Goal: Information Seeking & Learning: Find specific page/section

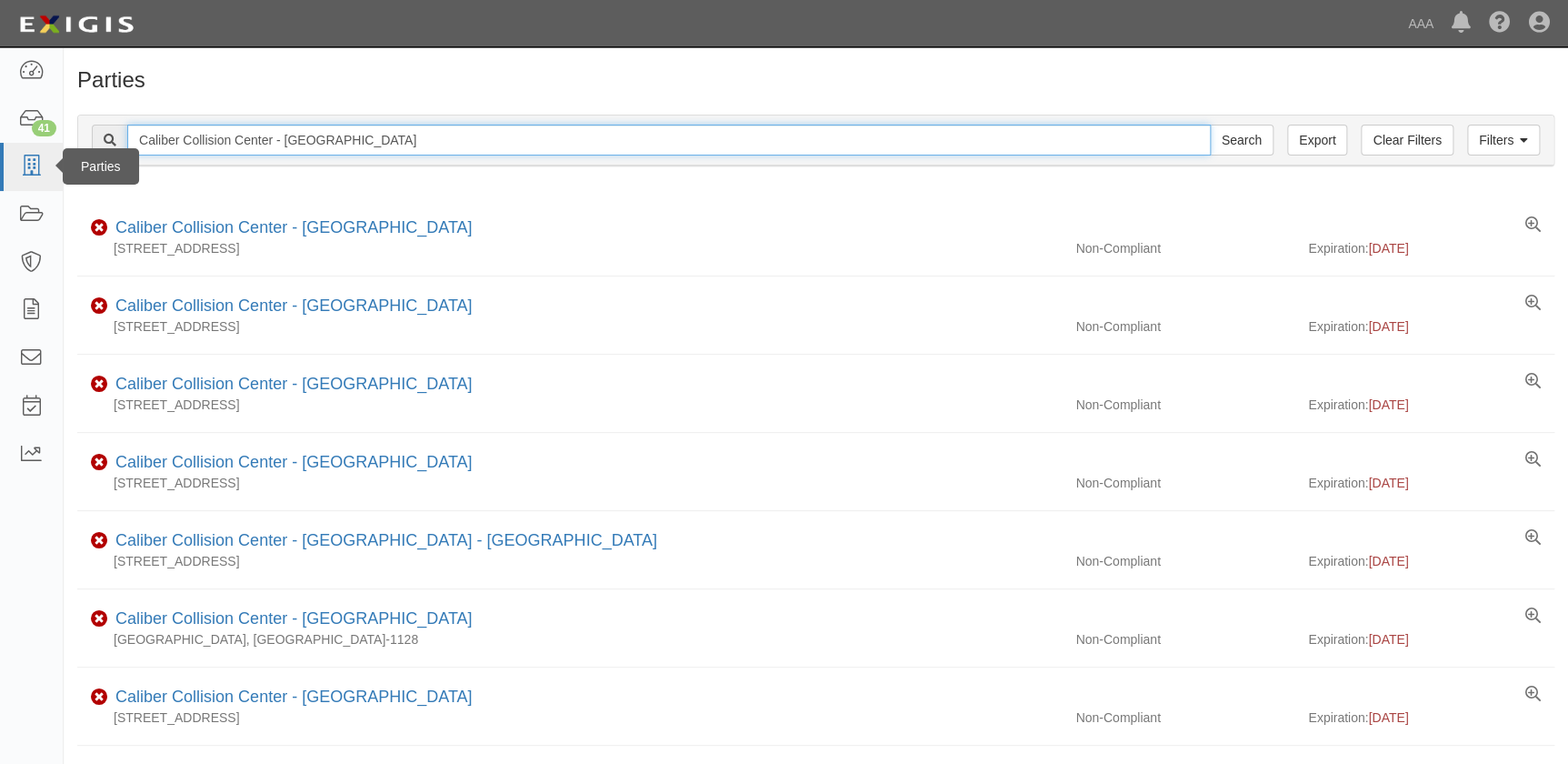
drag, startPoint x: 354, startPoint y: 144, endPoint x: 14, endPoint y: 143, distance: 340.0
paste input "Beverly Hills"
type input "Caliber Collision Center - Beverly Hills"
click at [1210, 124] on input "Search" at bounding box center [1241, 140] width 63 height 31
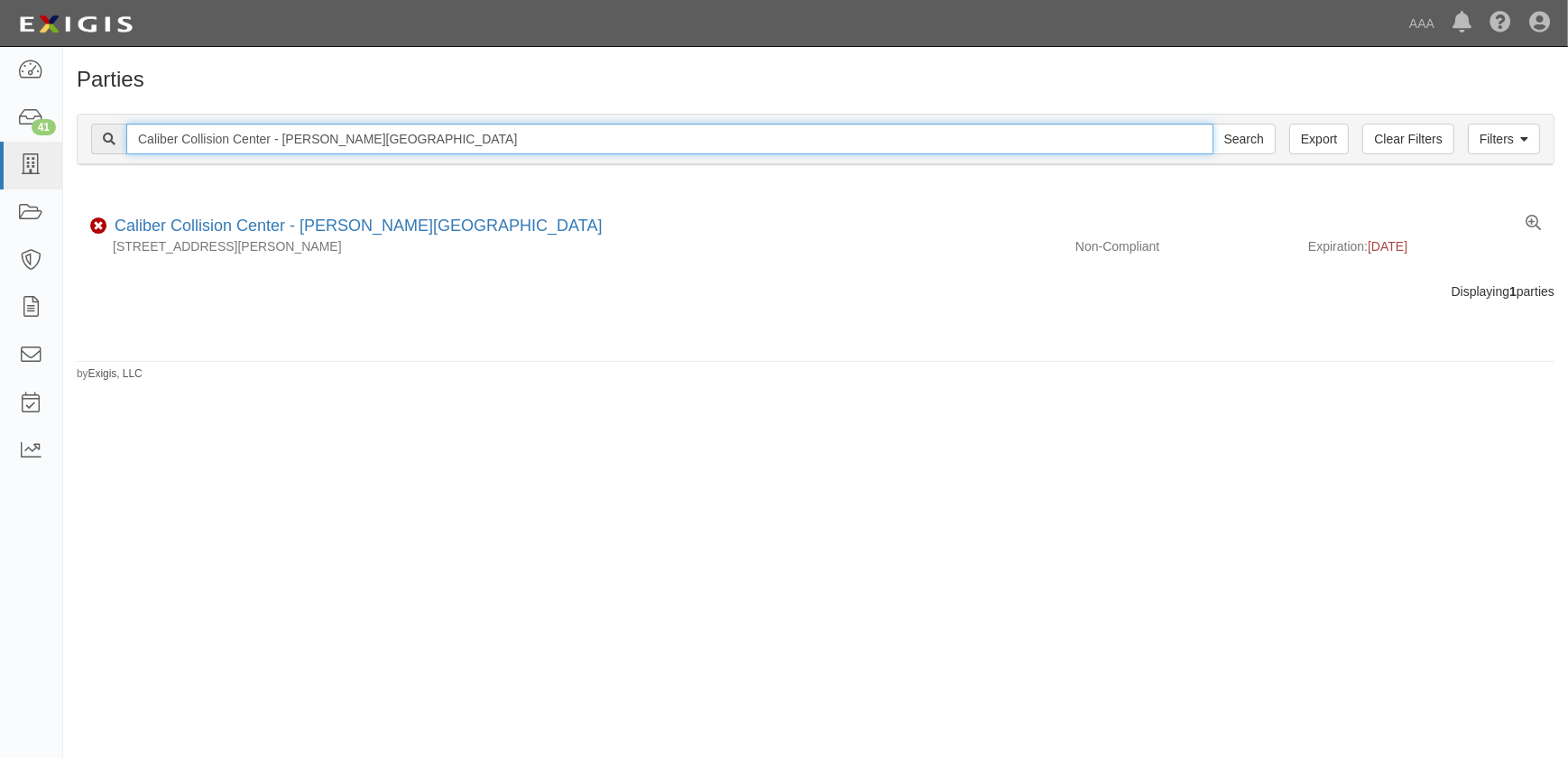
drag, startPoint x: 123, startPoint y: 139, endPoint x: -11, endPoint y: 140, distance: 134.0
click at [0, 140] on html "Toggle navigation Dashboard 41 Inbox Parties Agreements Coverages Documents Mes…" at bounding box center [784, 367] width 1568 height 736
paste input "Upland"
type input "Caliber Collision Center - Upland"
click at [1212, 123] on input "Search" at bounding box center [1243, 139] width 63 height 31
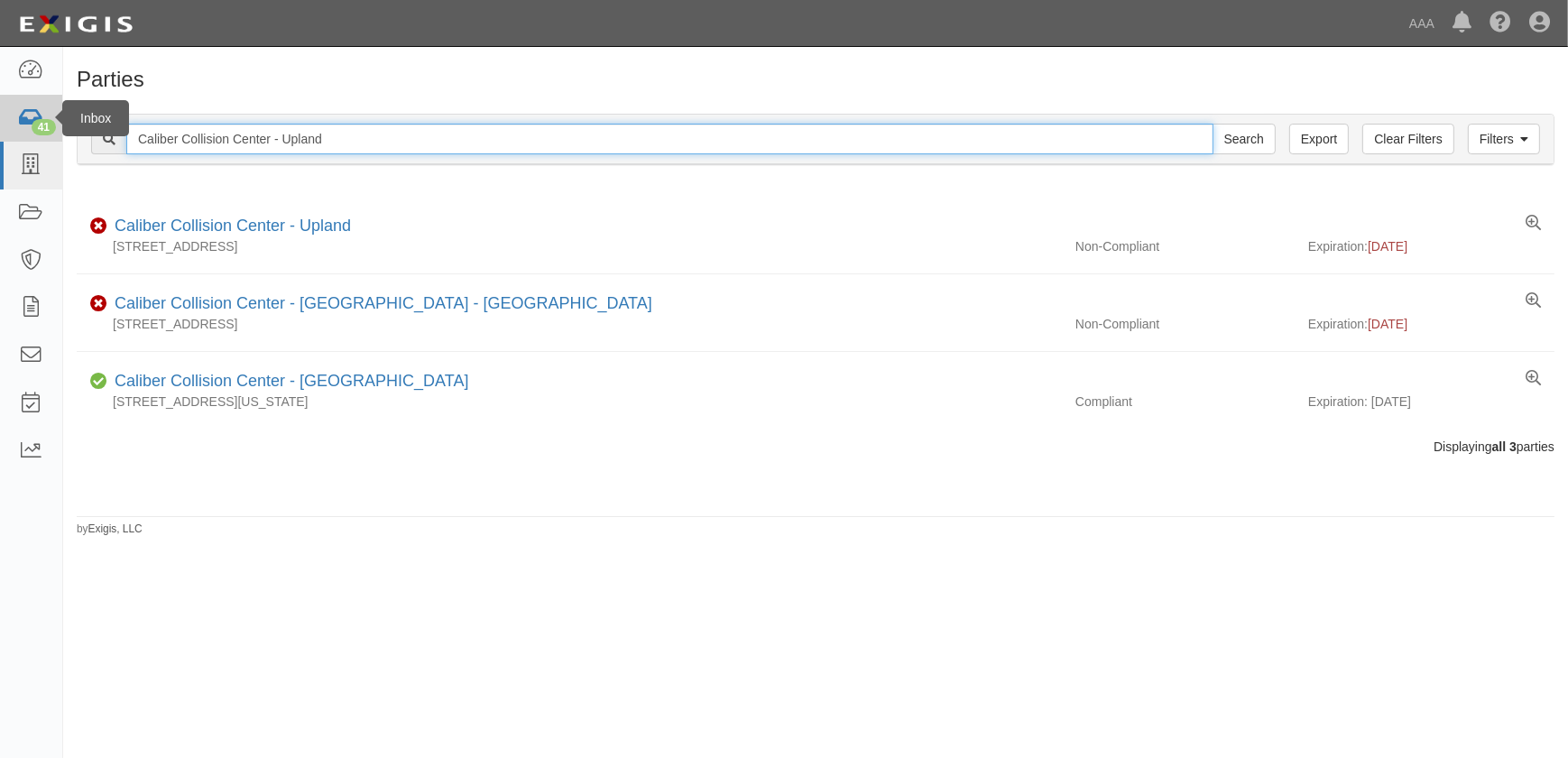
drag, startPoint x: 418, startPoint y: 141, endPoint x: 43, endPoint y: 139, distance: 375.0
click at [43, 139] on body "Toggle navigation Dashboard 41 Inbox Parties Agreements Coverages Documents Mes…" at bounding box center [784, 367] width 1568 height 736
paste input "Covina"
type input "Caliber Collision Center - Covina"
click at [1212, 123] on input "Search" at bounding box center [1243, 139] width 63 height 31
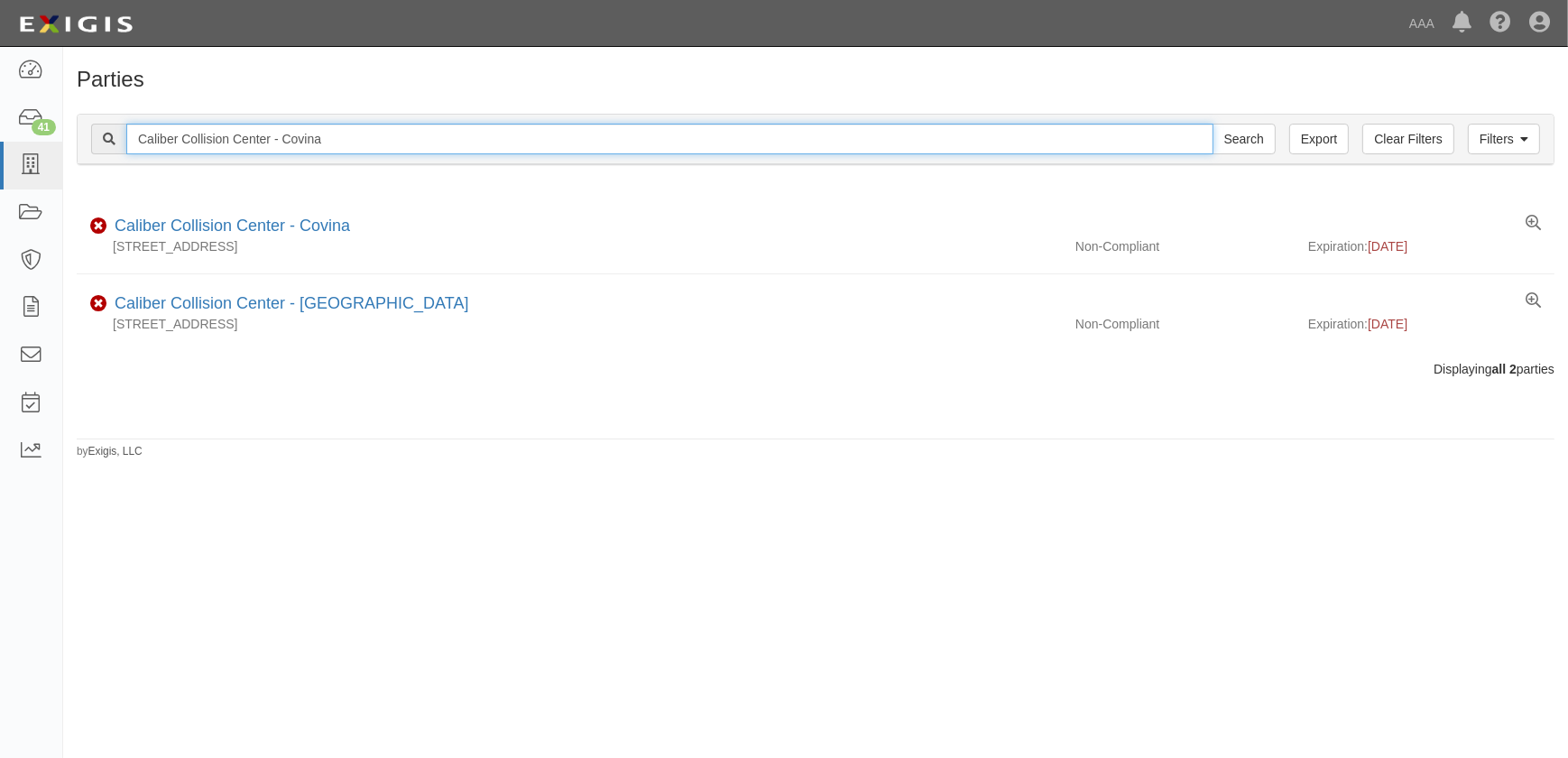
drag, startPoint x: 311, startPoint y: 137, endPoint x: -52, endPoint y: 134, distance: 363.0
click at [0, 134] on html "Toggle navigation Dashboard 41 Inbox Parties Agreements Coverages Documents Mes…" at bounding box center [784, 367] width 1568 height 736
paste input "Huntington Beach"
type input "Caliber Collision Center - Huntington Beach"
click at [1212, 123] on input "Search" at bounding box center [1243, 139] width 63 height 31
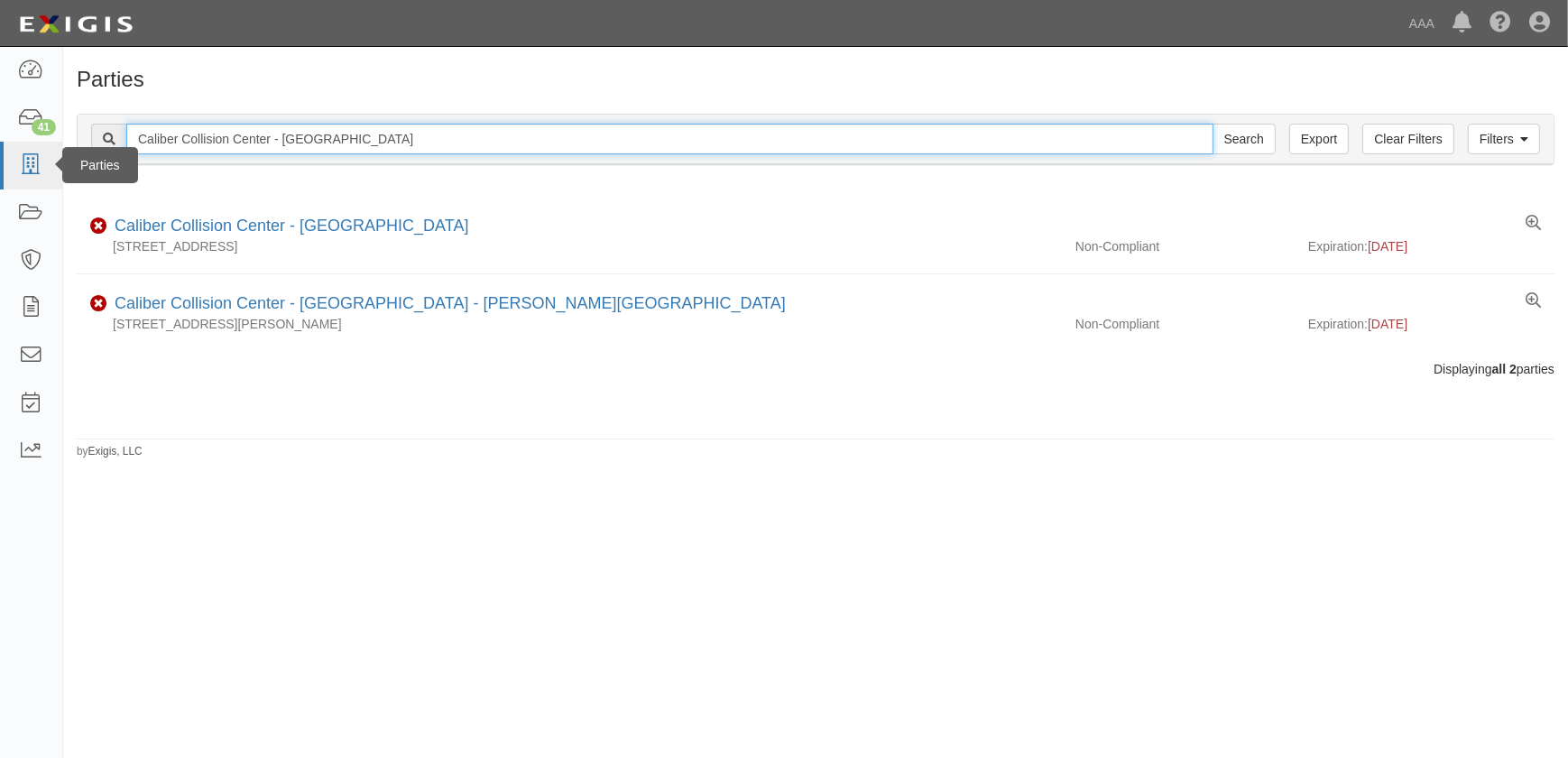
drag, startPoint x: 416, startPoint y: 143, endPoint x: 36, endPoint y: 145, distance: 380.0
click at [36, 145] on body "Toggle navigation Dashboard 41 Inbox Parties Agreements Coverages Documents Mes…" at bounding box center [784, 367] width 1568 height 736
paste input "Santa Monica - Lincoln Bl"
type input "Caliber Collision Center - [GEOGRAPHIC_DATA][PERSON_NAME] - [PERSON_NAME]"
click at [1212, 123] on input "Search" at bounding box center [1243, 139] width 63 height 31
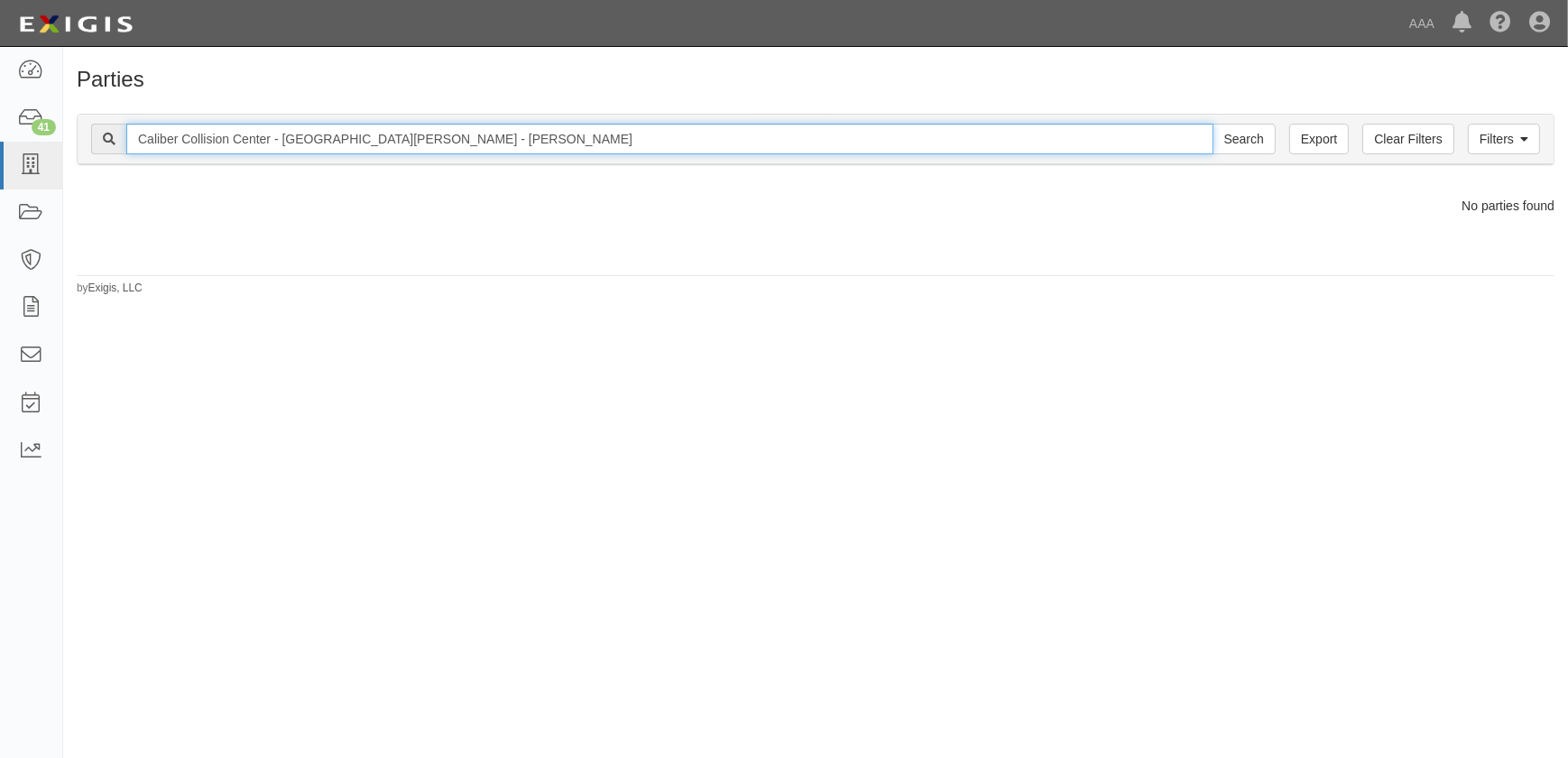
click at [361, 142] on input "Caliber Collision Center - [GEOGRAPHIC_DATA][PERSON_NAME] - [PERSON_NAME]" at bounding box center [669, 139] width 1087 height 31
type input "Caliber Collision Center - [GEOGRAPHIC_DATA][PERSON_NAME]"
click at [1212, 123] on input "Search" at bounding box center [1243, 139] width 63 height 31
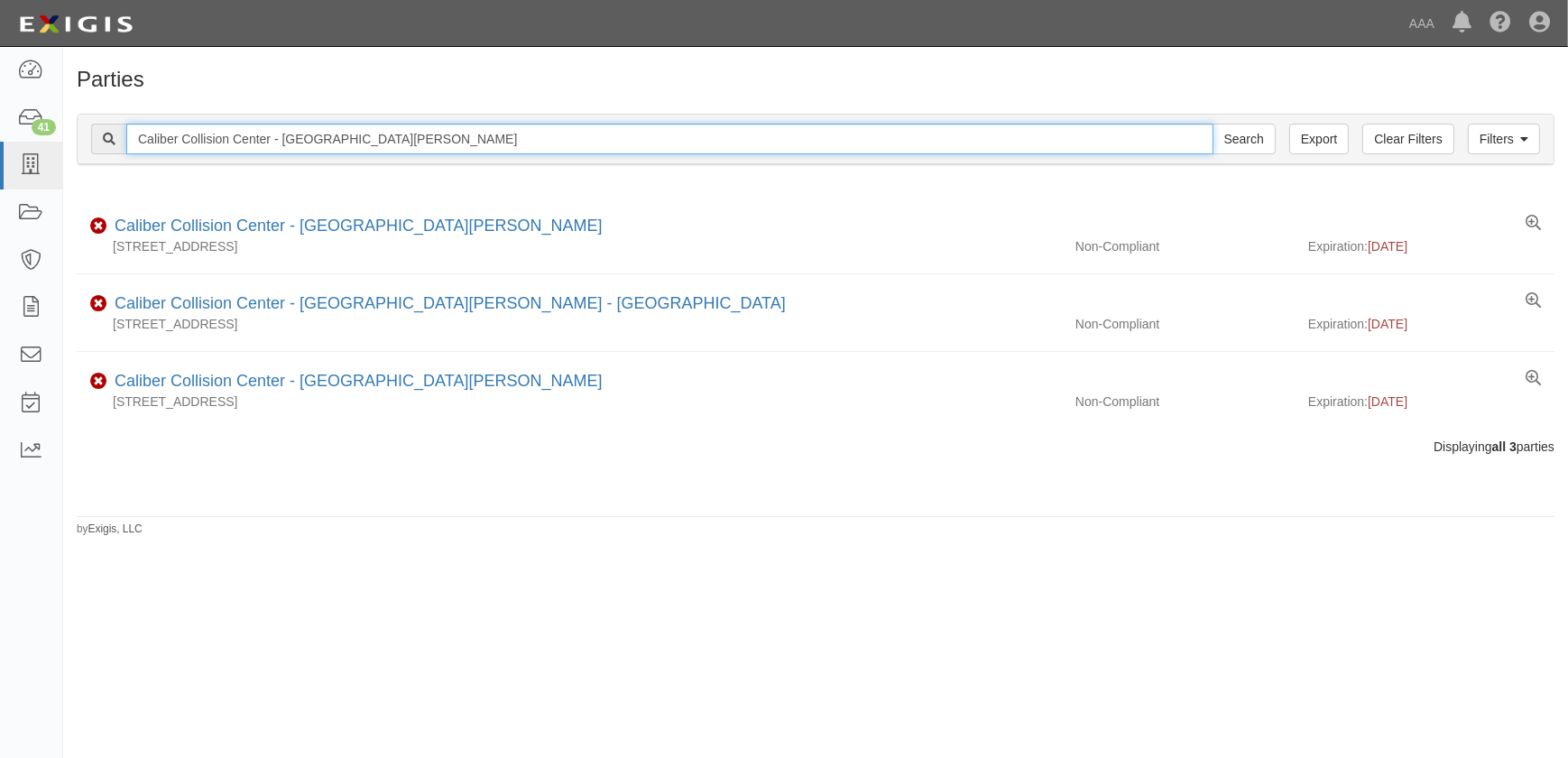
drag, startPoint x: 370, startPoint y: 142, endPoint x: -31, endPoint y: 138, distance: 401.0
click at [0, 138] on html "Toggle navigation Dashboard 41 Inbox Parties Agreements Coverages Documents Mes…" at bounding box center [784, 367] width 1568 height 736
paste input "[GEOGRAPHIC_DATA][PERSON_NAME][GEOGRAPHIC_DATA]"
type input "Caliber Collision Center - [GEOGRAPHIC_DATA][PERSON_NAME][GEOGRAPHIC_DATA]"
click at [1212, 123] on input "Search" at bounding box center [1243, 139] width 63 height 31
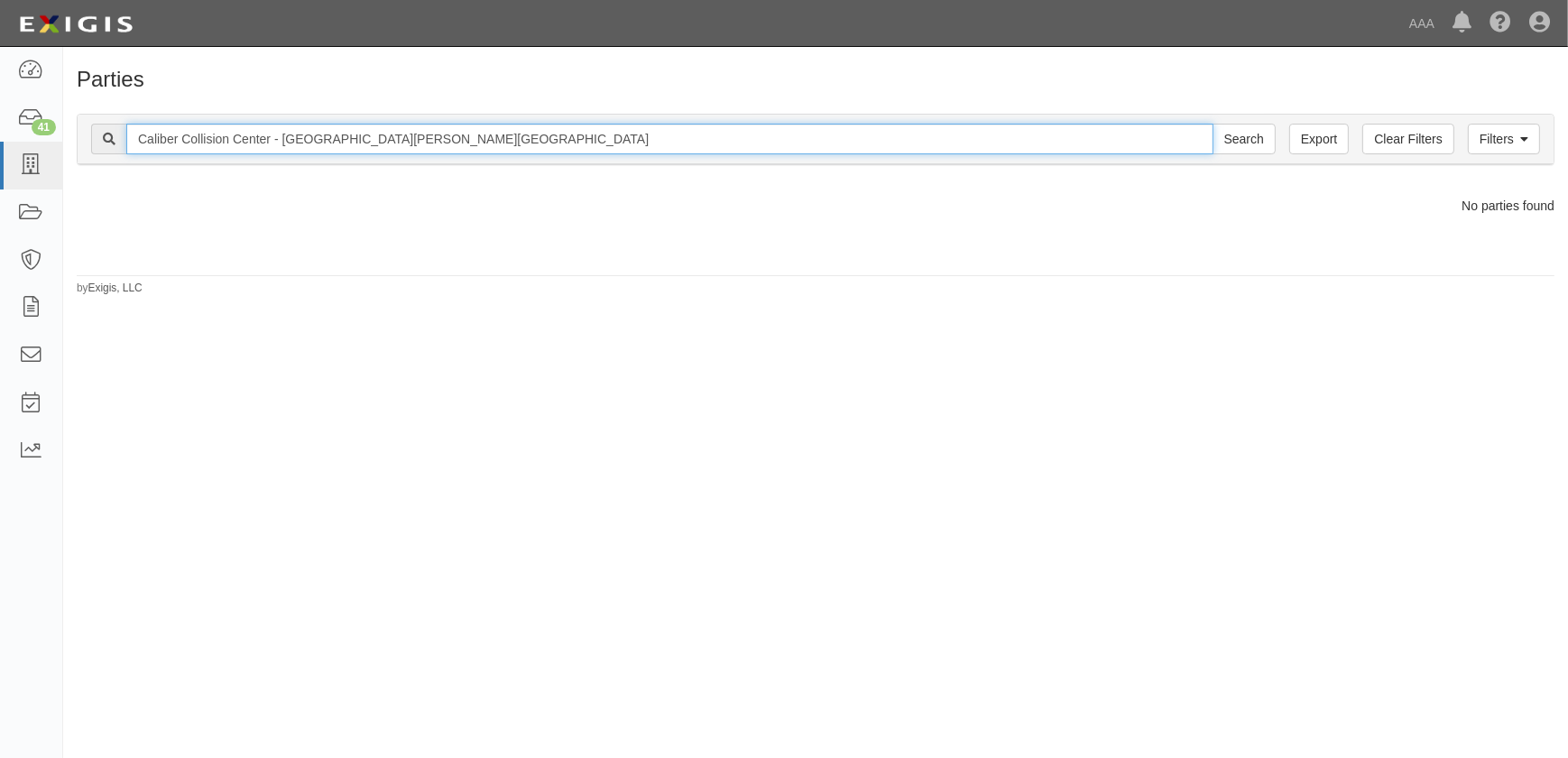
drag, startPoint x: 379, startPoint y: 140, endPoint x: 360, endPoint y: 144, distance: 19.4
click at [360, 144] on input "Caliber Collision Center - Canoga Park - Deering" at bounding box center [669, 139] width 1087 height 31
type input "Caliber Collision Center - Canoga Park"
click at [1212, 123] on input "Search" at bounding box center [1243, 139] width 63 height 31
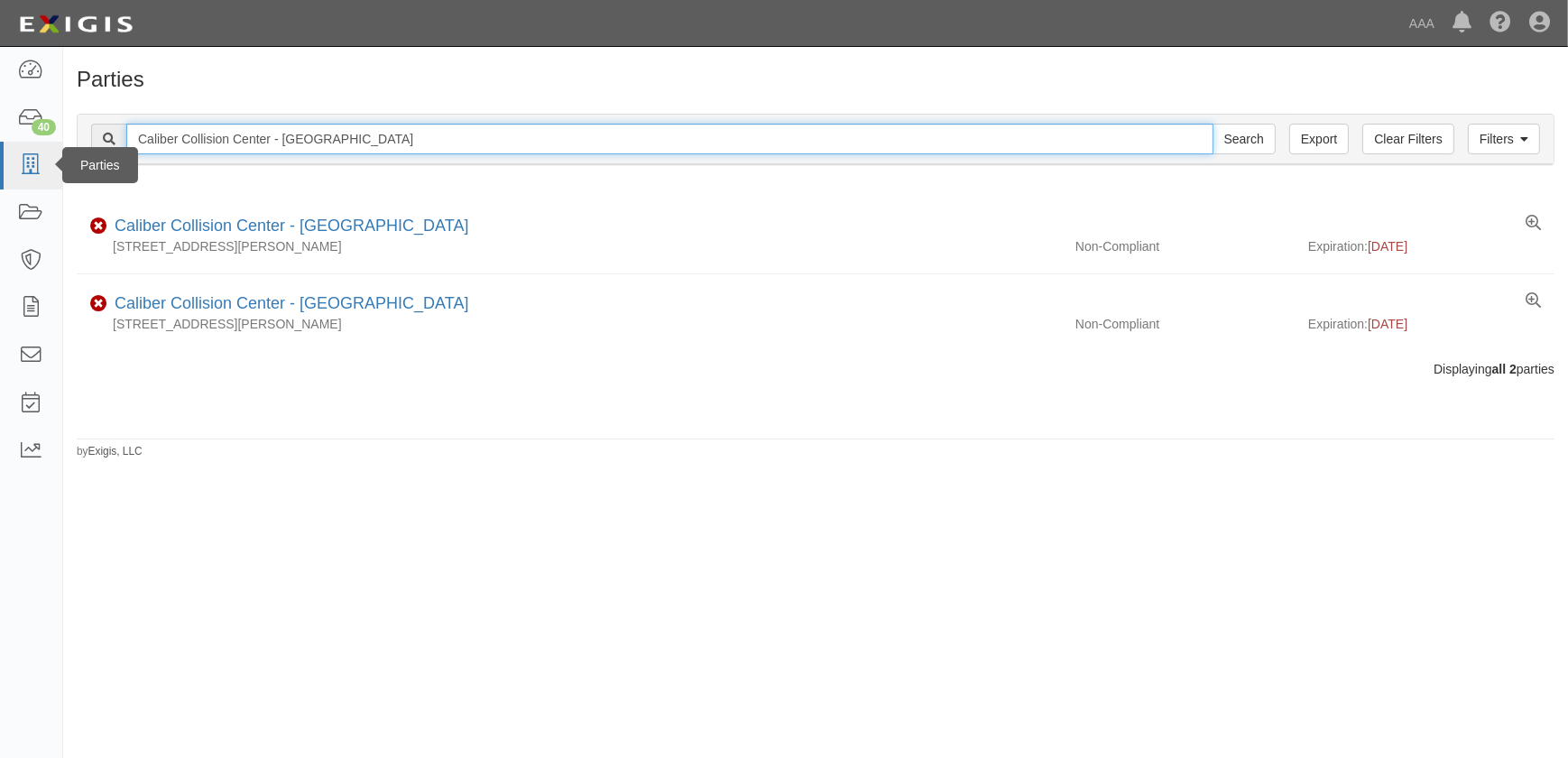
drag, startPoint x: 374, startPoint y: 148, endPoint x: 36, endPoint y: 148, distance: 338.0
click at [38, 148] on body "Toggle navigation Dashboard 40 Inbox Parties Agreements Coverages Documents Mes…" at bounding box center [784, 367] width 1568 height 736
paste input "Newport Center (17th St.)"
type input "Caliber Collision Center - Newport Center (17th St.)"
click at [1212, 123] on input "Search" at bounding box center [1243, 139] width 63 height 31
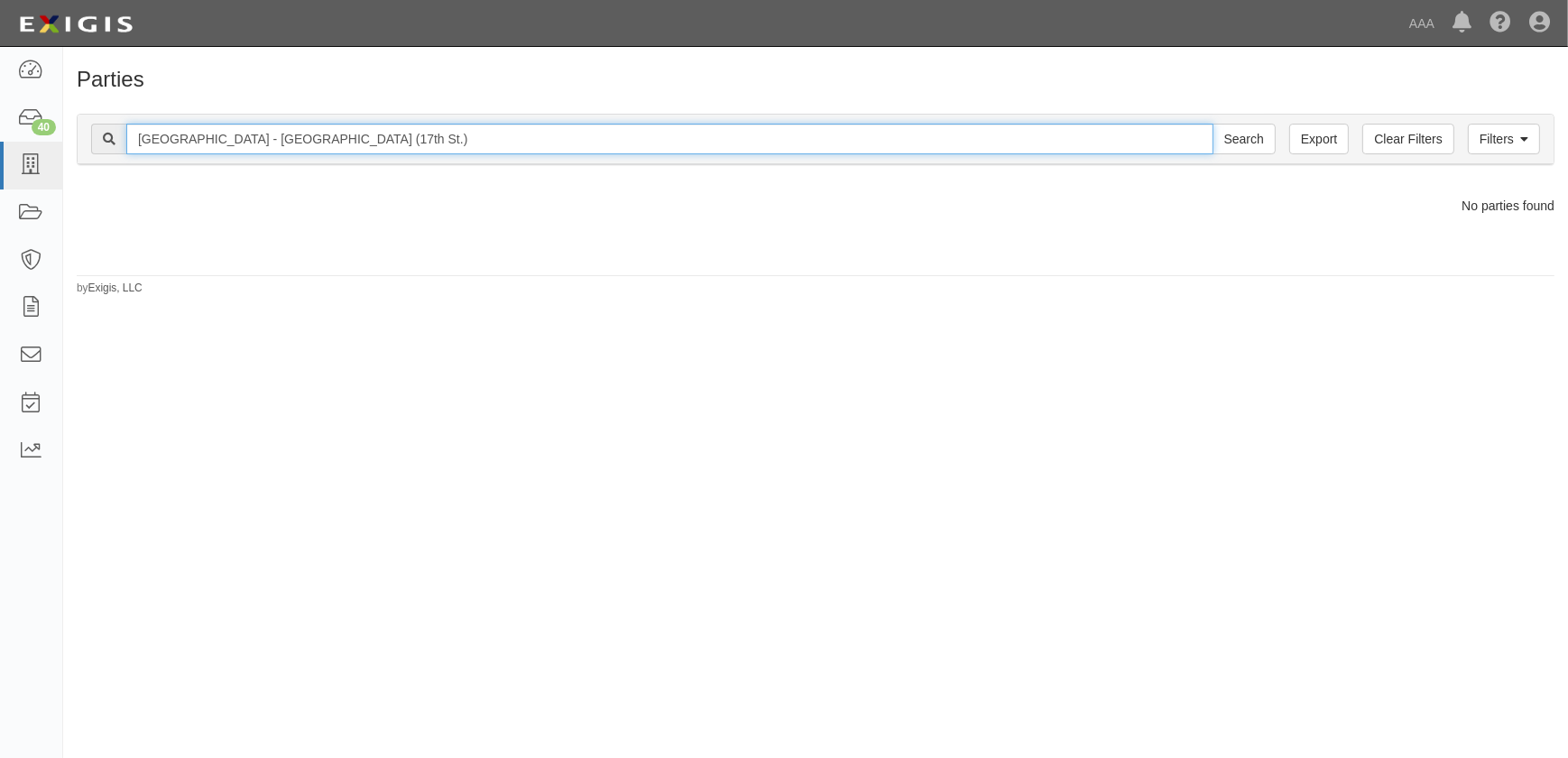
drag, startPoint x: 463, startPoint y: 134, endPoint x: 370, endPoint y: 143, distance: 93.4
click at [370, 143] on input "[GEOGRAPHIC_DATA] - [GEOGRAPHIC_DATA] (17th St.)" at bounding box center [669, 139] width 1087 height 31
type input "Caliber Collision Center - [GEOGRAPHIC_DATA]"
click at [1212, 123] on input "Search" at bounding box center [1243, 139] width 63 height 31
click at [387, 143] on input "Caliber Collision Center - [GEOGRAPHIC_DATA]" at bounding box center [669, 139] width 1087 height 31
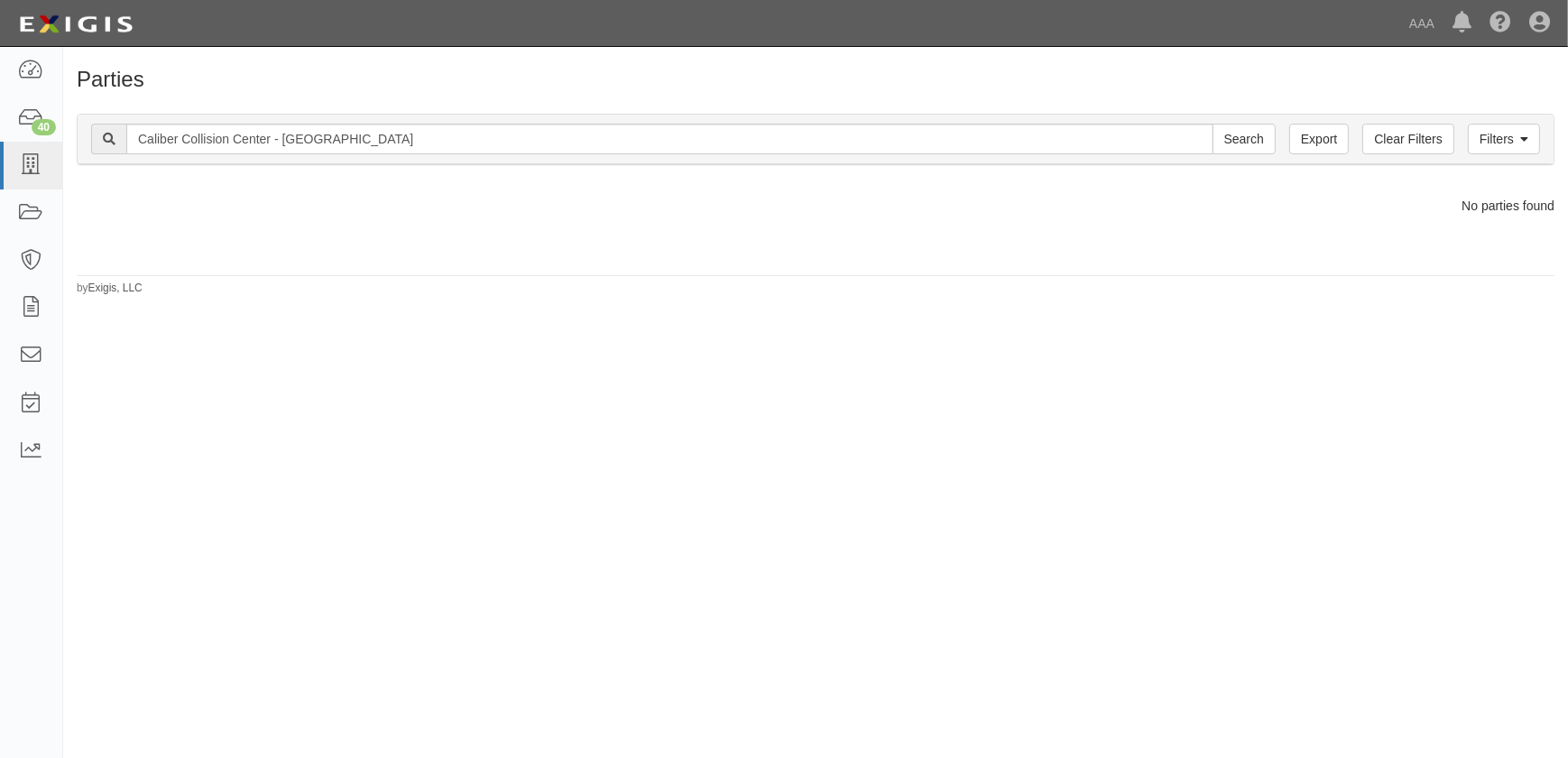
click at [319, 583] on div "Parties Add Party Filters Clear Filters Export Caliber Collision Center - [GEOG…" at bounding box center [784, 394] width 1568 height 682
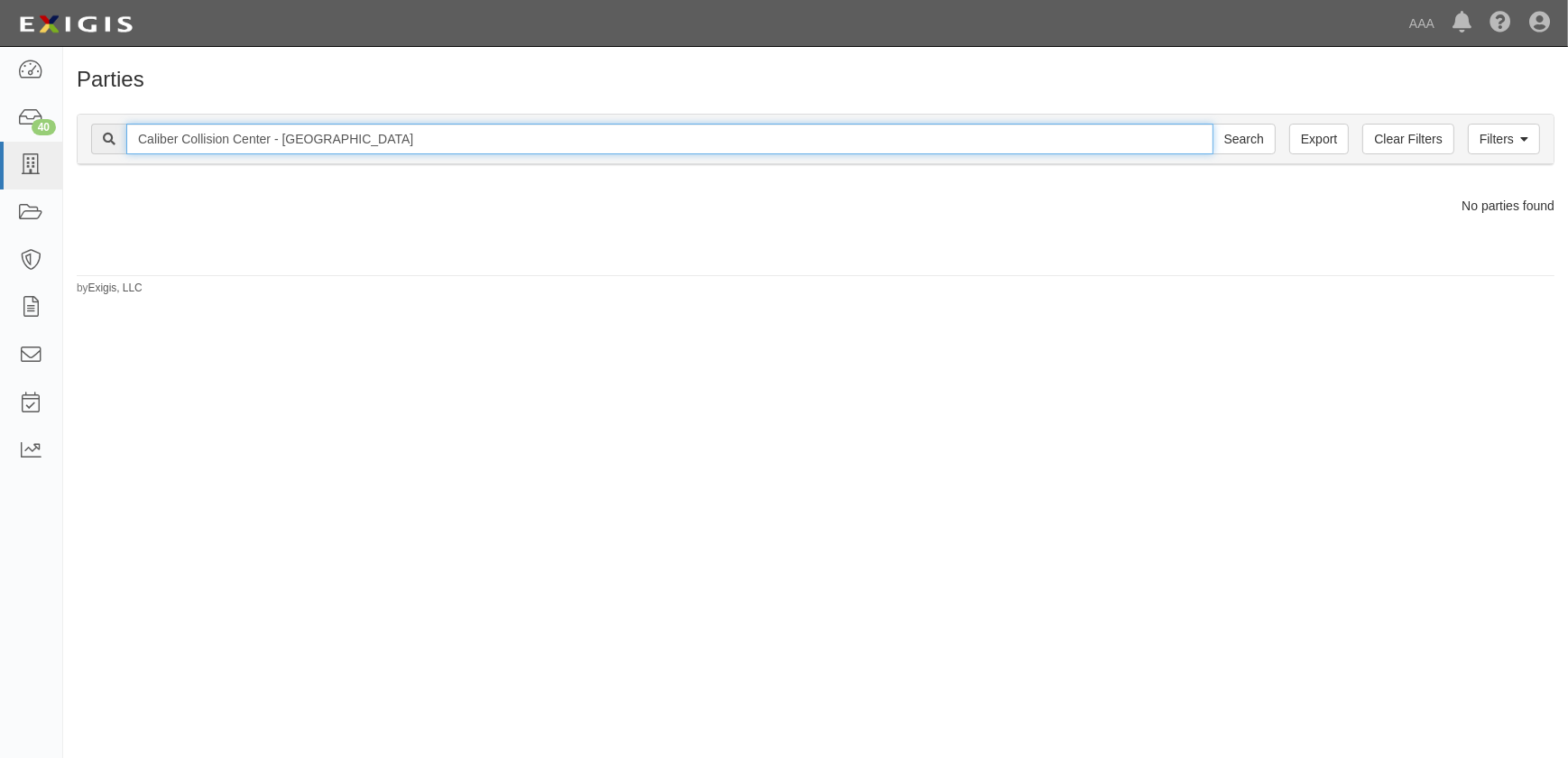
drag, startPoint x: 405, startPoint y: 142, endPoint x: -210, endPoint y: 135, distance: 615.0
click at [0, 135] on html "Toggle navigation Dashboard 40 Inbox Parties Agreements Coverages Documents Mes…" at bounding box center [784, 367] width 1568 height 736
type input "17th"
click at [1212, 123] on input "Search" at bounding box center [1243, 139] width 63 height 31
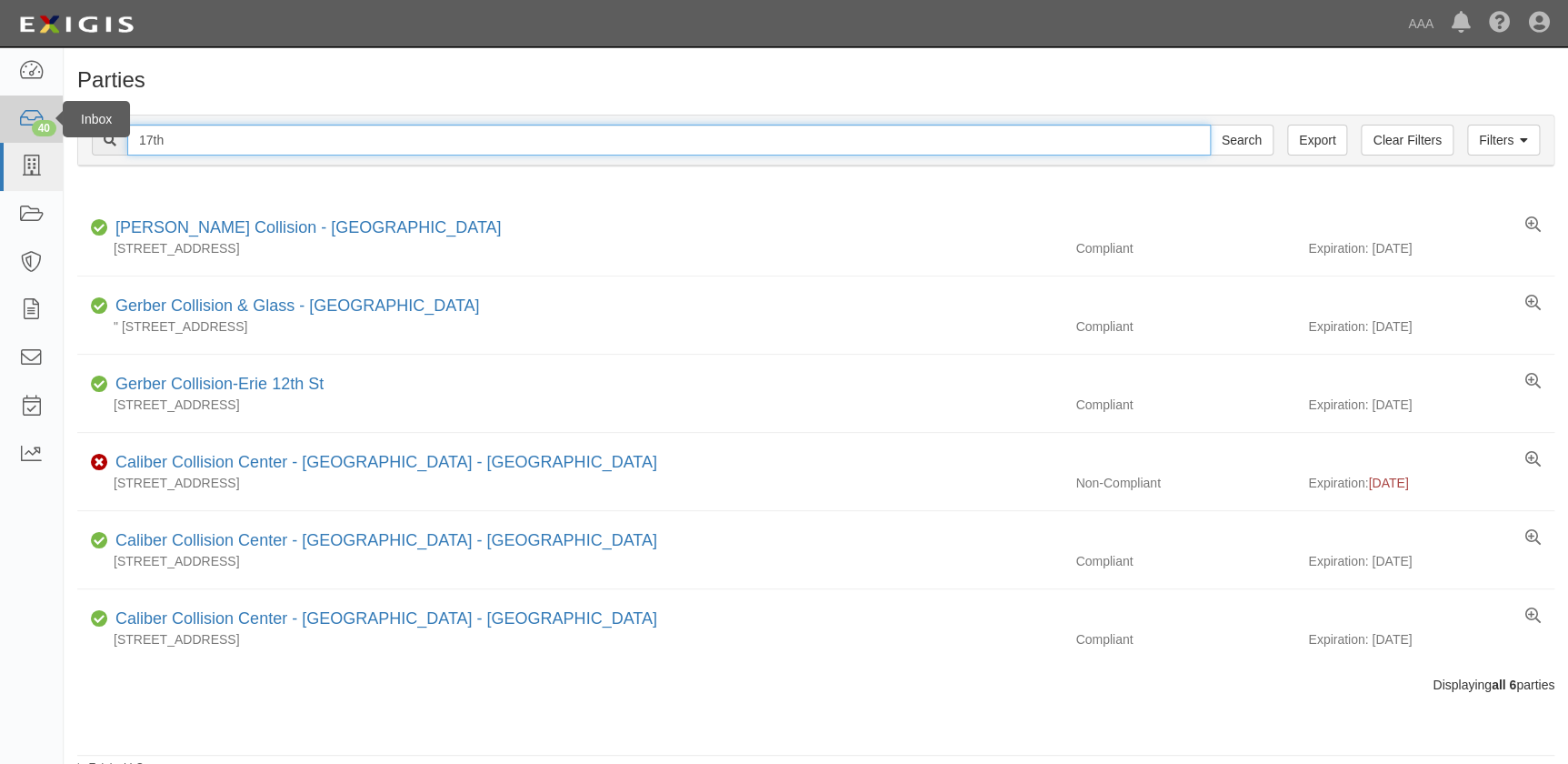
drag, startPoint x: 200, startPoint y: 143, endPoint x: 38, endPoint y: 127, distance: 162.8
click at [38, 127] on body "Toggle navigation Dashboard 40 Inbox Parties Agreements Coverages Documents Mes…" at bounding box center [784, 388] width 1568 height 776
type input "[GEOGRAPHIC_DATA]"
click at [1210, 124] on input "Search" at bounding box center [1241, 140] width 63 height 31
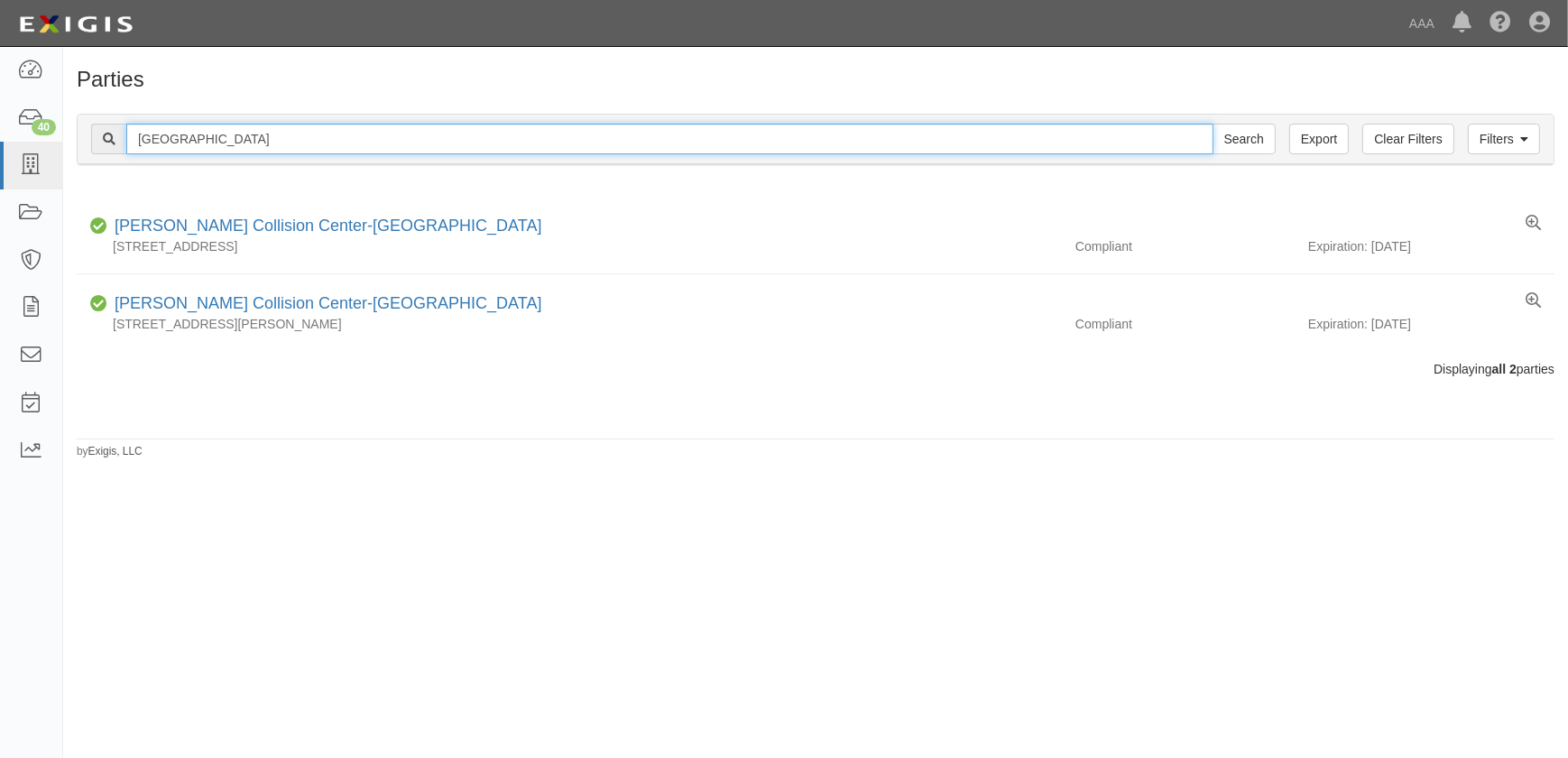
drag, startPoint x: 291, startPoint y: 147, endPoint x: 72, endPoint y: 152, distance: 219.1
click at [72, 151] on div "Filters Clear Filters Export newport center Search Filters Compliance Status Co…" at bounding box center [815, 142] width 1504 height 83
paste input "Caliber Collision Center - North Hollywood - Burbank Bl."
type input "Caliber Collision Center - North Hollywood - Burbank Bl."
click at [1212, 123] on input "Search" at bounding box center [1243, 139] width 63 height 31
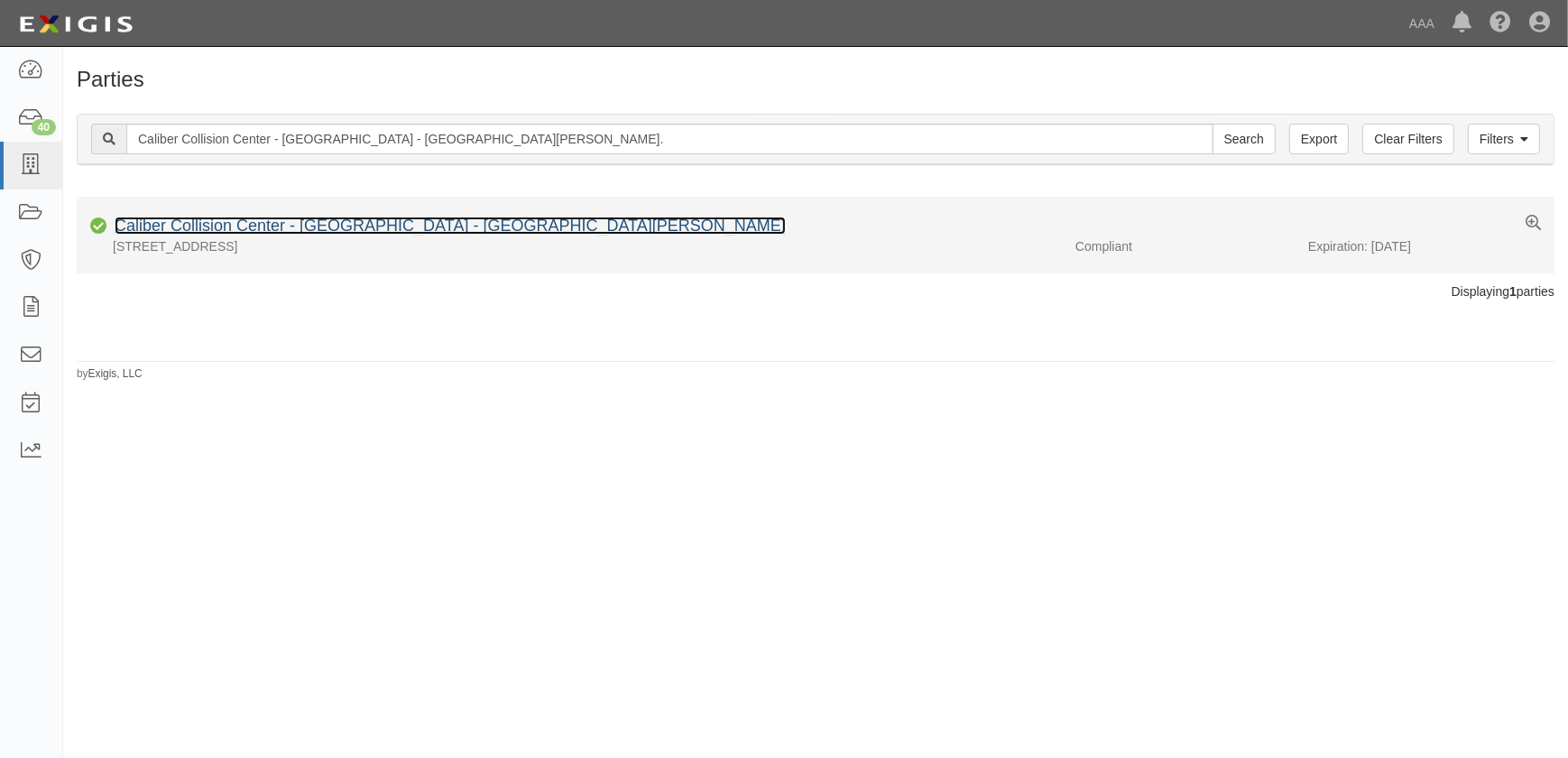
click at [161, 222] on link "Caliber Collision Center - North Hollywood - Burbank Bl" at bounding box center [450, 225] width 671 height 18
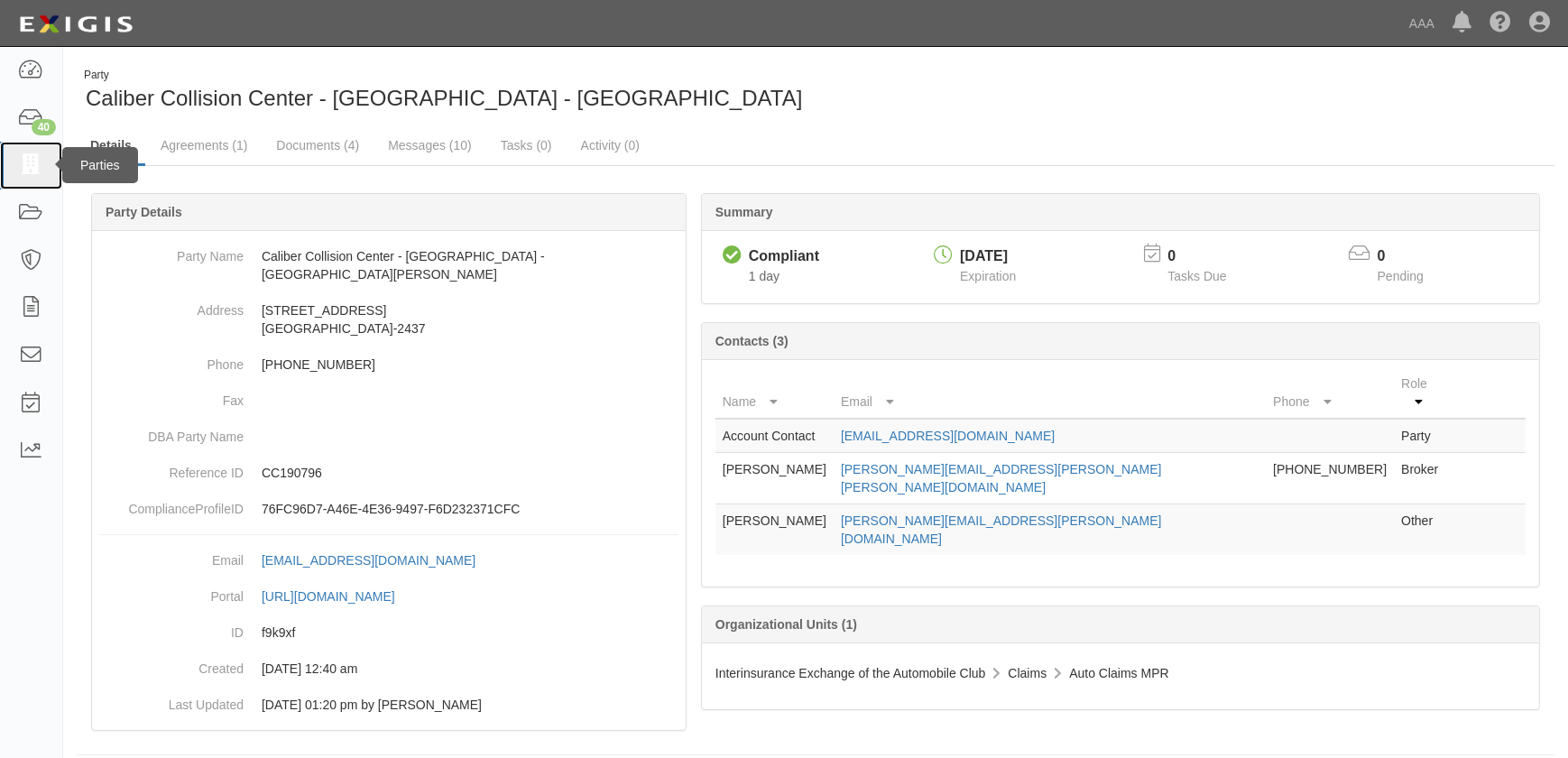
click at [43, 171] on icon at bounding box center [31, 166] width 25 height 21
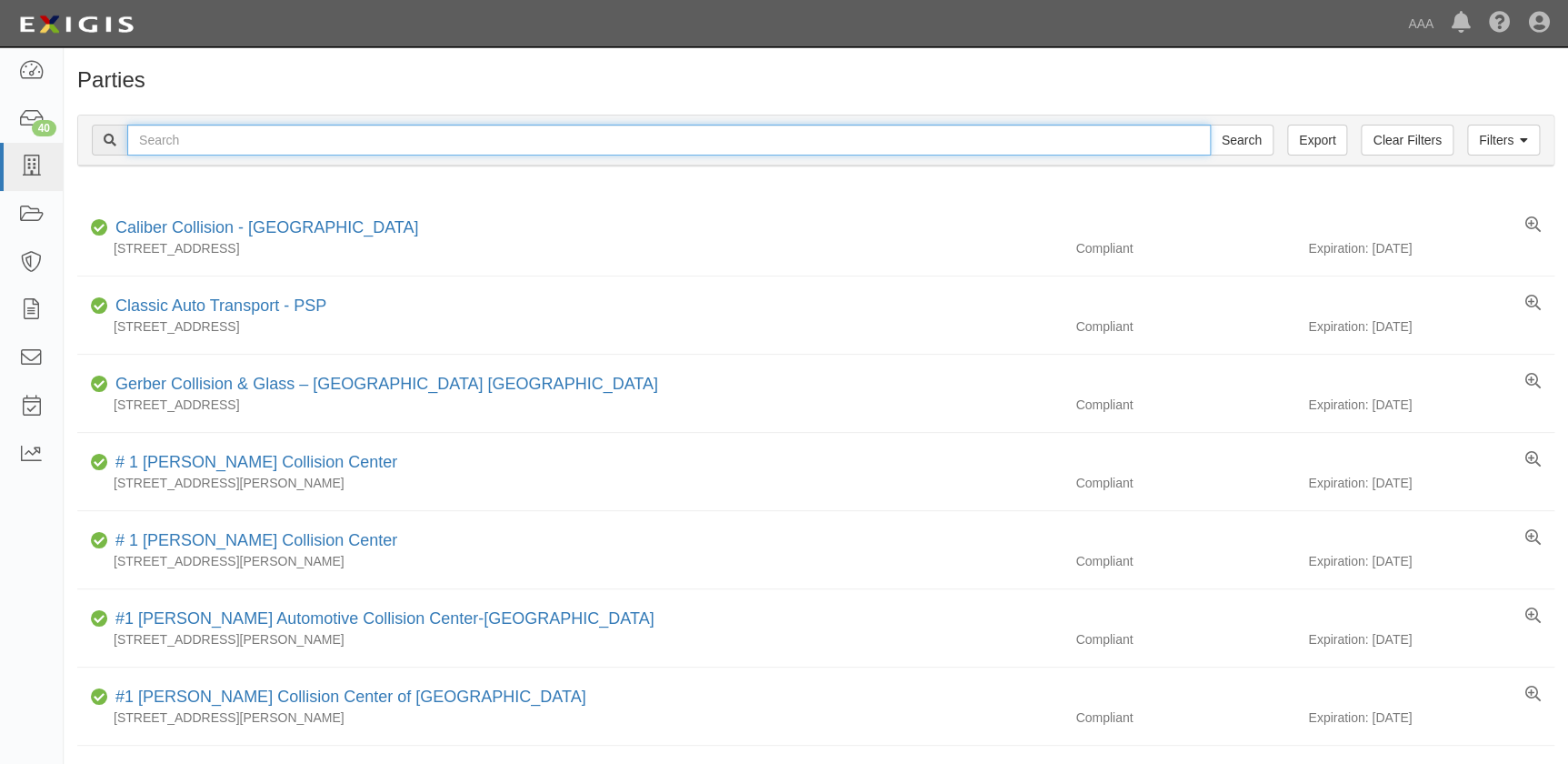
drag, startPoint x: 0, startPoint y: 0, endPoint x: 265, endPoint y: 148, distance: 303.5
click at [265, 148] on input "text" at bounding box center [668, 140] width 1083 height 31
paste input "Norm Reeves Collision - Irvine"
type input "Norm Reeves Collision - Irvine"
click at [1210, 124] on input "Search" at bounding box center [1241, 140] width 63 height 31
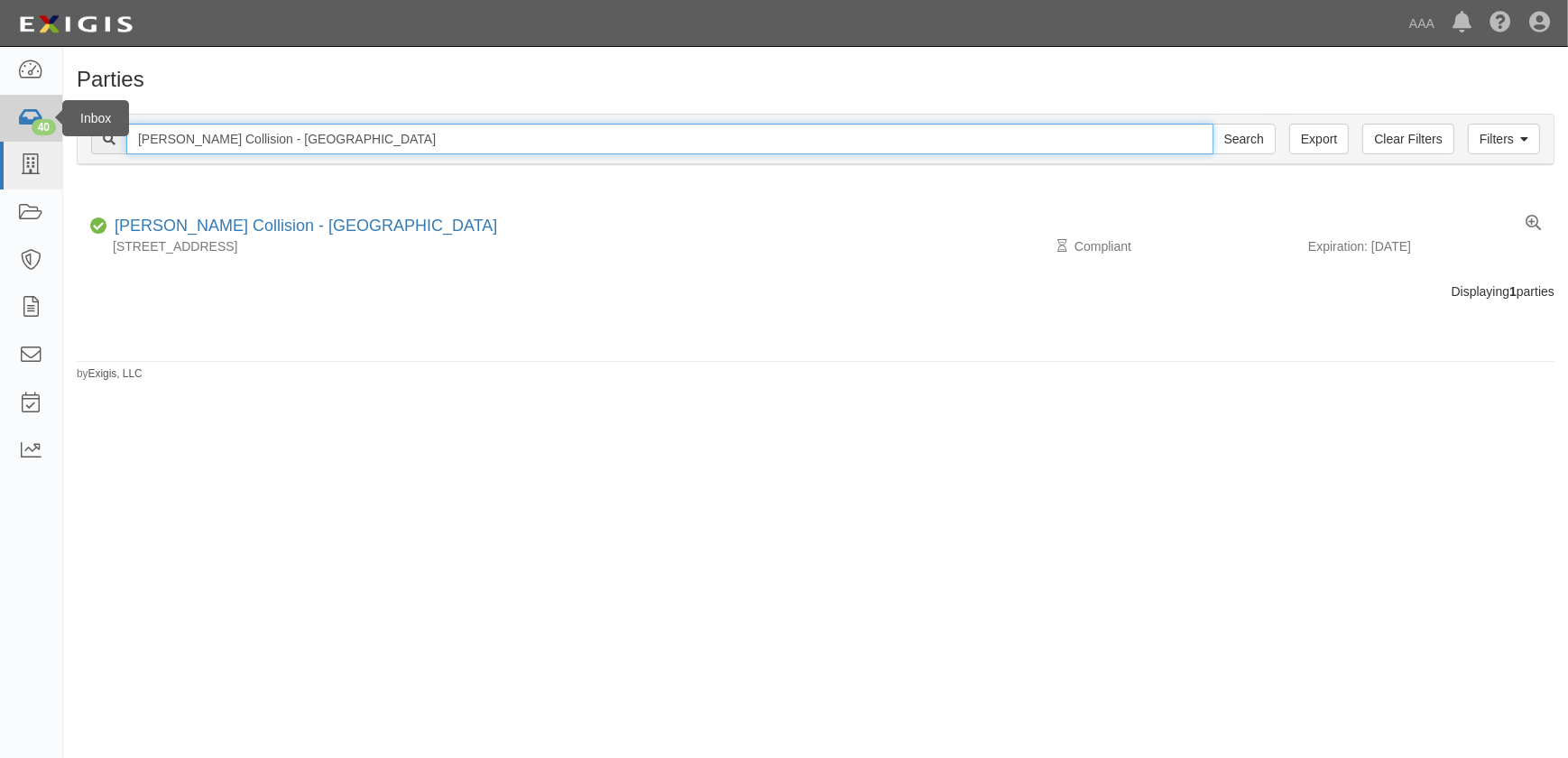
drag, startPoint x: 338, startPoint y: 138, endPoint x: 52, endPoint y: 137, distance: 286.0
click at [52, 137] on body "Toggle navigation Dashboard 40 Inbox Parties Agreements Coverages Documents Mes…" at bounding box center [784, 367] width 1568 height 736
paste input "Caliber Collision Center - El Mont"
type input "Caliber Collision Center - El Monte"
click at [1212, 123] on input "Search" at bounding box center [1243, 139] width 63 height 31
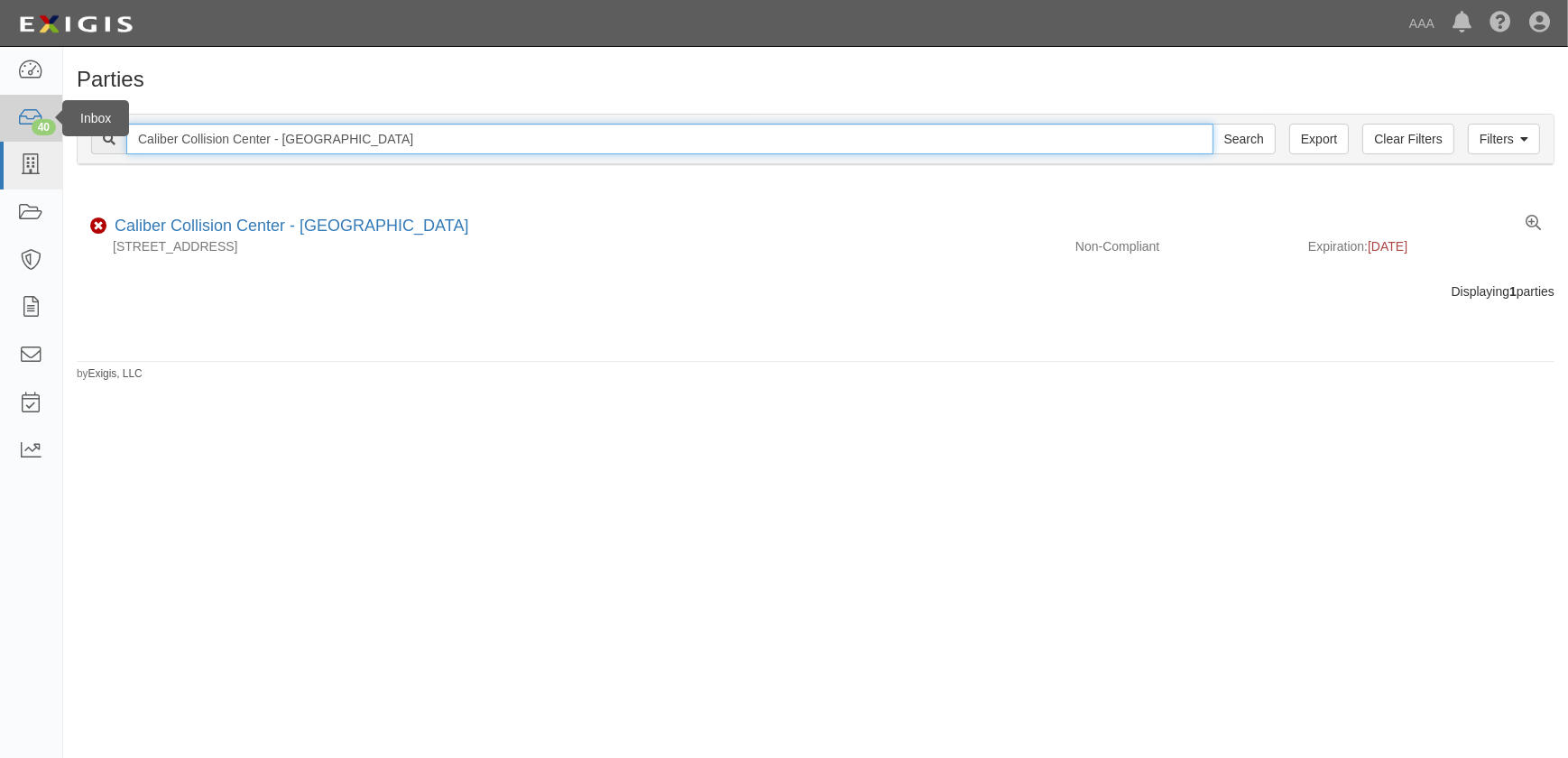
drag, startPoint x: 353, startPoint y: 143, endPoint x: 48, endPoint y: 140, distance: 305.0
click at [48, 140] on body "Toggle navigation Dashboard 40 Inbox Parties Agreements Coverages Documents Mes…" at bounding box center [784, 367] width 1568 height 736
paste input "North Park"
type input "Caliber Collision Center - North Park"
click at [1212, 123] on input "Search" at bounding box center [1243, 139] width 63 height 31
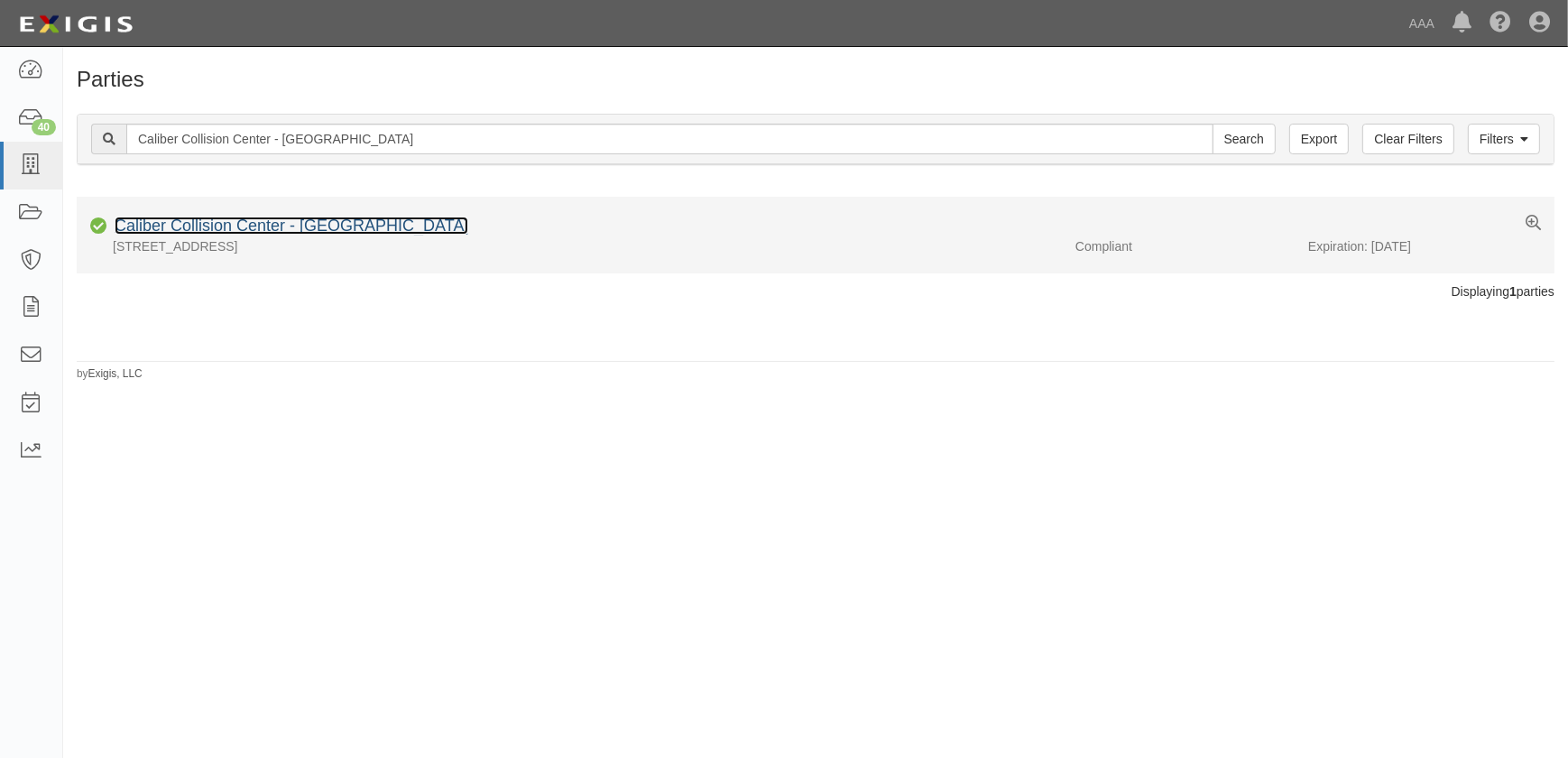
click at [211, 221] on link "Caliber Collision Center - North Park" at bounding box center [291, 225] width 354 height 18
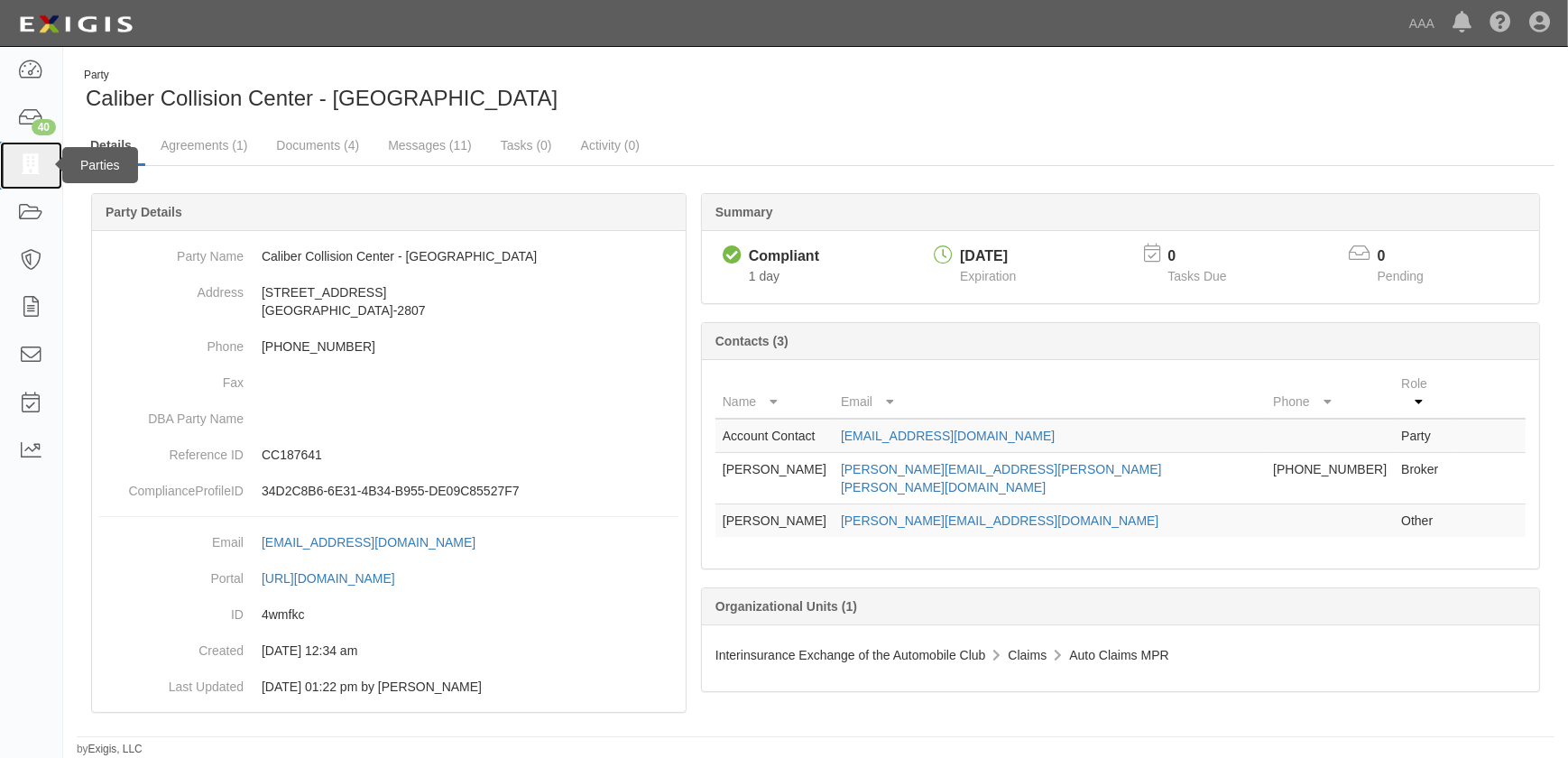
click at [36, 172] on icon at bounding box center [31, 166] width 25 height 21
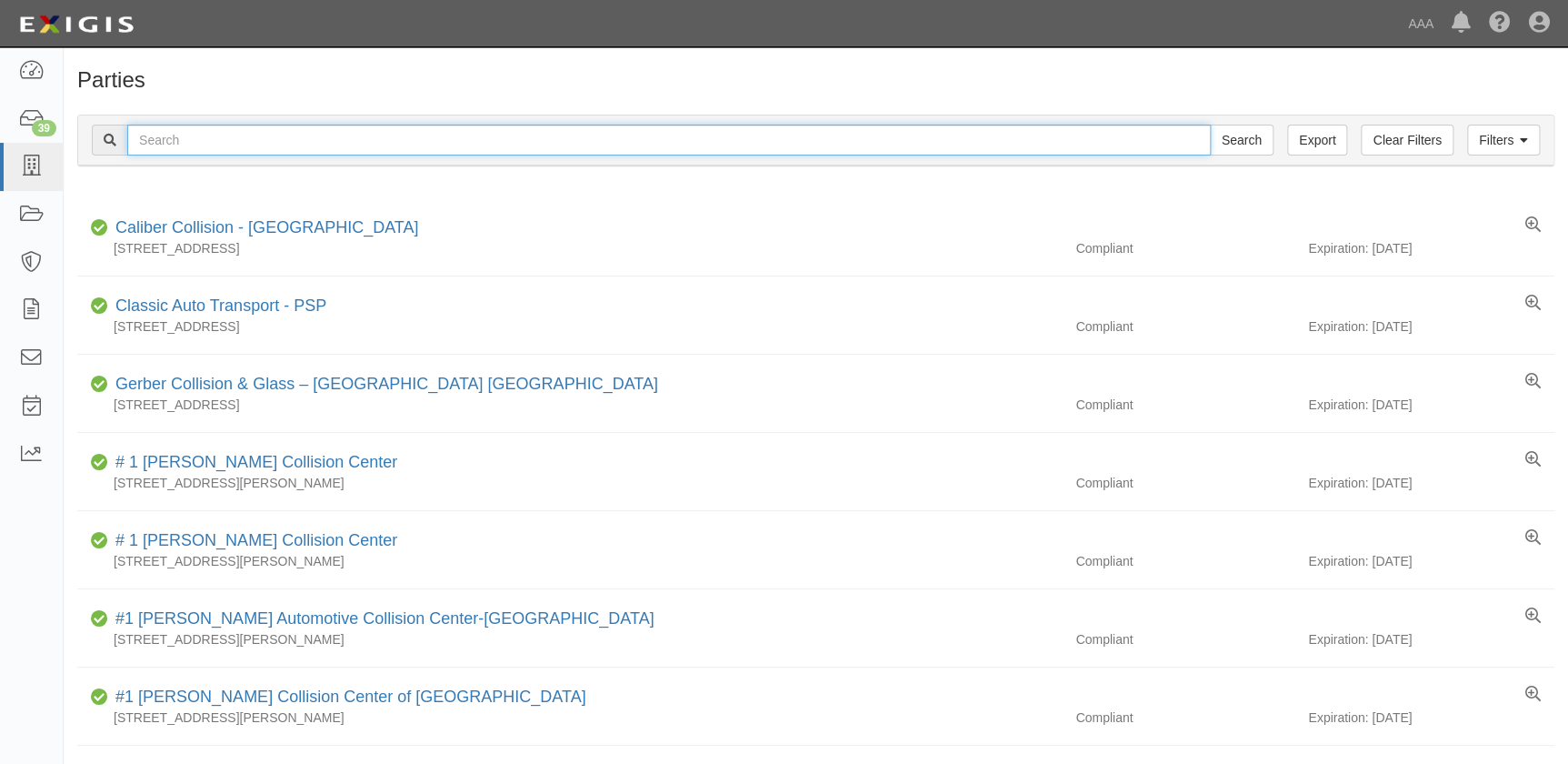
click at [133, 137] on input "text" at bounding box center [668, 140] width 1083 height 31
paste input "Caliber Collision Center - [GEOGRAPHIC_DATA]"
type input "Caliber Collision Center - [GEOGRAPHIC_DATA]"
click at [1210, 124] on input "Search" at bounding box center [1241, 140] width 63 height 31
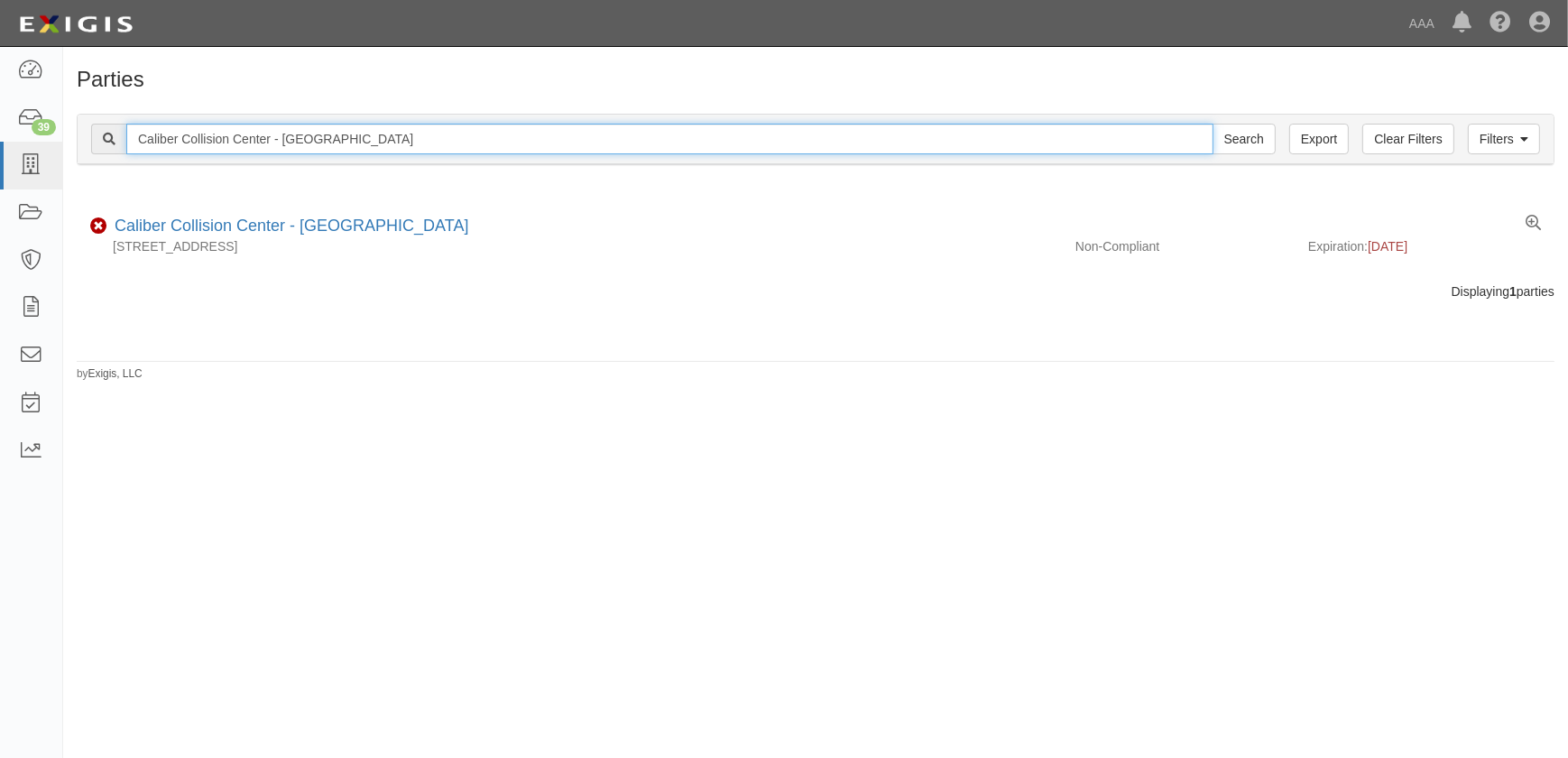
drag, startPoint x: 394, startPoint y: 139, endPoint x: -66, endPoint y: 134, distance: 460.0
click at [0, 134] on html "Toggle navigation Dashboard 39 Inbox Parties Agreements Coverages Documents Mes…" at bounding box center [784, 367] width 1568 height 736
paste input "Griffith Park"
type input "Caliber Collision Center - Griffith Park"
click at [1212, 123] on input "Search" at bounding box center [1243, 139] width 63 height 31
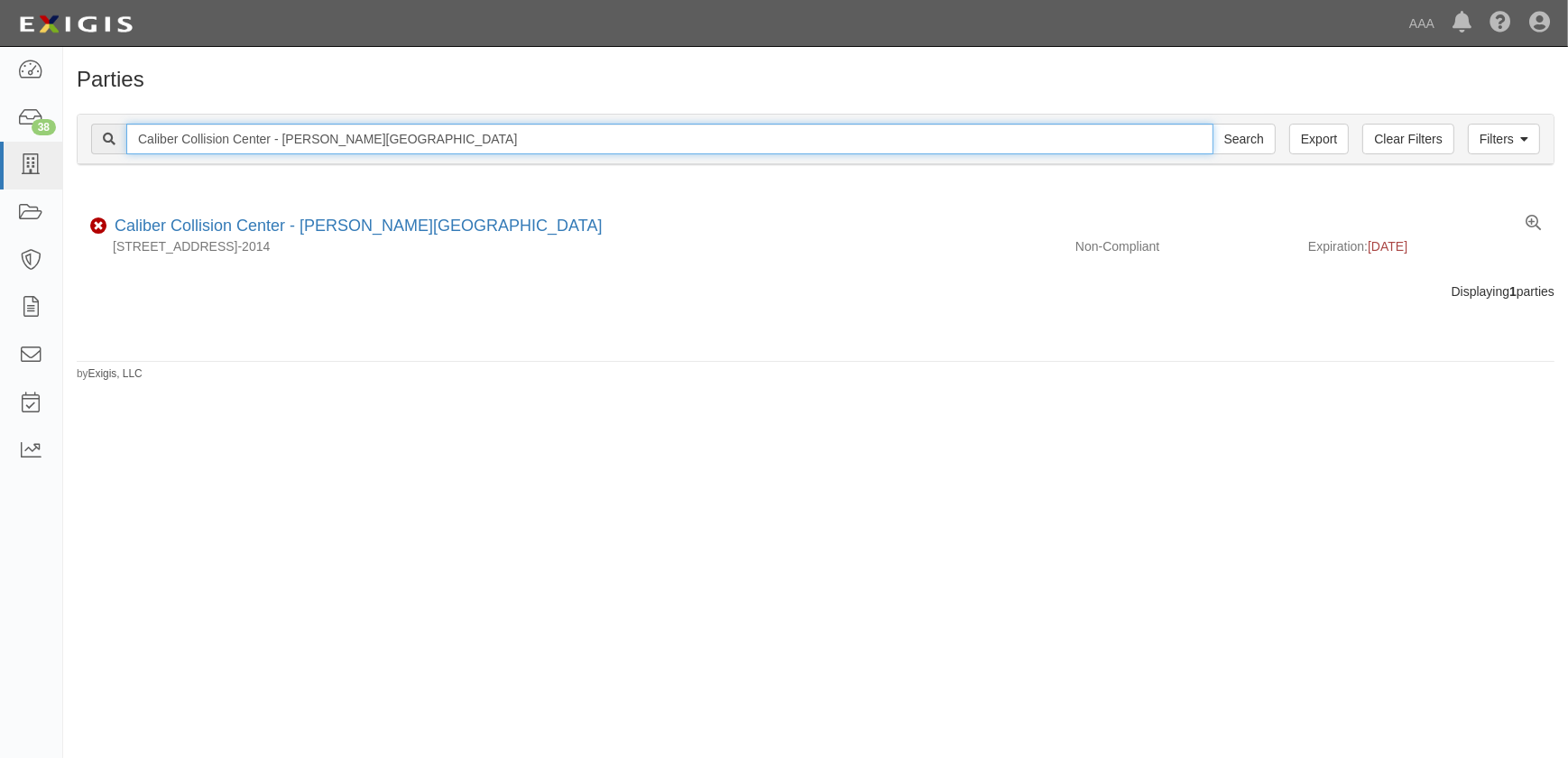
drag, startPoint x: 392, startPoint y: 135, endPoint x: -79, endPoint y: 135, distance: 471.0
click at [0, 135] on html "Toggle navigation Dashboard 38 Inbox Parties Agreements Coverages Documents Mes…" at bounding box center [784, 367] width 1568 height 736
paste input "Pasadena - Walnut"
type input "Caliber Collision Center - Pasadena - Walnut"
click at [1212, 123] on input "Search" at bounding box center [1243, 139] width 63 height 31
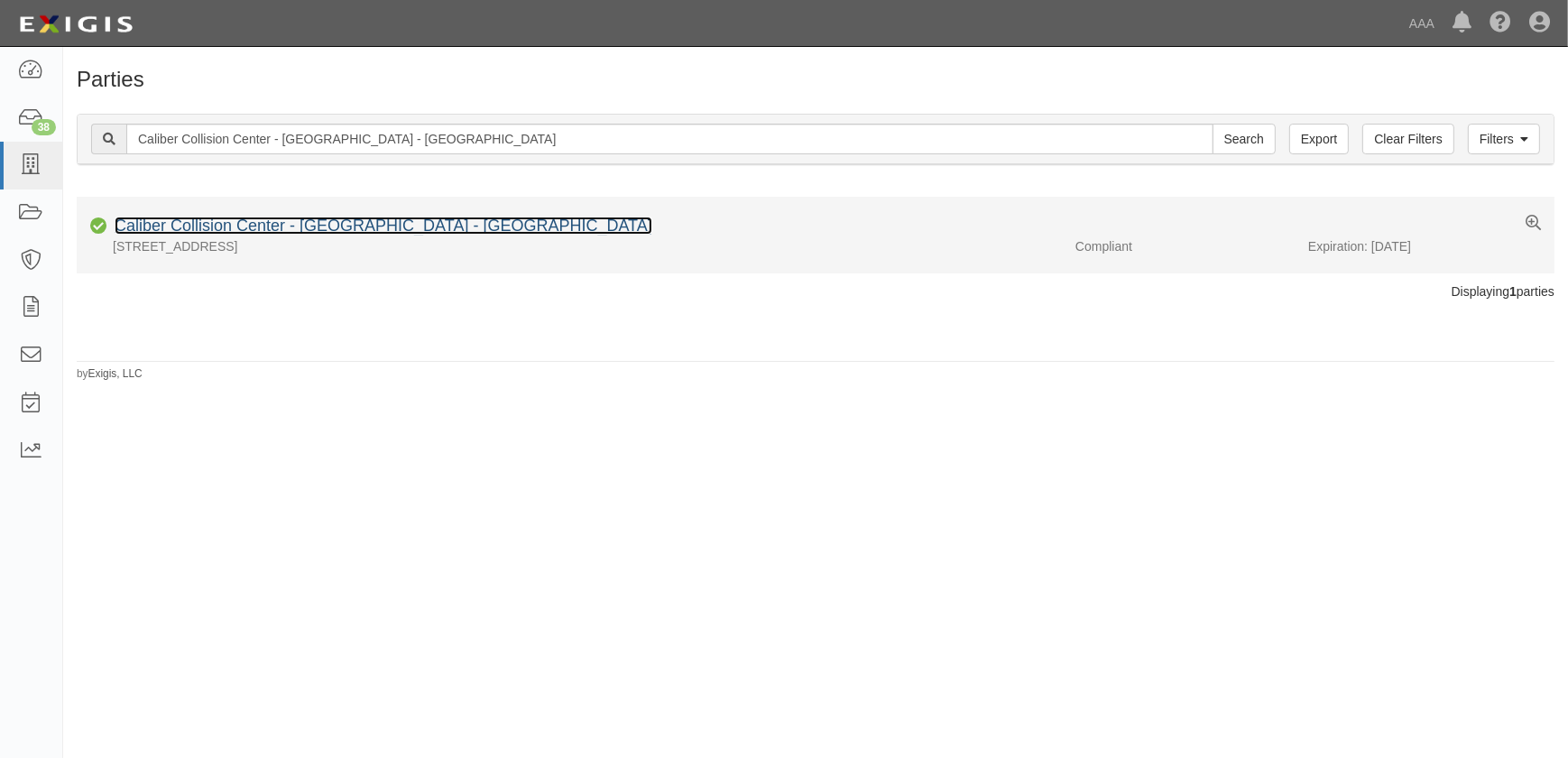
click at [207, 230] on link "Caliber Collision Center - [GEOGRAPHIC_DATA] - [GEOGRAPHIC_DATA]" at bounding box center [383, 225] width 537 height 18
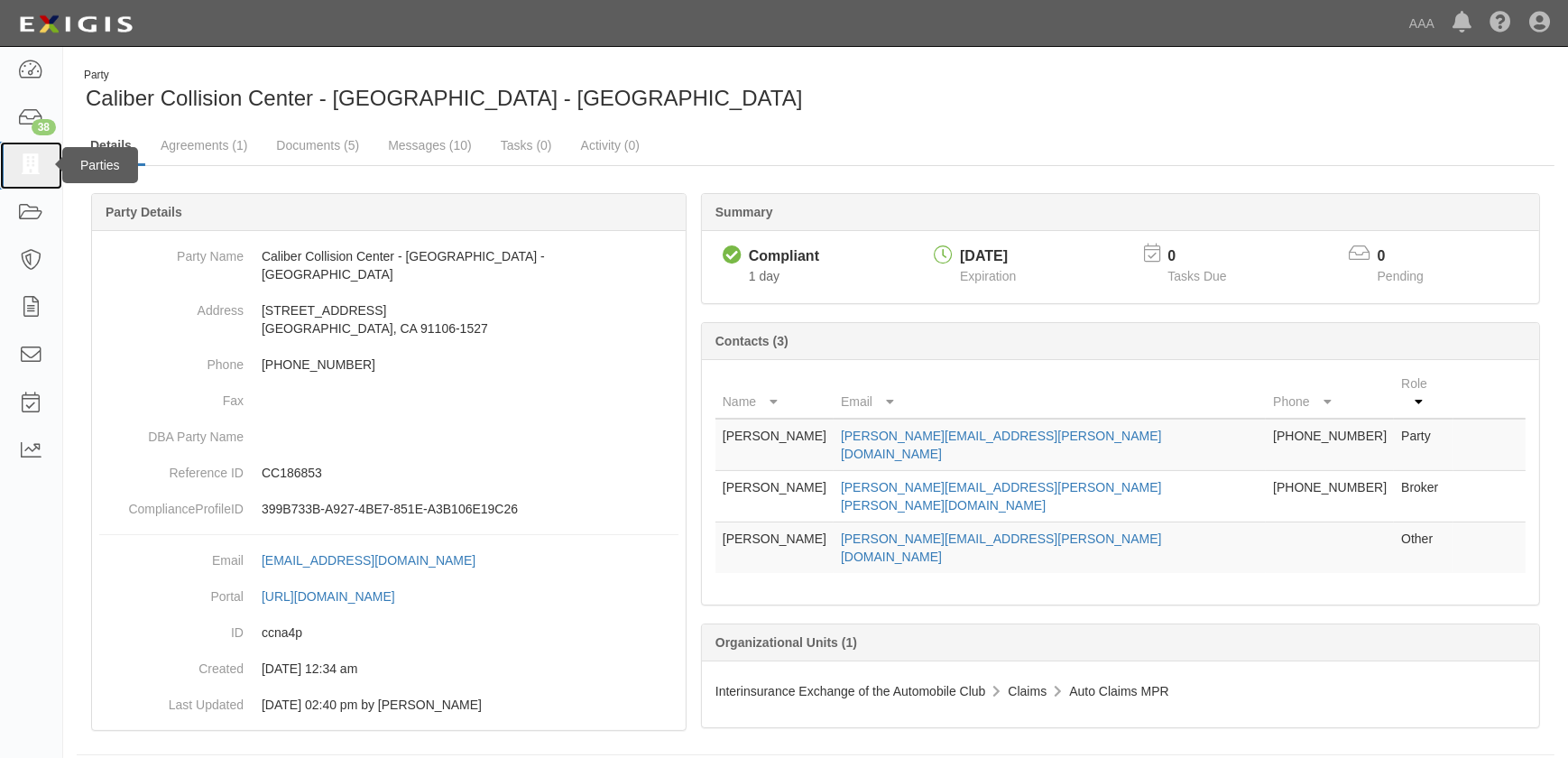
click at [41, 164] on icon at bounding box center [31, 166] width 25 height 21
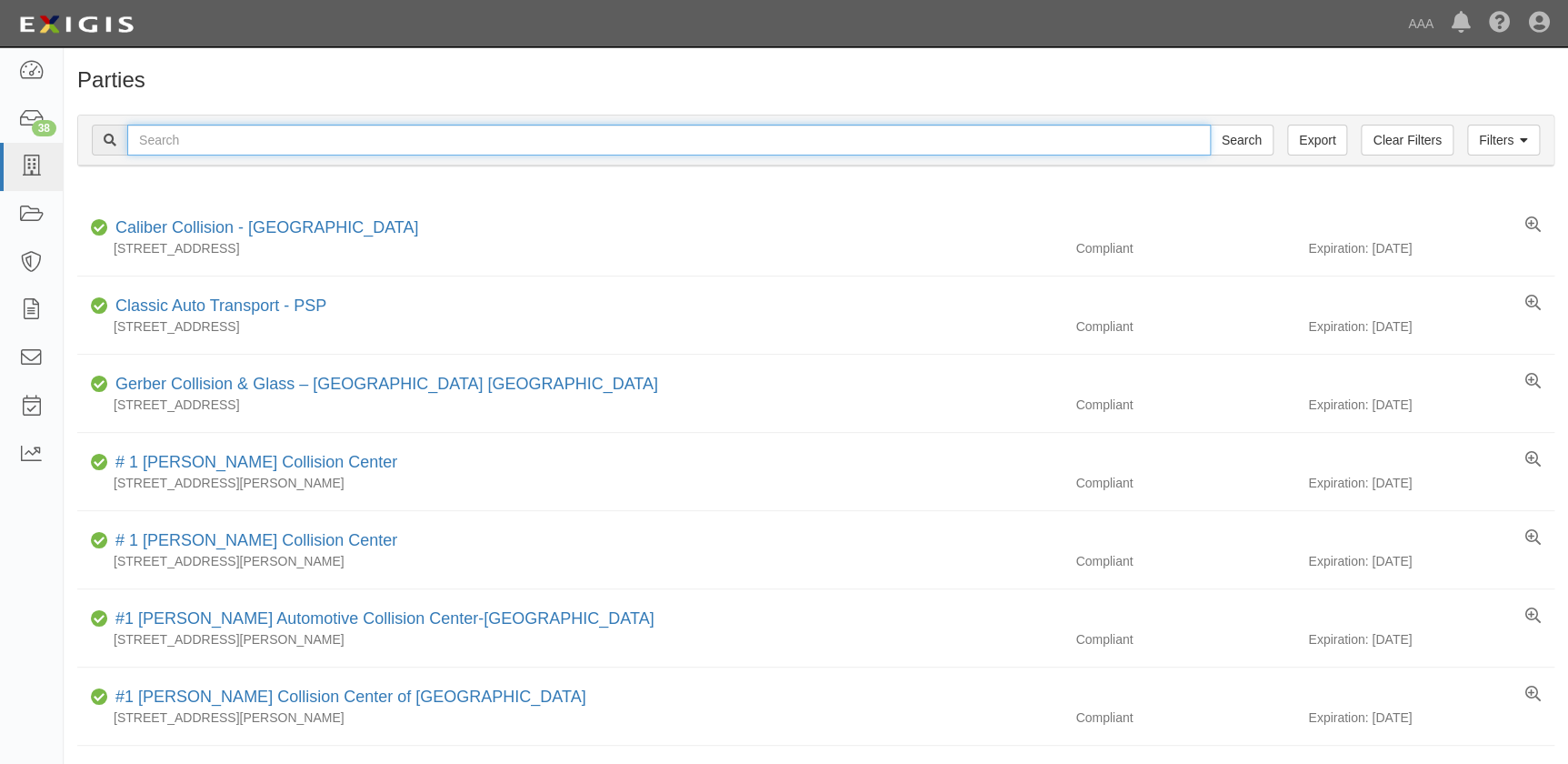
click at [242, 134] on input "text" at bounding box center [668, 140] width 1083 height 31
paste input "Caliber Collision Center - Encinitas"
type input "Caliber Collision Center - Encinitas"
click at [1210, 124] on input "Search" at bounding box center [1241, 140] width 63 height 31
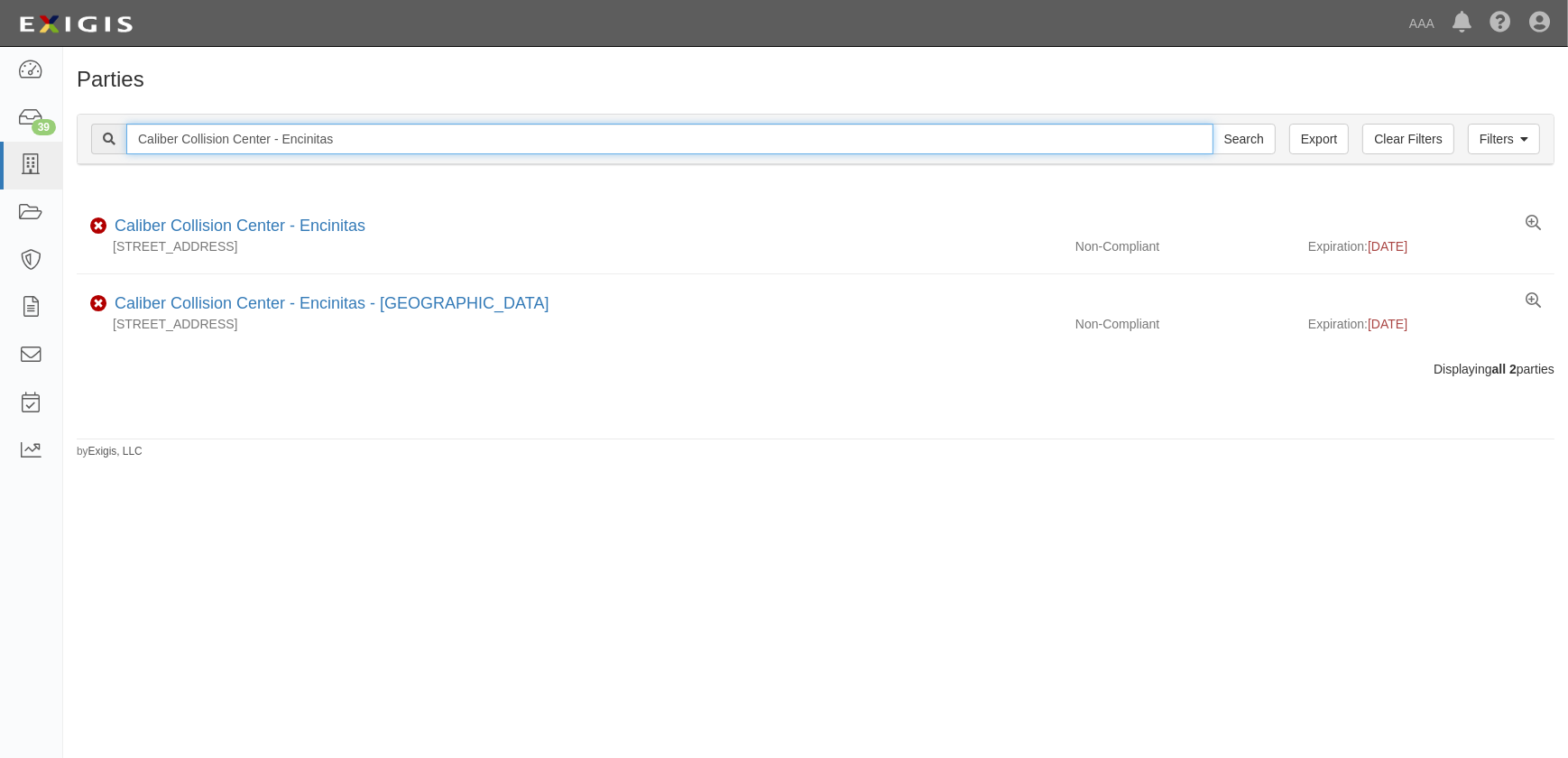
drag, startPoint x: 366, startPoint y: 135, endPoint x: 103, endPoint y: 150, distance: 263.4
click at [103, 149] on div "Caliber Collision Center - Encinitas Search" at bounding box center [683, 139] width 1184 height 31
paste input "Oxnard Auto Center"
type input "Caliber Collision Center - [GEOGRAPHIC_DATA]"
click at [1212, 123] on input "Search" at bounding box center [1243, 139] width 63 height 31
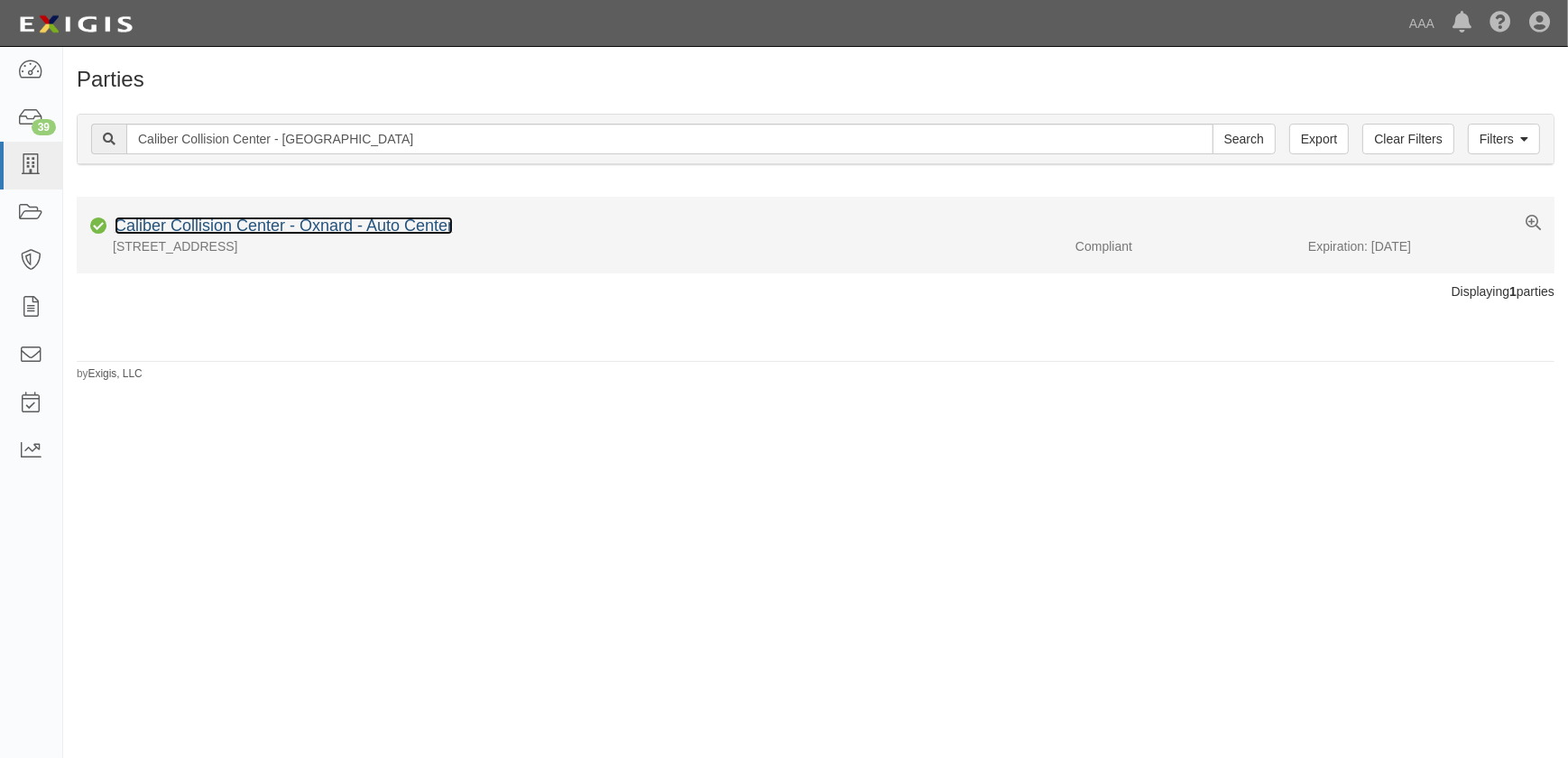
click at [270, 230] on link "Caliber Collision Center - Oxnard - Auto Center" at bounding box center [284, 225] width 338 height 18
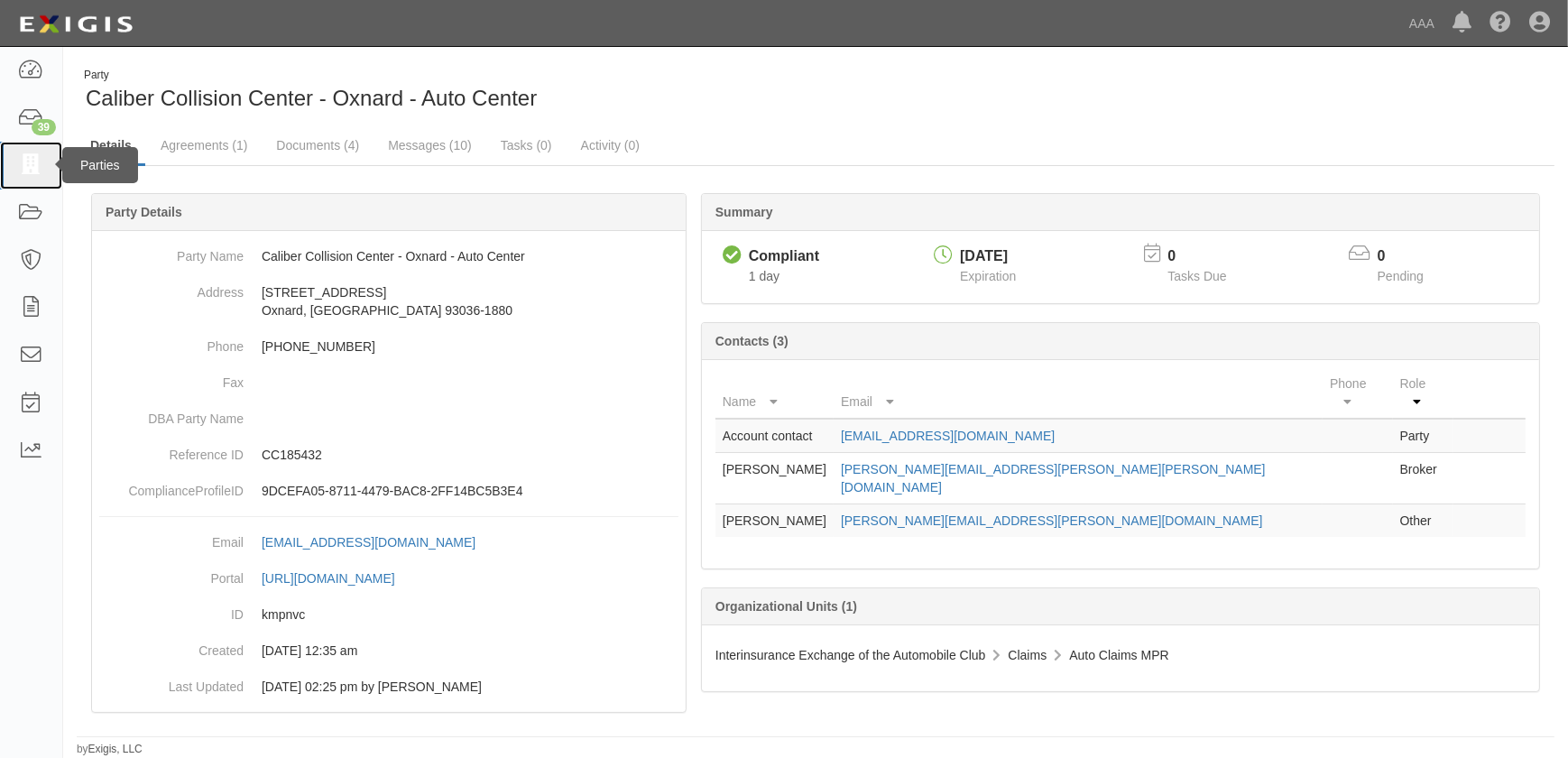
click at [26, 160] on icon at bounding box center [31, 166] width 25 height 21
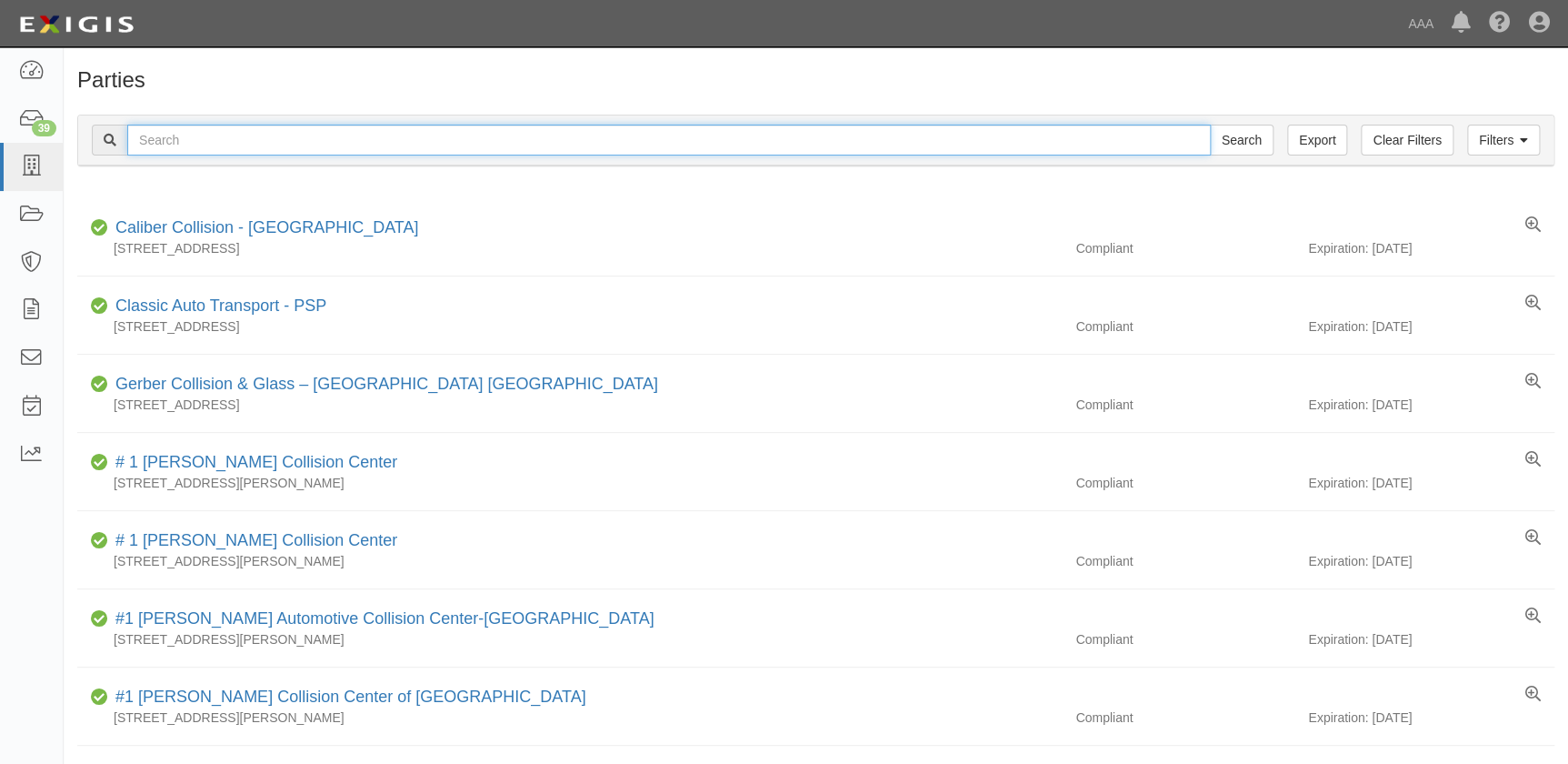
click at [152, 140] on input "text" at bounding box center [668, 140] width 1083 height 31
paste input "Caliber Collision Center - Carson"
type input "Caliber Collision Center - Carson"
click at [1210, 124] on input "Search" at bounding box center [1241, 140] width 63 height 31
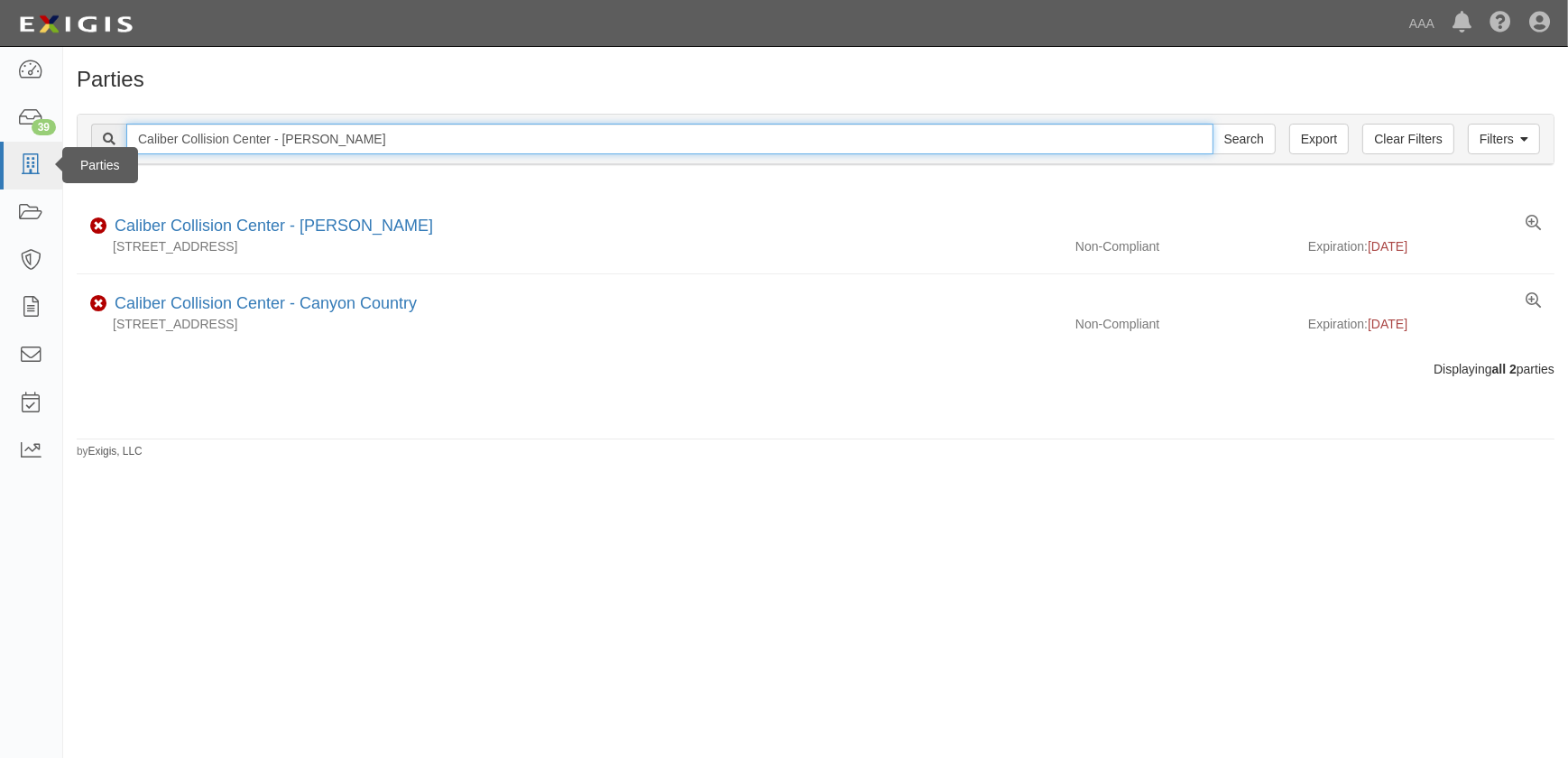
drag, startPoint x: 370, startPoint y: 141, endPoint x: 14, endPoint y: 143, distance: 356.0
click at [14, 143] on body "Toggle navigation Dashboard 39 Inbox Parties Agreements Coverages Documents Mes…" at bounding box center [784, 367] width 1568 height 736
paste input "San Clemente"
type input "Caliber Collision Center - [GEOGRAPHIC_DATA]"
click at [1212, 123] on input "Search" at bounding box center [1243, 139] width 63 height 31
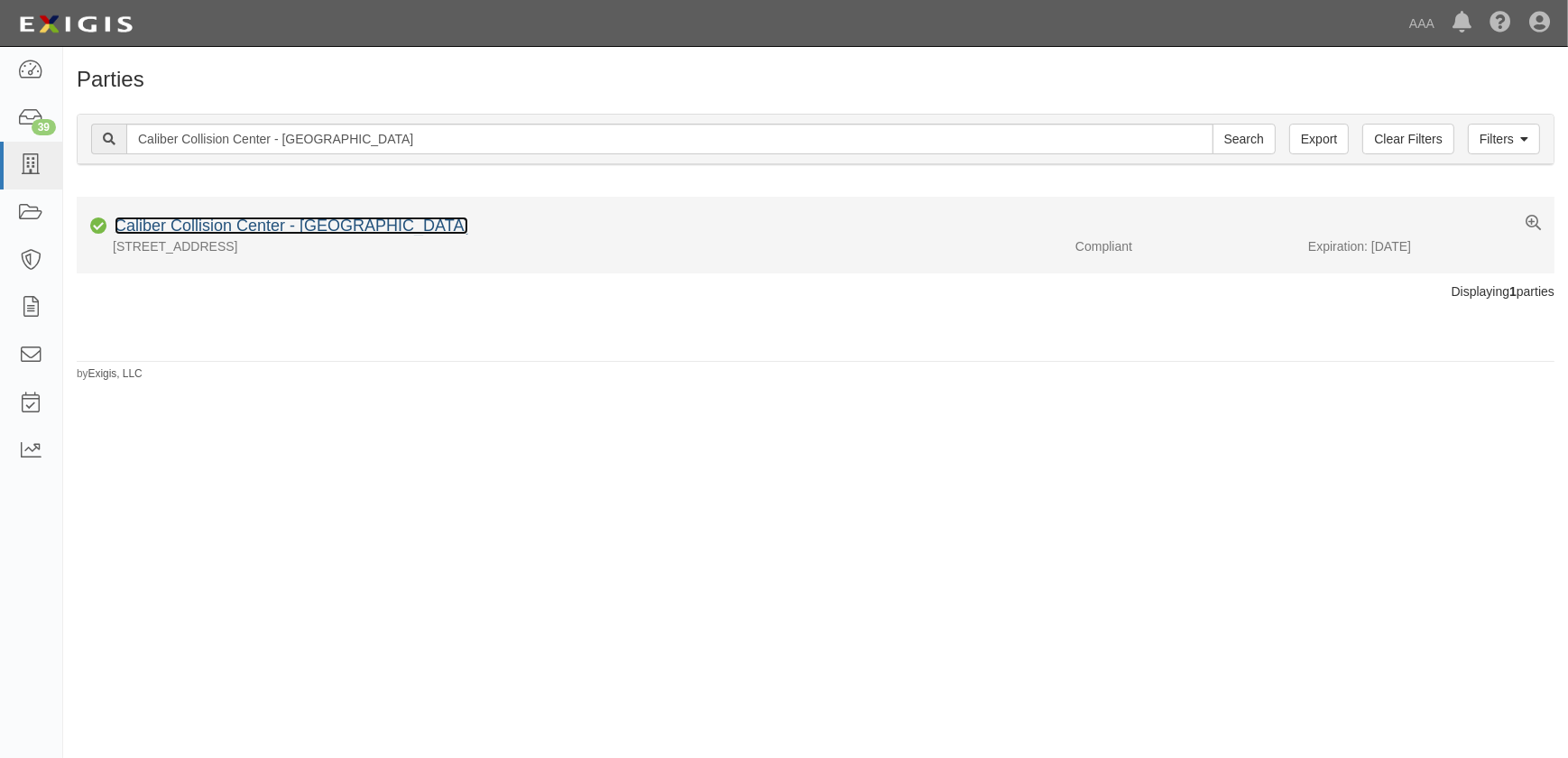
click at [136, 227] on link "Caliber Collision Center - San Clemente" at bounding box center [291, 225] width 354 height 18
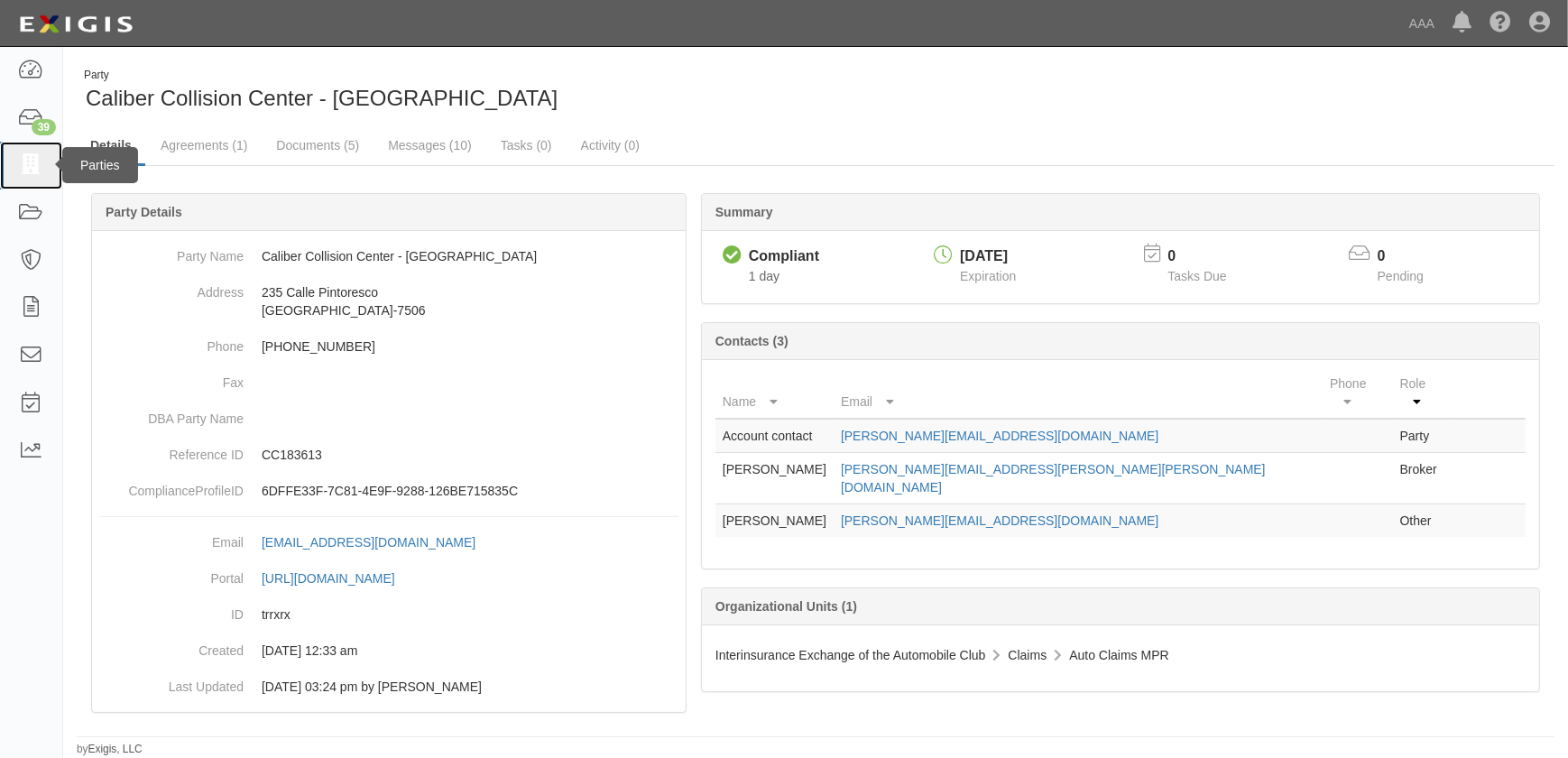
click at [30, 160] on icon at bounding box center [31, 166] width 25 height 21
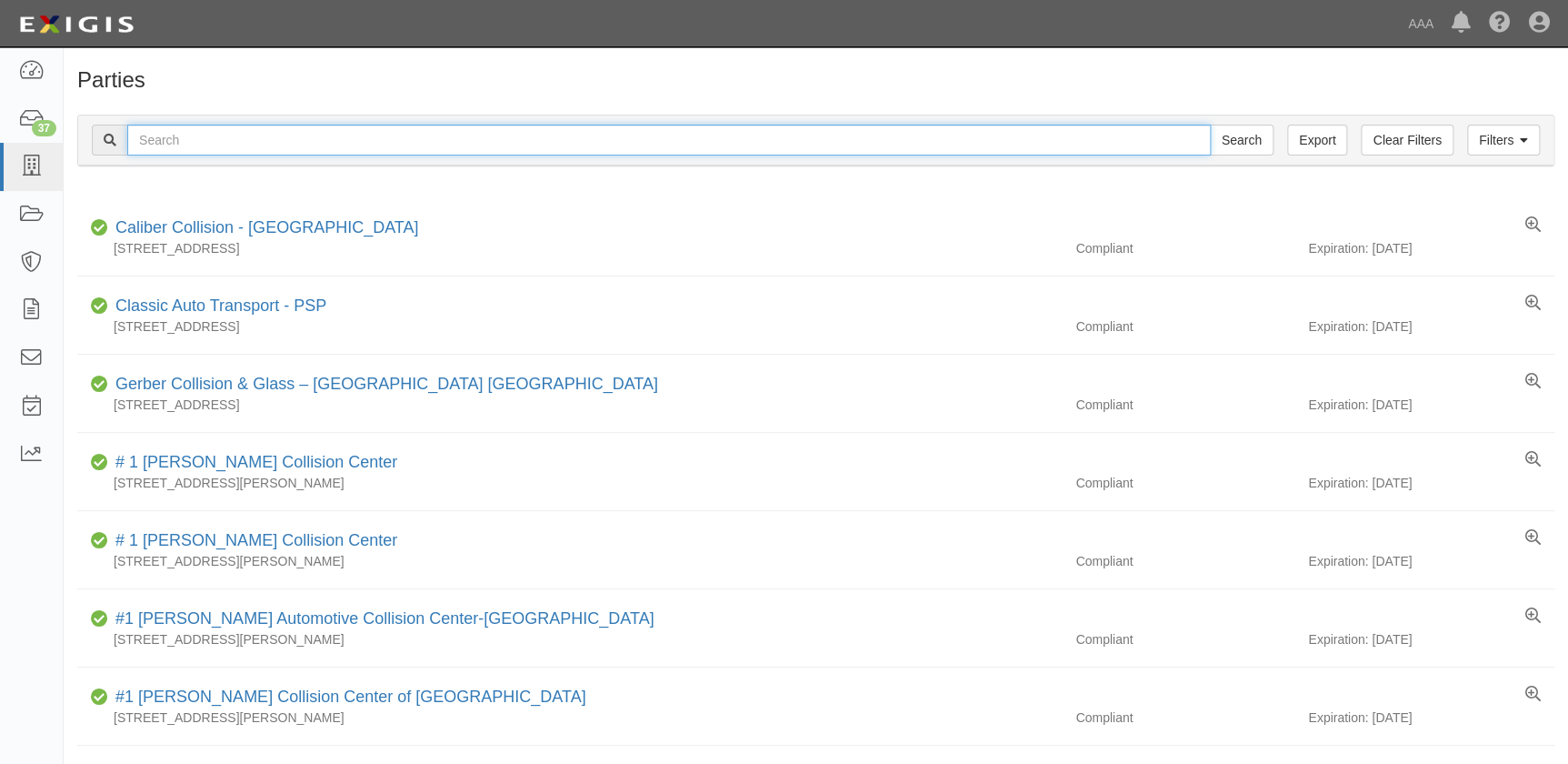
click at [443, 133] on input "text" at bounding box center [668, 140] width 1083 height 31
paste input "Caliber Collision Center - Tustin"
type input "Caliber Collision Center - Tustin"
click at [1210, 124] on input "Search" at bounding box center [1241, 140] width 63 height 31
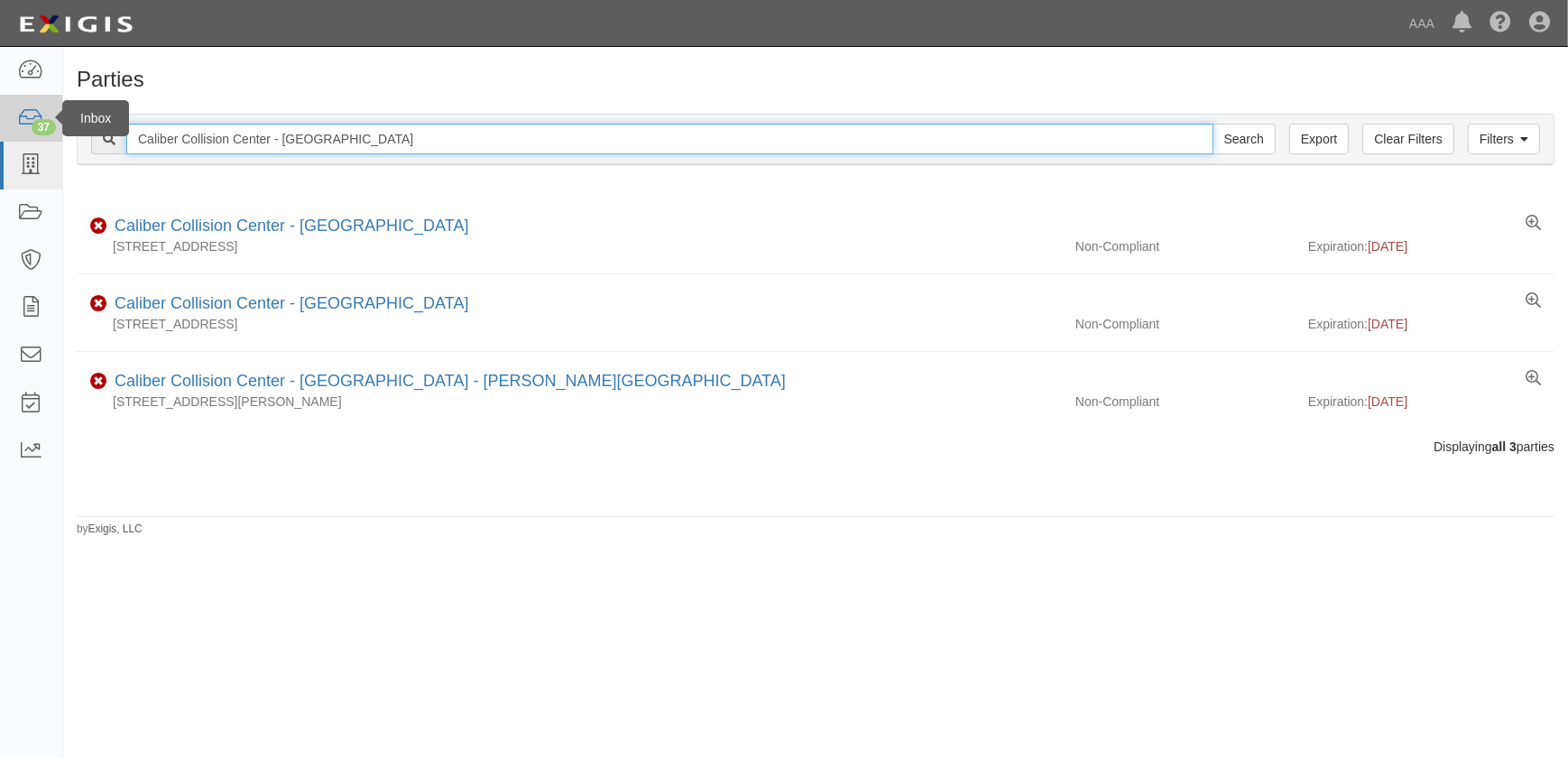
drag, startPoint x: 330, startPoint y: 131, endPoint x: 1, endPoint y: 122, distance: 329.1
click at [1, 122] on body "Toggle navigation Dashboard 37 Inbox Parties Agreements Coverages Documents Mes…" at bounding box center [784, 367] width 1568 height 736
paste input "Long Beach"
type input "Caliber Collision Center - [GEOGRAPHIC_DATA]"
click at [1212, 123] on input "Search" at bounding box center [1243, 139] width 63 height 31
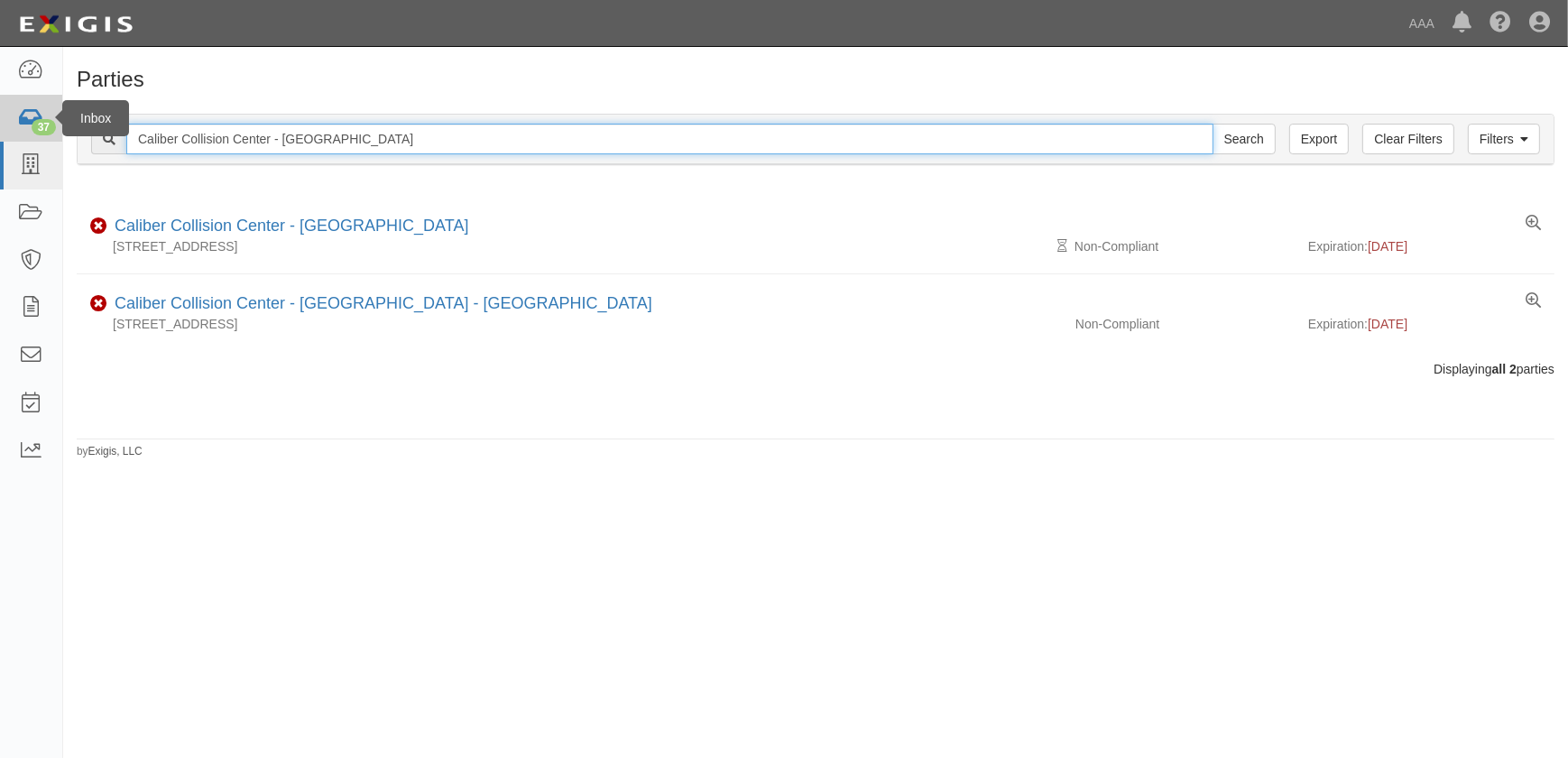
drag, startPoint x: 398, startPoint y: 128, endPoint x: 25, endPoint y: 121, distance: 373.1
click at [25, 121] on body "Toggle navigation Dashboard 37 Inbox Parties Agreements Coverages Documents Mes…" at bounding box center [784, 367] width 1568 height 736
paste input "Santa Ana"
type input "Caliber Collision Center - Santa Ana"
click at [1212, 123] on input "Search" at bounding box center [1243, 139] width 63 height 31
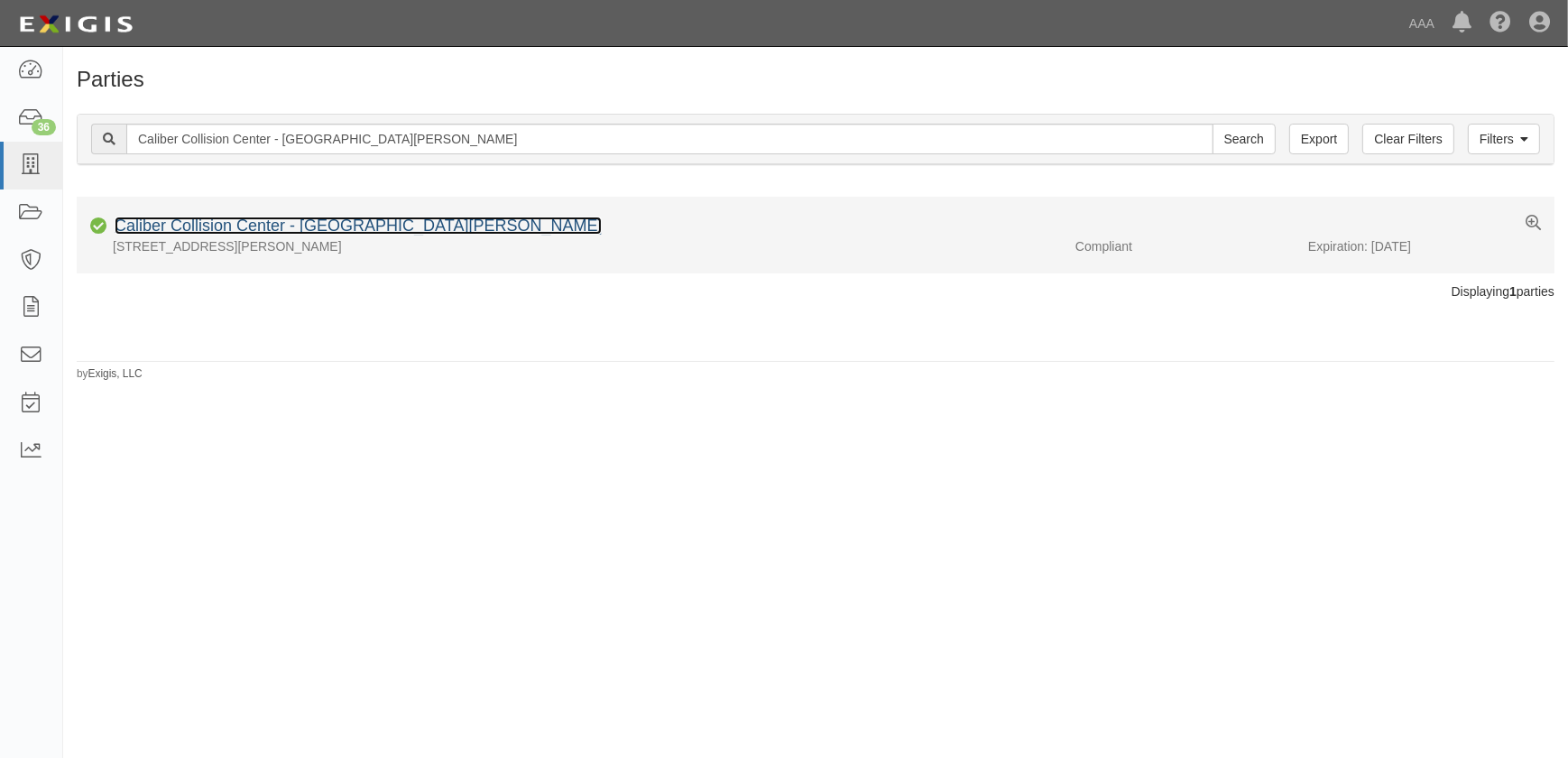
click at [195, 228] on link "Caliber Collision Center - Santa Ana" at bounding box center [358, 225] width 487 height 18
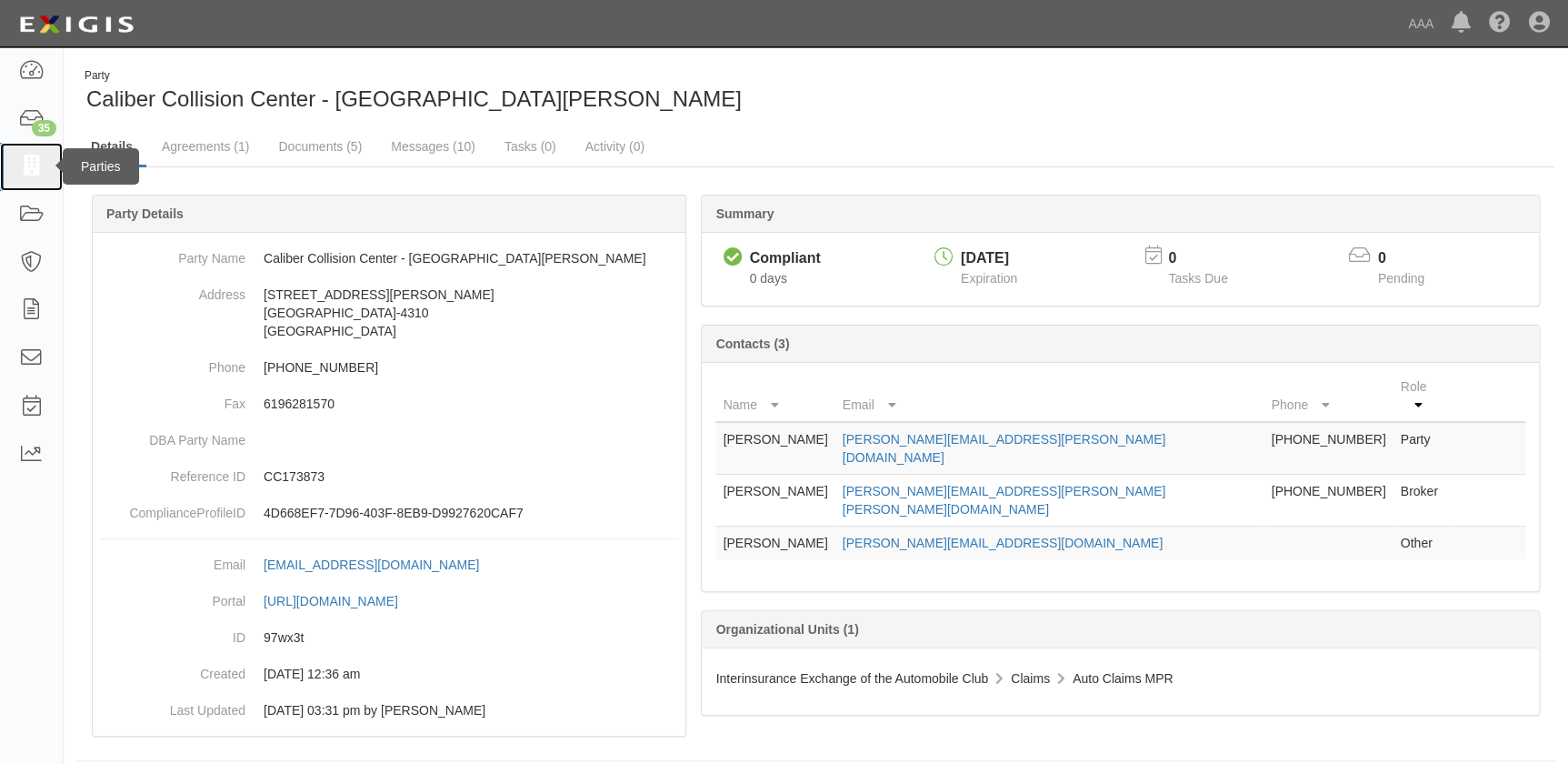
click at [34, 174] on icon at bounding box center [31, 167] width 25 height 21
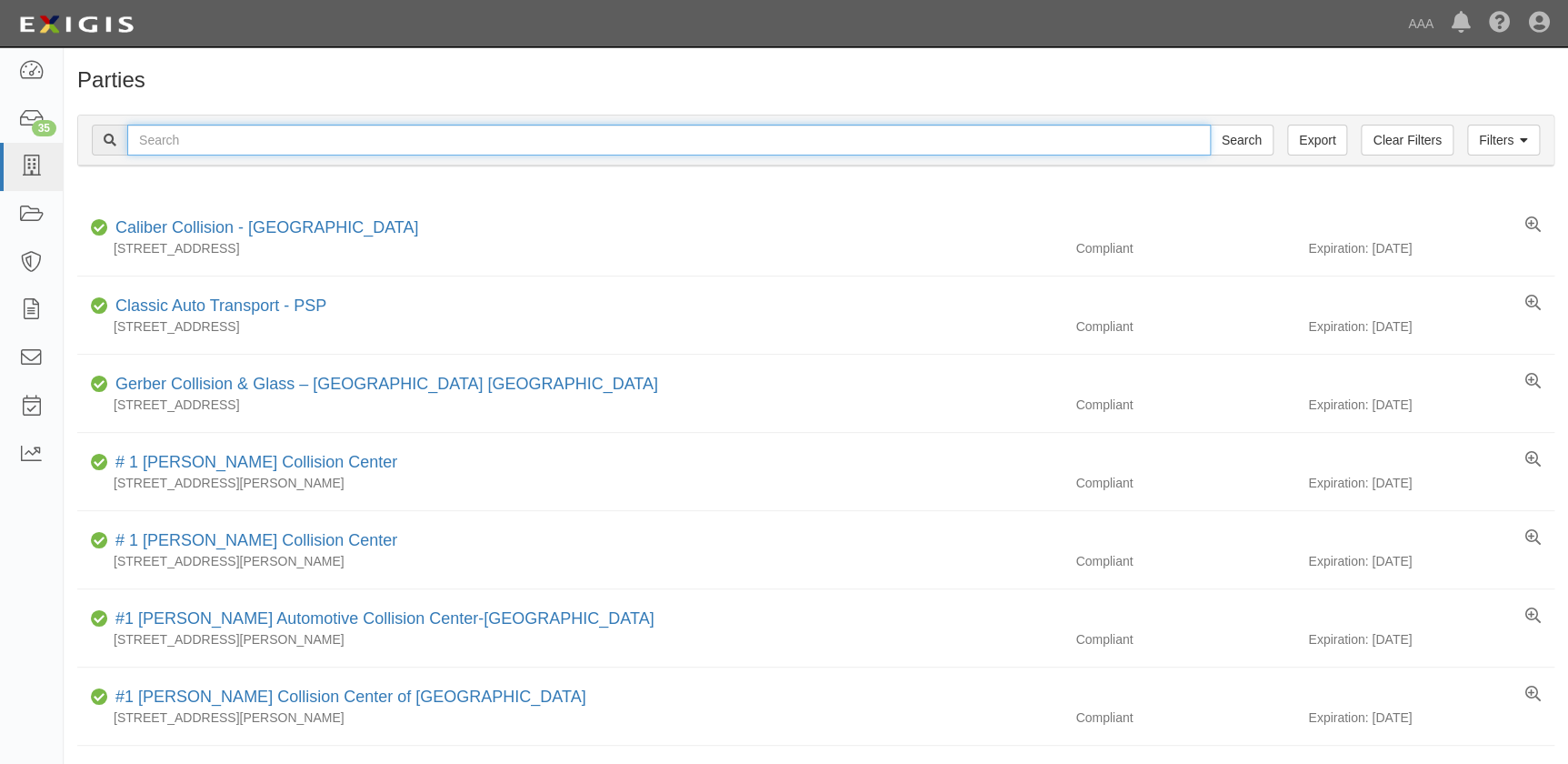
click at [290, 148] on input "text" at bounding box center [668, 140] width 1083 height 31
paste input "Caliber Collision Center - [GEOGRAPHIC_DATA]"
type input "Caliber Collision Center - [GEOGRAPHIC_DATA]"
click at [1210, 124] on input "Search" at bounding box center [1241, 140] width 63 height 31
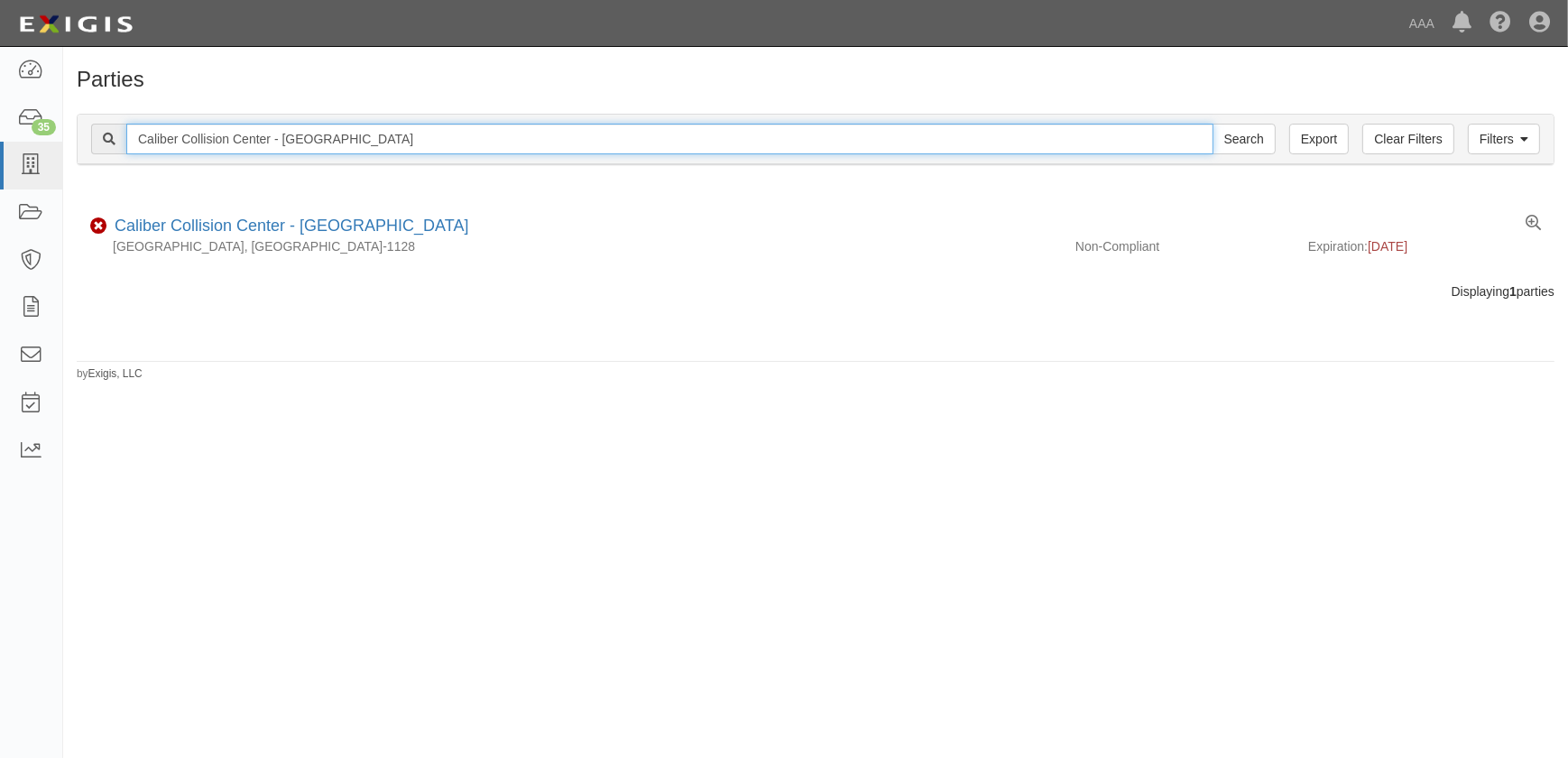
drag, startPoint x: 169, startPoint y: 149, endPoint x: 120, endPoint y: 148, distance: 49.0
click at [121, 148] on div "Caliber Collision Center - [GEOGRAPHIC_DATA] Search" at bounding box center [683, 139] width 1184 height 31
paste input "Caliber Collision Center - [GEOGRAPHIC_DATA]"
type input "Caliber Collision Center - [GEOGRAPHIC_DATA]"
click at [1212, 123] on input "Search" at bounding box center [1243, 139] width 63 height 31
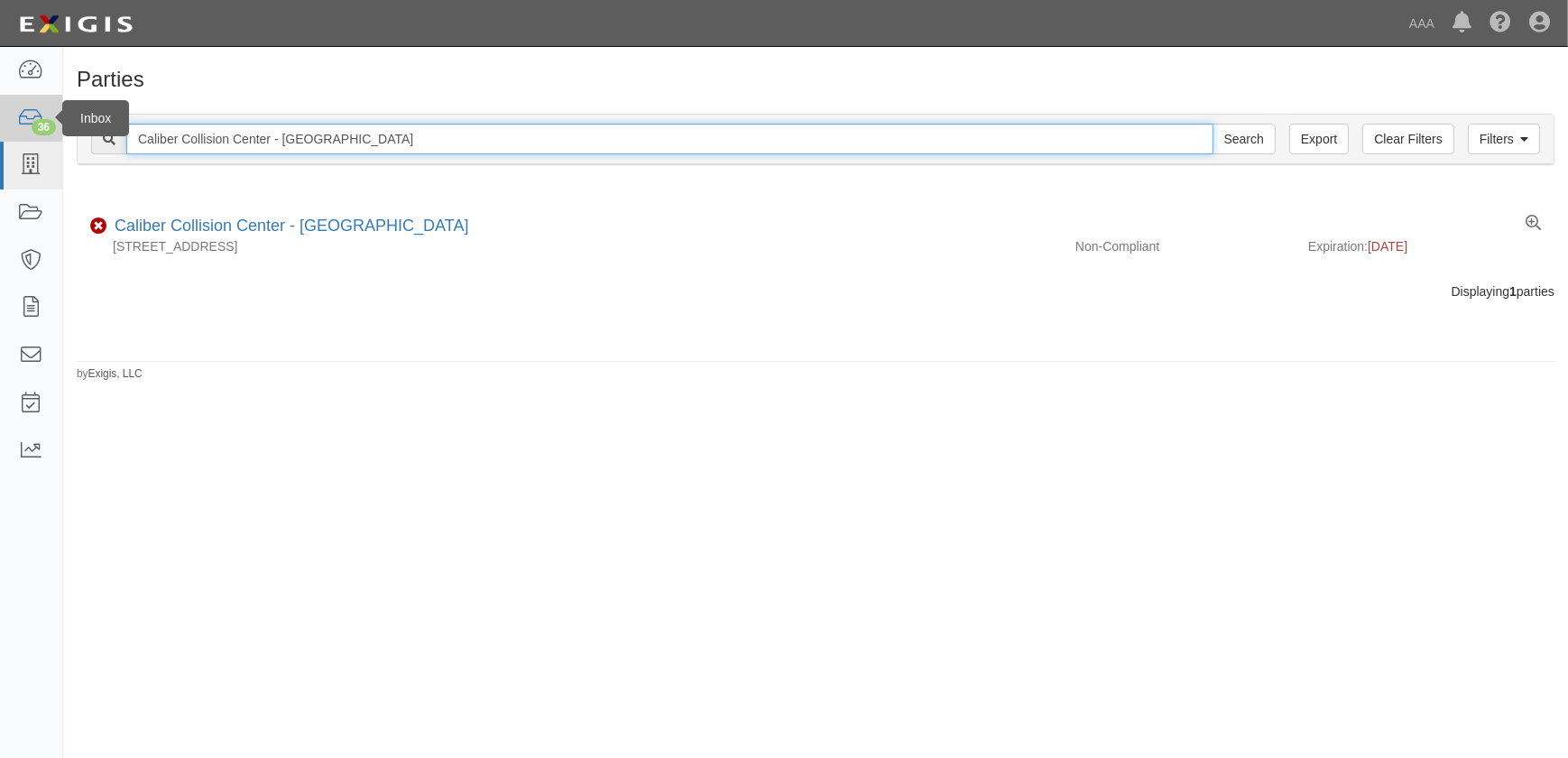
drag, startPoint x: 398, startPoint y: 147, endPoint x: 34, endPoint y: 137, distance: 364.1
click at [35, 137] on body "Toggle navigation Dashboard 36 Inbox Parties Agreements Coverages Documents Mes…" at bounding box center [784, 367] width 1568 height 736
paste input "Hawthorne"
type input "Caliber Collision Center - [GEOGRAPHIC_DATA]"
click at [1212, 123] on input "Search" at bounding box center [1243, 139] width 63 height 31
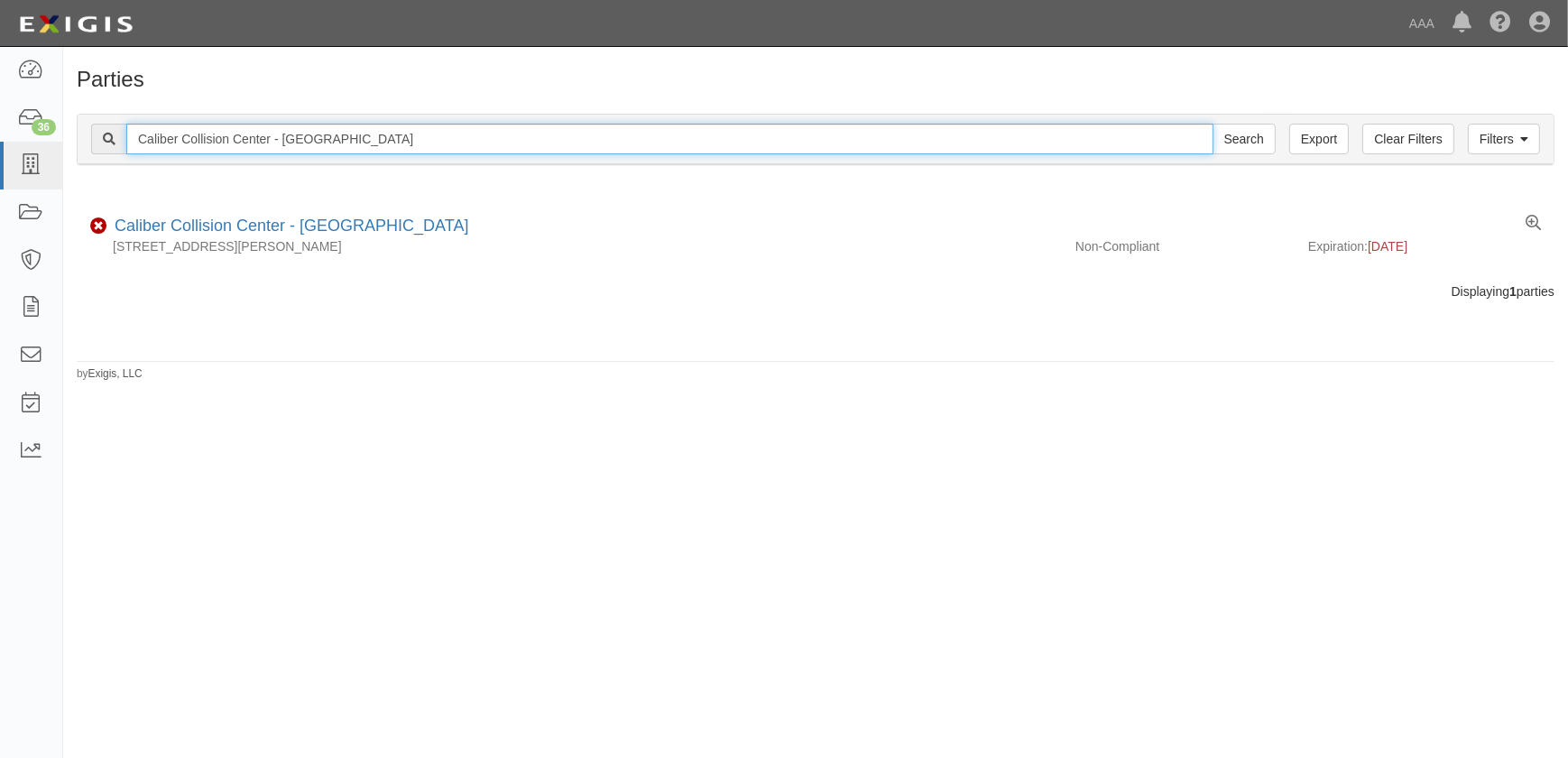
drag, startPoint x: 376, startPoint y: 145, endPoint x: 100, endPoint y: 156, distance: 276.2
click at [104, 157] on div "Filters Clear Filters Export Caliber Collision Center - Hawthorne Search Filters" at bounding box center [815, 139] width 1475 height 49
paste input "Garden Grove"
type input "Caliber Collision Center - Garden Grove"
click at [1212, 123] on input "Search" at bounding box center [1243, 139] width 63 height 31
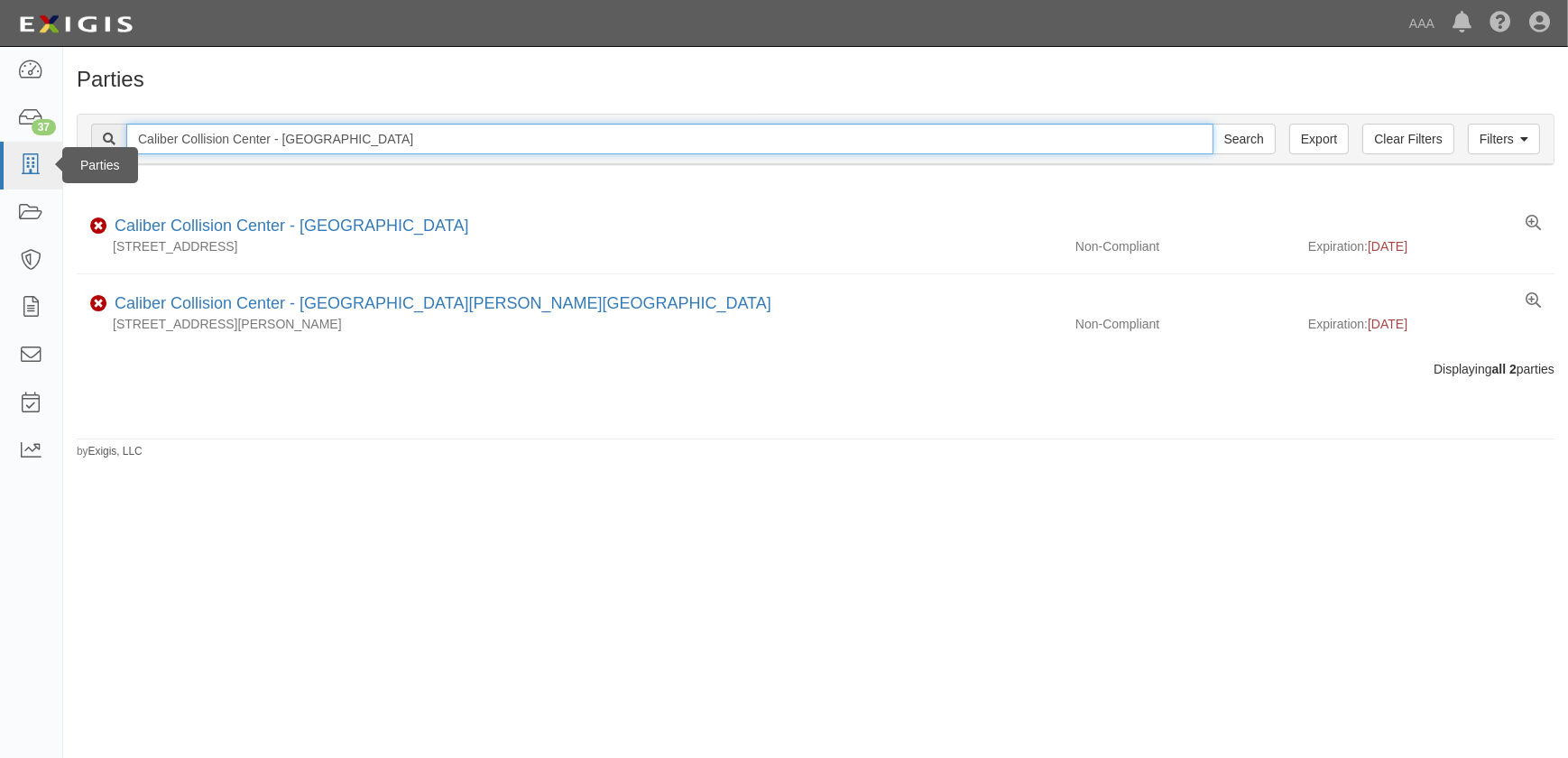
drag, startPoint x: 370, startPoint y: 147, endPoint x: 7, endPoint y: 145, distance: 363.0
click at [7, 145] on body "Toggle navigation Dashboard 37 Inbox Parties Agreements Coverages Documents Mes…" at bounding box center [784, 367] width 1568 height 736
paste input "North Costa Mesa (Logan)"
type input "Caliber Collision Center - [GEOGRAPHIC_DATA] ([GEOGRAPHIC_DATA])"
click at [1212, 123] on input "Search" at bounding box center [1243, 139] width 63 height 31
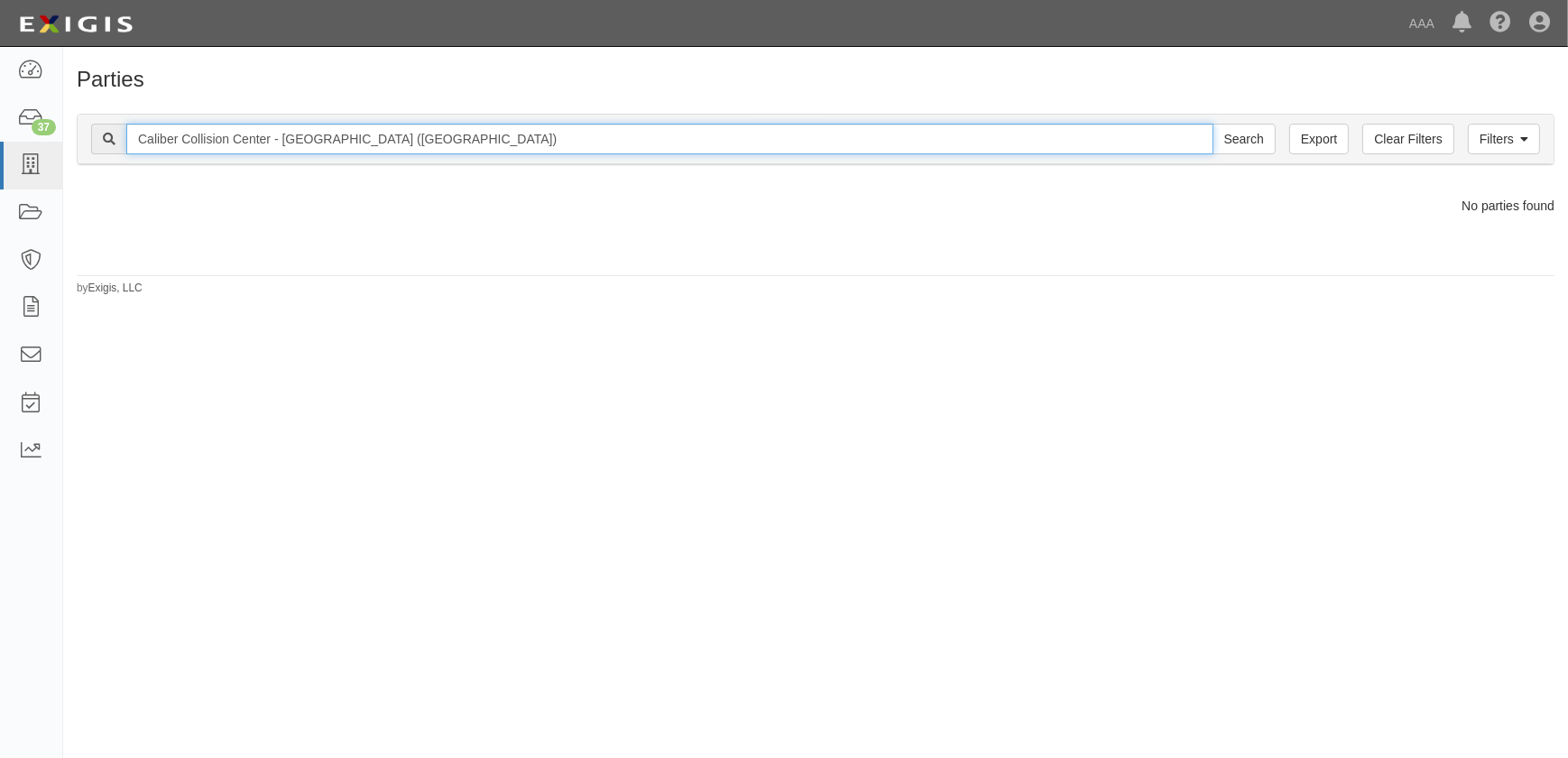
drag, startPoint x: 412, startPoint y: 145, endPoint x: 385, endPoint y: 146, distance: 27.0
click at [385, 146] on input "Caliber Collision Center - North Costa Mesa (Logan)" at bounding box center [669, 139] width 1087 height 31
type input "Caliber Collision Center - [GEOGRAPHIC_DATA]"
click at [1212, 123] on input "Search" at bounding box center [1243, 139] width 63 height 31
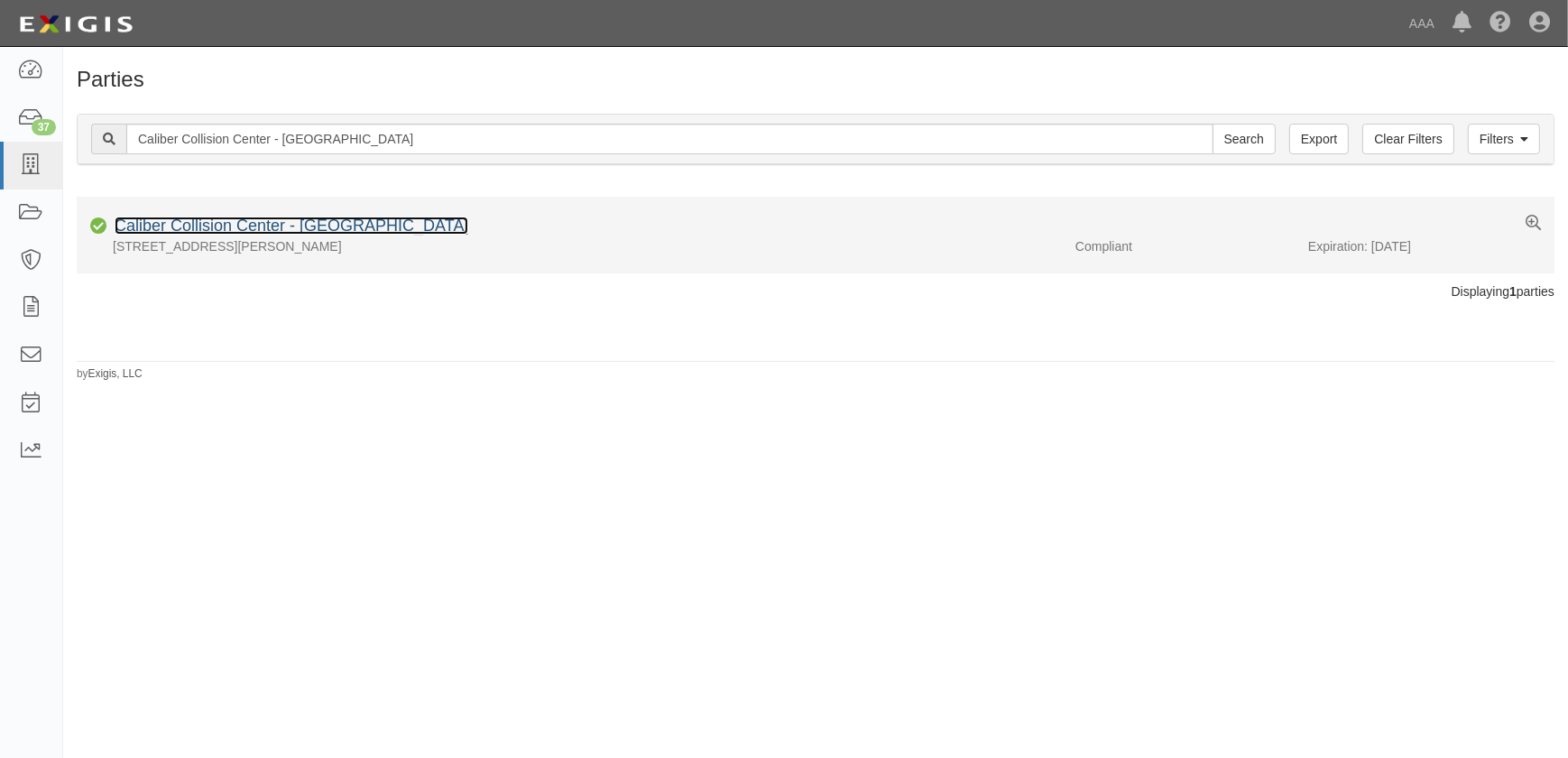
click at [323, 230] on link "Caliber Collision Center - [GEOGRAPHIC_DATA]" at bounding box center [291, 225] width 354 height 18
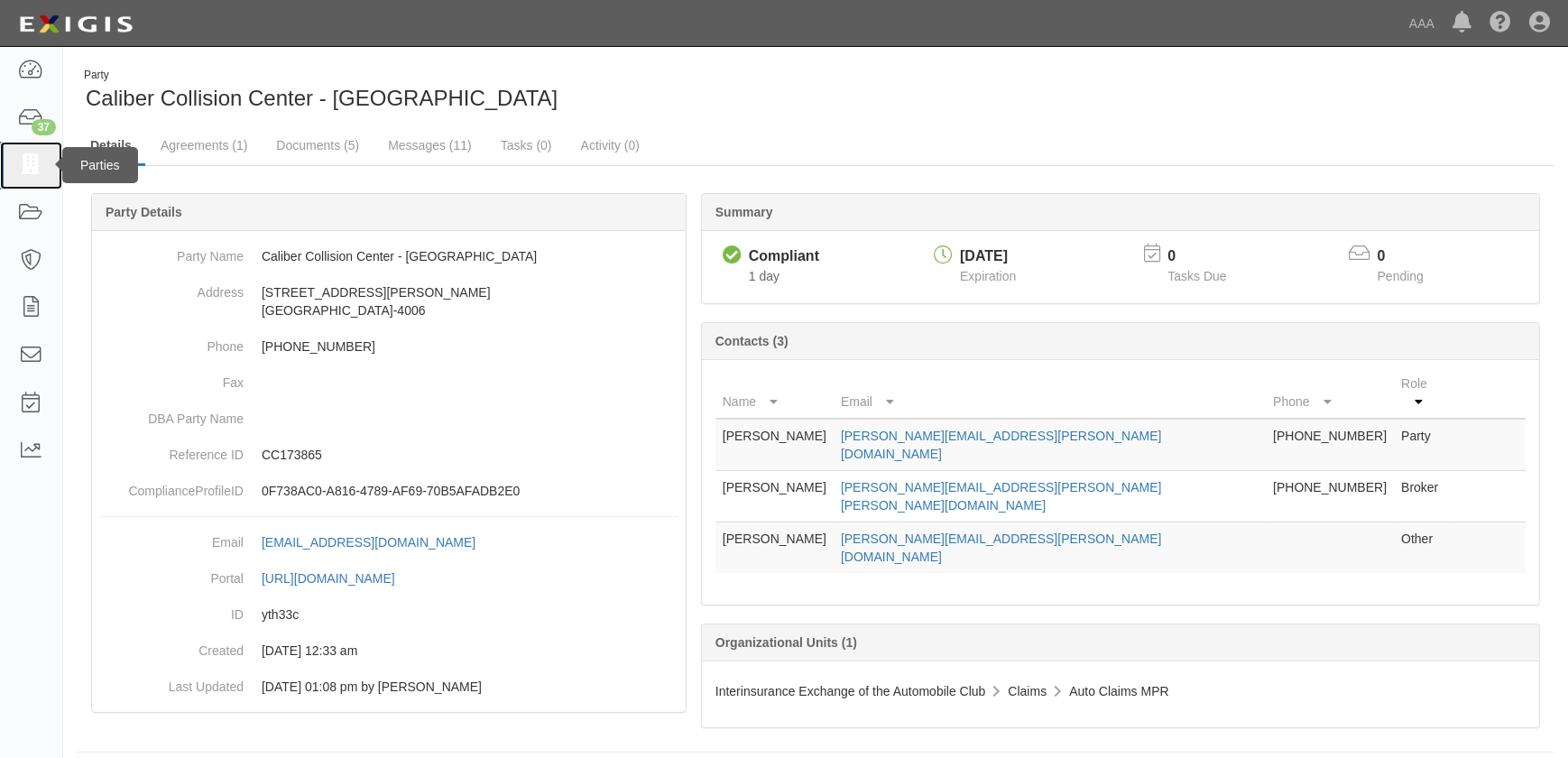
click at [35, 172] on icon at bounding box center [31, 166] width 25 height 21
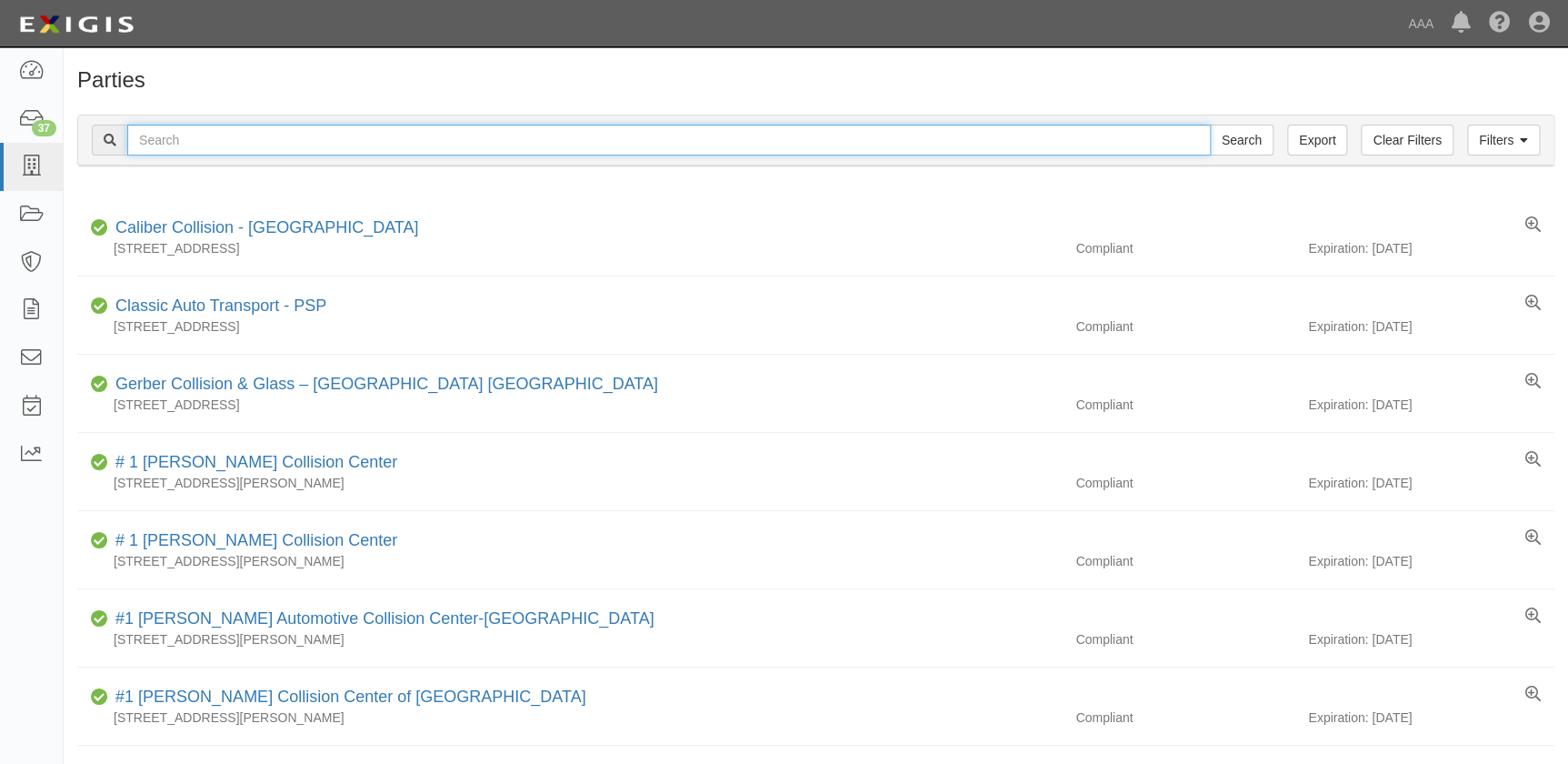
click at [252, 145] on input "text" at bounding box center [668, 140] width 1083 height 31
paste input "Caliber Collision Center - Anaheim Hills (La Palma)"
type input "Caliber Collision Center - Anaheim Hills (La Palma)"
click at [1210, 124] on input "Search" at bounding box center [1241, 140] width 63 height 31
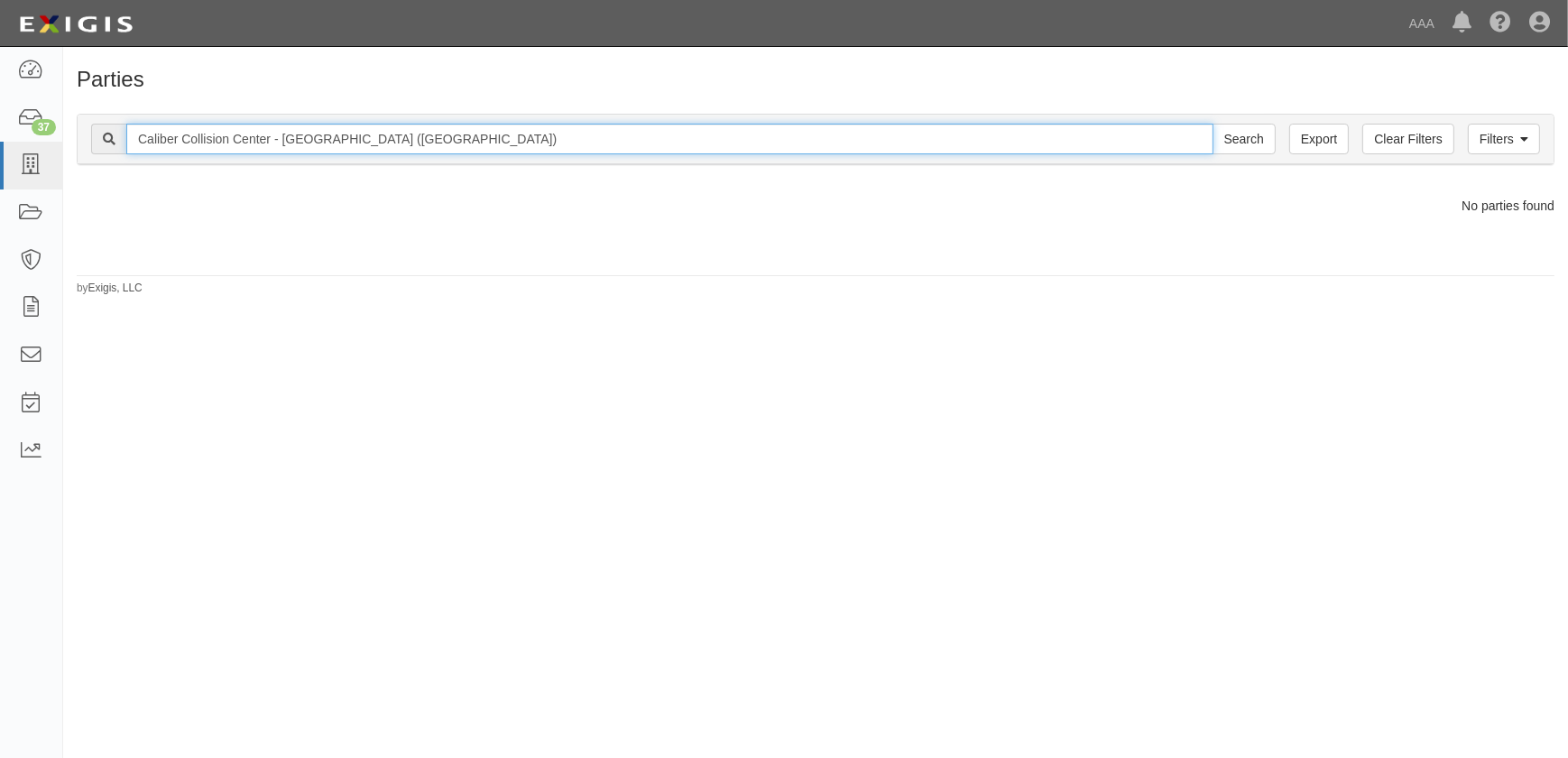
drag, startPoint x: 412, startPoint y: 147, endPoint x: 361, endPoint y: 145, distance: 51.0
click at [361, 145] on input "Caliber Collision Center - Anaheim Hills (La Palma)" at bounding box center [669, 139] width 1087 height 31
type input "Caliber Collision Center - [GEOGRAPHIC_DATA]"
click at [1212, 123] on input "Search" at bounding box center [1243, 139] width 63 height 31
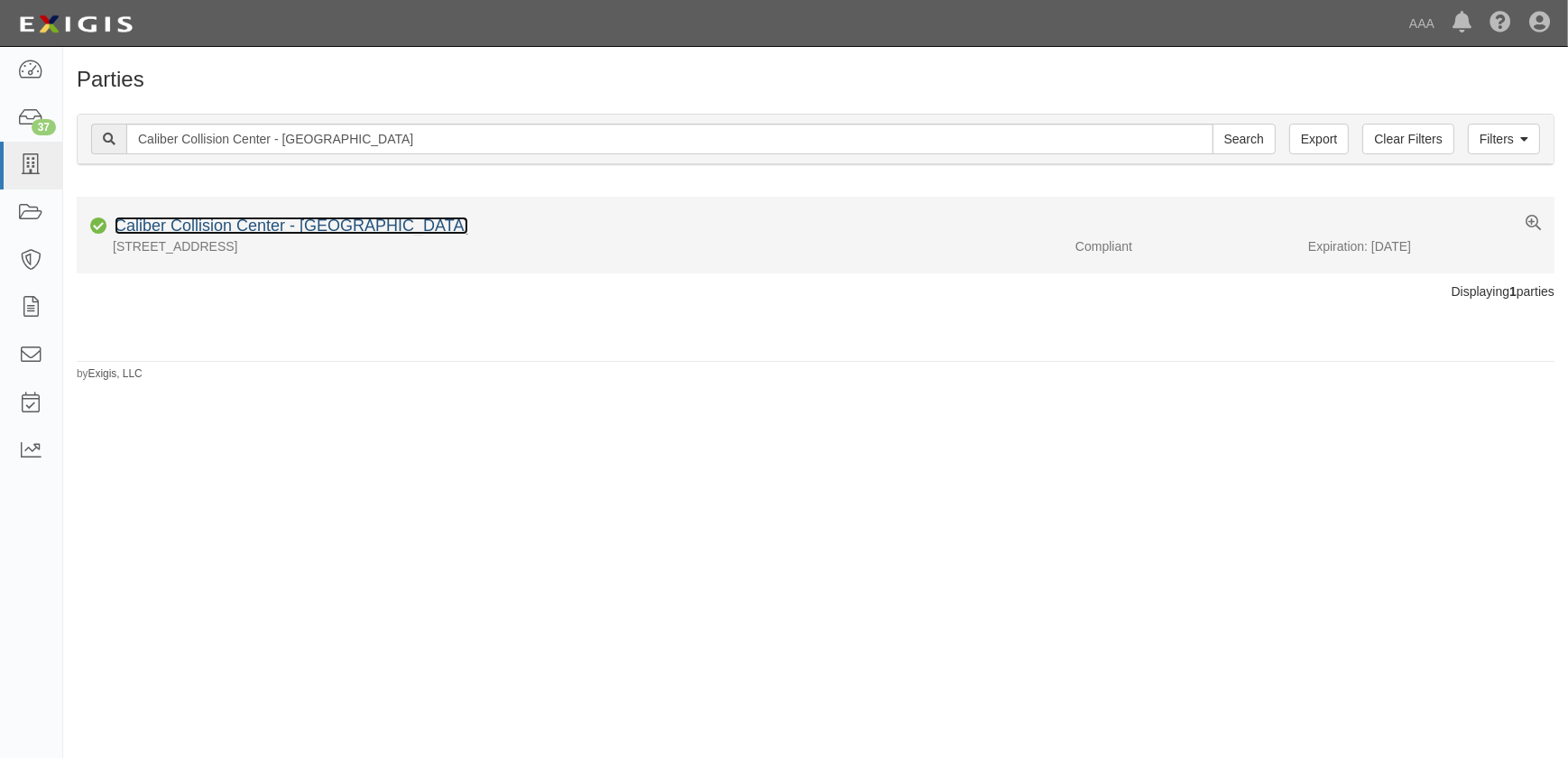
click at [324, 217] on link "Caliber Collision Center - [GEOGRAPHIC_DATA]" at bounding box center [291, 225] width 354 height 18
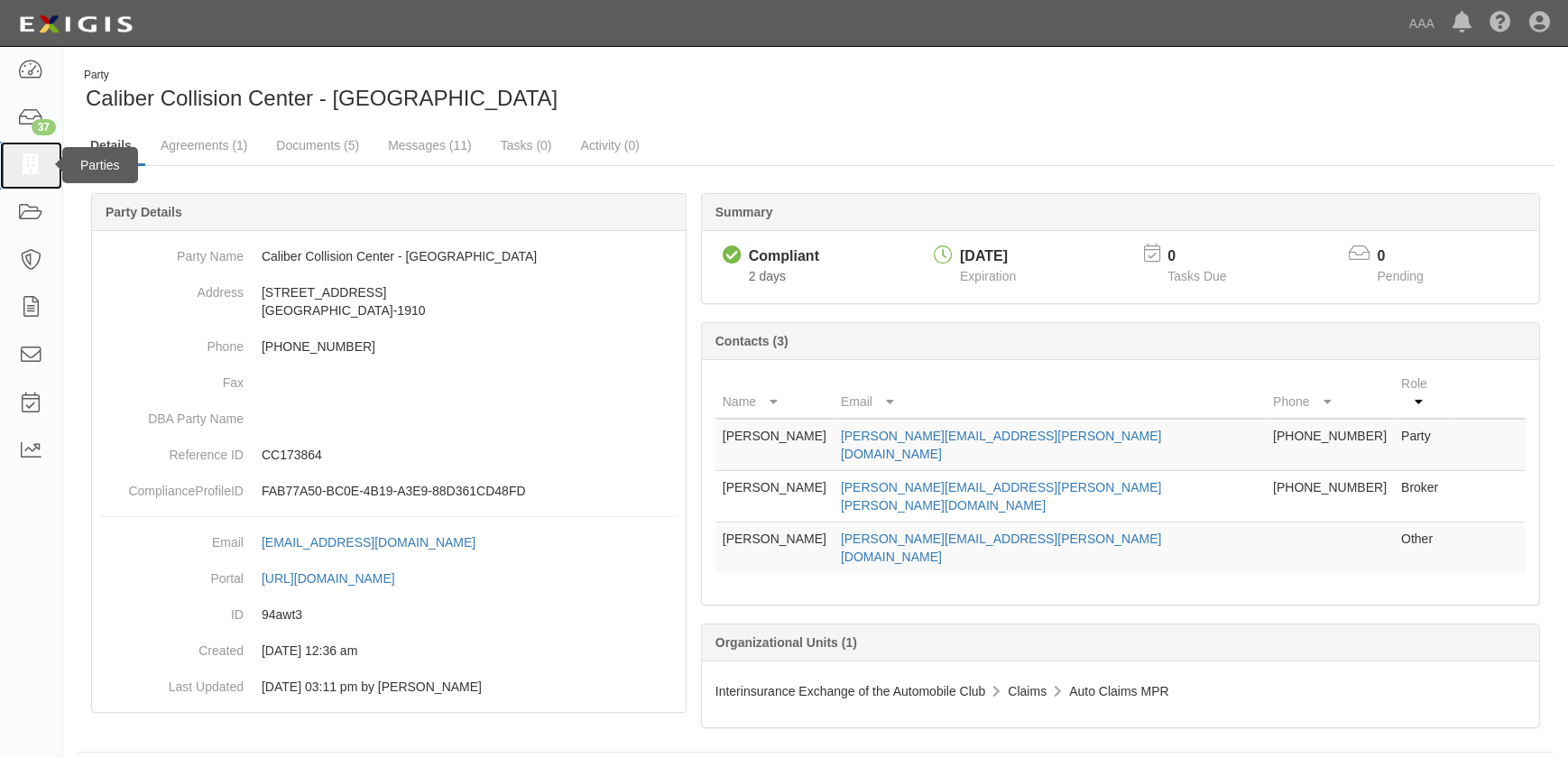
click at [36, 169] on icon at bounding box center [31, 166] width 25 height 21
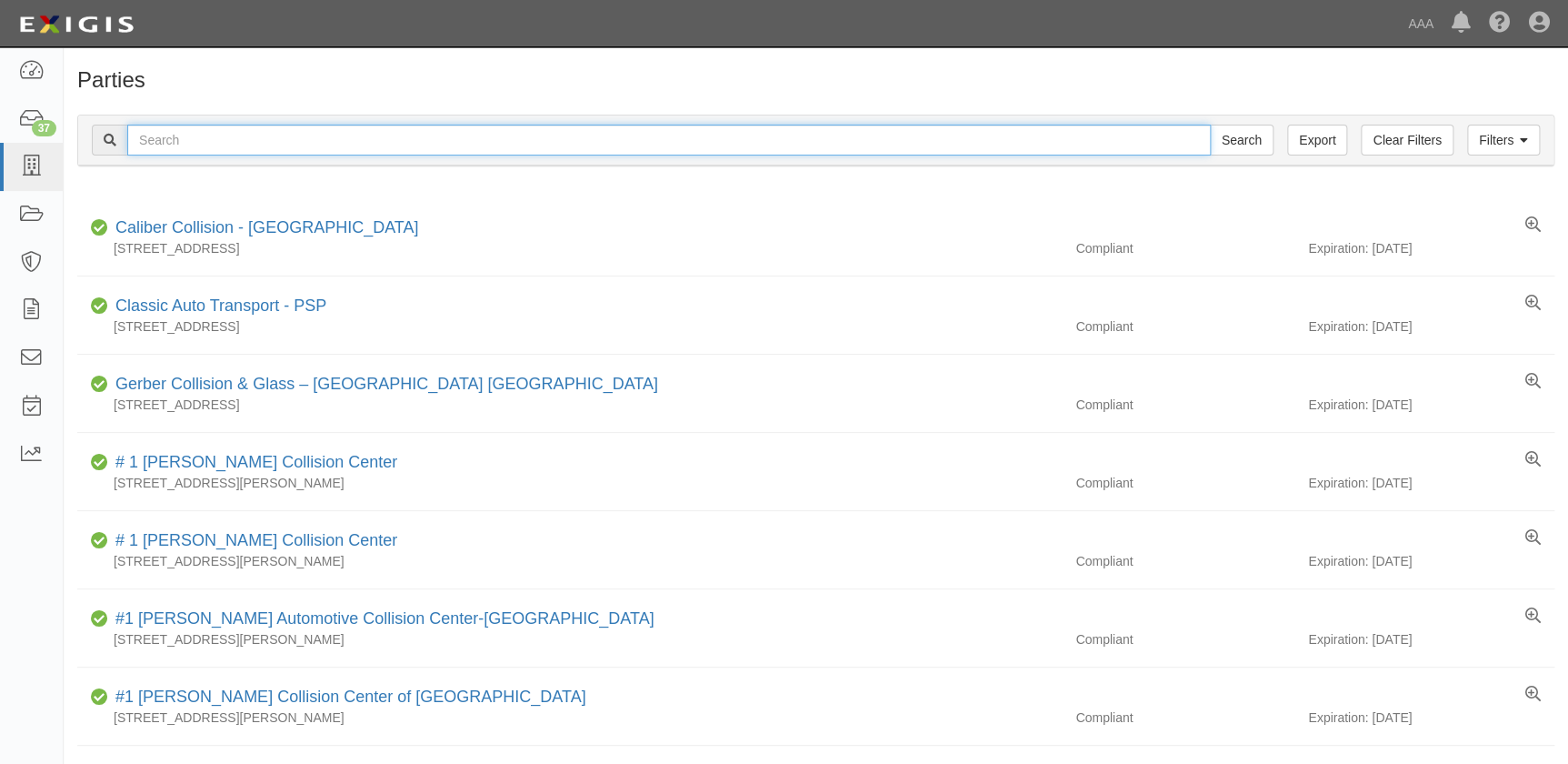
click at [292, 149] on input "text" at bounding box center [668, 140] width 1083 height 31
paste input "Caliber Collision Center - Northwest Anaheim"
type input "Caliber Collision Center - [GEOGRAPHIC_DATA]"
click at [1210, 124] on input "Search" at bounding box center [1241, 140] width 63 height 31
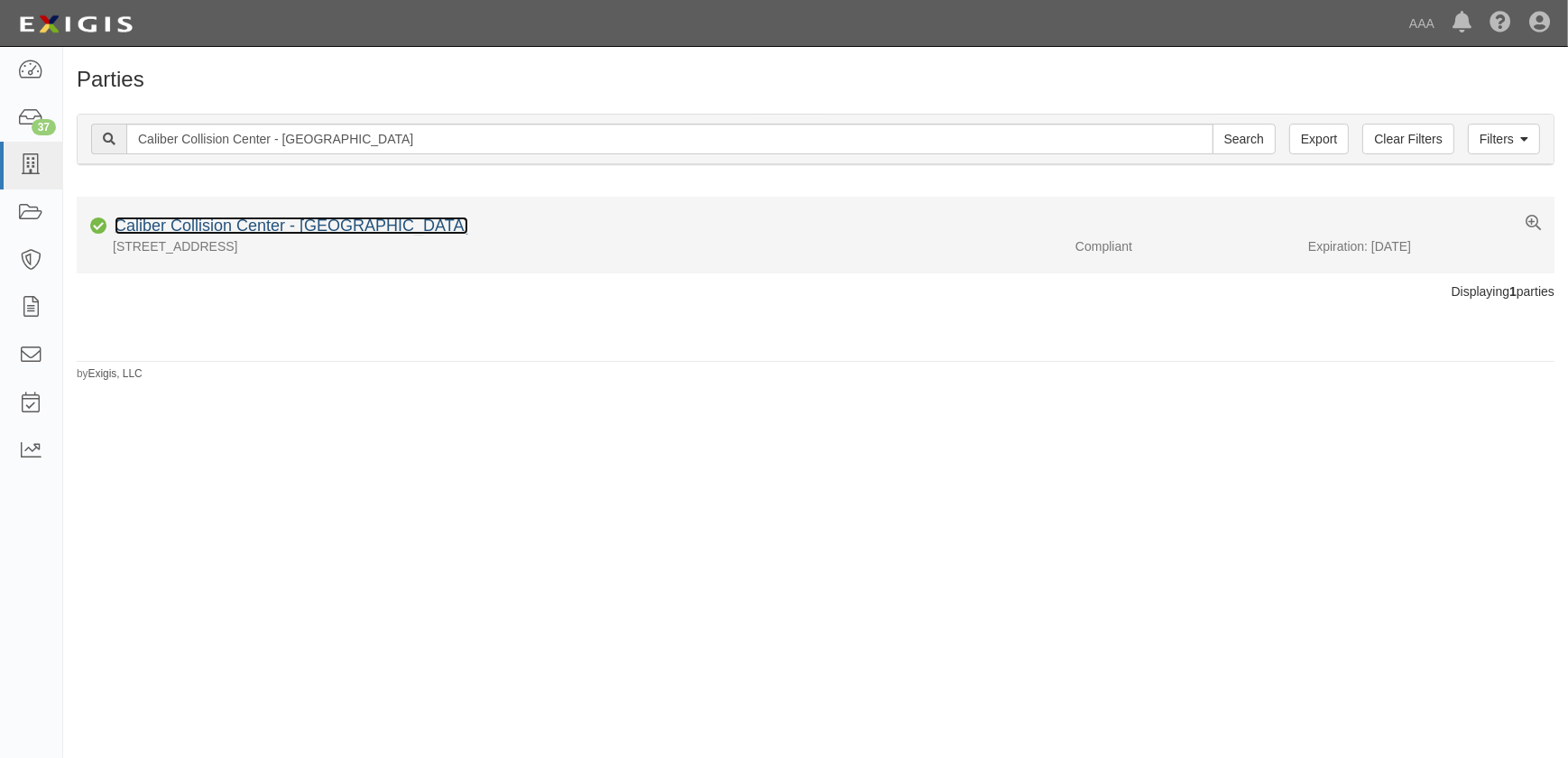
click at [322, 225] on link "Caliber Collision Center - Northwest Anaheim" at bounding box center [291, 225] width 354 height 18
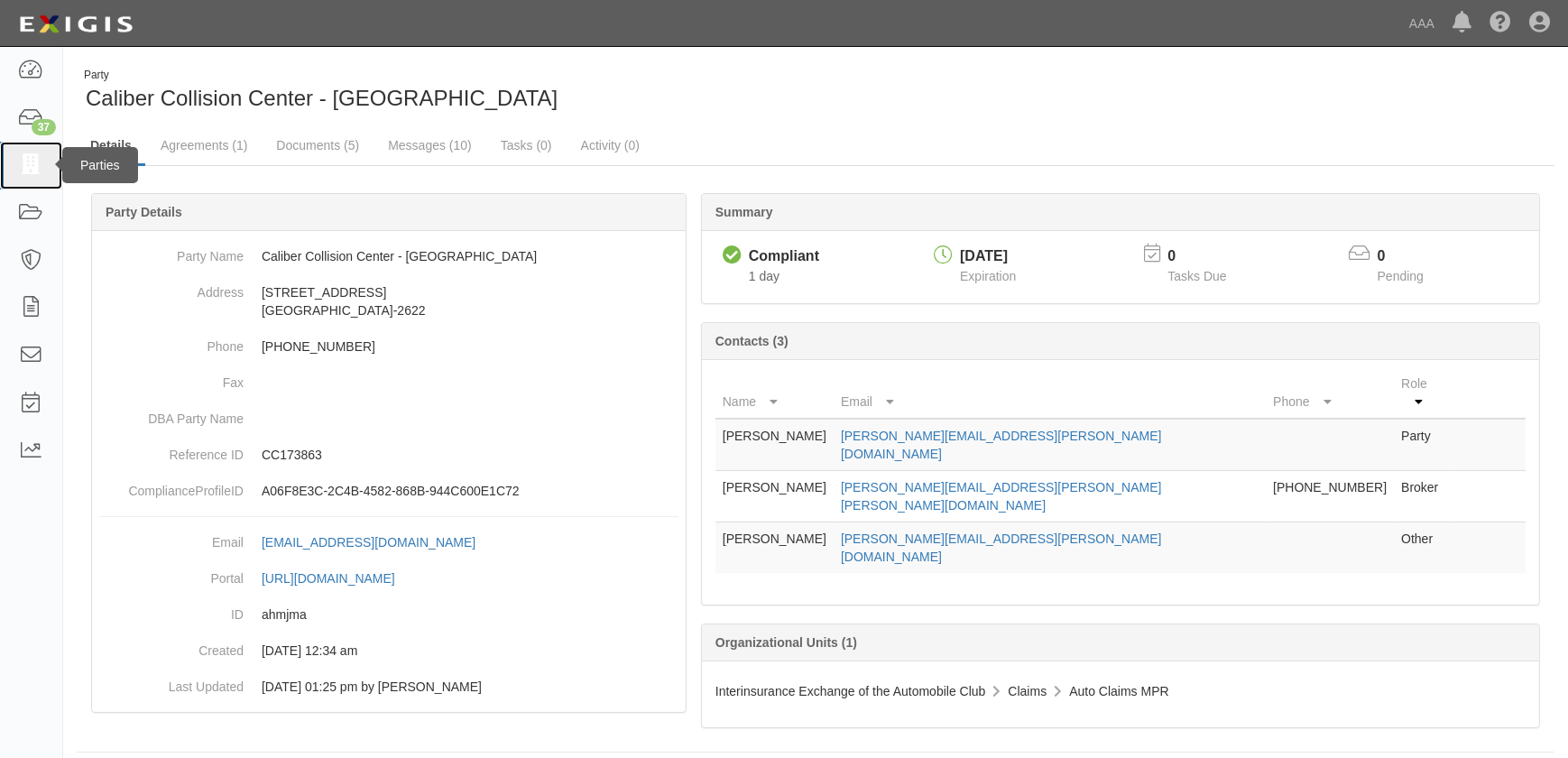
click at [45, 167] on link at bounding box center [31, 166] width 63 height 48
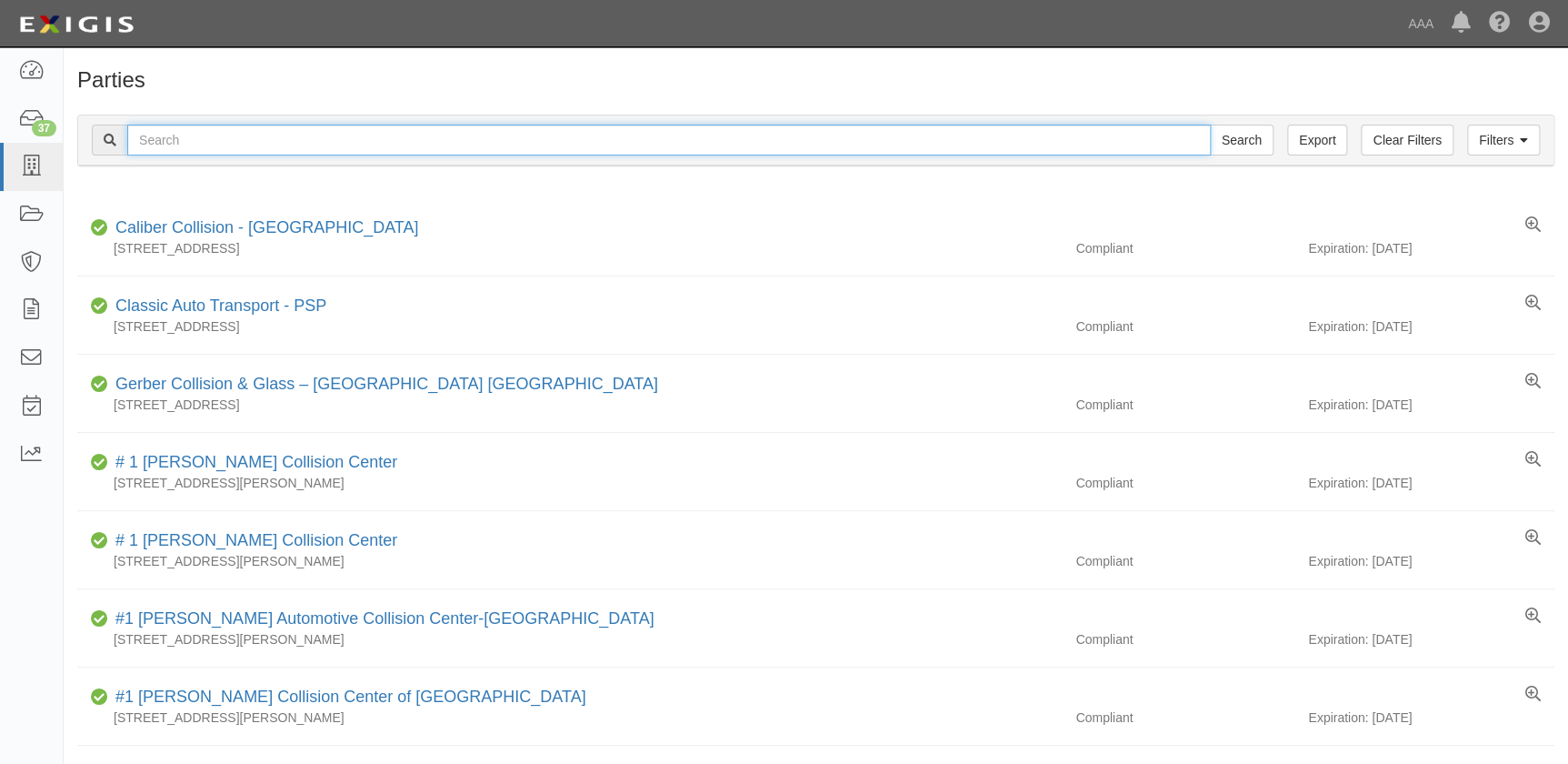
click at [317, 143] on input "text" at bounding box center [668, 140] width 1083 height 31
paste input "Caliber Collision Center - [GEOGRAPHIC_DATA]"
type input "Caliber Collision Center - [GEOGRAPHIC_DATA]"
click at [1210, 124] on input "Search" at bounding box center [1241, 140] width 63 height 31
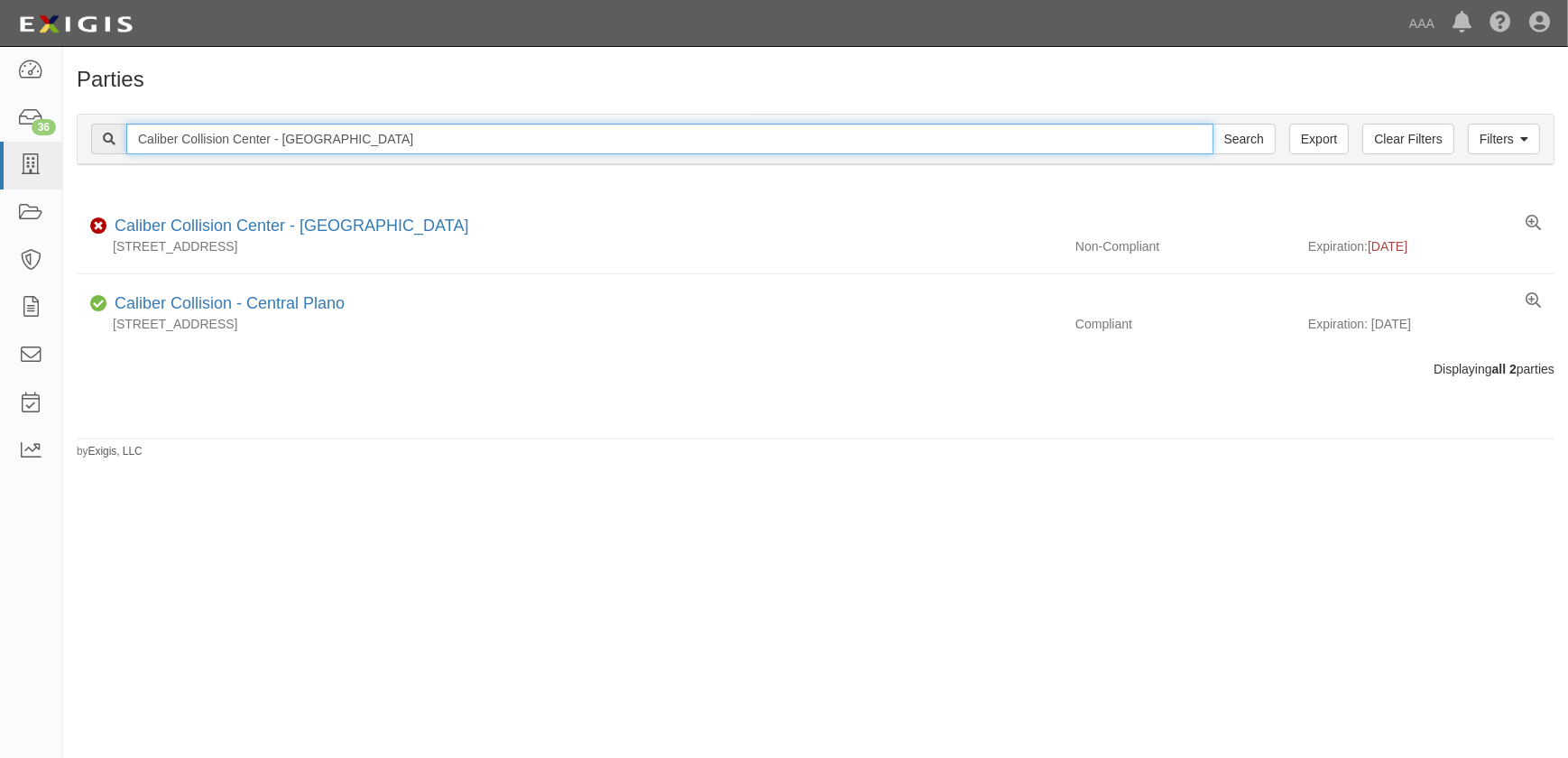
drag, startPoint x: 383, startPoint y: 147, endPoint x: -70, endPoint y: 145, distance: 453.0
click at [0, 145] on html "Toggle navigation Dashboard 36 Inbox Parties Agreements Coverages Documents Mes…" at bounding box center [784, 367] width 1568 height 736
paste input "Lancaster"
type input "Caliber Collision Center - Lancaster"
click at [1212, 123] on input "Search" at bounding box center [1243, 139] width 63 height 31
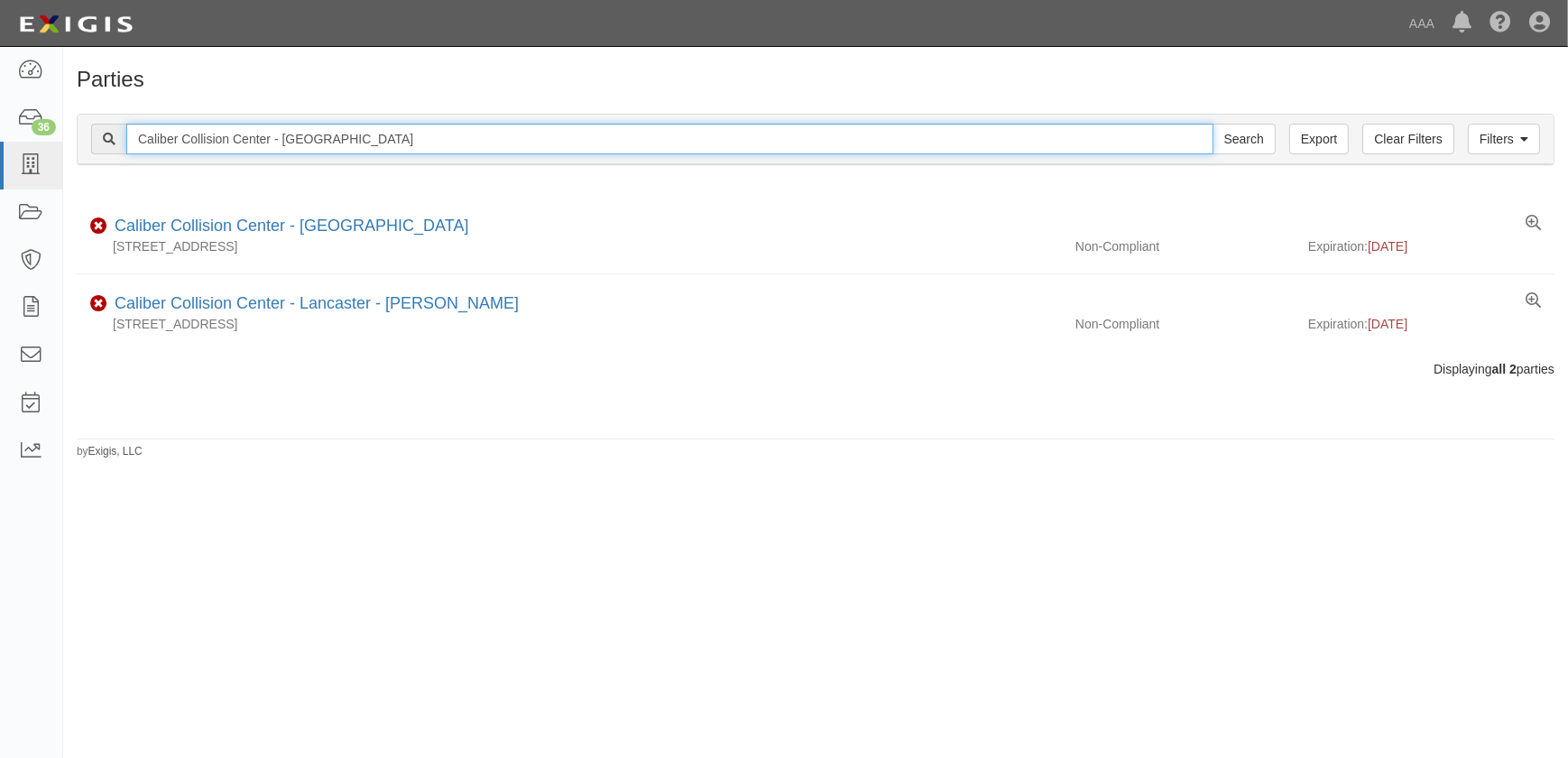
drag, startPoint x: 372, startPoint y: 138, endPoint x: -99, endPoint y: 123, distance: 471.2
click at [0, 123] on html "Toggle navigation Dashboard 36 Inbox Parties Agreements Coverages Documents Mes…" at bounding box center [784, 367] width 1568 height 736
paste input "Fix Auto - Poway"
type input "Fix Auto - Poway"
click at [1212, 123] on input "Search" at bounding box center [1243, 139] width 63 height 31
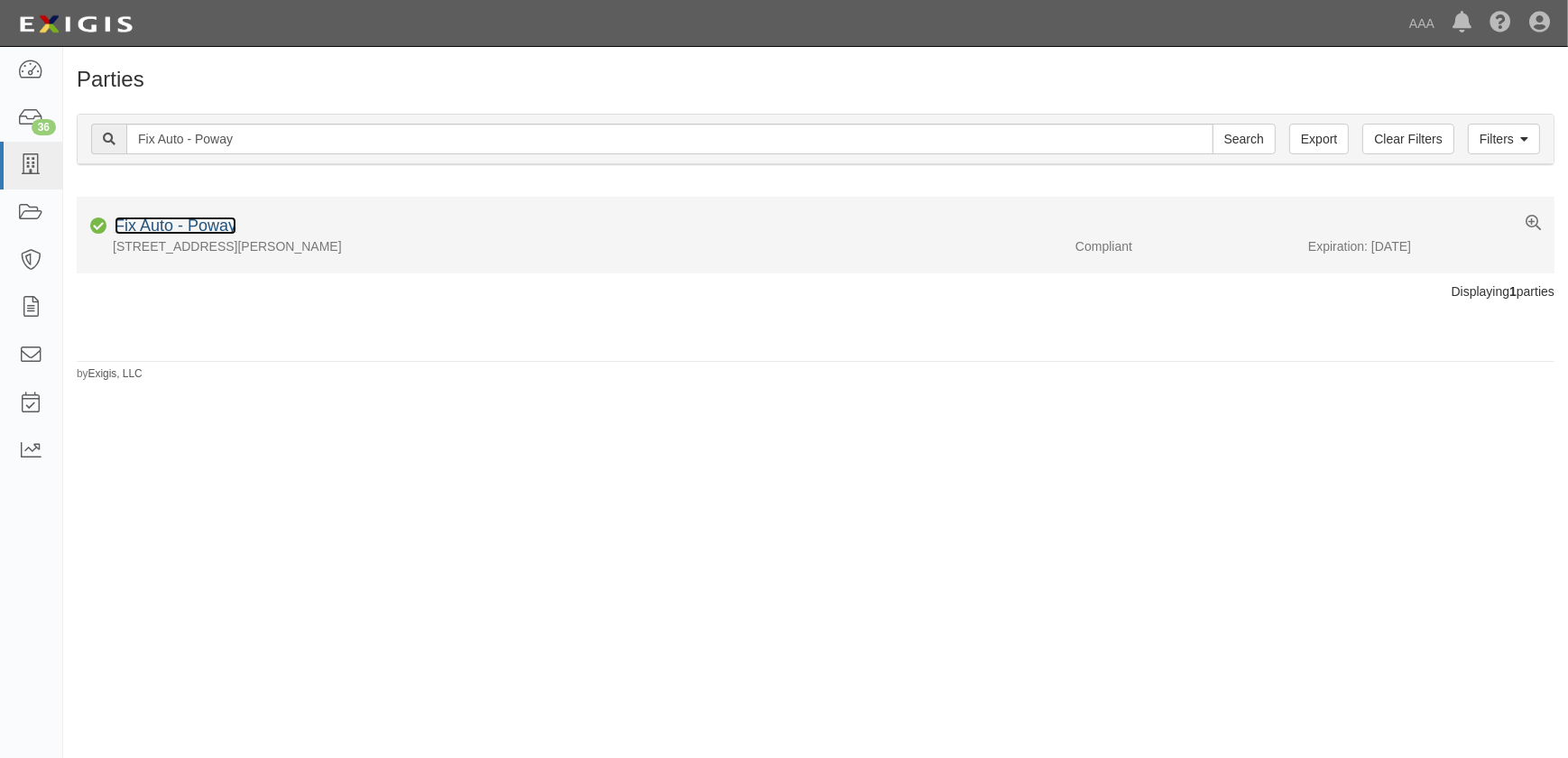
click at [192, 226] on link "Fix Auto - Poway" at bounding box center [176, 225] width 122 height 18
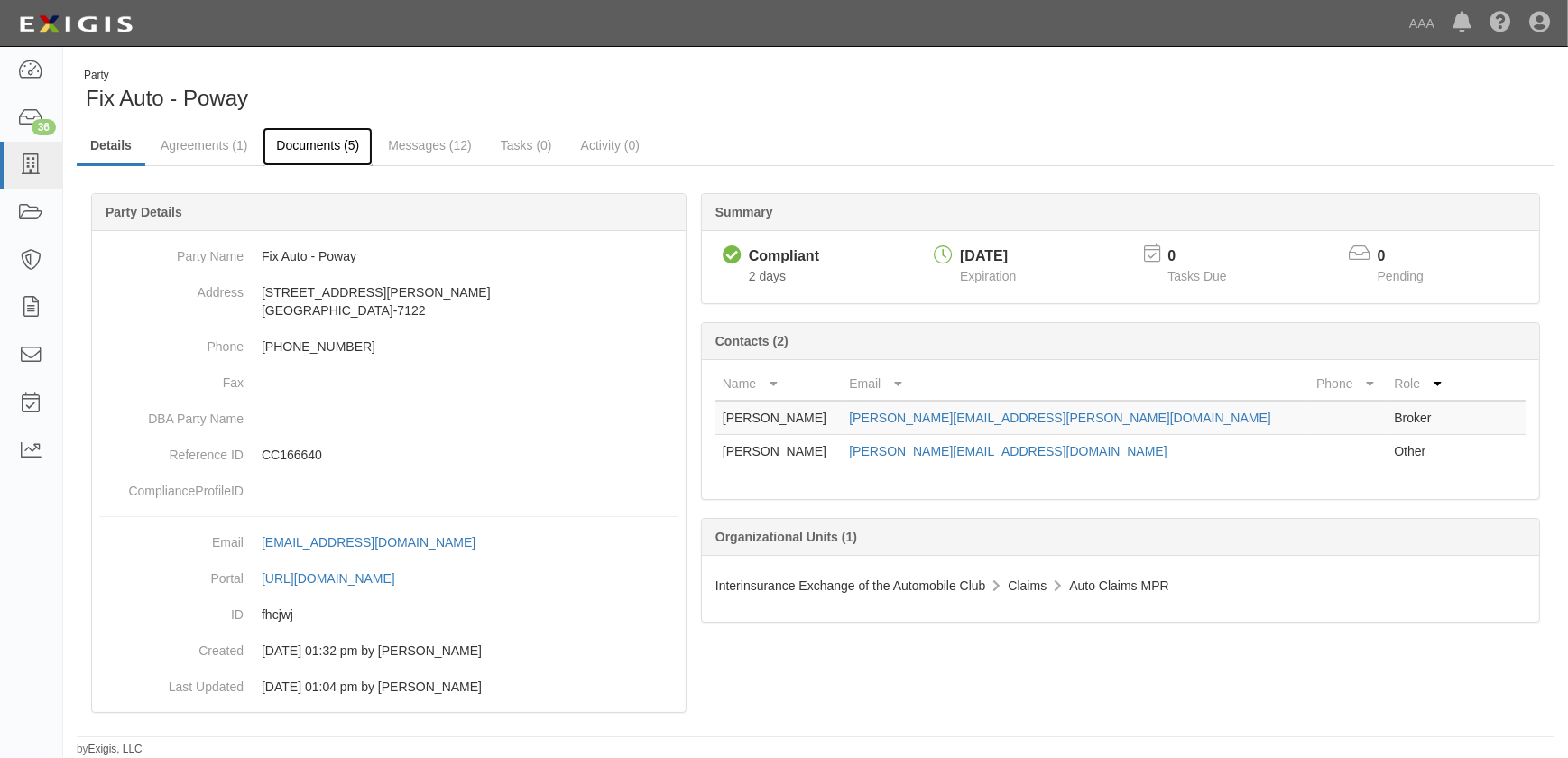
click at [314, 149] on link "Documents (5)" at bounding box center [317, 147] width 110 height 39
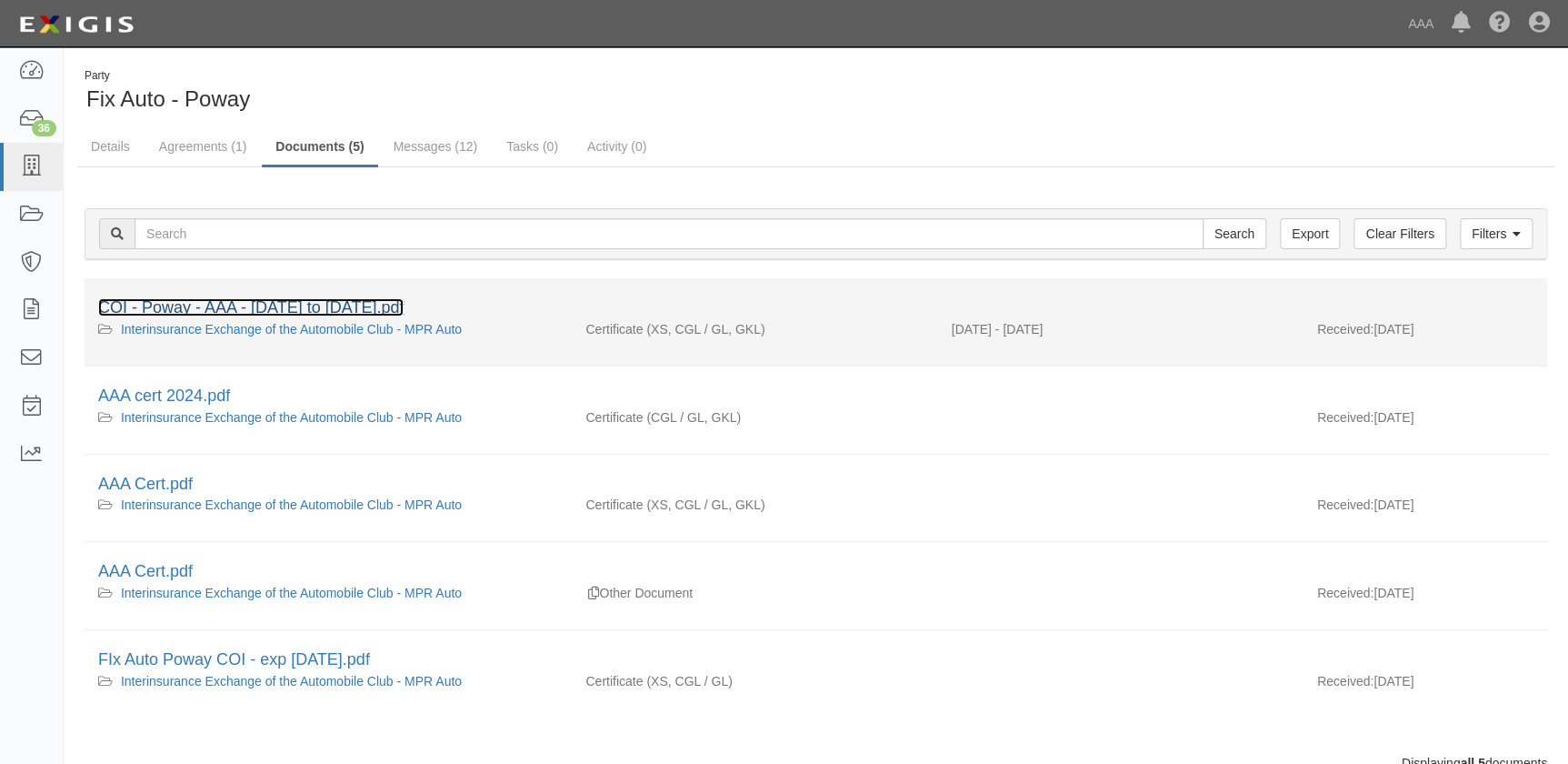
click at [195, 303] on link "COI - Poway - AAA - 10-01-2025 to 10-01-2026.pdf" at bounding box center [251, 307] width 305 height 18
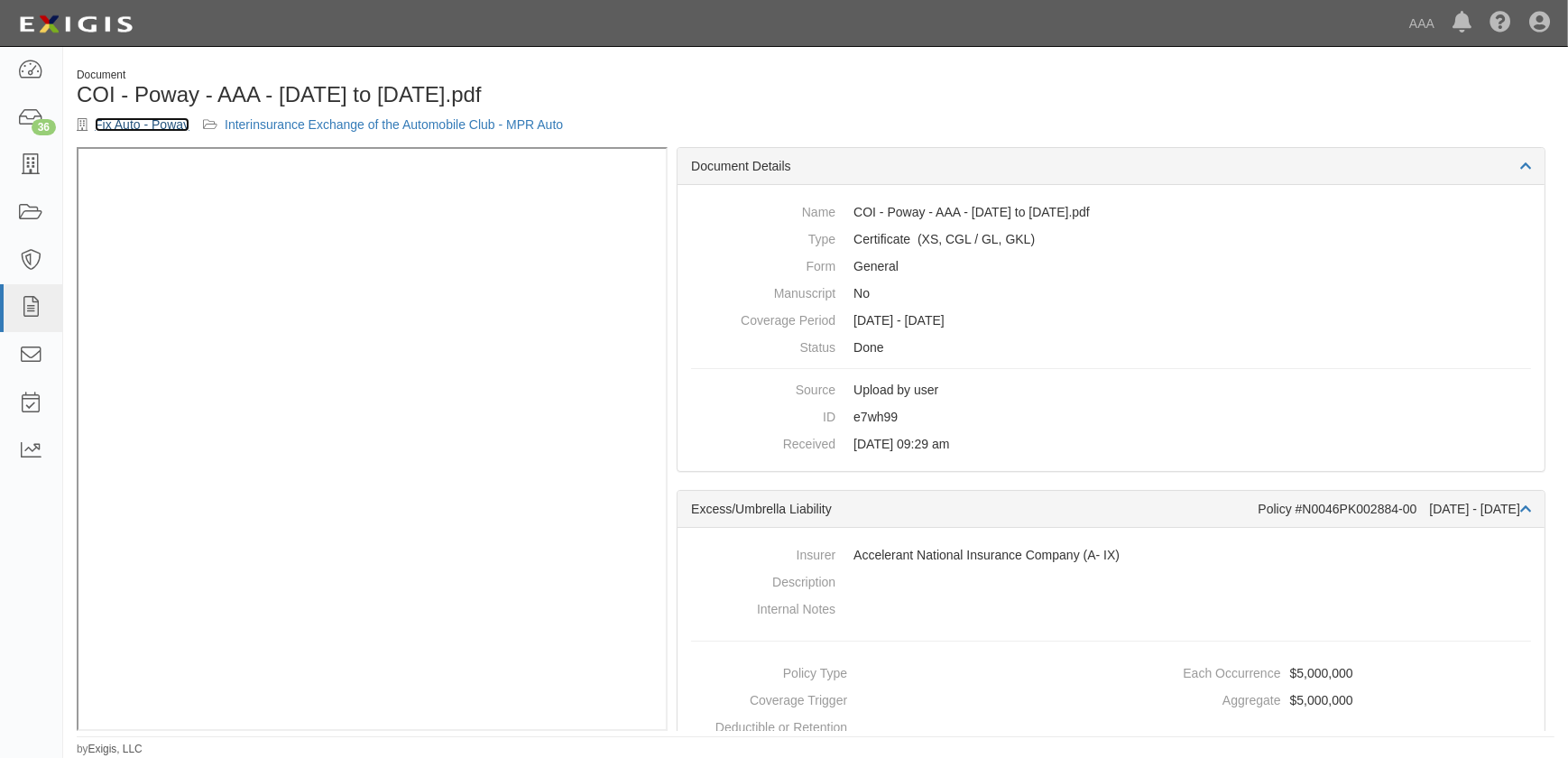
click at [166, 125] on link "Fix Auto - Poway" at bounding box center [142, 124] width 95 height 14
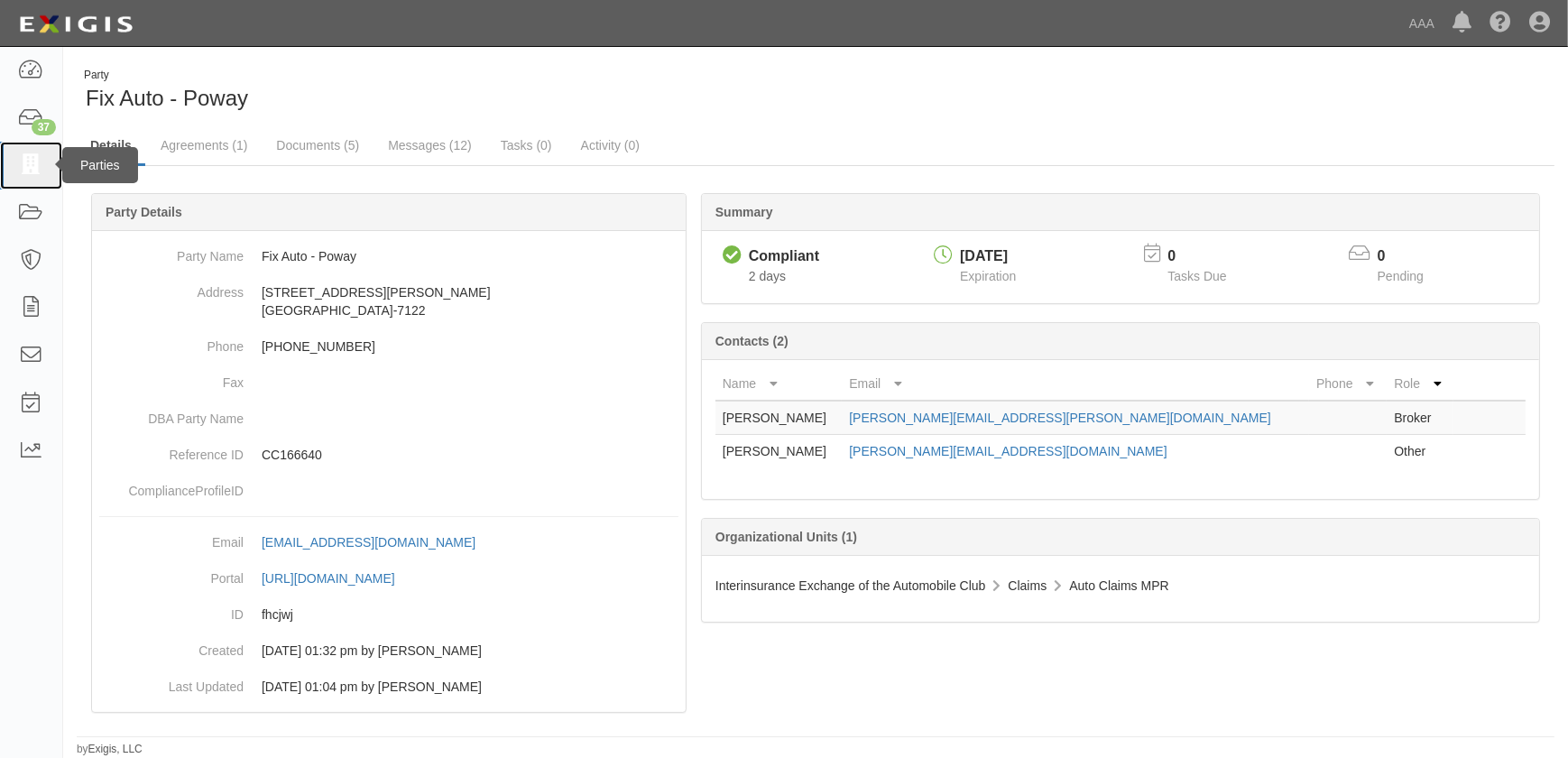
click at [24, 178] on link at bounding box center [31, 166] width 63 height 48
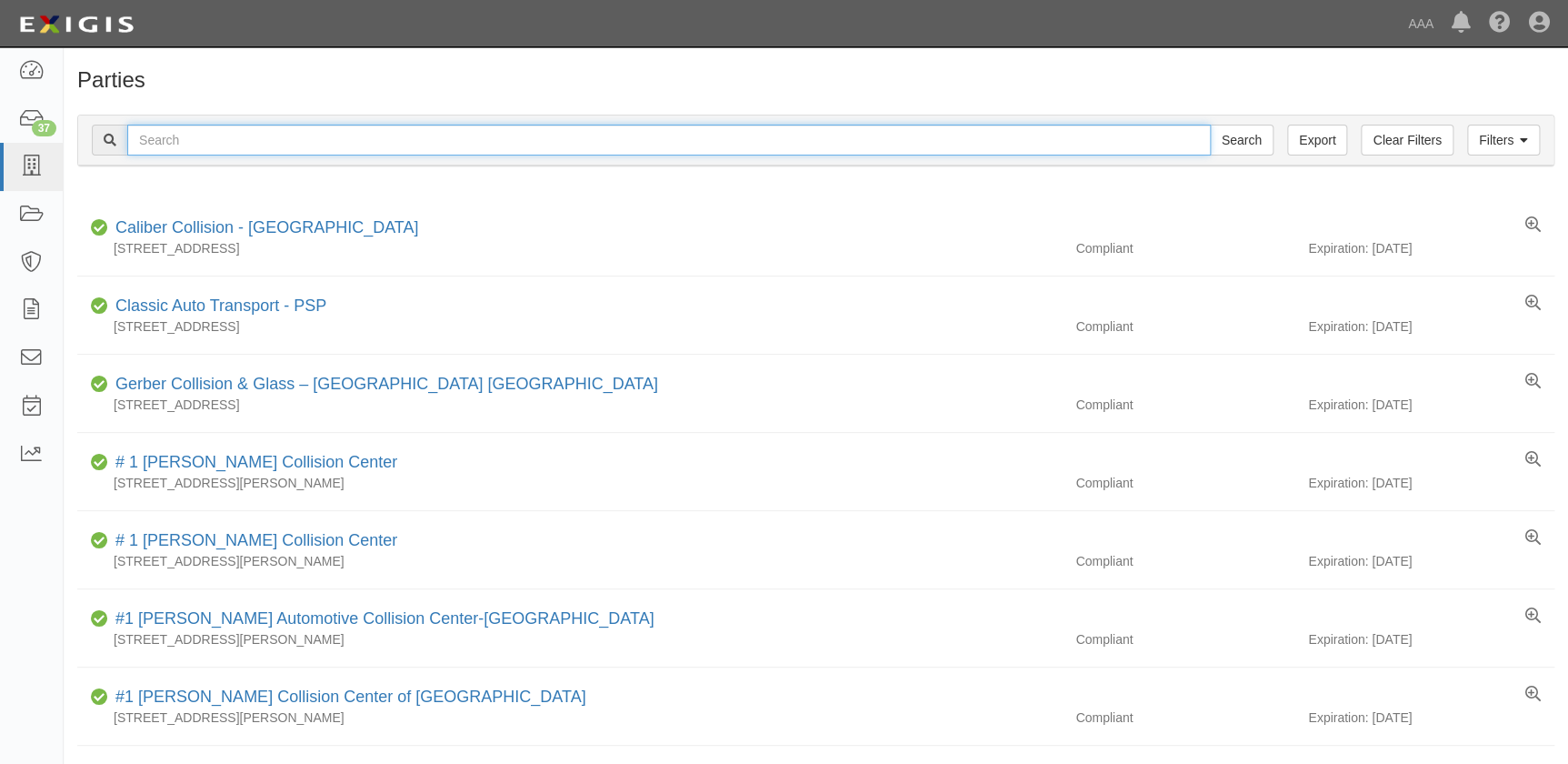
click at [189, 138] on input "text" at bounding box center [668, 140] width 1083 height 31
paste input "Caliber Collision Center - Torrance"
type input "Caliber Collision Center - Torrance"
click at [1210, 124] on input "Search" at bounding box center [1241, 140] width 63 height 31
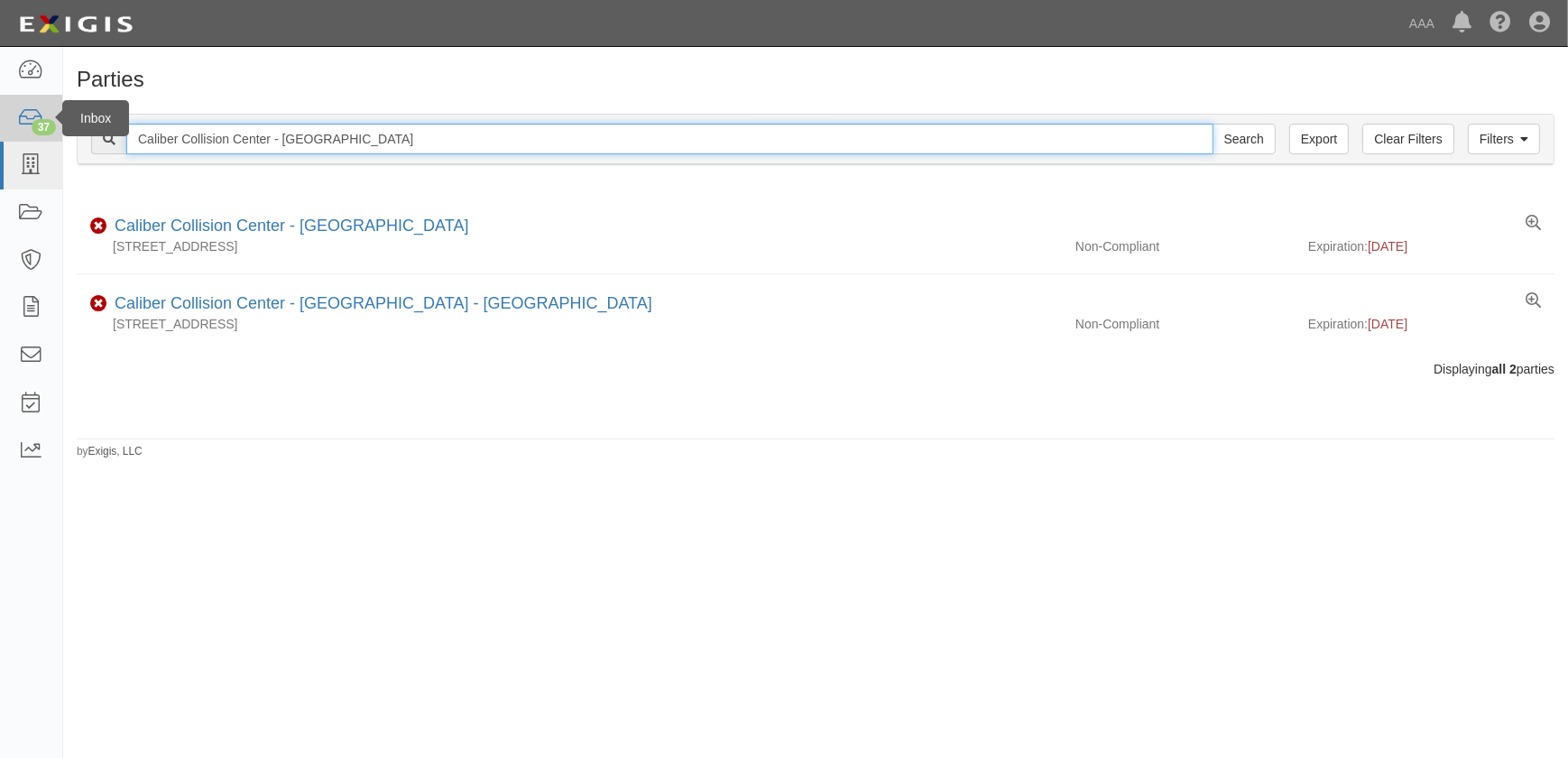
drag, startPoint x: 351, startPoint y: 145, endPoint x: 31, endPoint y: 136, distance: 320.1
click at [41, 135] on body "Toggle navigation Dashboard 37 Inbox Parties Agreements Coverages Documents Mes…" at bounding box center [784, 367] width 1568 height 736
paste input "Simi Valley"
type input "Caliber Collision Center - Simi Valley"
click at [1212, 123] on input "Search" at bounding box center [1243, 139] width 63 height 31
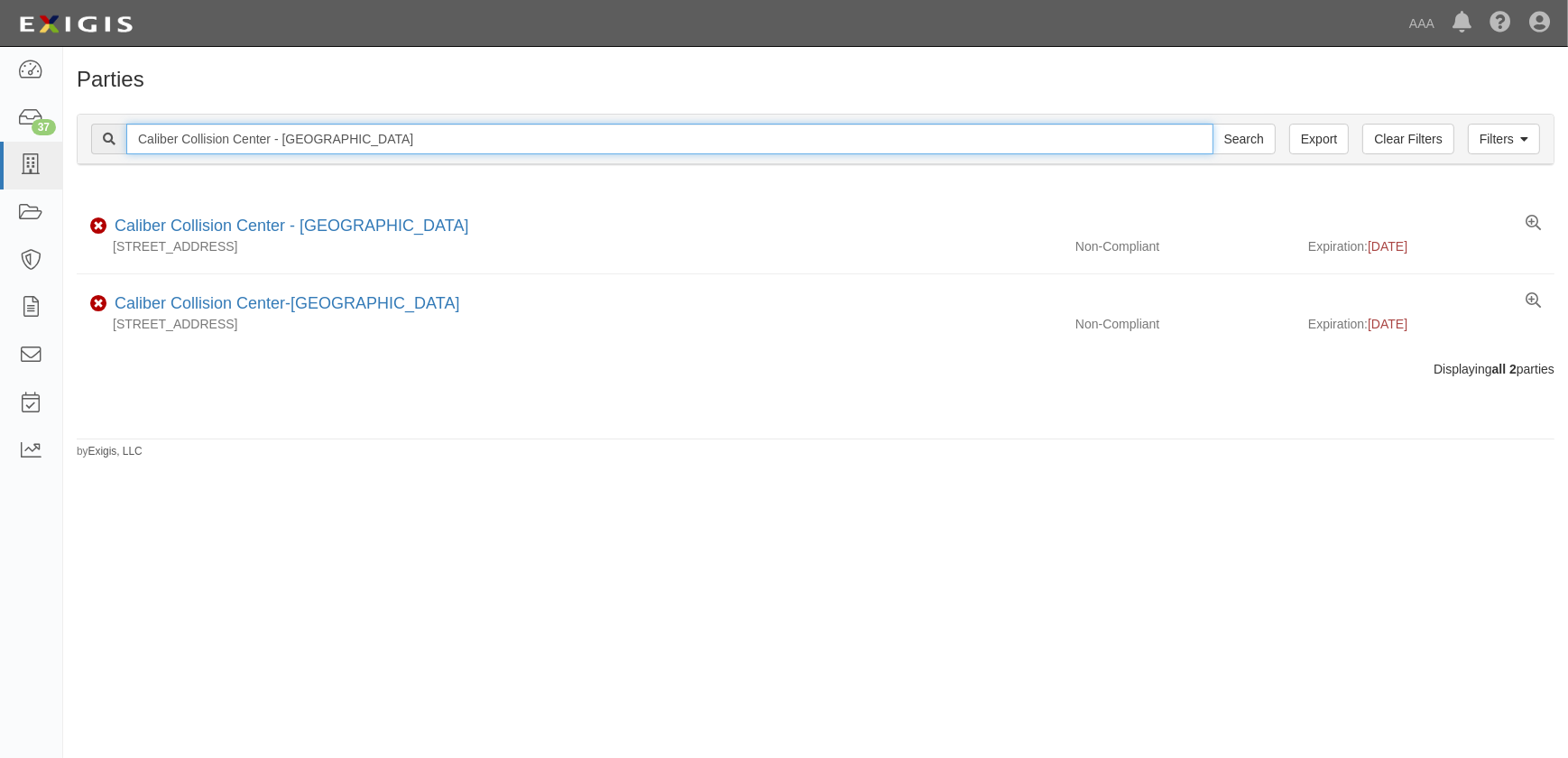
drag, startPoint x: 352, startPoint y: 133, endPoint x: 72, endPoint y: 137, distance: 280.0
click at [72, 137] on div "Filters Clear Filters Export Caliber Collision Center - Simi Valley Search Filt…" at bounding box center [815, 142] width 1504 height 83
paste input "North Hollywood"
type input "Caliber Collision Center - North Hollywood"
click at [1212, 123] on input "Search" at bounding box center [1243, 139] width 63 height 31
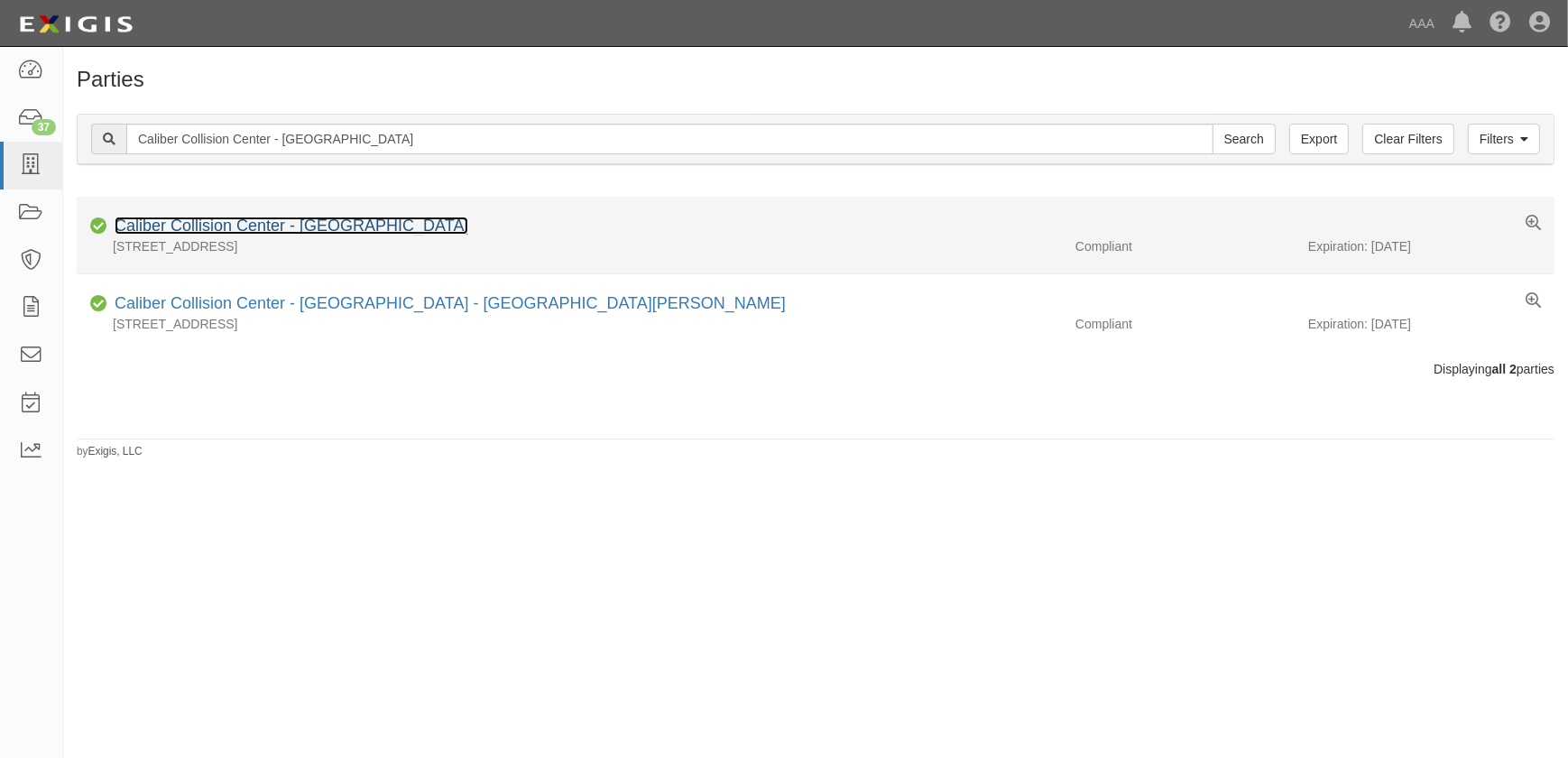
click at [267, 224] on link "Caliber Collision Center - [GEOGRAPHIC_DATA]" at bounding box center [291, 225] width 354 height 18
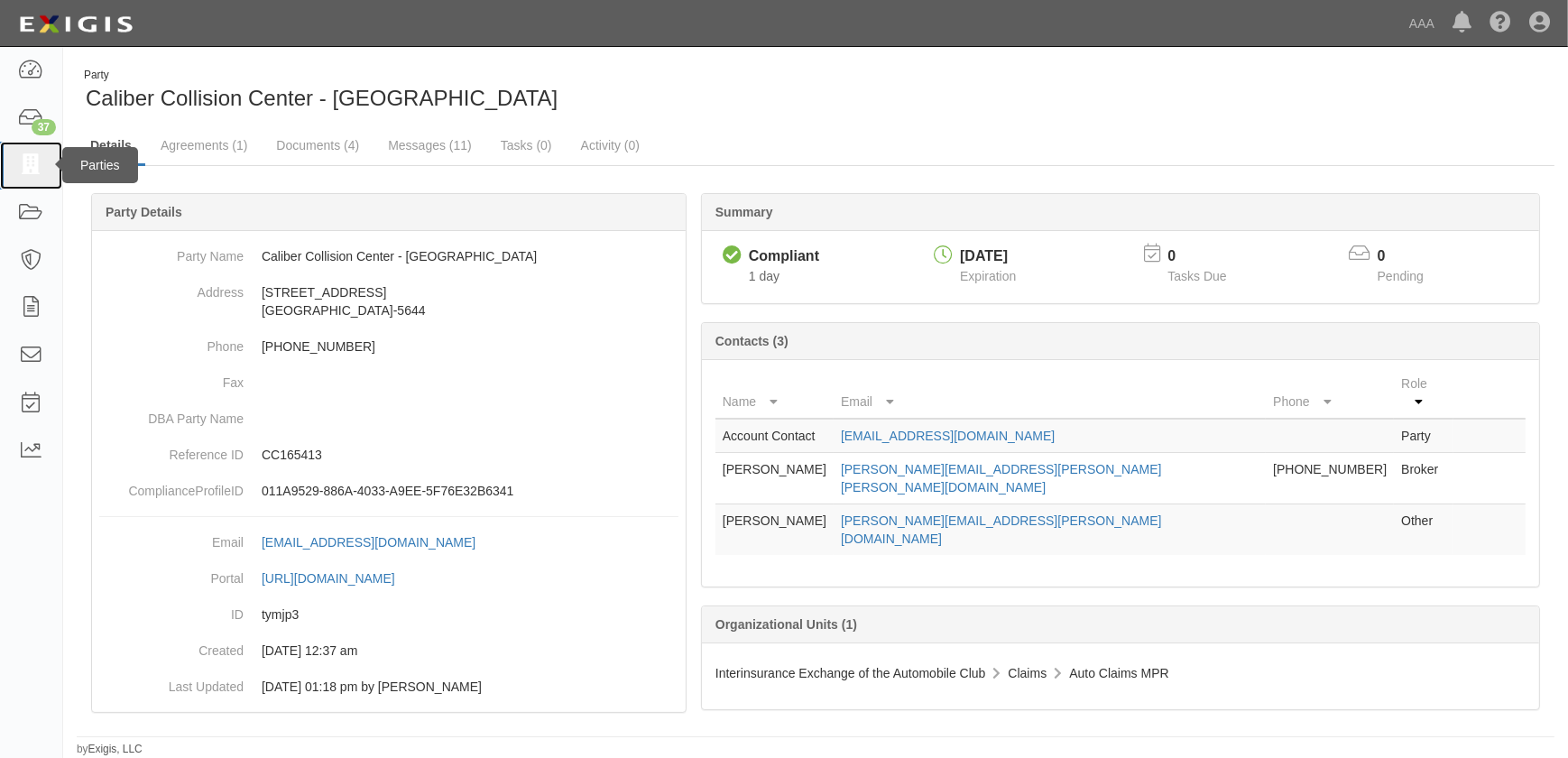
click at [39, 166] on icon at bounding box center [31, 166] width 25 height 21
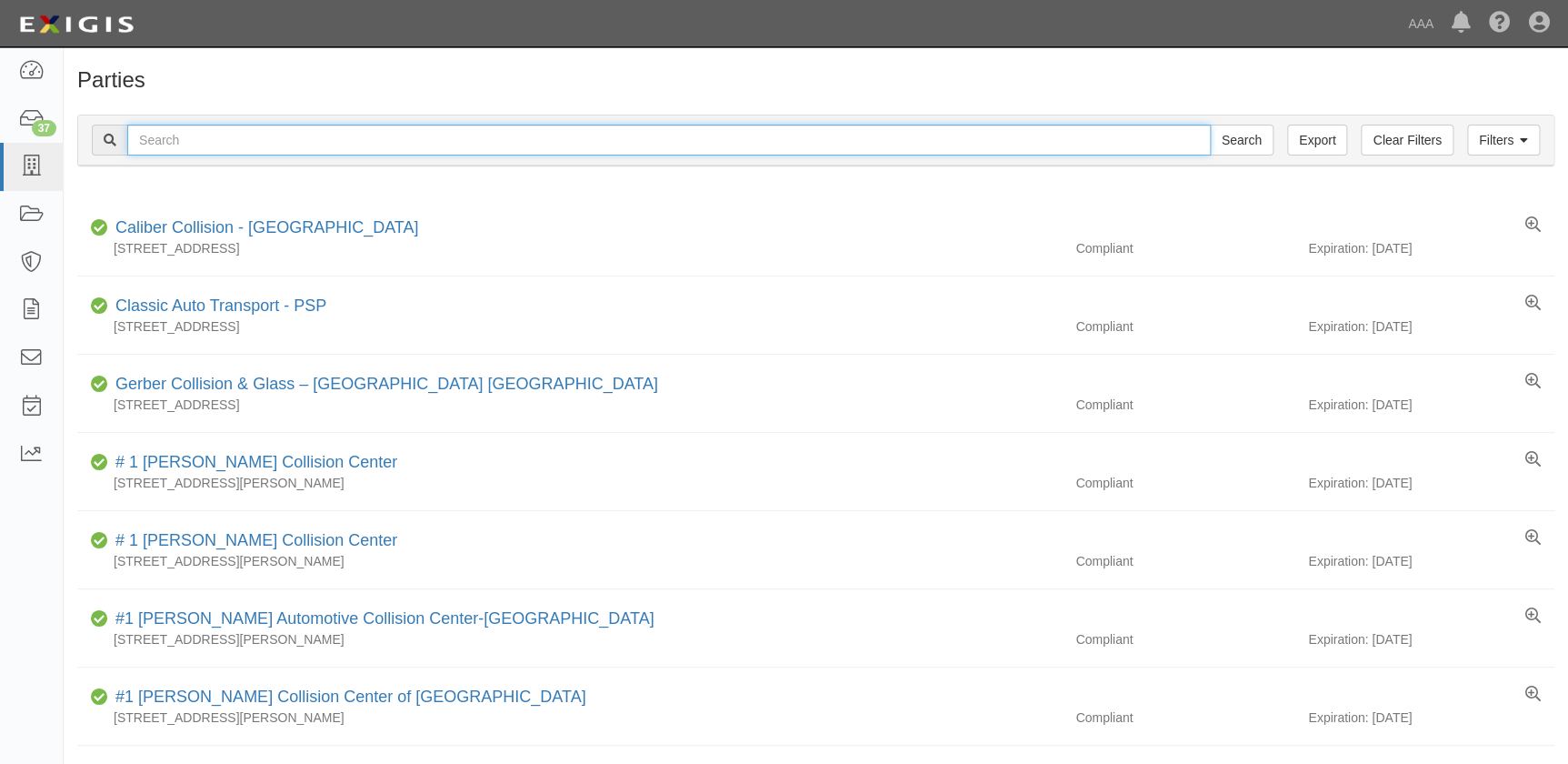
click at [230, 129] on input "text" at bounding box center [668, 140] width 1083 height 31
paste input "Caliber Collision Center - Oxnard"
type input "Caliber Collision Center - Oxnard"
click at [1210, 124] on input "Search" at bounding box center [1241, 140] width 63 height 31
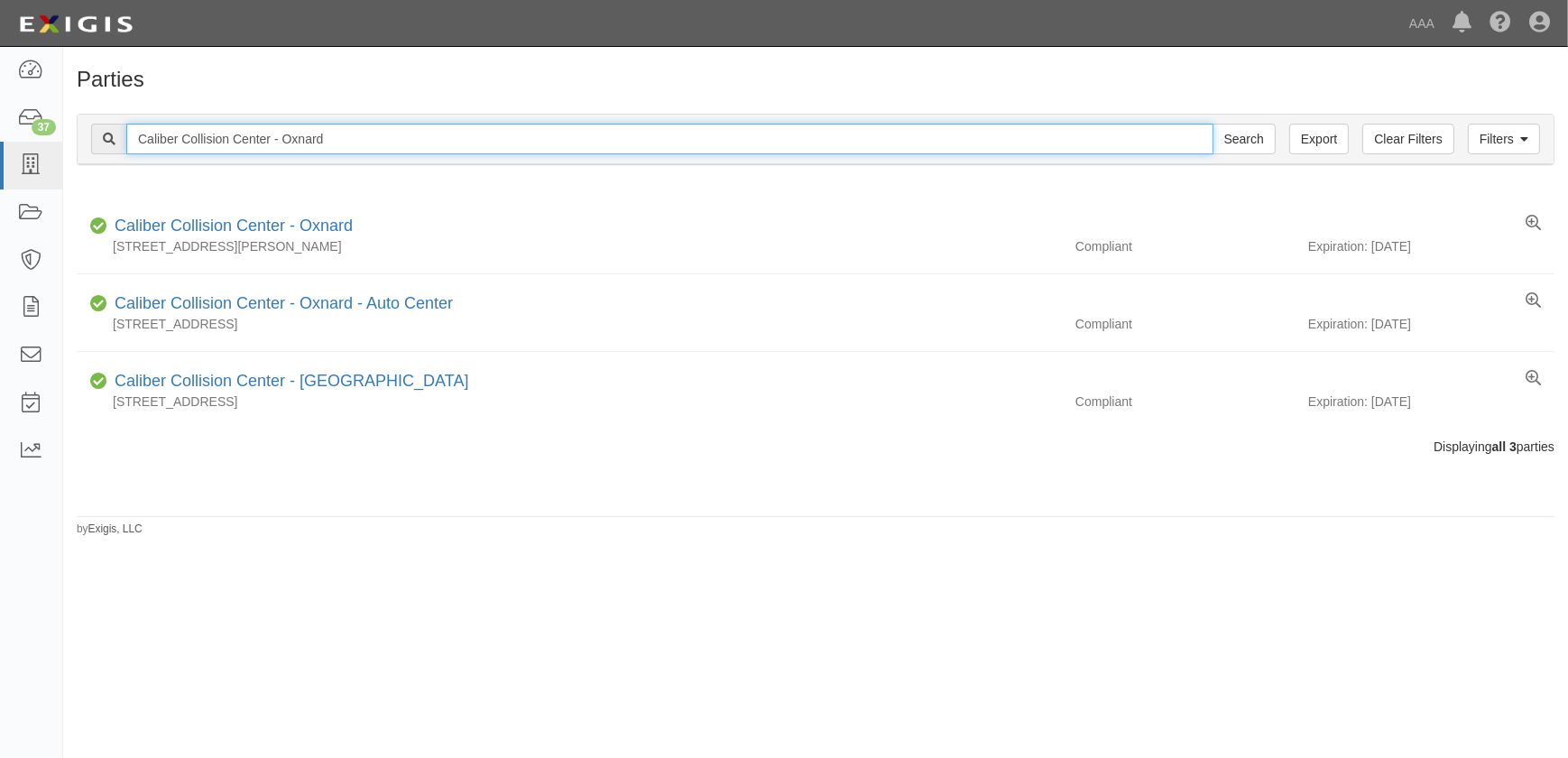
drag, startPoint x: 342, startPoint y: 136, endPoint x: 98, endPoint y: 144, distance: 244.1
click at [98, 144] on div "Caliber Collision Center - Oxnard Search" at bounding box center [683, 139] width 1184 height 31
paste input "Santa [PERSON_NAME] ([PERSON_NAME] St.)"
type input "Caliber Collision Center - [GEOGRAPHIC_DATA][PERSON_NAME] ([PERSON_NAME] St.)"
click at [1212, 123] on input "Search" at bounding box center [1243, 139] width 63 height 31
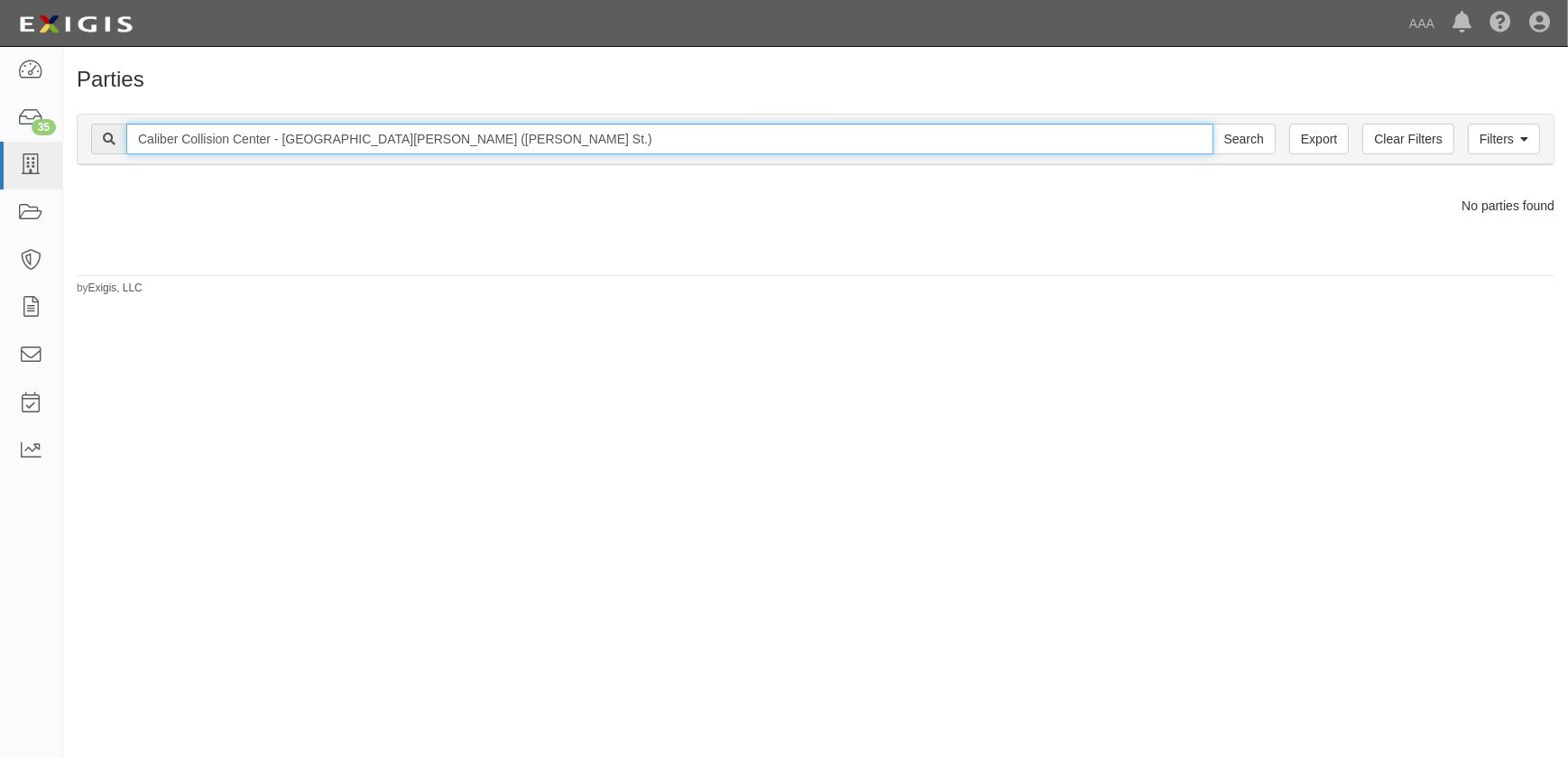
drag, startPoint x: 463, startPoint y: 145, endPoint x: 364, endPoint y: 150, distance: 99.1
click at [364, 150] on input "Caliber Collision Center - Santa Barbara (Haley St.)" at bounding box center [669, 139] width 1087 height 31
type input "Caliber Collision Center - [GEOGRAPHIC_DATA][PERSON_NAME]"
click at [1212, 123] on input "Search" at bounding box center [1243, 139] width 63 height 31
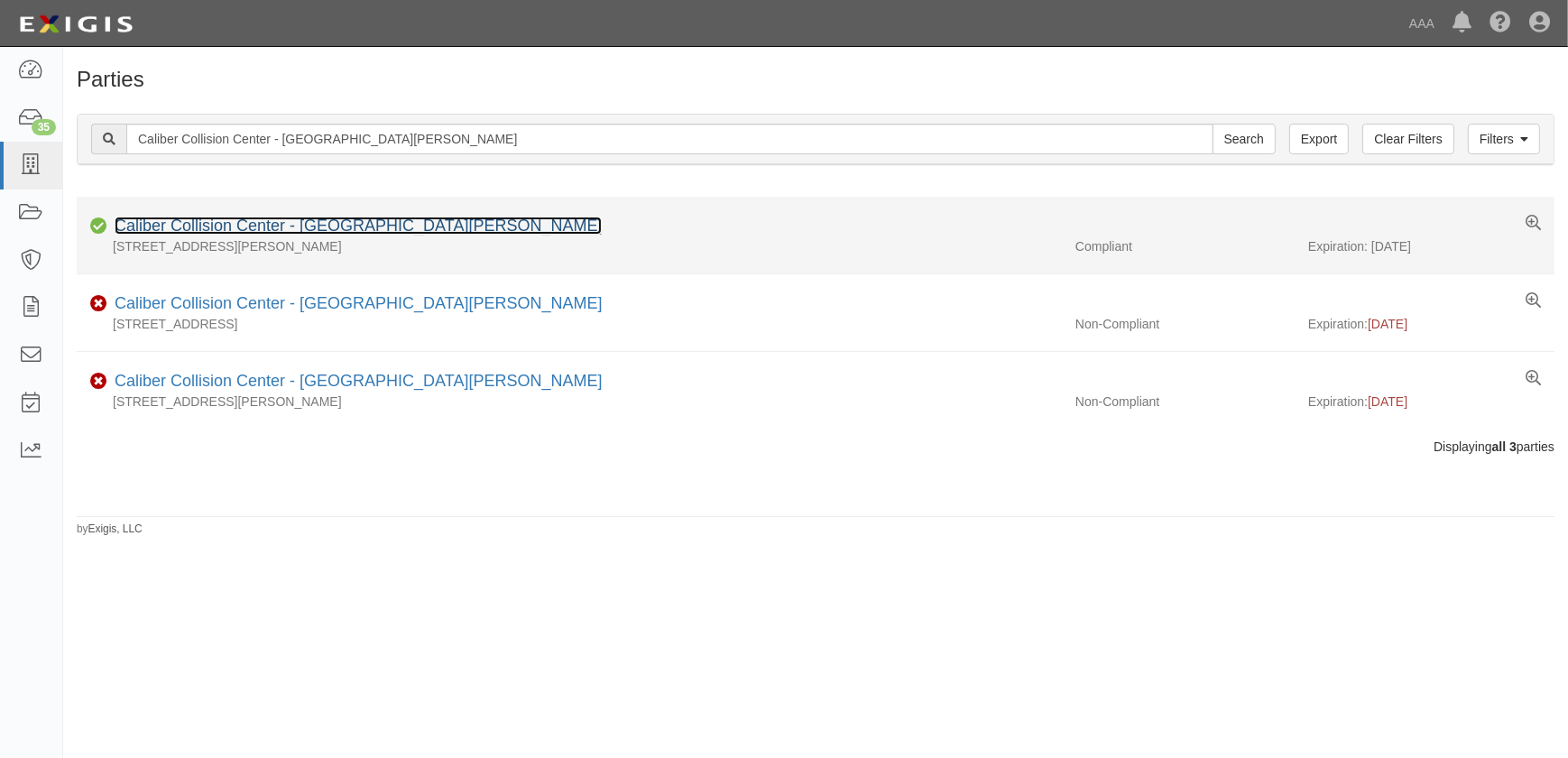
click at [291, 223] on link "Caliber Collision Center - [GEOGRAPHIC_DATA][PERSON_NAME]" at bounding box center [358, 225] width 487 height 18
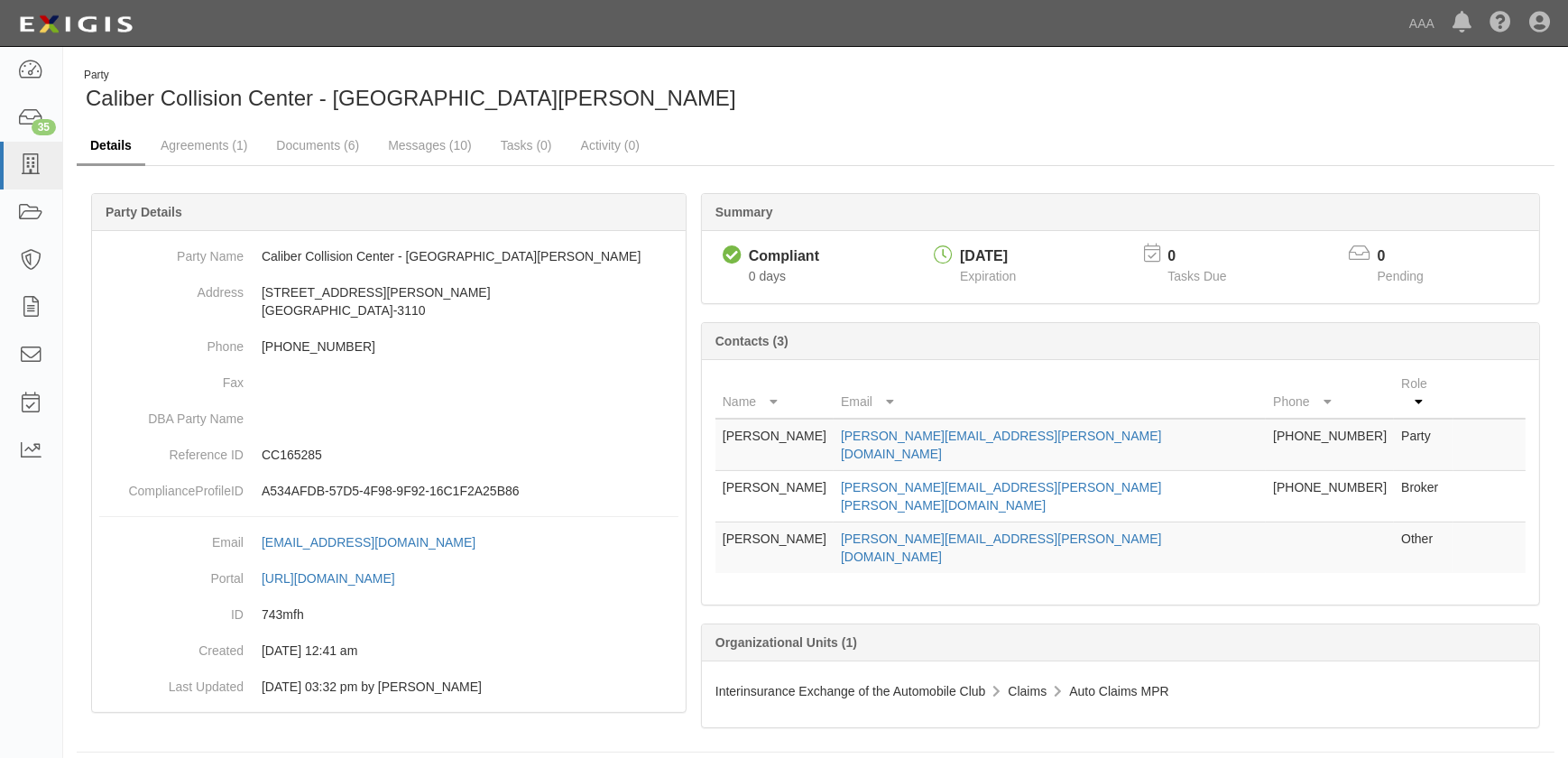
click at [119, 145] on link "Details" at bounding box center [111, 147] width 68 height 39
click at [34, 175] on icon at bounding box center [31, 166] width 25 height 21
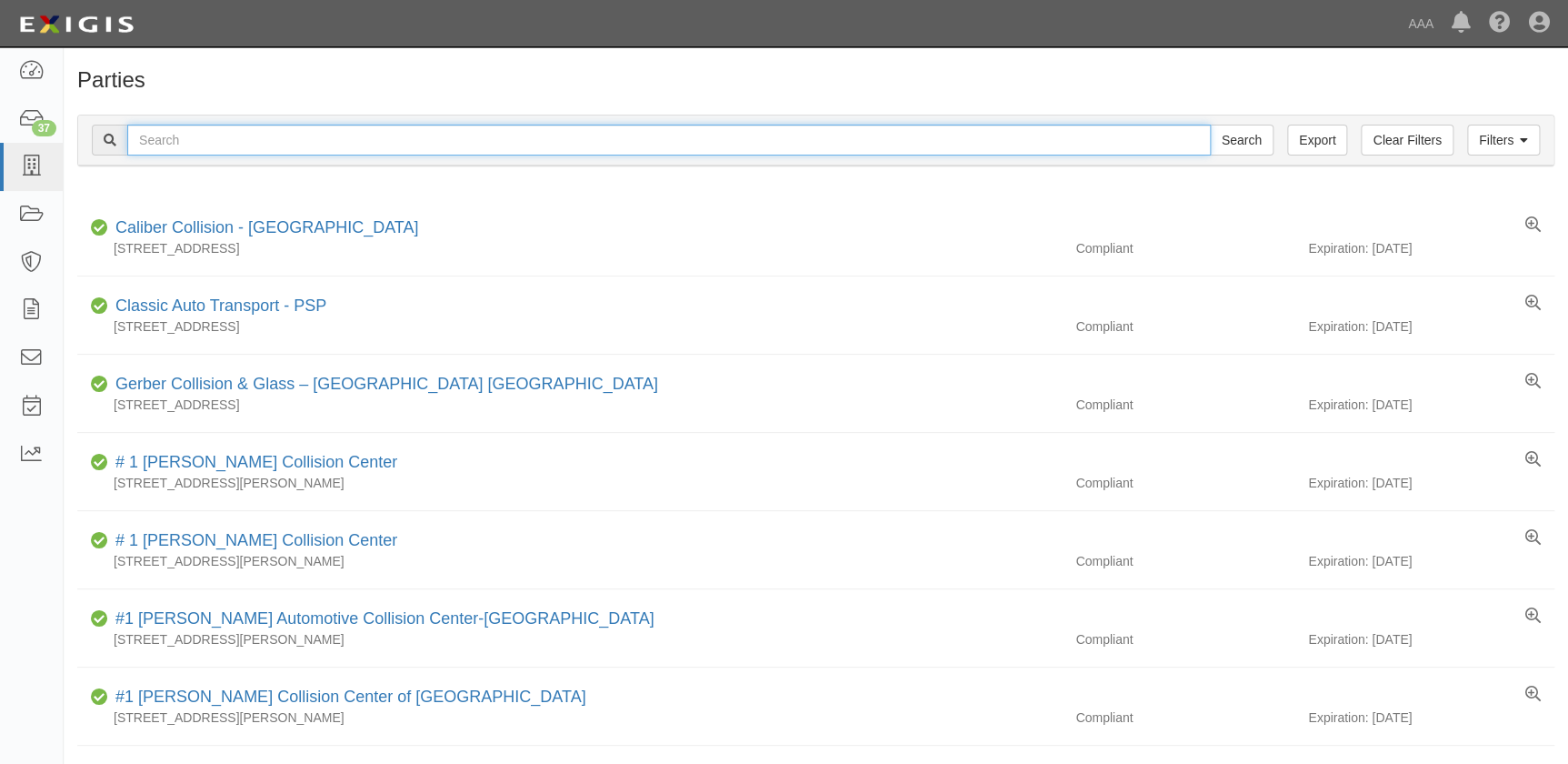
click at [226, 136] on input "text" at bounding box center [668, 140] width 1083 height 31
type input "[PERSON_NAME]'s"
click at [1210, 124] on input "Search" at bounding box center [1241, 140] width 63 height 31
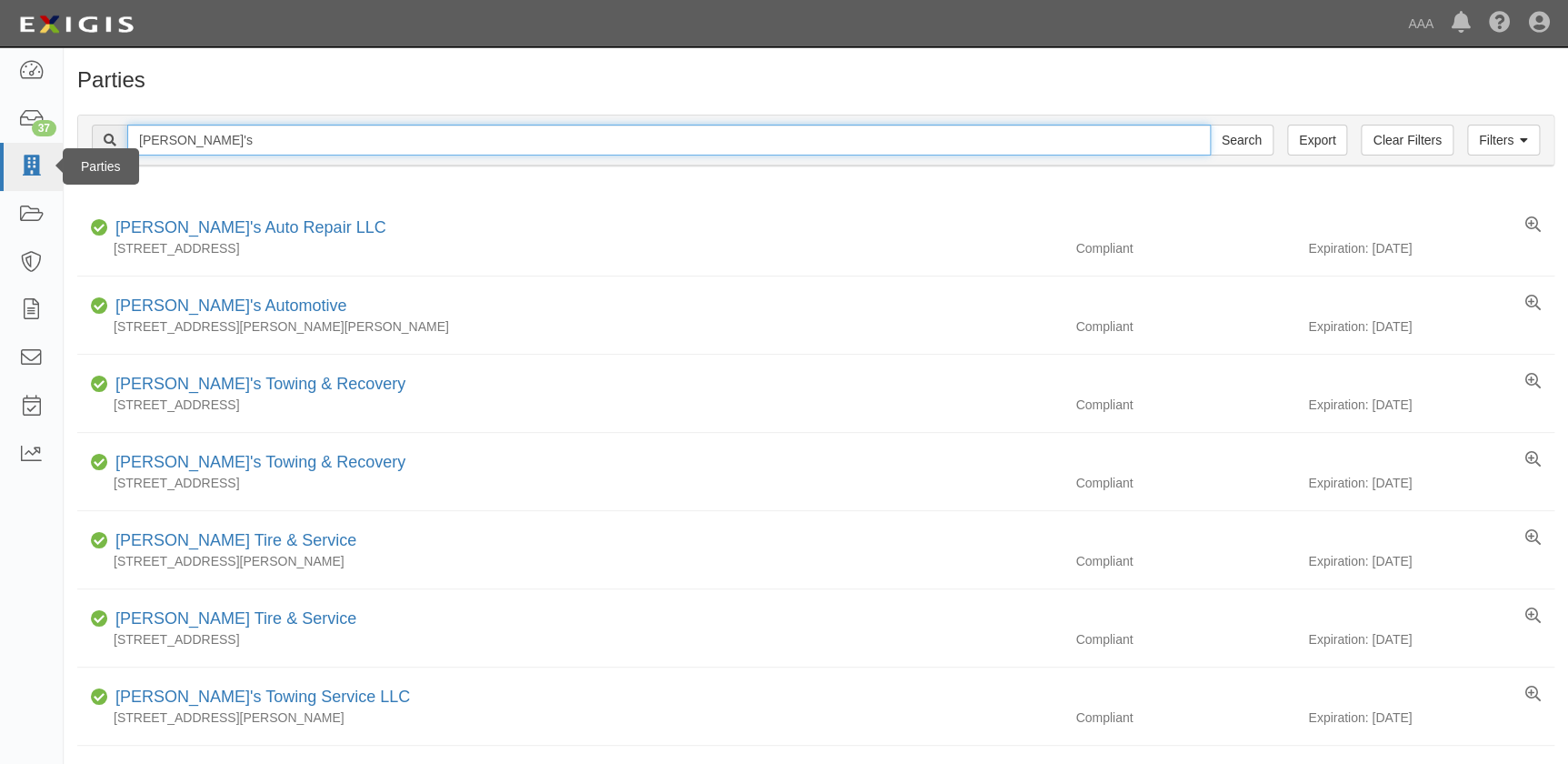
drag, startPoint x: 189, startPoint y: 150, endPoint x: 46, endPoint y: 148, distance: 143.0
paste input "Caliber Collision Center - Canyon Country"
type input "Caliber Collision Center - Canyon Country"
click at [1210, 124] on input "Search" at bounding box center [1241, 140] width 63 height 31
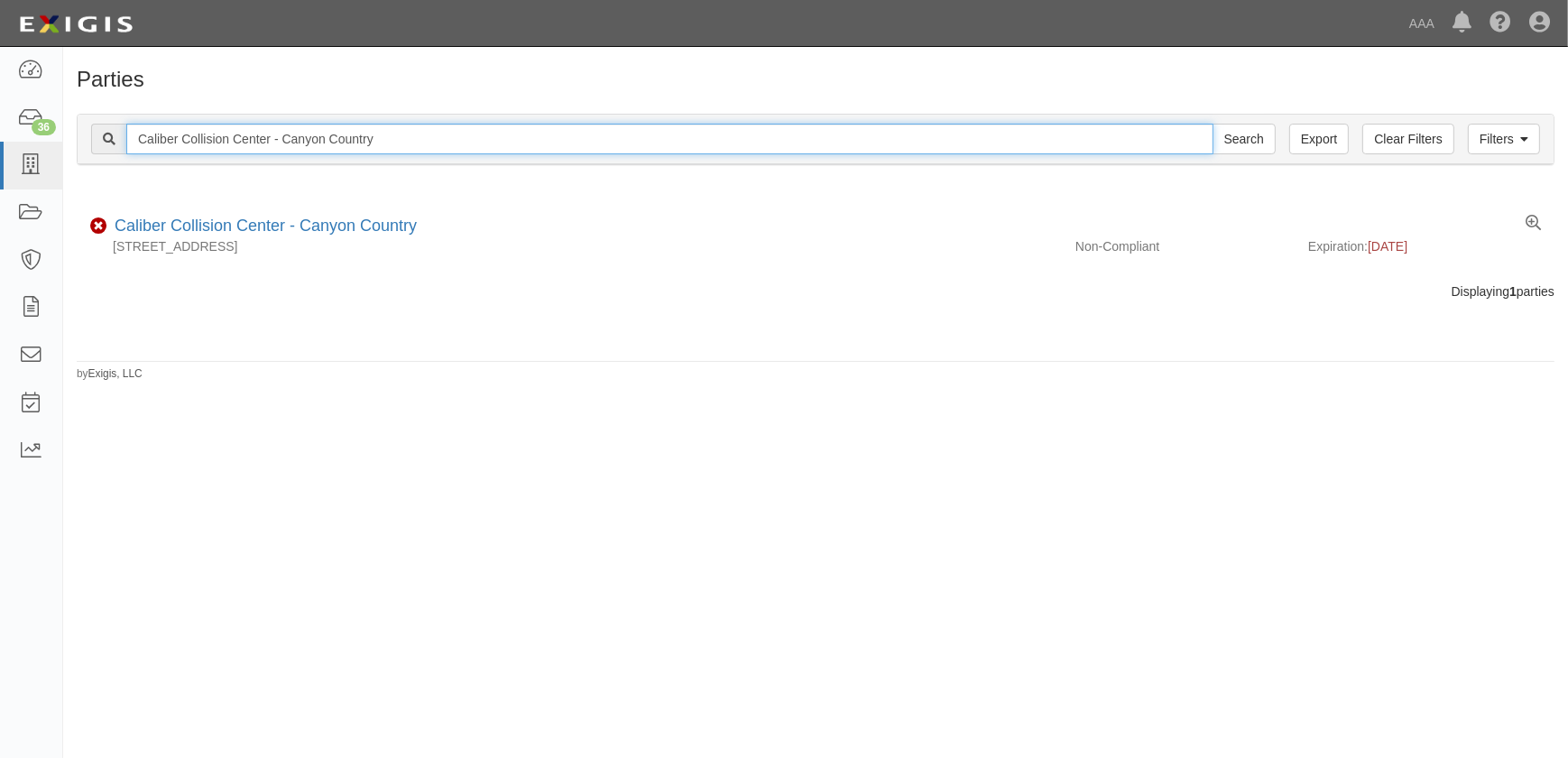
drag, startPoint x: 284, startPoint y: 139, endPoint x: 91, endPoint y: 130, distance: 193.2
click at [91, 130] on div "Filters Clear Filters Export Caliber Collision Center - Canyon Country Search F…" at bounding box center [815, 139] width 1475 height 49
paste input "Valencia"
type input "Caliber Collision Center - [GEOGRAPHIC_DATA]"
click at [1212, 123] on input "Search" at bounding box center [1243, 139] width 63 height 31
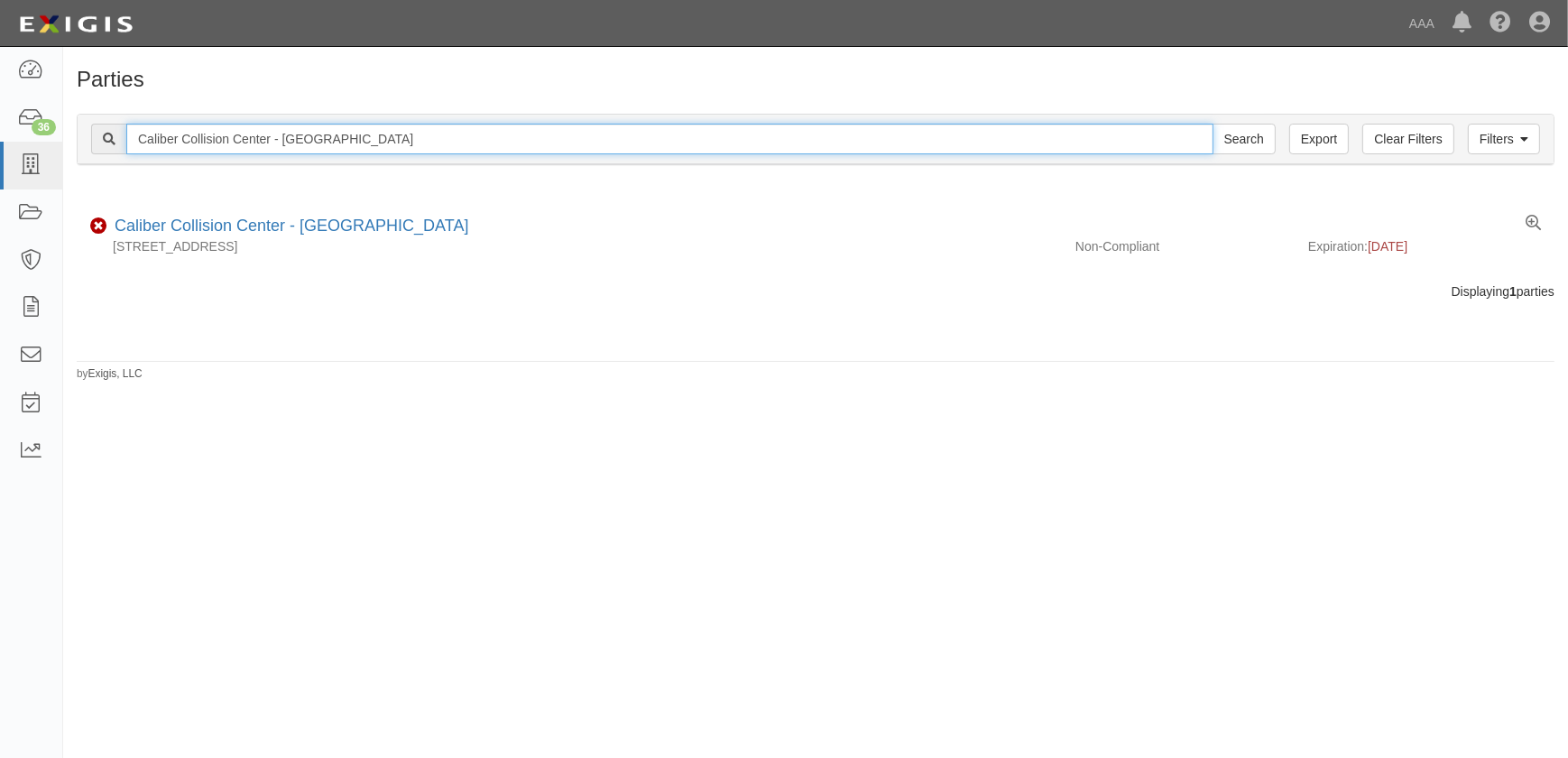
drag, startPoint x: 118, startPoint y: 140, endPoint x: 91, endPoint y: 137, distance: 27.2
click at [91, 139] on div "Caliber Collision Center - Valencia Search" at bounding box center [683, 139] width 1184 height 31
paste input "Burbank Victory"
type input "Caliber Collision Center - Burbank Victory"
click at [1212, 123] on input "Search" at bounding box center [1243, 139] width 63 height 31
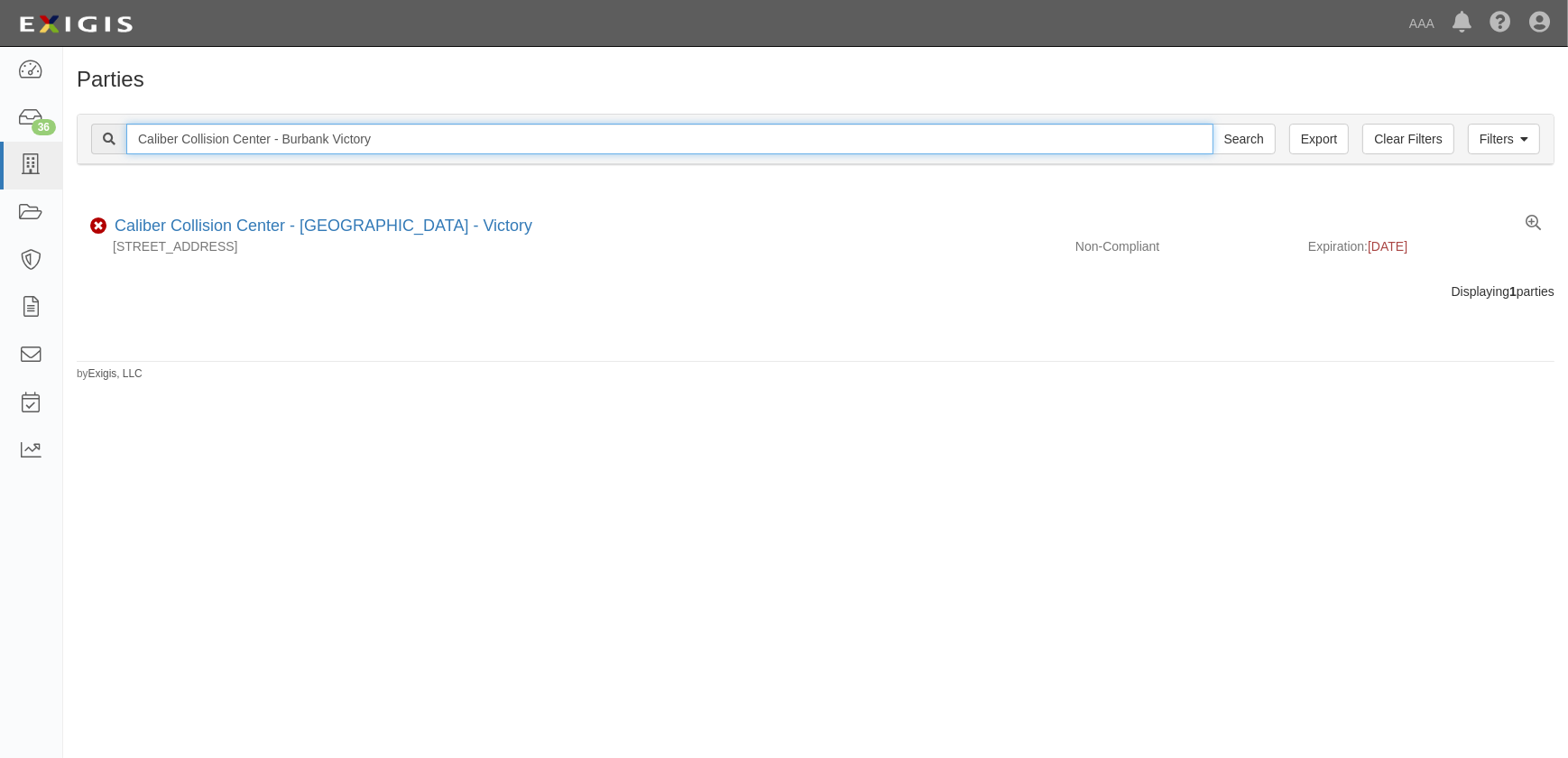
drag, startPoint x: 389, startPoint y: 137, endPoint x: 64, endPoint y: 147, distance: 325.2
click at [64, 147] on div "Filters Clear Filters Export Caliber Collision Center - Burbank Victory Search …" at bounding box center [815, 142] width 1504 height 83
paste input "Fix Auto - [GEOGRAPHIC_DATA]"
type input "Fix Auto - [GEOGRAPHIC_DATA]"
click at [1212, 123] on input "Search" at bounding box center [1243, 139] width 63 height 31
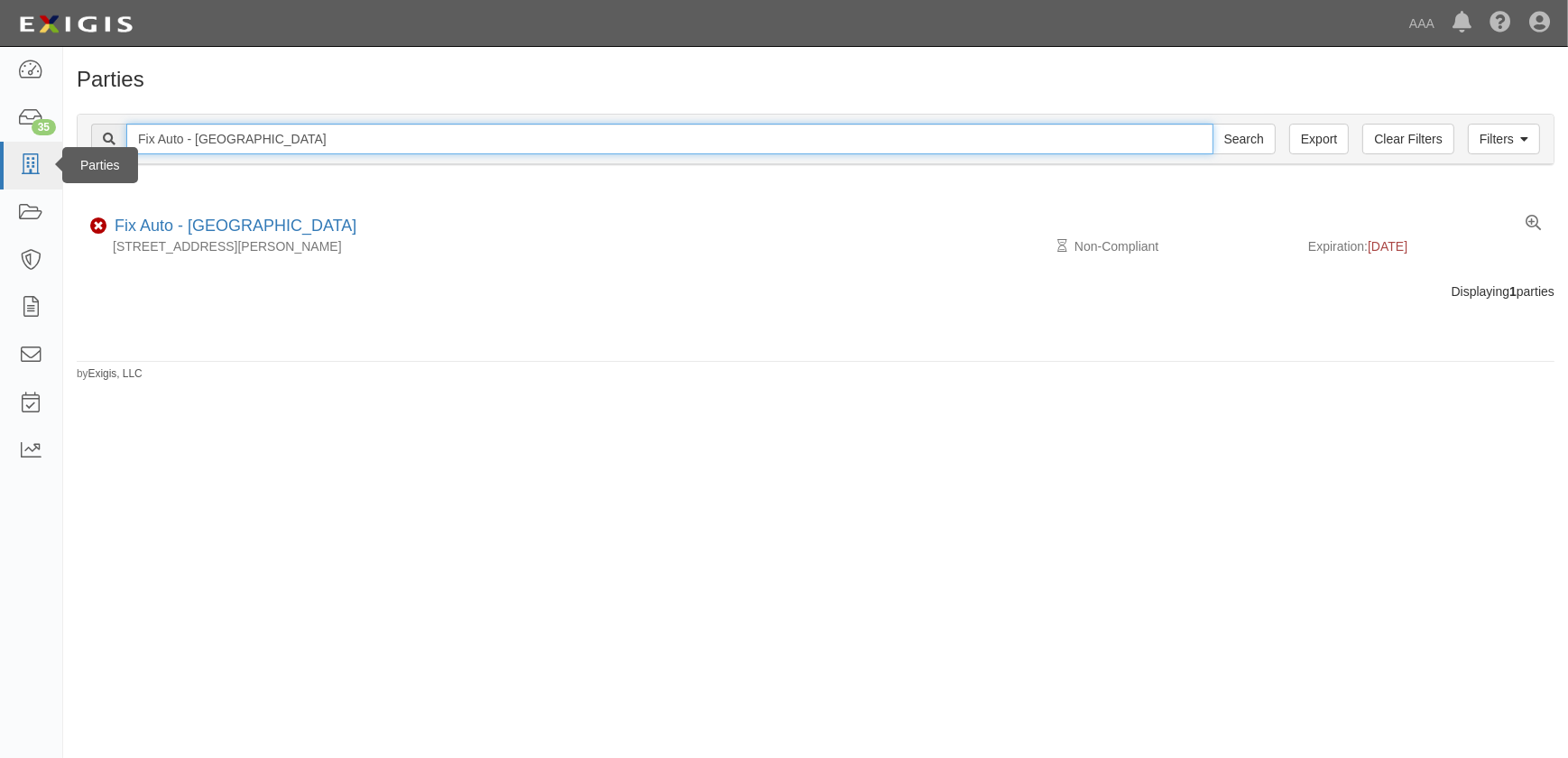
drag, startPoint x: 102, startPoint y: 147, endPoint x: 49, endPoint y: 147, distance: 53.0
click at [49, 147] on body "Toggle navigation Dashboard 35 Inbox Parties Agreements Coverages Documents Mes…" at bounding box center [784, 367] width 1568 height 736
paste input "Caliber Collision Center - [GEOGRAPHIC_DATA] - [GEOGRAPHIC_DATA]"
type input "Caliber Collision Center - [GEOGRAPHIC_DATA] - [GEOGRAPHIC_DATA]"
click at [1212, 123] on input "Search" at bounding box center [1243, 139] width 63 height 31
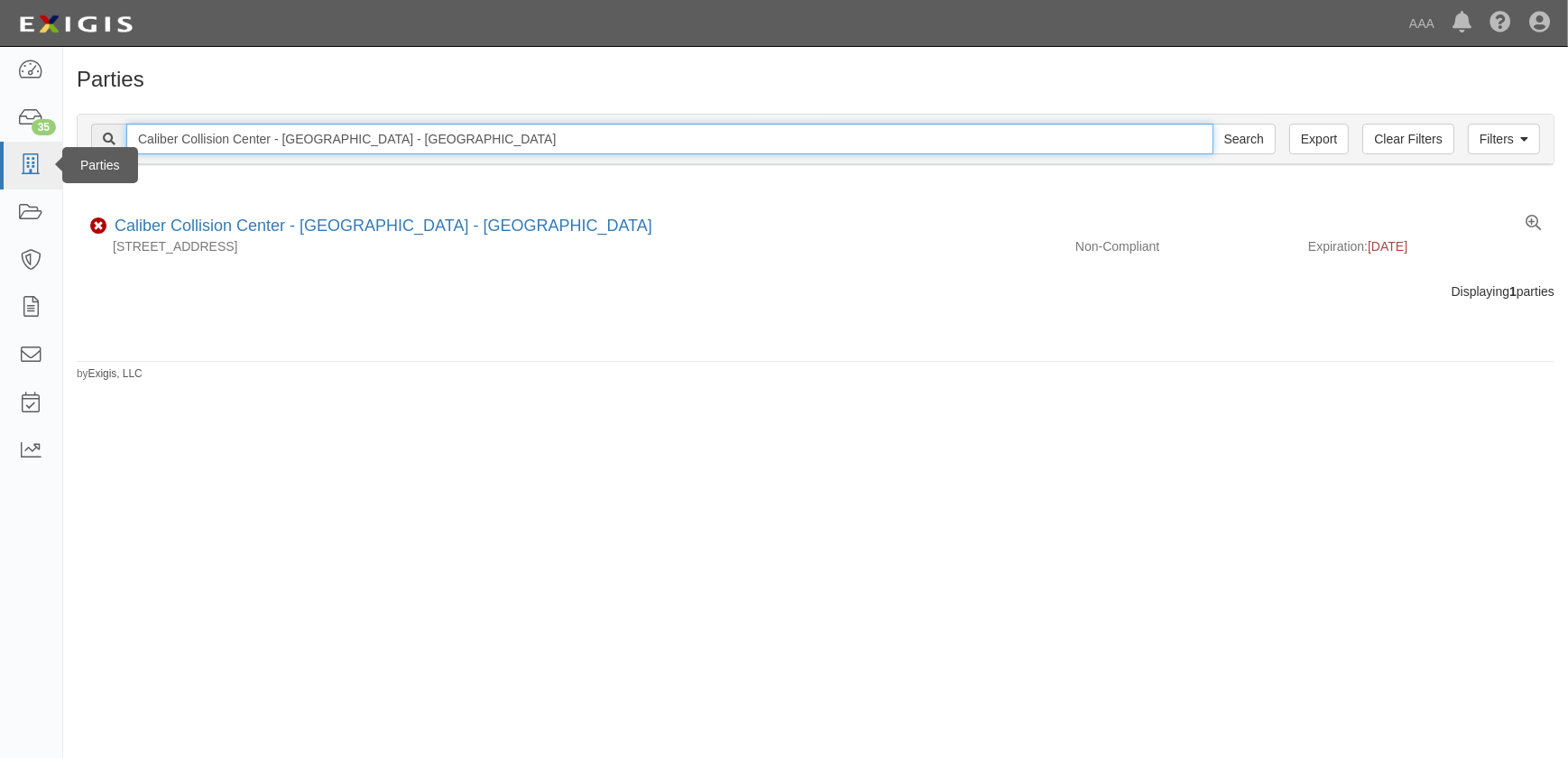
drag, startPoint x: 432, startPoint y: 145, endPoint x: 49, endPoint y: 149, distance: 383.0
click at [49, 149] on body "Toggle navigation Dashboard 35 Inbox Parties Agreements Coverages Documents Mes…" at bounding box center [784, 367] width 1568 height 736
paste input "Chino"
type input "Caliber Collision Center - [GEOGRAPHIC_DATA]"
click at [1212, 123] on input "Search" at bounding box center [1243, 139] width 63 height 31
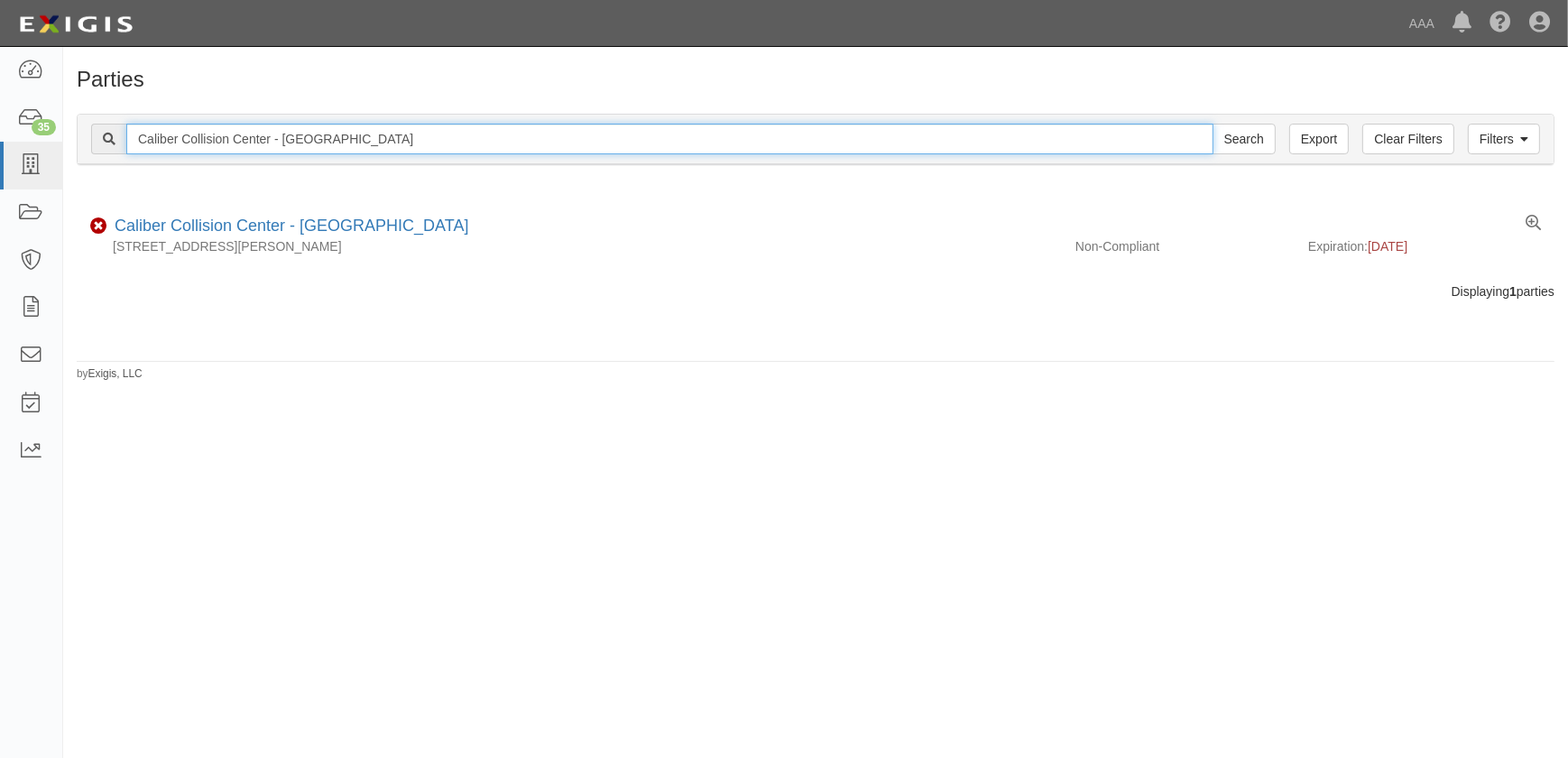
drag, startPoint x: 344, startPoint y: 143, endPoint x: 81, endPoint y: 139, distance: 263.0
click at [81, 139] on div "Filters Clear Filters Export Caliber Collision Center - Chino Search Filters" at bounding box center [815, 139] width 1475 height 49
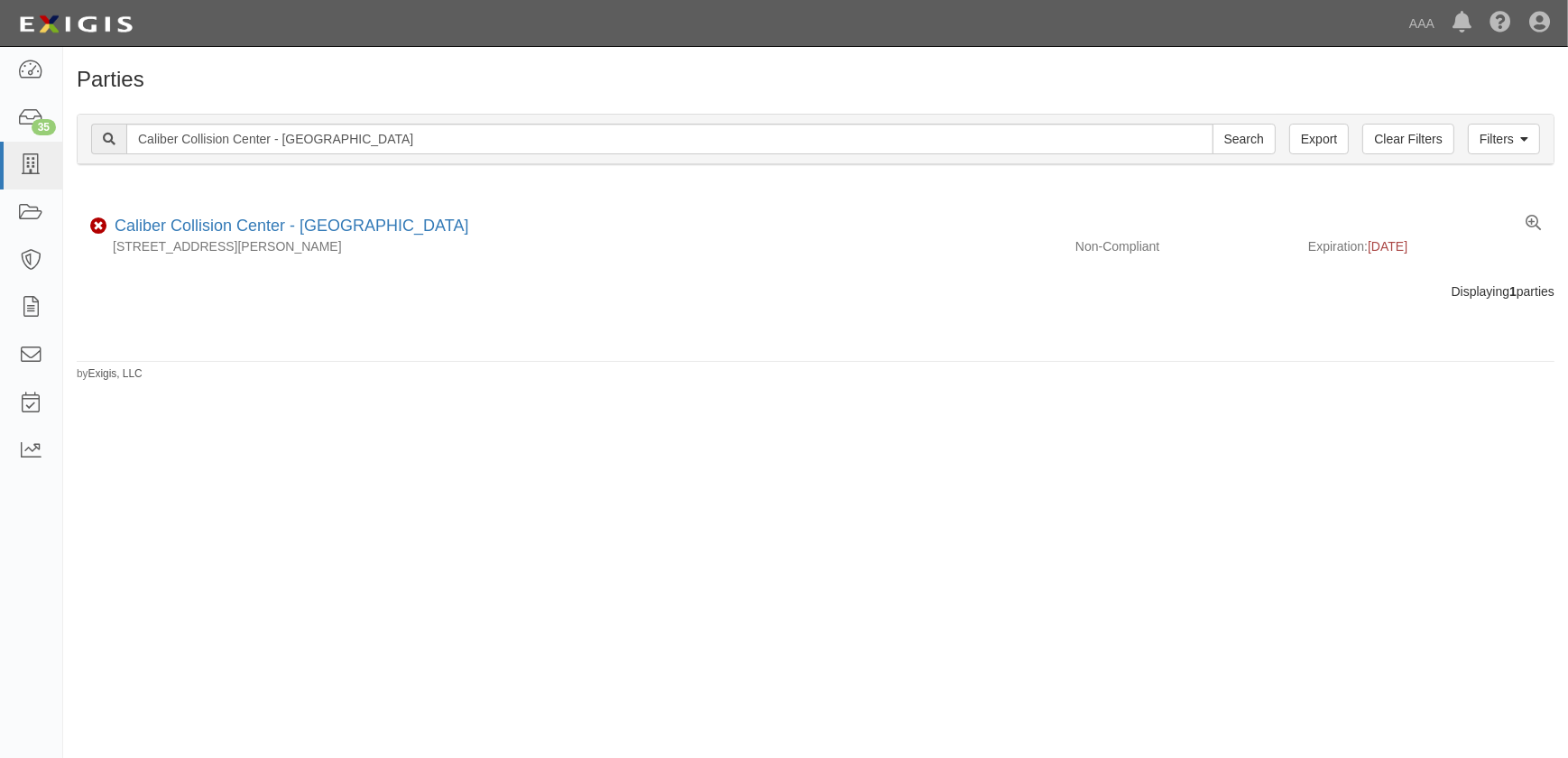
drag, startPoint x: 259, startPoint y: 369, endPoint x: 325, endPoint y: 188, distance: 192.7
click at [265, 360] on div "Parties Add Party Filters Clear Filters Export Caliber Collision Center - Chino…" at bounding box center [815, 225] width 1504 height 314
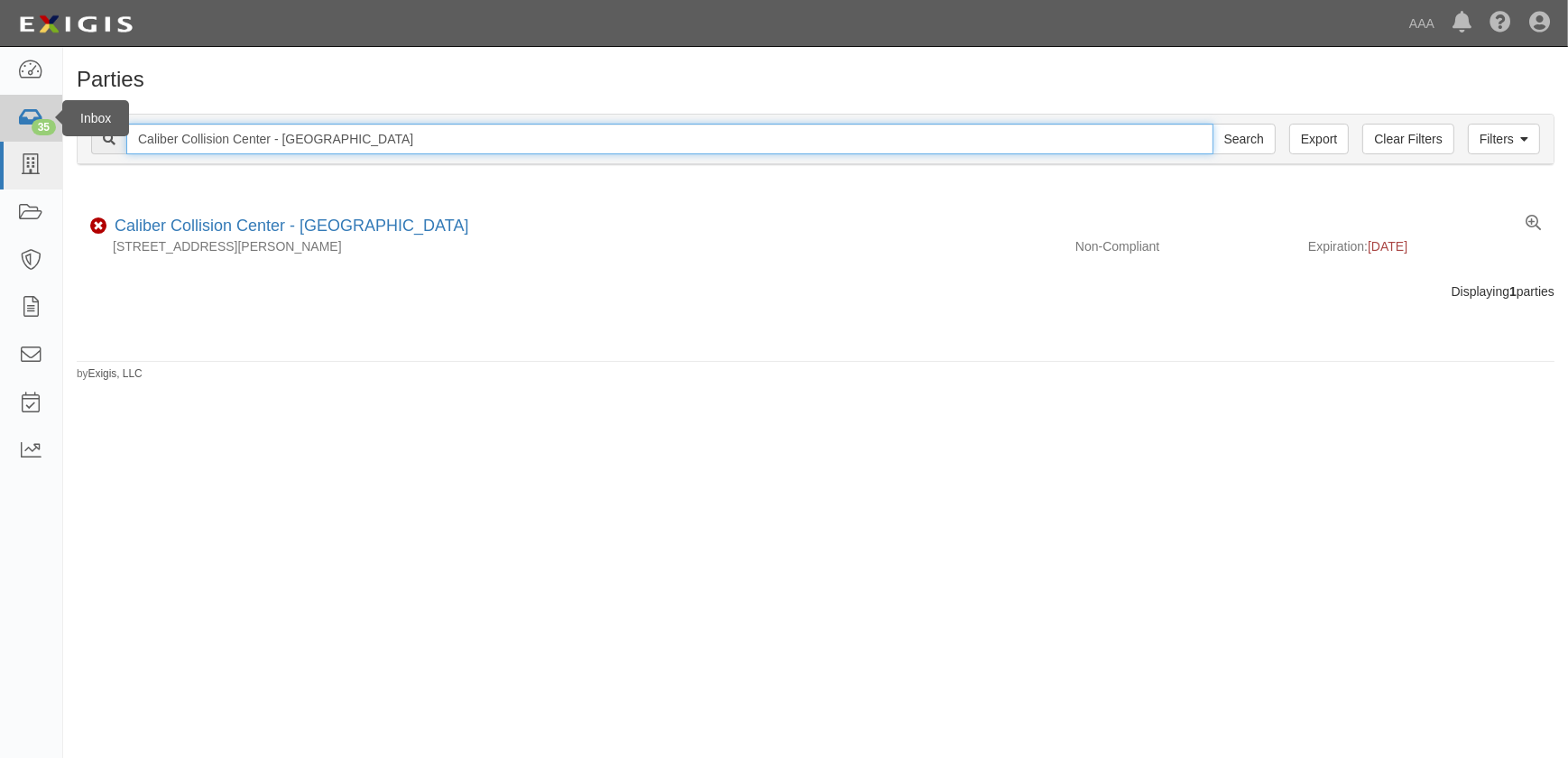
drag, startPoint x: 339, startPoint y: 136, endPoint x: 0, endPoint y: 130, distance: 339.1
click at [0, 130] on html "Toggle navigation Dashboard 35 Inbox Parties Agreements Coverages Documents Mes…" at bounding box center [784, 367] width 1568 height 736
click at [1212, 123] on input "Search" at bounding box center [1243, 139] width 63 height 31
drag, startPoint x: 79, startPoint y: 142, endPoint x: 14, endPoint y: 137, distance: 65.2
click at [16, 138] on body "Toggle navigation Dashboard 35 Inbox Parties Agreements Coverages Documents Mes…" at bounding box center [784, 367] width 1568 height 736
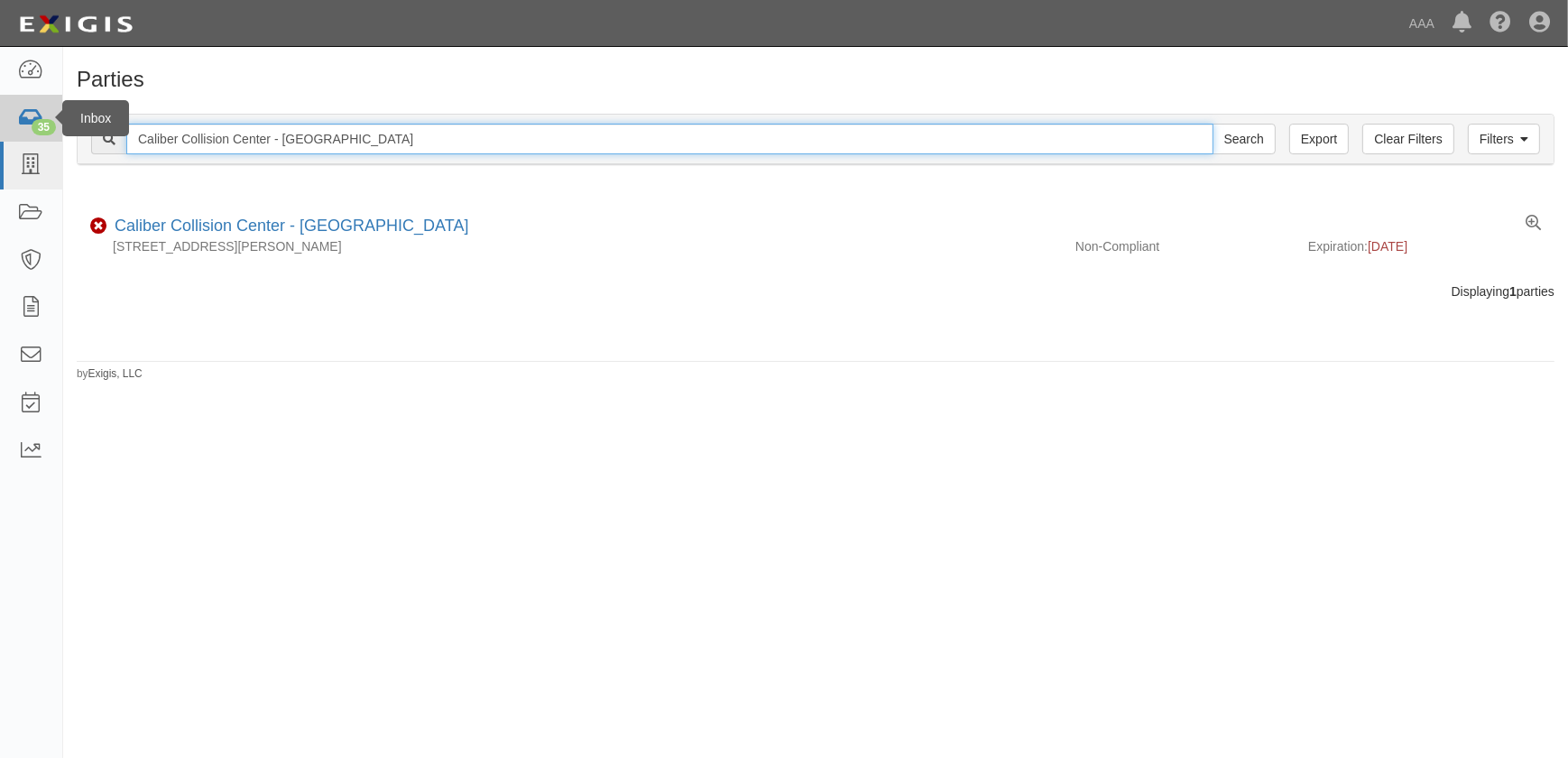
paste input "laremont"
type input "Caliber Collision Center - Claremont"
click at [1212, 123] on input "Search" at bounding box center [1243, 139] width 63 height 31
drag, startPoint x: 361, startPoint y: 135, endPoint x: -68, endPoint y: 129, distance: 429.0
click at [0, 129] on html "Toggle navigation Dashboard 36 Inbox Parties Agreements Coverages Documents Mes…" at bounding box center [784, 367] width 1568 height 736
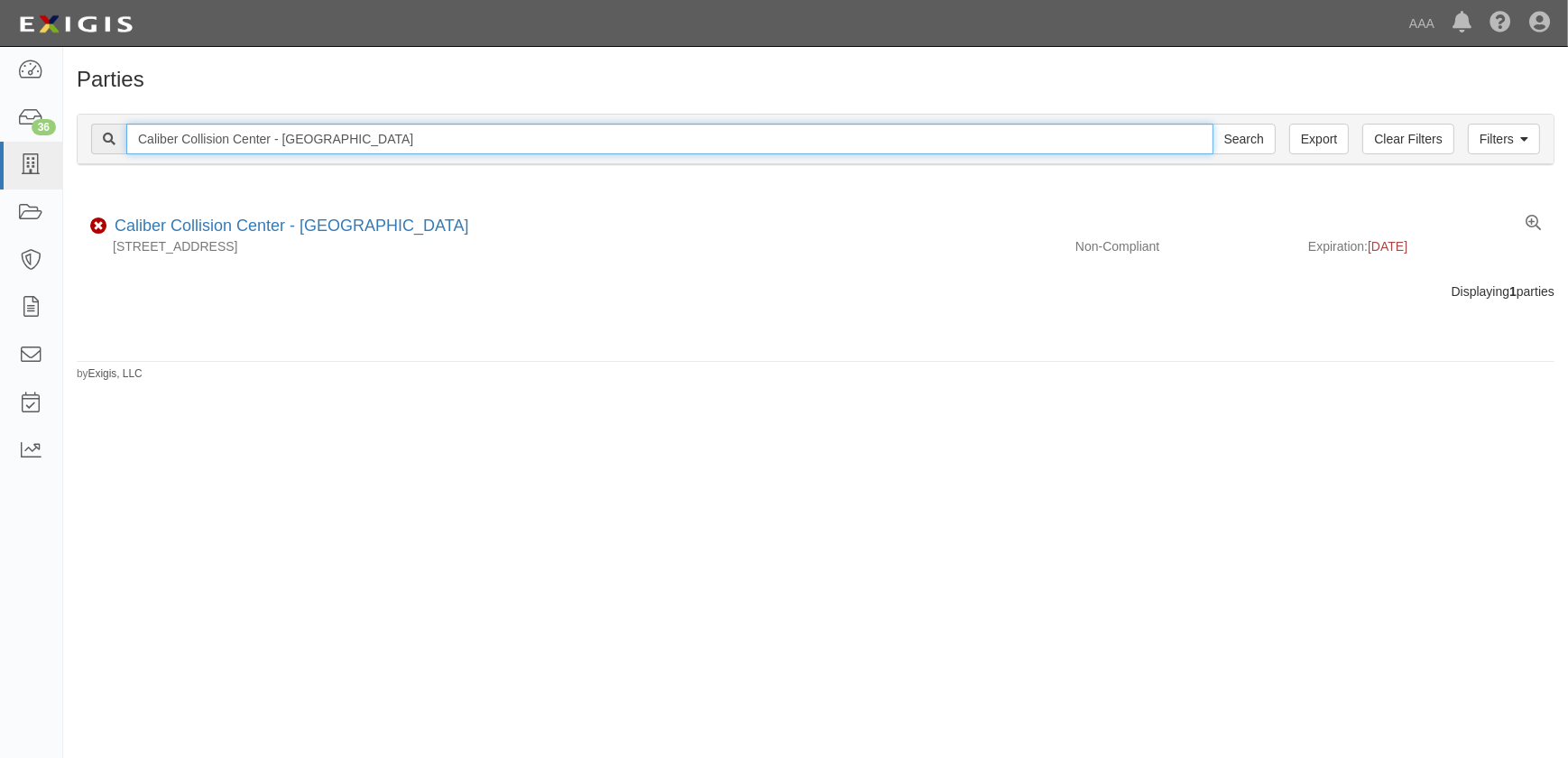
paste input "Fairway Ford"
type input "Fairway Ford"
click at [1212, 123] on input "Search" at bounding box center [1243, 139] width 63 height 31
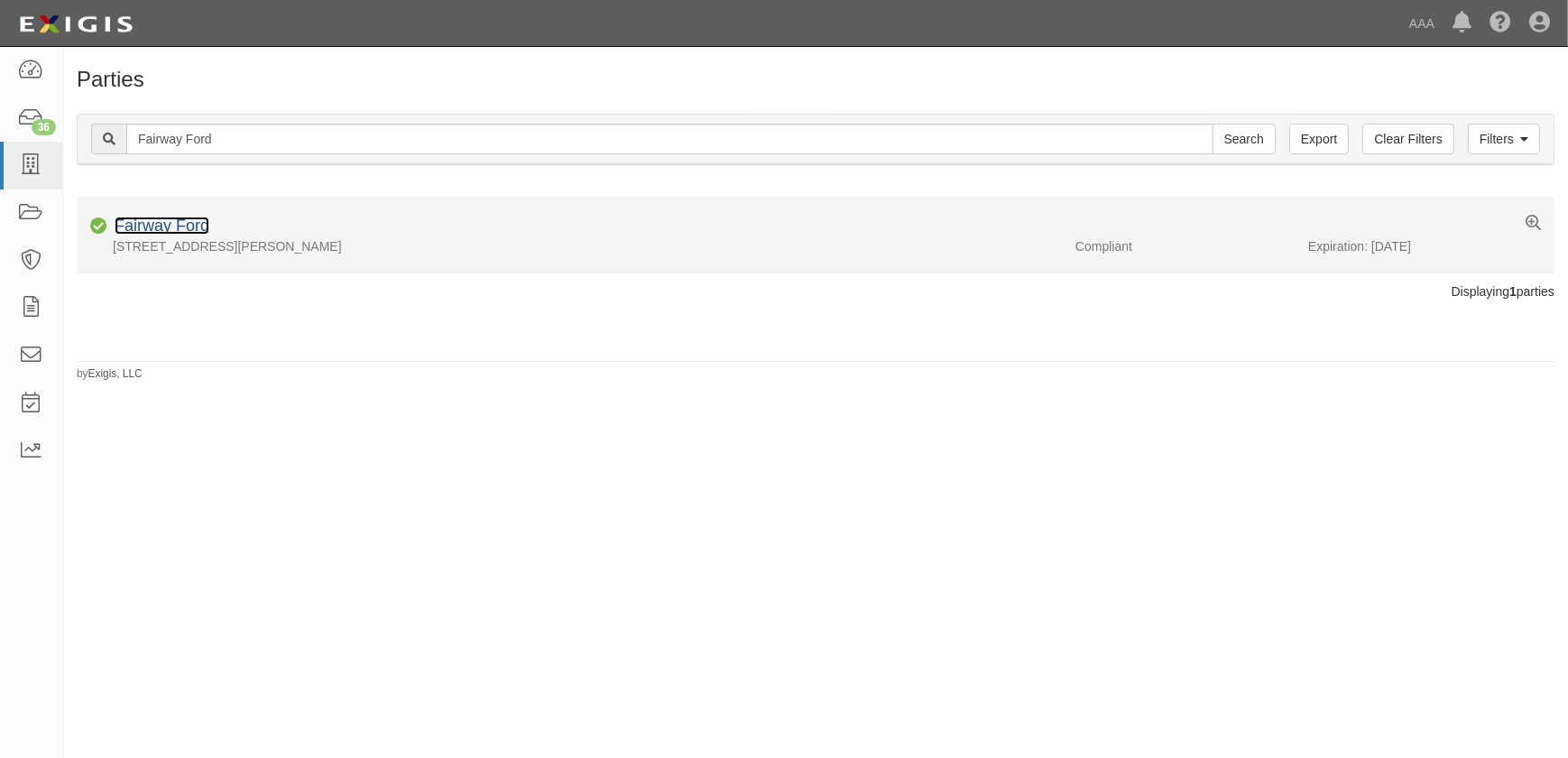
click at [136, 225] on link "Fairway Ford" at bounding box center [162, 225] width 95 height 18
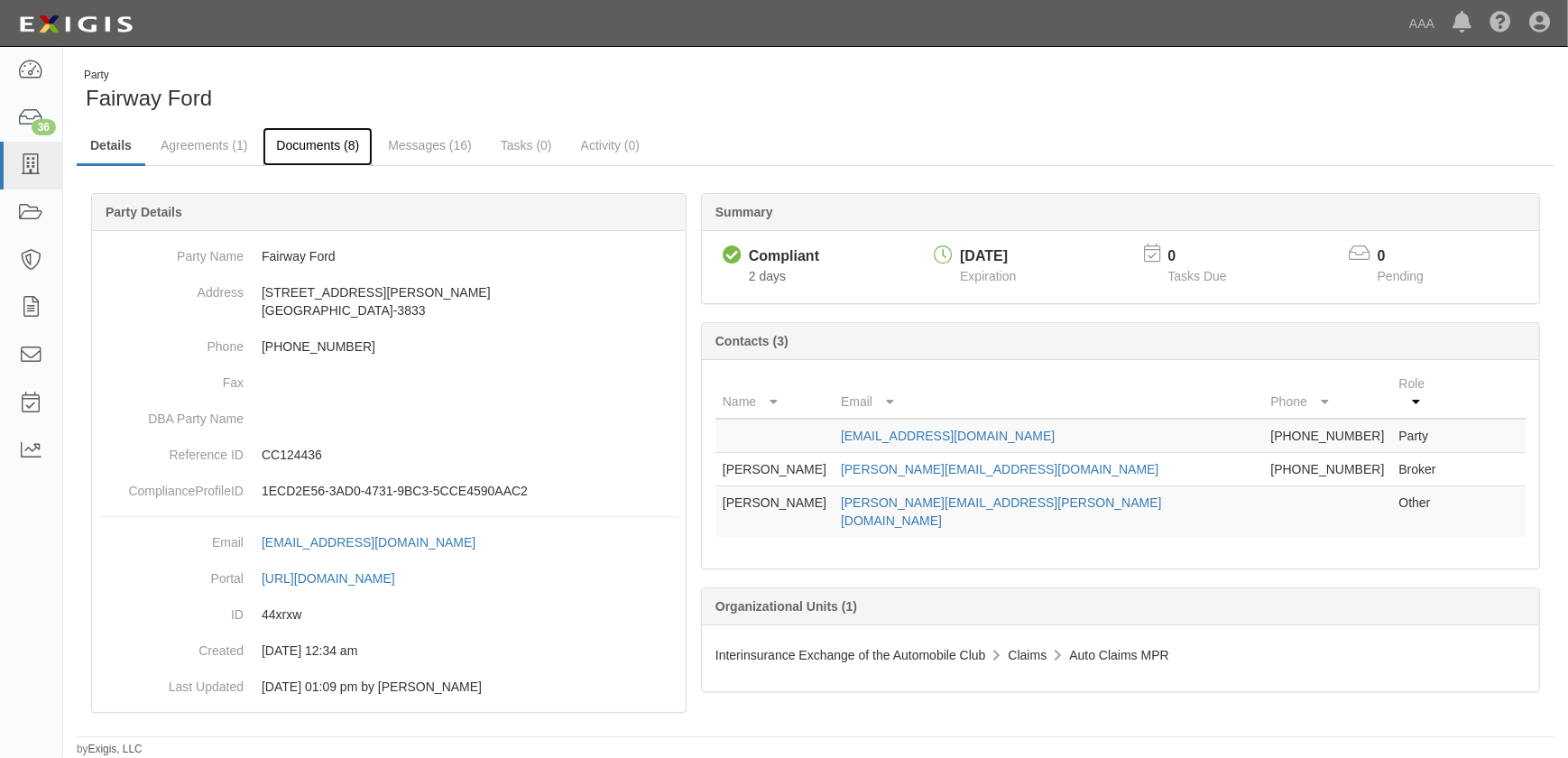
click at [331, 145] on link "Documents (8)" at bounding box center [317, 147] width 110 height 39
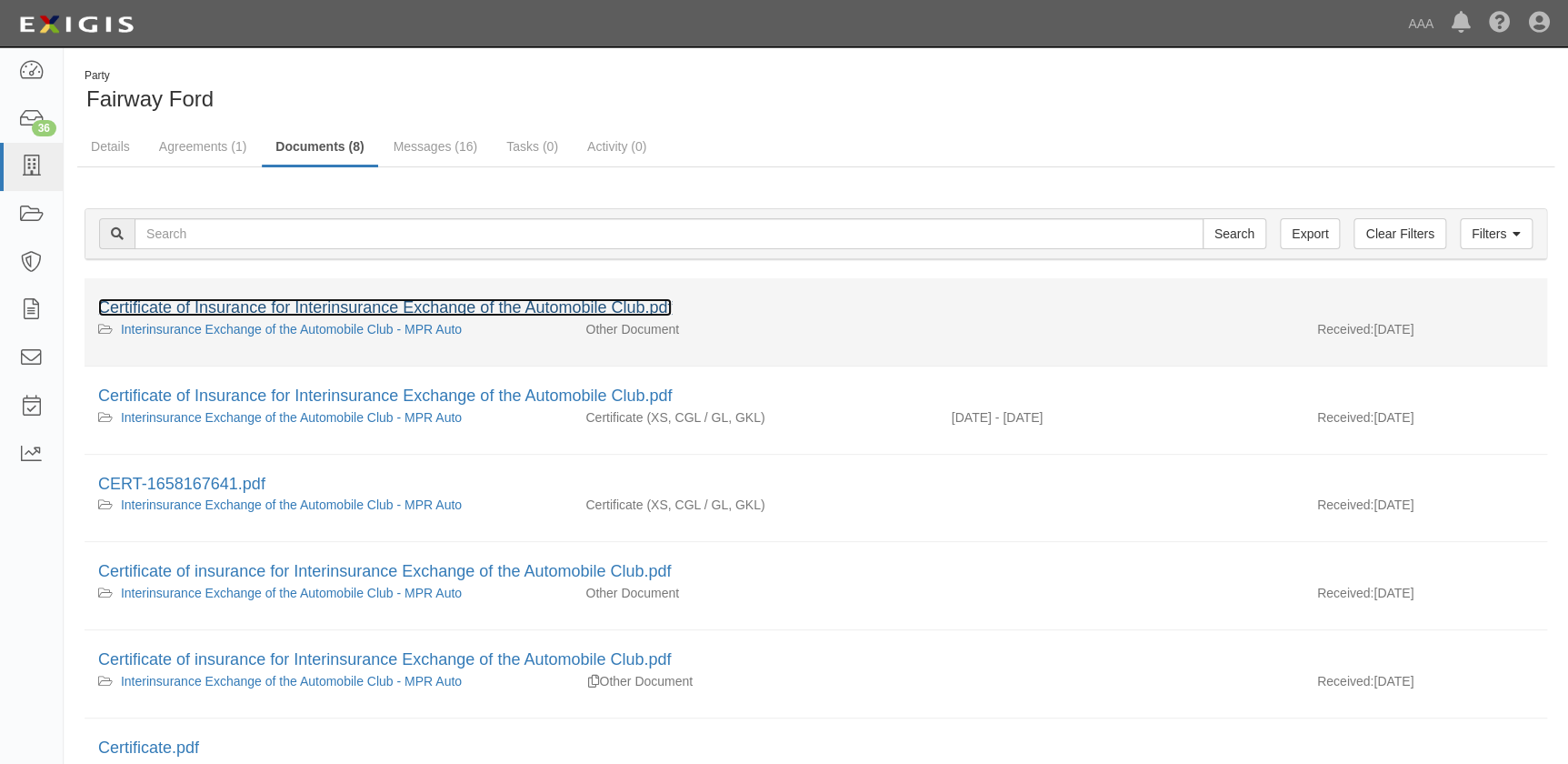
click at [241, 305] on link "Certificate of Insurance for Interinsurance Exchange of the Automobile Club.pdf" at bounding box center [385, 307] width 573 height 18
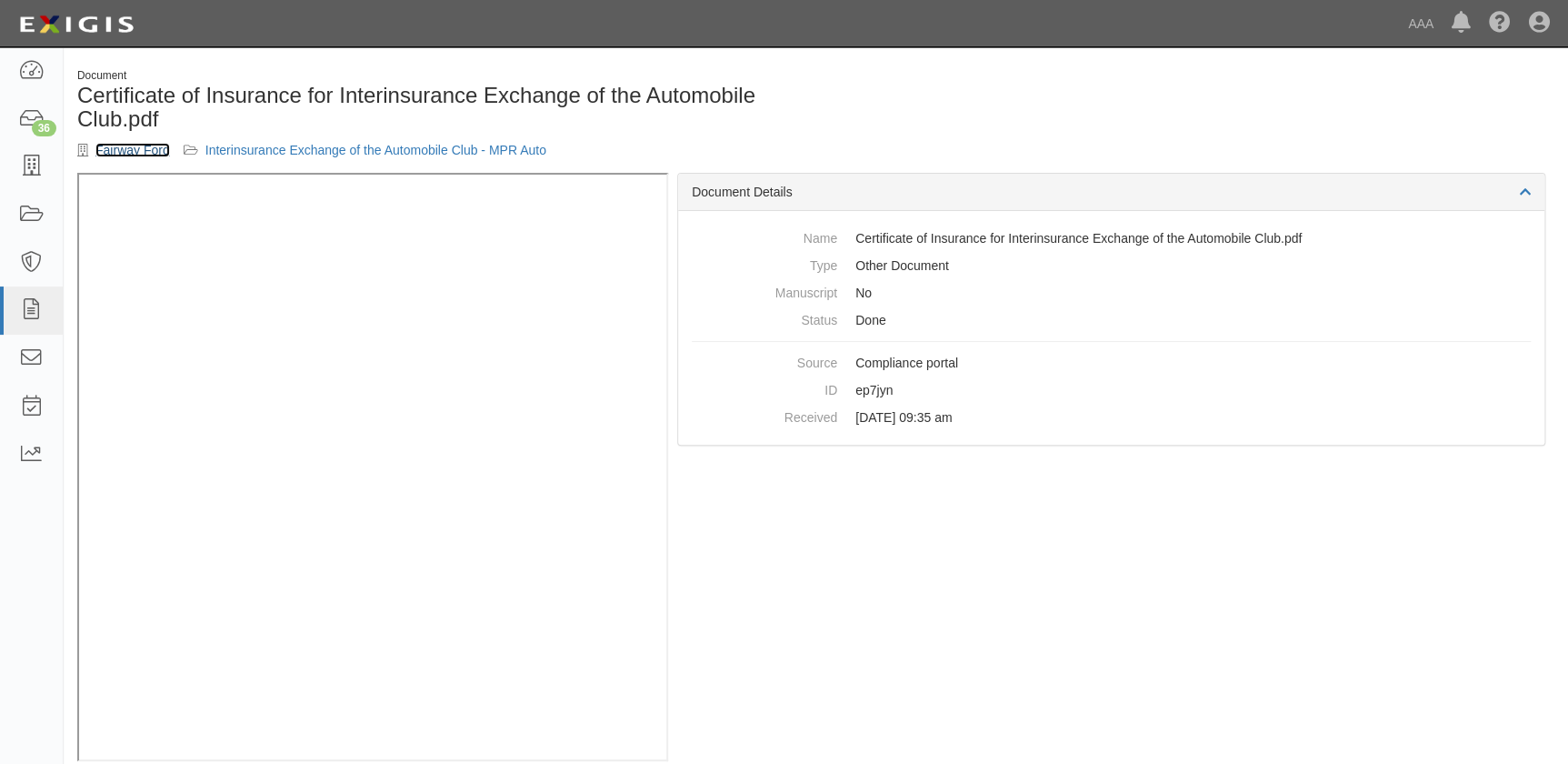
click at [144, 155] on link "Fairway Ford" at bounding box center [132, 150] width 75 height 15
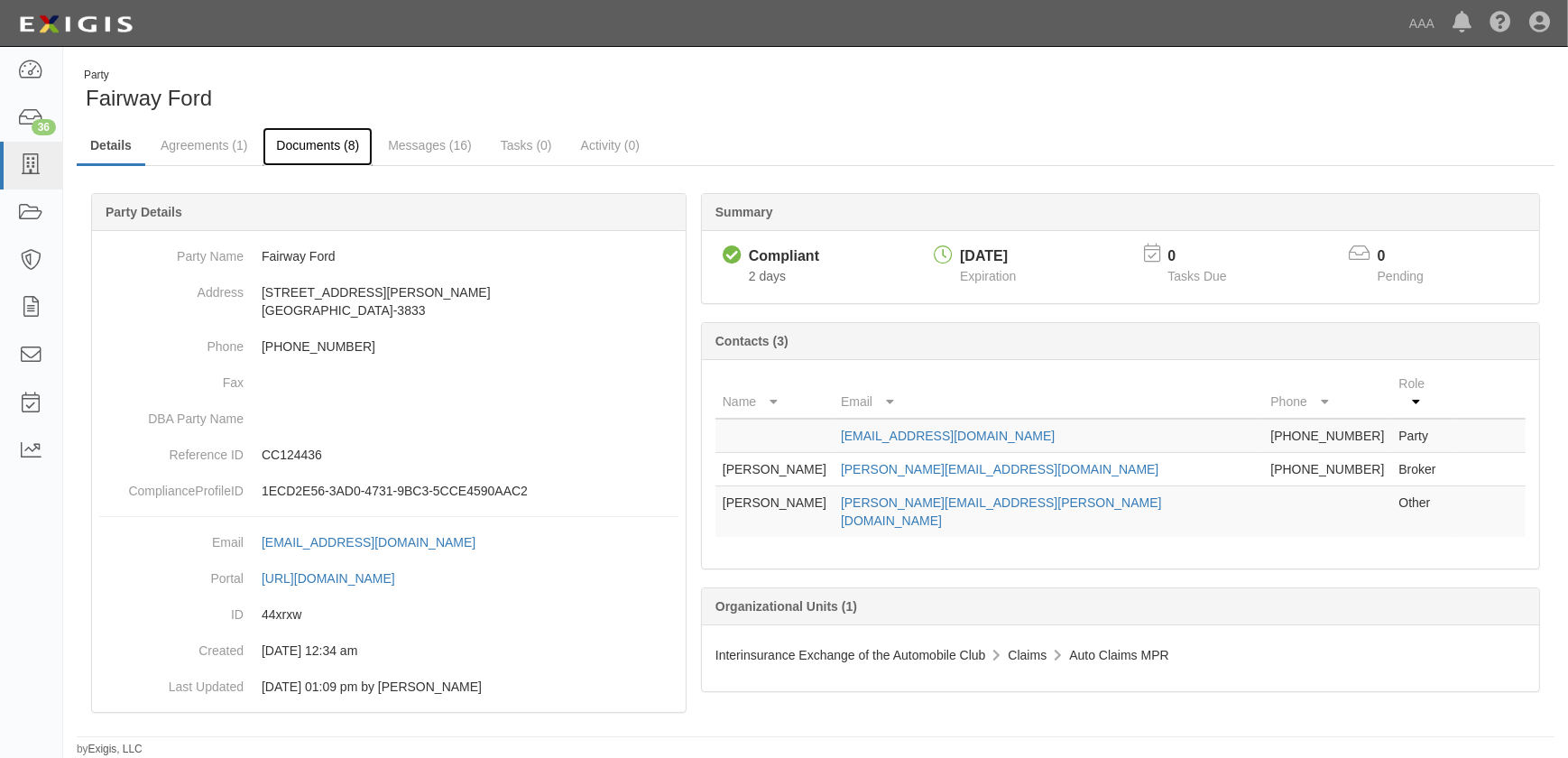
click at [301, 149] on link "Documents (8)" at bounding box center [317, 147] width 110 height 39
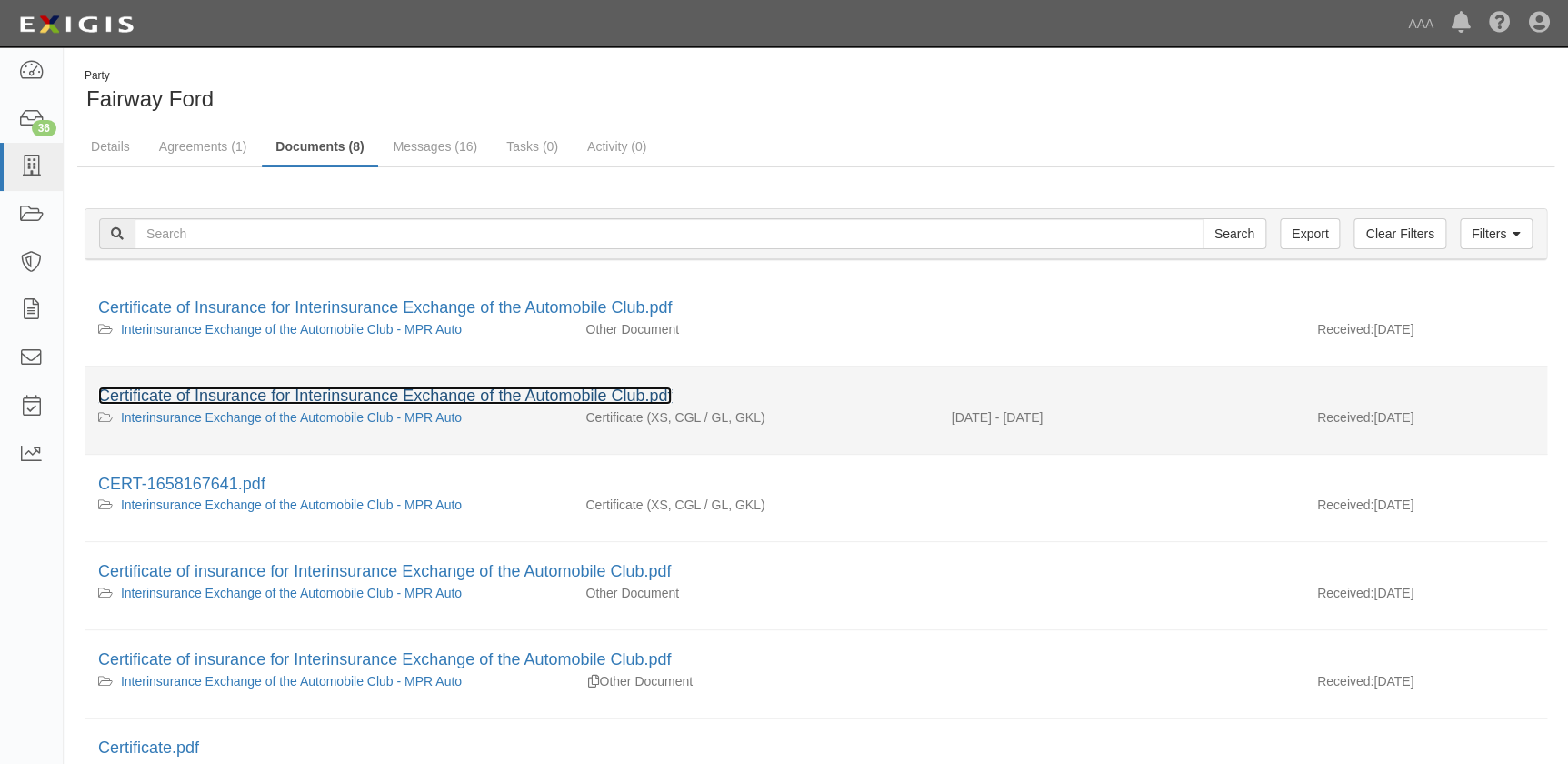
click at [247, 392] on link "Certificate of Insurance for Interinsurance Exchange of the Automobile Club.pdf" at bounding box center [385, 396] width 573 height 18
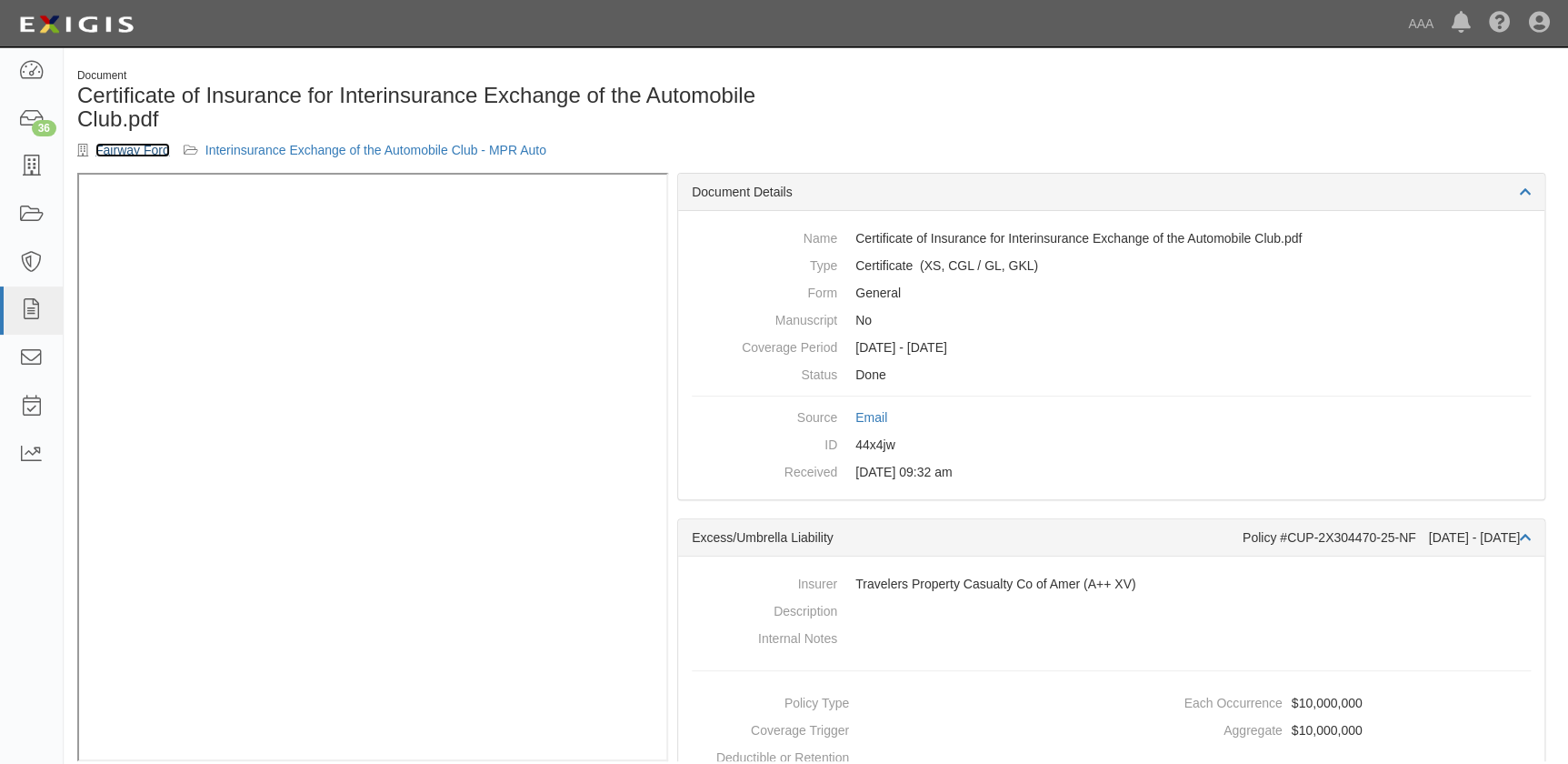
click at [119, 155] on link "Fairway Ford" at bounding box center [132, 150] width 75 height 15
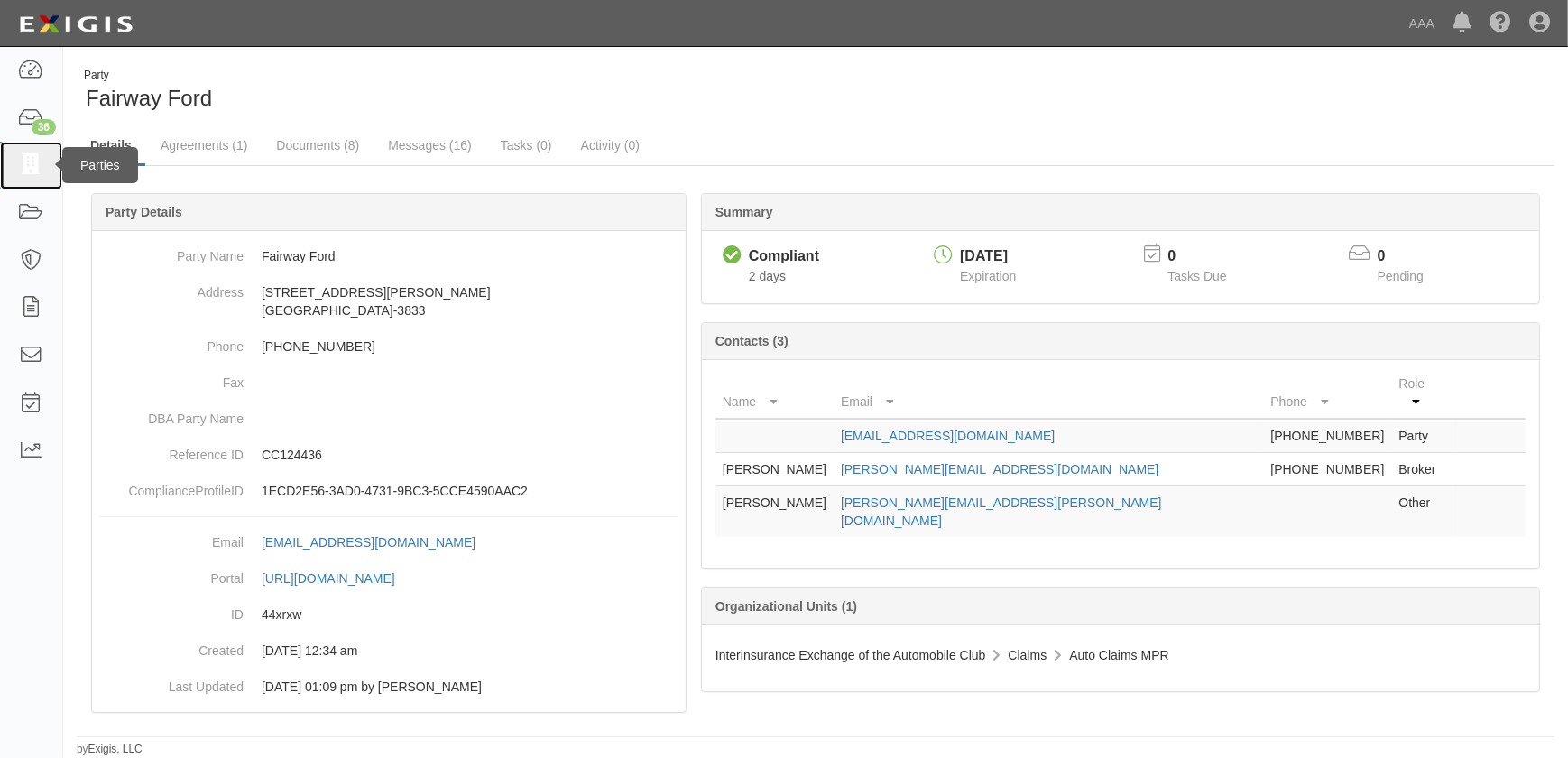
click at [23, 170] on icon at bounding box center [31, 166] width 25 height 21
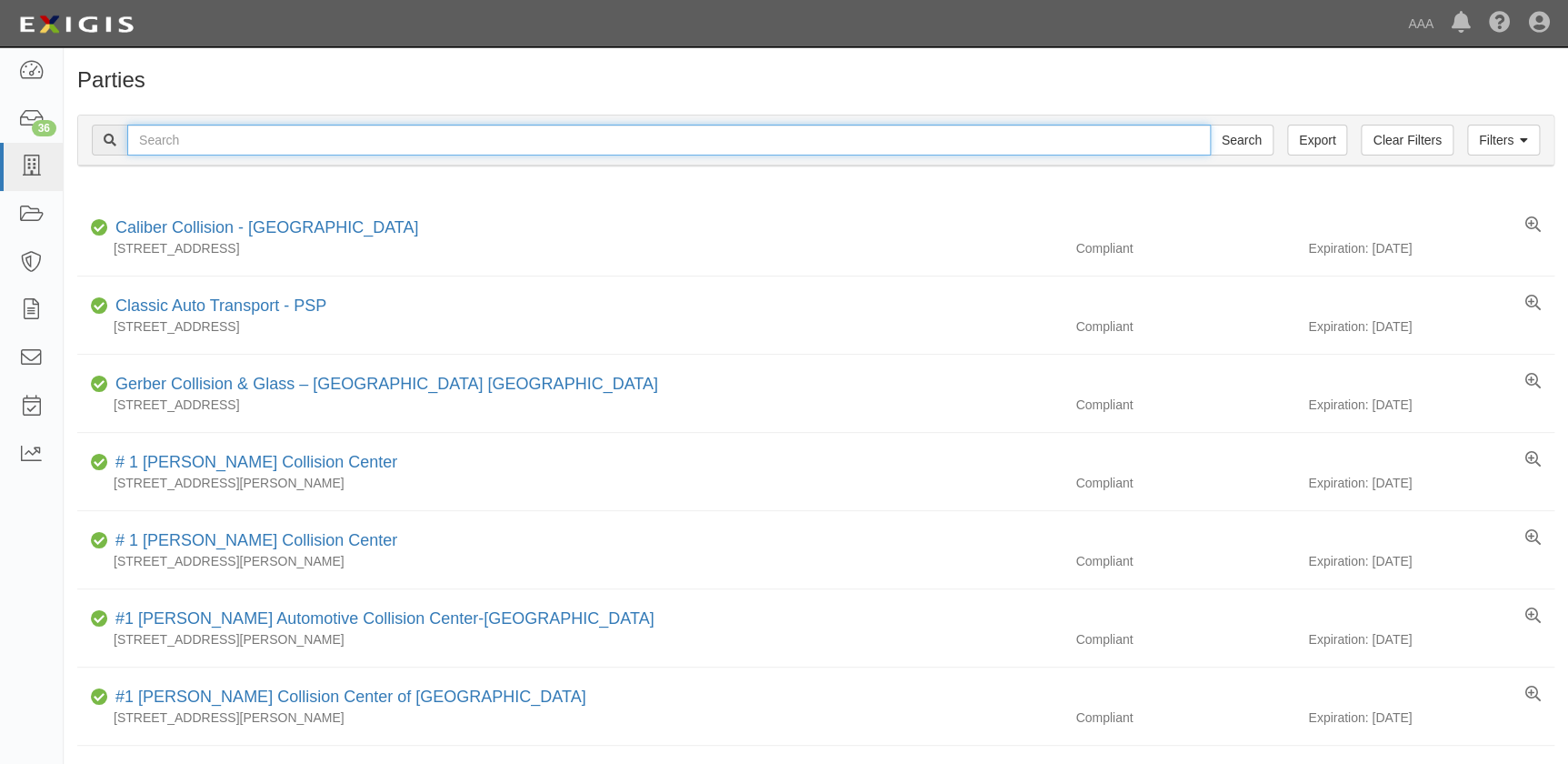
click at [219, 142] on input "text" at bounding box center [668, 140] width 1083 height 31
paste input "Caliber Collision Center - Walnut"
type input "Caliber Collision Center - Walnut"
click at [1210, 124] on input "Search" at bounding box center [1241, 140] width 63 height 31
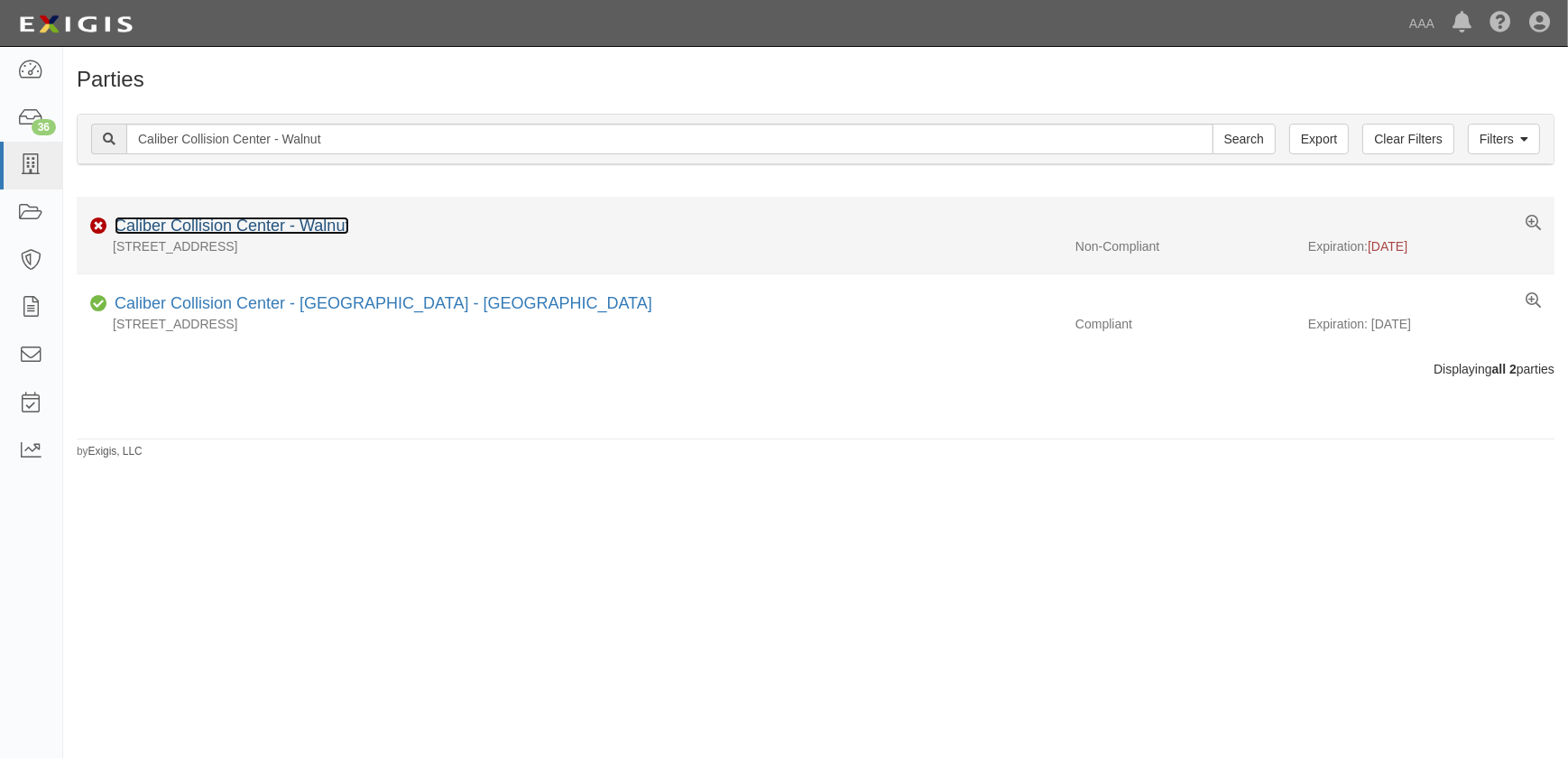
click at [315, 229] on link "Caliber Collision Center - Walnut" at bounding box center [231, 225] width 234 height 18
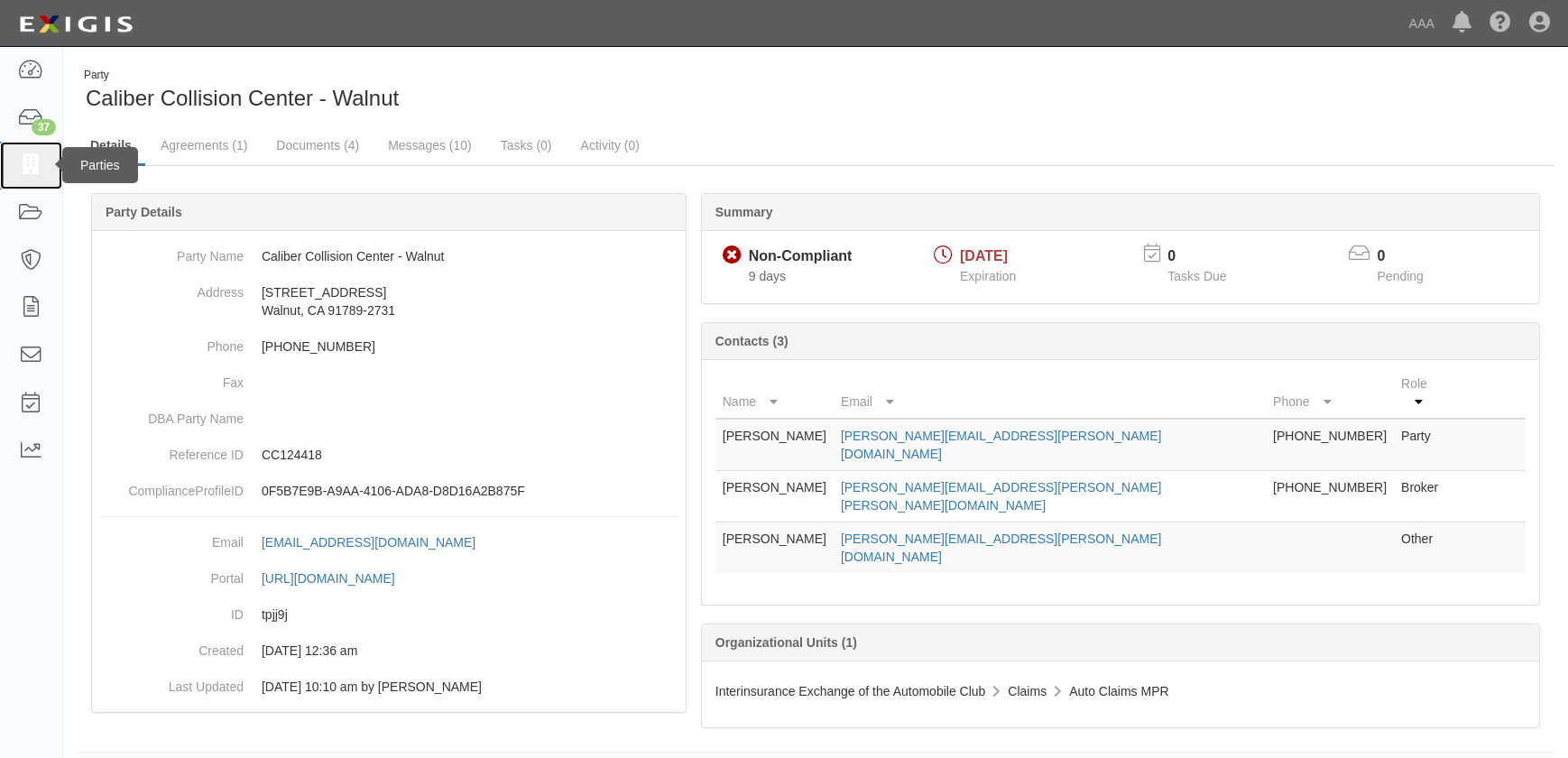
click at [30, 171] on icon at bounding box center [31, 166] width 25 height 21
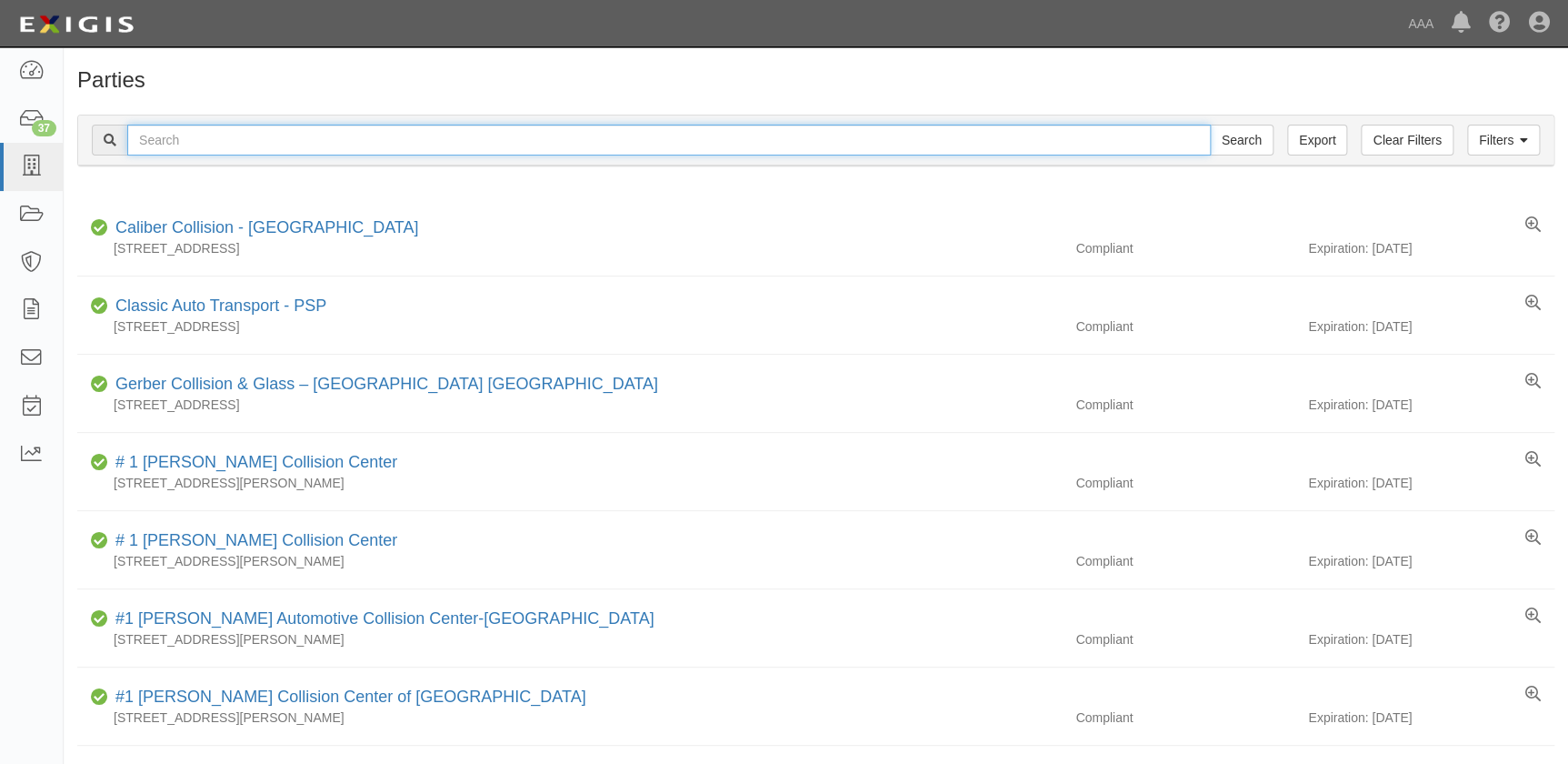
click at [258, 140] on input "text" at bounding box center [668, 140] width 1083 height 31
paste input "Caliber Collision Center - [GEOGRAPHIC_DATA]"
type input "Caliber Collision Center - [GEOGRAPHIC_DATA]"
click at [1210, 124] on input "Search" at bounding box center [1241, 140] width 63 height 31
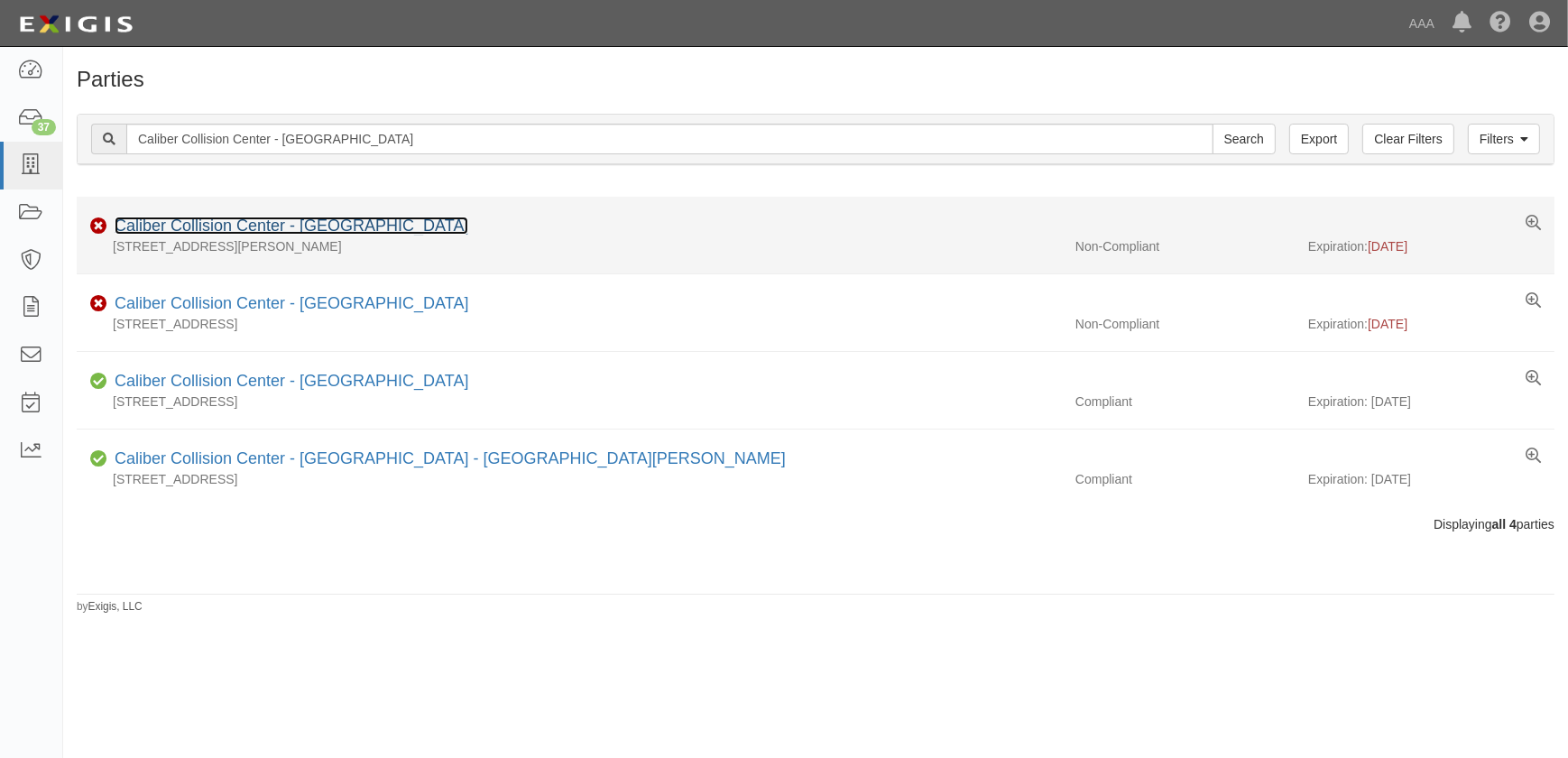
click at [291, 226] on link "Caliber Collision Center - Hollywood" at bounding box center [291, 225] width 354 height 18
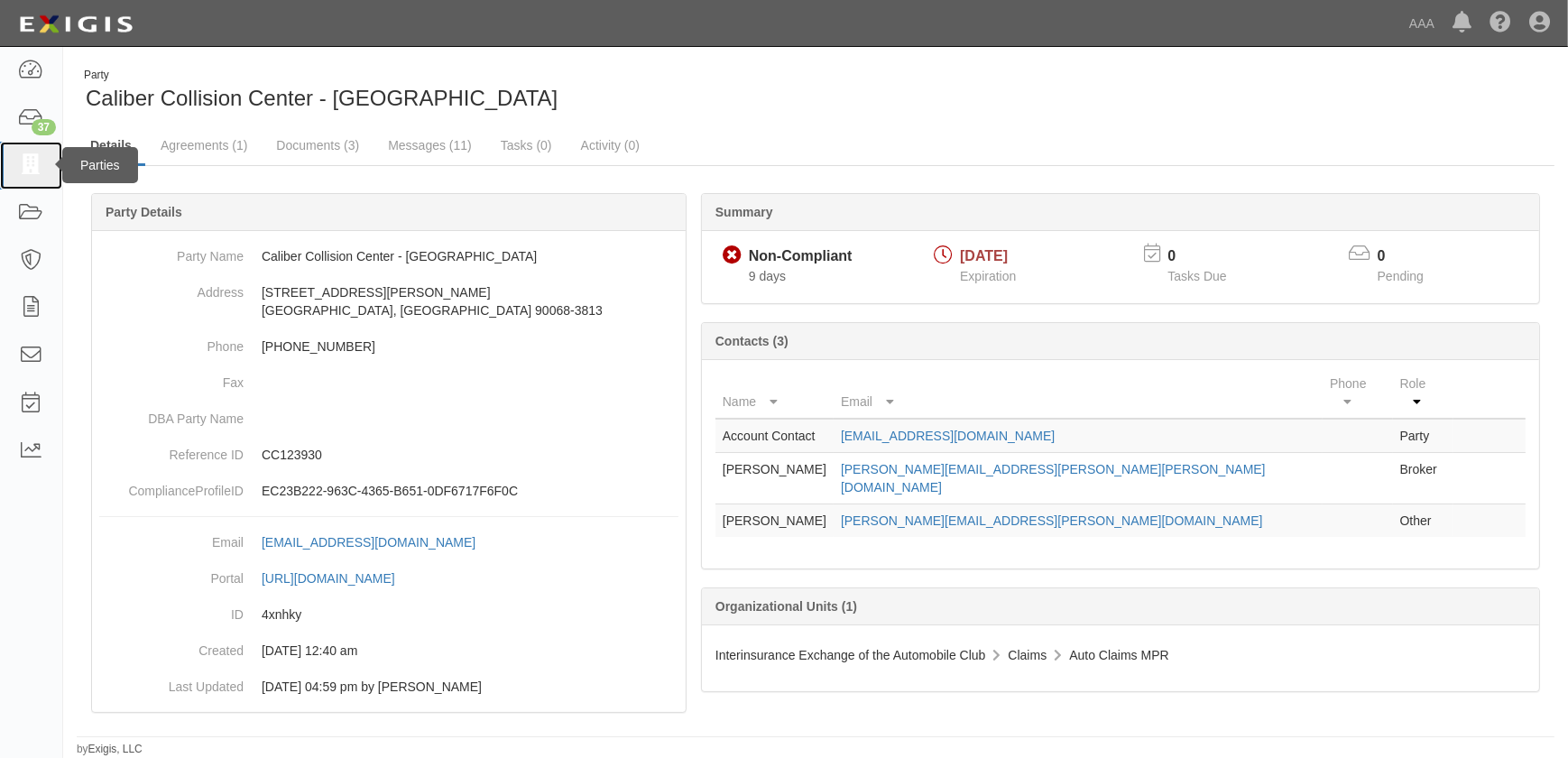
click at [31, 179] on link at bounding box center [31, 166] width 63 height 48
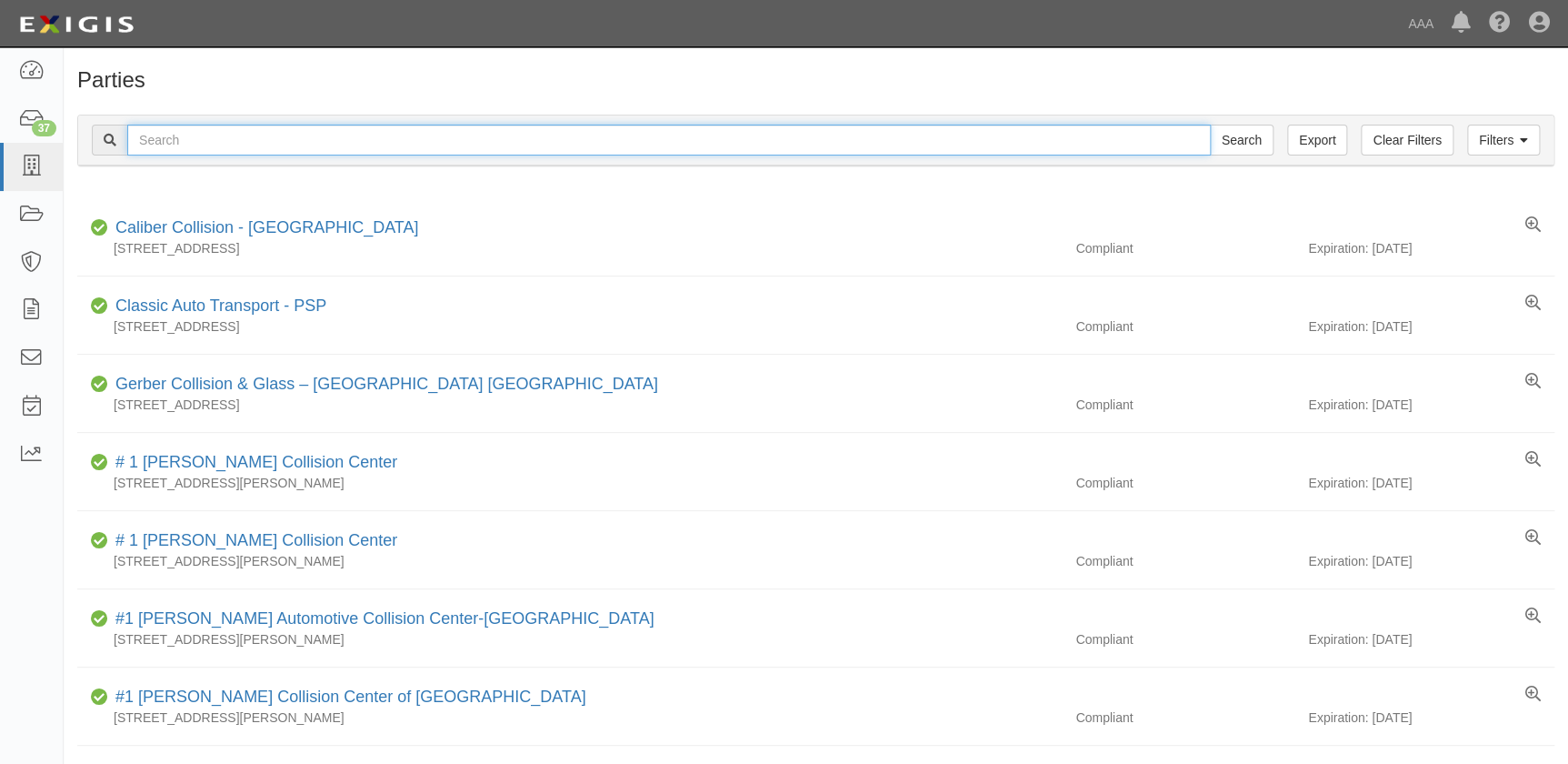
click at [278, 143] on input "text" at bounding box center [668, 140] width 1083 height 31
paste input "Caliber Collision Center - Irvine"
type input "Caliber Collision Center - Irvine"
click at [1210, 124] on input "Search" at bounding box center [1241, 140] width 63 height 31
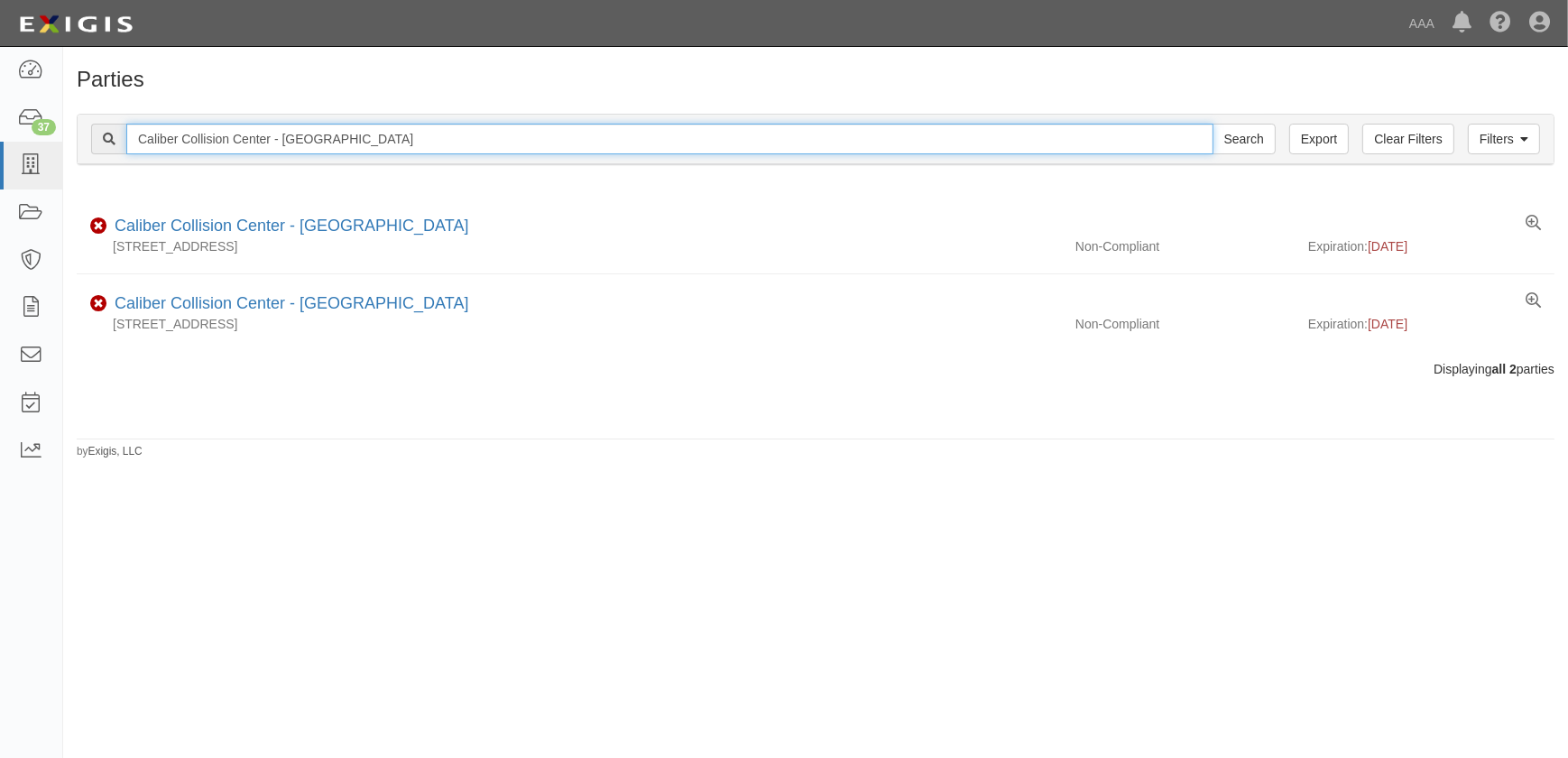
drag, startPoint x: 406, startPoint y: 151, endPoint x: 63, endPoint y: 140, distance: 343.2
click at [63, 142] on body "Toggle navigation Dashboard 37 Inbox Parties Agreements Coverages Documents Mes…" at bounding box center [784, 367] width 1568 height 736
paste input "Costa Mesa (Pomona Ave)"
type input "Caliber Collision Center - Costa Mesa (Pomona Ave)"
click at [1212, 123] on input "Search" at bounding box center [1243, 139] width 63 height 31
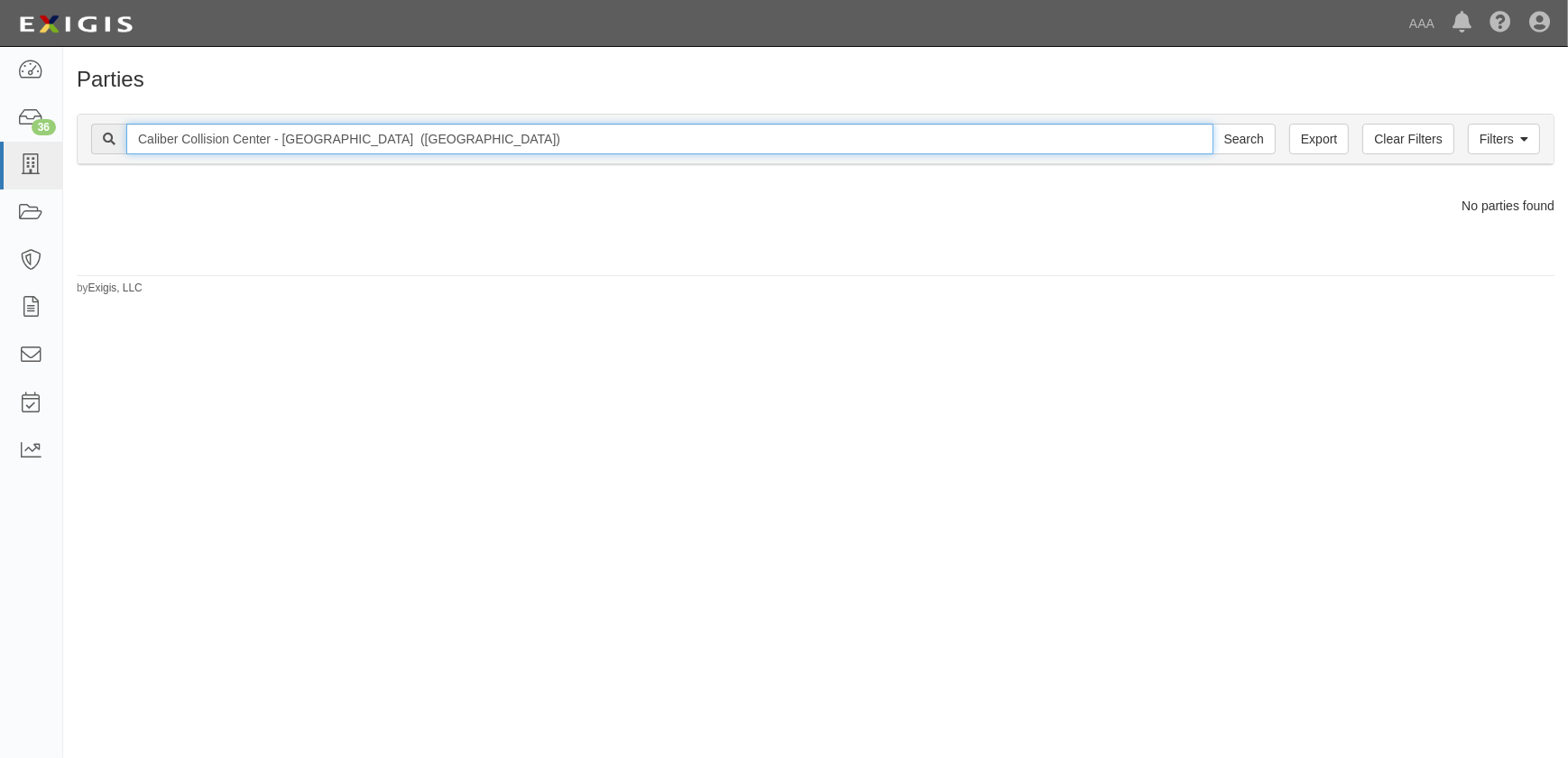
drag, startPoint x: 470, startPoint y: 131, endPoint x: 355, endPoint y: 138, distance: 115.2
click at [355, 138] on input "Caliber Collision Center - [GEOGRAPHIC_DATA] ([GEOGRAPHIC_DATA])" at bounding box center [669, 139] width 1087 height 31
type input "Caliber Collision Center - Costa Mesa"
click at [1212, 123] on input "Search" at bounding box center [1243, 139] width 63 height 31
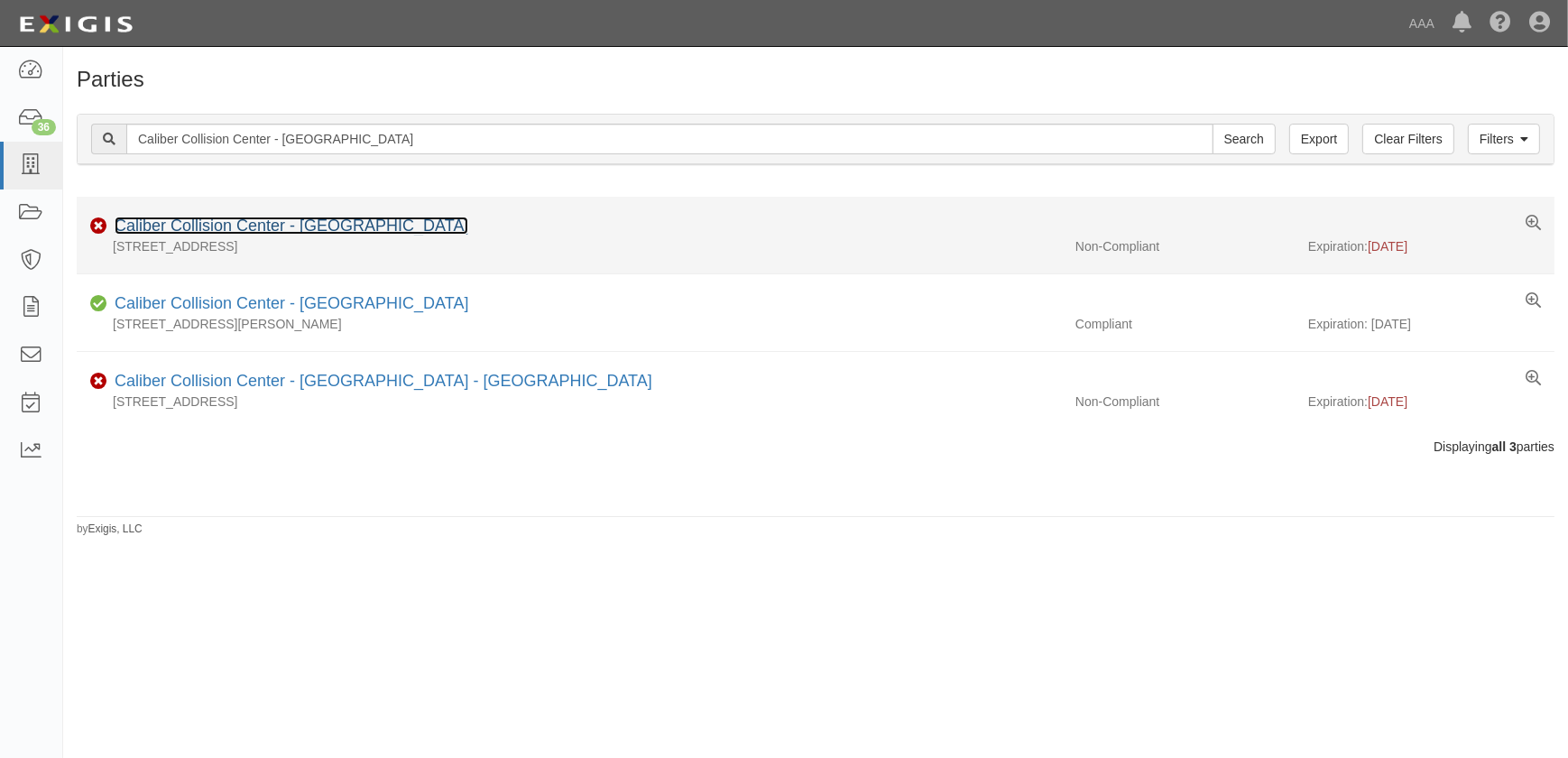
click at [315, 230] on link "Caliber Collision Center - [GEOGRAPHIC_DATA]" at bounding box center [291, 225] width 354 height 18
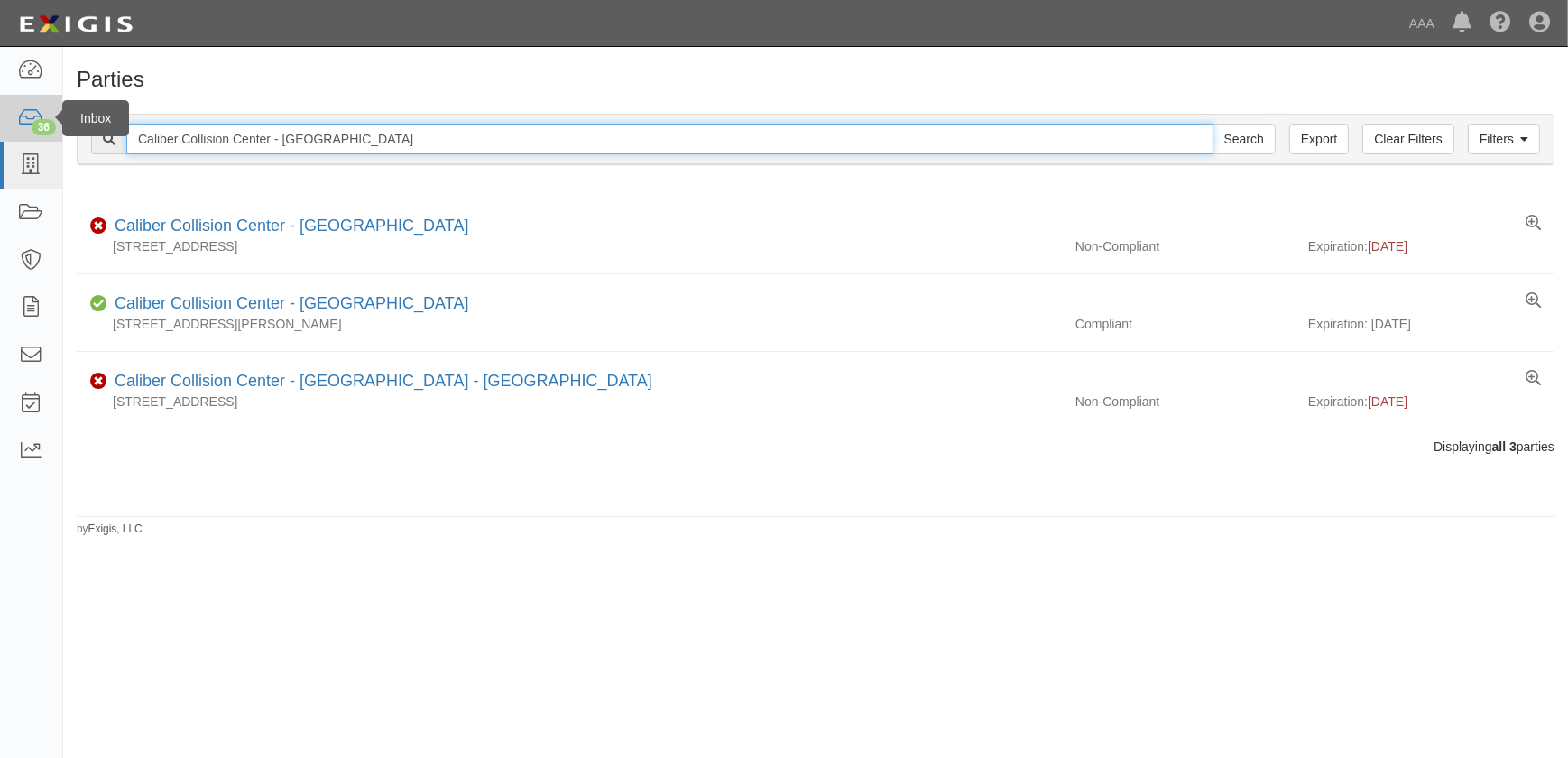
drag, startPoint x: 356, startPoint y: 138, endPoint x: 31, endPoint y: 136, distance: 325.0
click at [31, 136] on body "Toggle navigation Dashboard 36 Inbox Parties Agreements Coverages Documents Mes…" at bounding box center [784, 367] width 1568 height 736
paste input "Anaheim (Orange - N. Poplar)"
type input "Caliber Collision Center - Anaheim (Orange - N. Poplar)"
click at [1212, 123] on input "Search" at bounding box center [1243, 139] width 63 height 31
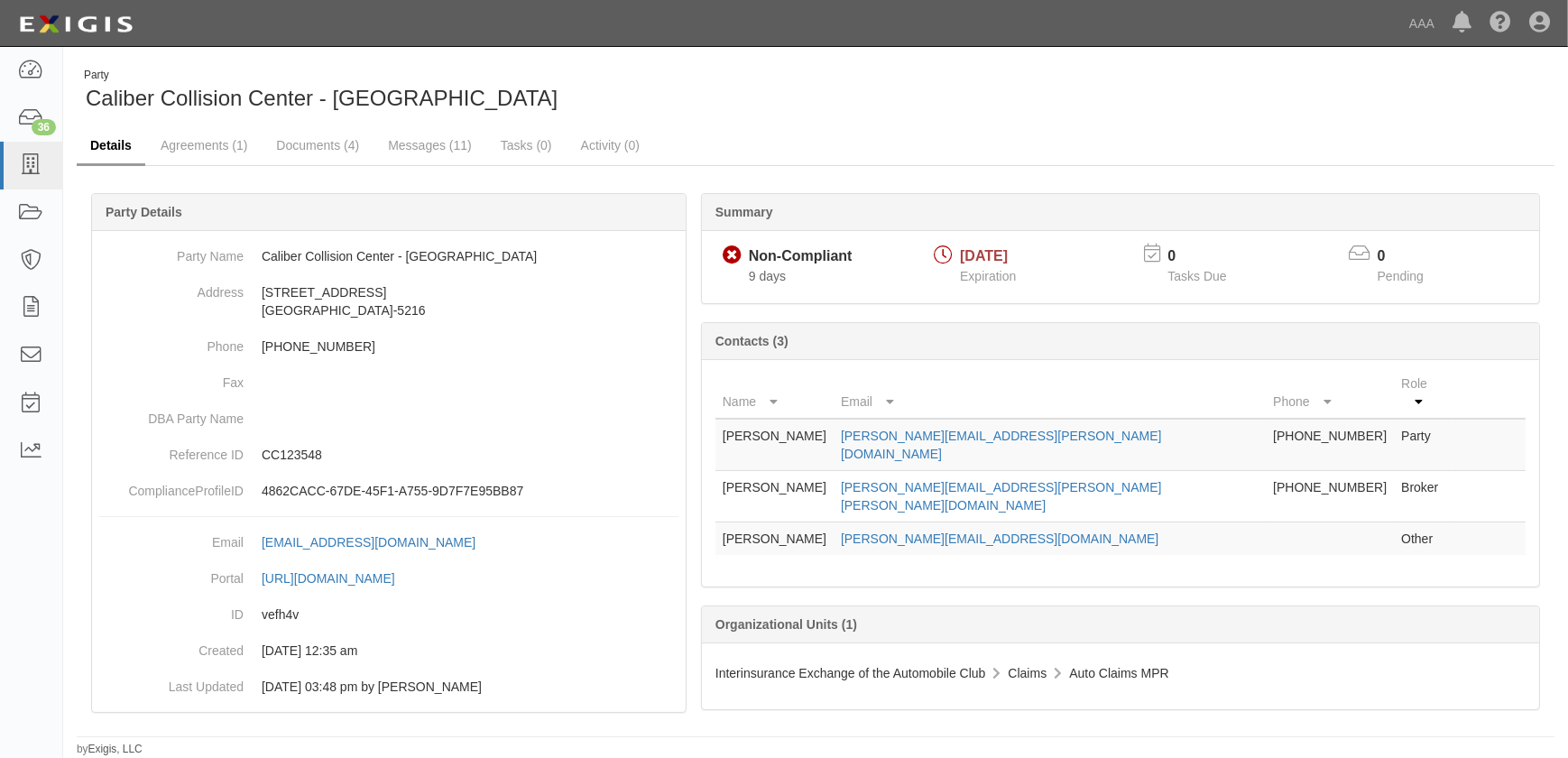
click at [92, 147] on link "Details" at bounding box center [111, 147] width 68 height 39
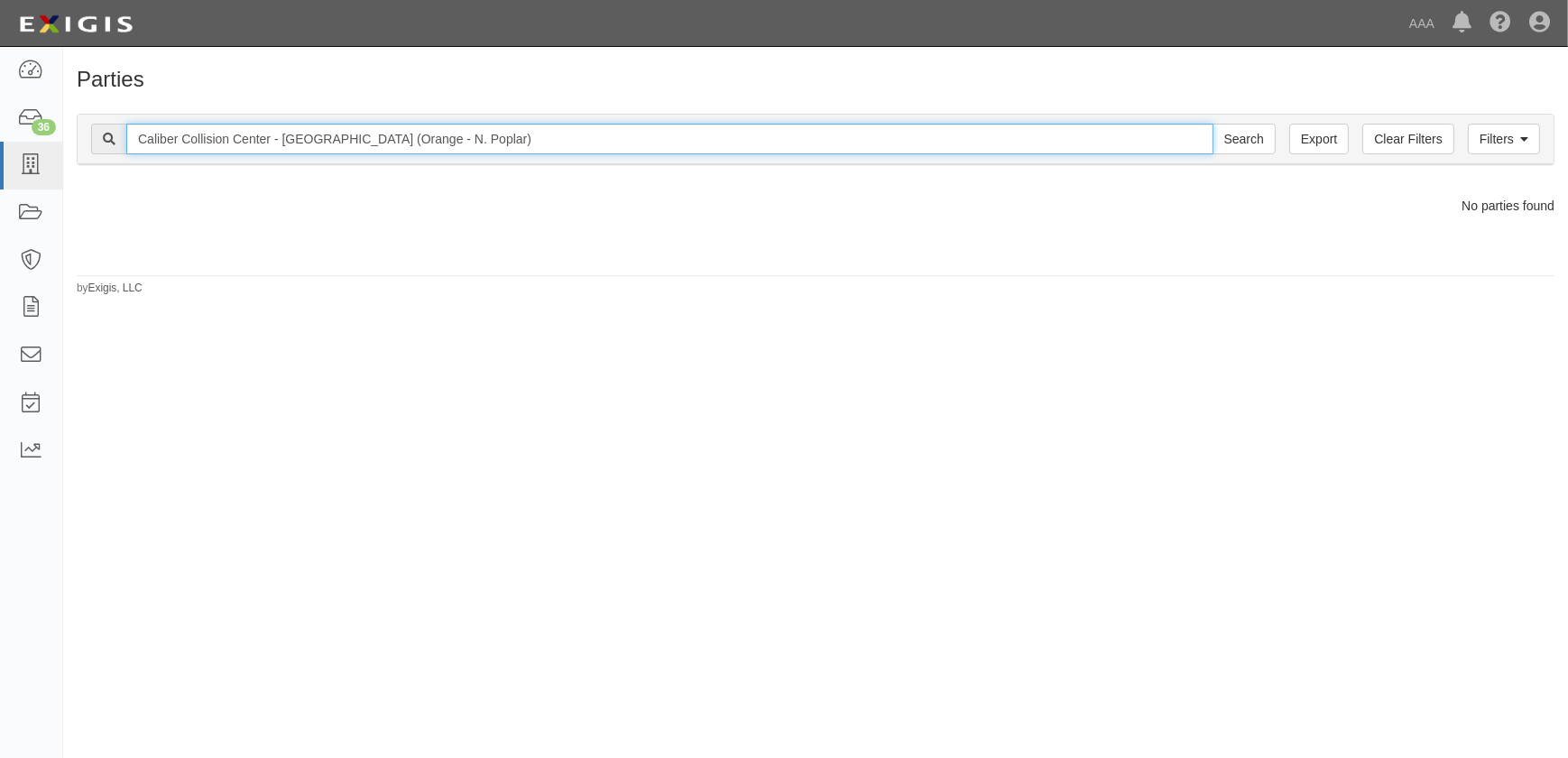
drag, startPoint x: 480, startPoint y: 147, endPoint x: 334, endPoint y: 149, distance: 146.0
click at [334, 149] on input "Caliber Collision Center - Anaheim (Orange - N. Poplar)" at bounding box center [669, 139] width 1087 height 31
type input "Caliber Collision Center - Anaheim"
click at [1212, 123] on input "Search" at bounding box center [1243, 139] width 63 height 31
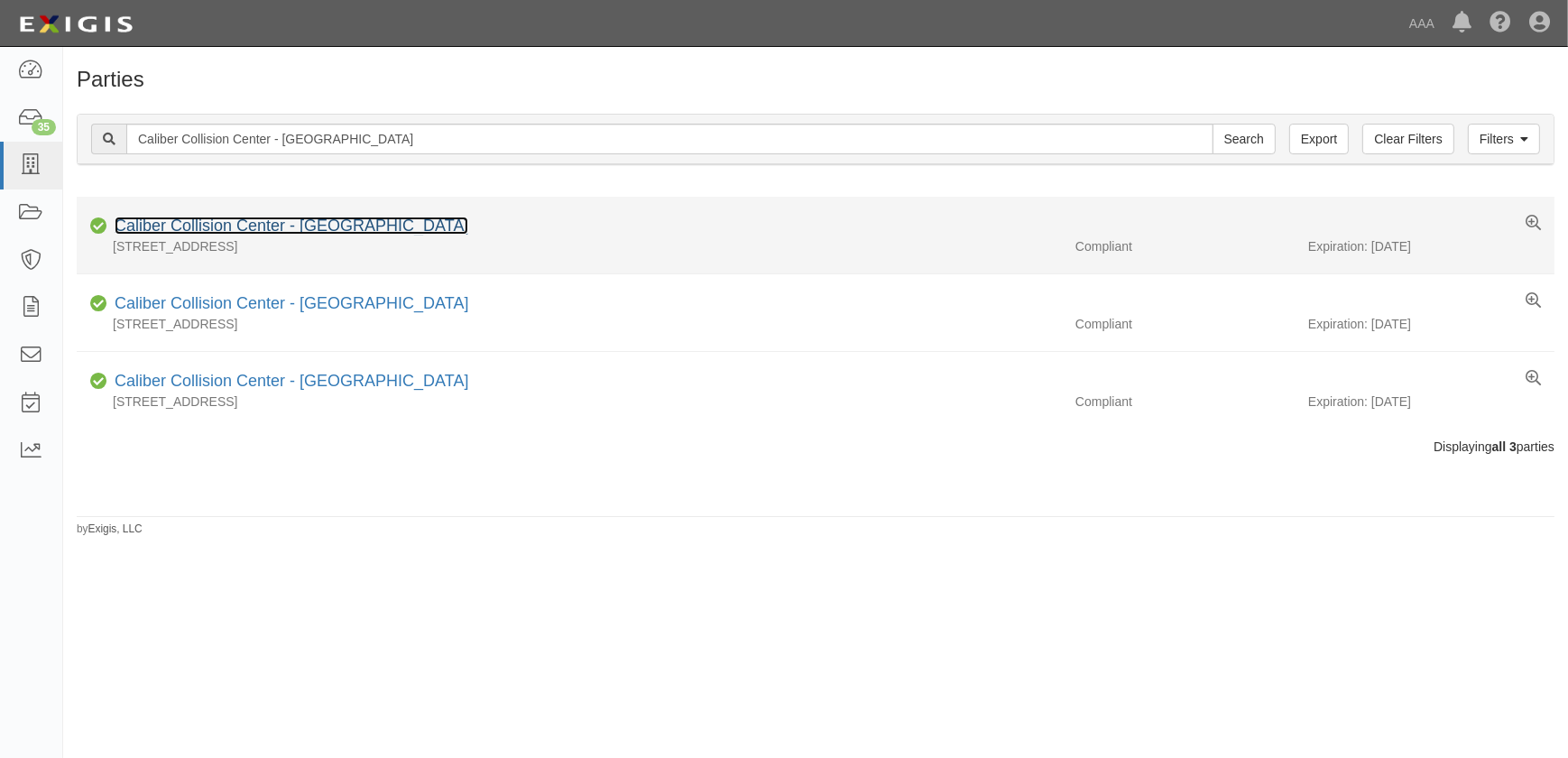
click at [336, 227] on link "Caliber Collision Center - [GEOGRAPHIC_DATA]" at bounding box center [291, 225] width 354 height 18
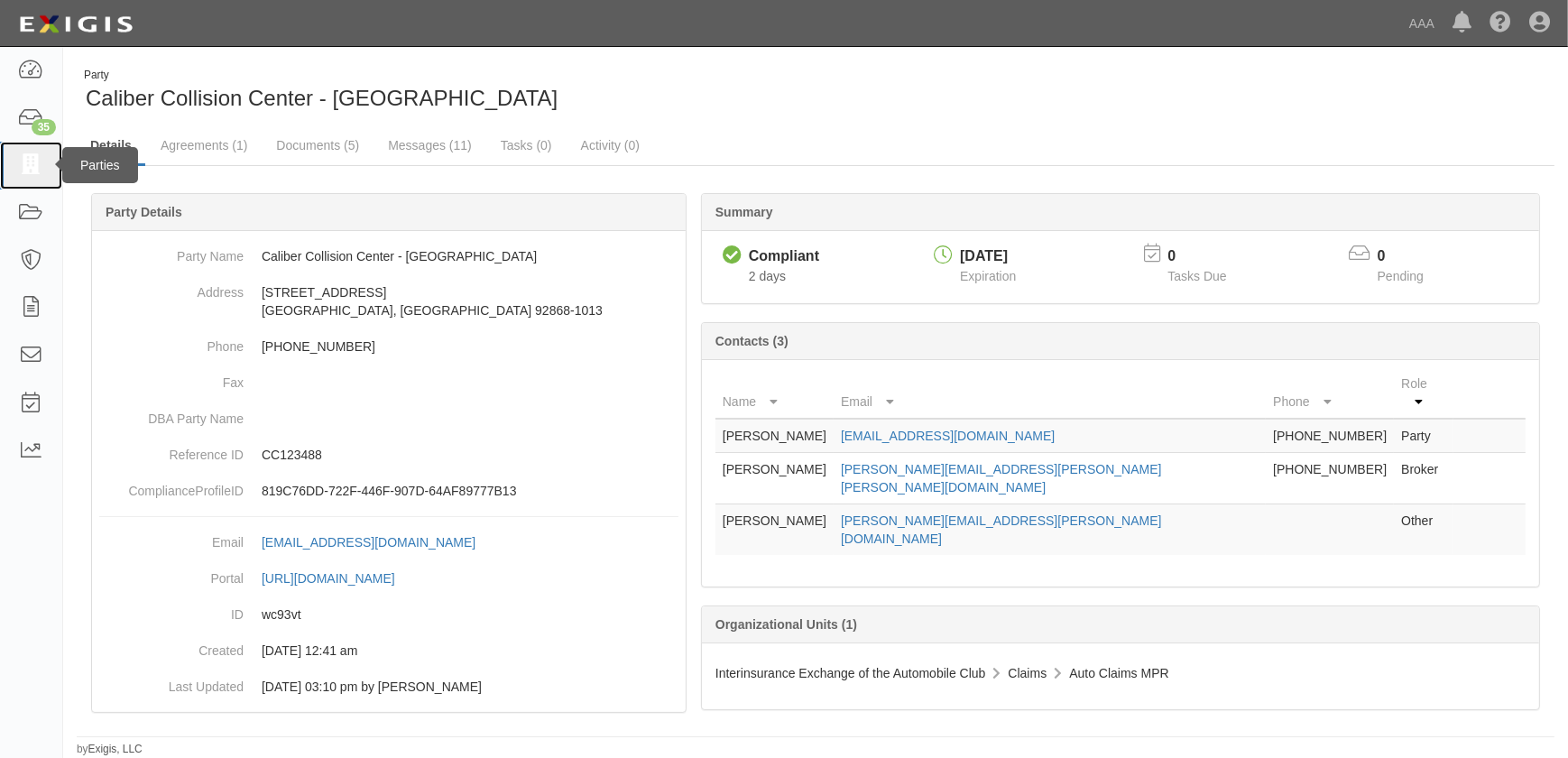
click at [14, 160] on link at bounding box center [31, 166] width 63 height 48
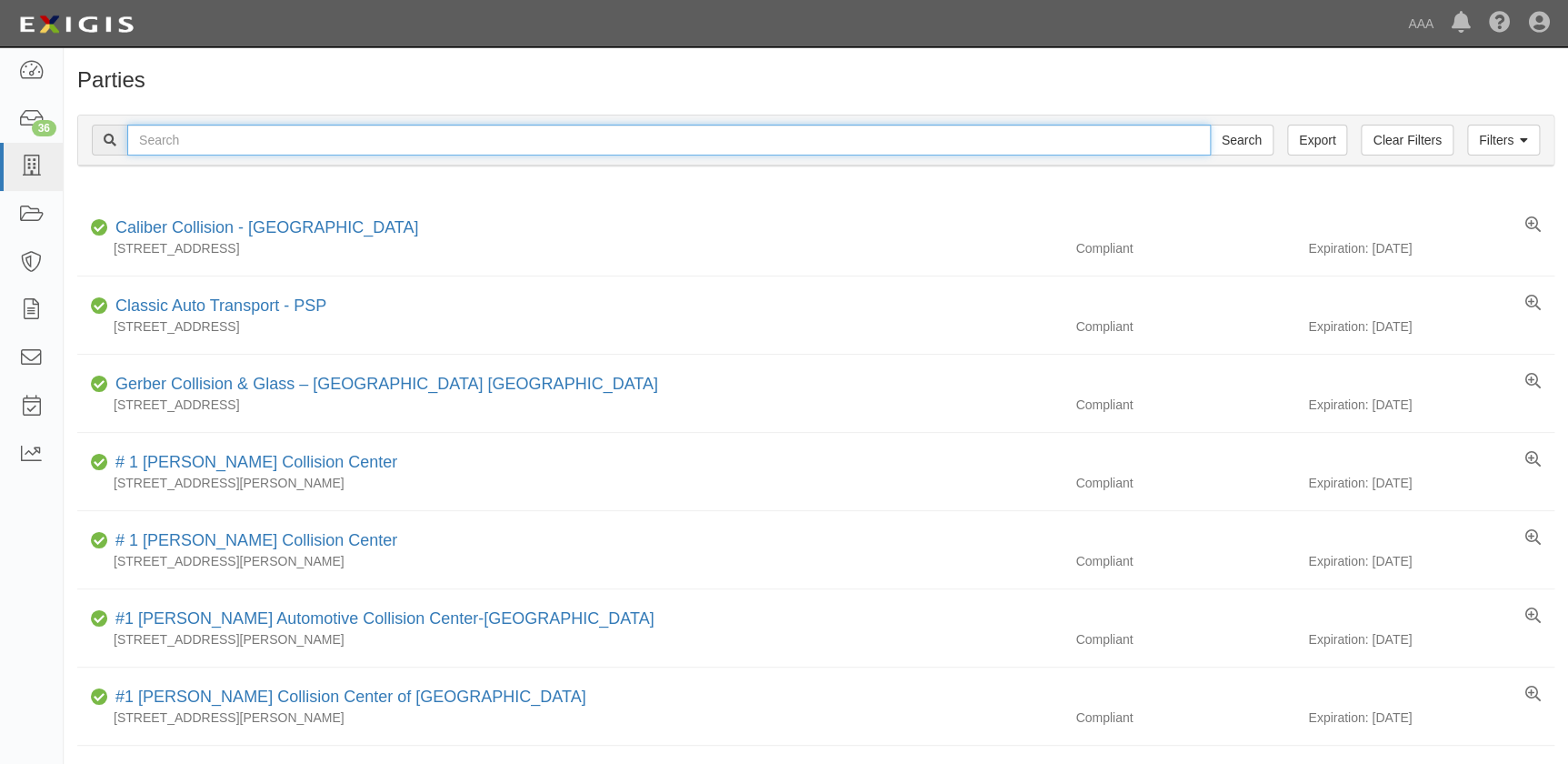
click at [234, 140] on input "text" at bounding box center [668, 140] width 1083 height 31
paste input "Caliber Collision Center - [GEOGRAPHIC_DATA]"
type input "Caliber Collision Center - [GEOGRAPHIC_DATA]"
click at [1210, 124] on input "Search" at bounding box center [1241, 140] width 63 height 31
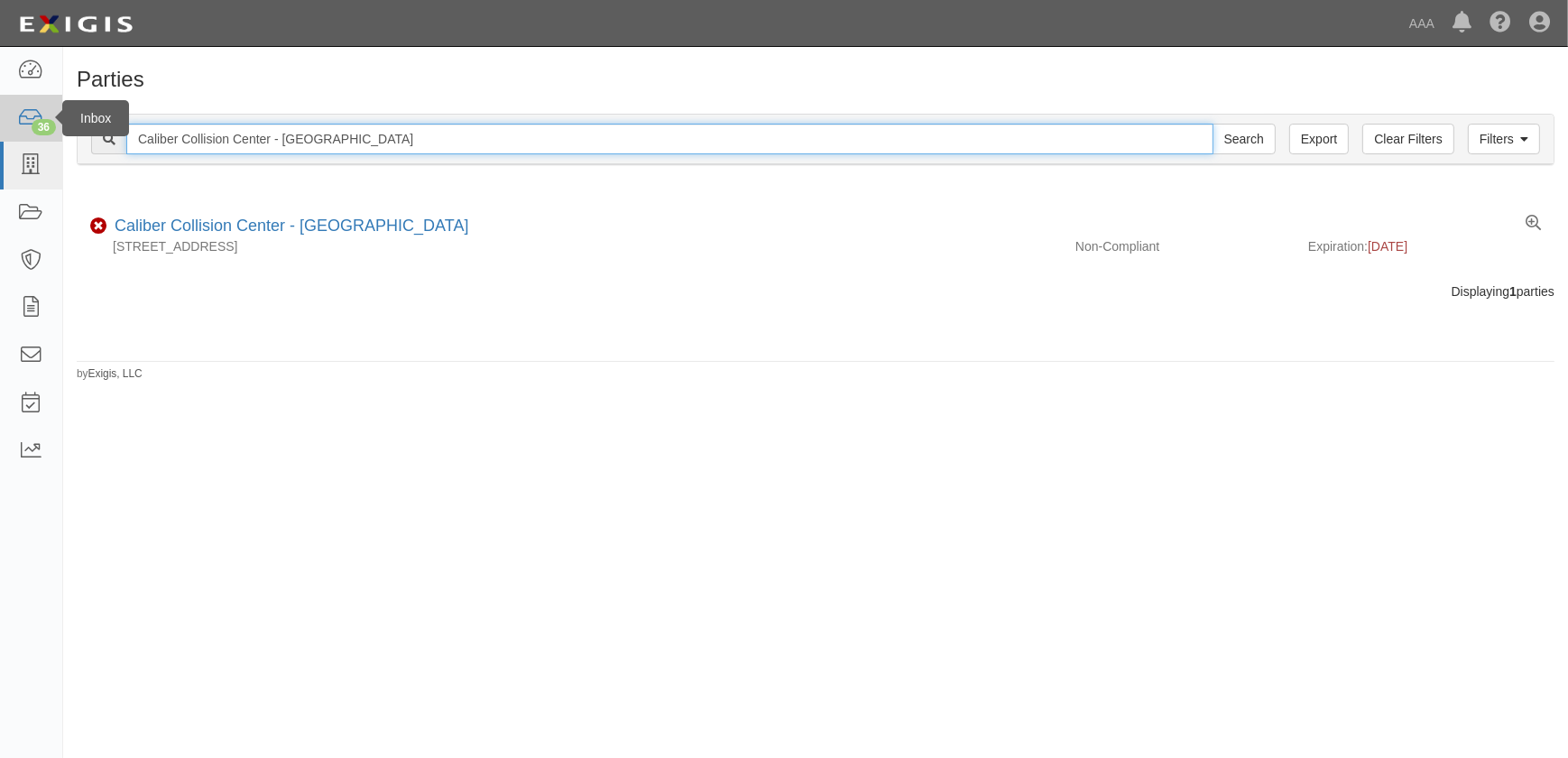
drag, startPoint x: 411, startPoint y: 136, endPoint x: 54, endPoint y: 135, distance: 357.0
click at [59, 136] on body "Toggle navigation Dashboard 36 Inbox Parties Agreements Coverages Documents Mes…" at bounding box center [784, 367] width 1568 height 736
paste input "Mission Viejo"
type input "Caliber Collision Center - Mission Viejo"
click at [1212, 123] on input "Search" at bounding box center [1243, 139] width 63 height 31
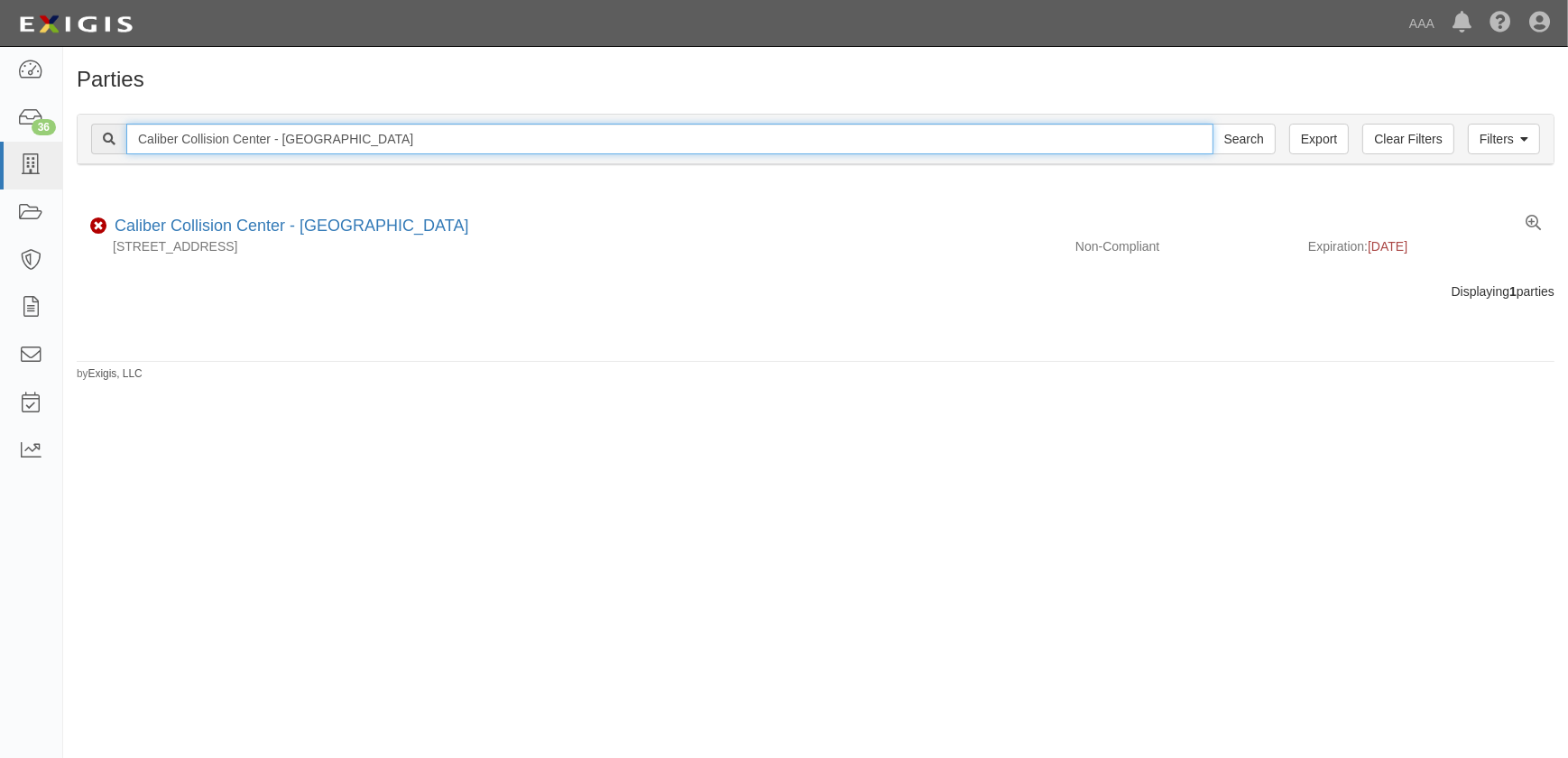
drag, startPoint x: 400, startPoint y: 141, endPoint x: -25, endPoint y: 109, distance: 426.2
click at [0, 109] on html "Toggle navigation Dashboard 36 Inbox Parties Agreements Coverages Documents Mes…" at bounding box center [784, 367] width 1568 height 736
paste input "San Juan Capistran"
type input "Caliber Collision Center - San Juan Capistrano"
click at [1212, 123] on input "Search" at bounding box center [1243, 139] width 63 height 31
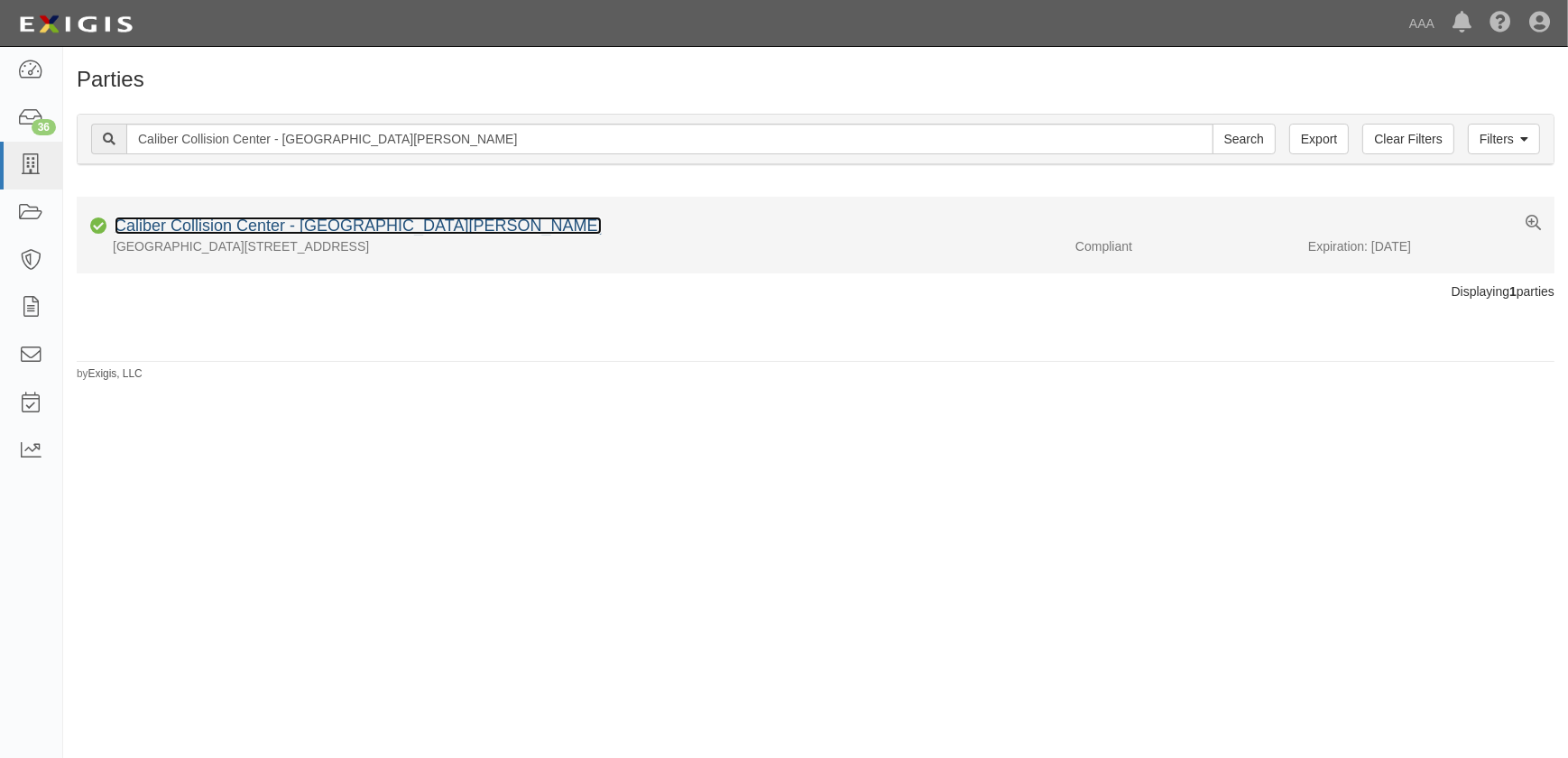
click at [179, 226] on link "Caliber Collision Center - San Juan Capistrano" at bounding box center [358, 225] width 487 height 18
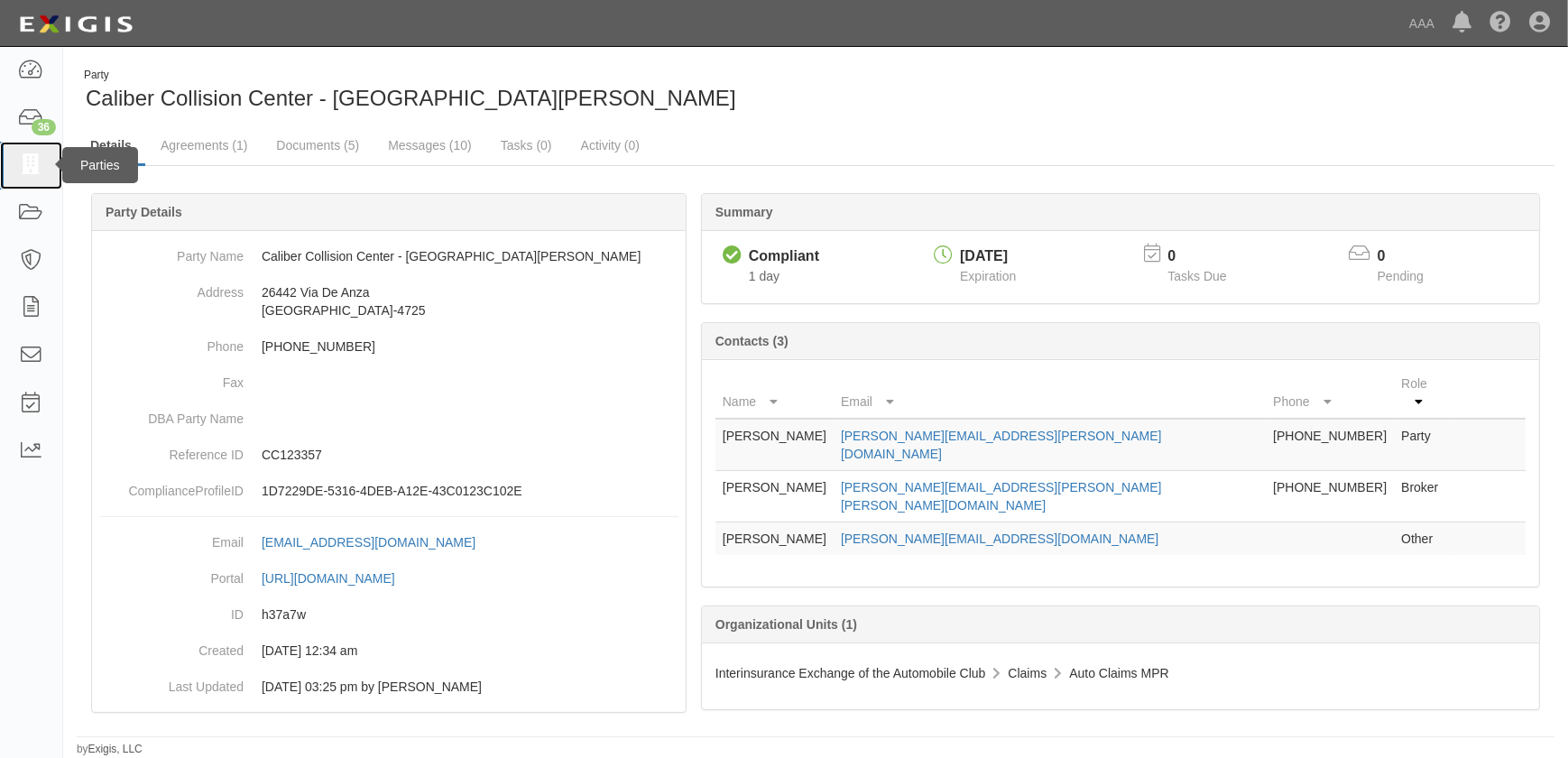
click at [43, 159] on icon at bounding box center [31, 166] width 25 height 21
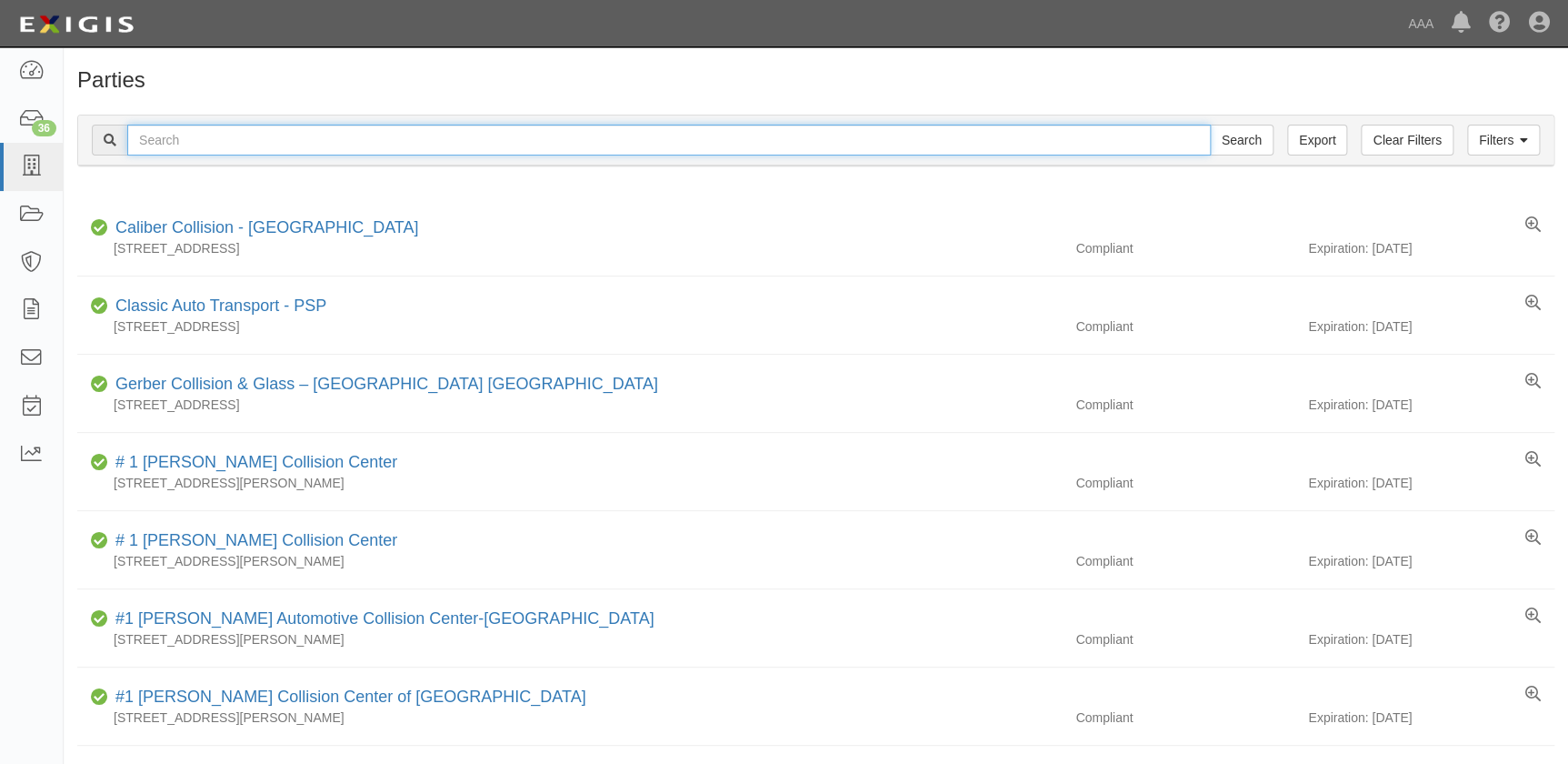
click at [196, 138] on input "text" at bounding box center [668, 140] width 1083 height 31
paste input "Caliber Collision Center - San Marcos"
type input "Caliber Collision Center - [GEOGRAPHIC_DATA]"
click at [1210, 124] on input "Search" at bounding box center [1241, 140] width 63 height 31
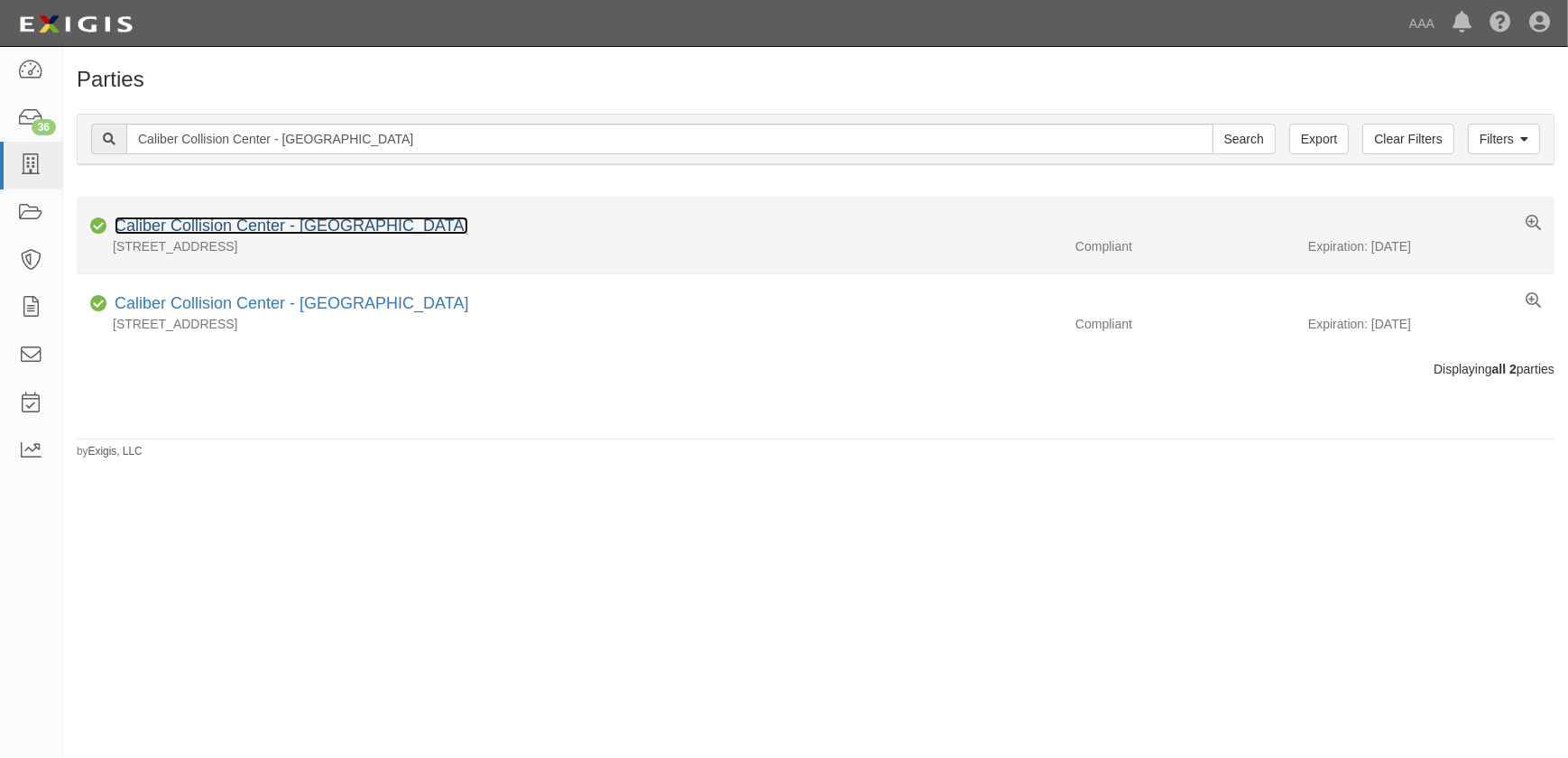
click at [252, 227] on link "Caliber Collision Center - [GEOGRAPHIC_DATA]" at bounding box center [291, 225] width 354 height 18
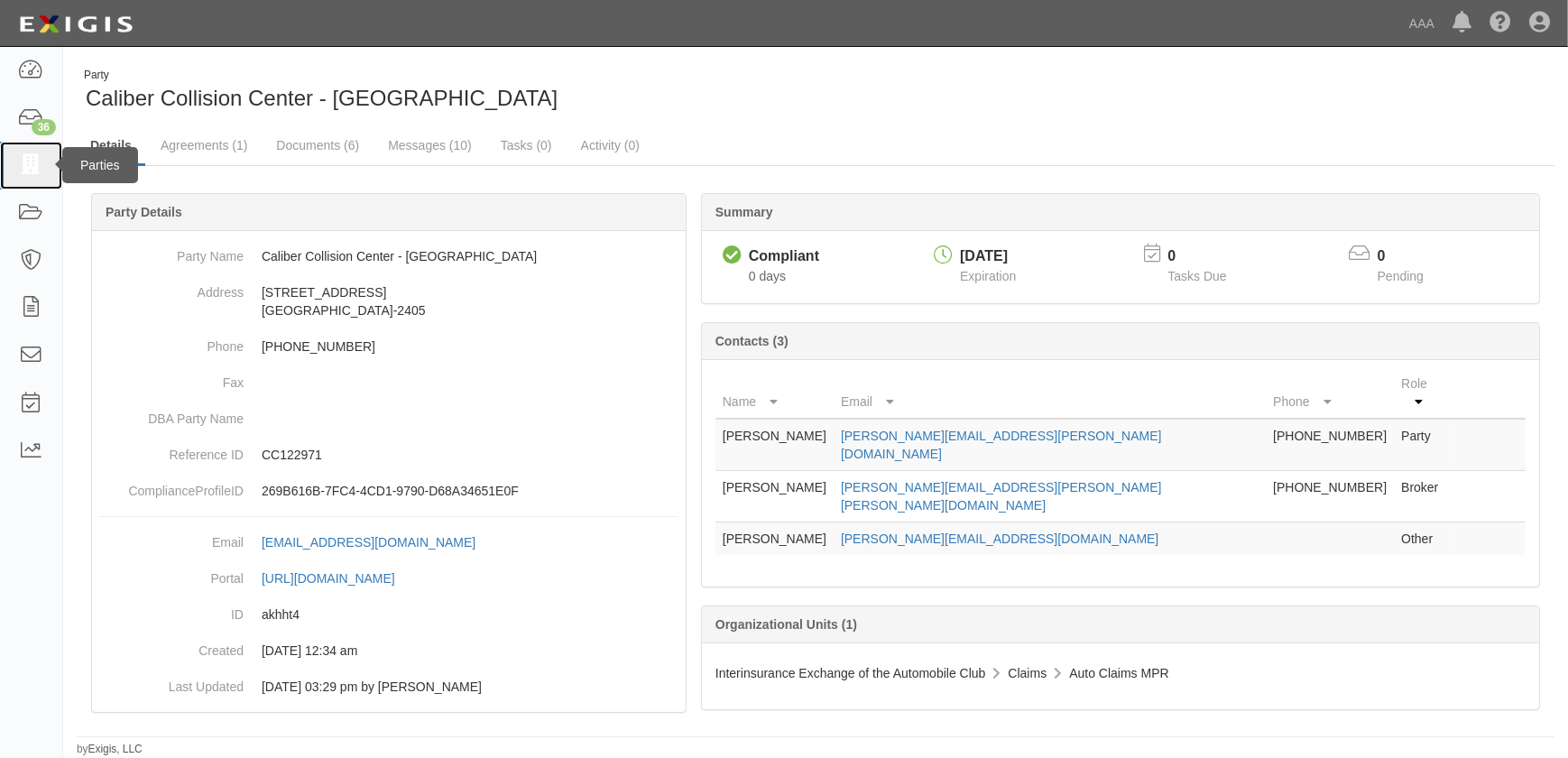
click at [26, 165] on icon at bounding box center [31, 166] width 25 height 21
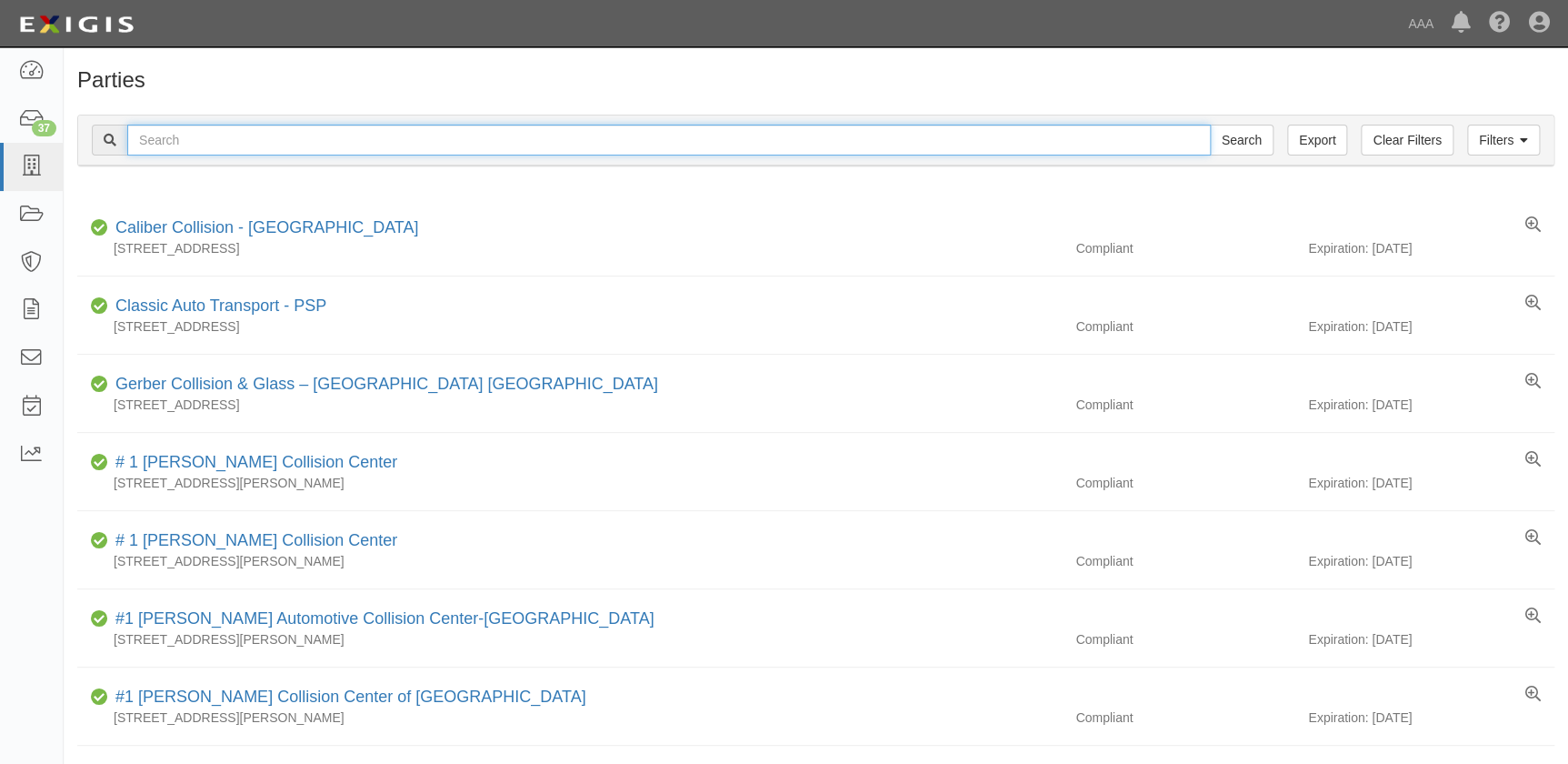
click at [230, 142] on input "text" at bounding box center [668, 140] width 1083 height 31
paste input "Caliber Collision Center - Vista"
type input "Caliber Collision Center - Vista"
click at [1210, 124] on input "Search" at bounding box center [1241, 140] width 63 height 31
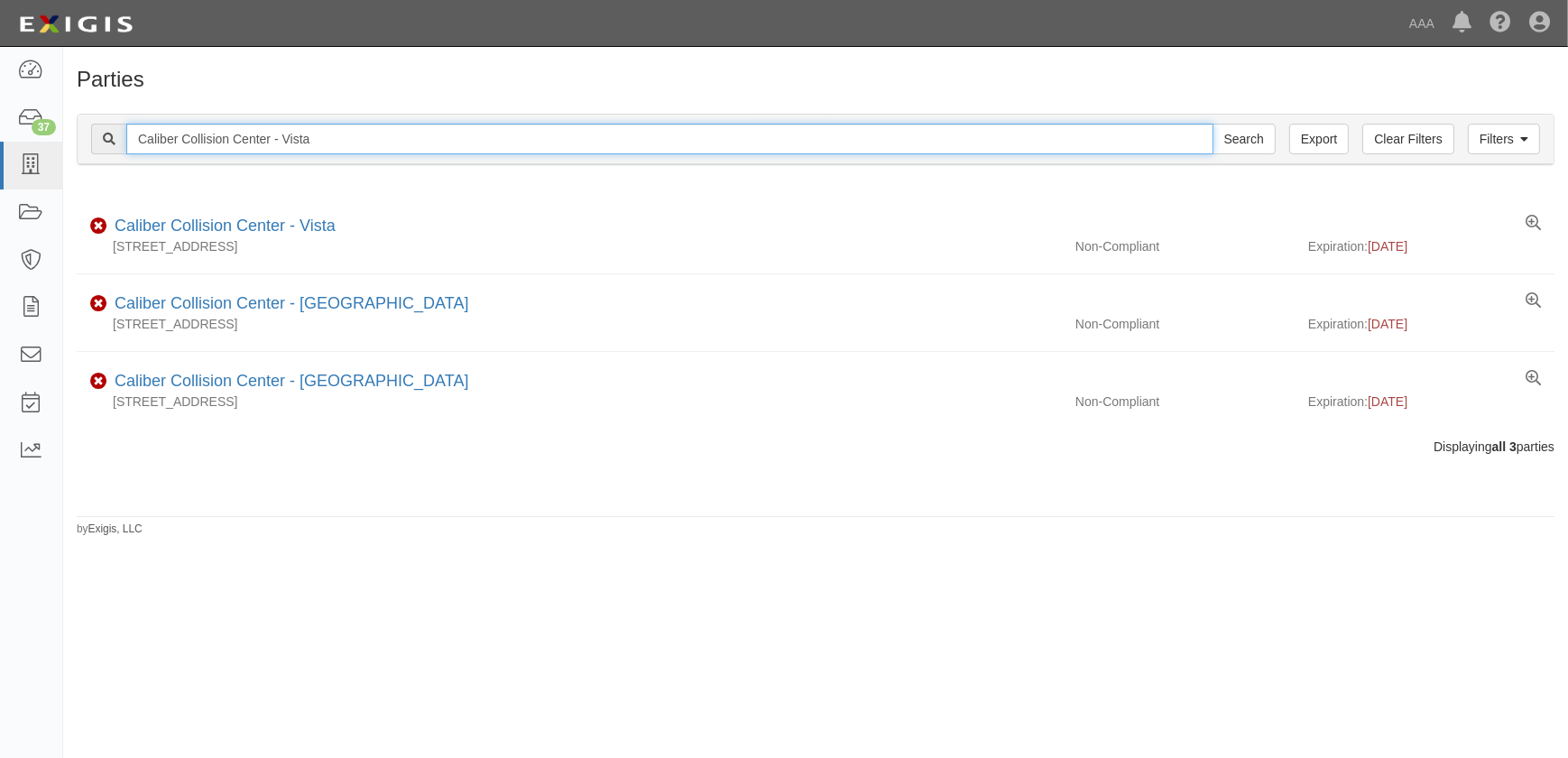
drag, startPoint x: 264, startPoint y: 140, endPoint x: -9, endPoint y: 135, distance: 273.0
click at [0, 135] on html "Toggle navigation Dashboard 37 Inbox Parties Agreements Coverages Documents Mes…" at bounding box center [784, 367] width 1568 height 736
paste input "La Mes"
type input "Caliber Collision Center - La Mesa"
click at [1212, 123] on input "Search" at bounding box center [1243, 139] width 63 height 31
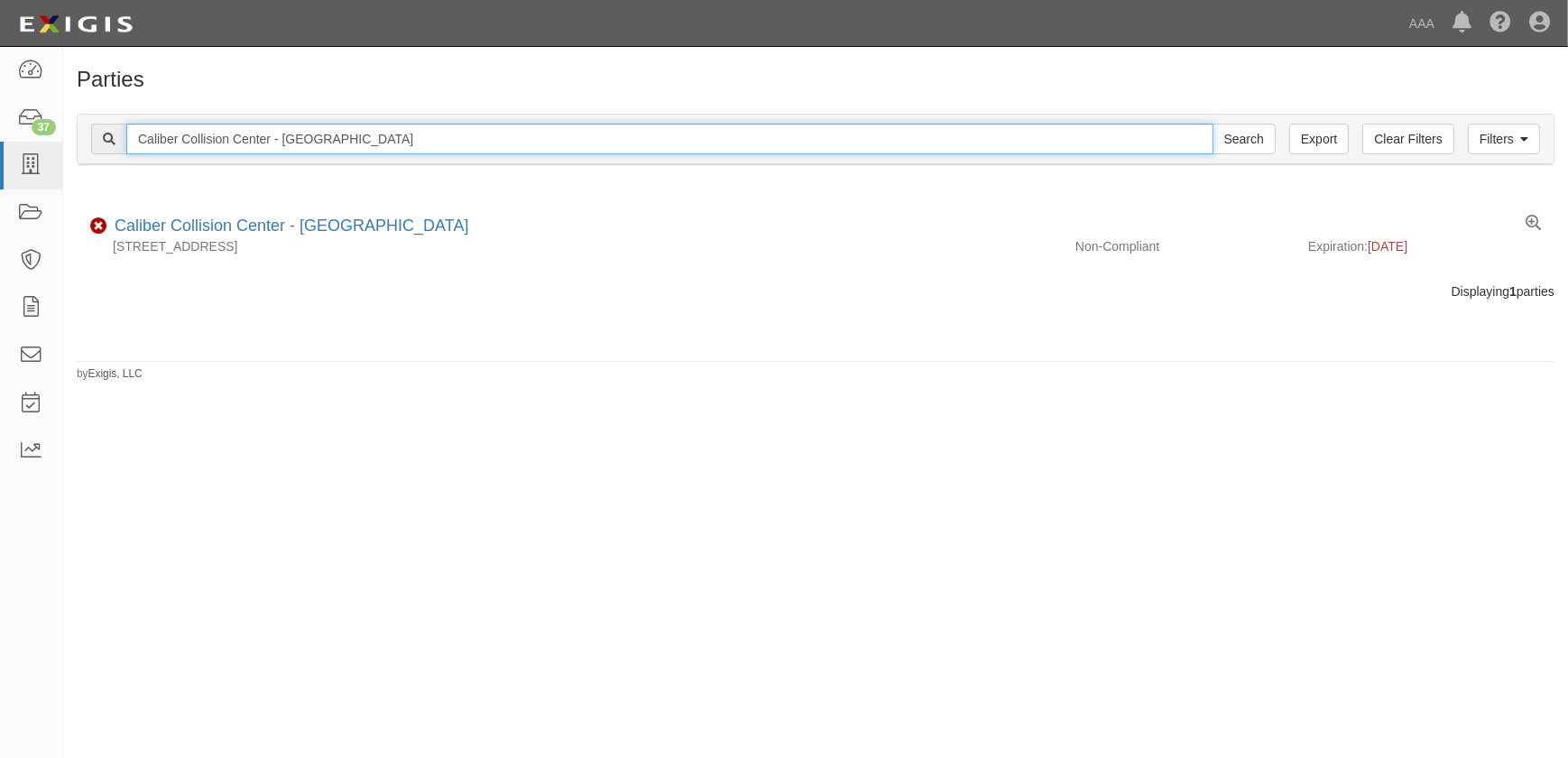
drag, startPoint x: 356, startPoint y: 144, endPoint x: 73, endPoint y: 144, distance: 283.0
click at [73, 144] on div "Filters Clear Filters Export Caliber Collision Center - La Mesa Search Filters …" at bounding box center [815, 142] width 1504 height 83
paste input "Downtown San Diego"
type input "Caliber Collision Center - [GEOGRAPHIC_DATA]"
click at [1212, 123] on input "Search" at bounding box center [1243, 139] width 63 height 31
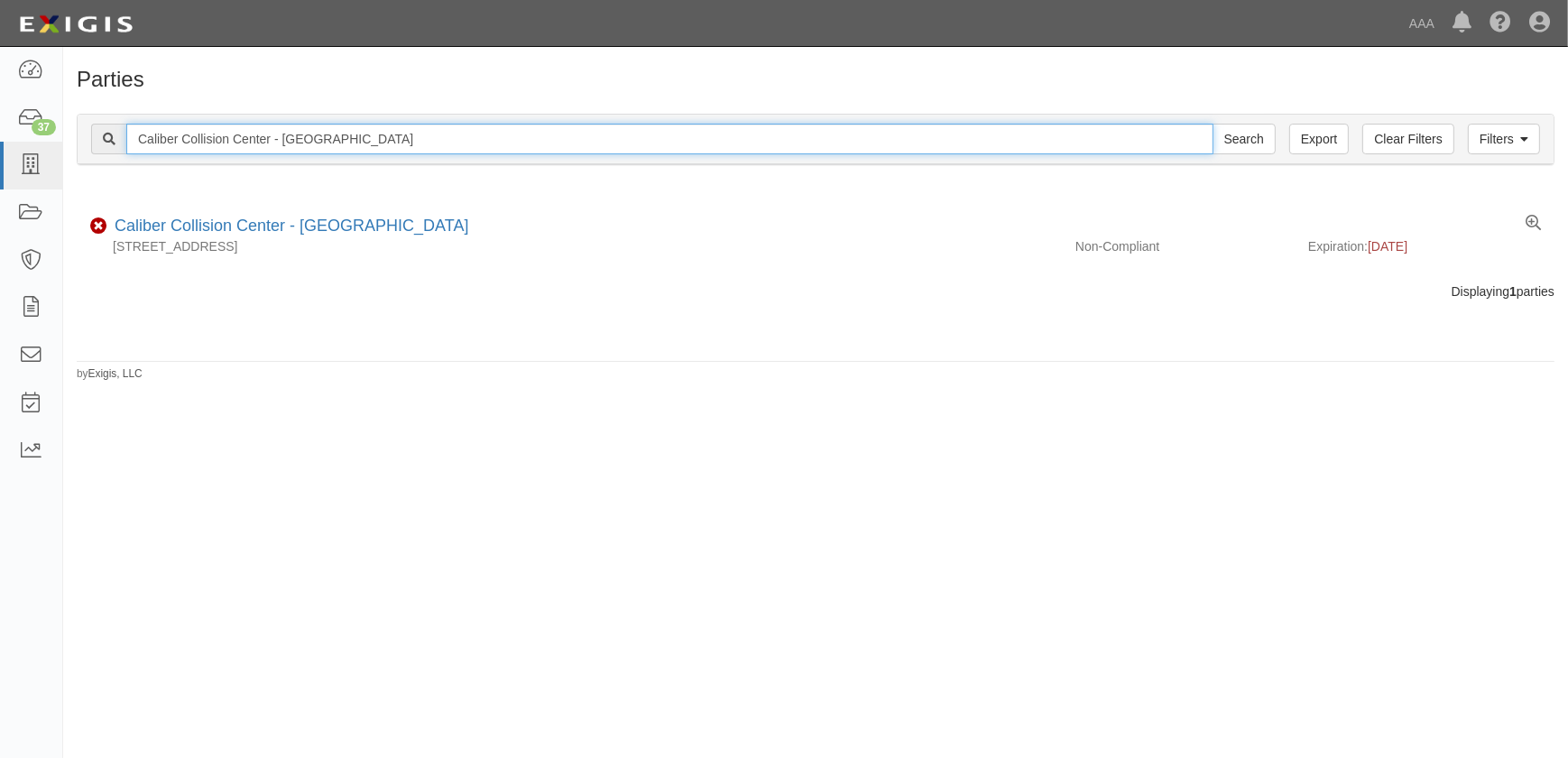
drag, startPoint x: 434, startPoint y: 139, endPoint x: -15, endPoint y: 141, distance: 449.0
click at [0, 141] on html "Toggle navigation Dashboard 37 Inbox Parties Agreements Coverages Documents Mes…" at bounding box center [784, 367] width 1568 height 736
paste input "Oceanside"
type input "Caliber Collision Center - [GEOGRAPHIC_DATA]"
click at [1212, 123] on input "Search" at bounding box center [1243, 139] width 63 height 31
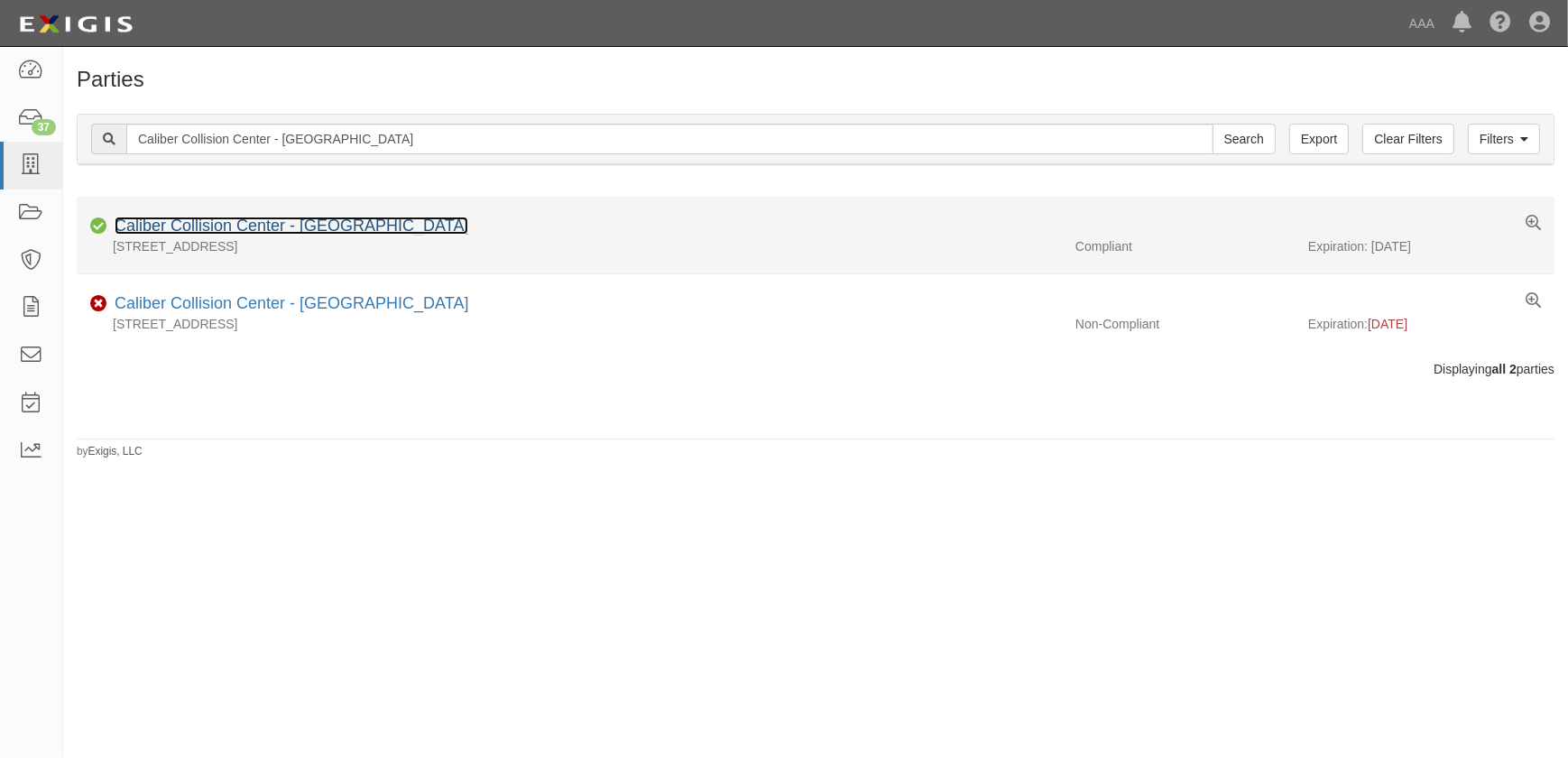
click at [324, 229] on link "Caliber Collision Center - [GEOGRAPHIC_DATA]" at bounding box center [291, 225] width 354 height 18
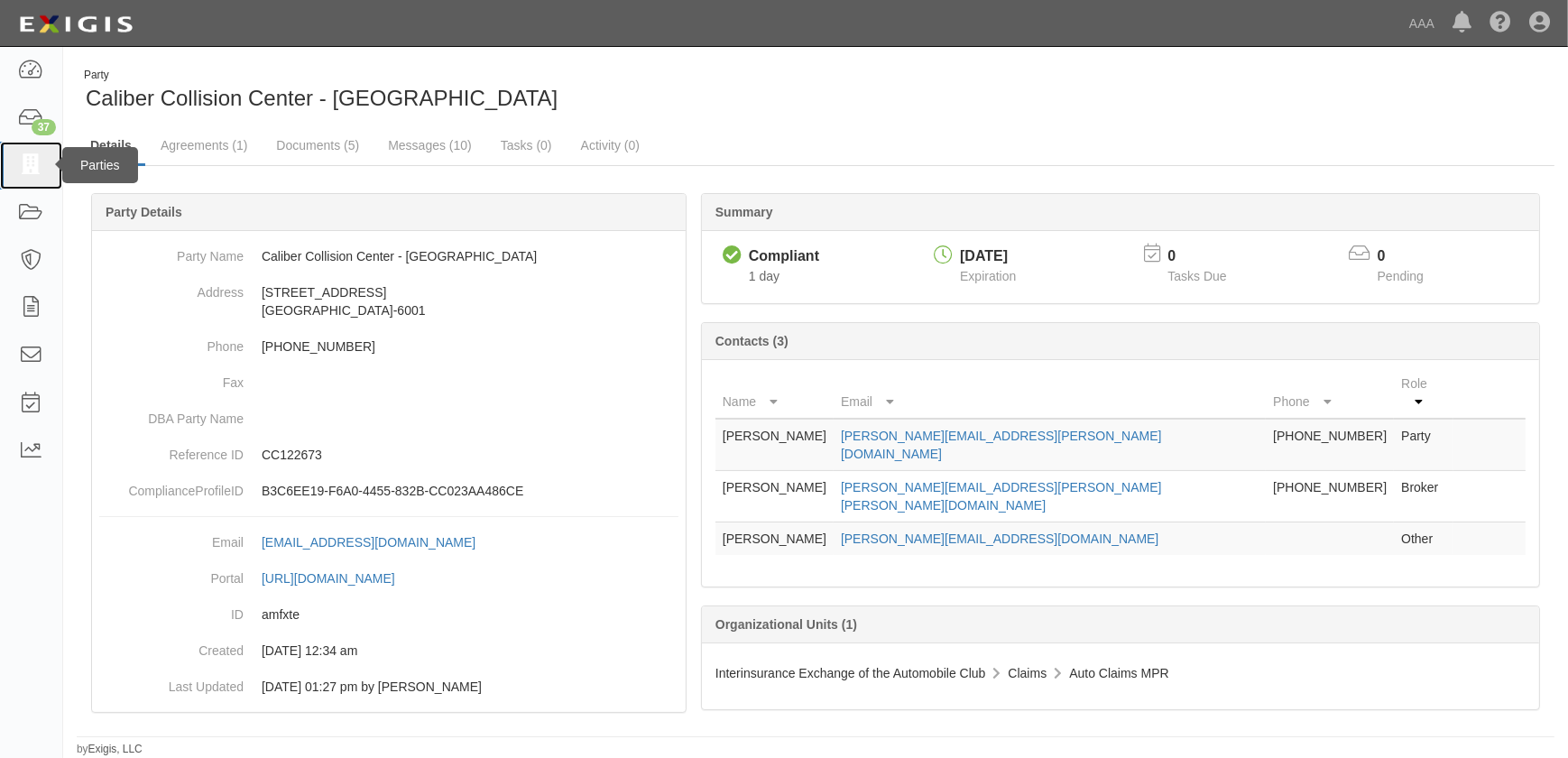
click at [35, 172] on icon at bounding box center [31, 166] width 25 height 21
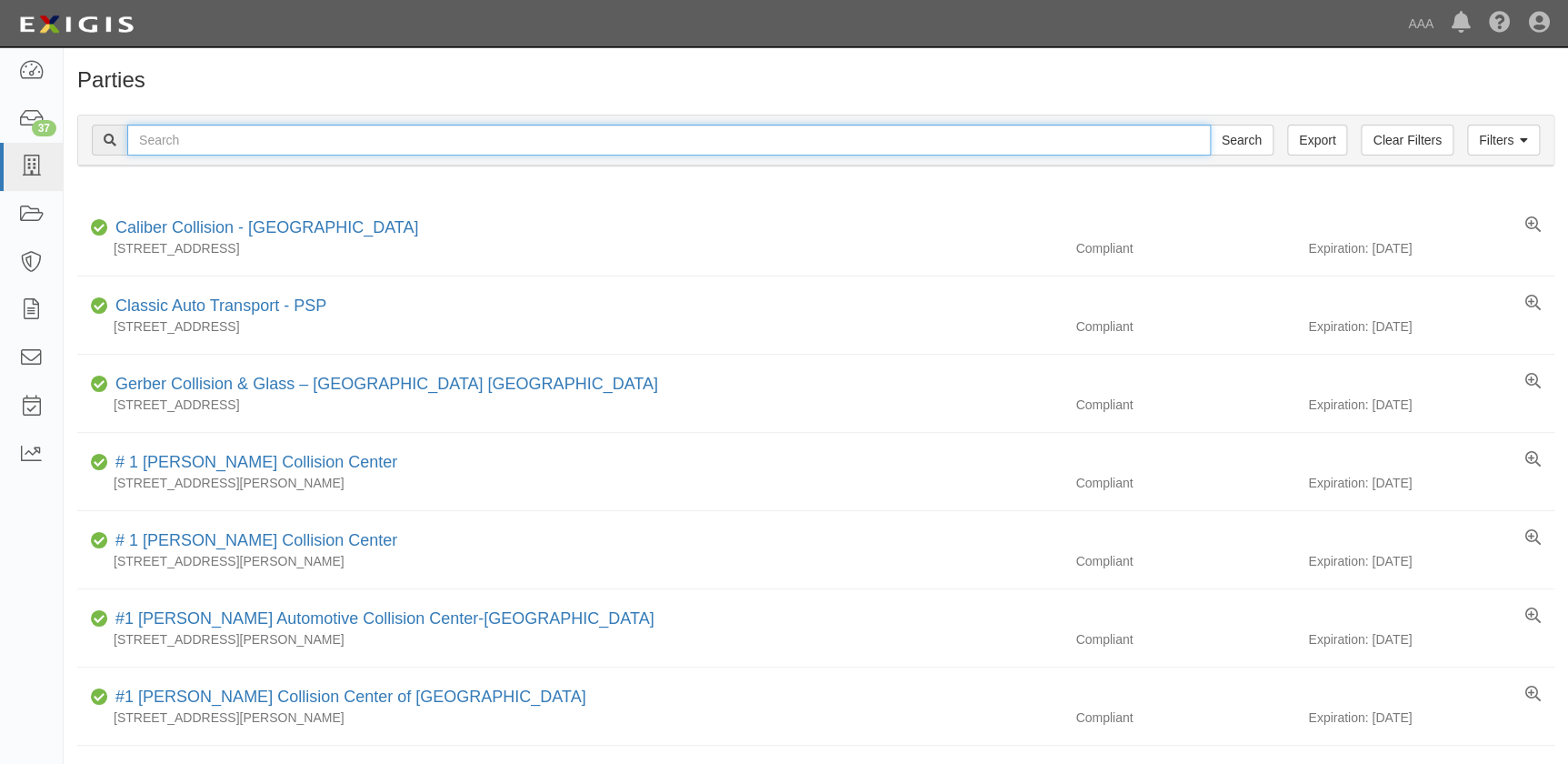
click at [191, 140] on input "text" at bounding box center [668, 140] width 1083 height 31
paste input "Caliber Collision Center - Miramar"
type input "Caliber Collision Center - Miramar"
click at [1210, 124] on input "Search" at bounding box center [1241, 140] width 63 height 31
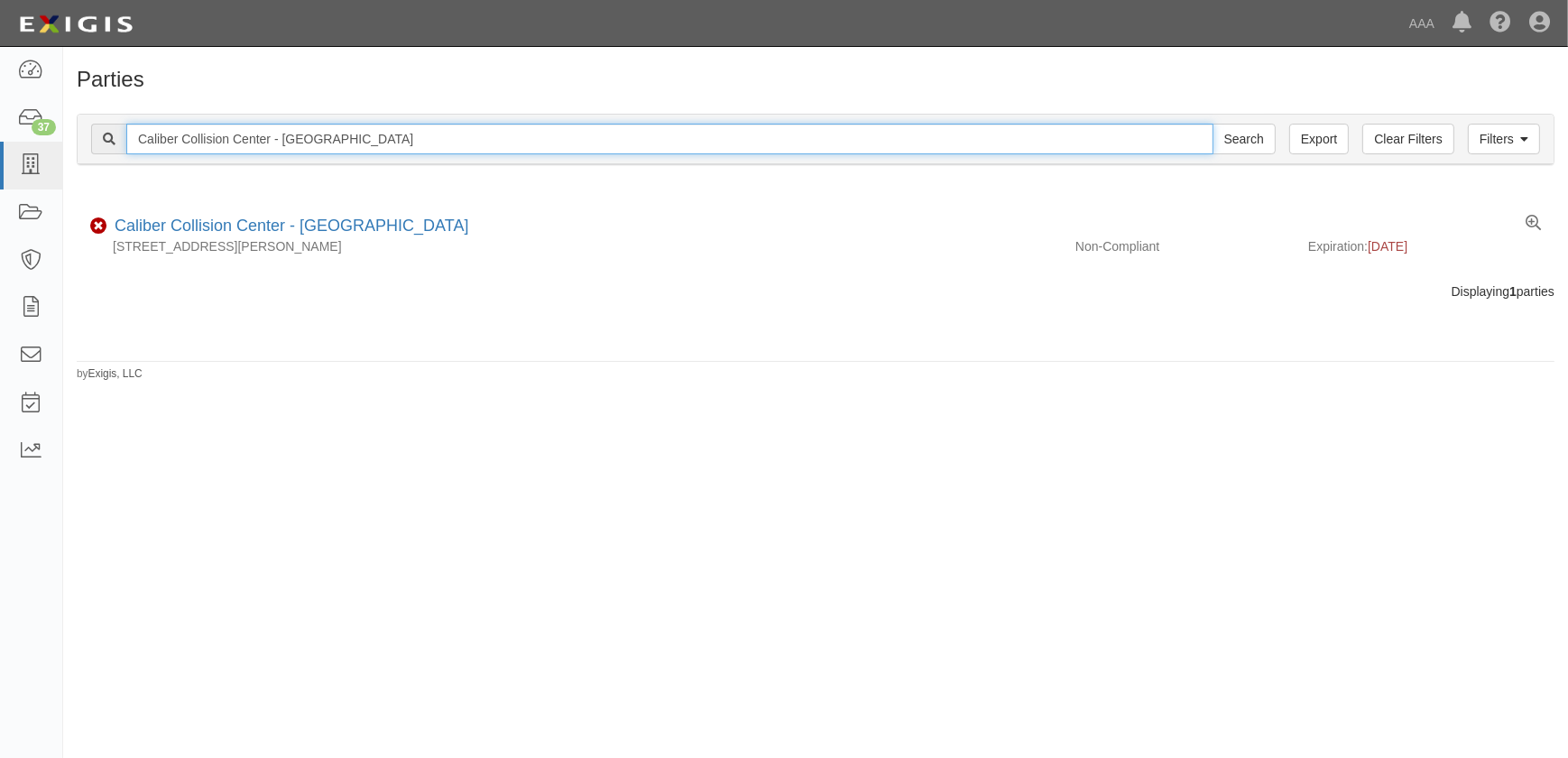
drag, startPoint x: 164, startPoint y: 145, endPoint x: -24, endPoint y: 141, distance: 188.0
click at [0, 141] on html "Toggle navigation Dashboard 37 Inbox Parties Agreements Coverages Documents Mes…" at bounding box center [784, 367] width 1568 height 736
paste input "Oceanside"
type input "Caliber Collision Center - [GEOGRAPHIC_DATA]"
click at [1212, 123] on input "Search" at bounding box center [1243, 139] width 63 height 31
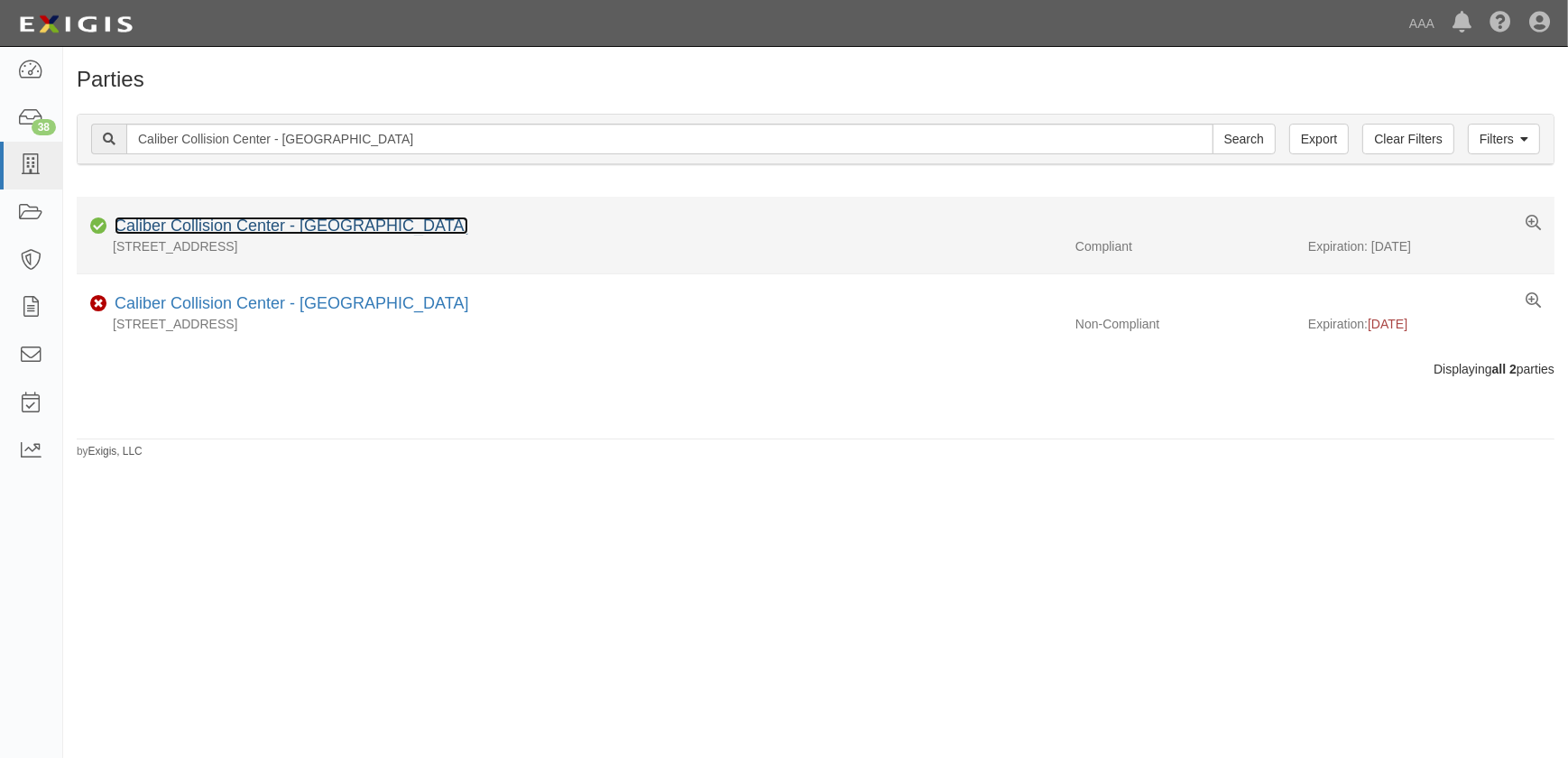
click at [322, 230] on link "Caliber Collision Center - Oceanside" at bounding box center [291, 225] width 354 height 18
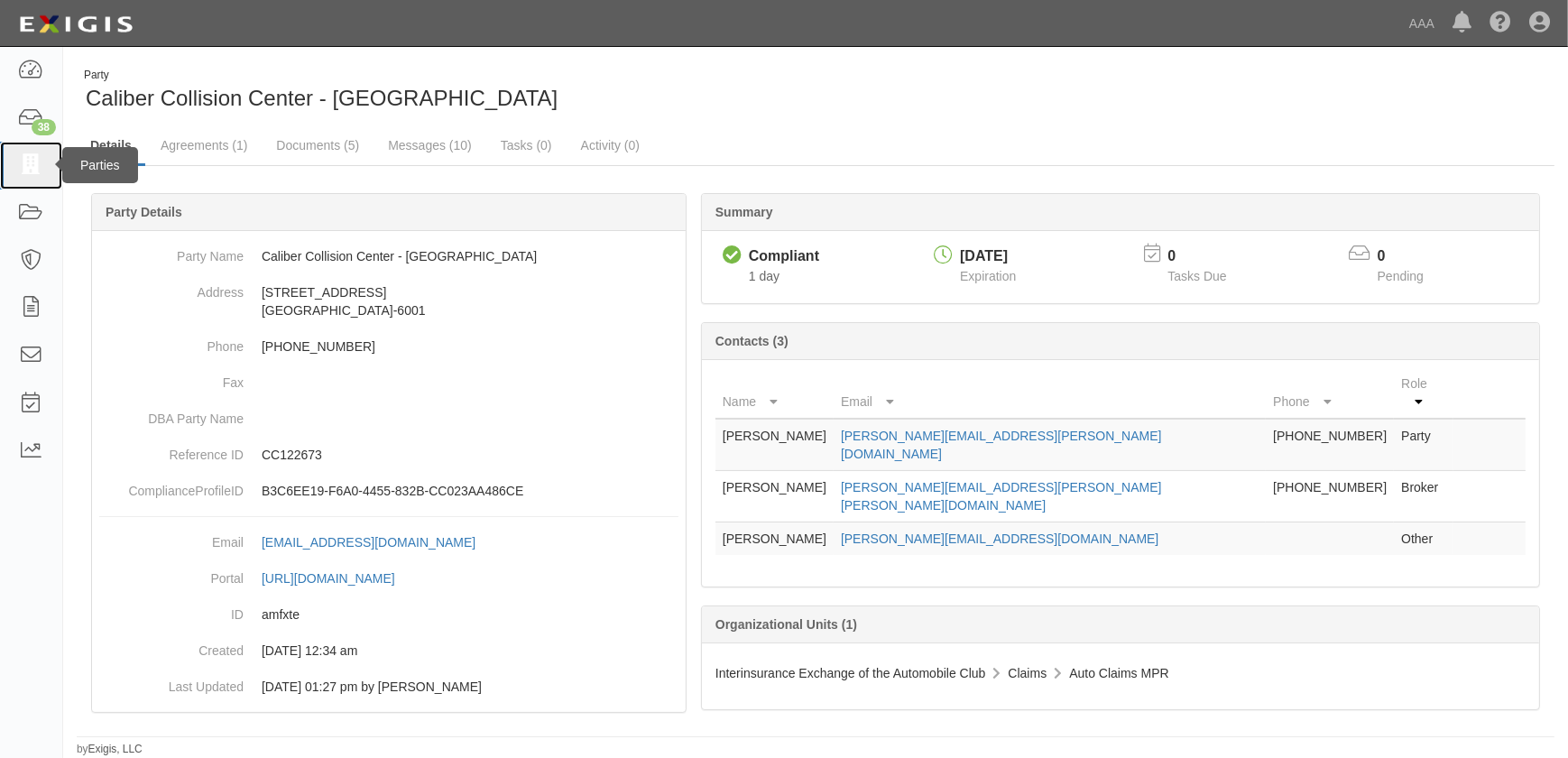
click at [29, 162] on icon at bounding box center [31, 166] width 25 height 21
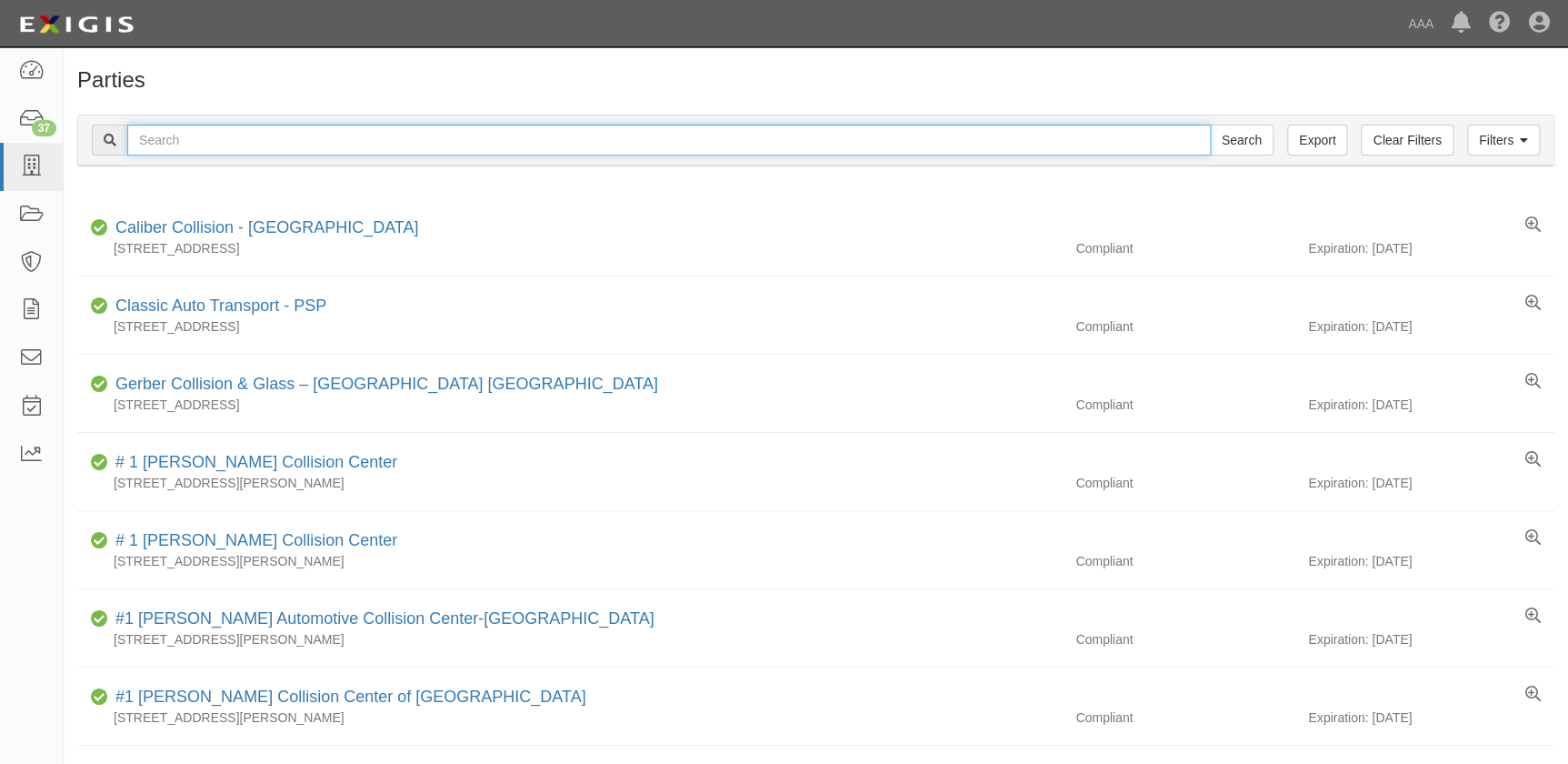
click at [285, 150] on input "text" at bounding box center [668, 140] width 1083 height 31
paste input "Caliber Collision Center - Miramar"
type input "Caliber Collision Center - Miramar"
click at [1210, 124] on input "Search" at bounding box center [1241, 140] width 63 height 31
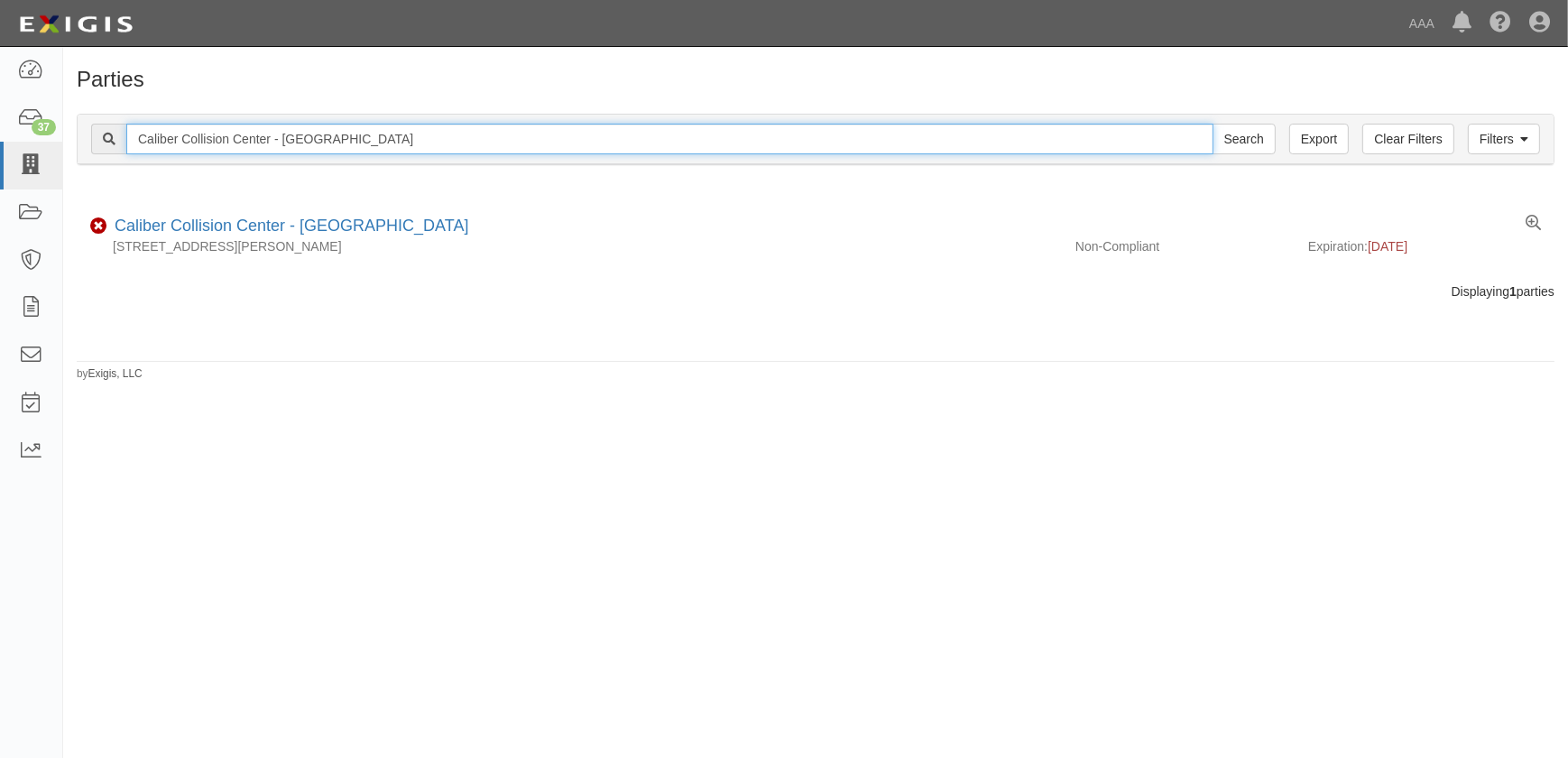
drag, startPoint x: 301, startPoint y: 147, endPoint x: -6, endPoint y: 147, distance: 307.0
click at [0, 147] on html "Toggle navigation Dashboard 37 Inbox Parties Agreements Coverages Documents Mes…" at bounding box center [784, 367] width 1568 height 736
paste input "[GEOGRAPHIC_DATA]"
type input "Caliber Collision Center - [GEOGRAPHIC_DATA]"
click at [1212, 123] on input "Search" at bounding box center [1243, 139] width 63 height 31
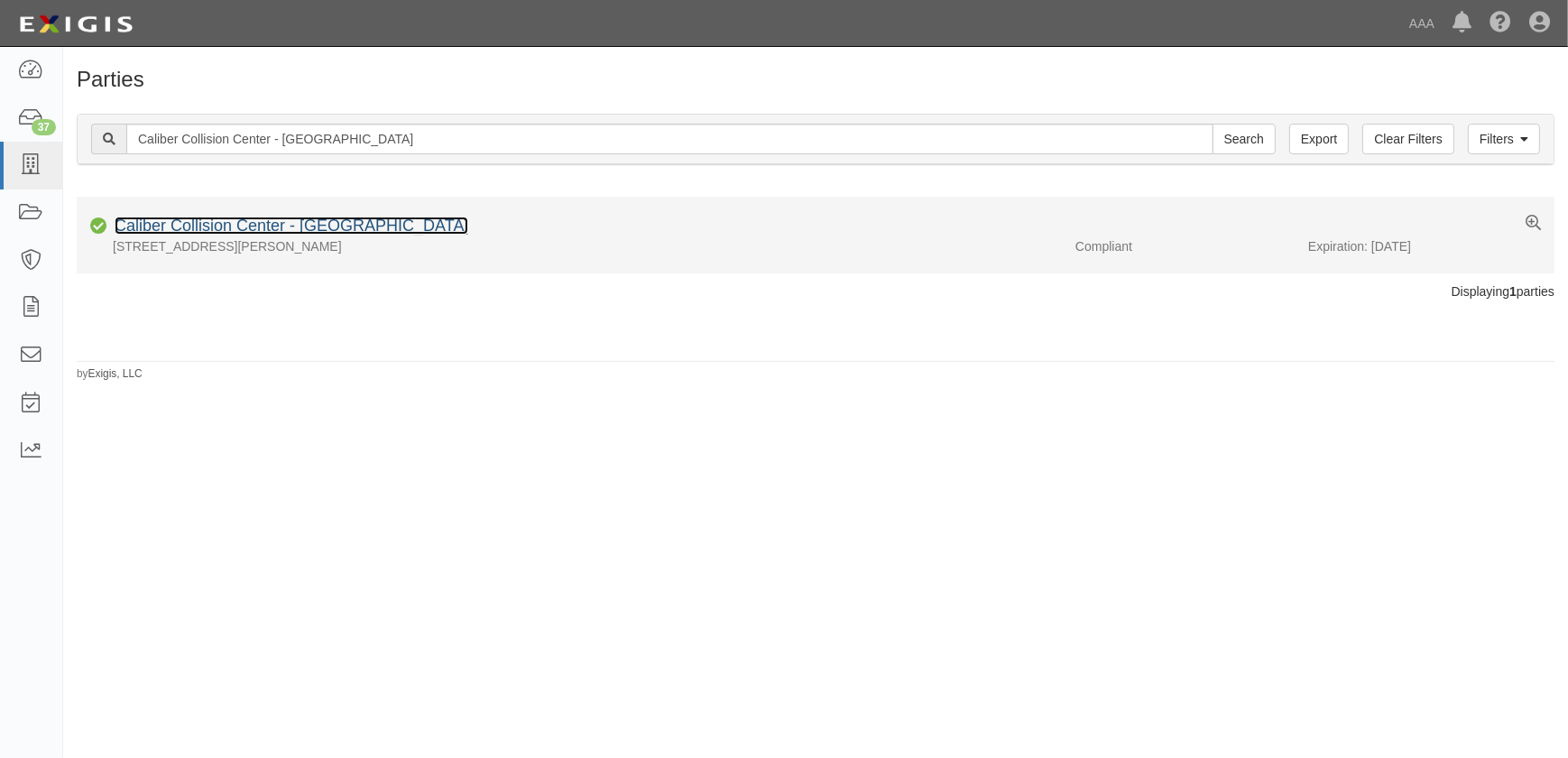
click at [217, 230] on link "Caliber Collision Center - [GEOGRAPHIC_DATA]" at bounding box center [291, 225] width 354 height 18
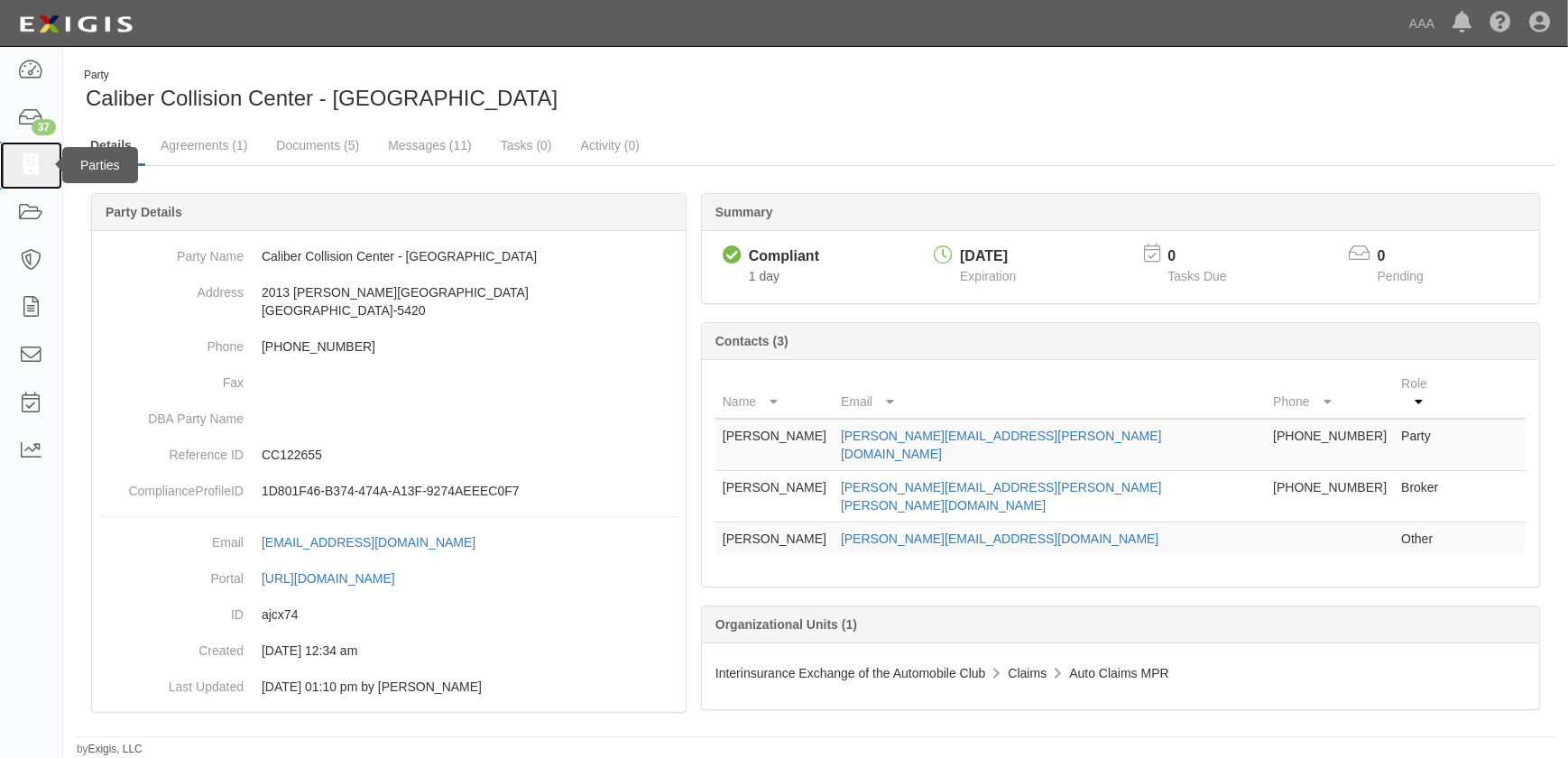
click at [41, 172] on icon at bounding box center [31, 166] width 25 height 21
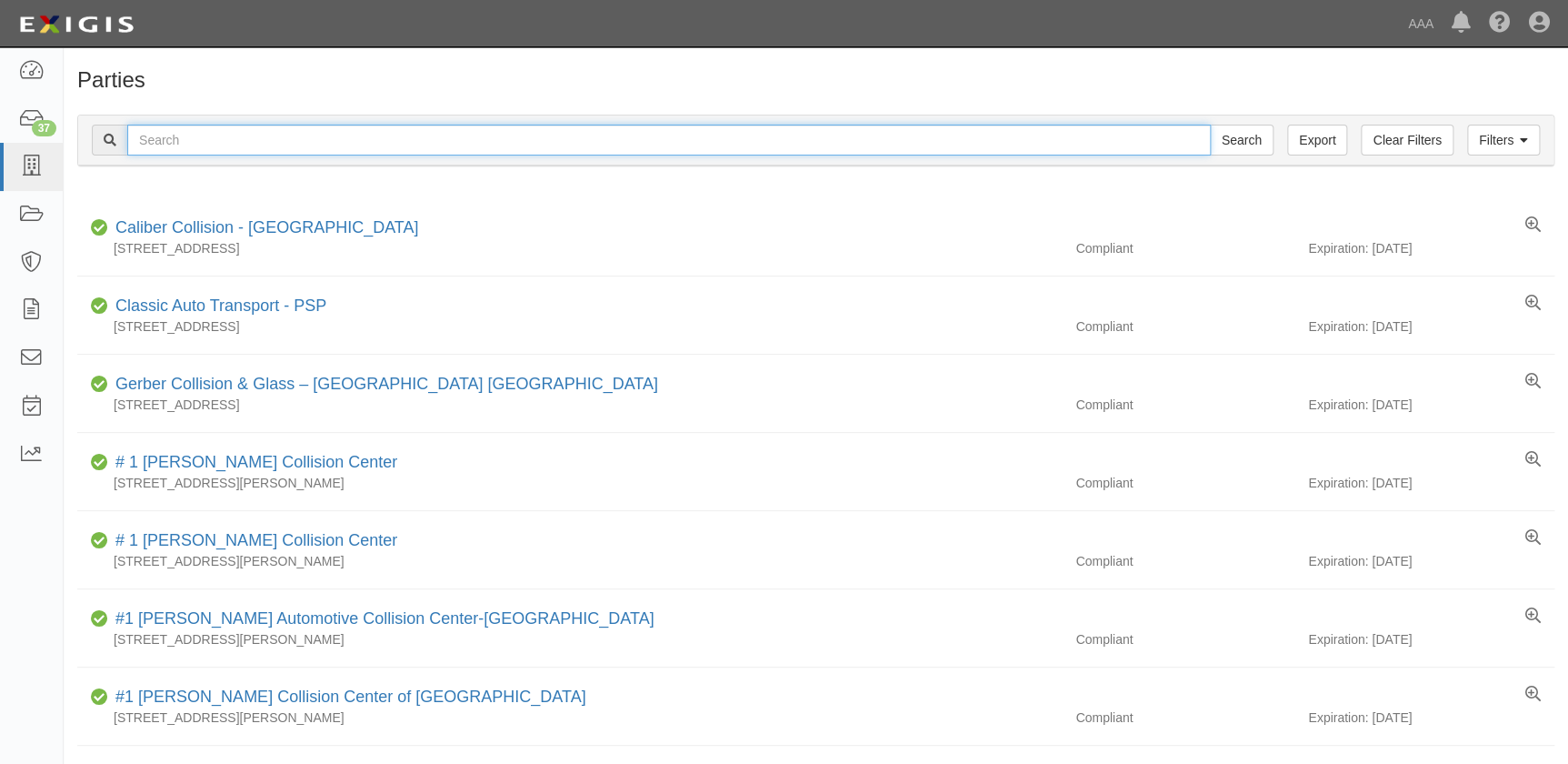
click at [172, 146] on input "text" at bounding box center [668, 140] width 1083 height 31
paste input "Caliber Collision Center - [GEOGRAPHIC_DATA]"
type input "Caliber Collision Center - [GEOGRAPHIC_DATA]"
click at [1210, 124] on input "Search" at bounding box center [1241, 140] width 63 height 31
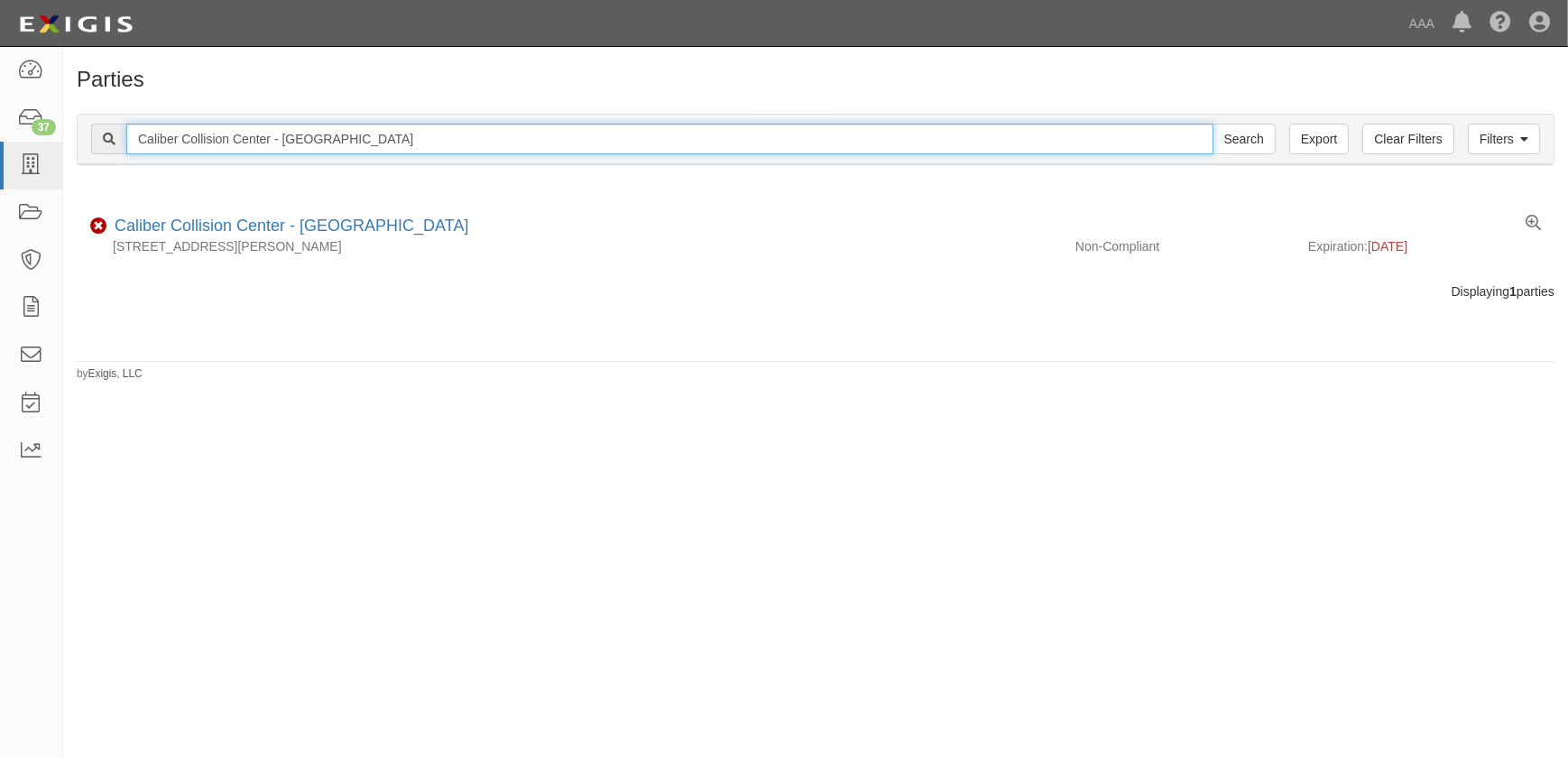
drag, startPoint x: 361, startPoint y: 140, endPoint x: -91, endPoint y: 130, distance: 452.1
click at [0, 130] on html "Toggle navigation Dashboard 37 Inbox Parties Agreements Coverages Documents Mes…" at bounding box center [784, 367] width 1568 height 736
paste input "Mira Mesa"
type input "Caliber Collision Center - [GEOGRAPHIC_DATA]"
click at [1212, 123] on input "Search" at bounding box center [1243, 139] width 63 height 31
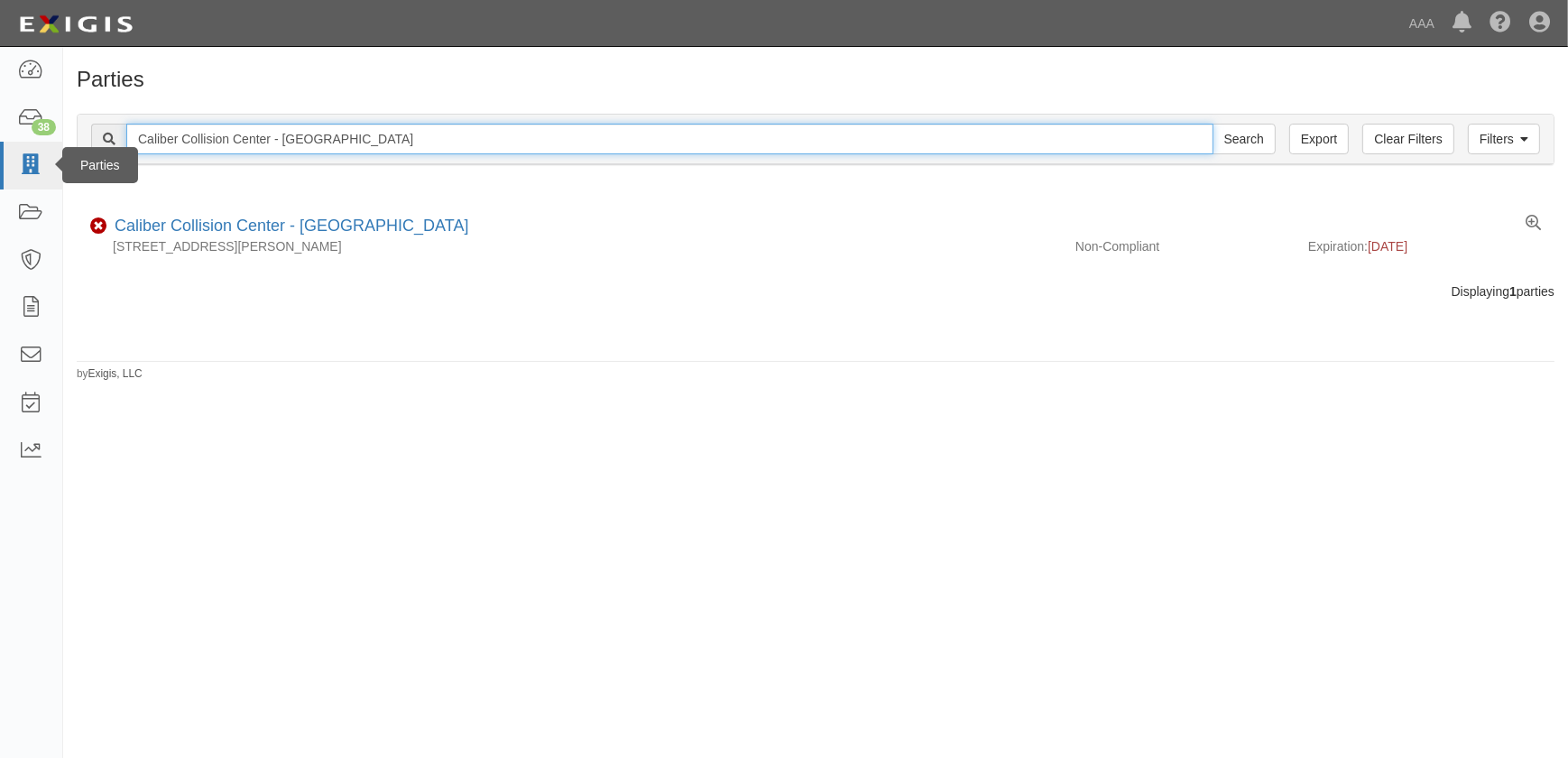
drag, startPoint x: 363, startPoint y: 145, endPoint x: 51, endPoint y: 145, distance: 312.0
click at [51, 145] on body "Toggle navigation Dashboard 38 Inbox Parties Agreements Coverages Documents Mes…" at bounding box center [784, 367] width 1568 height 736
paste input "Kearny Mesa"
type input "Caliber Collision Center - Kearny Mesa"
click at [1212, 123] on input "Search" at bounding box center [1243, 139] width 63 height 31
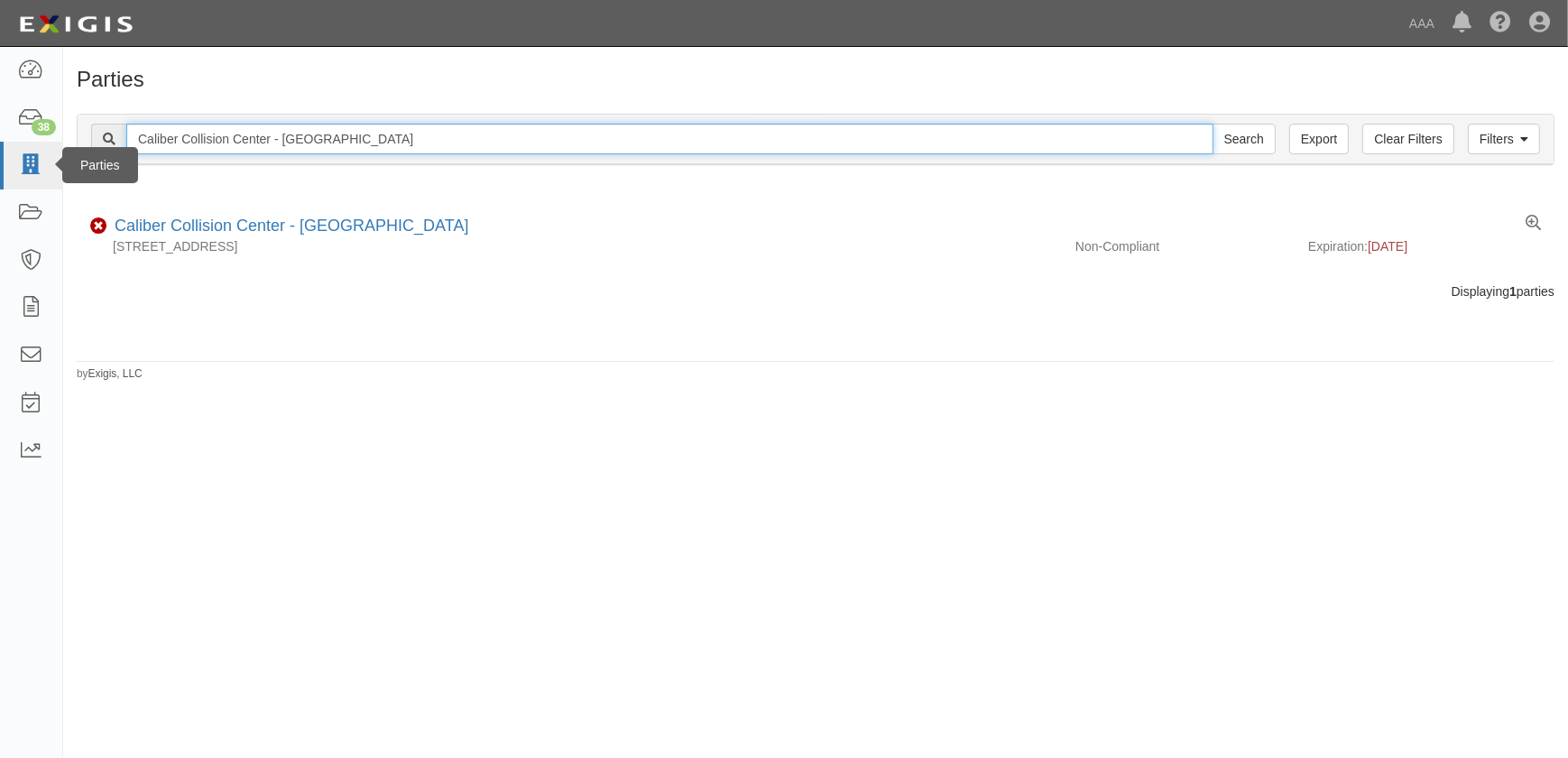
drag, startPoint x: 312, startPoint y: 146, endPoint x: 0, endPoint y: 144, distance: 312.0
click at [0, 144] on body "Toggle navigation Dashboard 38 Inbox Parties Agreements Coverages Documents Mes…" at bounding box center [784, 367] width 1568 height 736
paste input "Escondido"
type input "Caliber Collision Center - [GEOGRAPHIC_DATA]"
click at [1212, 123] on input "Search" at bounding box center [1243, 139] width 63 height 31
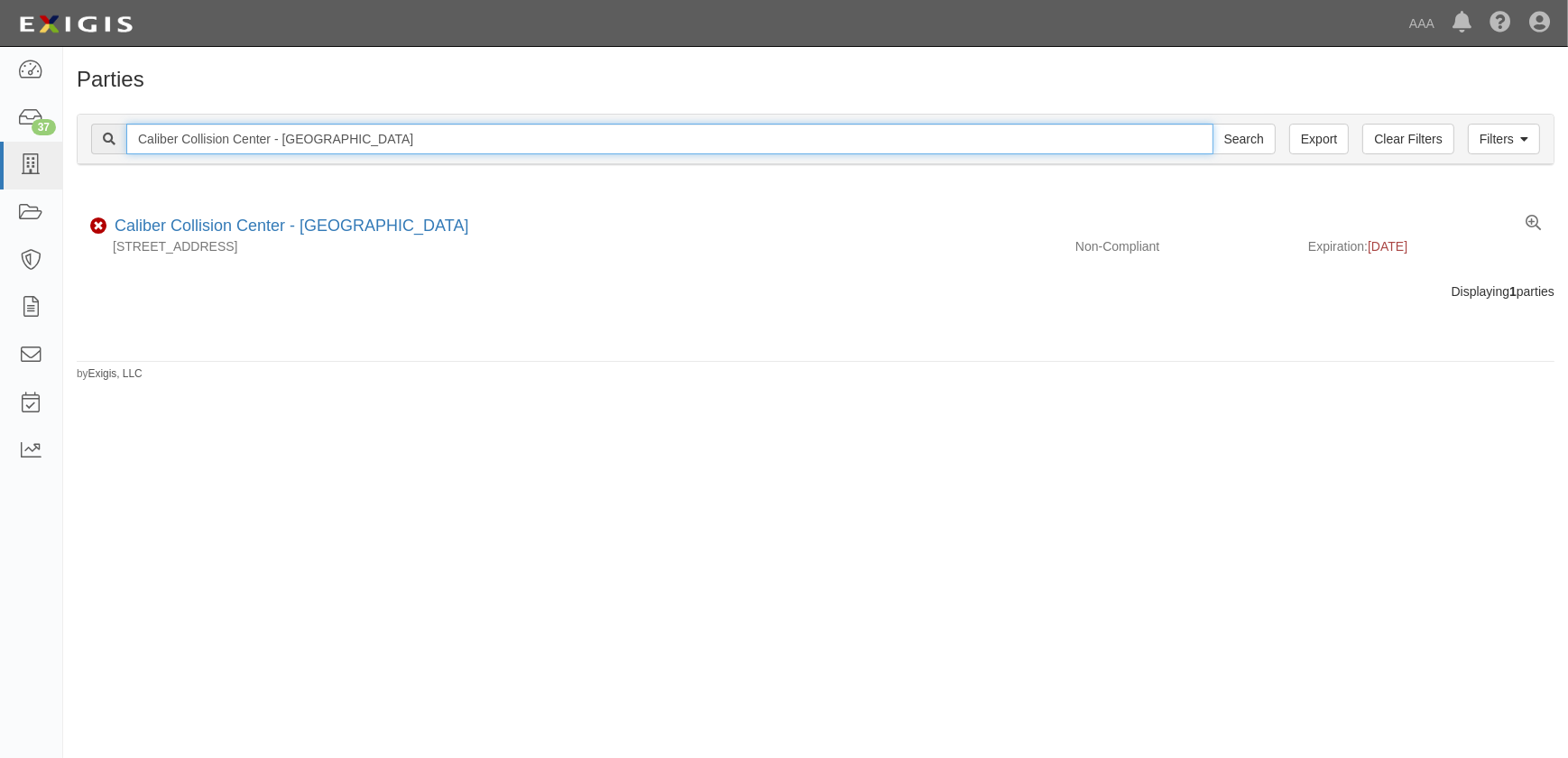
drag, startPoint x: 352, startPoint y: 139, endPoint x: -35, endPoint y: 140, distance: 387.0
click at [0, 140] on html "Toggle navigation Dashboard 37 Inbox Parties Agreements Coverages Documents Mes…" at bounding box center [784, 367] width 1568 height 736
paste input "Santa Monica"
type input "Caliber Collision Center - Santa Monica"
click at [1212, 123] on input "Search" at bounding box center [1243, 139] width 63 height 31
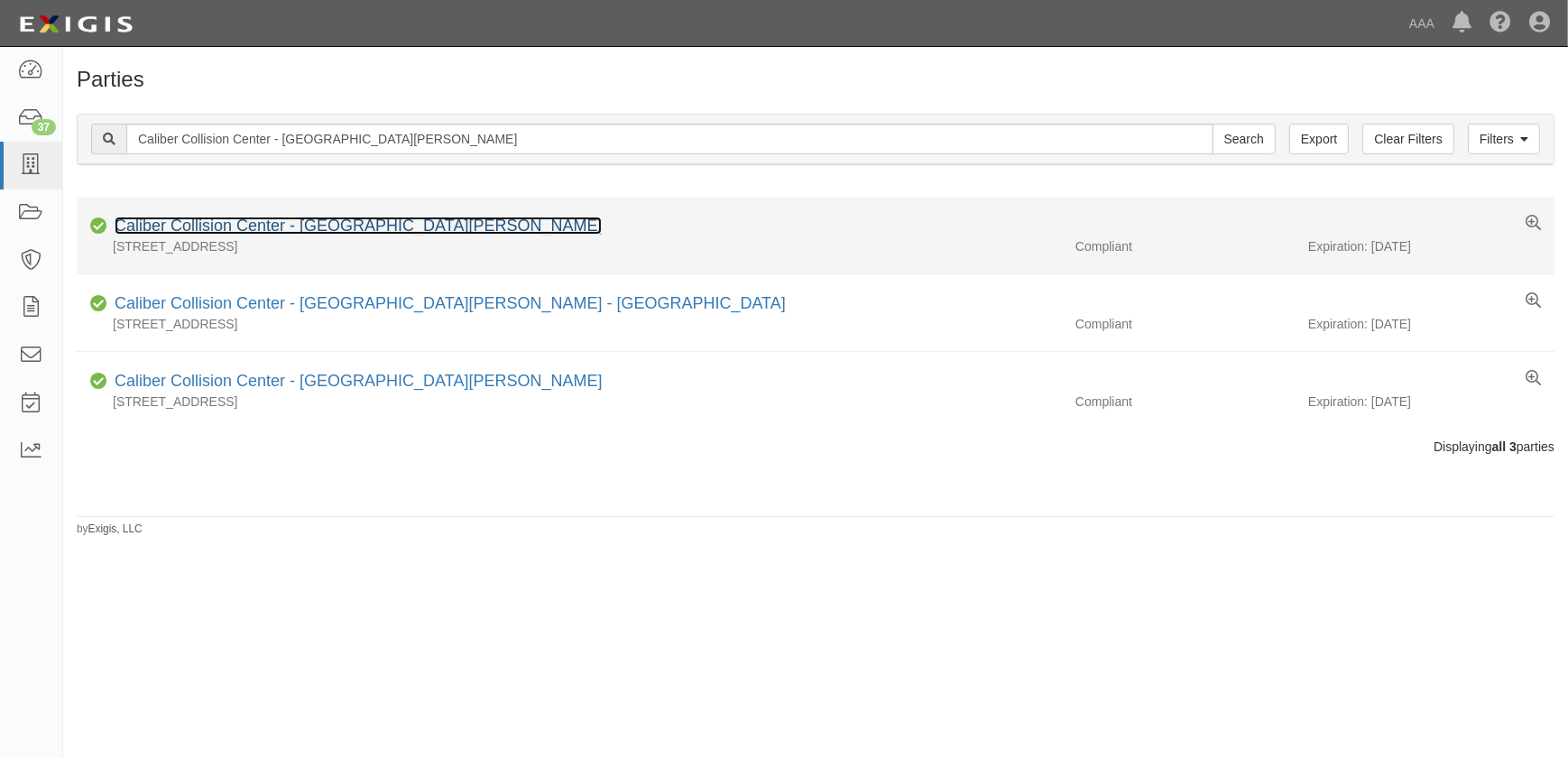
click at [244, 224] on link "Caliber Collision Center - Santa Monica" at bounding box center [358, 225] width 487 height 18
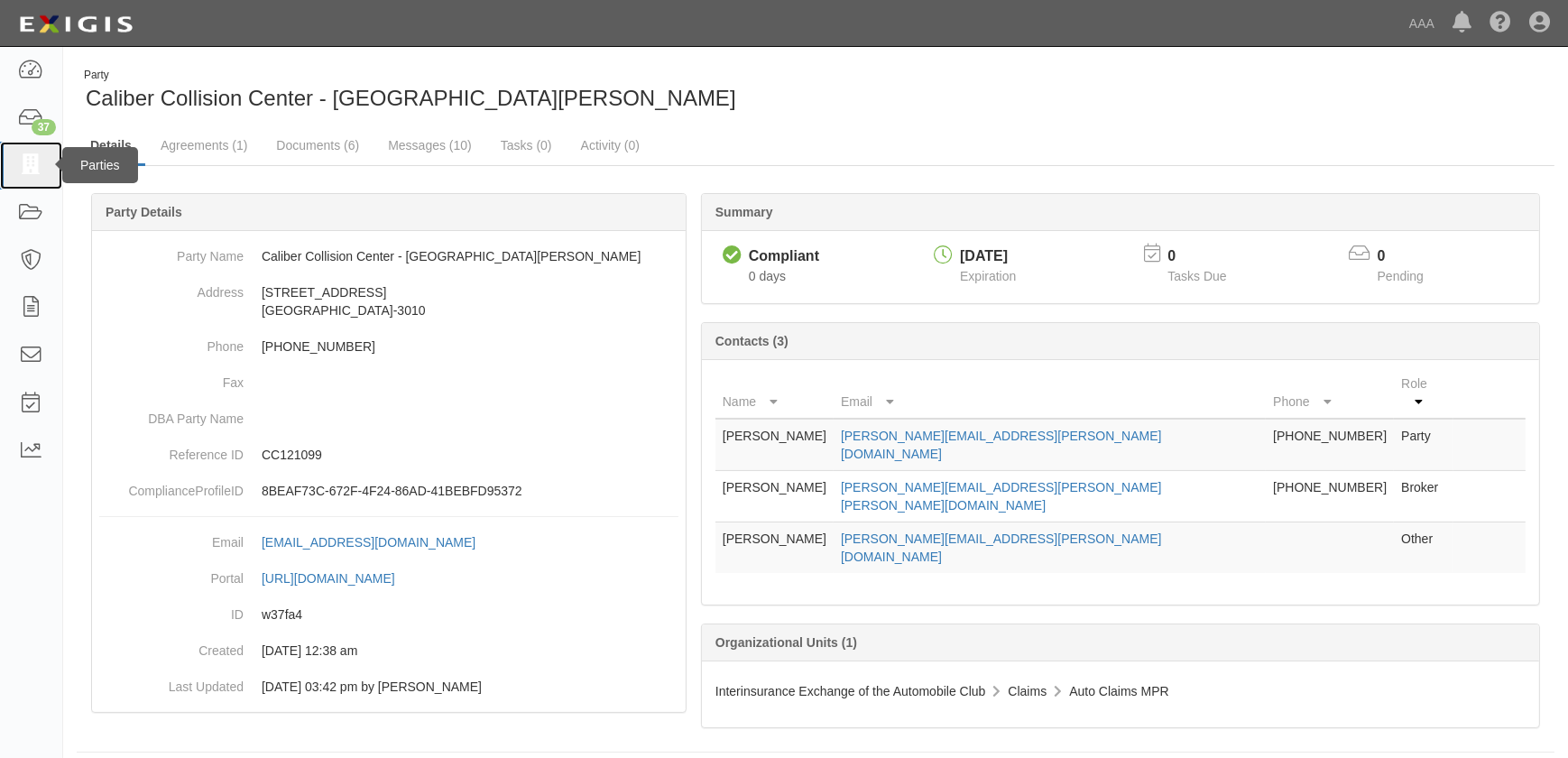
click at [37, 166] on icon at bounding box center [31, 166] width 25 height 21
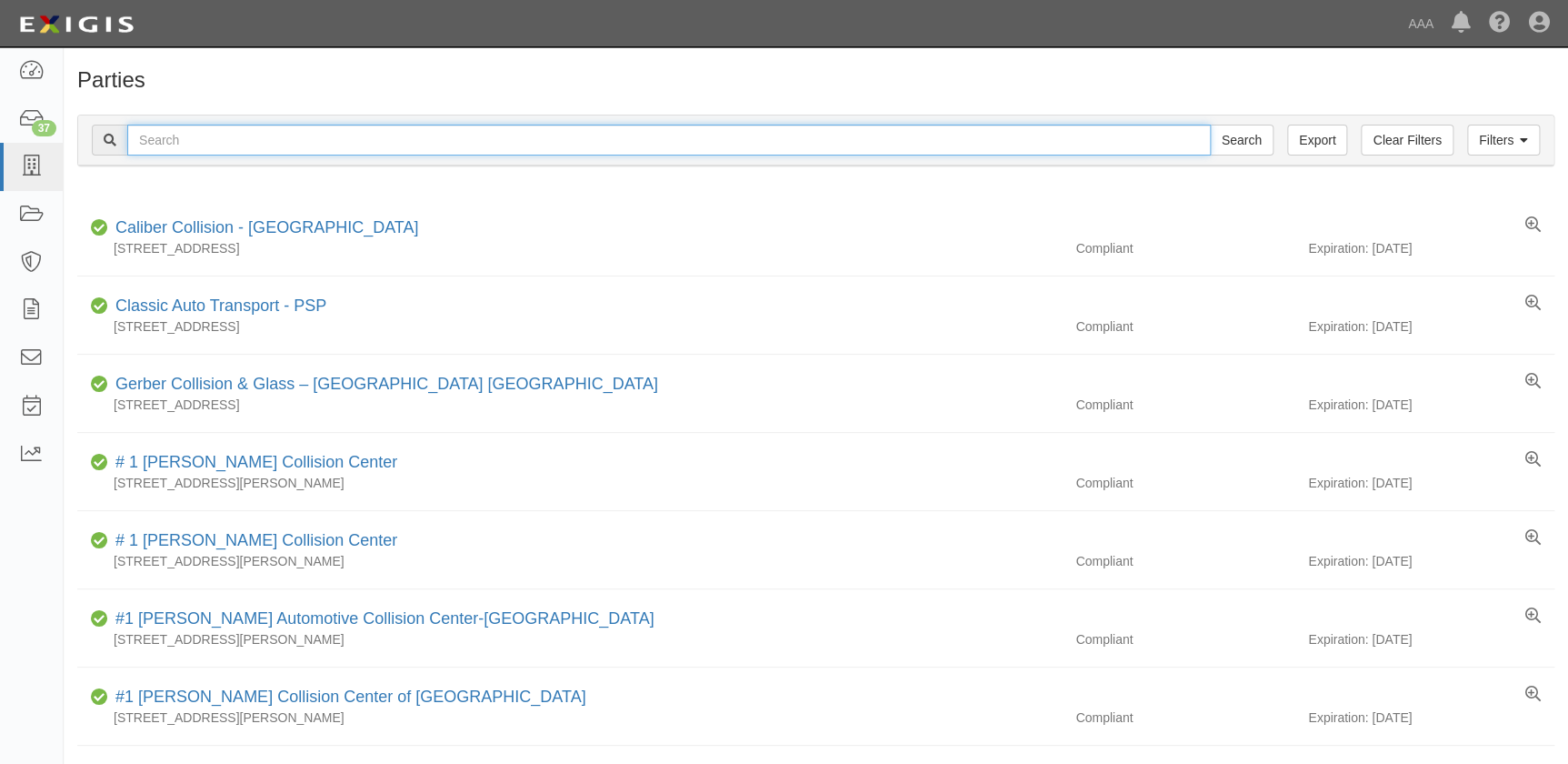
click at [317, 144] on input "text" at bounding box center [668, 140] width 1083 height 31
paste input "Caliber Collision Center - La Cienega"
type input "Caliber Collision Center - La Cienega"
click at [1210, 124] on input "Search" at bounding box center [1241, 140] width 63 height 31
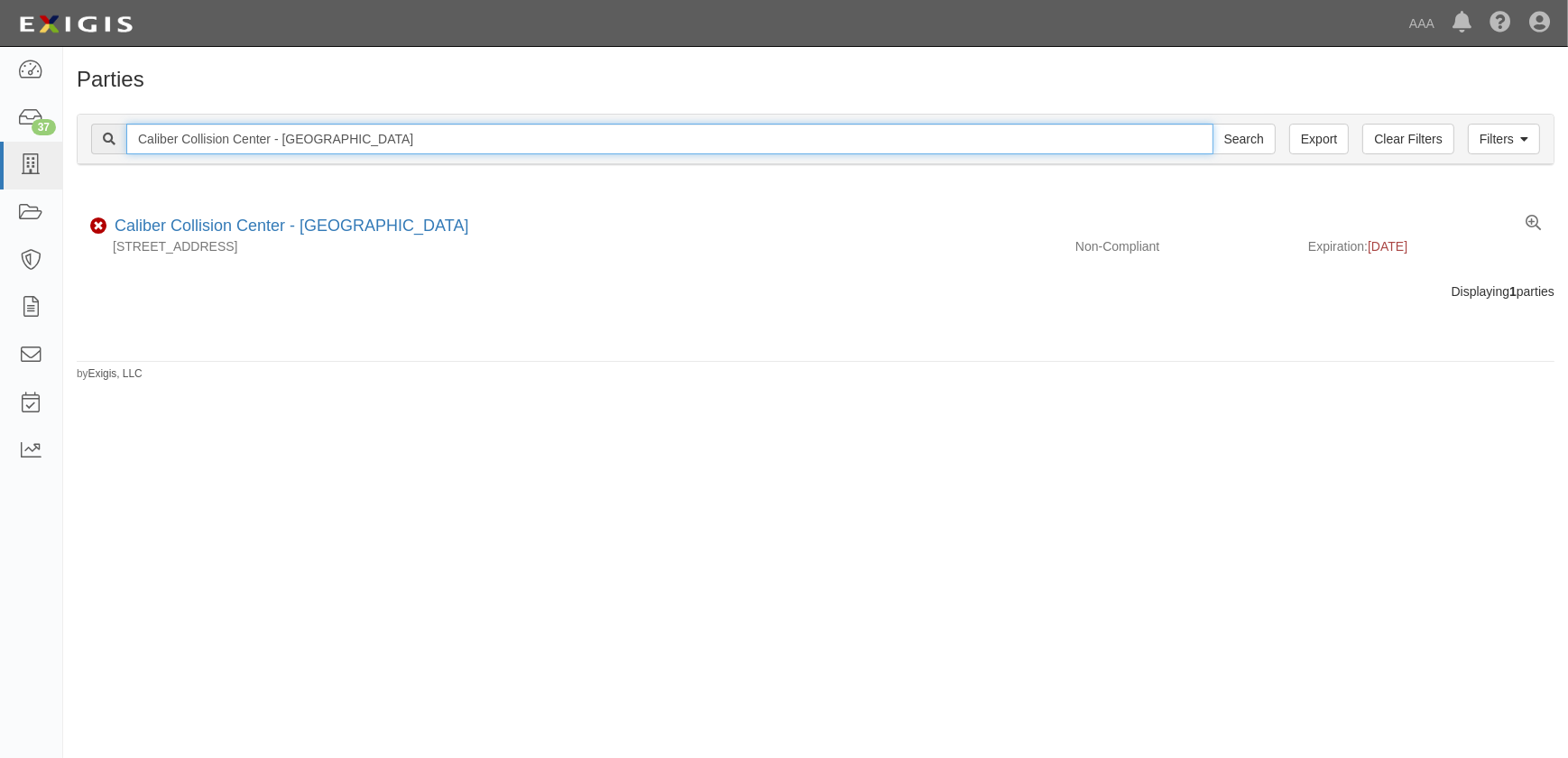
drag, startPoint x: 338, startPoint y: 145, endPoint x: -31, endPoint y: 142, distance: 369.0
click at [0, 142] on html "Toggle navigation Dashboard 37 Inbox Parties Agreements Coverages Documents Mes…" at bounding box center [784, 367] width 1568 height 736
paste input "[GEOGRAPHIC_DATA]"
type input "Caliber Collision Center - [GEOGRAPHIC_DATA]"
click at [1212, 123] on input "Search" at bounding box center [1243, 139] width 63 height 31
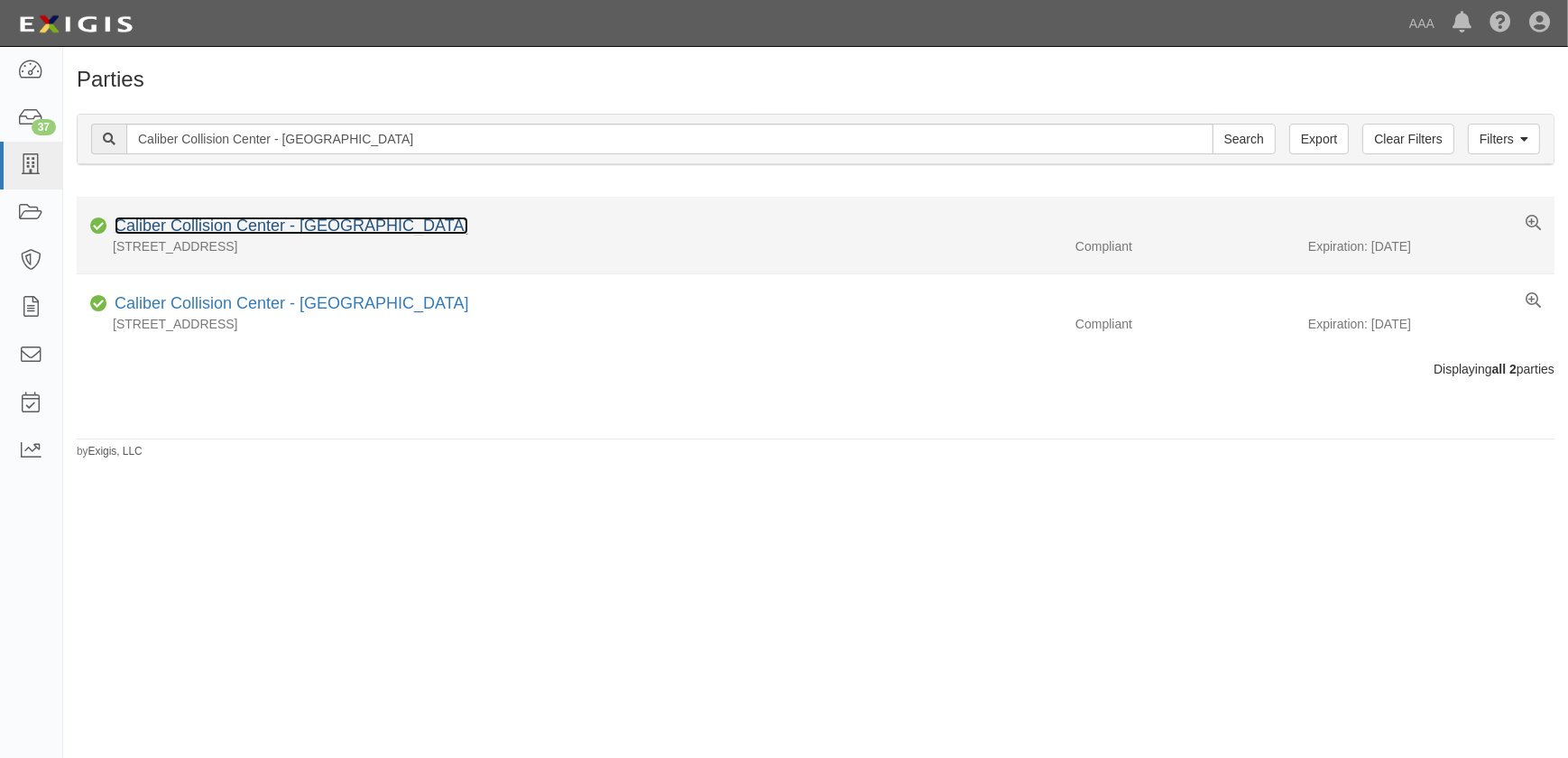
click at [248, 230] on link "Caliber Collision Center - [GEOGRAPHIC_DATA]" at bounding box center [291, 225] width 354 height 18
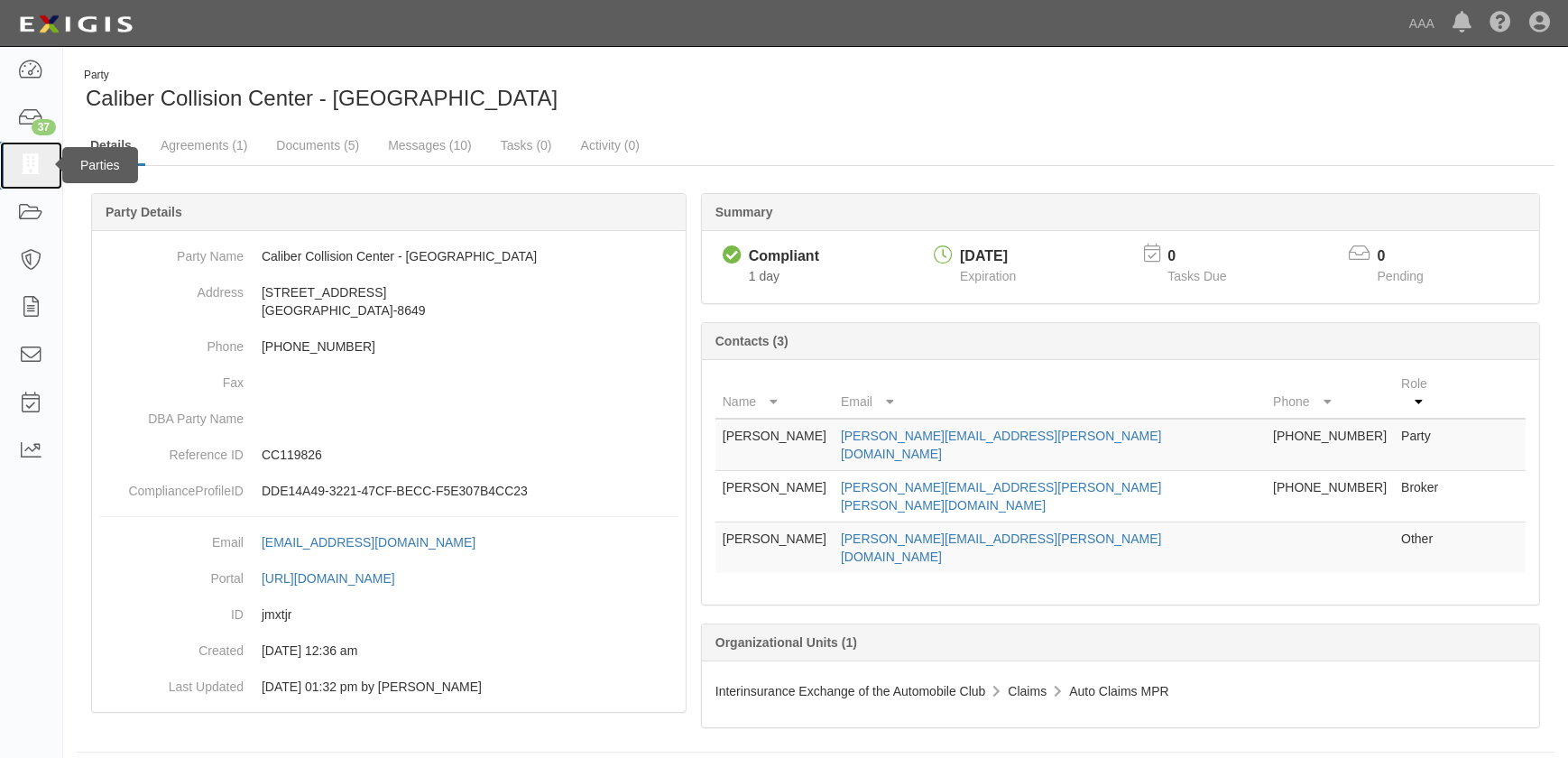
click at [26, 158] on icon at bounding box center [31, 166] width 25 height 21
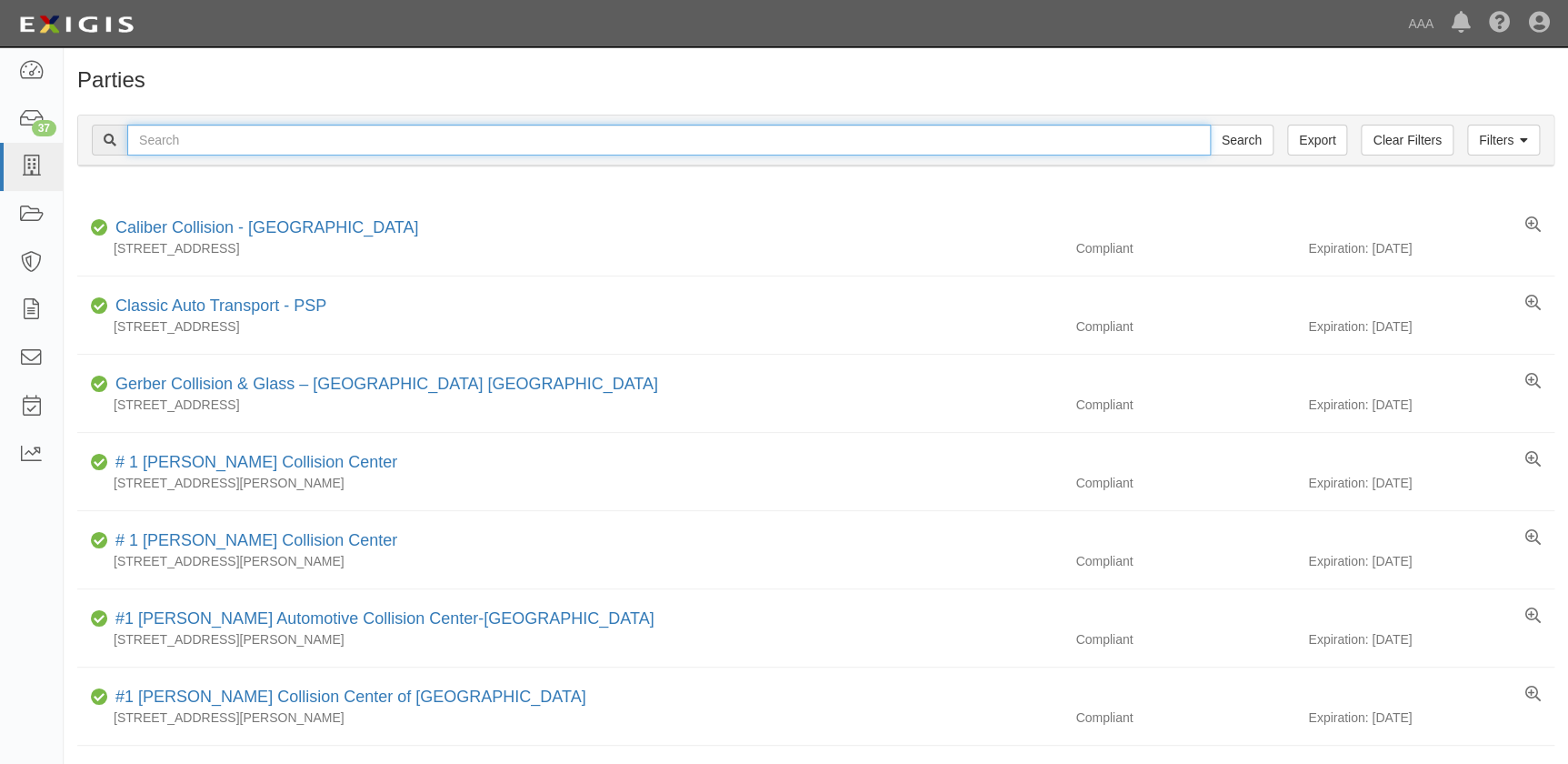
click at [215, 141] on input "text" at bounding box center [668, 140] width 1083 height 31
paste input "Caliber Collision Center - [GEOGRAPHIC_DATA]"
type input "Caliber Collision Center - [GEOGRAPHIC_DATA]"
click at [1210, 124] on input "Search" at bounding box center [1241, 140] width 63 height 31
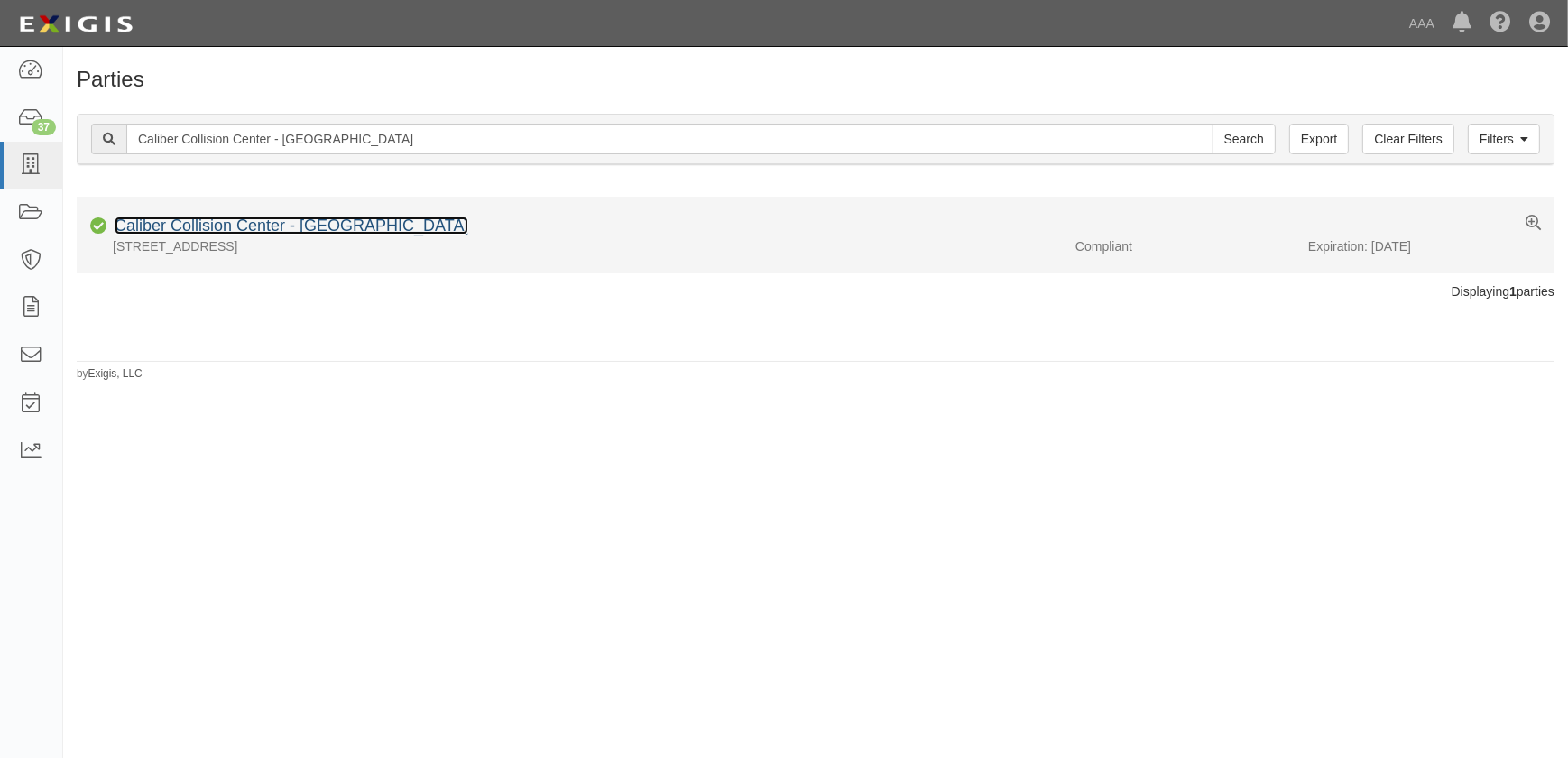
click at [277, 230] on link "Caliber Collision Center - [GEOGRAPHIC_DATA]" at bounding box center [291, 225] width 354 height 18
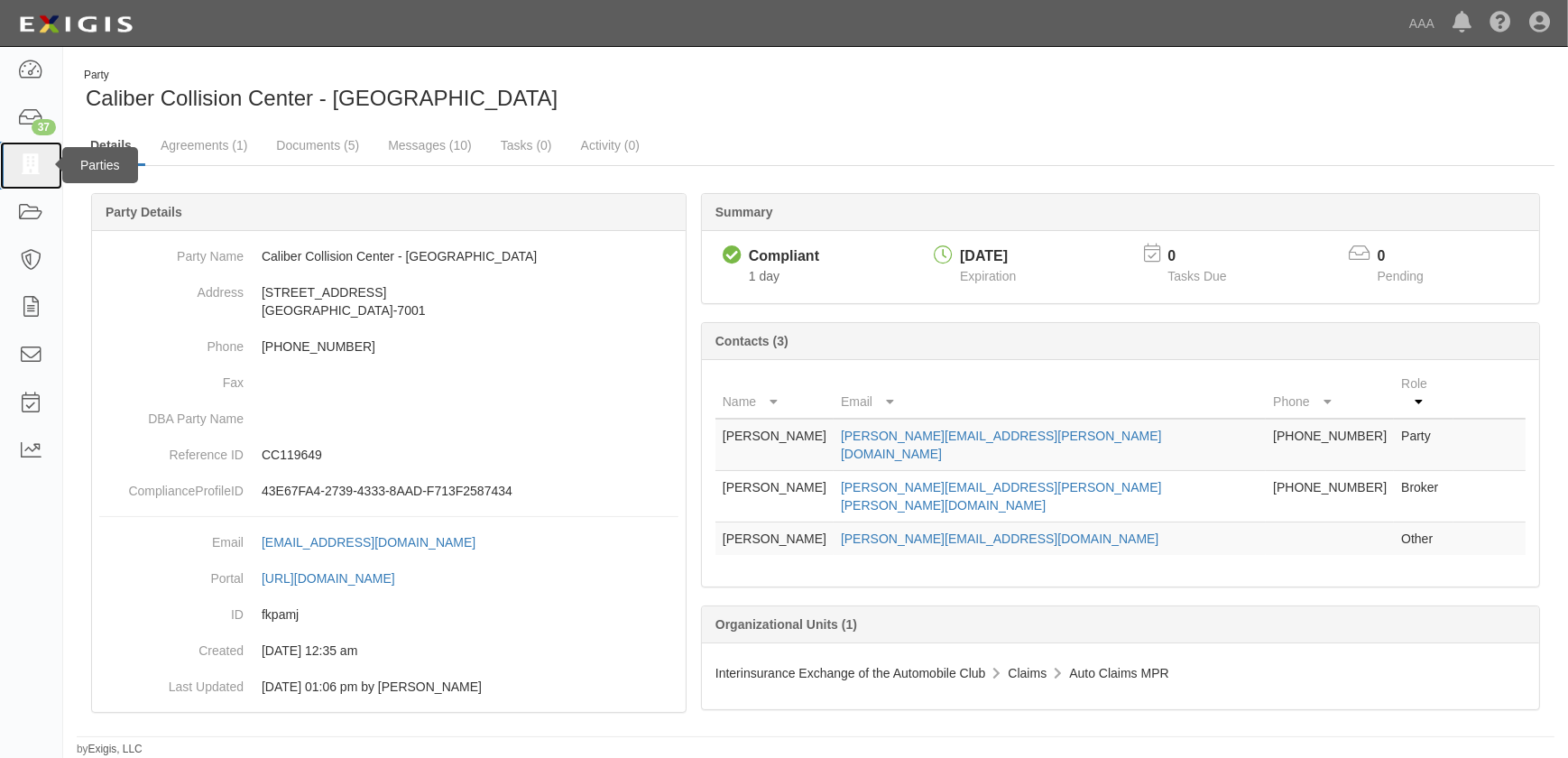
click at [23, 174] on icon at bounding box center [31, 166] width 25 height 21
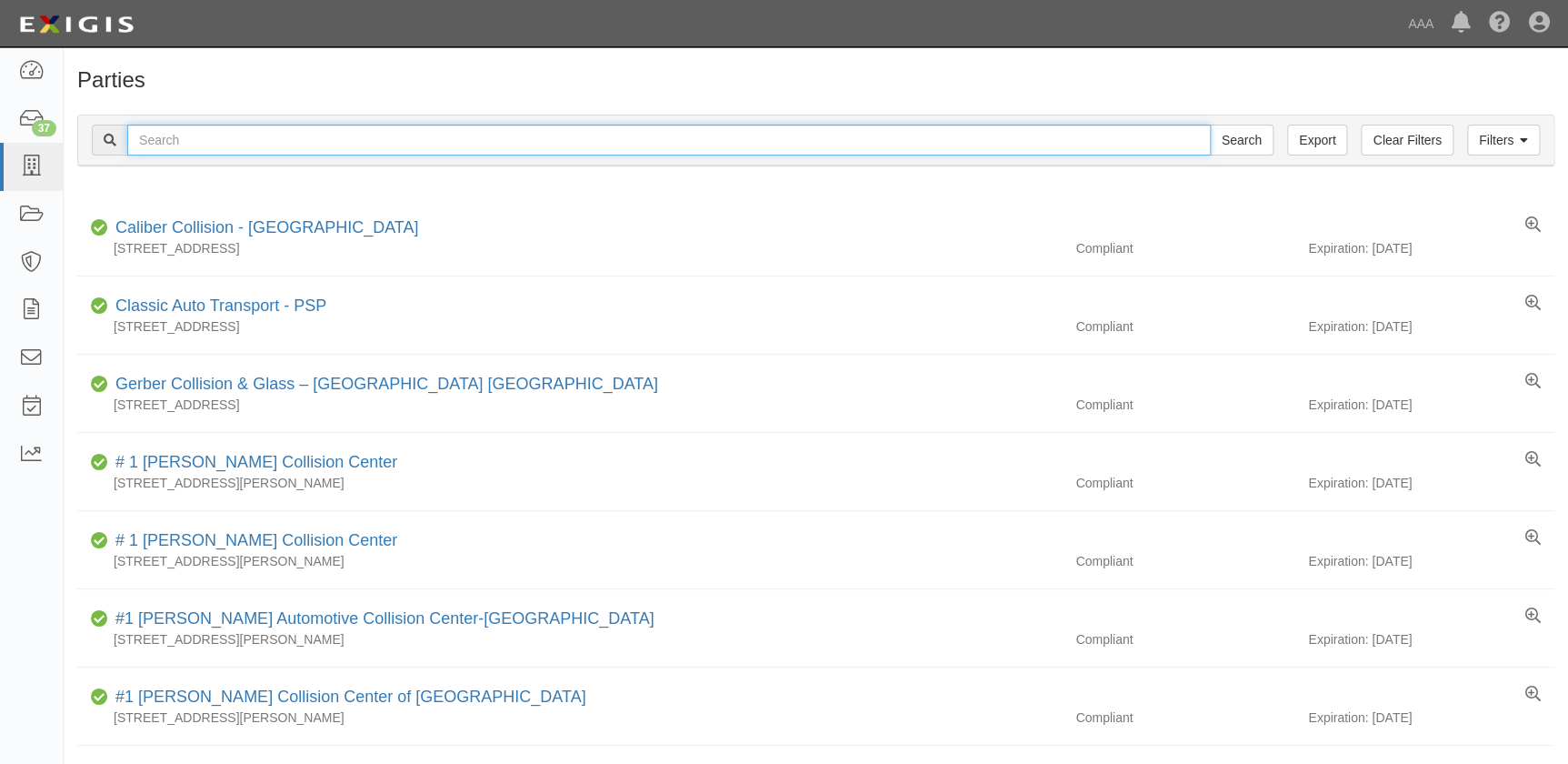
click at [218, 143] on input "text" at bounding box center [668, 140] width 1083 height 31
paste input "Caliber Collision Center - [GEOGRAPHIC_DATA]"
type input "Caliber Collision Center - [GEOGRAPHIC_DATA]"
click at [1210, 124] on input "Search" at bounding box center [1241, 140] width 63 height 31
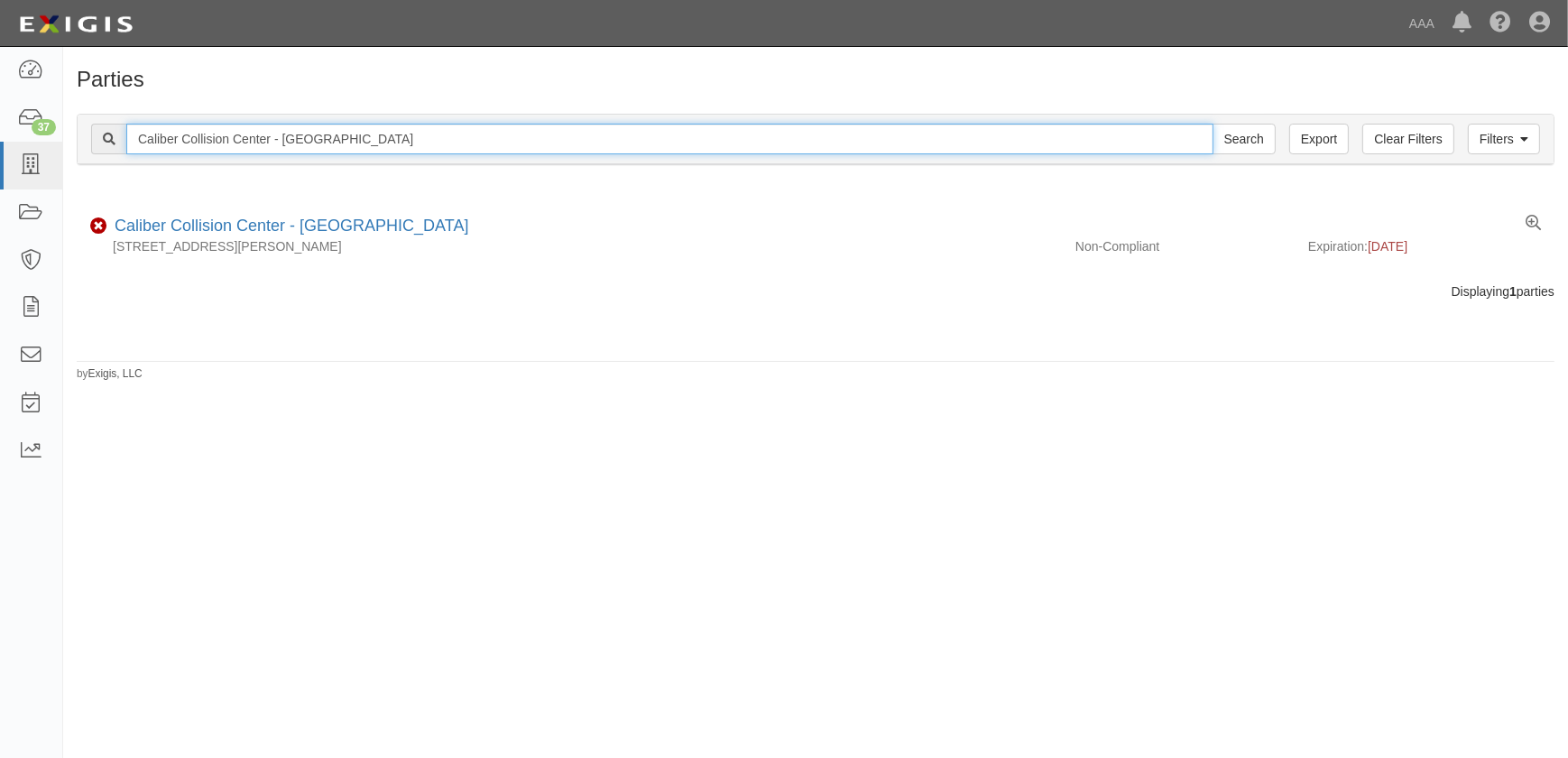
drag, startPoint x: 387, startPoint y: 143, endPoint x: 124, endPoint y: 147, distance: 263.0
click at [124, 147] on div "Caliber Collision Center - Cathedral City Search" at bounding box center [683, 139] width 1184 height 31
paste input "Indio"
type input "Caliber Collision Center - Indio"
click at [1212, 123] on input "Search" at bounding box center [1243, 139] width 63 height 31
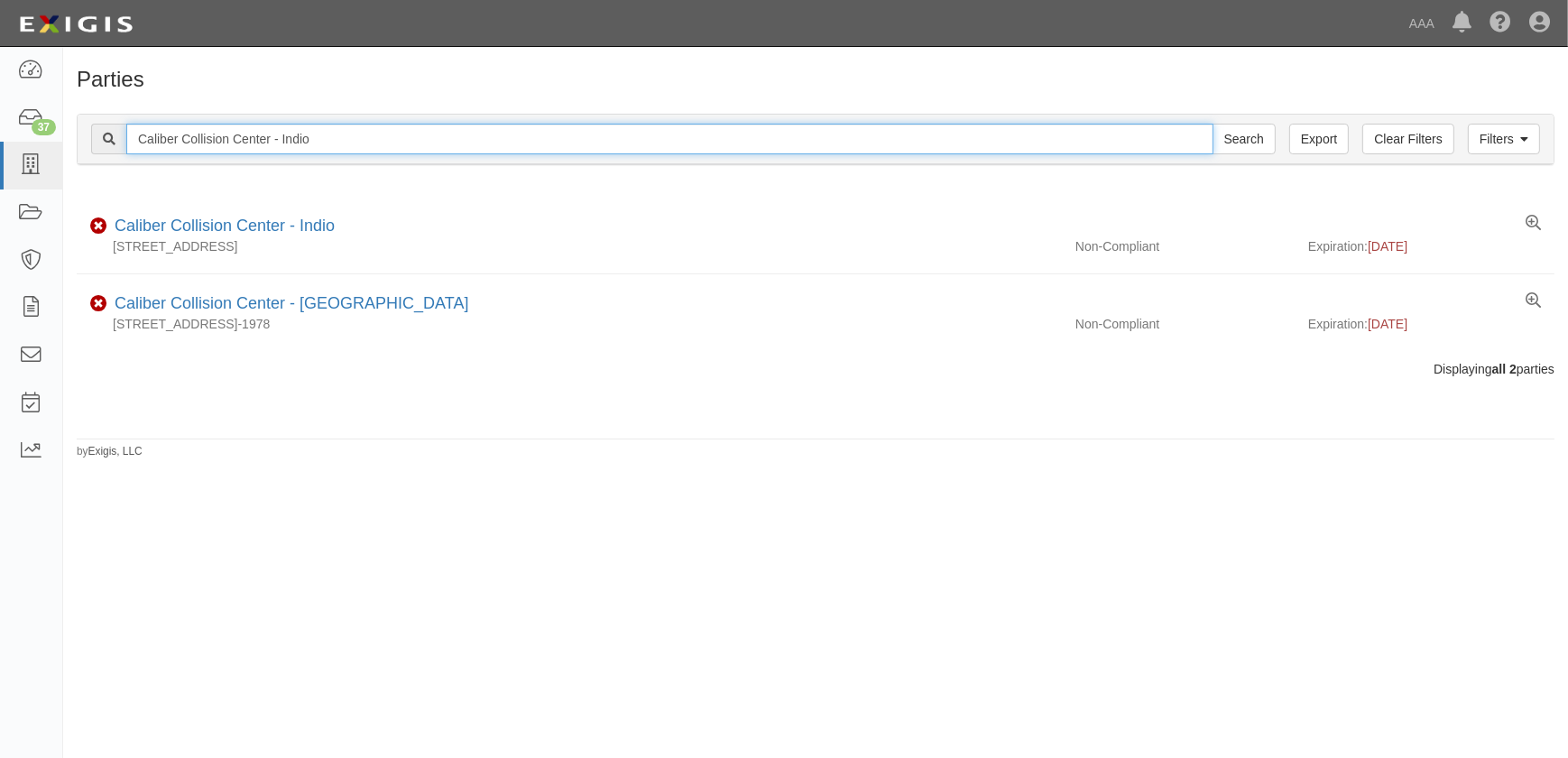
drag, startPoint x: 358, startPoint y: 136, endPoint x: 74, endPoint y: 134, distance: 284.0
click at [87, 141] on div "Filters Clear Filters Export Caliber Collision Center - Indio Search Filters" at bounding box center [815, 139] width 1475 height 49
paste input "[GEOGRAPHIC_DATA]"
type input "Caliber Collision Center - [GEOGRAPHIC_DATA]"
click at [1212, 123] on input "Search" at bounding box center [1243, 139] width 63 height 31
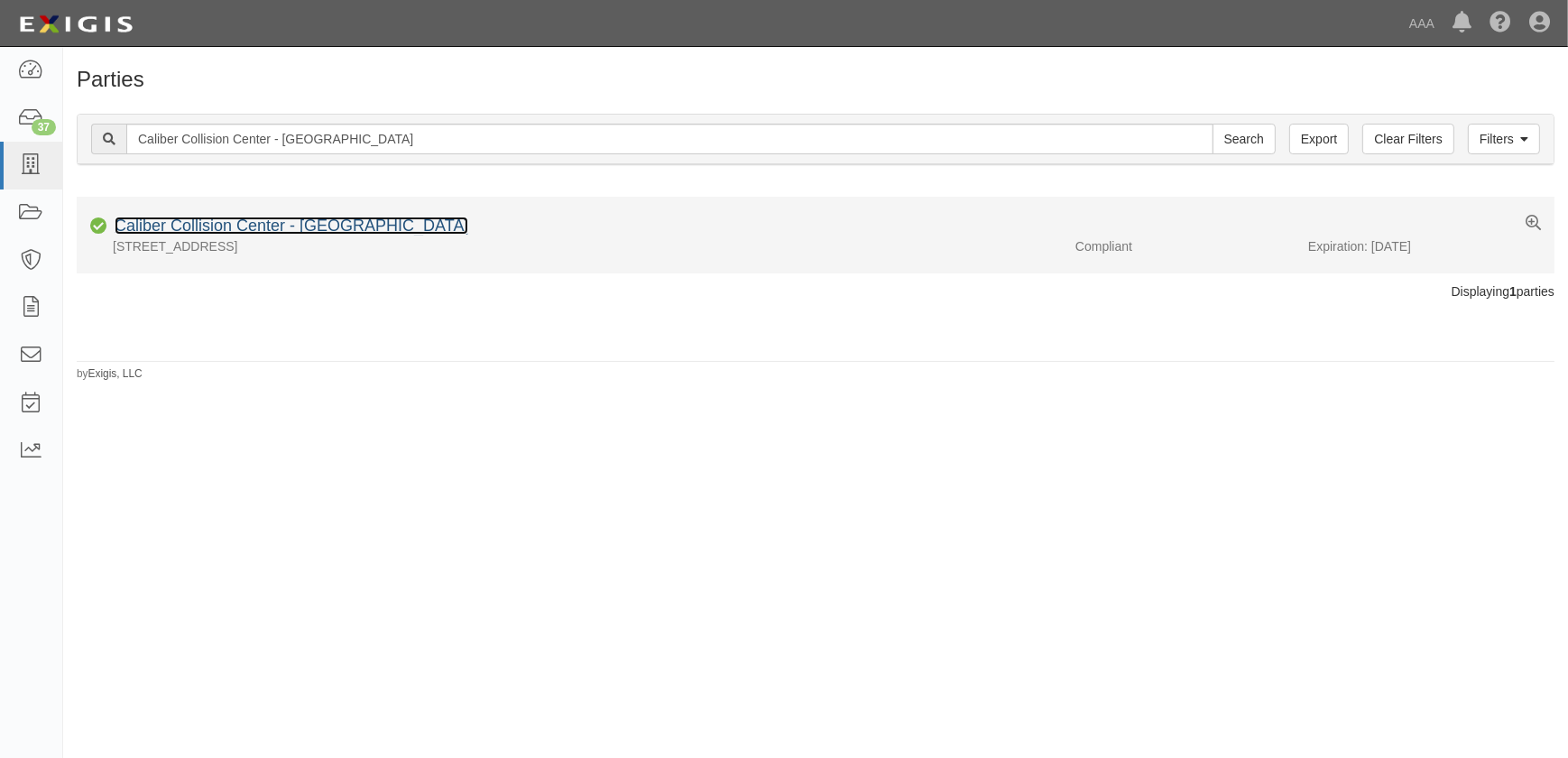
click at [203, 228] on link "Caliber Collision Center - Rancho Cucamonga" at bounding box center [291, 225] width 354 height 18
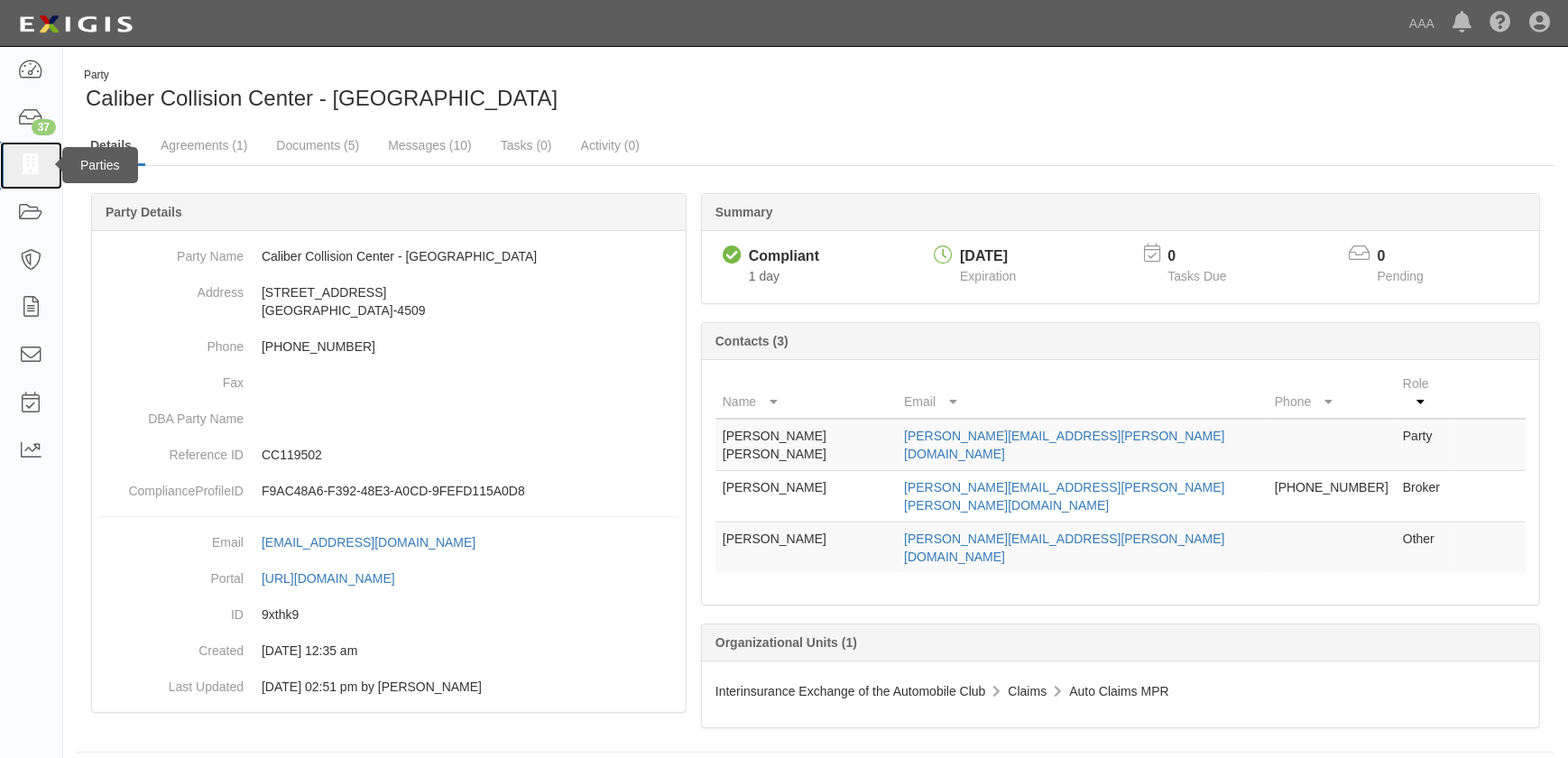
click at [32, 176] on link at bounding box center [31, 166] width 63 height 48
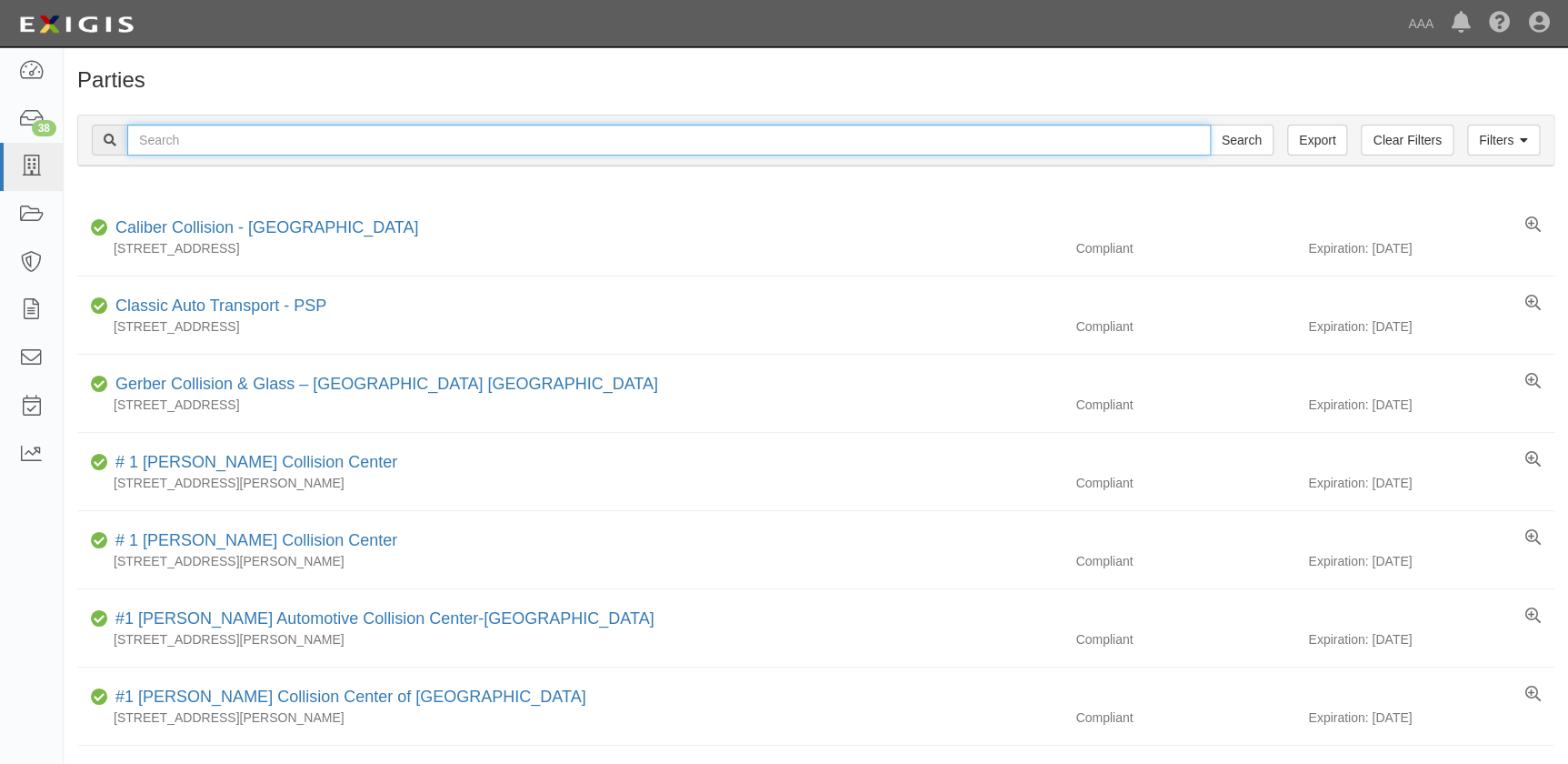
click at [163, 145] on input "text" at bounding box center [668, 140] width 1083 height 31
paste input "Caliber Collision Center - [PERSON_NAME][GEOGRAPHIC_DATA]"
type input "Caliber Collision Center - [PERSON_NAME][GEOGRAPHIC_DATA]"
click at [1210, 124] on input "Search" at bounding box center [1241, 140] width 63 height 31
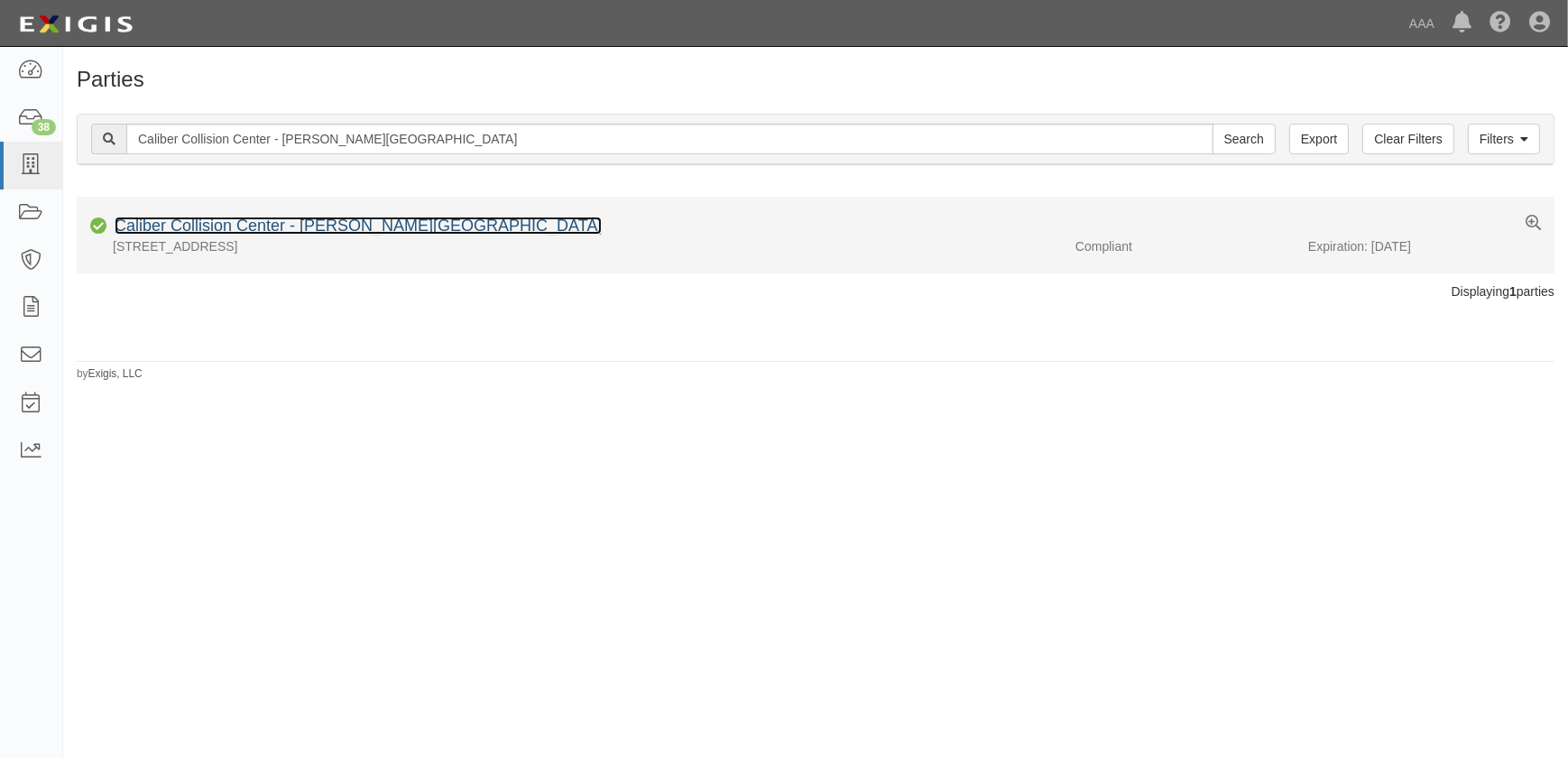
click at [258, 227] on link "Caliber Collision Center - [PERSON_NAME][GEOGRAPHIC_DATA]" at bounding box center [358, 225] width 487 height 18
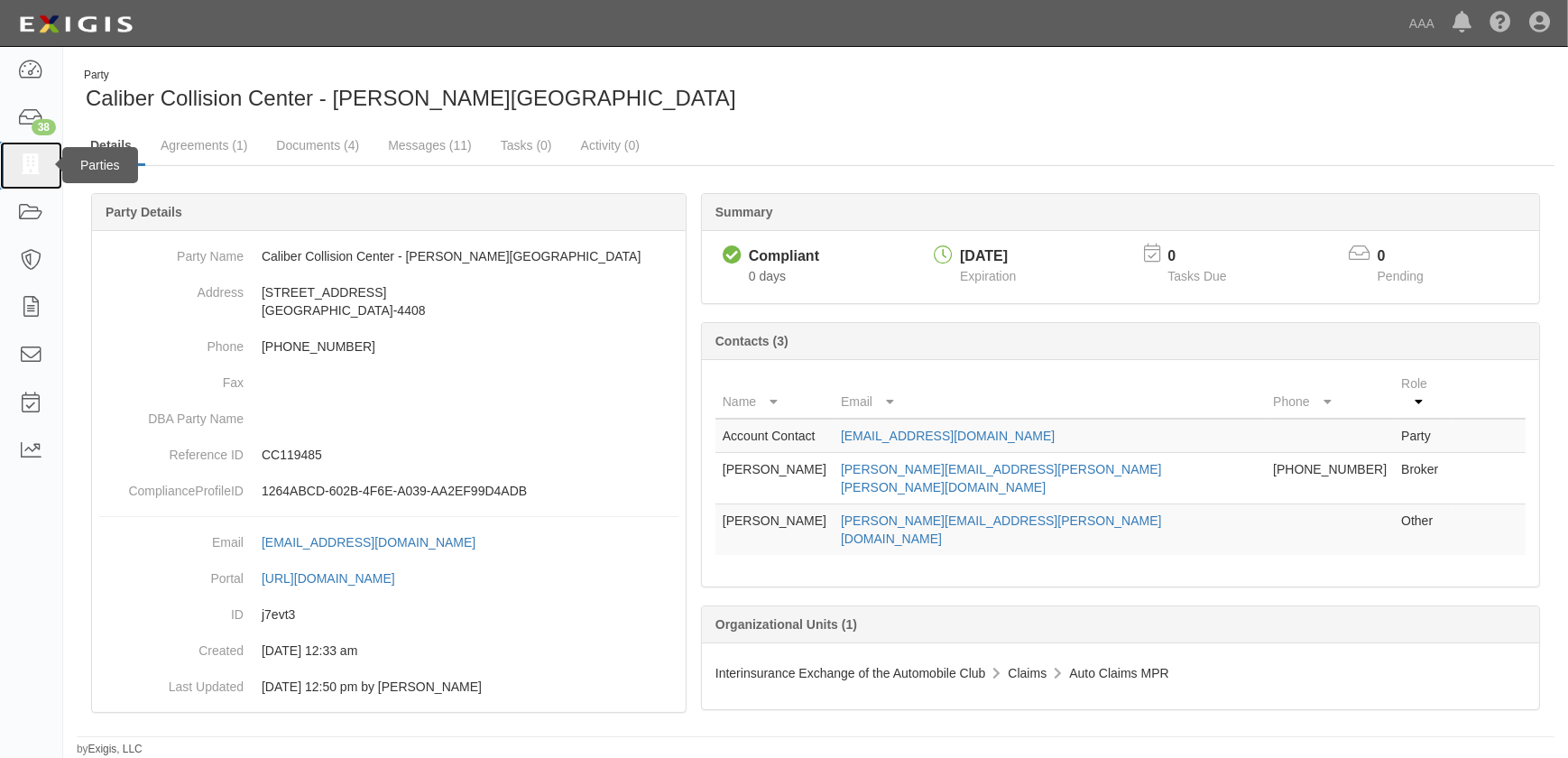
click at [20, 170] on icon at bounding box center [31, 166] width 25 height 21
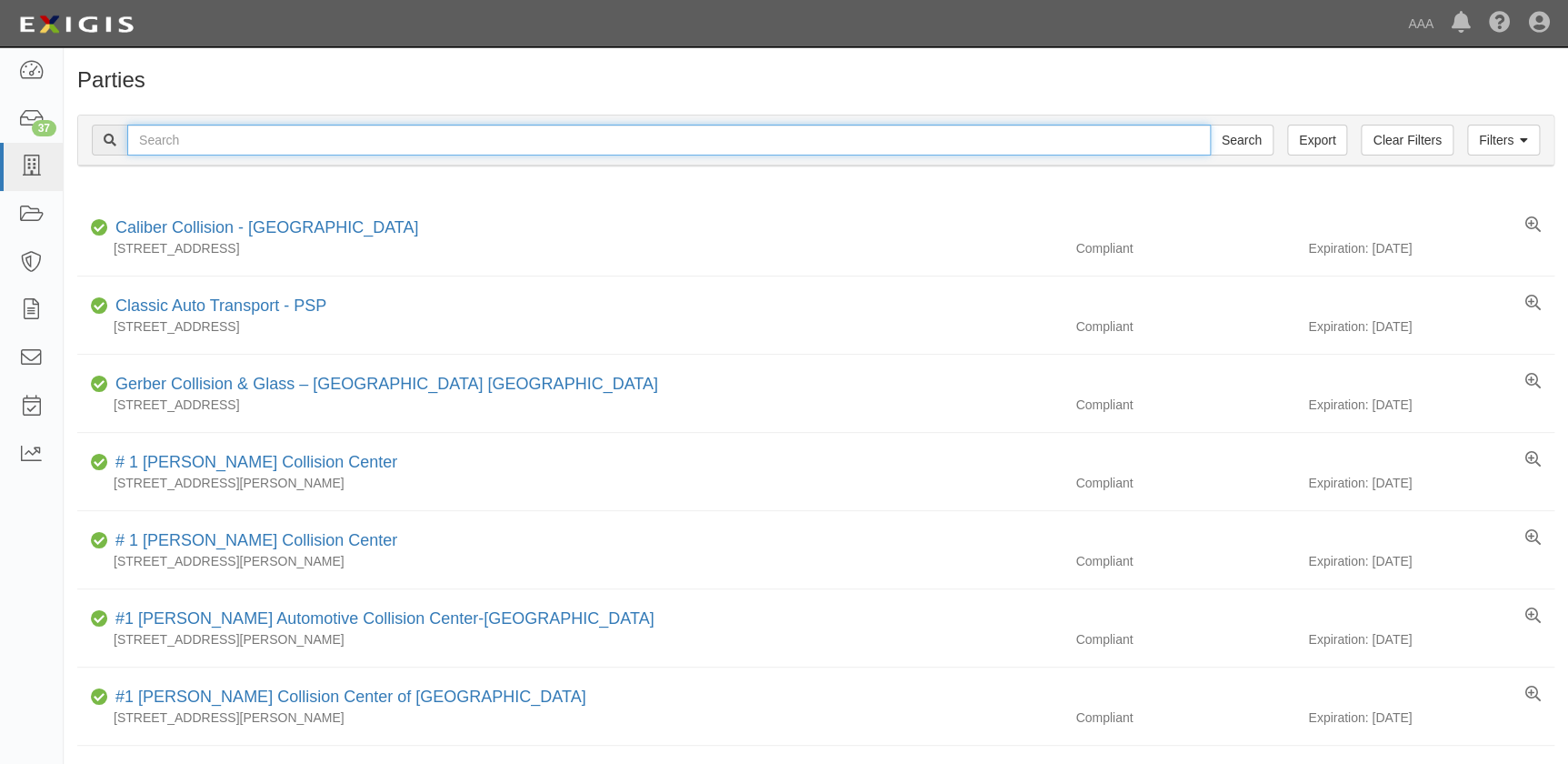
click at [231, 142] on input "text" at bounding box center [668, 140] width 1083 height 31
paste input "Caliber Collision Center - Hesperia"
type input "Caliber Collision Center - Hesperia"
click at [1210, 124] on input "Search" at bounding box center [1241, 140] width 63 height 31
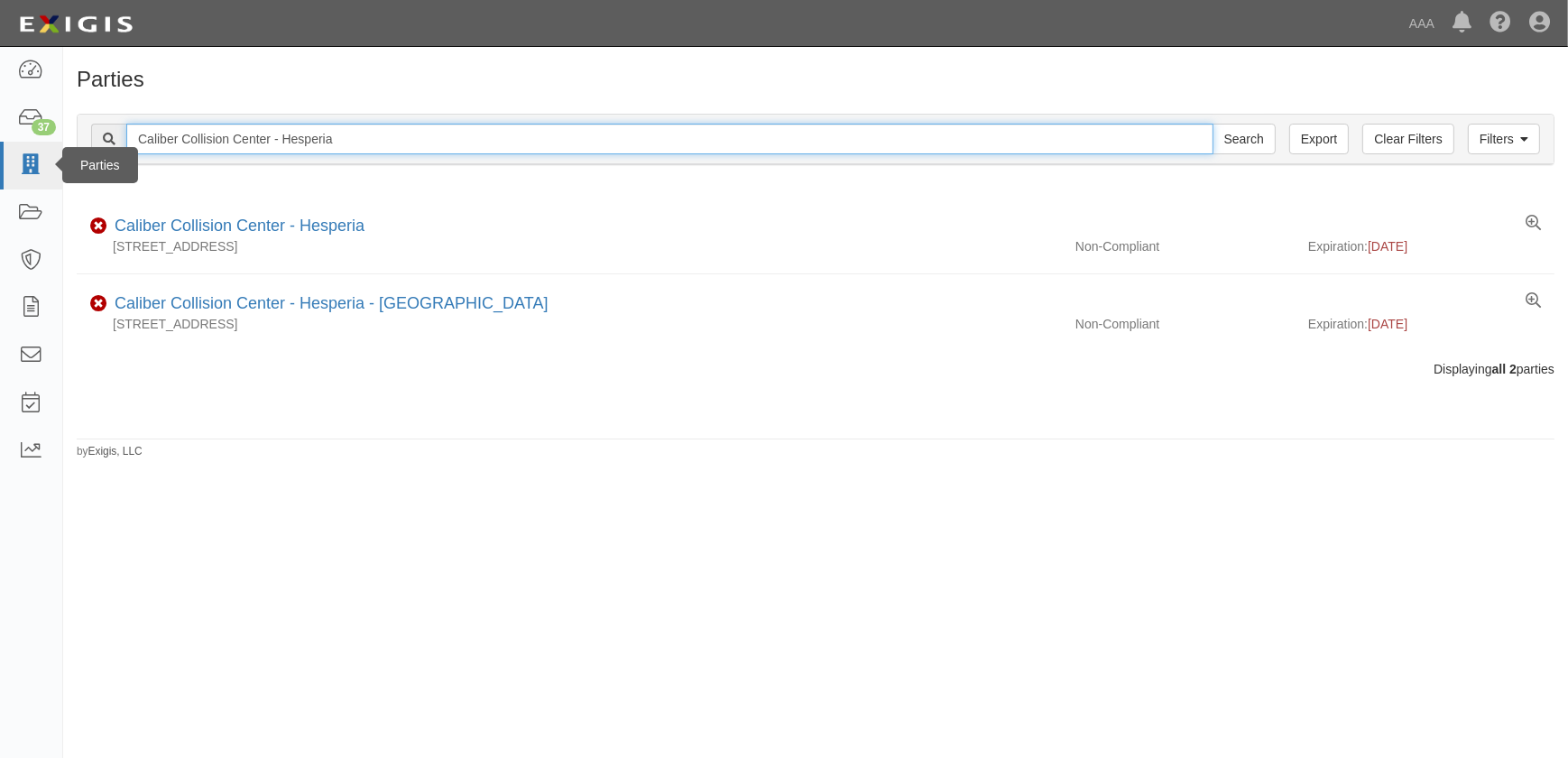
drag, startPoint x: 352, startPoint y: 145, endPoint x: 16, endPoint y: 147, distance: 336.0
click at [16, 147] on body "Toggle navigation Dashboard 37 Inbox Parties Agreements Coverages Documents Mes…" at bounding box center [784, 367] width 1568 height 736
paste input "Riverside (Indiana)"
type input "Caliber Collision Center - [GEOGRAPHIC_DATA] ([US_STATE])"
click at [1212, 123] on input "Search" at bounding box center [1243, 139] width 63 height 31
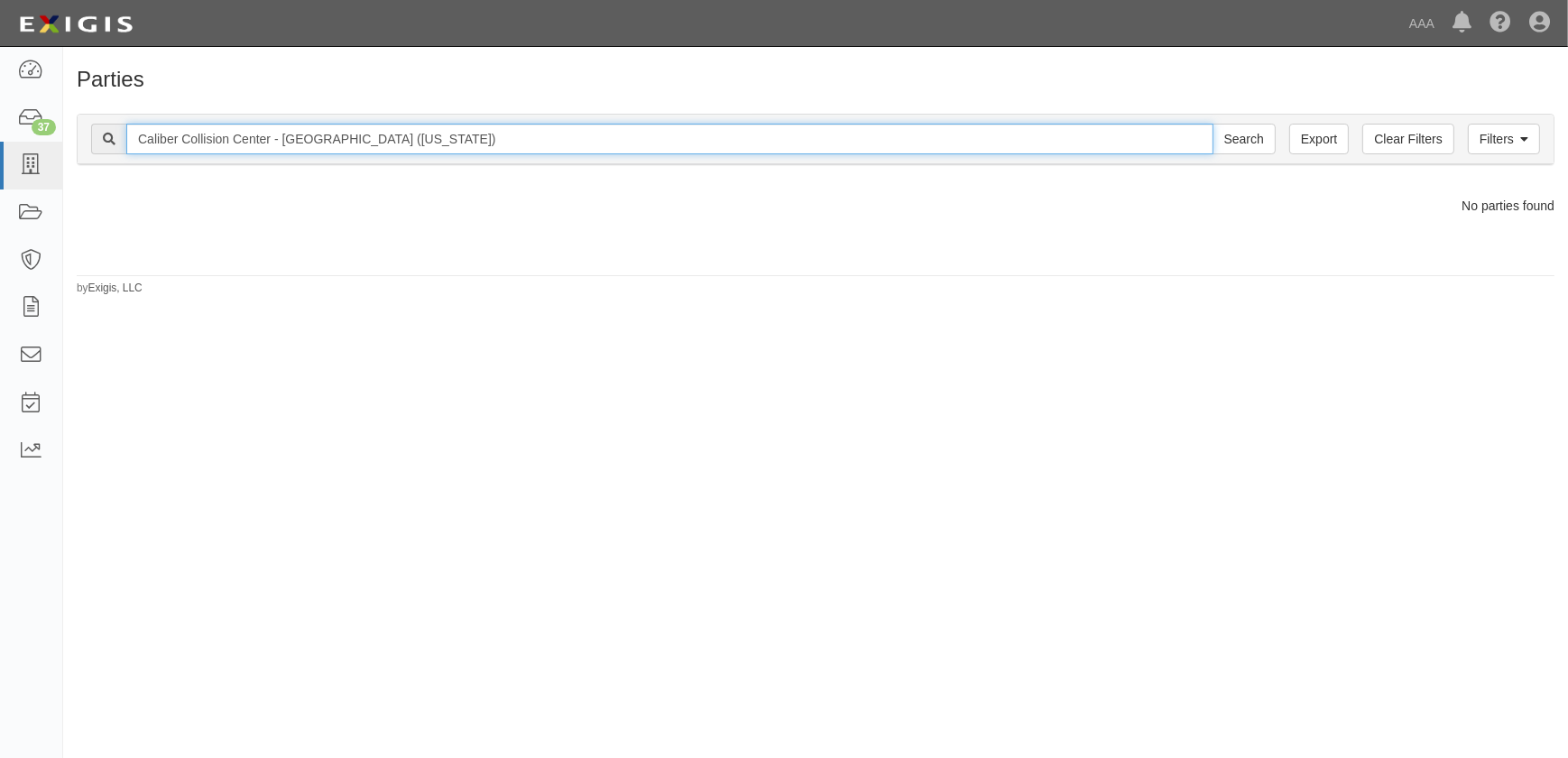
drag, startPoint x: 419, startPoint y: 137, endPoint x: 337, endPoint y: 147, distance: 82.6
click at [337, 147] on input "Caliber Collision Center - [GEOGRAPHIC_DATA] ([US_STATE])" at bounding box center [669, 139] width 1087 height 31
type input "Caliber Collision Center - [GEOGRAPHIC_DATA]"
click at [1212, 123] on input "Search" at bounding box center [1243, 139] width 63 height 31
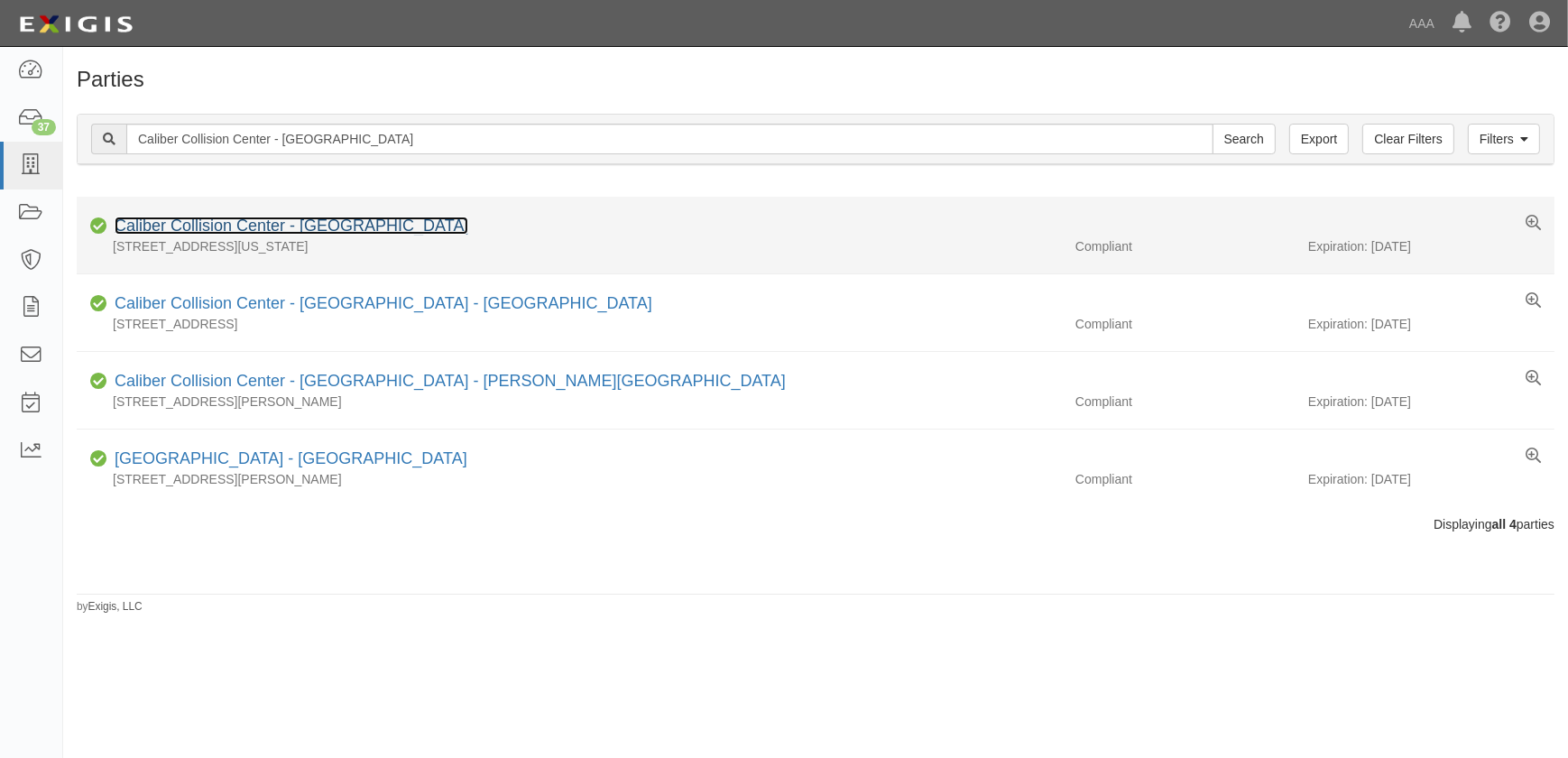
click at [338, 224] on link "Caliber Collision Center - Riverside" at bounding box center [291, 225] width 354 height 18
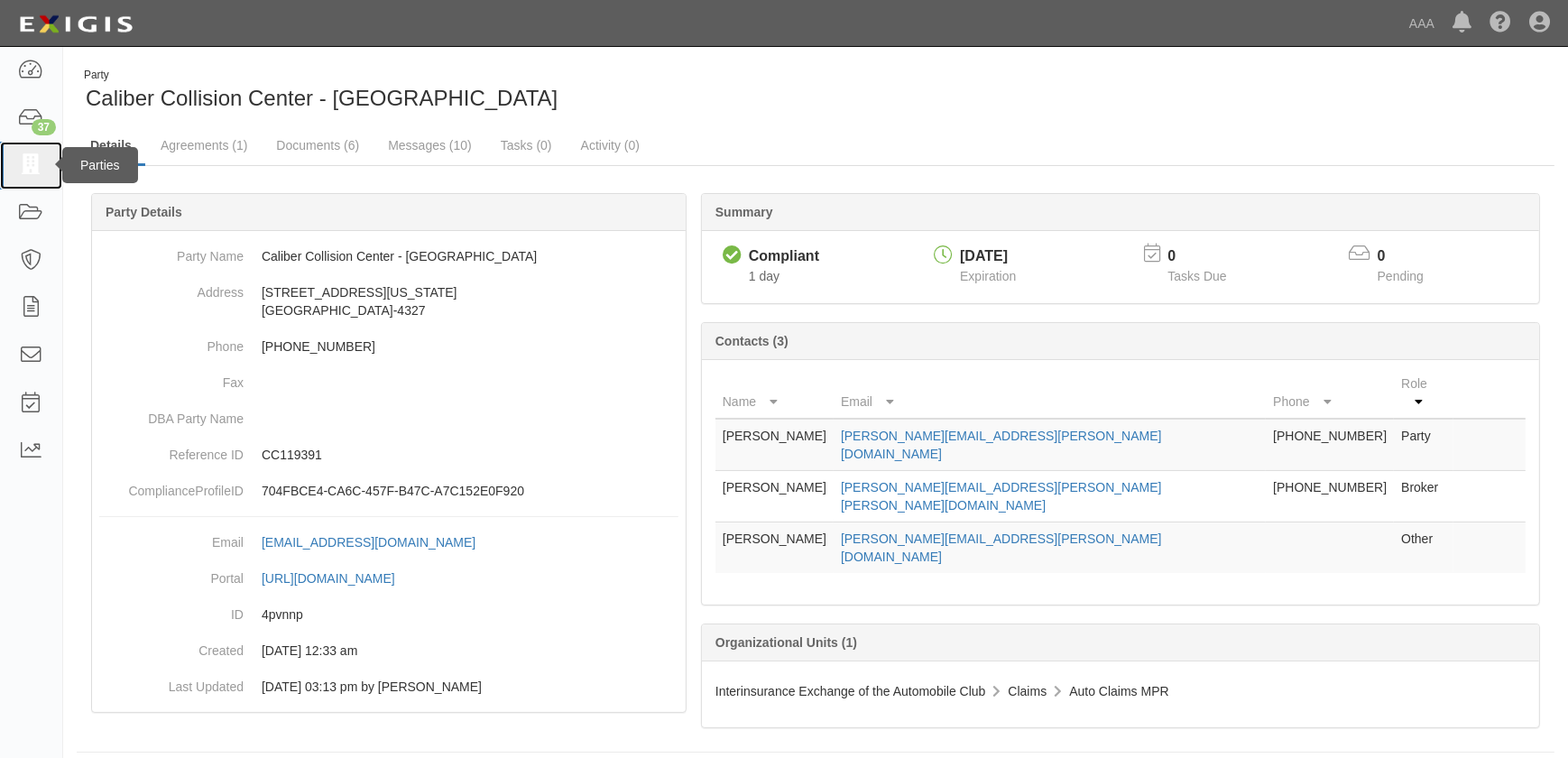
click at [34, 168] on icon at bounding box center [31, 166] width 25 height 21
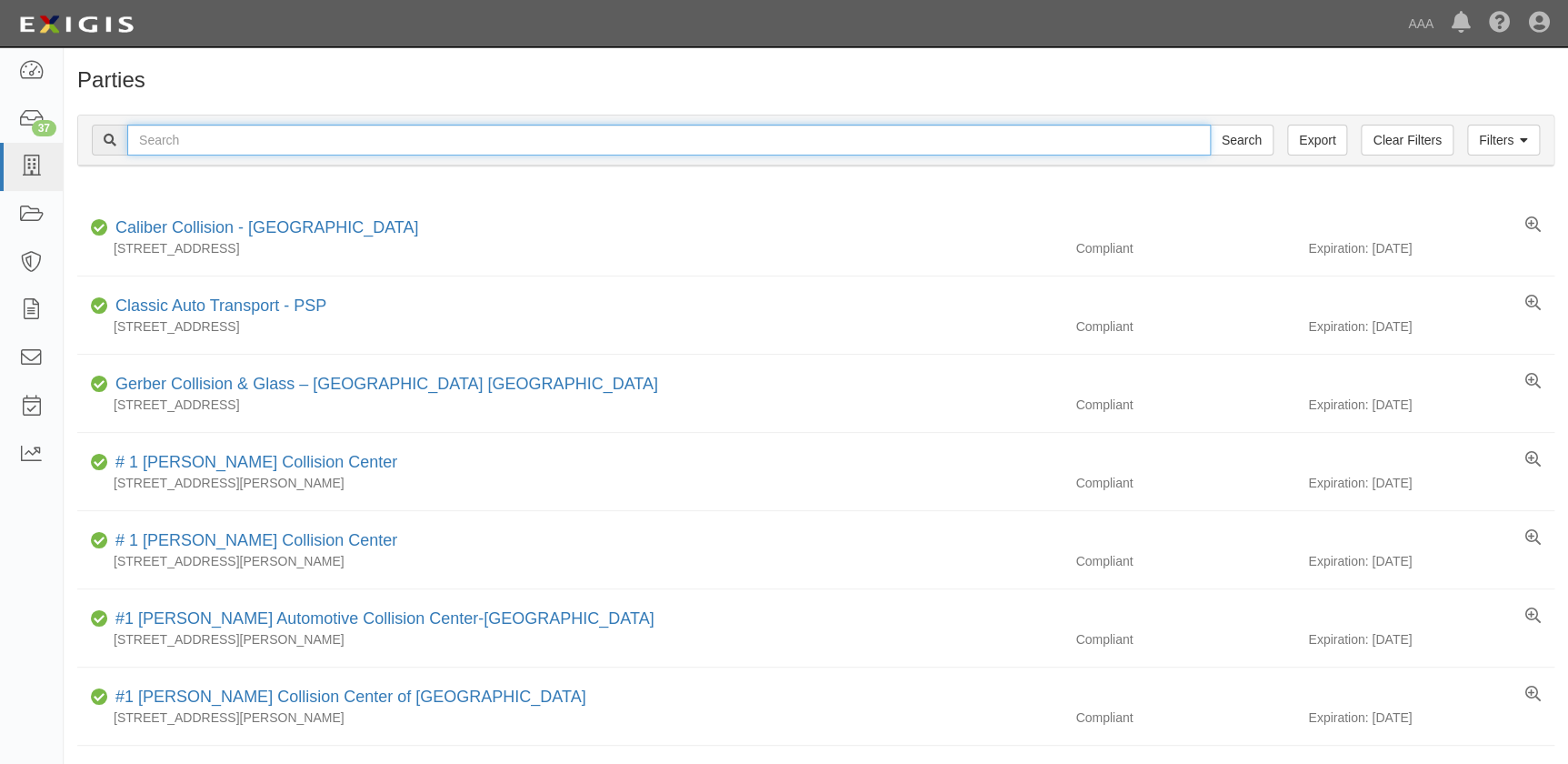
click at [297, 133] on input "text" at bounding box center [668, 140] width 1083 height 31
paste input "Caliber Collision Center - [GEOGRAPHIC_DATA]"
type input "Caliber Collision Center - [GEOGRAPHIC_DATA]"
click at [1210, 124] on input "Search" at bounding box center [1241, 140] width 63 height 31
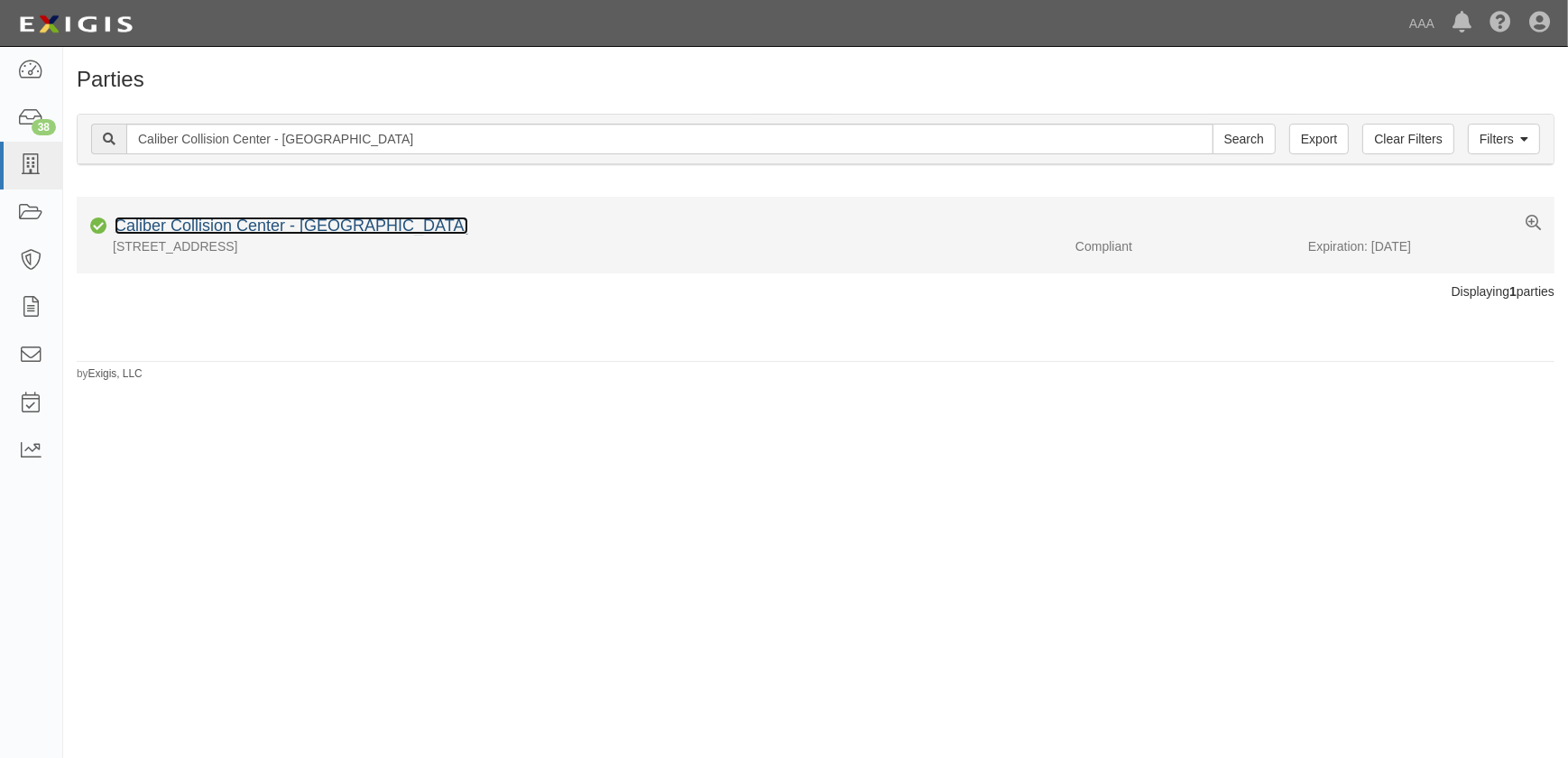
click at [322, 232] on link "Caliber Collision Center - [GEOGRAPHIC_DATA]" at bounding box center [291, 225] width 354 height 18
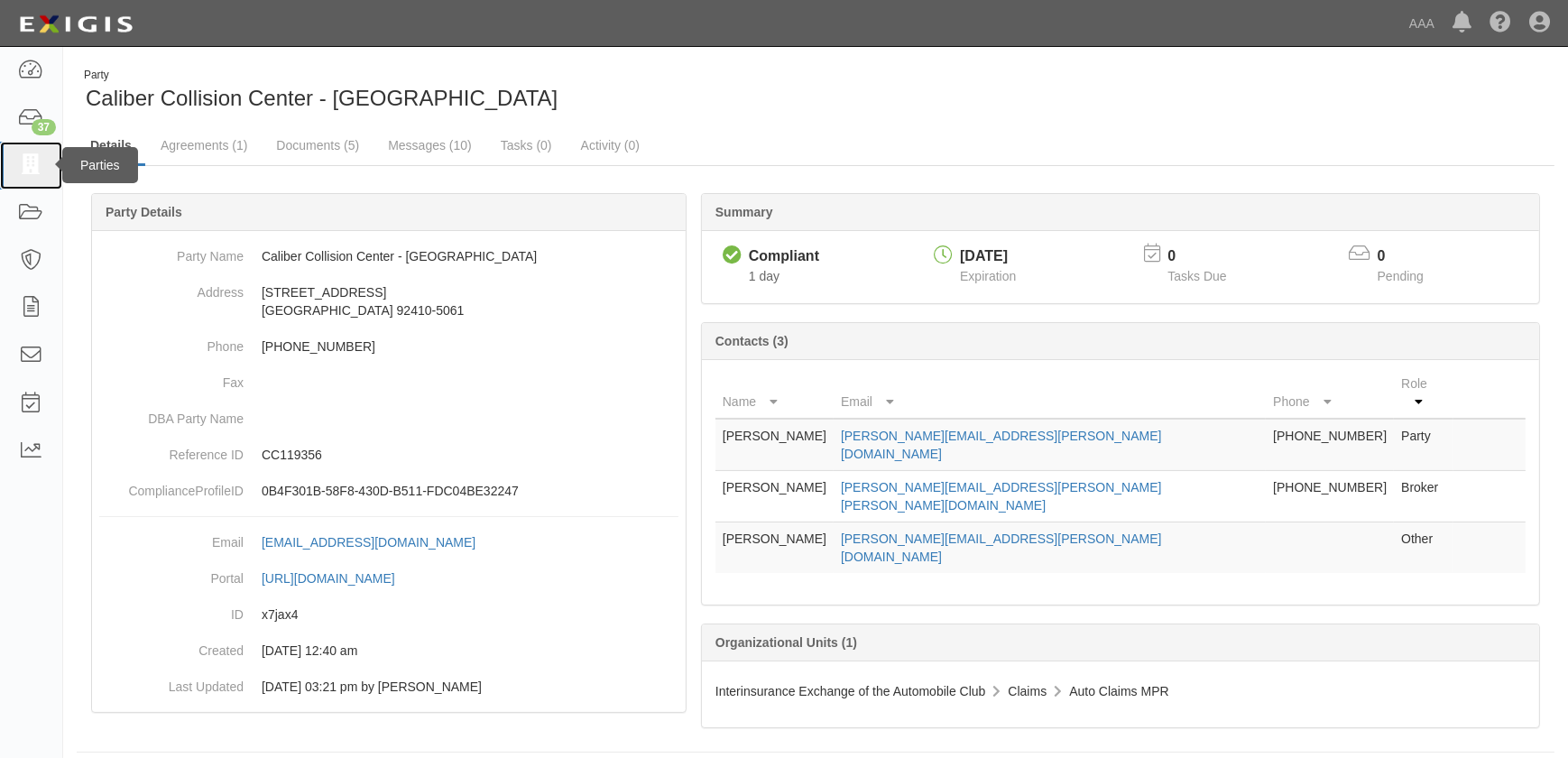
click at [23, 171] on icon at bounding box center [31, 166] width 25 height 21
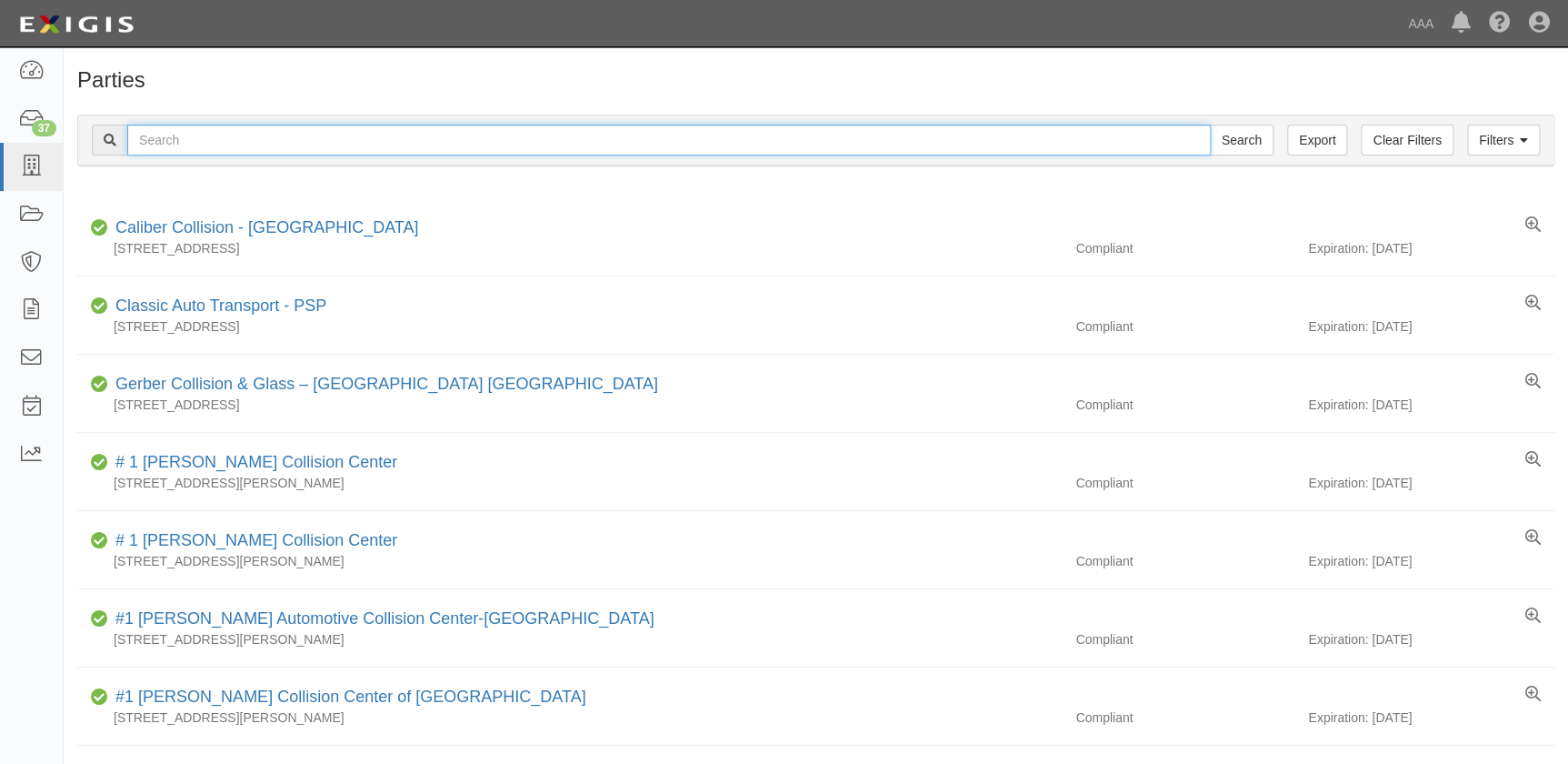
click at [258, 141] on input "text" at bounding box center [668, 140] width 1083 height 31
paste input "Caliber Collision Center - [GEOGRAPHIC_DATA]"
type input "Caliber Collision Center - [GEOGRAPHIC_DATA]"
click at [1210, 124] on input "Search" at bounding box center [1241, 140] width 63 height 31
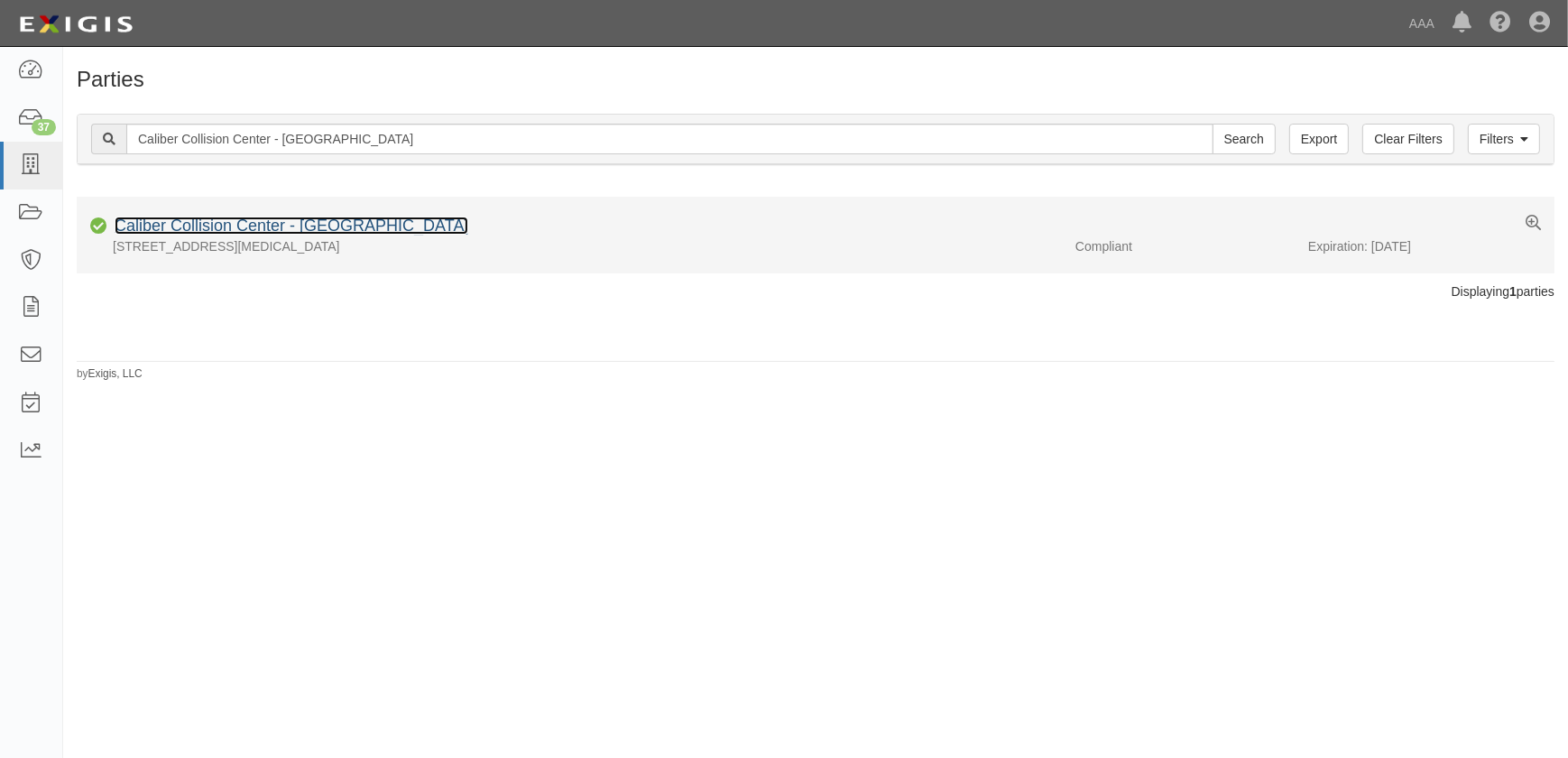
click at [238, 227] on link "Caliber Collision Center - [GEOGRAPHIC_DATA]" at bounding box center [291, 225] width 354 height 18
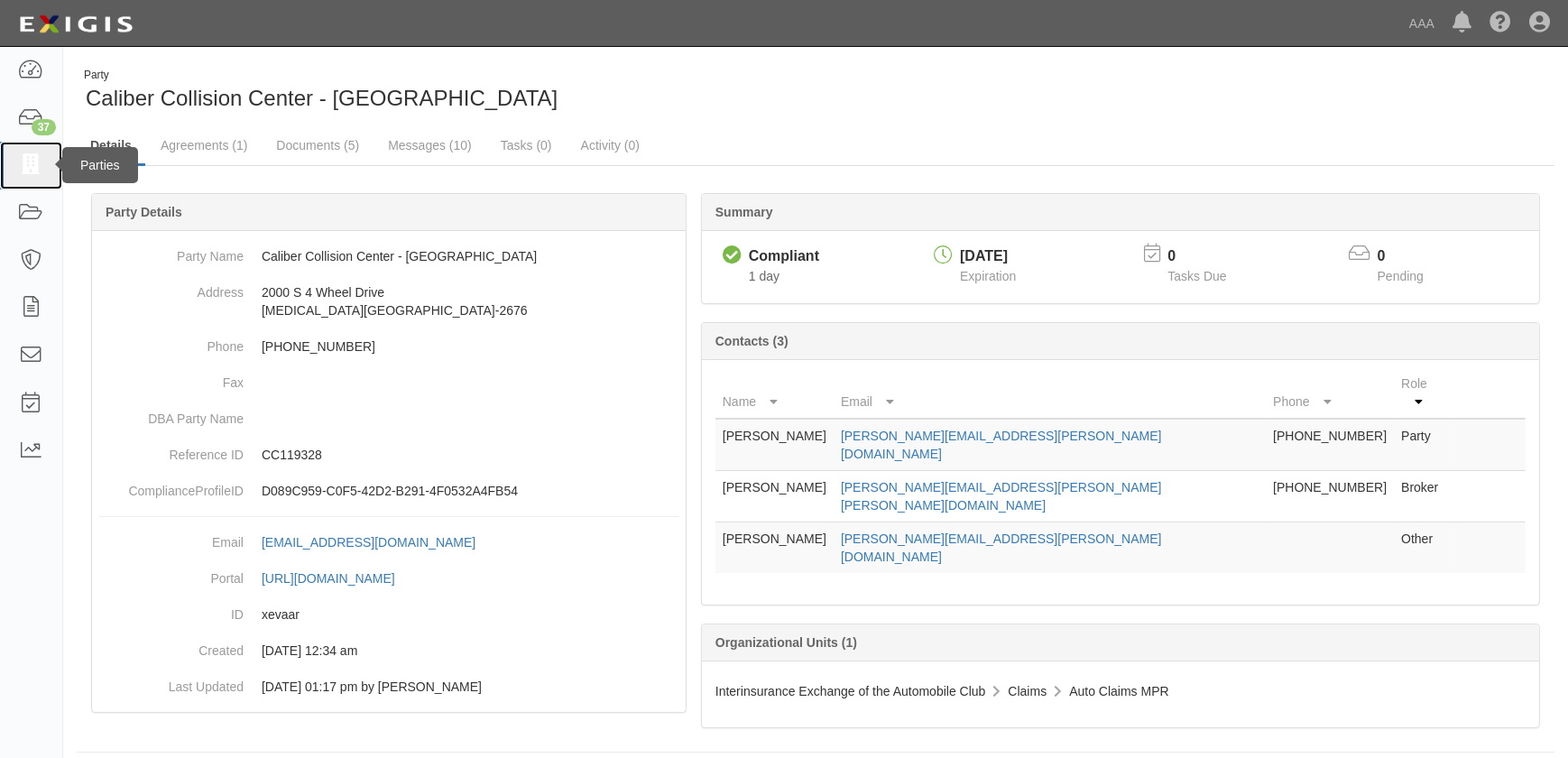
click at [23, 155] on icon at bounding box center [31, 166] width 25 height 21
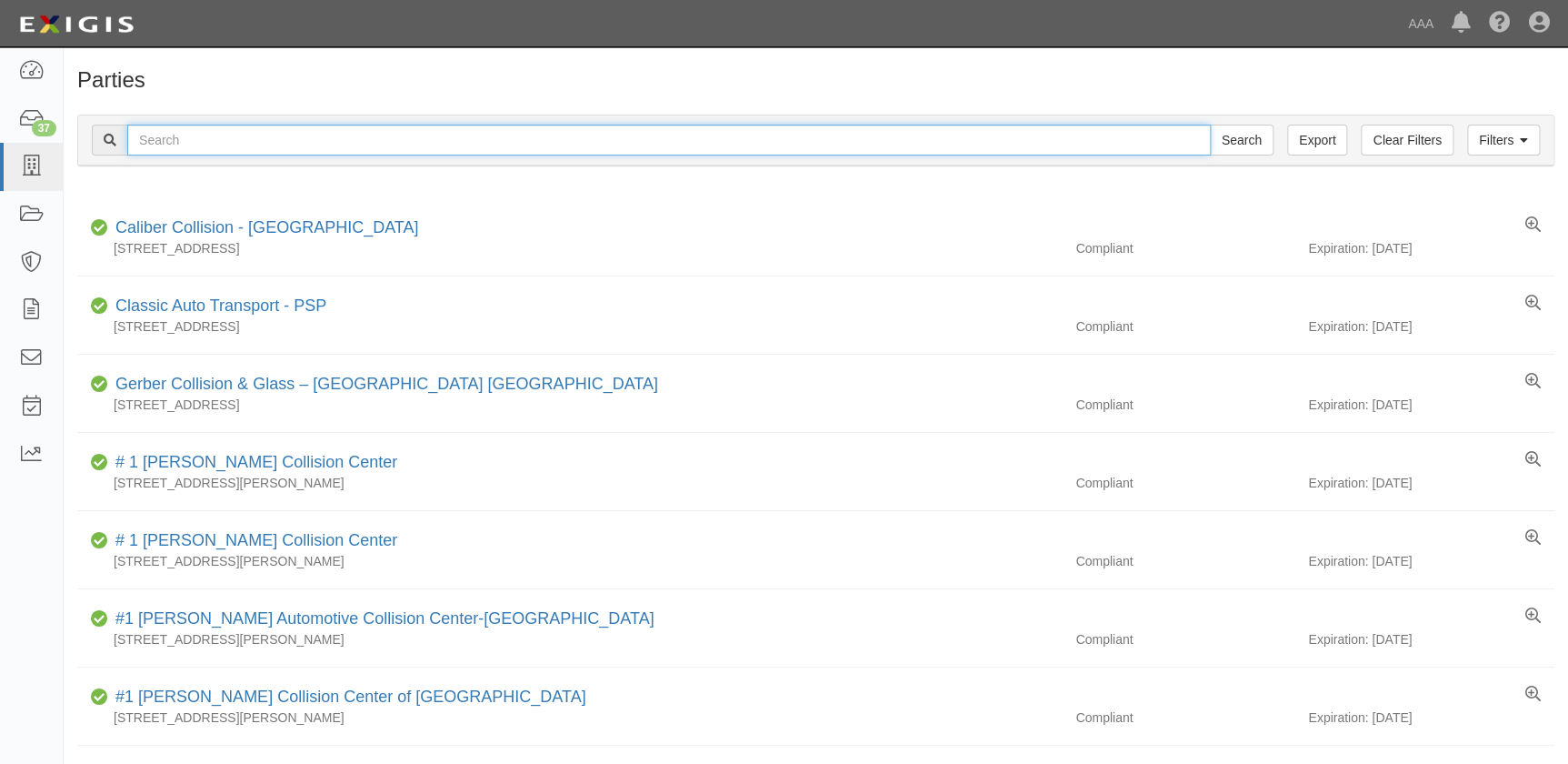
click at [187, 143] on input "text" at bounding box center [668, 140] width 1083 height 31
paste input "Caliber Collision Center - [GEOGRAPHIC_DATA]"
type input "Caliber Collision Center - Rialto"
click at [1210, 124] on input "Search" at bounding box center [1241, 140] width 63 height 31
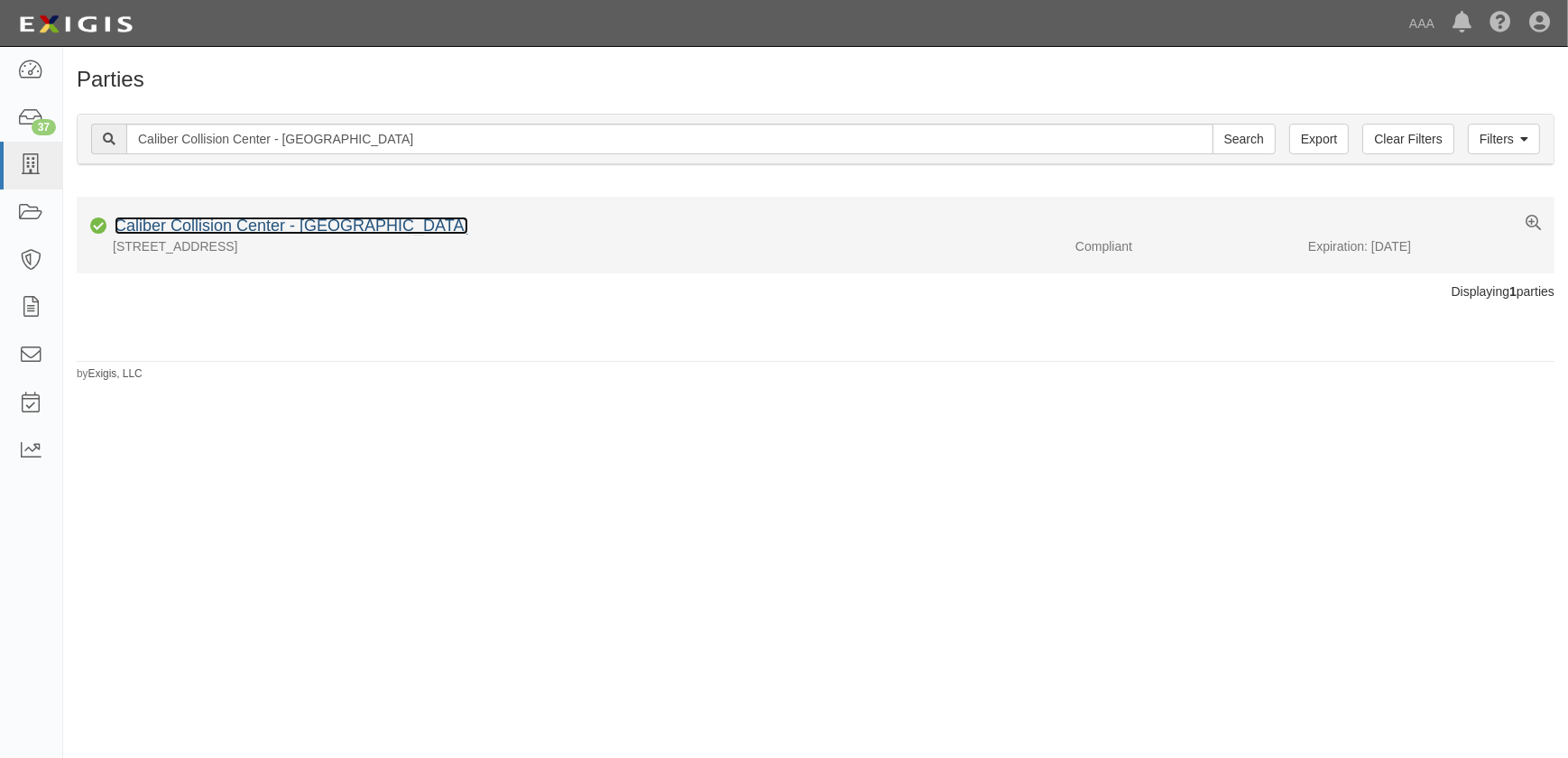
click at [220, 225] on link "Caliber Collision Center - [GEOGRAPHIC_DATA]" at bounding box center [291, 225] width 354 height 18
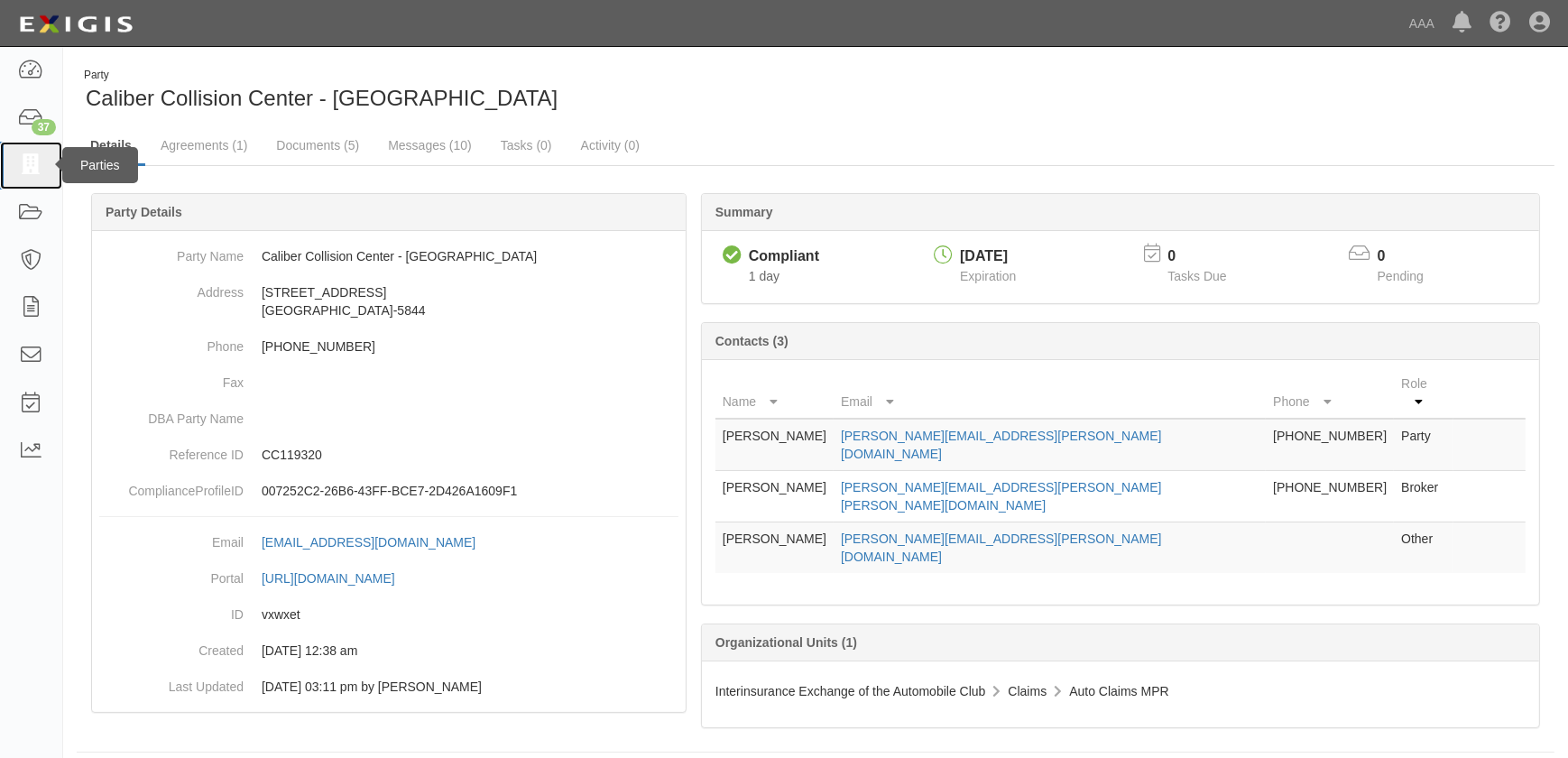
click at [33, 169] on icon at bounding box center [31, 166] width 25 height 21
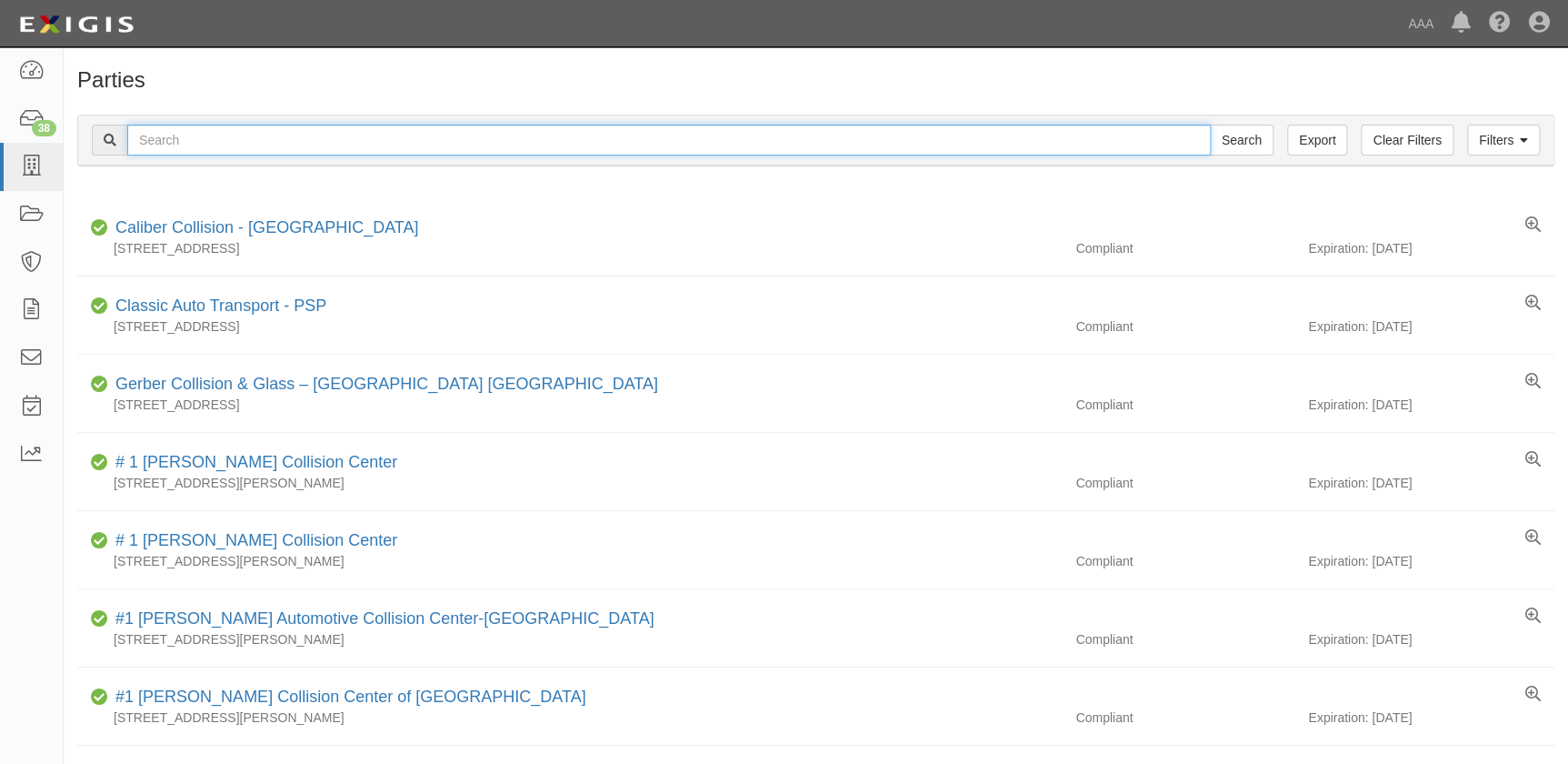
click at [142, 135] on input "text" at bounding box center [668, 140] width 1083 height 31
paste input "Caliber Collision Center - [GEOGRAPHIC_DATA]"
type input "Caliber Collision Center - [GEOGRAPHIC_DATA]"
click at [1210, 124] on input "Search" at bounding box center [1241, 140] width 63 height 31
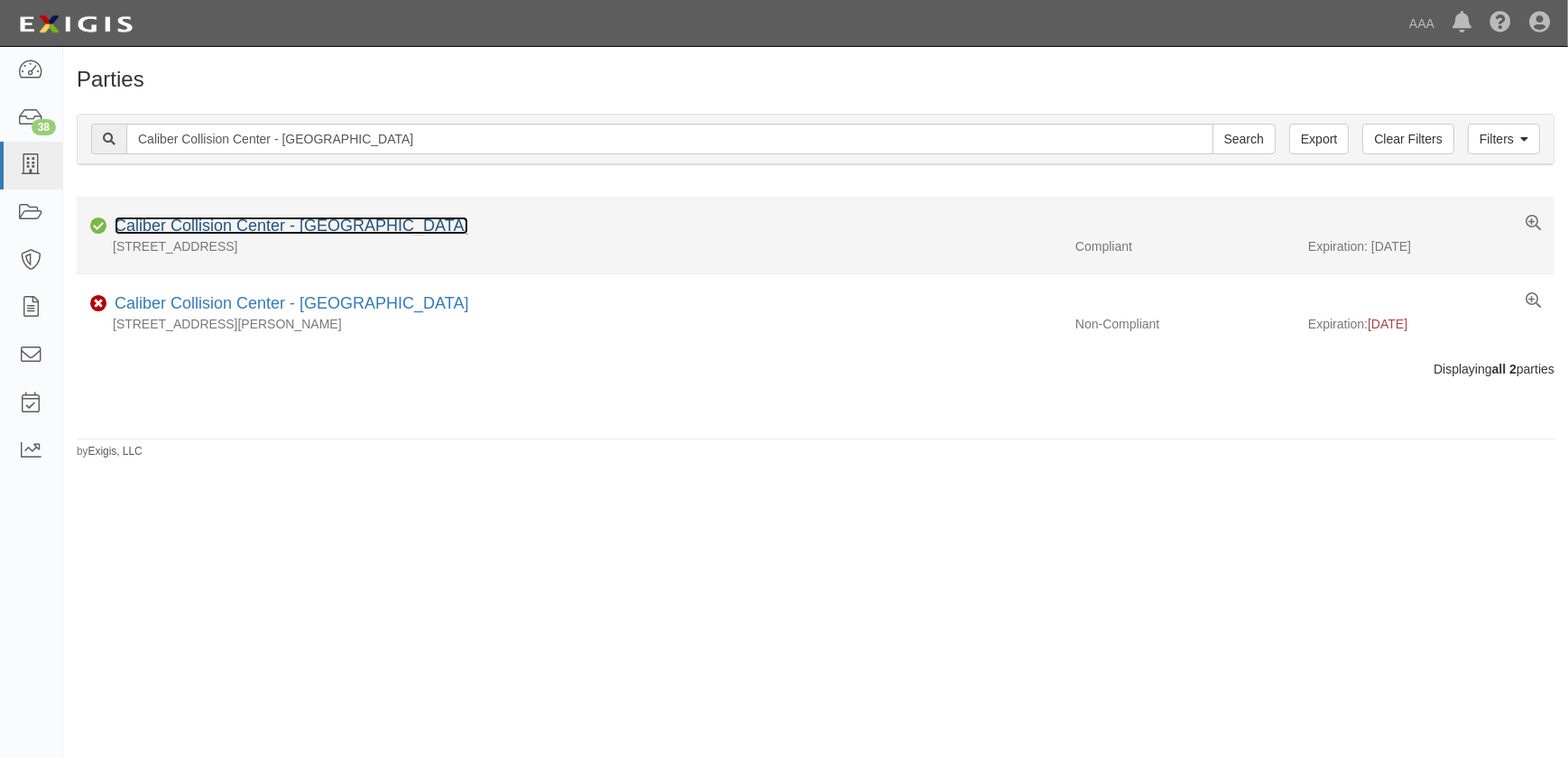
click at [290, 219] on link "Caliber Collision Center - [GEOGRAPHIC_DATA]" at bounding box center [291, 225] width 354 height 18
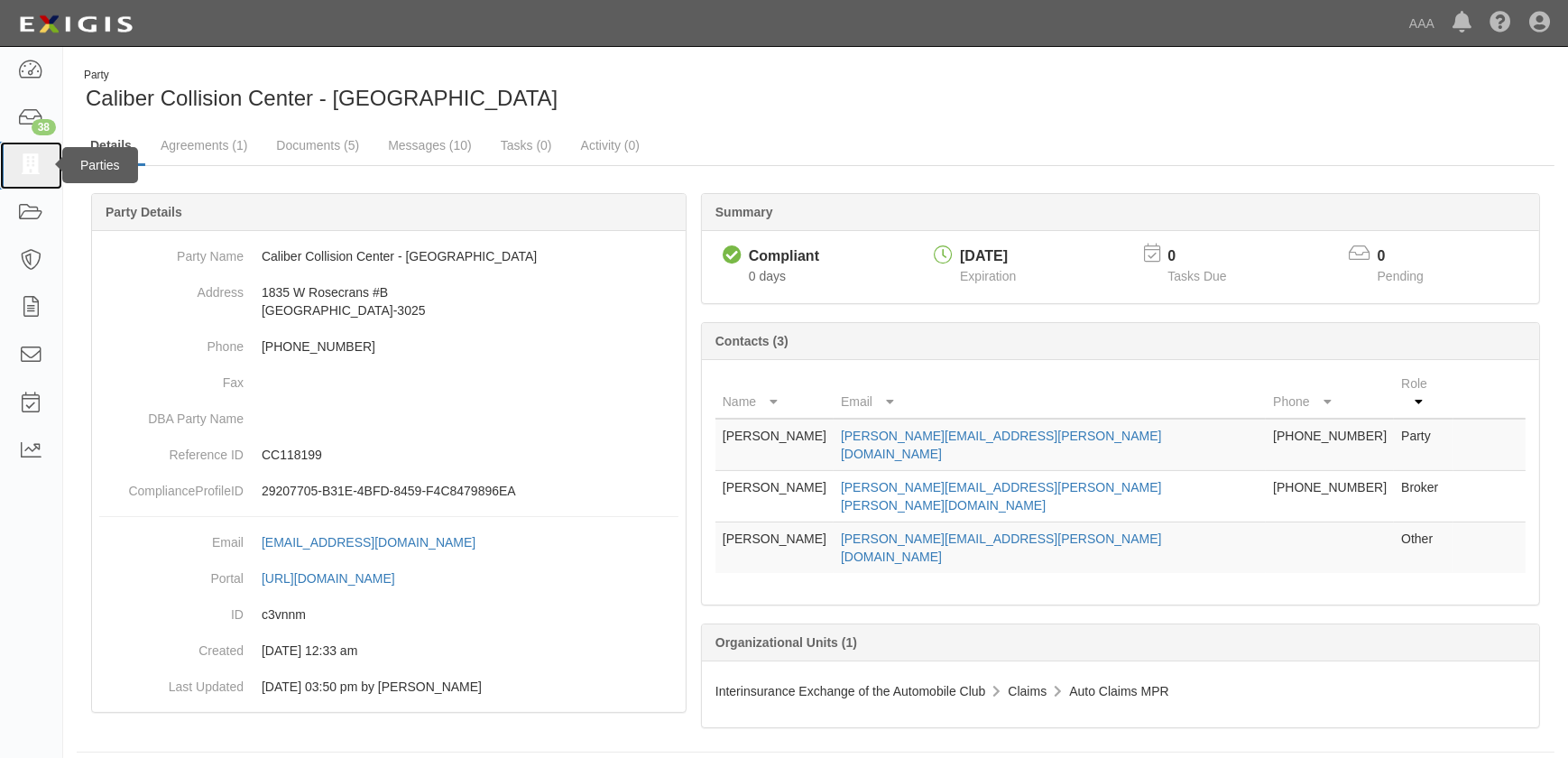
click at [26, 163] on icon at bounding box center [31, 166] width 25 height 21
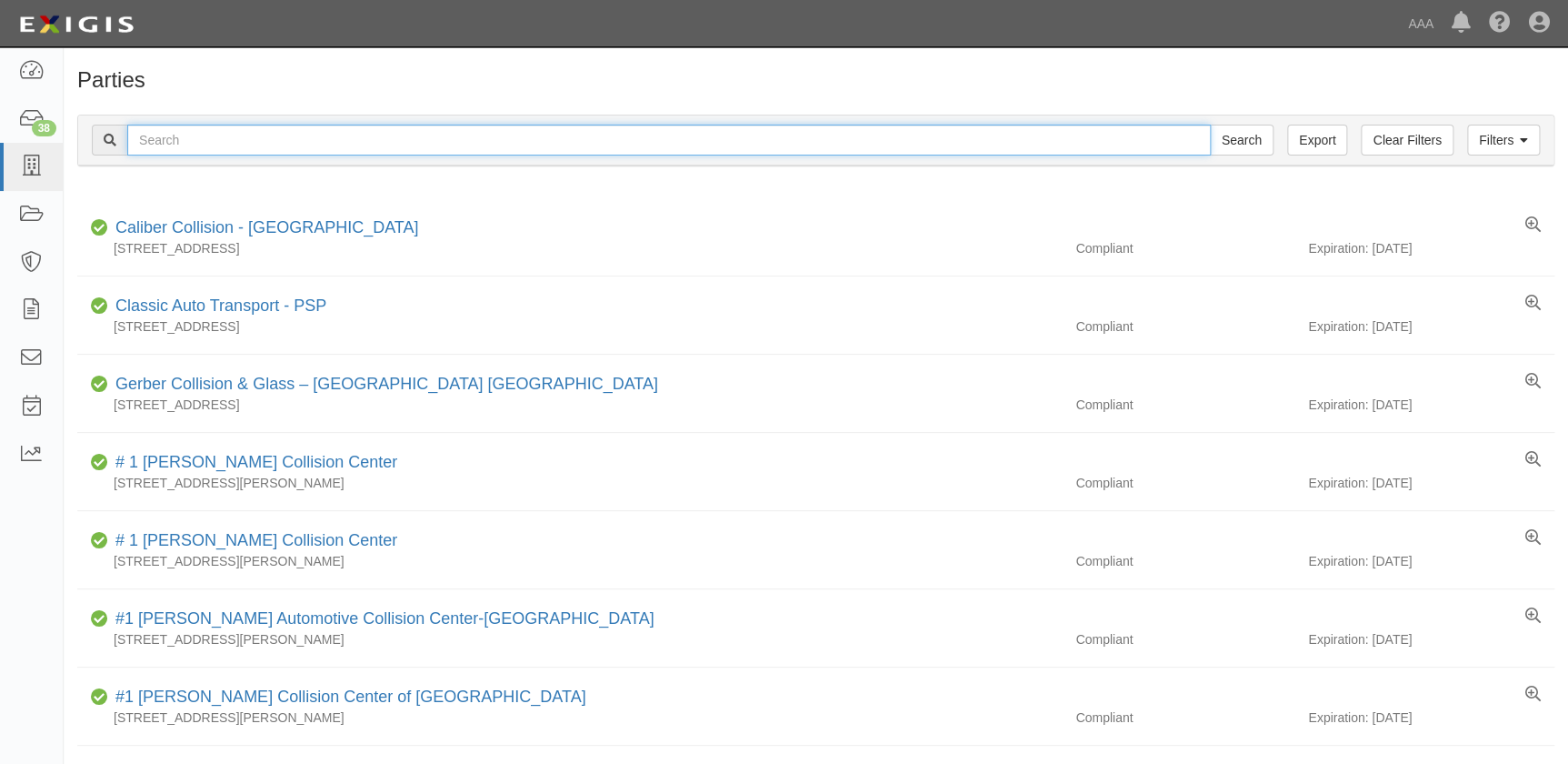
click at [260, 148] on input "text" at bounding box center [668, 140] width 1083 height 31
paste input "Caliber Collision Center - European Body Shop"
type input "Caliber Collision Center - European Body Shop"
click at [1210, 124] on input "Search" at bounding box center [1241, 140] width 63 height 31
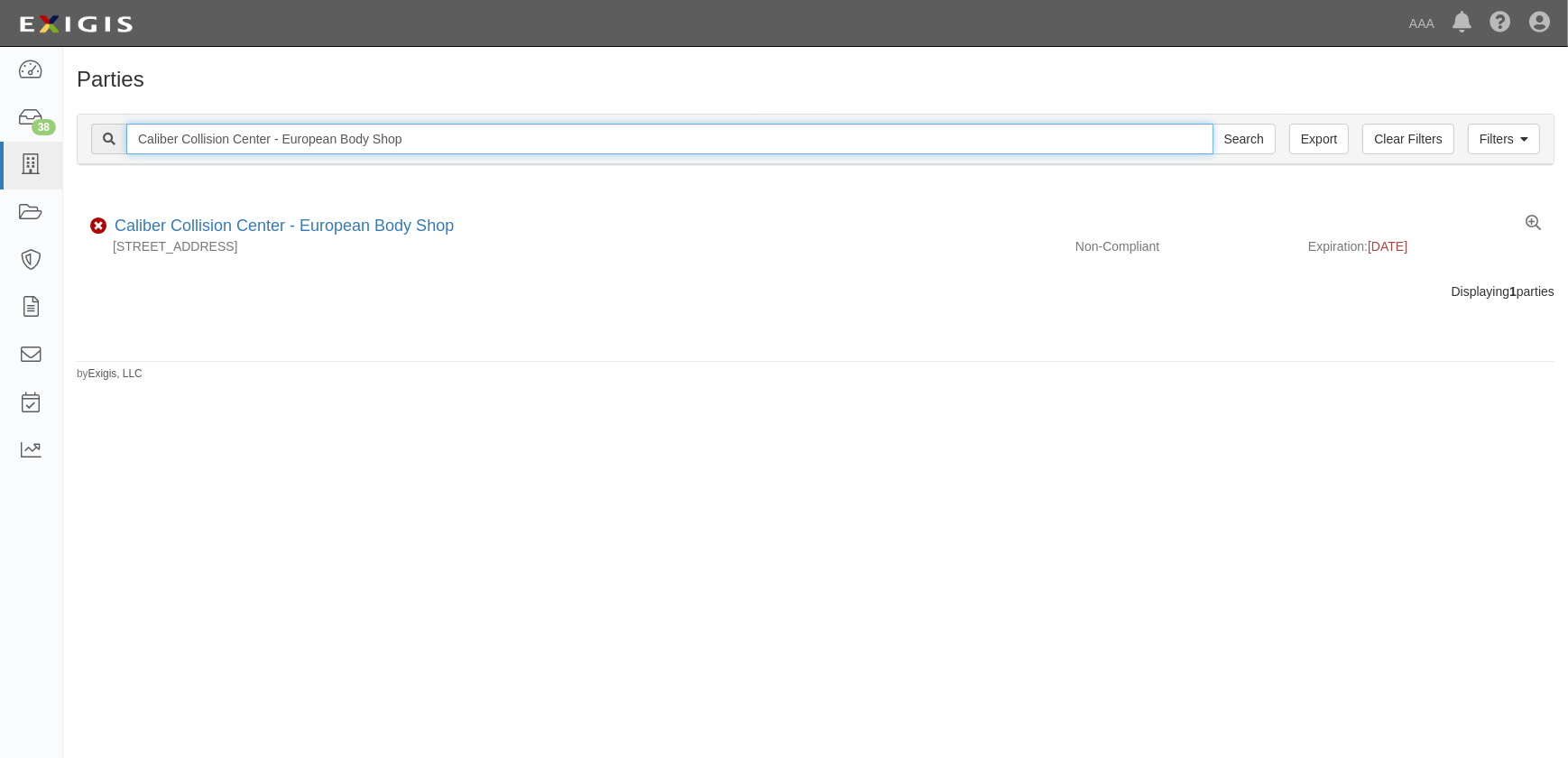
drag, startPoint x: 206, startPoint y: 139, endPoint x: -2, endPoint y: 141, distance: 208.0
click at [0, 141] on html "Toggle navigation Dashboard 38 Inbox Parties Agreements Coverages Documents Mes…" at bounding box center [784, 367] width 1568 height 736
paste input "Sunroad Collision Center"
type input "Sunroad Collision Center"
click at [1212, 123] on input "Search" at bounding box center [1243, 139] width 63 height 31
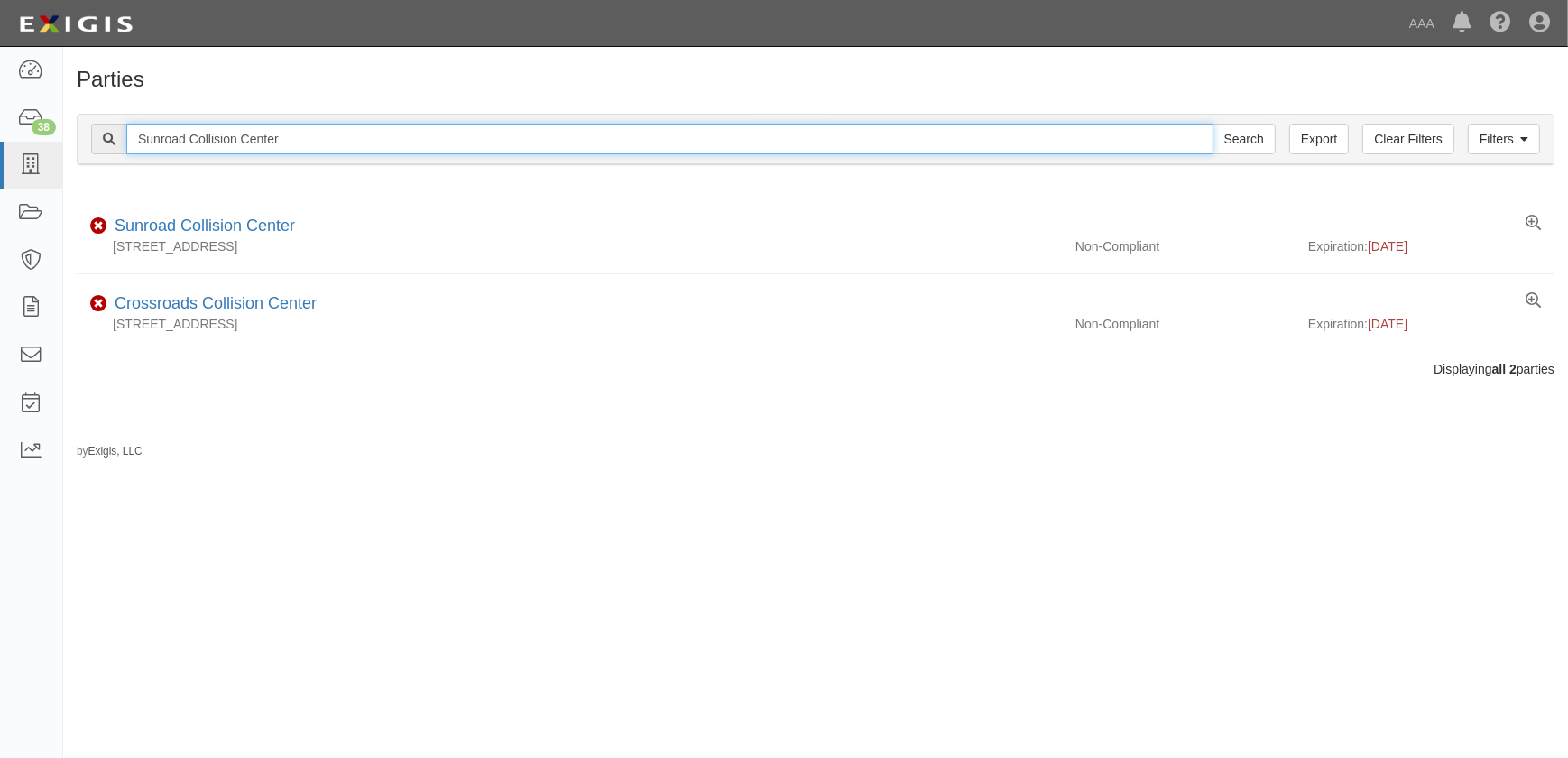
drag, startPoint x: 322, startPoint y: 143, endPoint x: -45, endPoint y: 116, distance: 368.0
click at [0, 116] on html "Toggle navigation Dashboard 38 Inbox Parties Agreements Coverages Documents Mes…" at bounding box center [784, 367] width 1568 height 736
paste input "Toyota of [GEOGRAPHIC_DATA]"
type input "Toyota of [GEOGRAPHIC_DATA]"
click at [1212, 123] on input "Search" at bounding box center [1243, 139] width 63 height 31
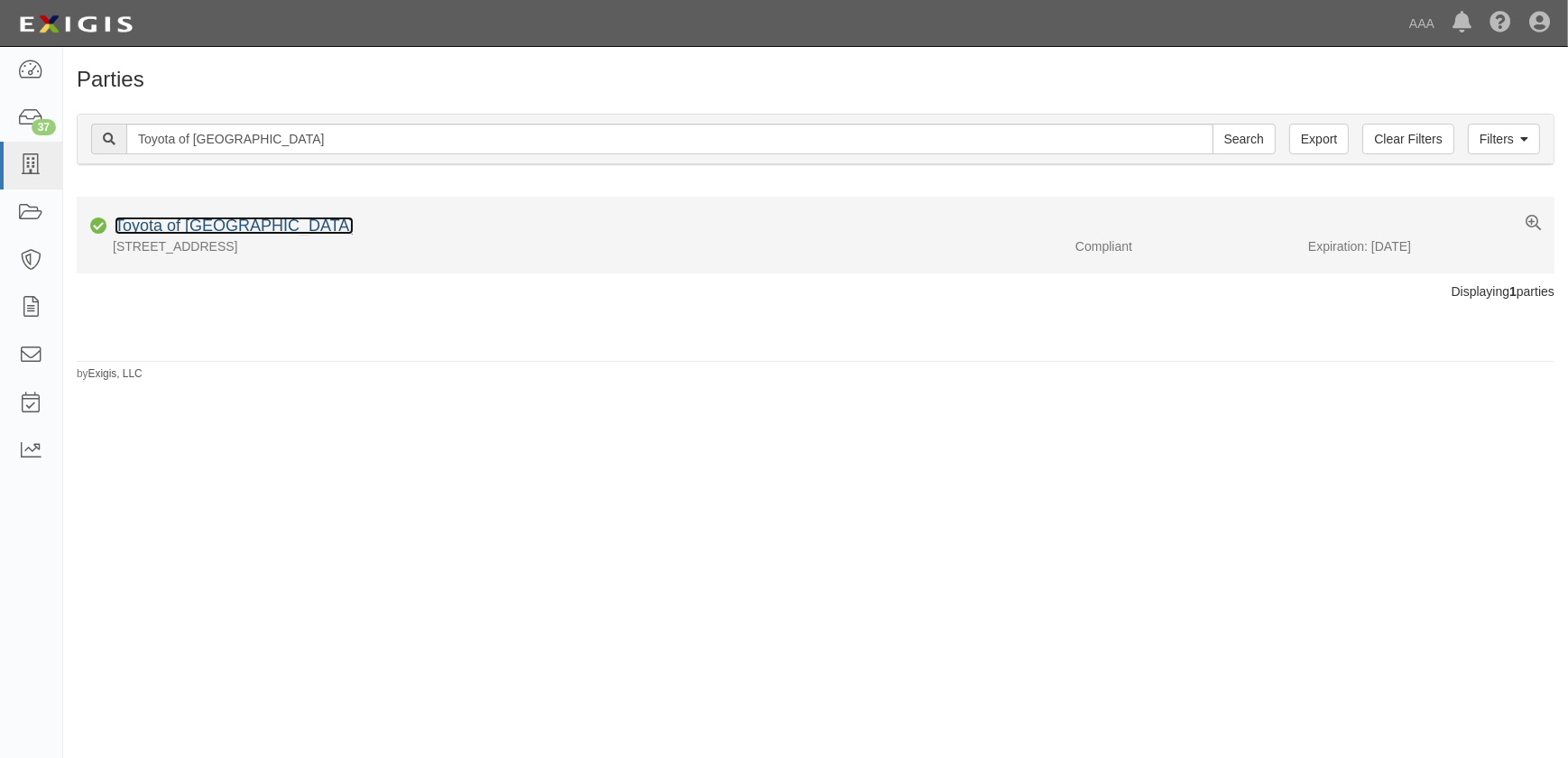
click at [205, 230] on link "Toyota of [GEOGRAPHIC_DATA]" at bounding box center [234, 225] width 239 height 18
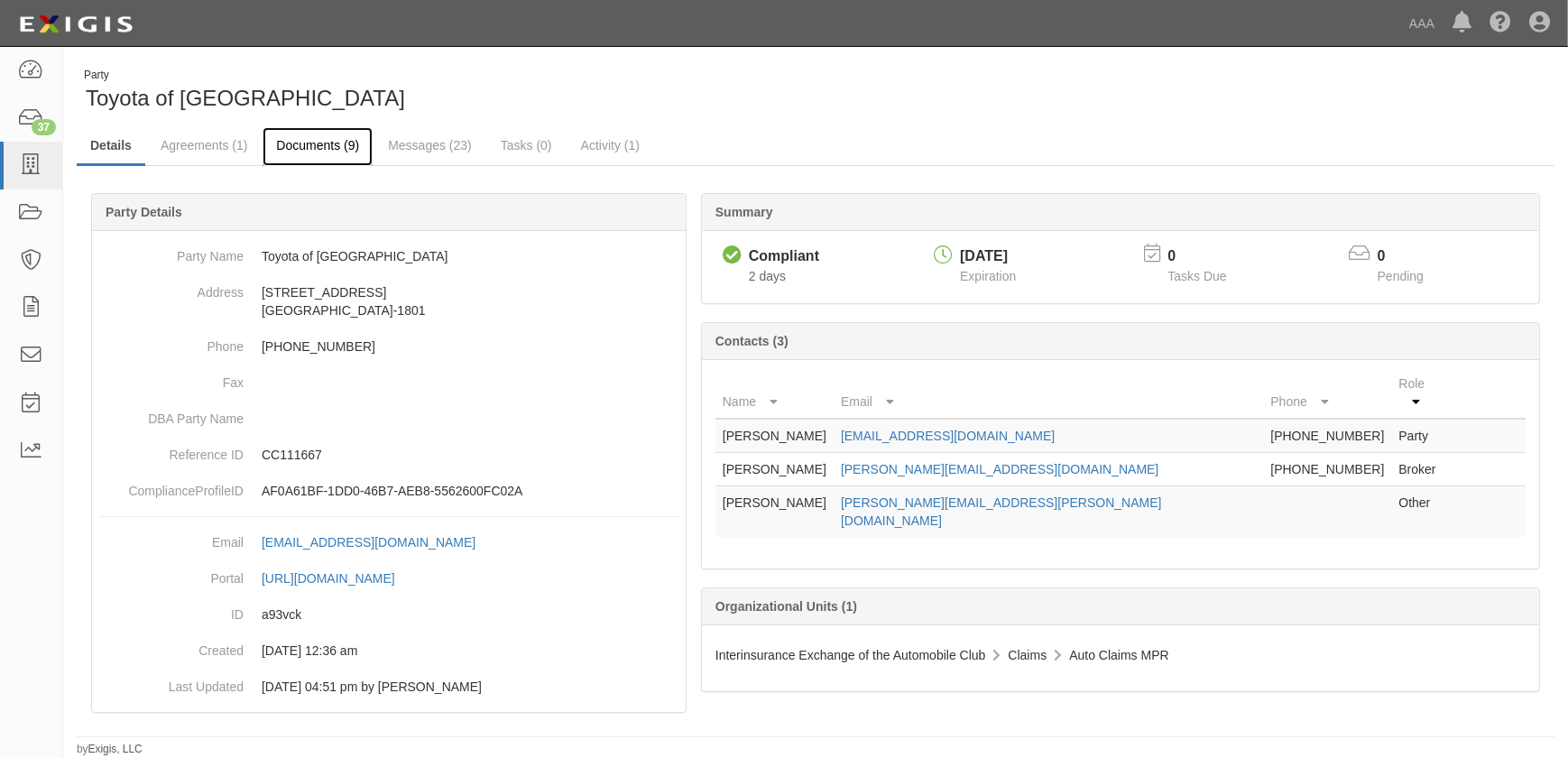
click at [310, 148] on link "Documents (9)" at bounding box center [317, 147] width 110 height 39
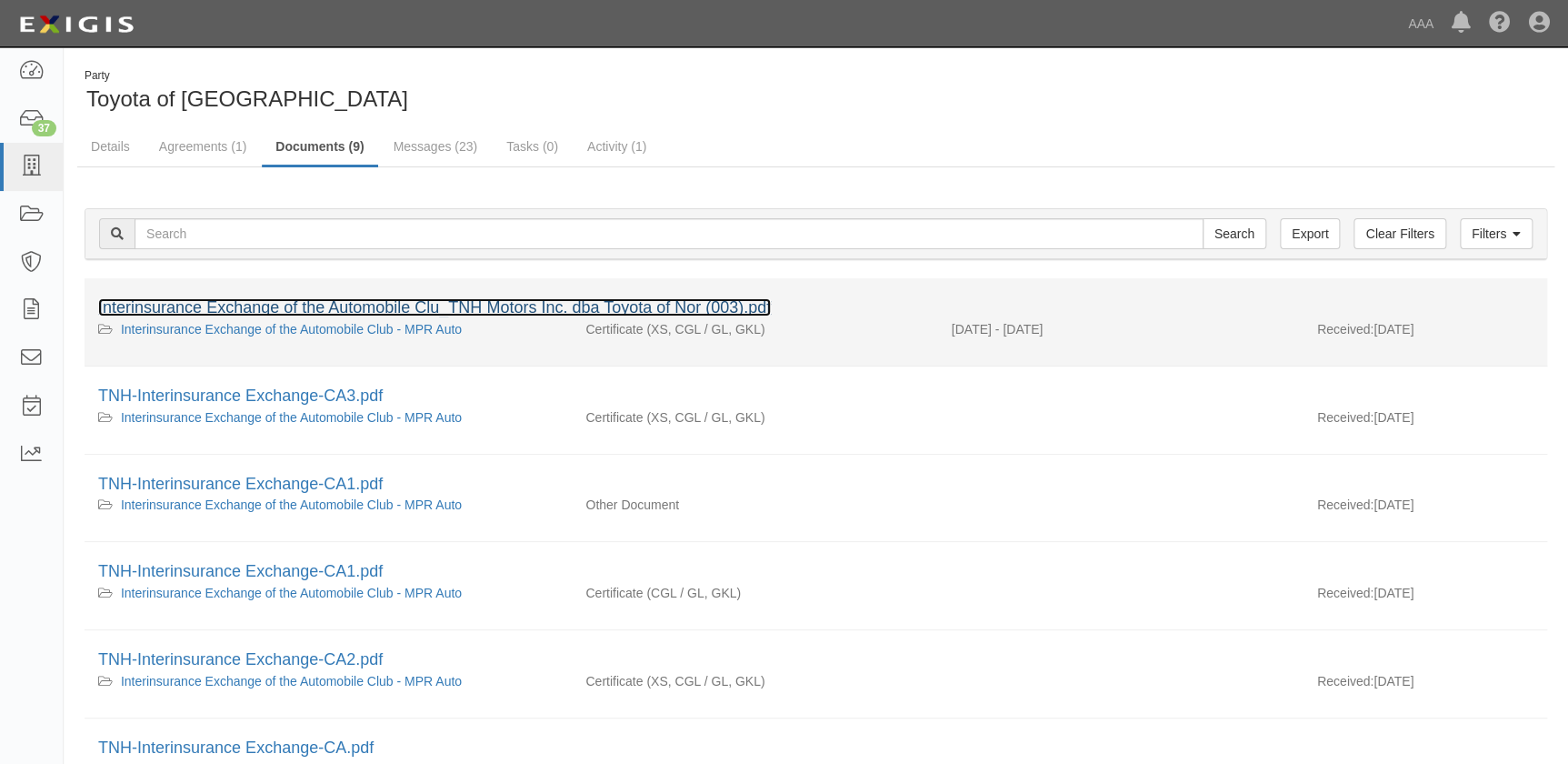
click at [254, 310] on link "Interinsurance Exchange of the Automobile Clu_TNH Motors Inc. dba Toyota of Nor…" at bounding box center [434, 307] width 672 height 18
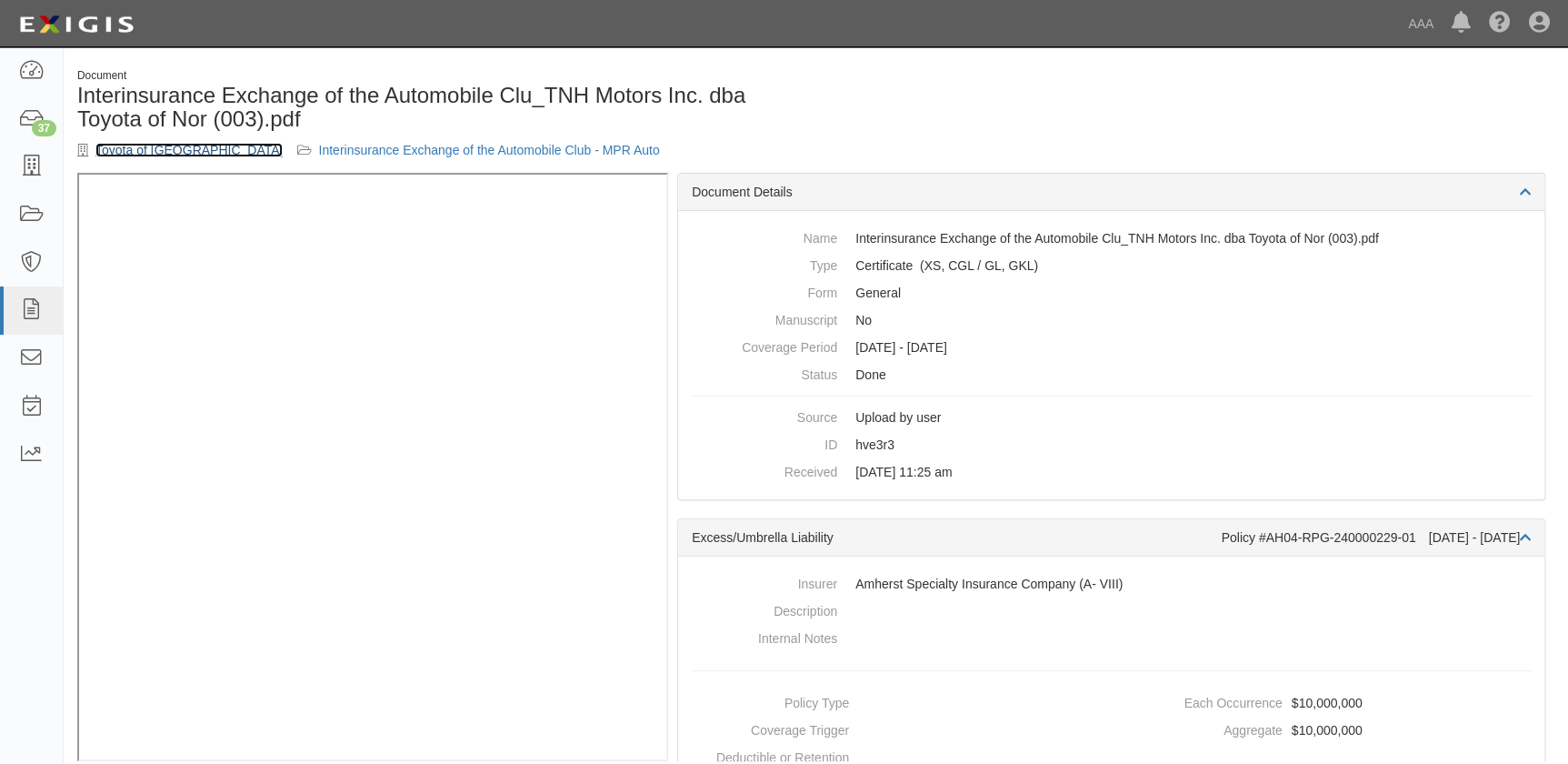
click at [182, 148] on link "Toyota of North Hollywood" at bounding box center [188, 150] width 187 height 15
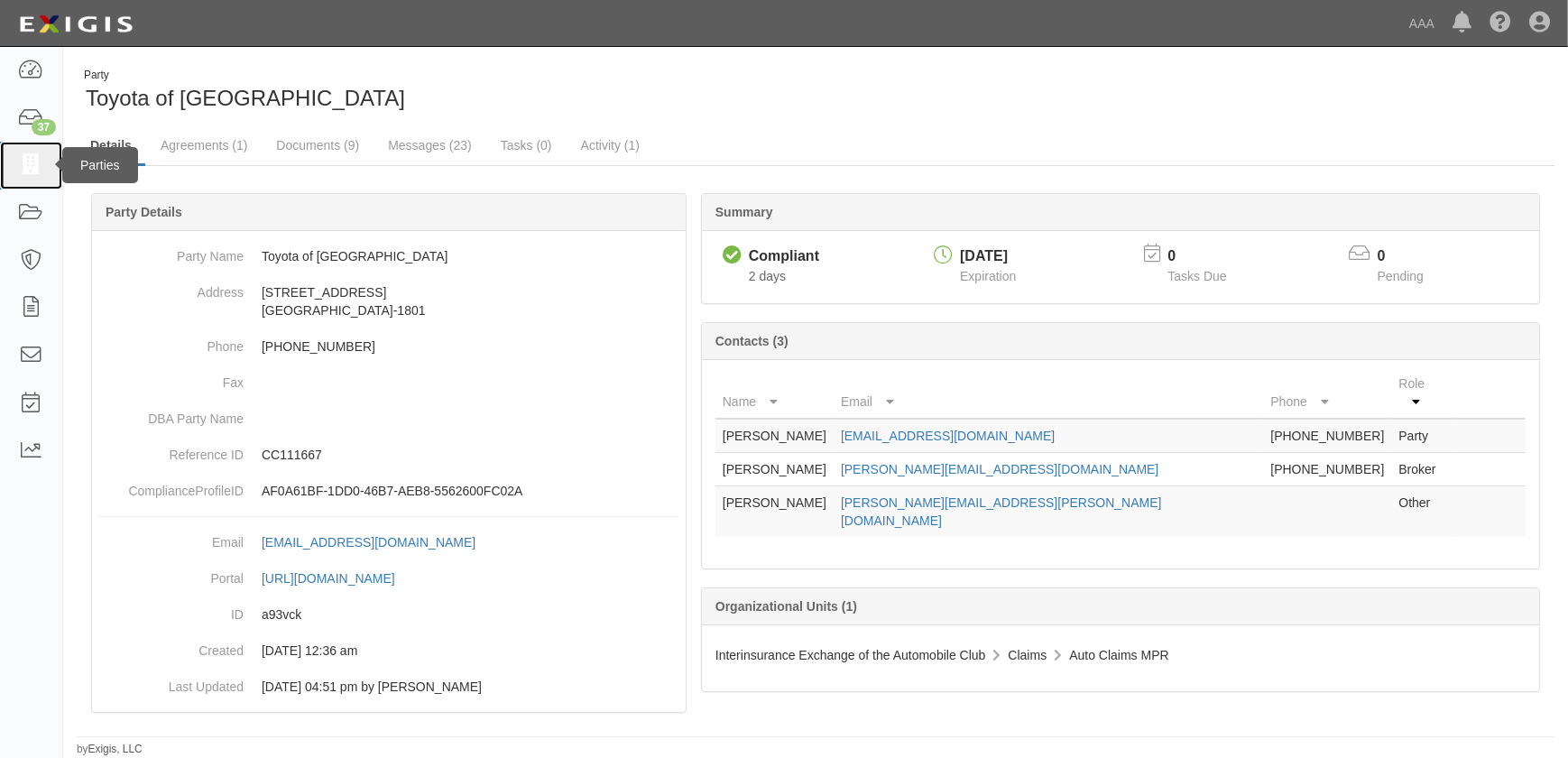
click at [35, 173] on icon at bounding box center [31, 166] width 25 height 21
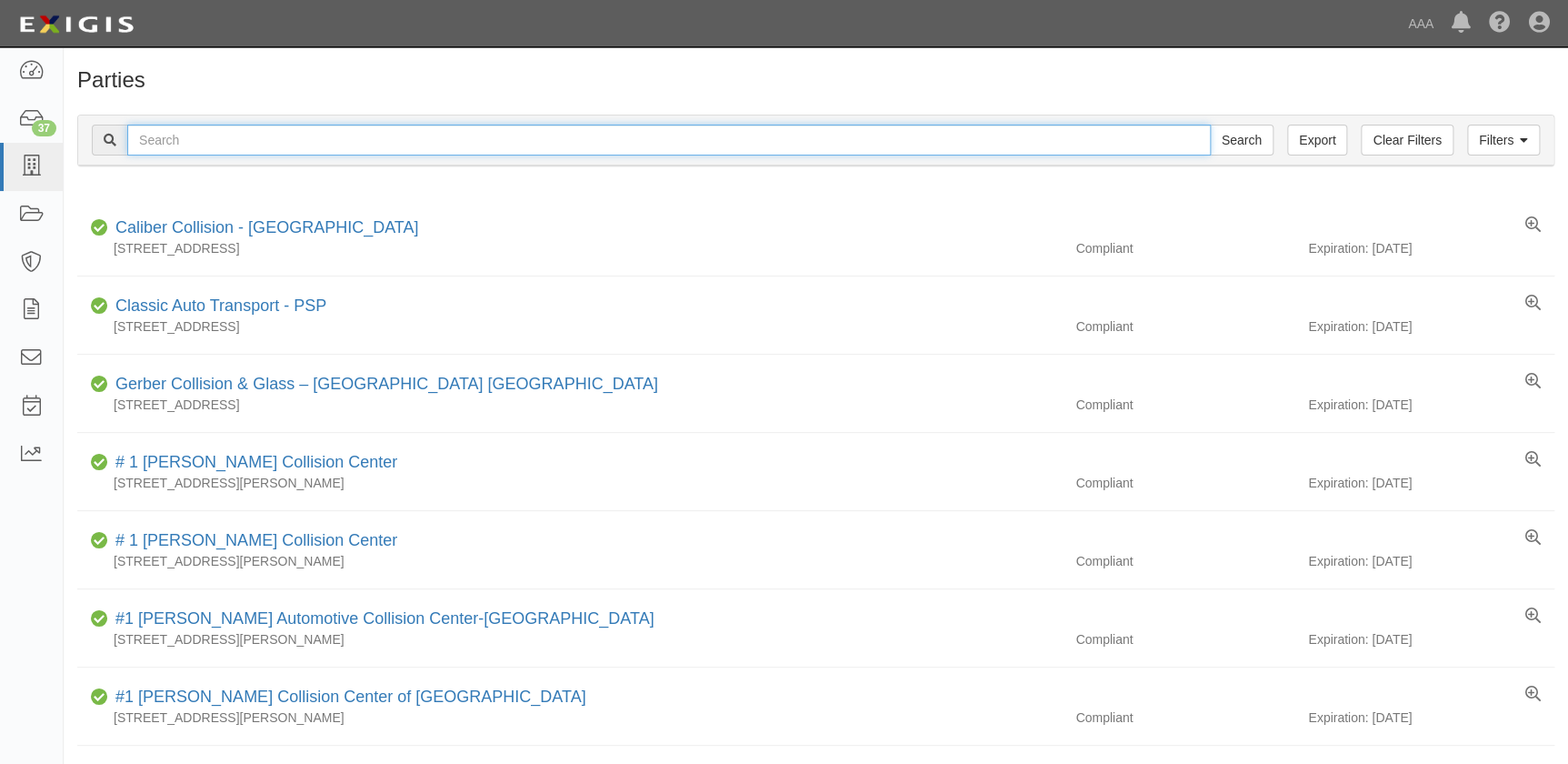
click at [166, 147] on input "text" at bounding box center [668, 140] width 1083 height 31
paste input "Caliber Collision Center - Glendale"
type input "Caliber Collision Center - Glendale"
click at [1210, 124] on input "Search" at bounding box center [1241, 140] width 63 height 31
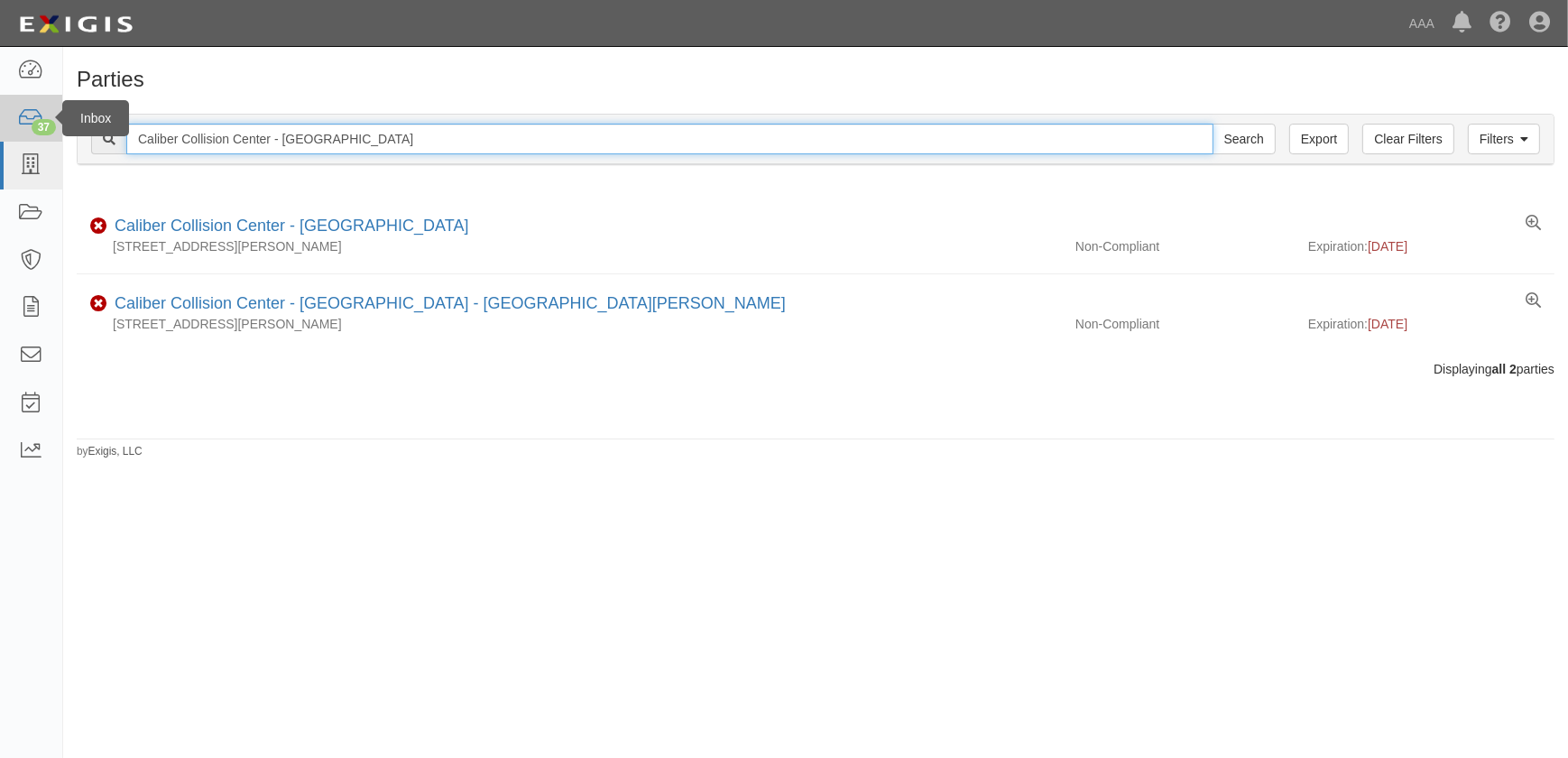
drag, startPoint x: 376, startPoint y: 135, endPoint x: 21, endPoint y: 141, distance: 355.1
click at [22, 141] on body "Toggle navigation Dashboard 37 Inbox Parties Agreements Coverages Documents Mes…" at bounding box center [784, 367] width 1568 height 736
paste input "Redlands"
type input "Caliber Collision Center - Redlands"
click at [1212, 123] on input "Search" at bounding box center [1243, 139] width 63 height 31
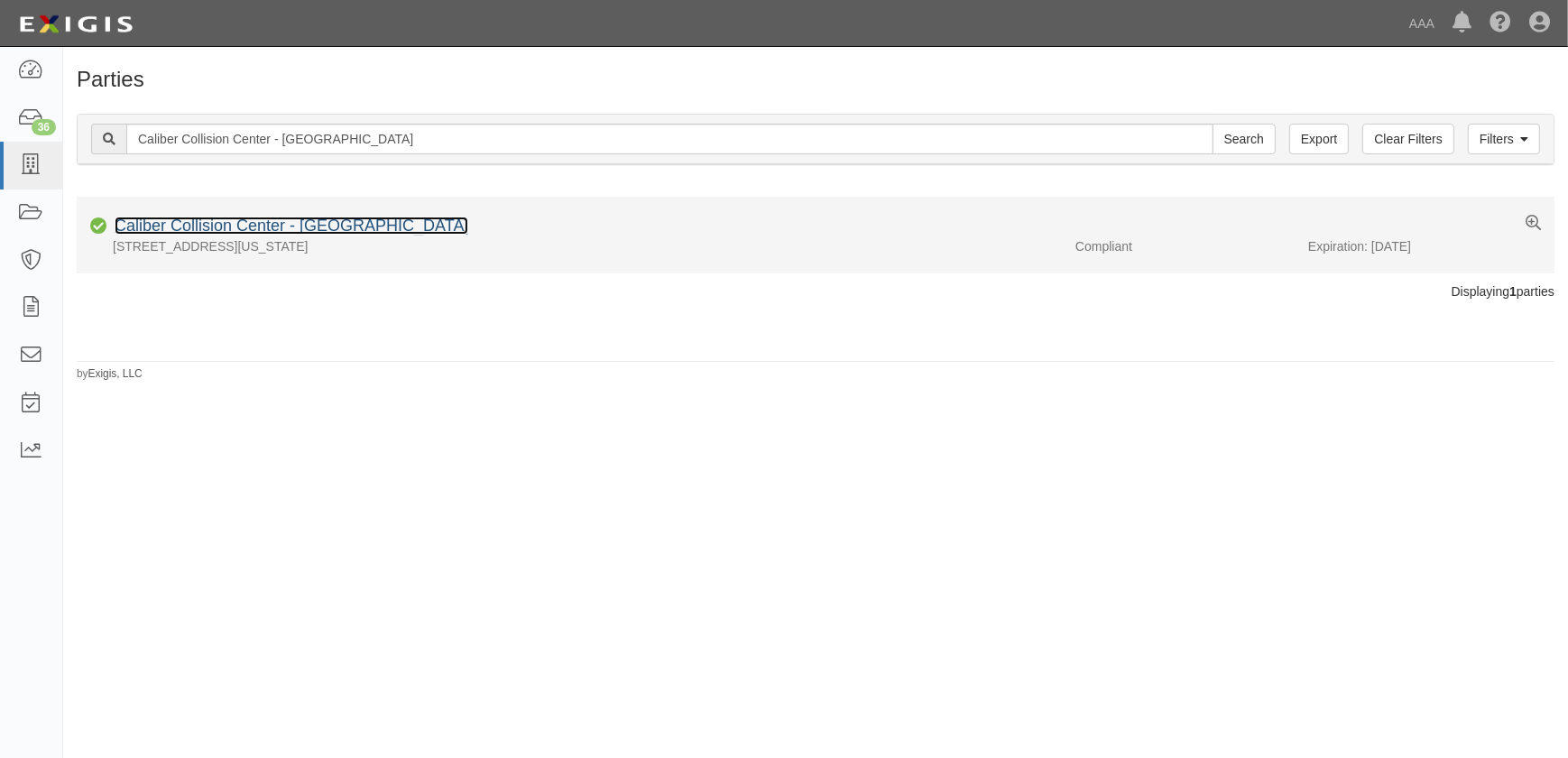
click at [207, 229] on link "Caliber Collision Center - Redlands" at bounding box center [291, 225] width 354 height 18
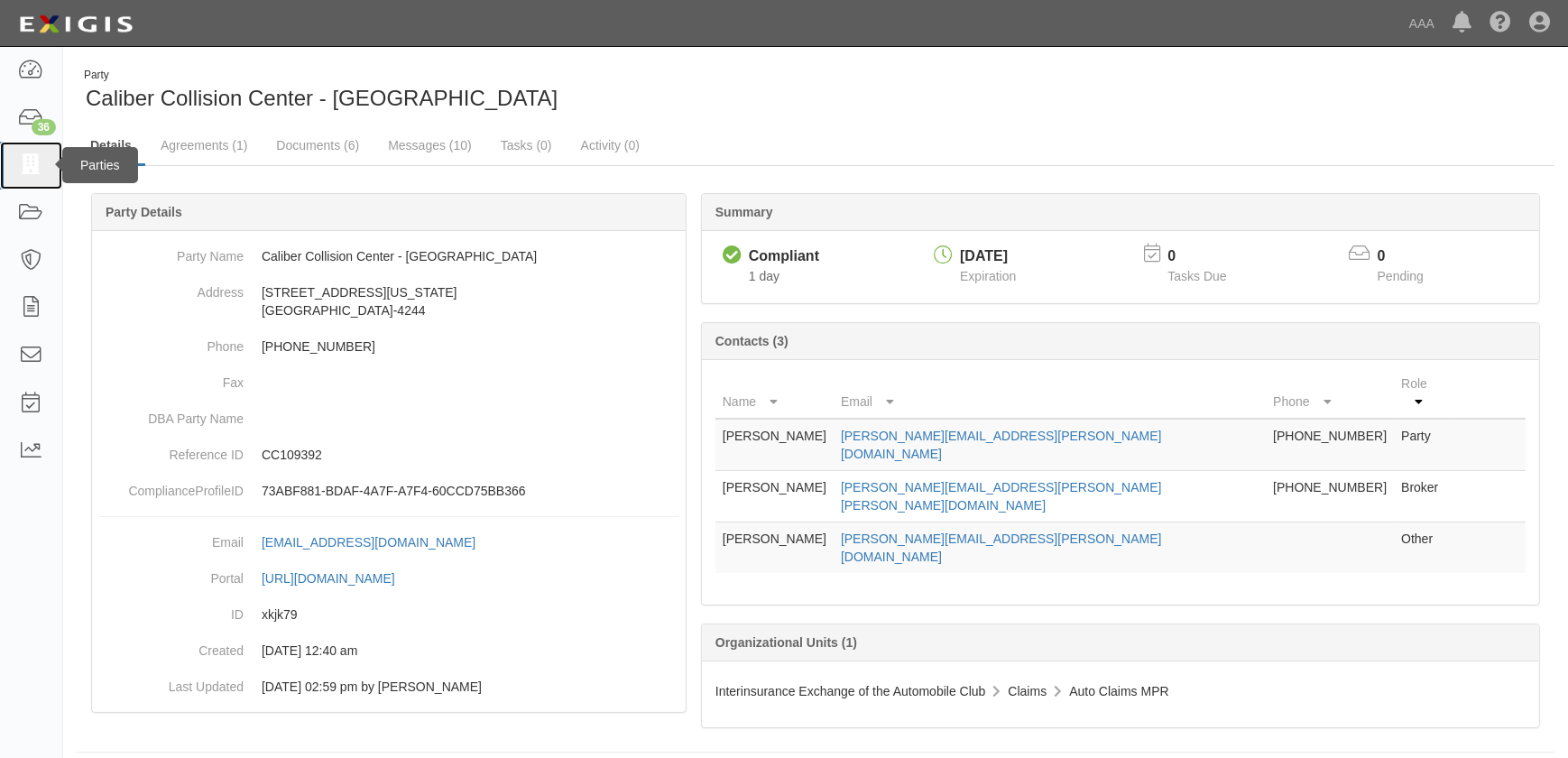
click at [39, 168] on icon at bounding box center [31, 166] width 25 height 21
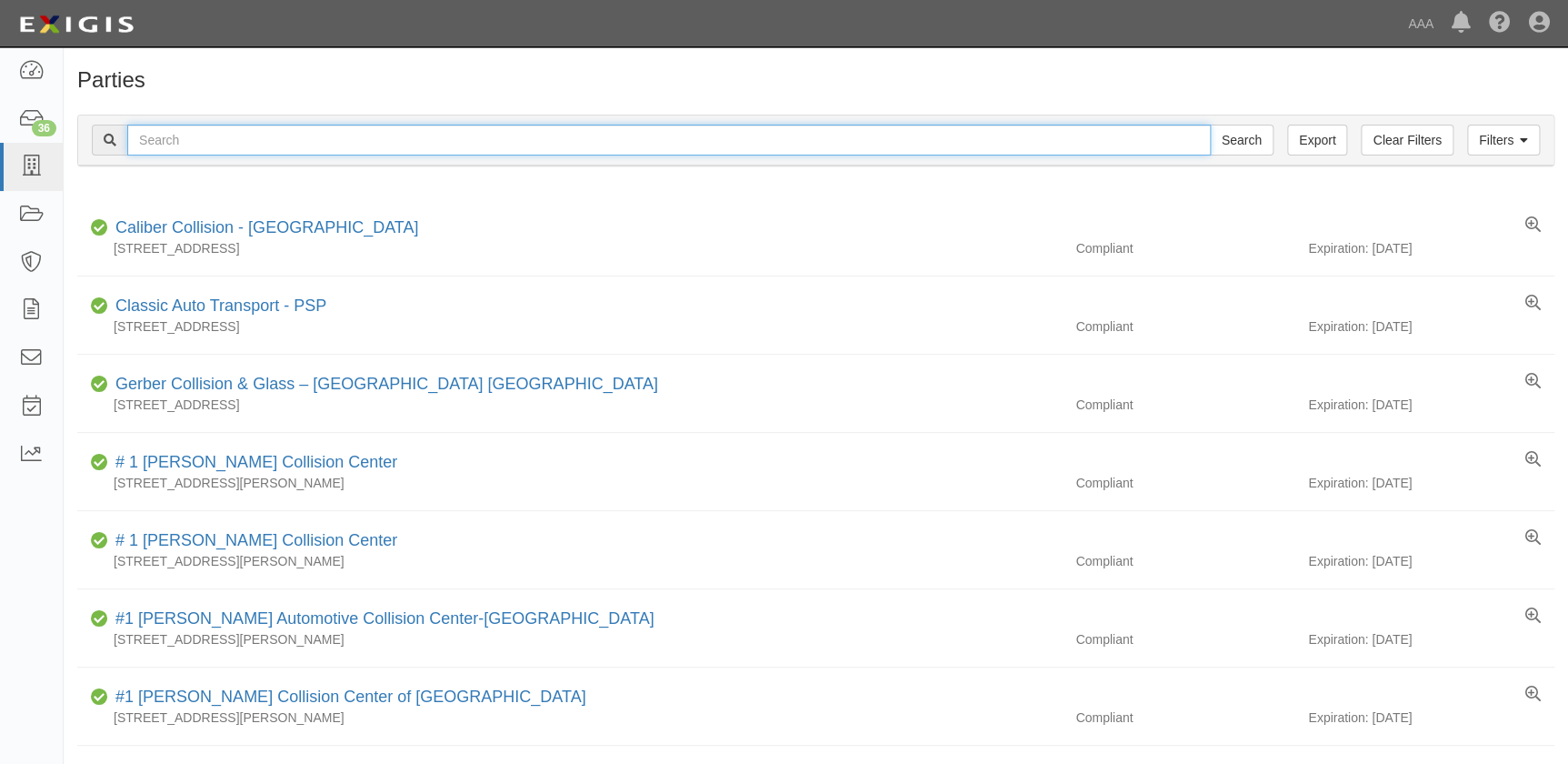
click at [261, 135] on input "text" at bounding box center [668, 140] width 1083 height 31
paste input "Caliber Collision Center - [GEOGRAPHIC_DATA]"
type input "Caliber Collision Center - [GEOGRAPHIC_DATA]"
click at [1210, 124] on input "Search" at bounding box center [1241, 140] width 63 height 31
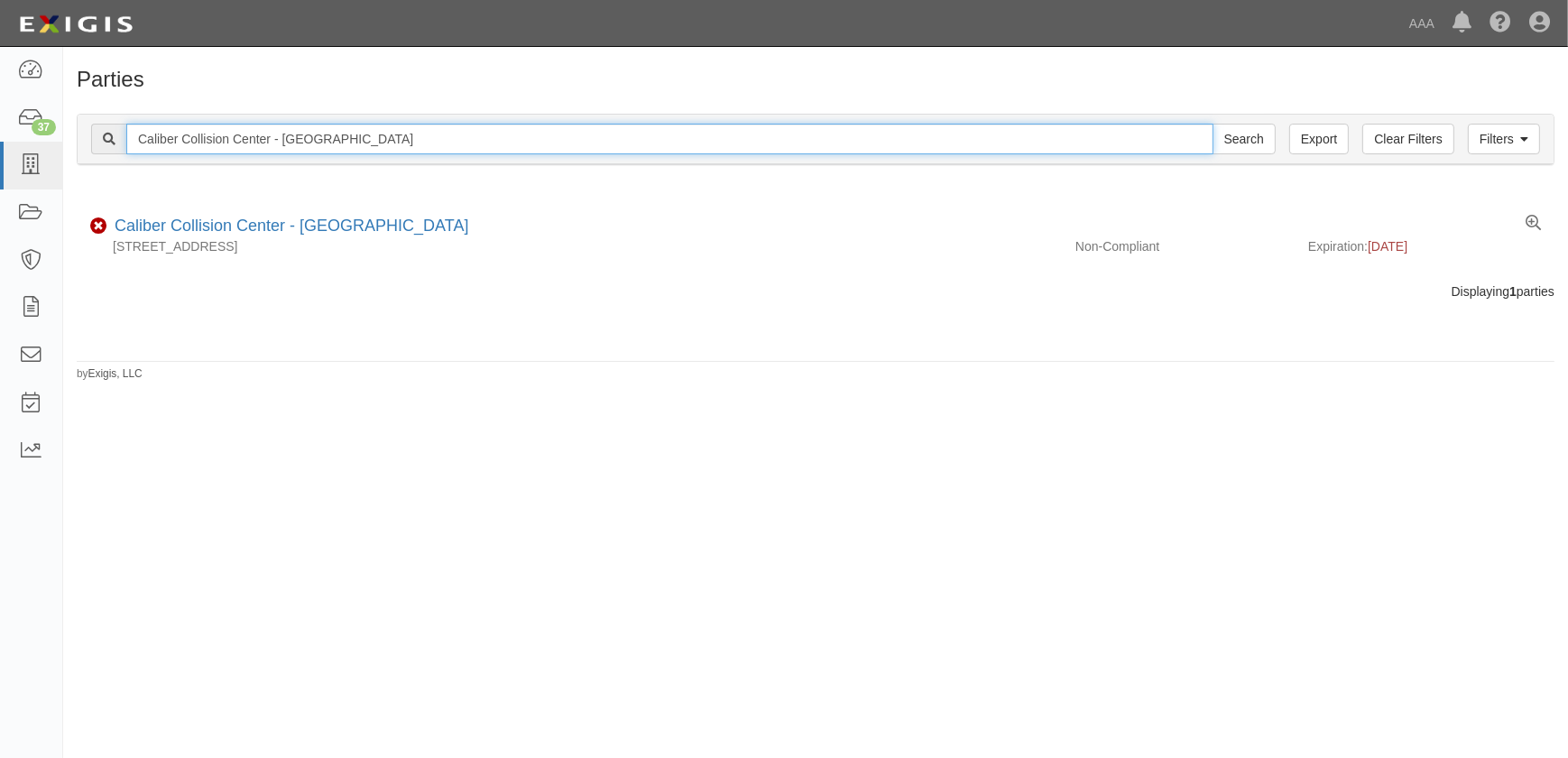
drag, startPoint x: 347, startPoint y: 142, endPoint x: -7, endPoint y: 136, distance: 354.1
click at [0, 136] on html "Toggle navigation Dashboard 37 Inbox Parties Agreements Coverages Documents Mes…" at bounding box center [784, 367] width 1568 height 736
paste input "Visalia North"
type input "Caliber Collision Center - [GEOGRAPHIC_DATA]"
click at [1212, 123] on input "Search" at bounding box center [1243, 139] width 63 height 31
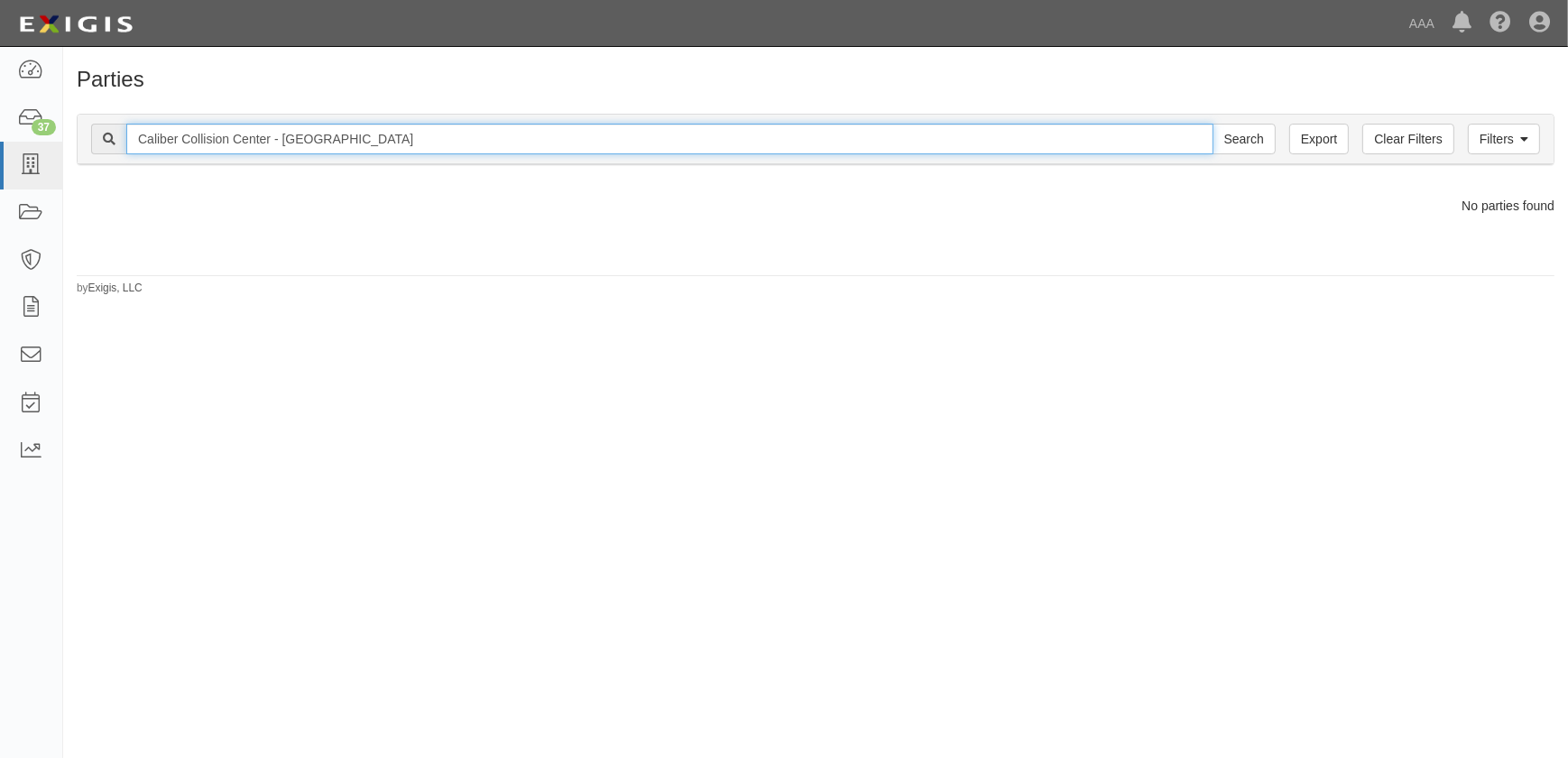
drag, startPoint x: 335, startPoint y: 137, endPoint x: 318, endPoint y: 136, distance: 17.0
click at [318, 136] on input "Caliber Collision Center - [GEOGRAPHIC_DATA]" at bounding box center [669, 139] width 1087 height 31
type input "Caliber Collision Center - [GEOGRAPHIC_DATA]"
click at [1212, 123] on input "Search" at bounding box center [1243, 139] width 63 height 31
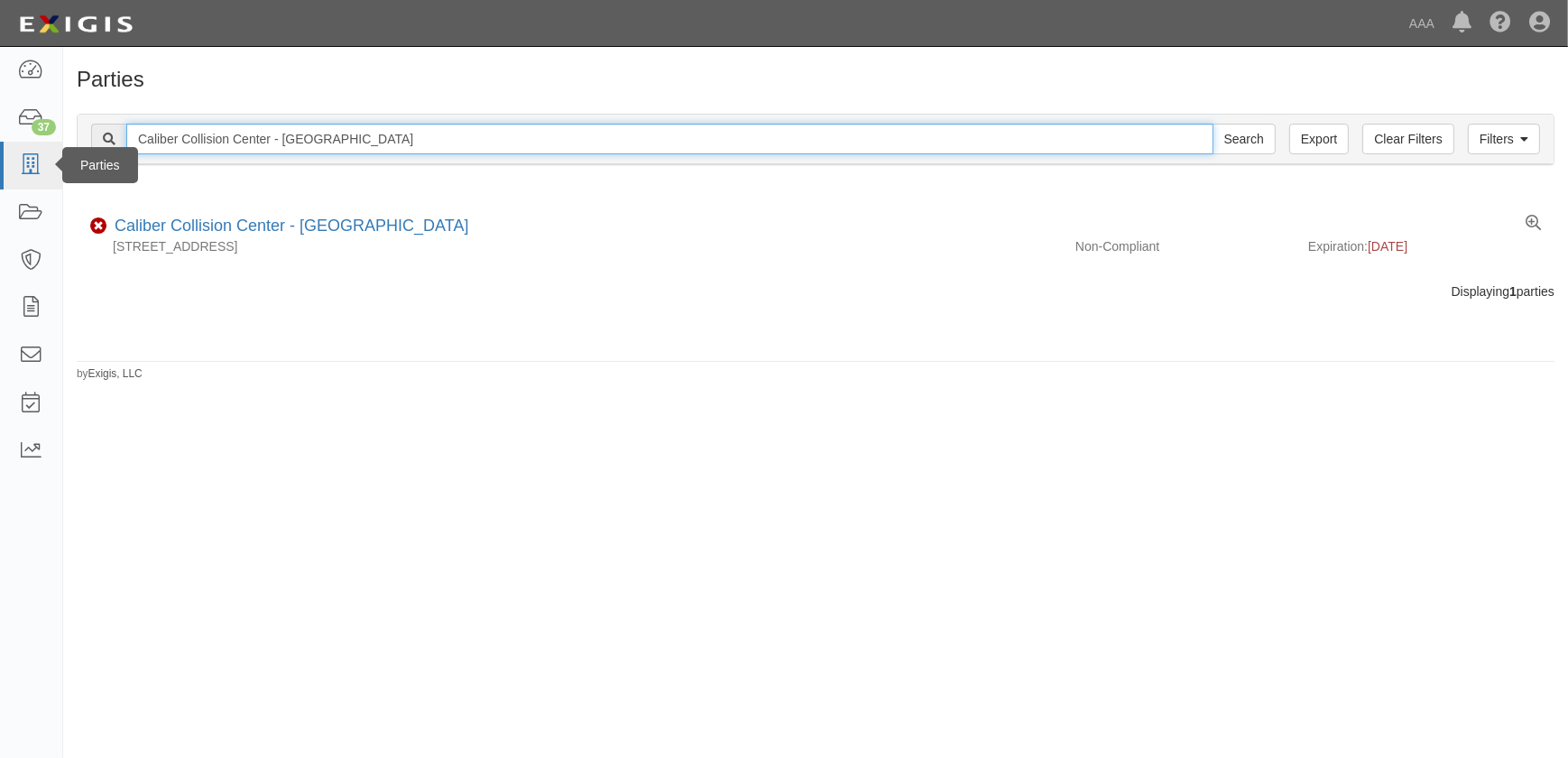
drag, startPoint x: 185, startPoint y: 148, endPoint x: 43, endPoint y: 151, distance: 142.0
click at [43, 151] on body "Toggle navigation Dashboard 37 Inbox Parties Agreements Coverages Documents Mes…" at bounding box center [784, 367] width 1568 height 736
paste input "Bakersfield Auto Village"
type input "Caliber Collision Center - Bakersfield Auto Village"
click at [1212, 123] on input "Search" at bounding box center [1243, 139] width 63 height 31
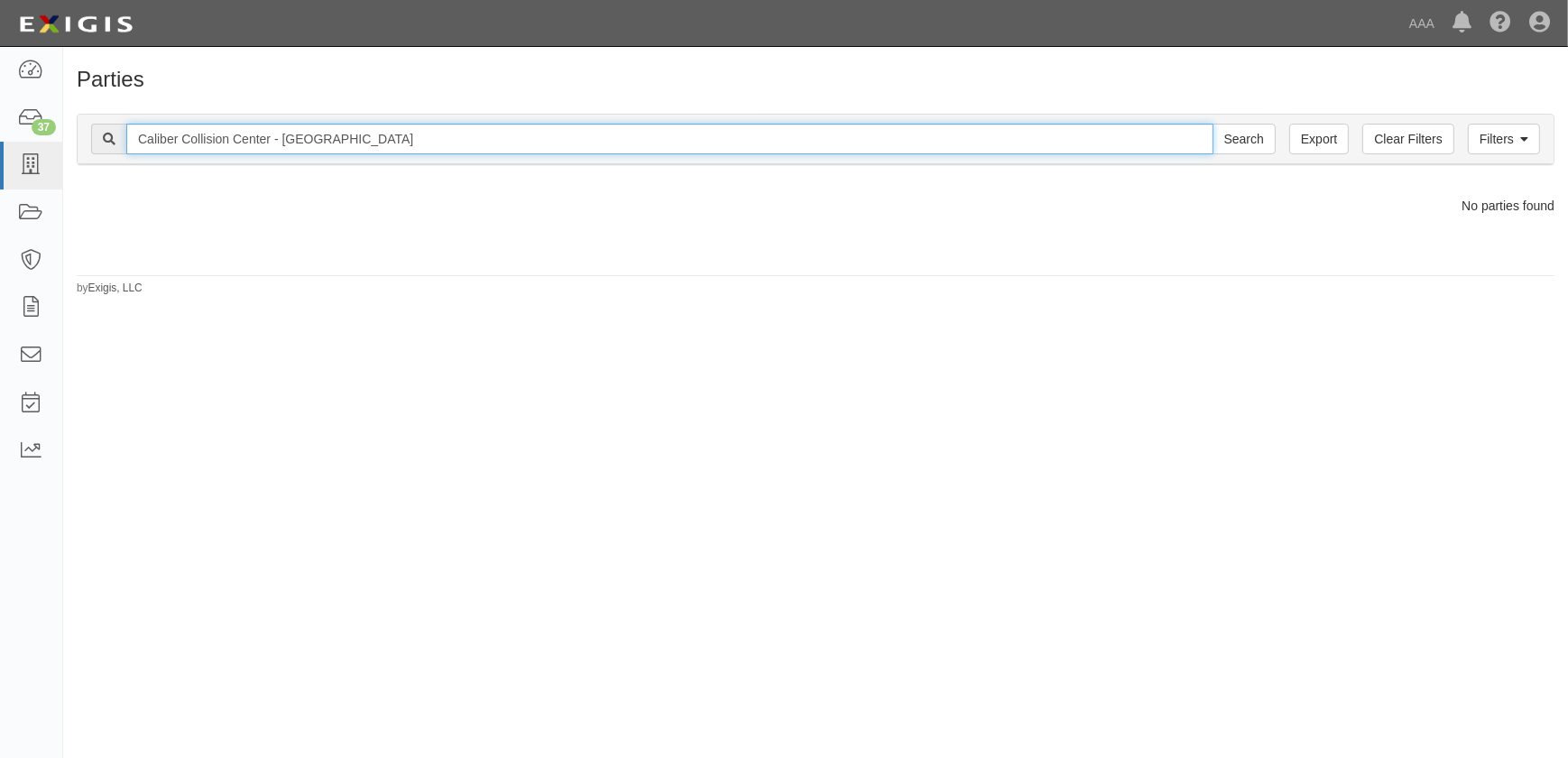
drag, startPoint x: 450, startPoint y: 147, endPoint x: 344, endPoint y: 146, distance: 106.0
click at [345, 145] on input "Caliber Collision Center - Bakersfield Auto Village" at bounding box center [669, 139] width 1087 height 31
type input "Caliber Collision Center - Bakersfield"
click at [1212, 123] on input "Search" at bounding box center [1243, 139] width 63 height 31
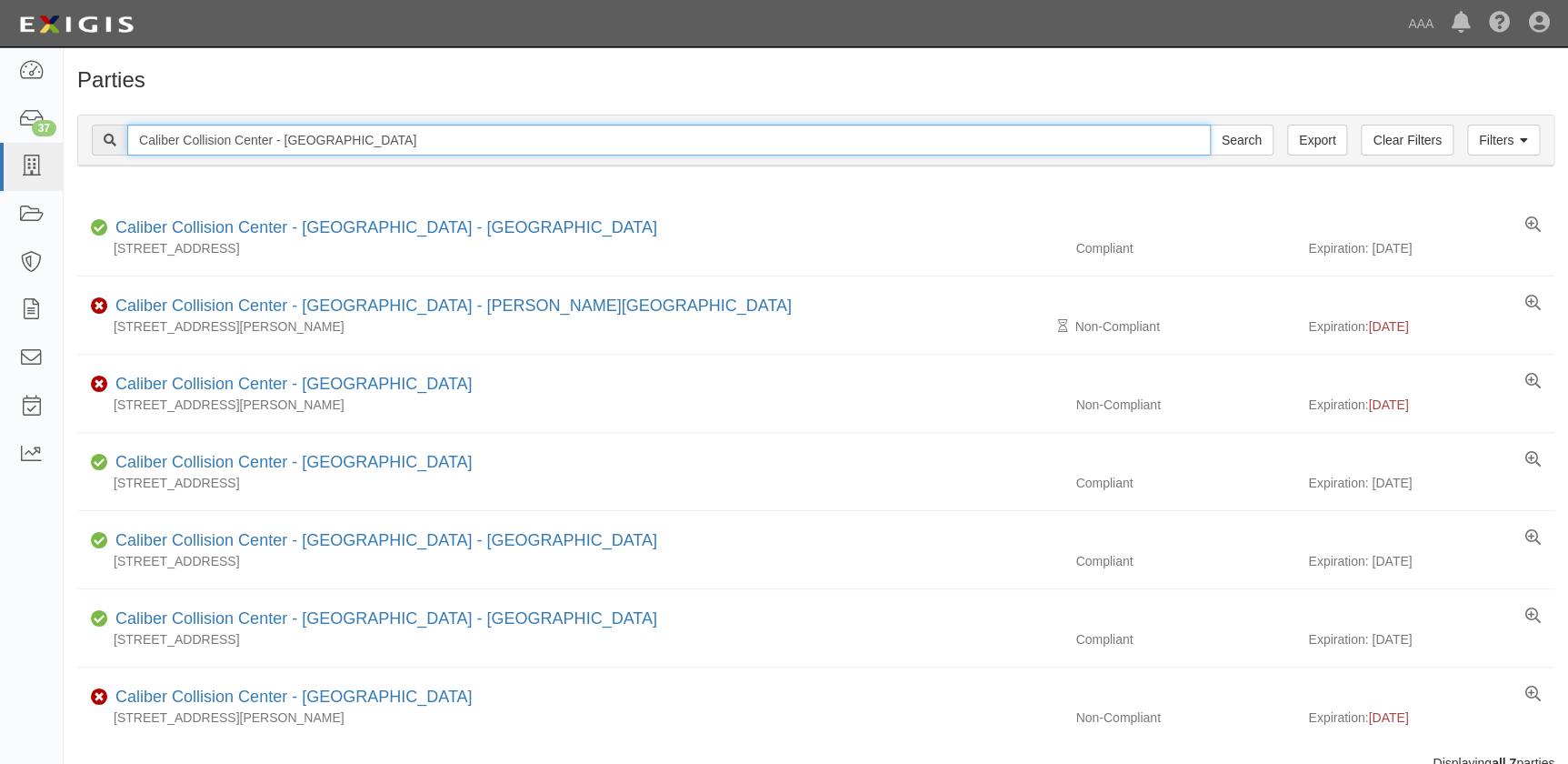
drag, startPoint x: 386, startPoint y: 135, endPoint x: 61, endPoint y: 107, distance: 326.2
click at [64, 109] on div "Filters Clear Filters Export Caliber Collision Center - Bakersfield Search Filt…" at bounding box center [815, 143] width 1504 height 84
type input "auto village"
click at [1210, 124] on input "Search" at bounding box center [1241, 140] width 63 height 31
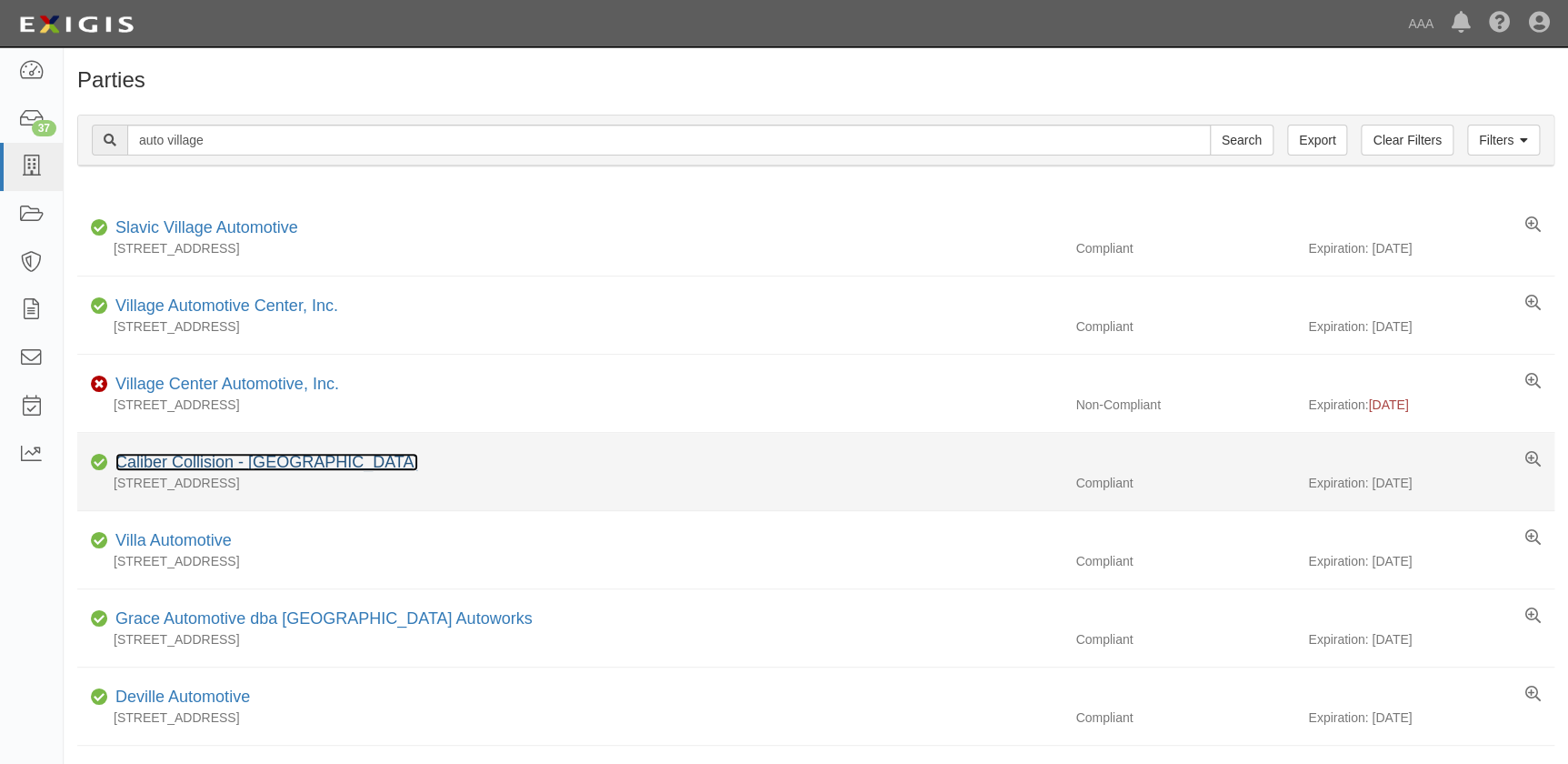
click at [391, 463] on link "Caliber Collision - [GEOGRAPHIC_DATA]" at bounding box center [266, 462] width 302 height 18
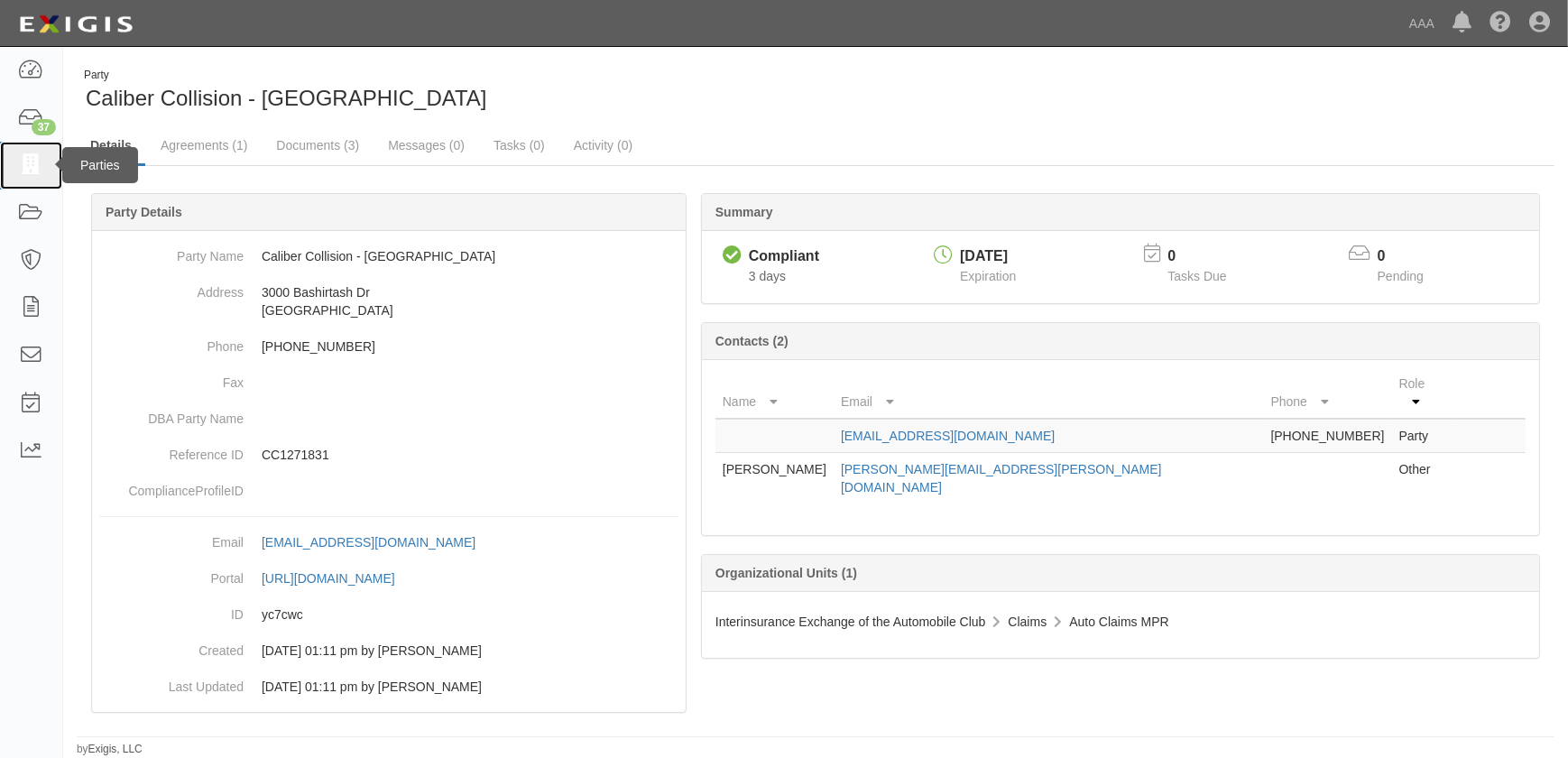
click at [45, 175] on link at bounding box center [31, 166] width 63 height 48
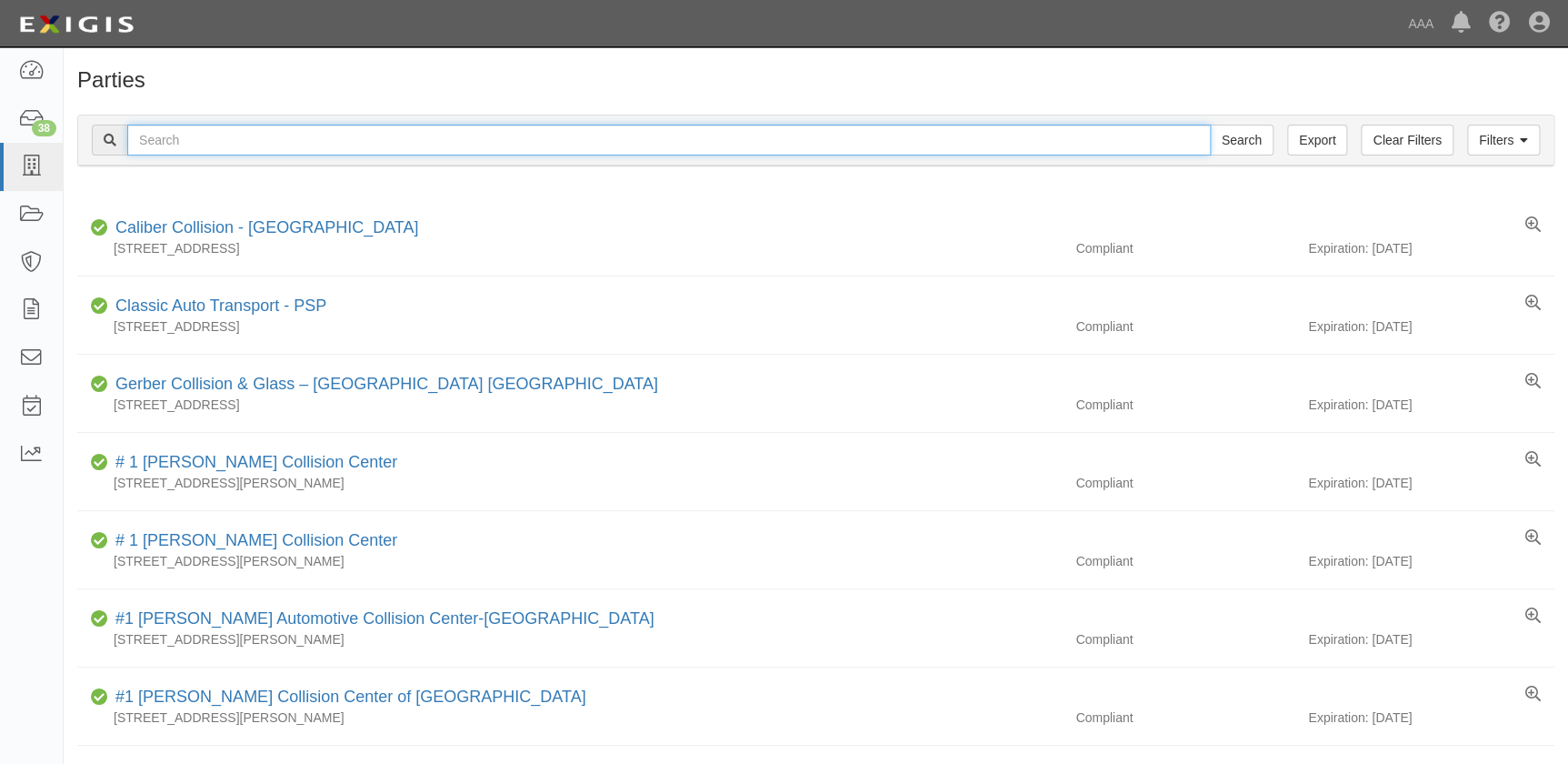
click at [148, 144] on input "text" at bounding box center [668, 140] width 1083 height 31
paste input "Caliber Collision Center - Santa Paula"
type input "Caliber Collision Center - Santa Paula"
click at [1210, 124] on input "Search" at bounding box center [1241, 140] width 63 height 31
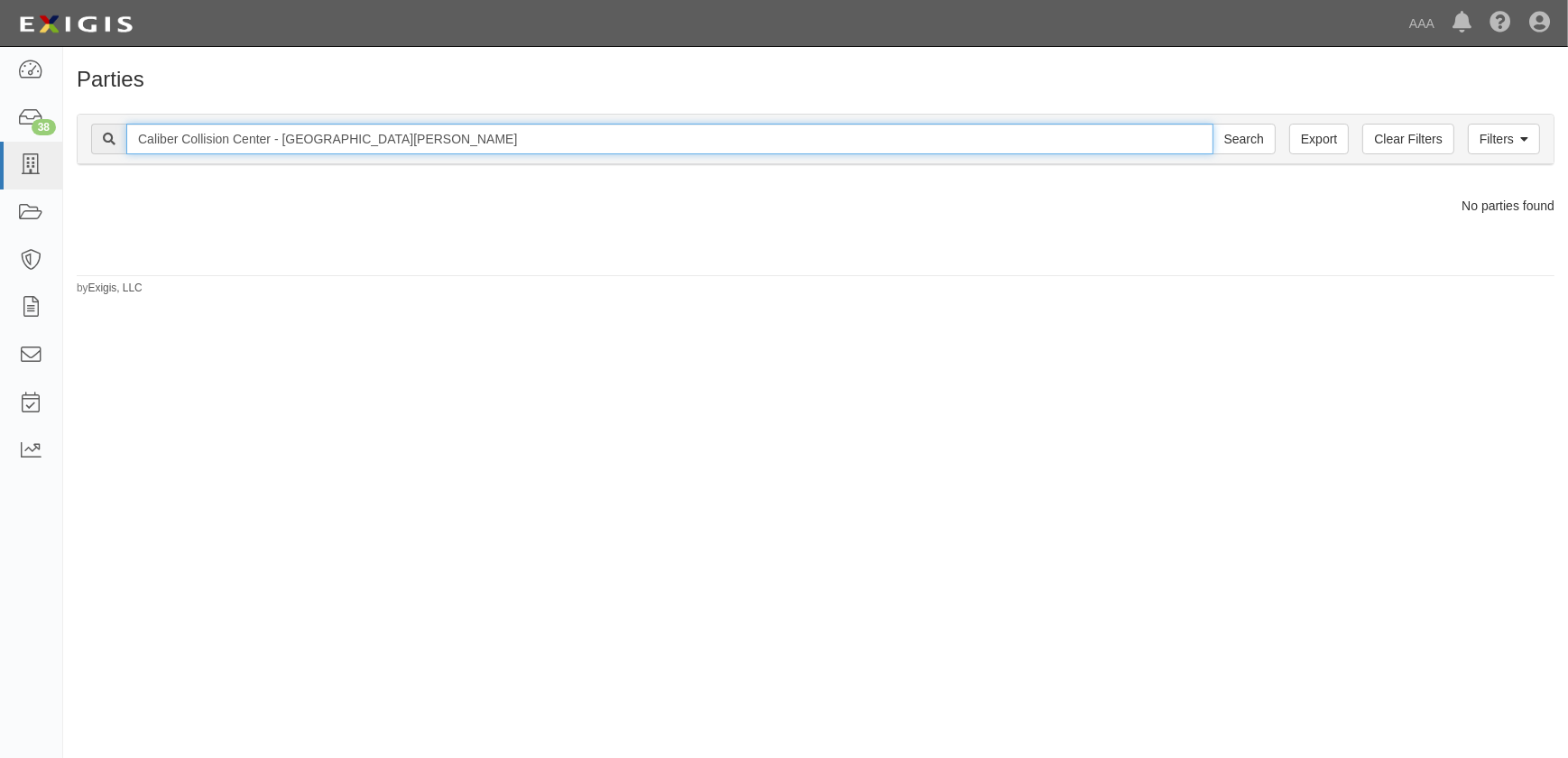
click at [371, 135] on input "Caliber Collision Center - Santa Paula" at bounding box center [669, 139] width 1087 height 31
click at [272, 135] on input "Caliber Collision Center - Santa Paula" at bounding box center [669, 139] width 1087 height 31
type input "Caliber Collision - Santa Paula"
click at [1212, 123] on input "Search" at bounding box center [1243, 139] width 63 height 31
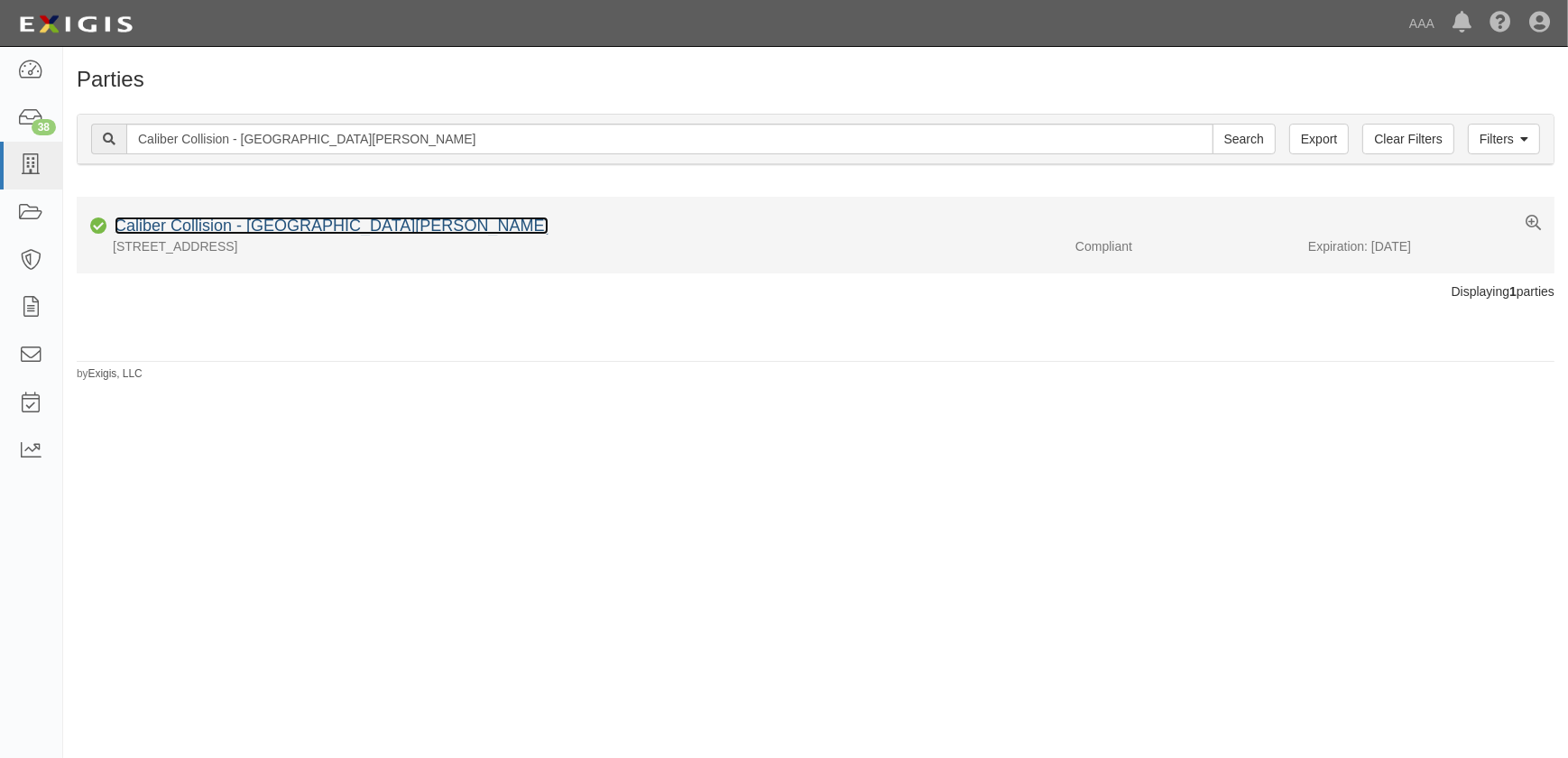
click at [284, 225] on link "Caliber Collision - [GEOGRAPHIC_DATA][PERSON_NAME]" at bounding box center [332, 225] width 434 height 18
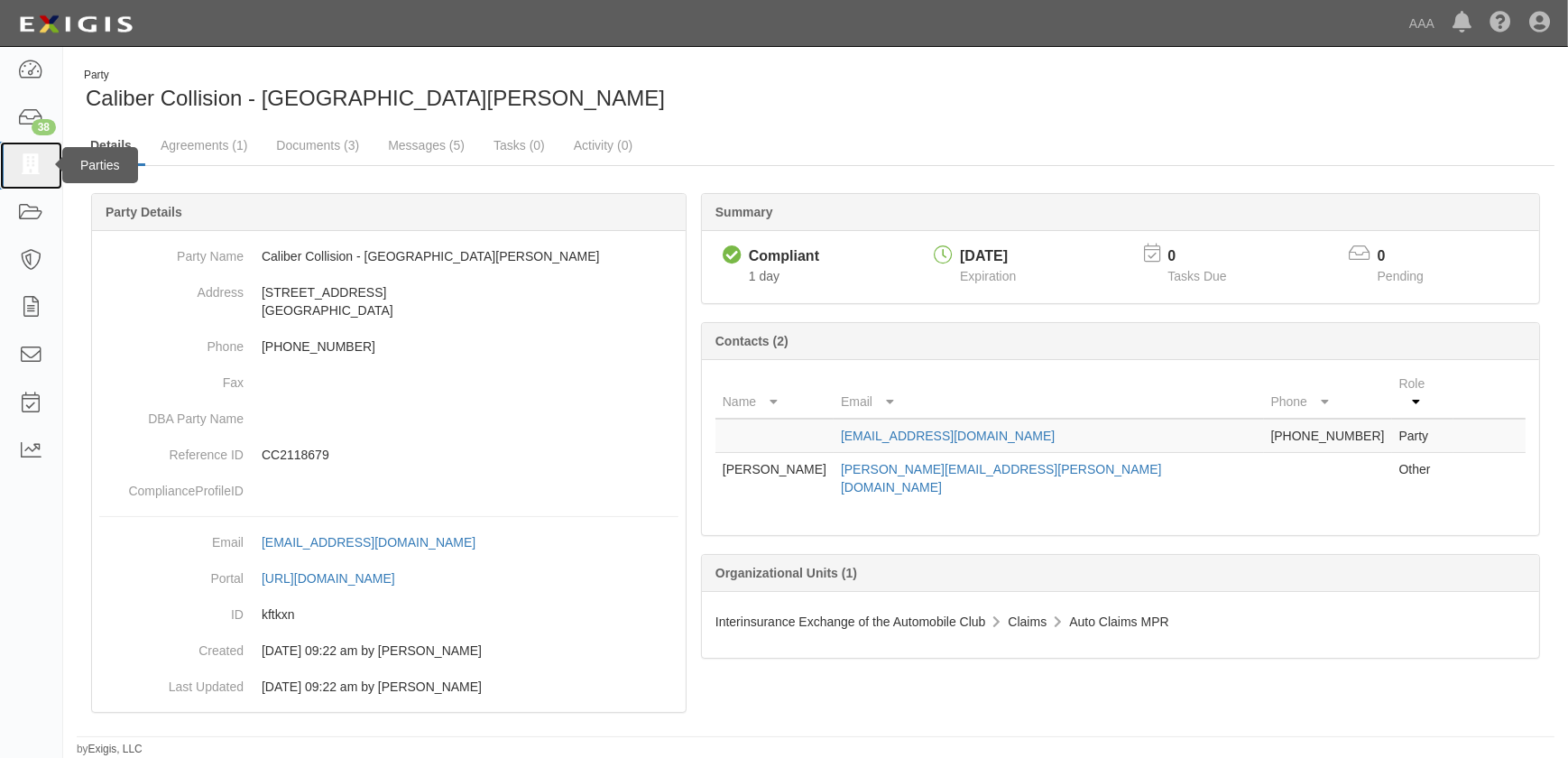
click at [27, 178] on link at bounding box center [31, 166] width 63 height 48
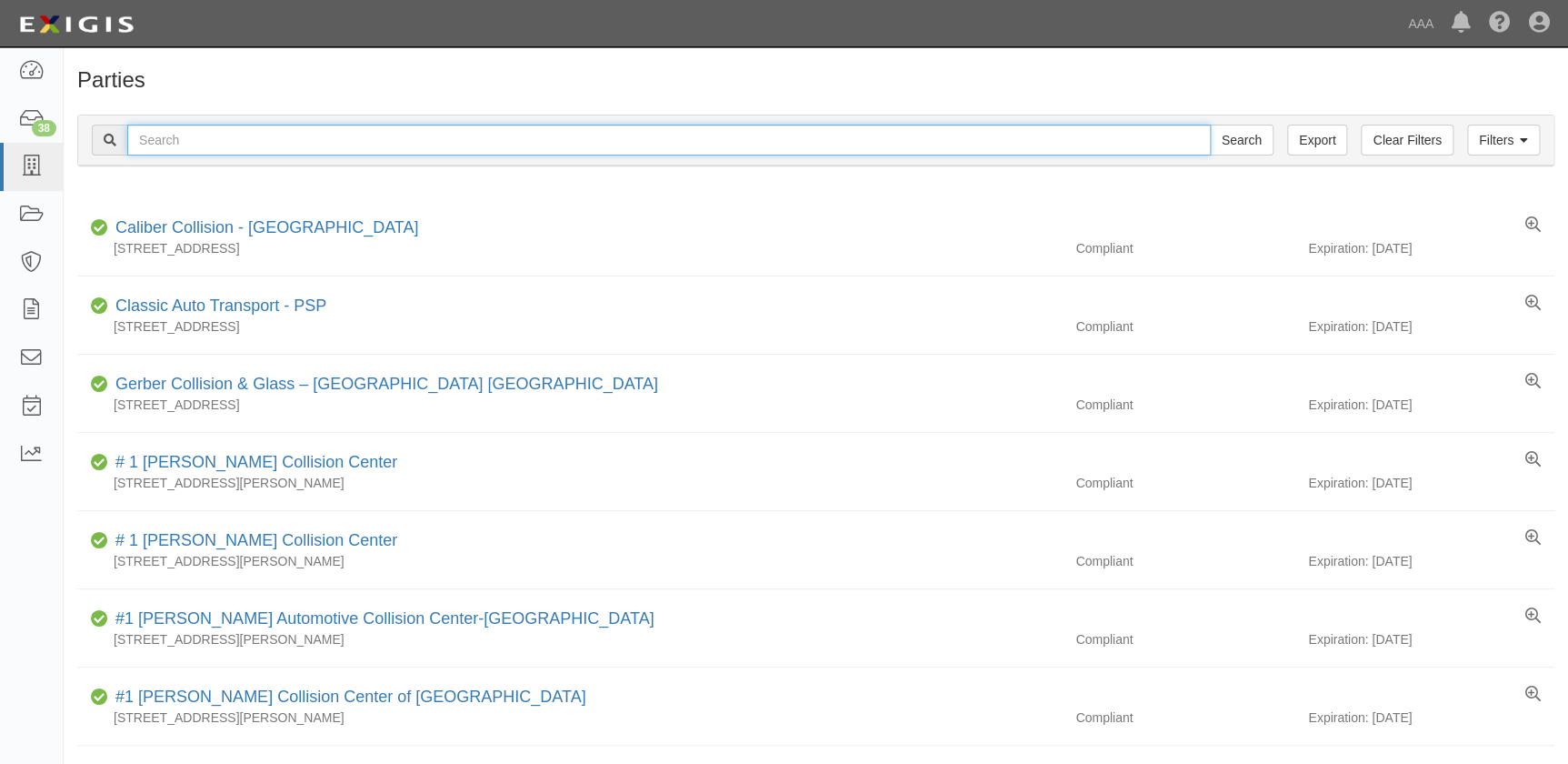
click at [249, 140] on input "text" at bounding box center [668, 140] width 1083 height 31
paste input "[PERSON_NAME] Auto Body"
type input "[PERSON_NAME] Auto Body"
click at [1210, 124] on input "Search" at bounding box center [1241, 140] width 63 height 31
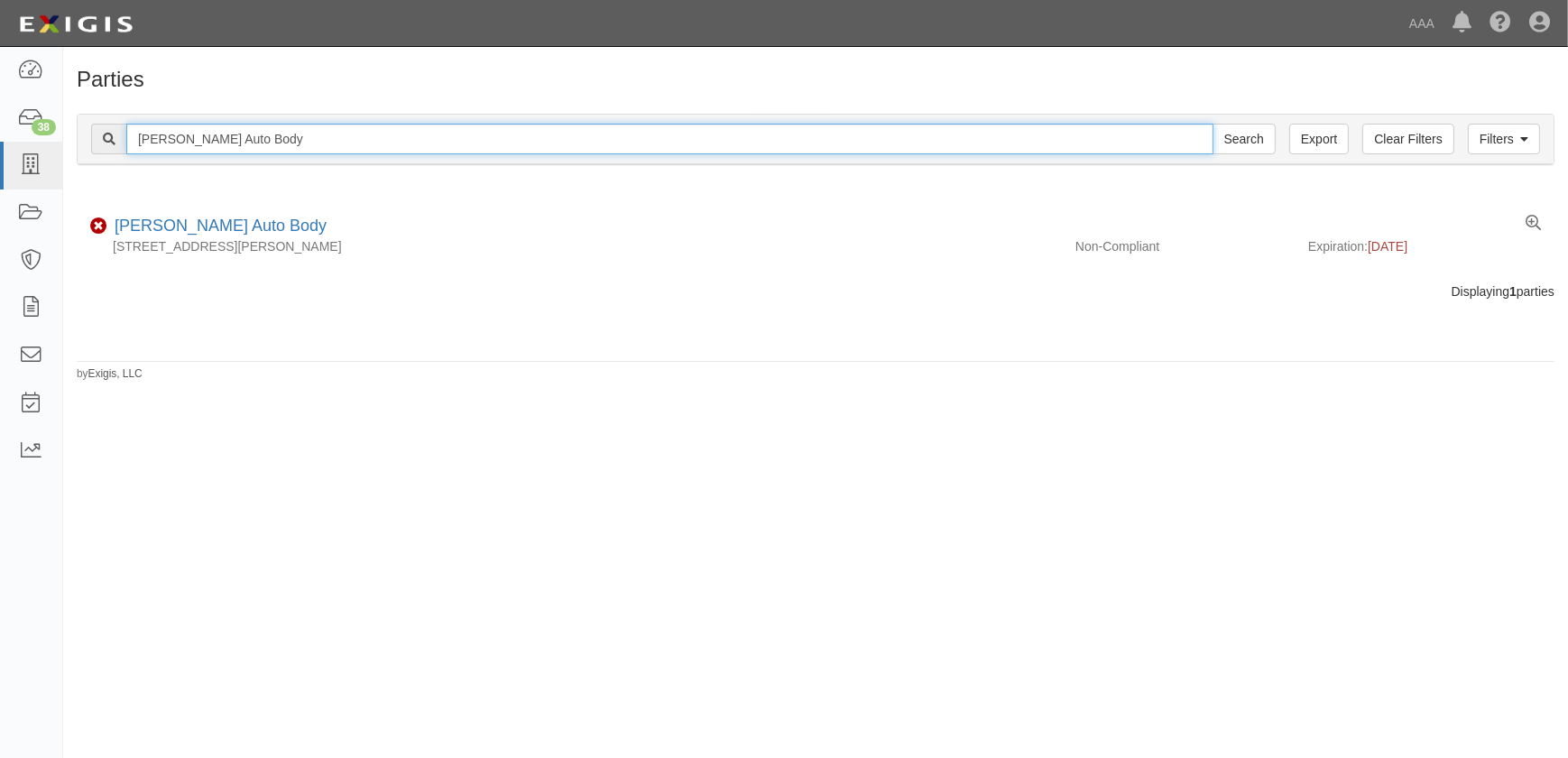
drag, startPoint x: 252, startPoint y: 145, endPoint x: 92, endPoint y: 154, distance: 160.3
click at [93, 154] on div "Filters Clear Filters Export [PERSON_NAME] Auto Body Search Filters" at bounding box center [815, 139] width 1475 height 49
paste input "Fix Auto - [GEOGRAPHIC_DATA] - [GEOGRAPHIC_DATA]"
type input "Fix Auto - [GEOGRAPHIC_DATA] - [GEOGRAPHIC_DATA]"
click at [1212, 123] on input "Search" at bounding box center [1243, 139] width 63 height 31
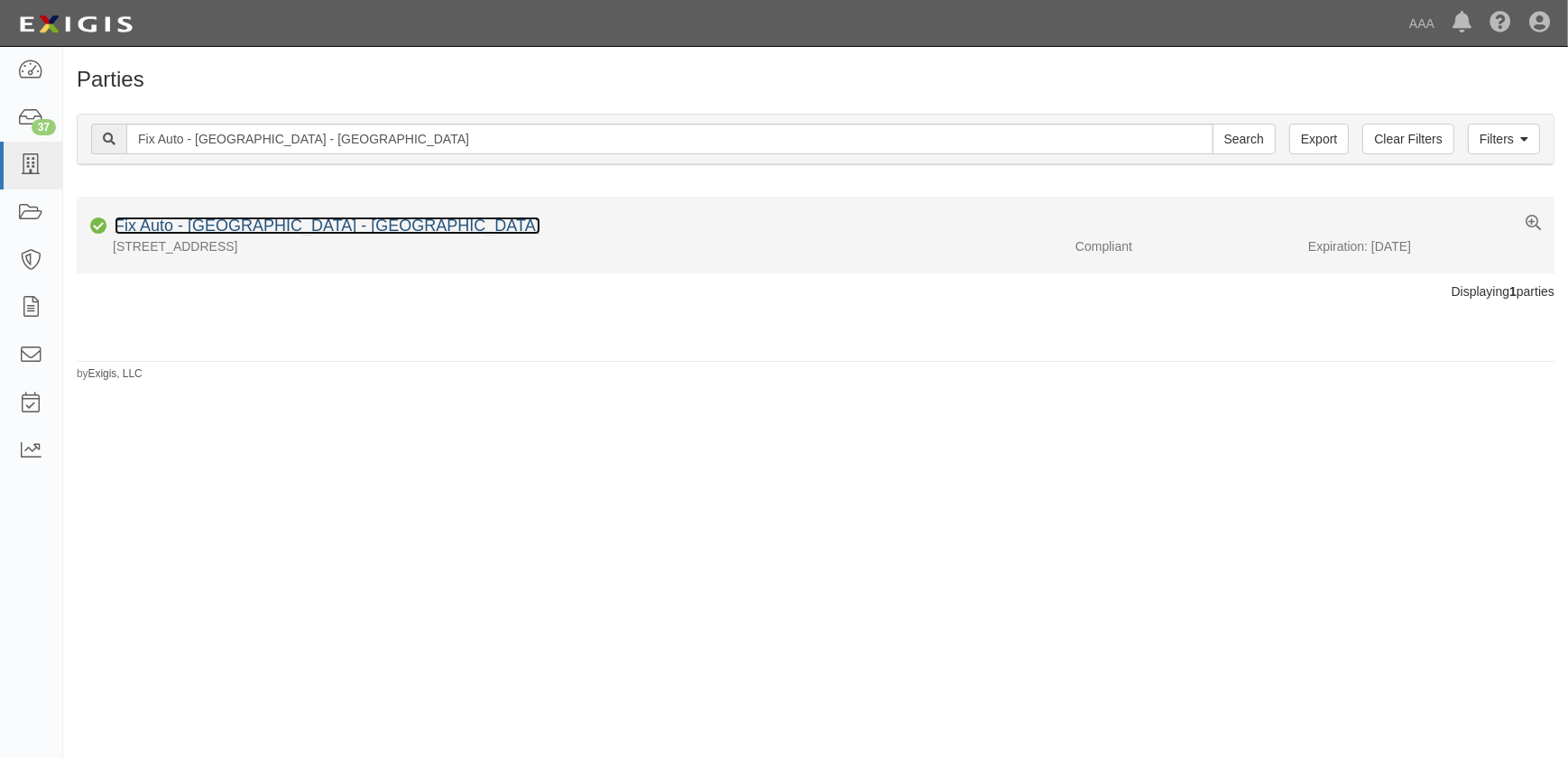
click at [256, 226] on link "Fix Auto - South Bay - Redondo Beach" at bounding box center [328, 225] width 426 height 18
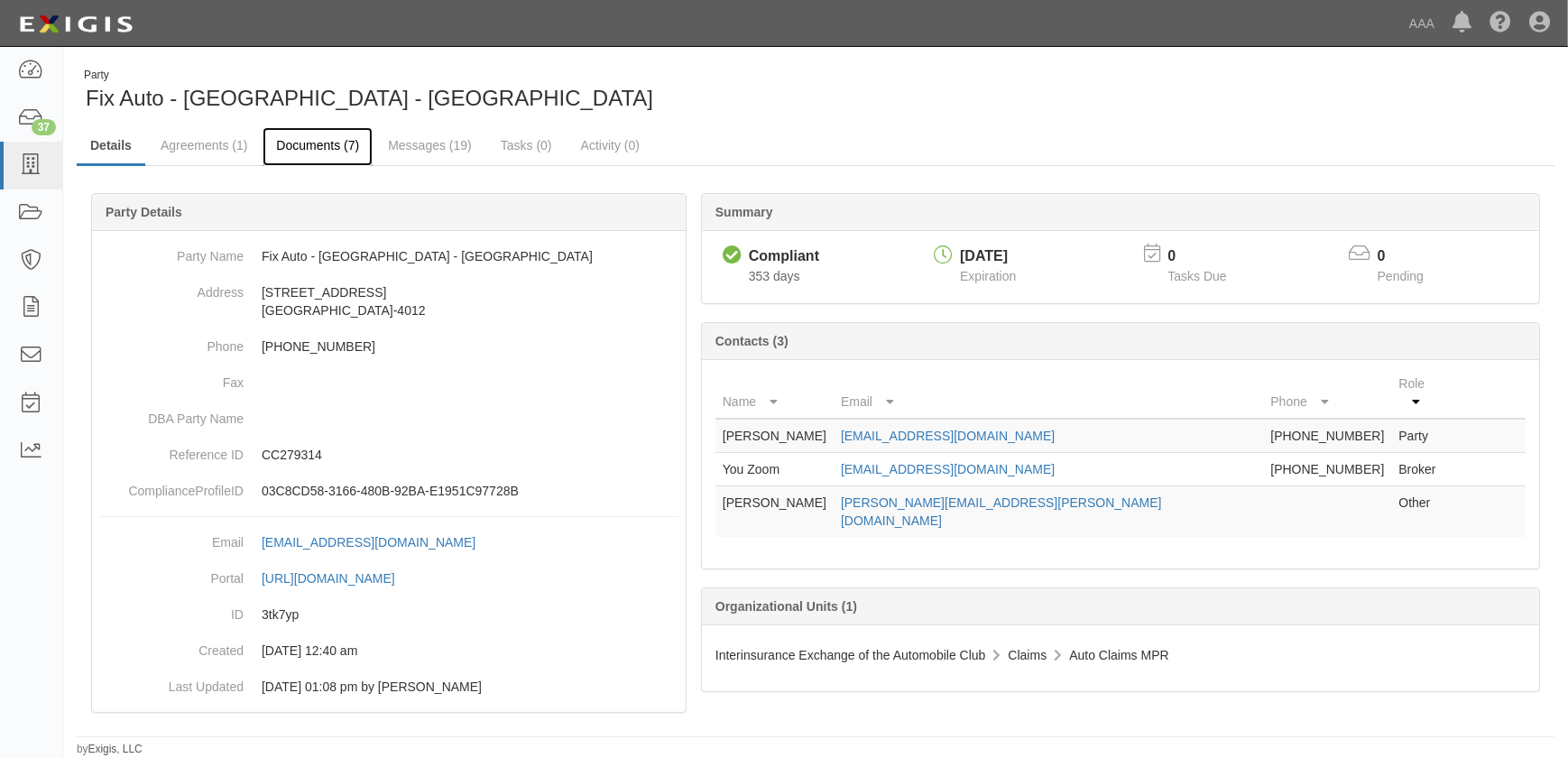
click at [300, 146] on link "Documents (7)" at bounding box center [317, 147] width 110 height 39
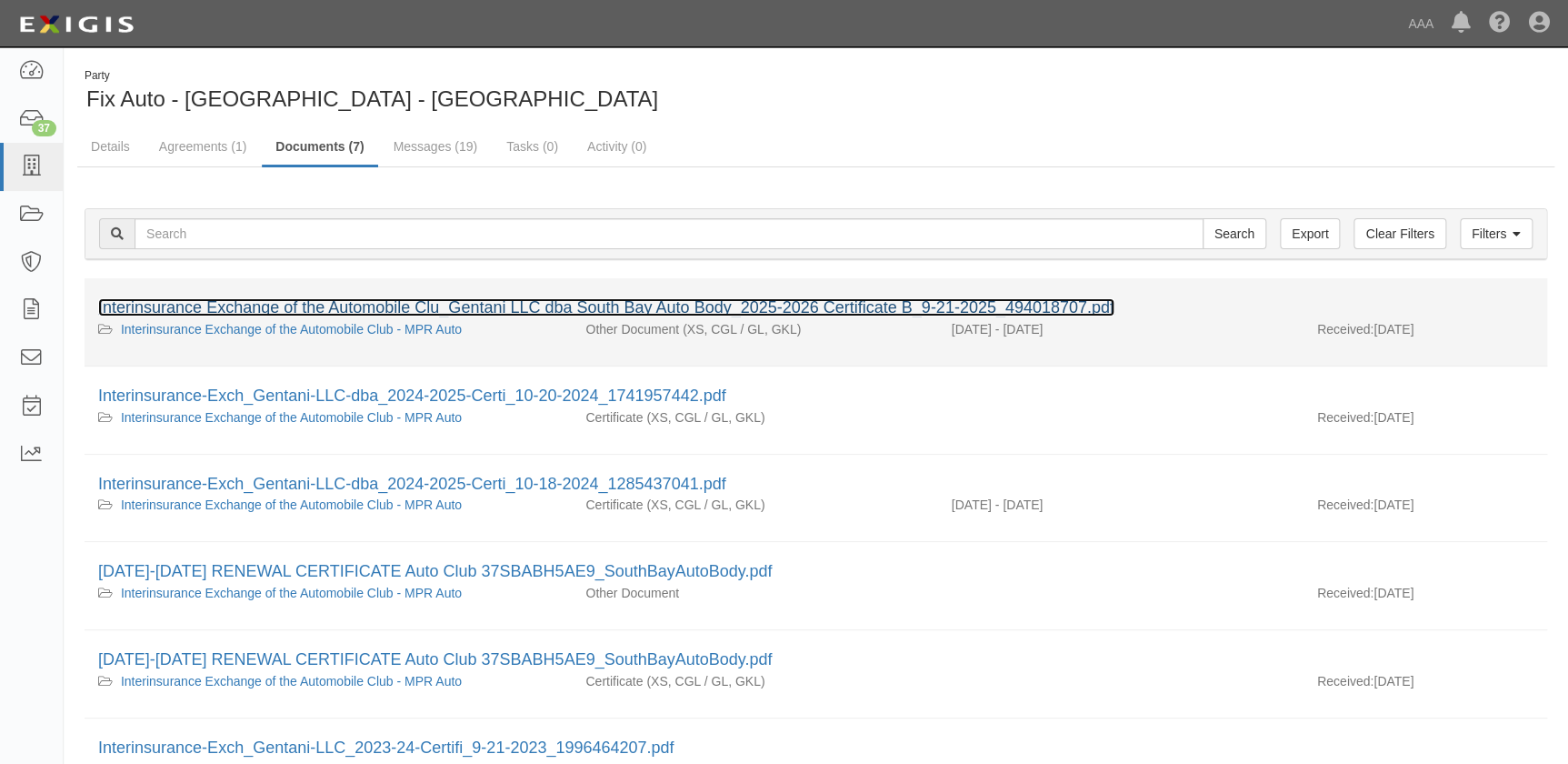
click at [256, 300] on link "Interinsurance Exchange of the Automobile Clu_Gentani LLC dba South Bay Auto Bo…" at bounding box center [606, 307] width 1016 height 18
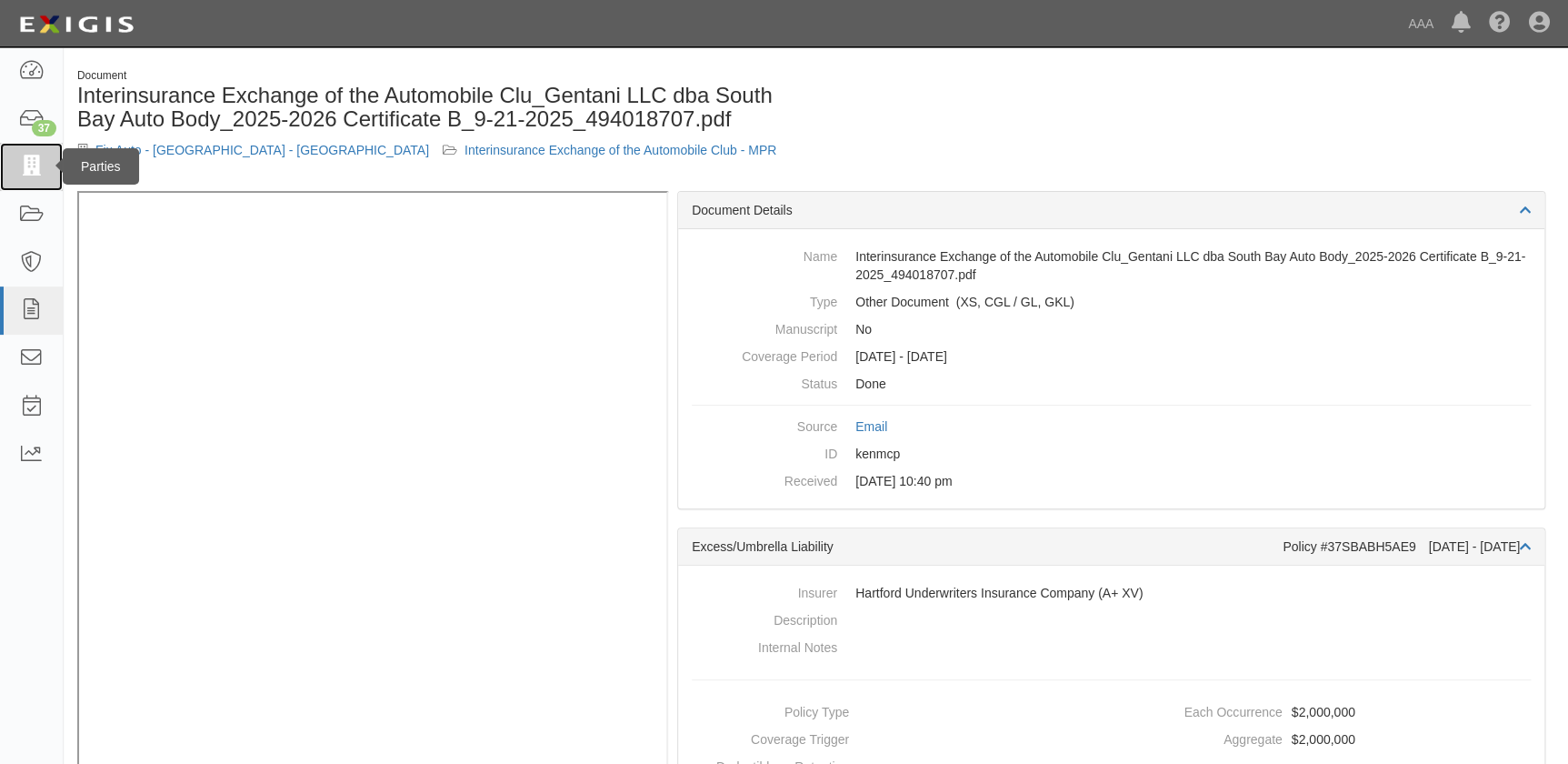
click at [32, 161] on icon at bounding box center [31, 167] width 25 height 21
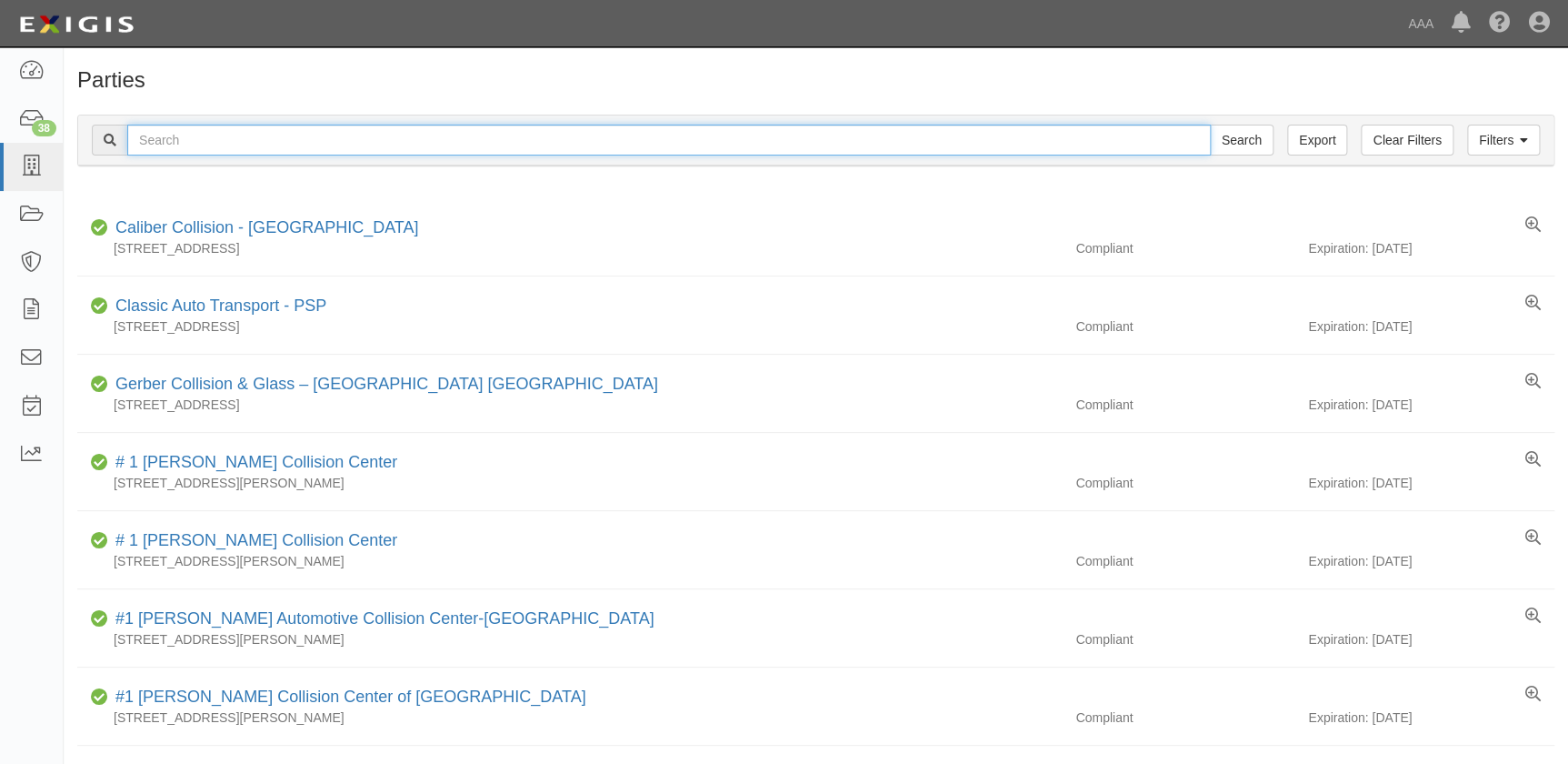
click at [162, 142] on input "text" at bounding box center [668, 140] width 1083 height 31
paste input "Caliber Collision-[GEOGRAPHIC_DATA]"
type input "Caliber Collision-[GEOGRAPHIC_DATA]"
click at [1210, 124] on input "Search" at bounding box center [1241, 140] width 63 height 31
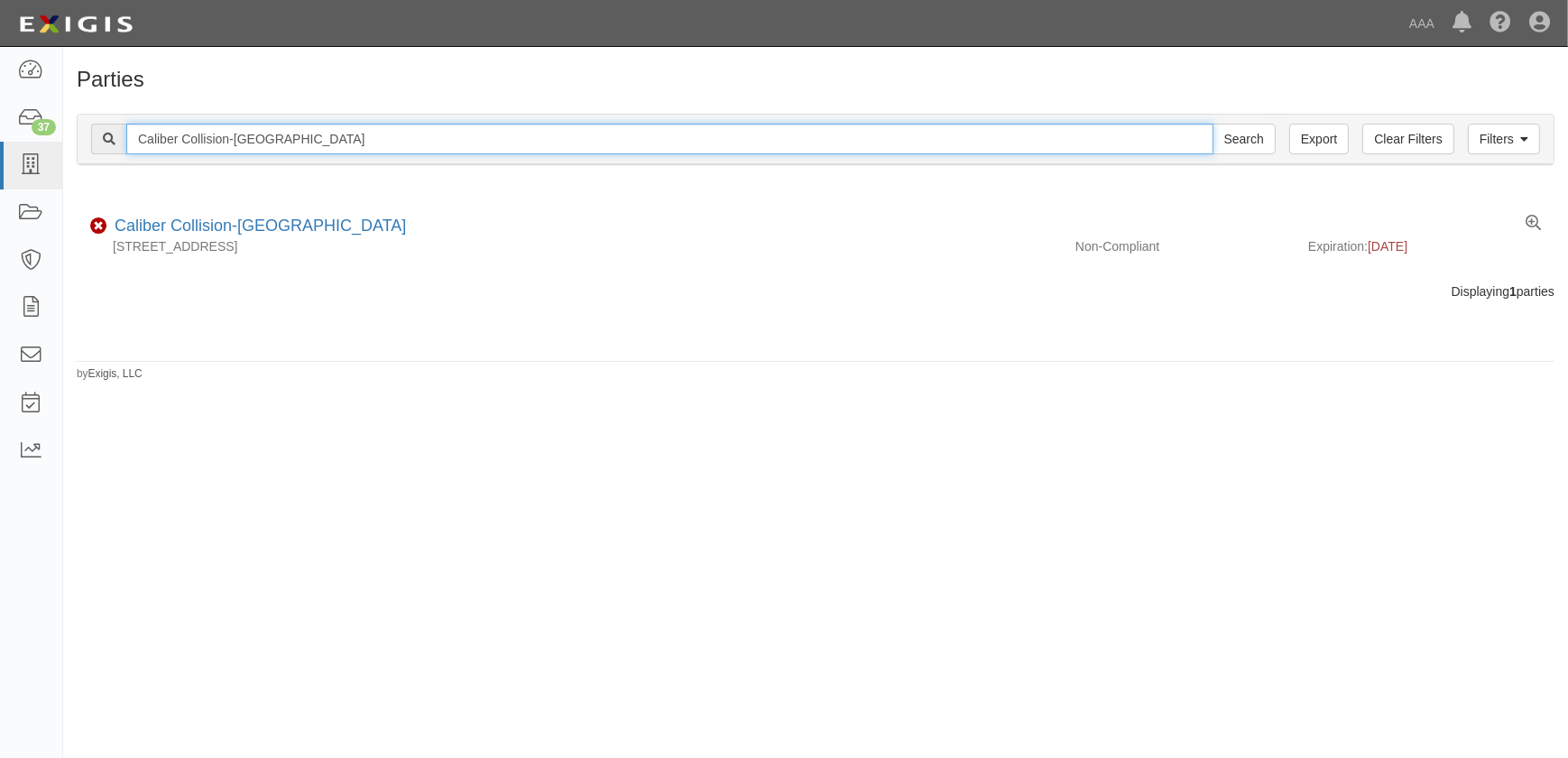
drag, startPoint x: 71, startPoint y: 145, endPoint x: -11, endPoint y: 143, distance: 82.0
click at [0, 143] on html "Toggle navigation Dashboard 37 Inbox Parties Agreements Coverages Documents Mes…" at bounding box center [784, 367] width 1568 height 736
paste input "Vive Collision of Thomaston"
type input "Vive Collision of Thomaston"
click at [1212, 123] on input "Search" at bounding box center [1243, 139] width 63 height 31
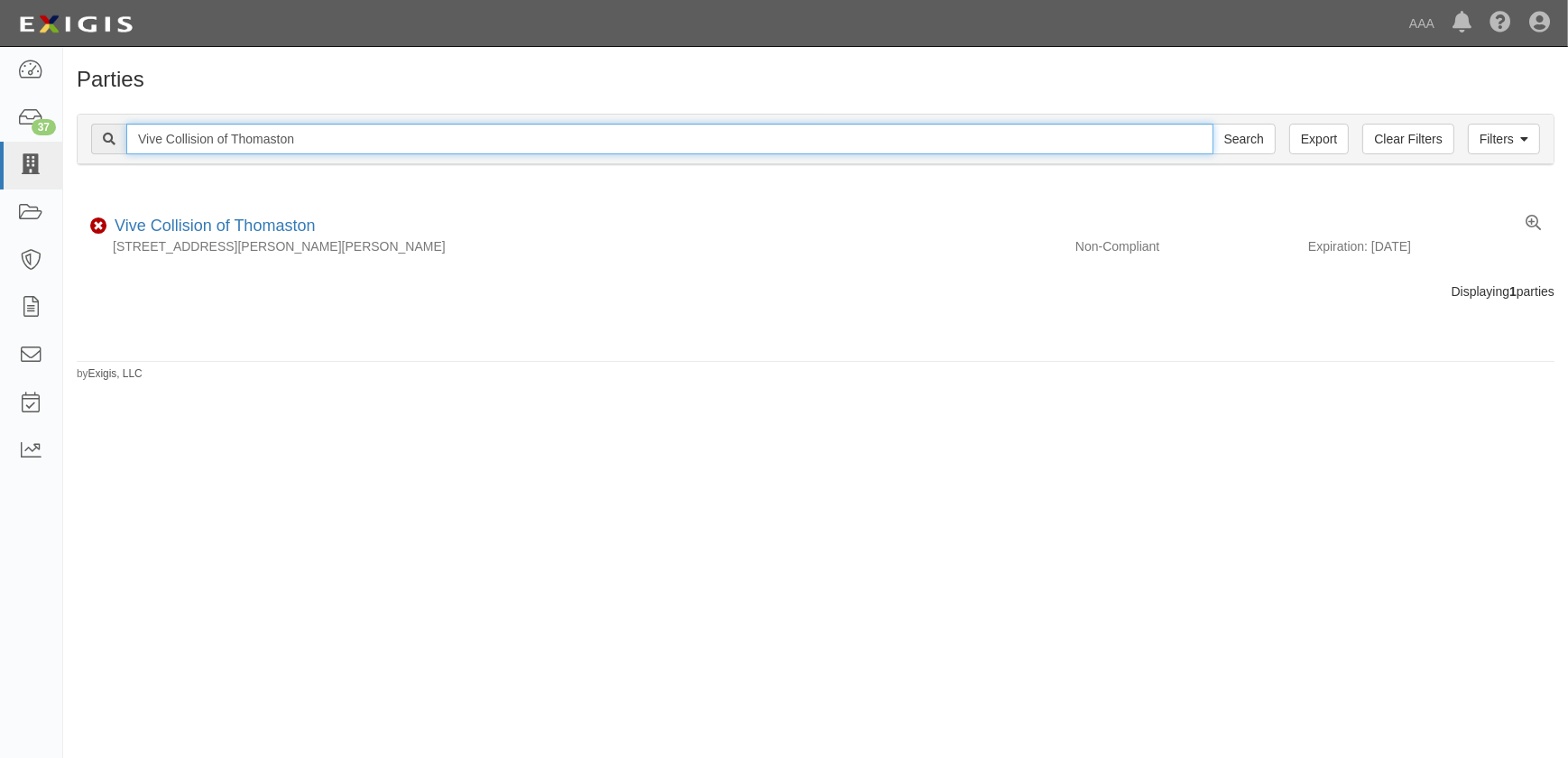
drag, startPoint x: 328, startPoint y: 137, endPoint x: -7, endPoint y: 144, distance: 335.1
click at [0, 144] on html "Toggle navigation Dashboard 37 Inbox Parties Agreements Coverages Documents Mes…" at bounding box center [784, 367] width 1568 height 736
paste input "Kraftsman Autobody"
type input "Kraftsman Autobody"
click at [1212, 123] on input "Search" at bounding box center [1243, 139] width 63 height 31
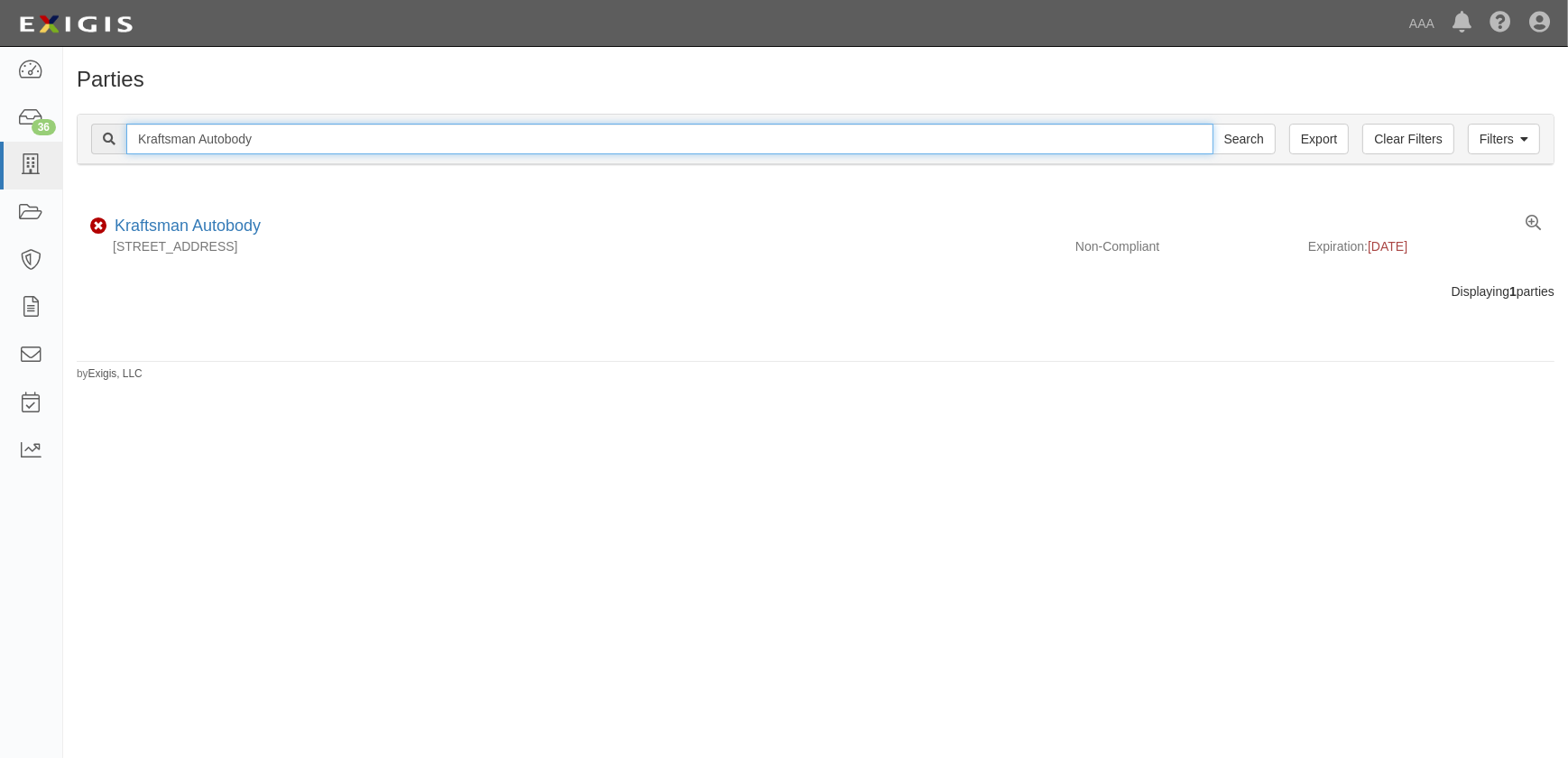
drag, startPoint x: 296, startPoint y: 131, endPoint x: -9, endPoint y: 126, distance: 305.0
click at [0, 126] on html "Toggle navigation Dashboard 36 Inbox Parties Agreements Coverages Documents Mes…" at bounding box center [784, 367] width 1568 height 736
paste input "Caliber Collision-[GEOGRAPHIC_DATA]"
type input "Caliber Collision-[GEOGRAPHIC_DATA]"
click at [1212, 123] on input "Search" at bounding box center [1243, 139] width 63 height 31
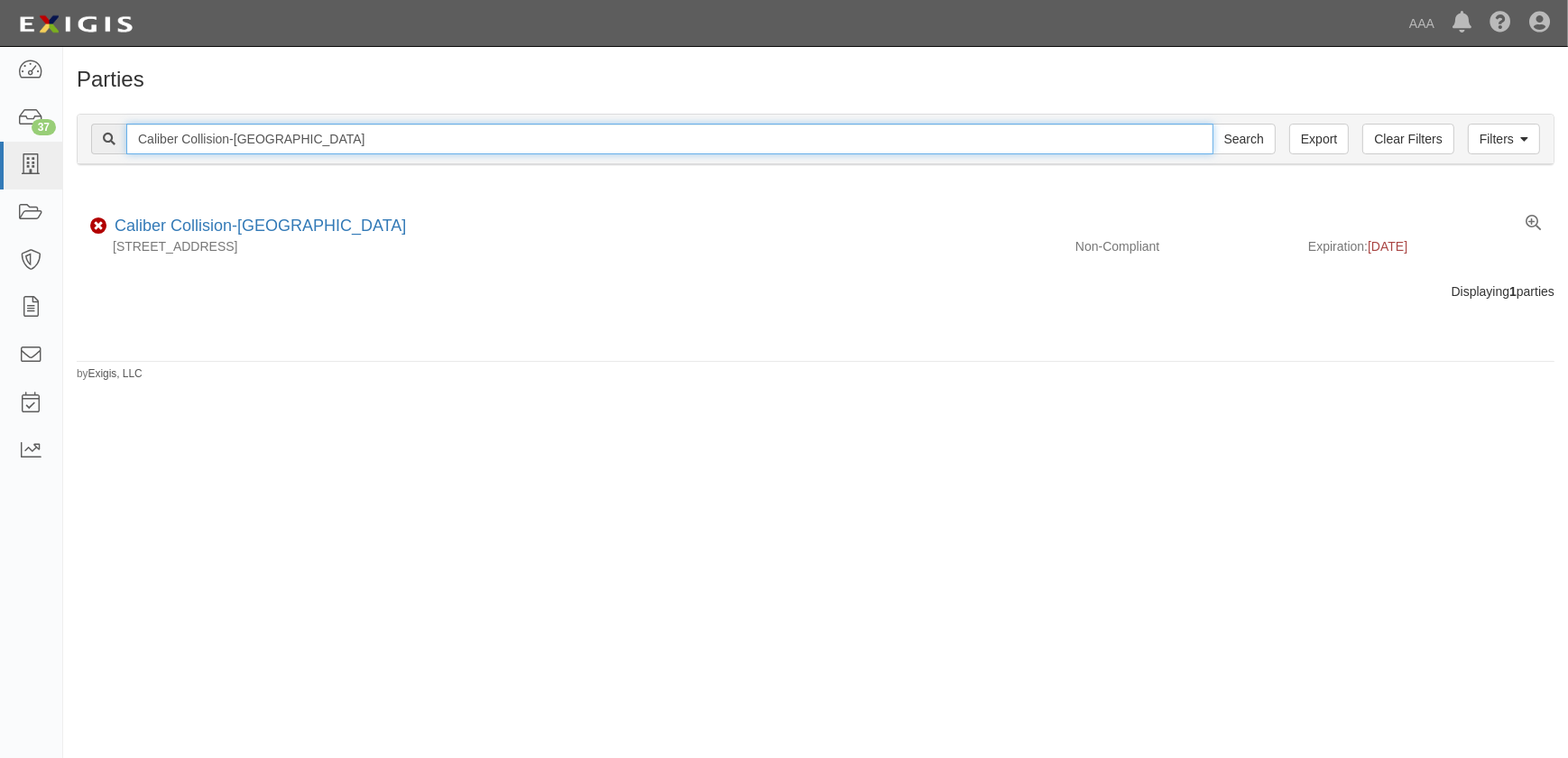
drag, startPoint x: 335, startPoint y: 145, endPoint x: -41, endPoint y: 146, distance: 376.0
click at [0, 146] on html "Toggle navigation Dashboard 37 Inbox Parties Agreements Coverages Documents Mes…" at bounding box center [784, 367] width 1568 height 736
paste input "Mt Vernon"
type input "Caliber Collision-Mt Vernon"
click at [1212, 123] on input "Search" at bounding box center [1243, 139] width 63 height 31
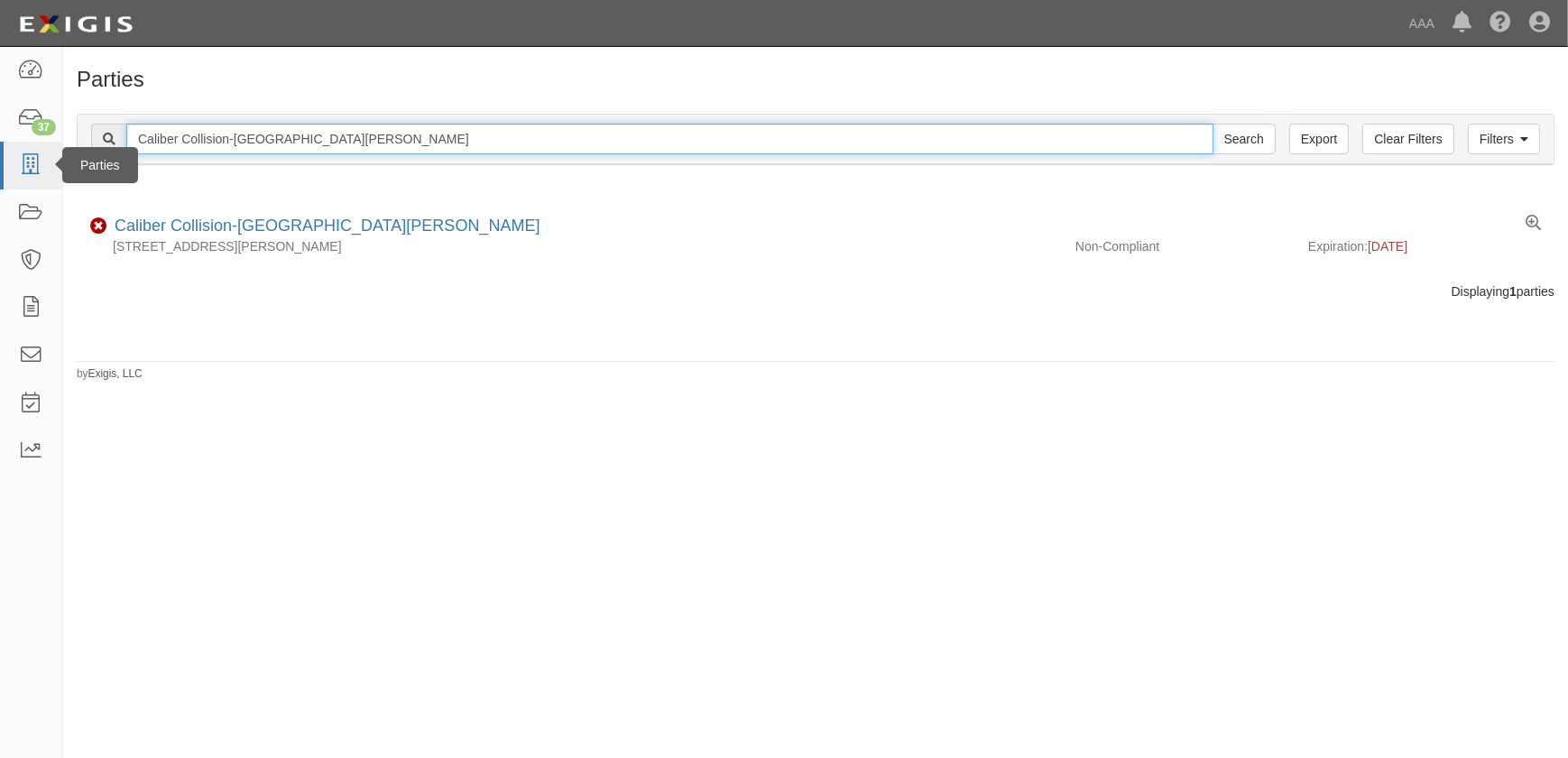
drag, startPoint x: 326, startPoint y: 142, endPoint x: 53, endPoint y: 145, distance: 273.0
click at [55, 145] on body "Toggle navigation Dashboard 37 Inbox Parties Agreements Coverages Documents Mes…" at bounding box center [784, 367] width 1568 height 736
paste input "Ofallon IL"
type input "Caliber Collision-Ofallon IL"
click at [1212, 123] on input "Search" at bounding box center [1243, 139] width 63 height 31
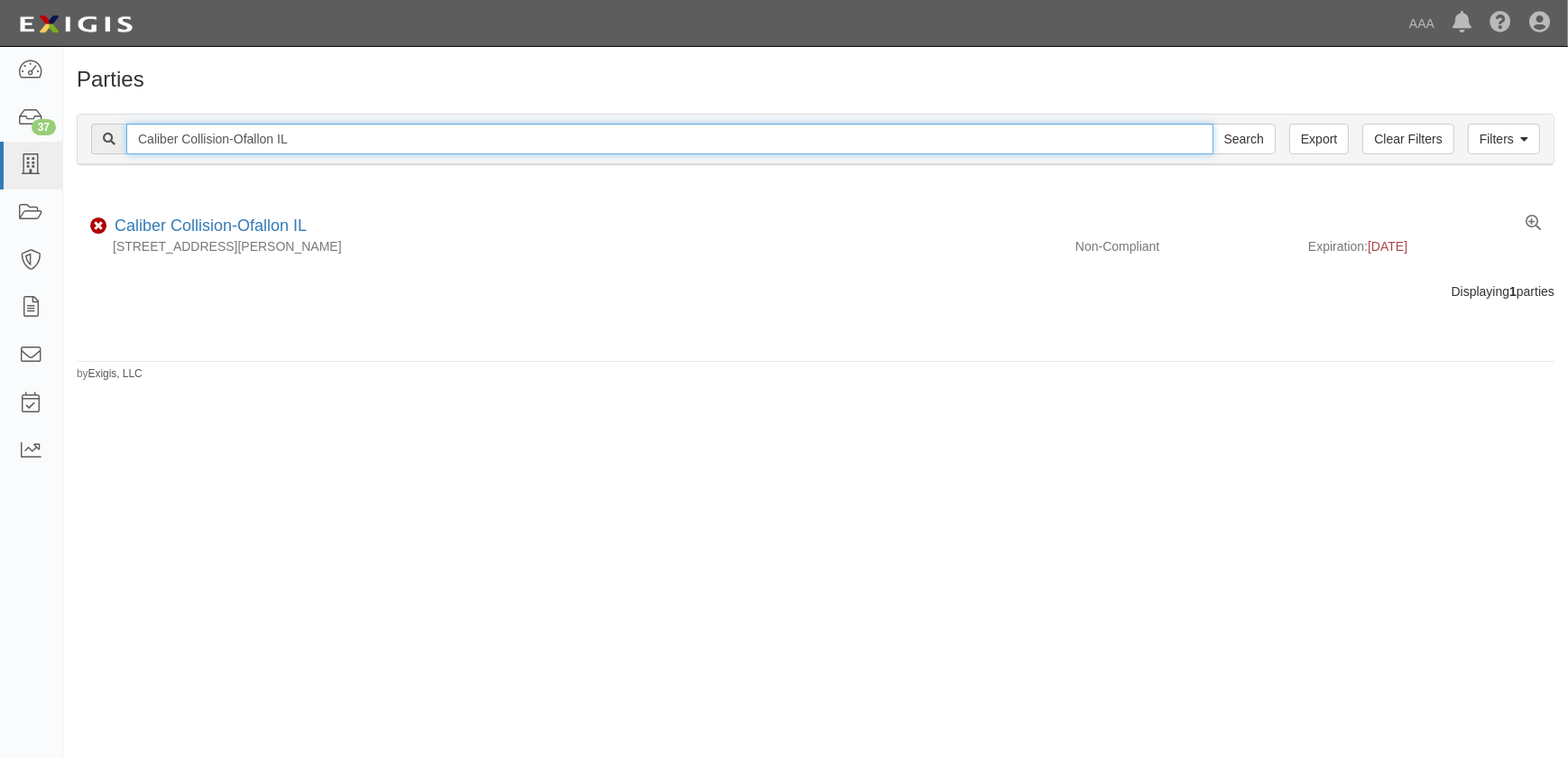
drag, startPoint x: 319, startPoint y: 138, endPoint x: -93, endPoint y: 122, distance: 412.3
click at [0, 122] on html "Toggle navigation Dashboard 37 Inbox Parties Agreements Coverages Documents Mes…" at bounding box center [784, 367] width 1568 height 736
paste input "verland Park Metcalf"
type input "Caliber Collision-Overland Park Metcalf"
click at [1212, 123] on input "Search" at bounding box center [1243, 139] width 63 height 31
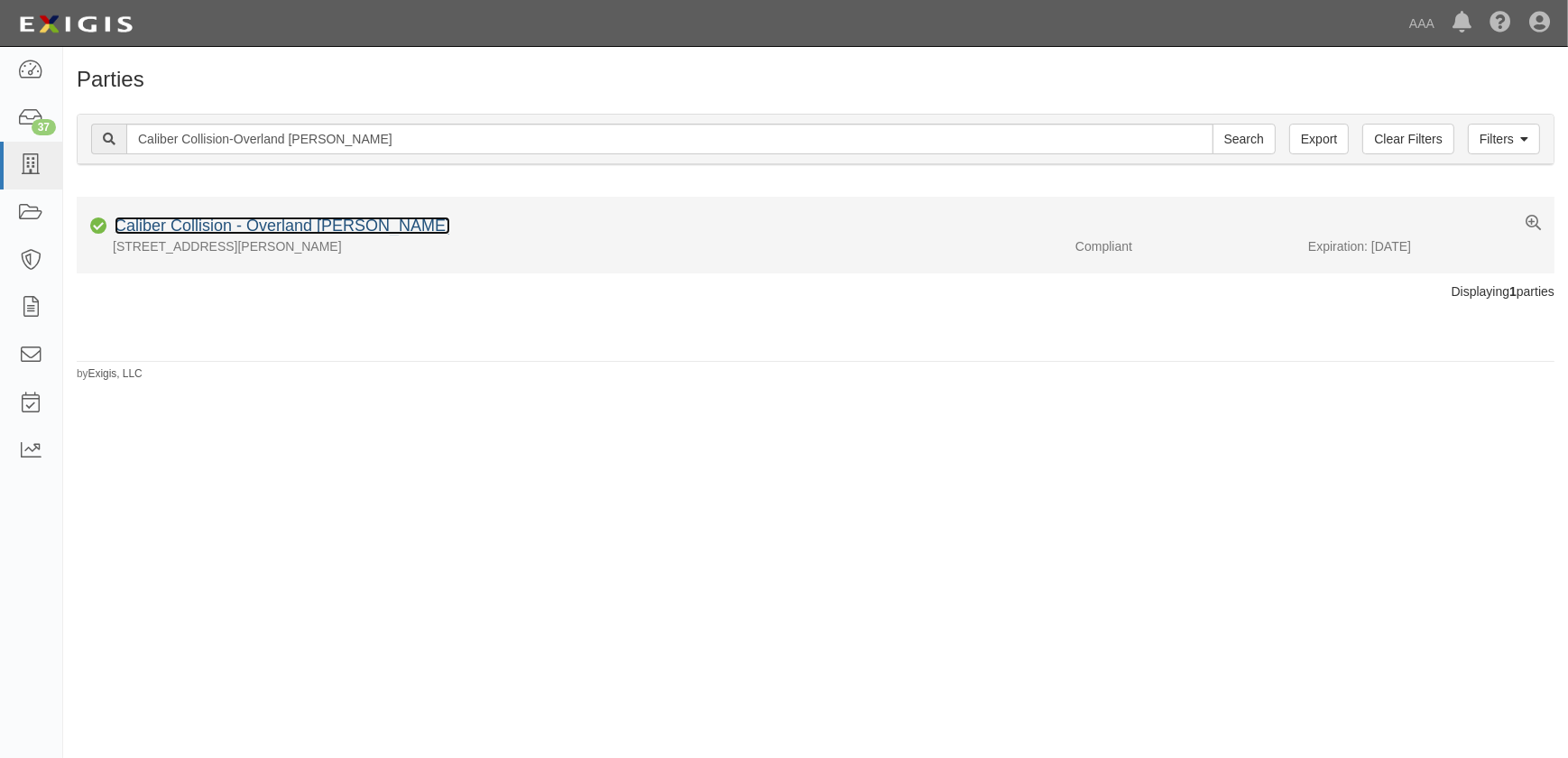
click at [193, 230] on link "Caliber Collision - Overland [PERSON_NAME]" at bounding box center [283, 225] width 336 height 18
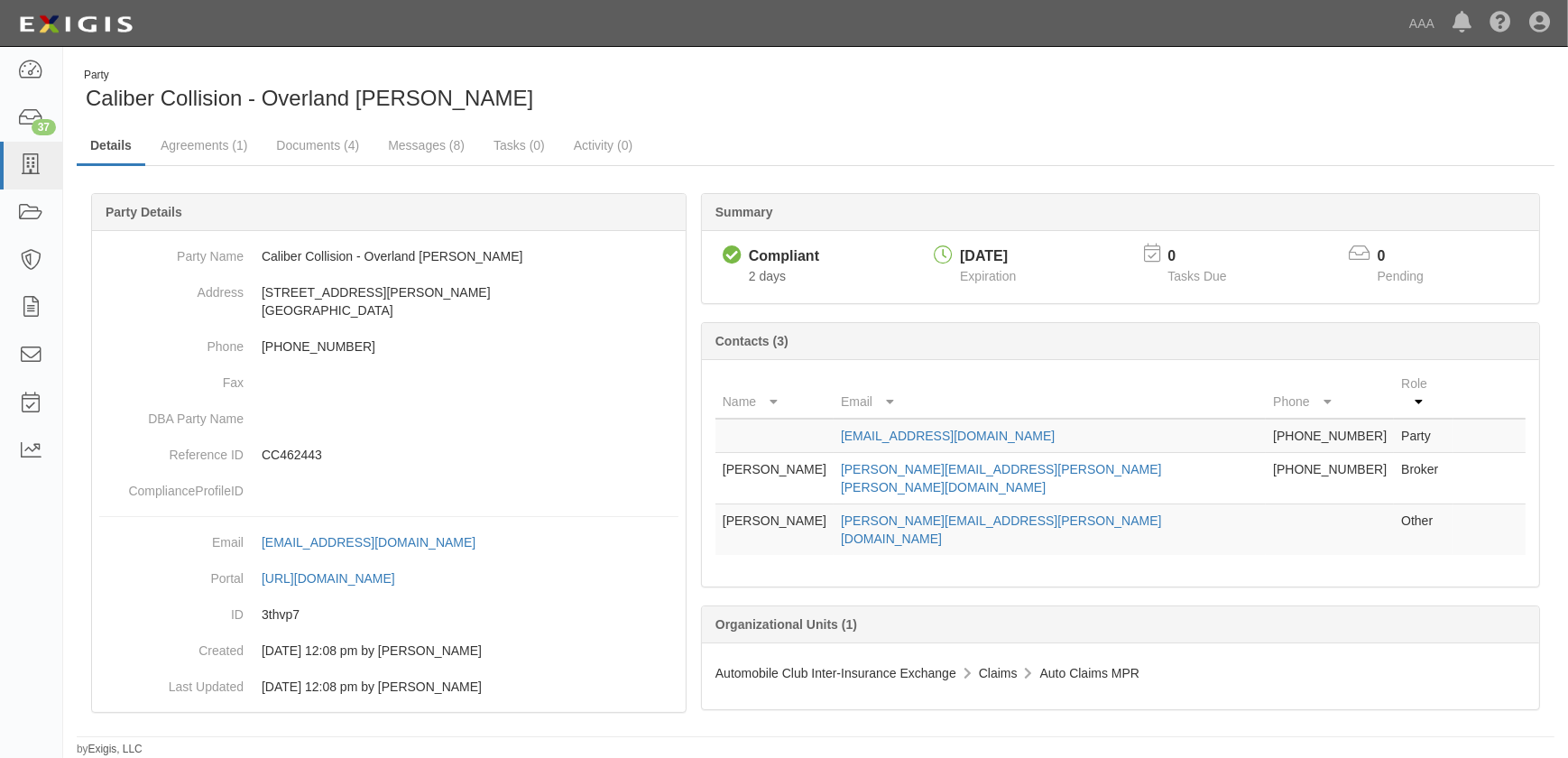
click at [854, 98] on div "Party Caliber Collision - Overland Park Metcalf" at bounding box center [815, 91] width 1504 height 46
click at [302, 146] on link "Documents (4)" at bounding box center [317, 147] width 110 height 39
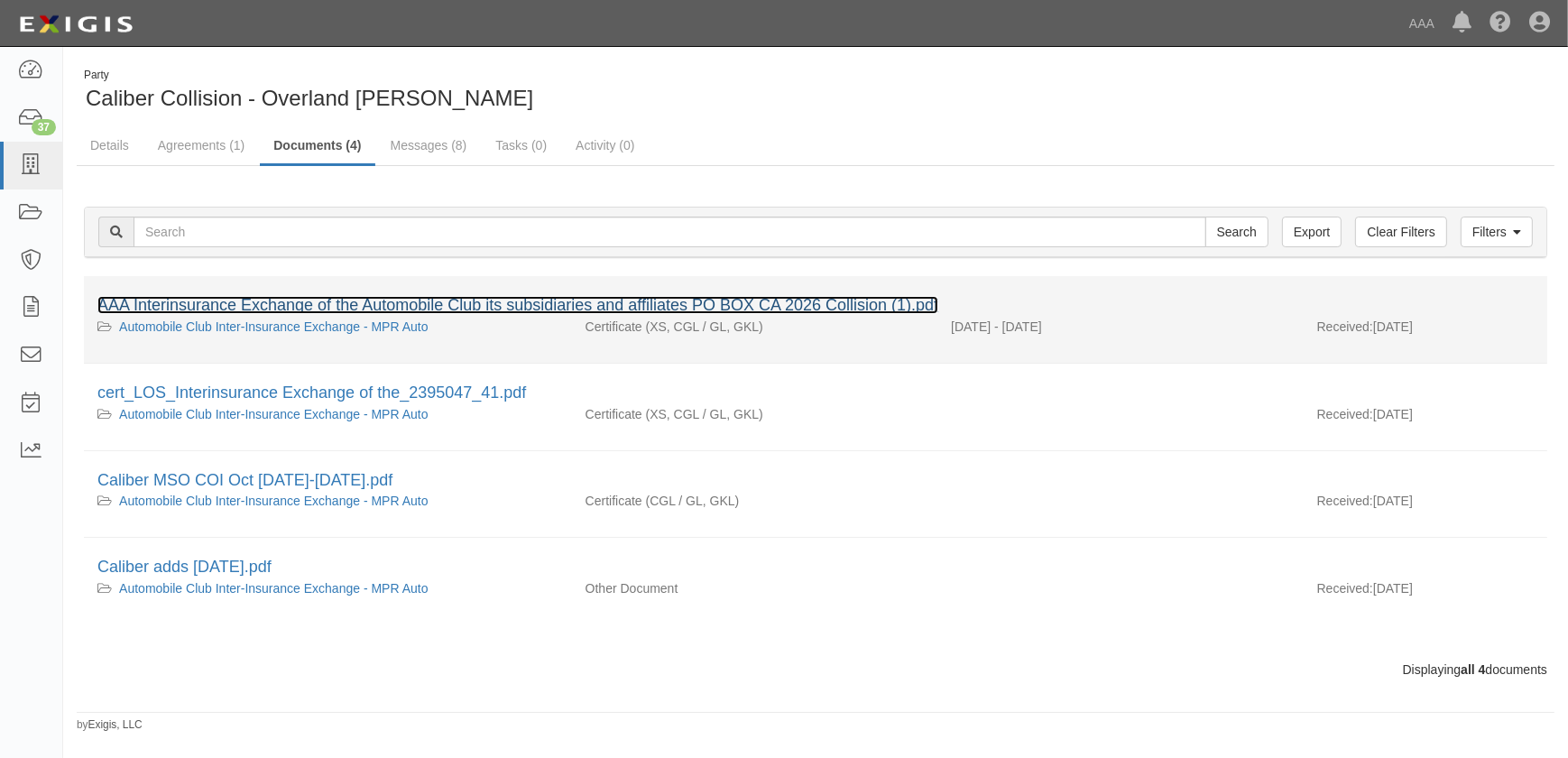
click at [288, 311] on link "AAA Interinsurance Exchange of the Automobile Club its subsidiaries and affilia…" at bounding box center [518, 305] width 841 height 18
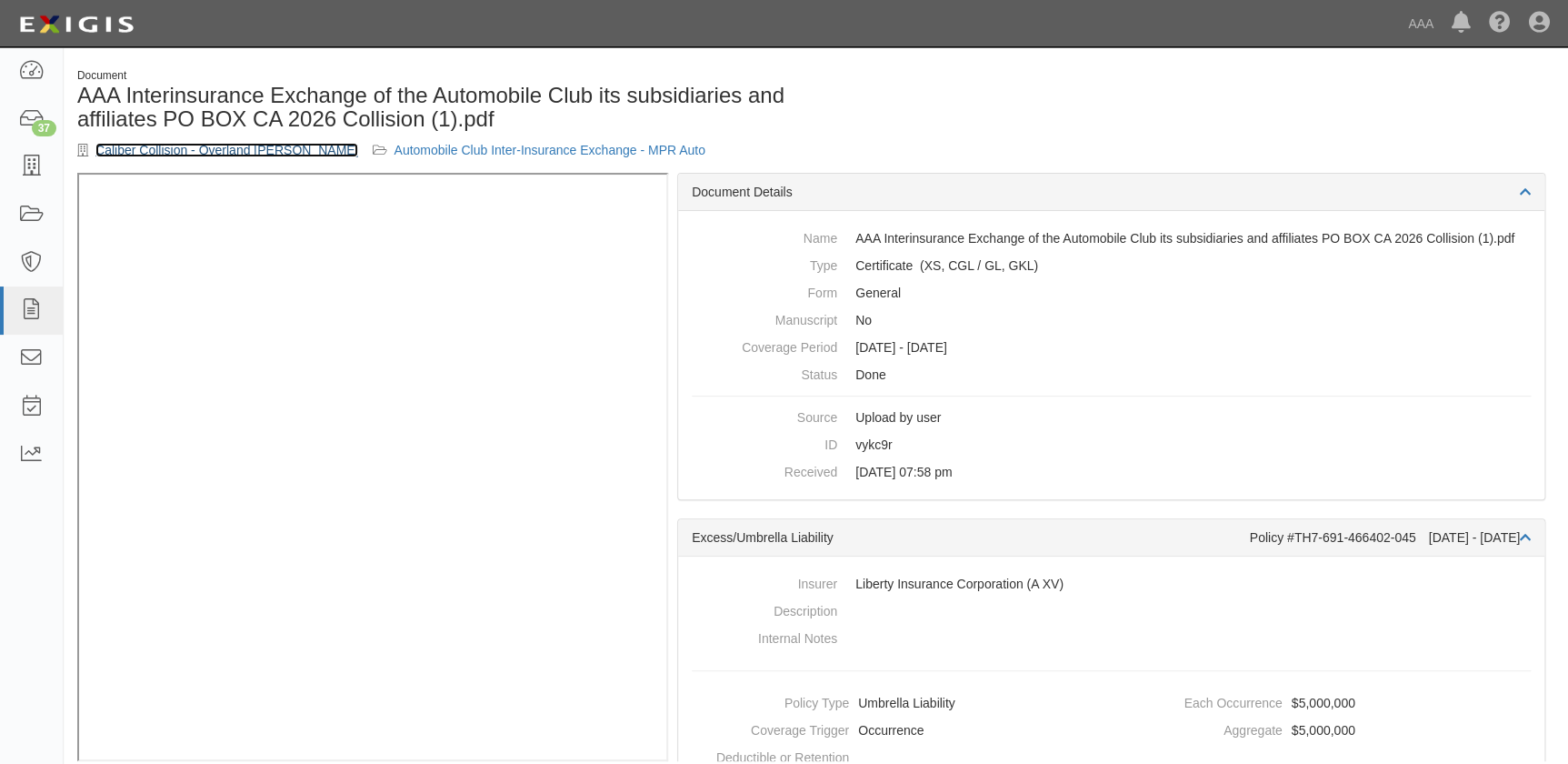
click at [182, 143] on link "Caliber Collision - Overland [PERSON_NAME]" at bounding box center [226, 150] width 262 height 15
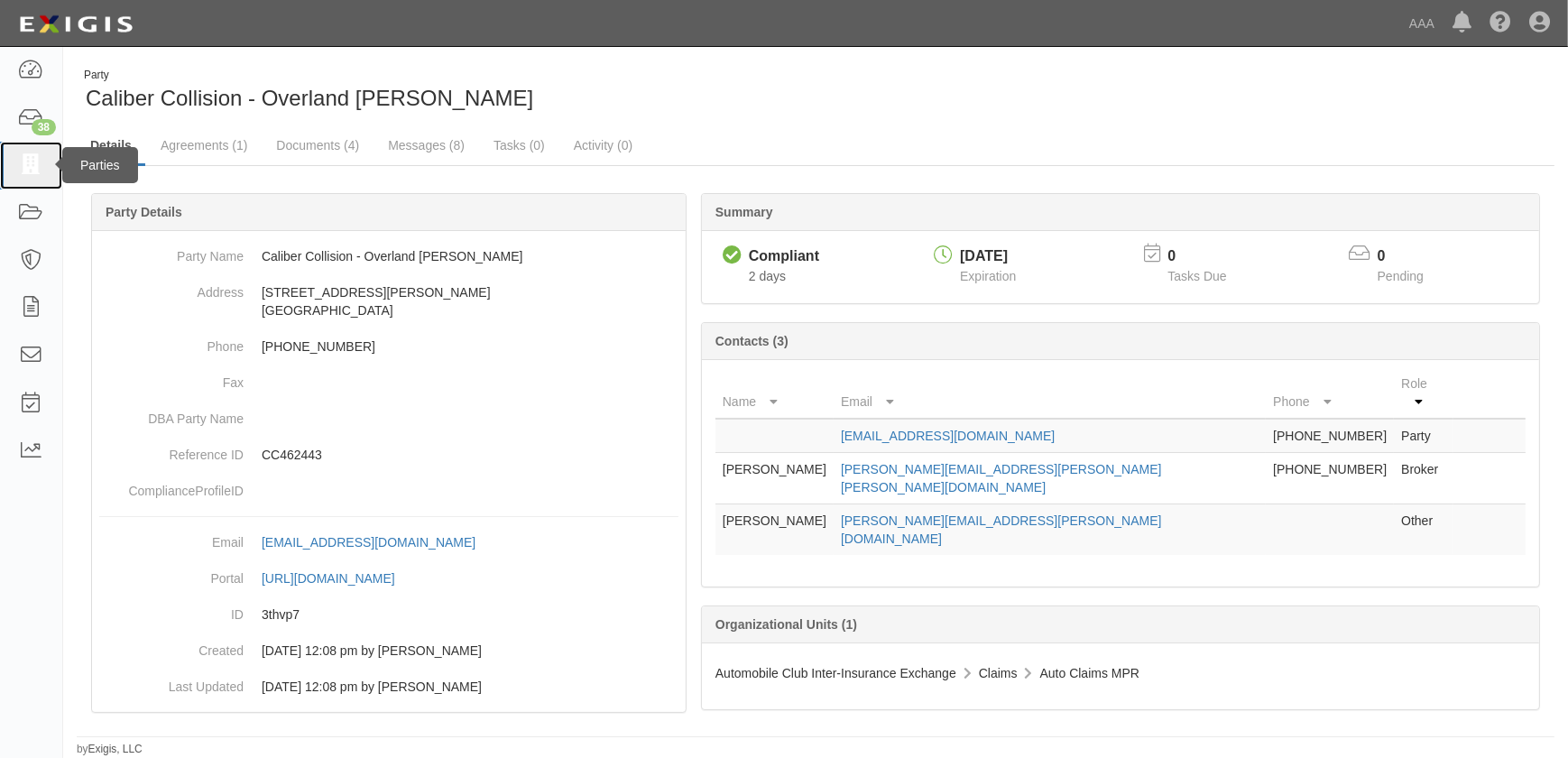
click at [34, 172] on icon at bounding box center [31, 166] width 25 height 21
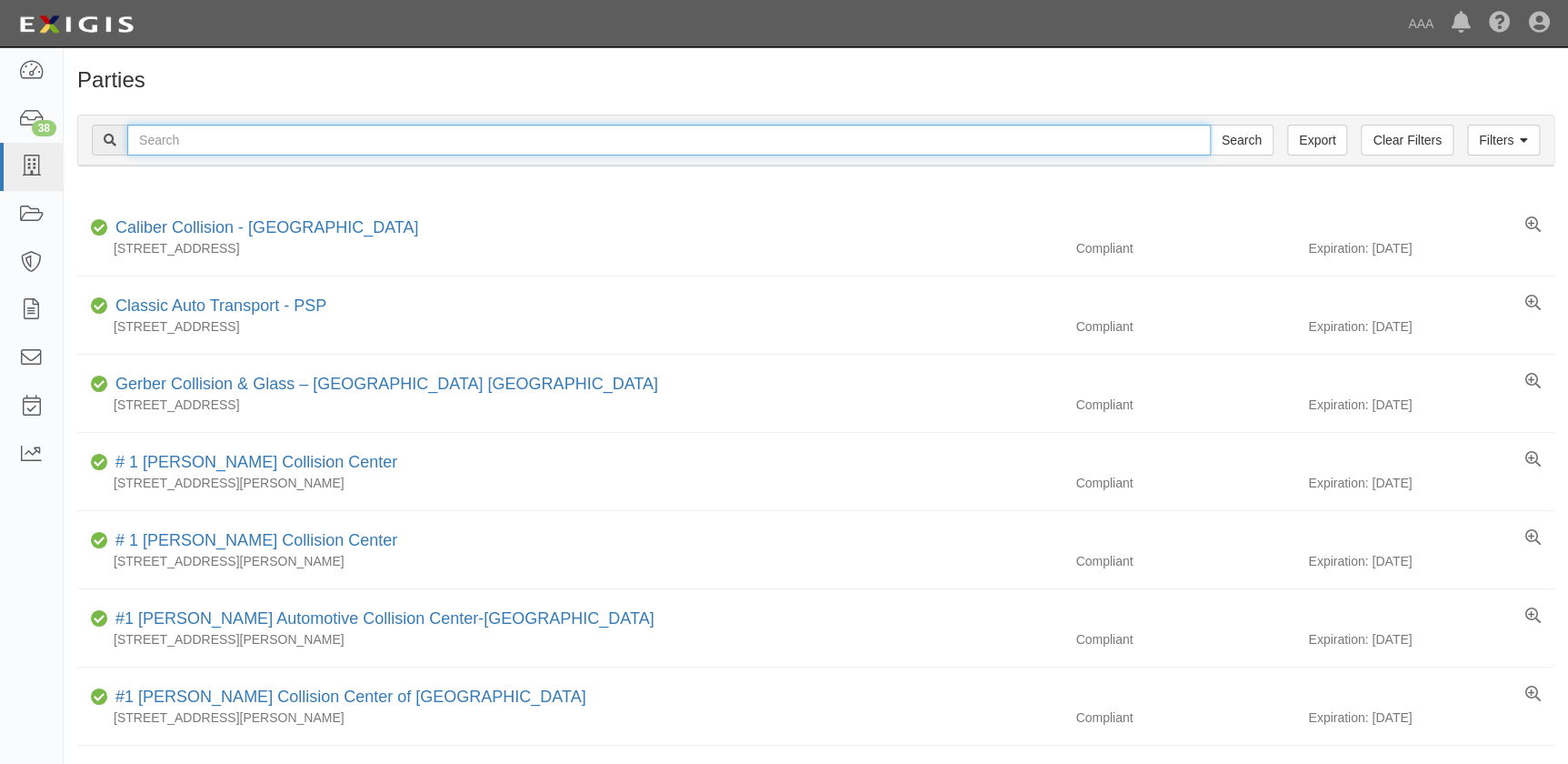
click at [316, 137] on input "text" at bounding box center [668, 140] width 1083 height 31
paste input "Caliber-Bonner Springs"
type input "Caliber-Bonner Springs"
click at [1210, 124] on input "Search" at bounding box center [1241, 140] width 63 height 31
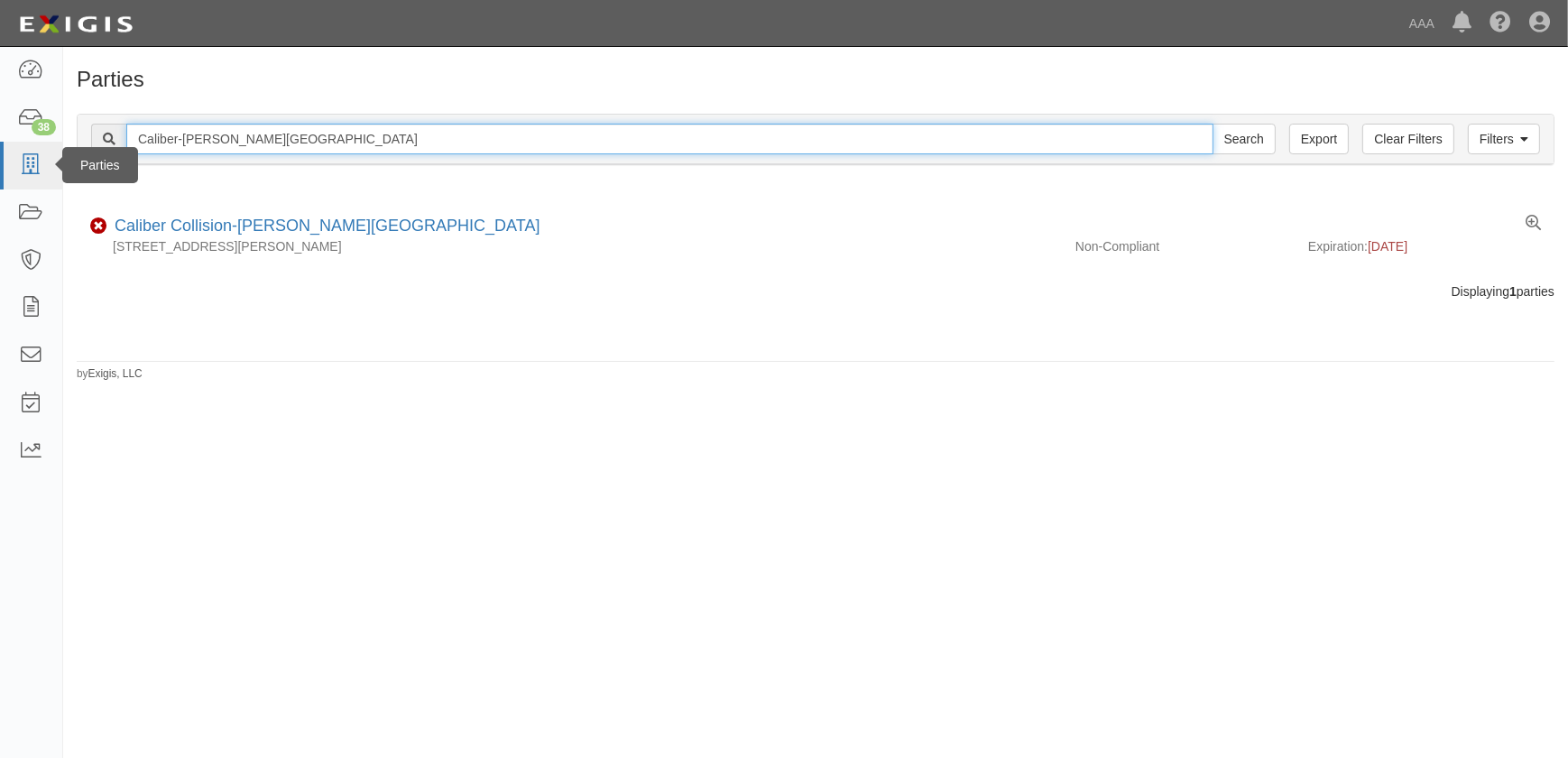
drag, startPoint x: 147, startPoint y: 143, endPoint x: 49, endPoint y: 147, distance: 98.1
click at [49, 147] on body "Toggle navigation Dashboard 38 Inbox Parties Agreements Coverages Documents Mes…" at bounding box center [784, 367] width 1568 height 736
paste input "Collision-Olathe N Rogers Rd"
type input "Caliber Collision-Olathe N Rogers Rd"
click at [1212, 123] on input "Search" at bounding box center [1243, 139] width 63 height 31
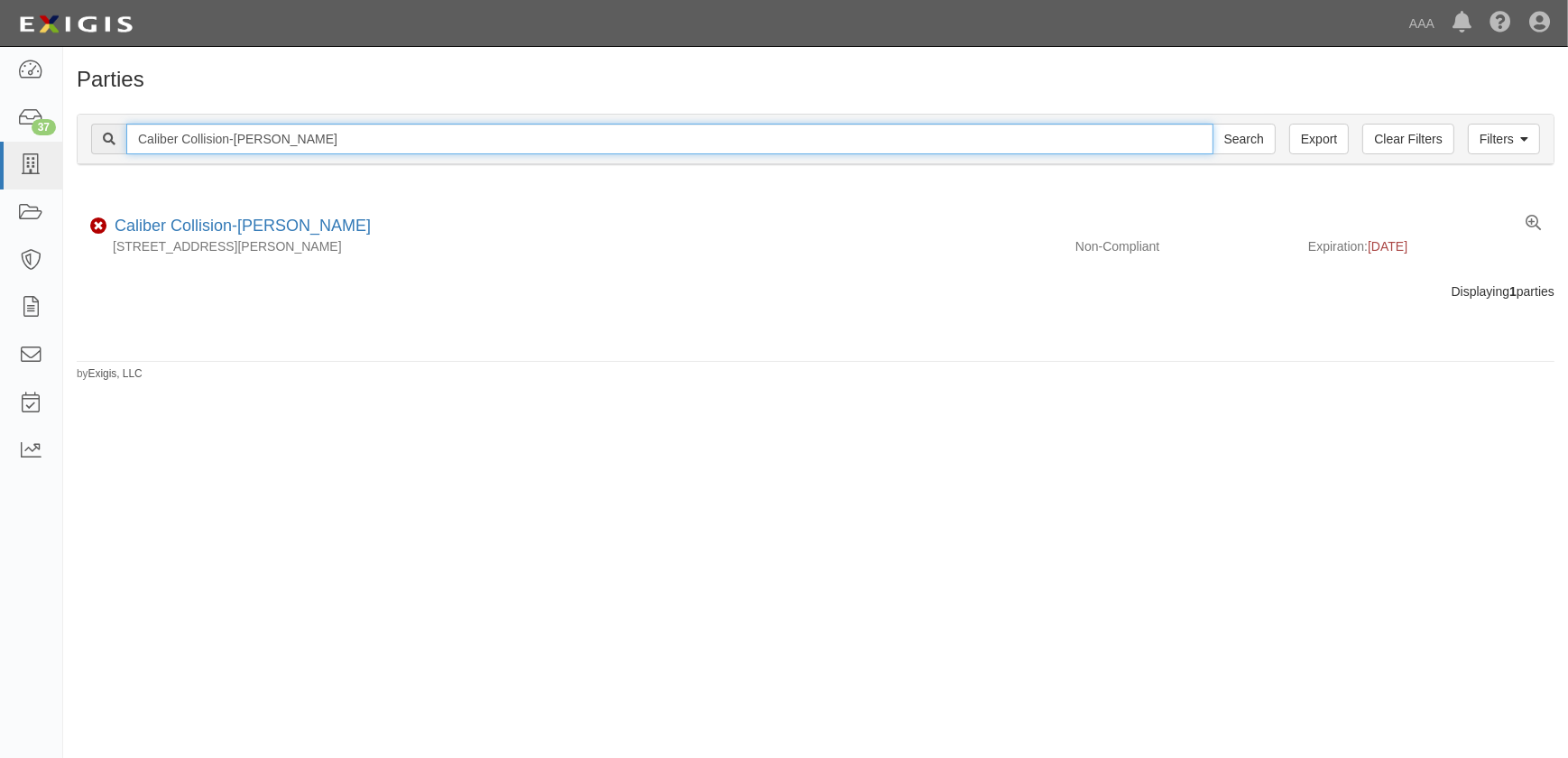
drag, startPoint x: 383, startPoint y: 140, endPoint x: -67, endPoint y: 145, distance: 450.0
click at [0, 145] on html "Toggle navigation Dashboard 37 Inbox Parties Agreements Coverages Documents Mes…" at bounding box center [784, 367] width 1568 height 736
paste input "Shawnee"
type input "Caliber Collision-Shawnee"
click at [1212, 123] on input "Search" at bounding box center [1243, 139] width 63 height 31
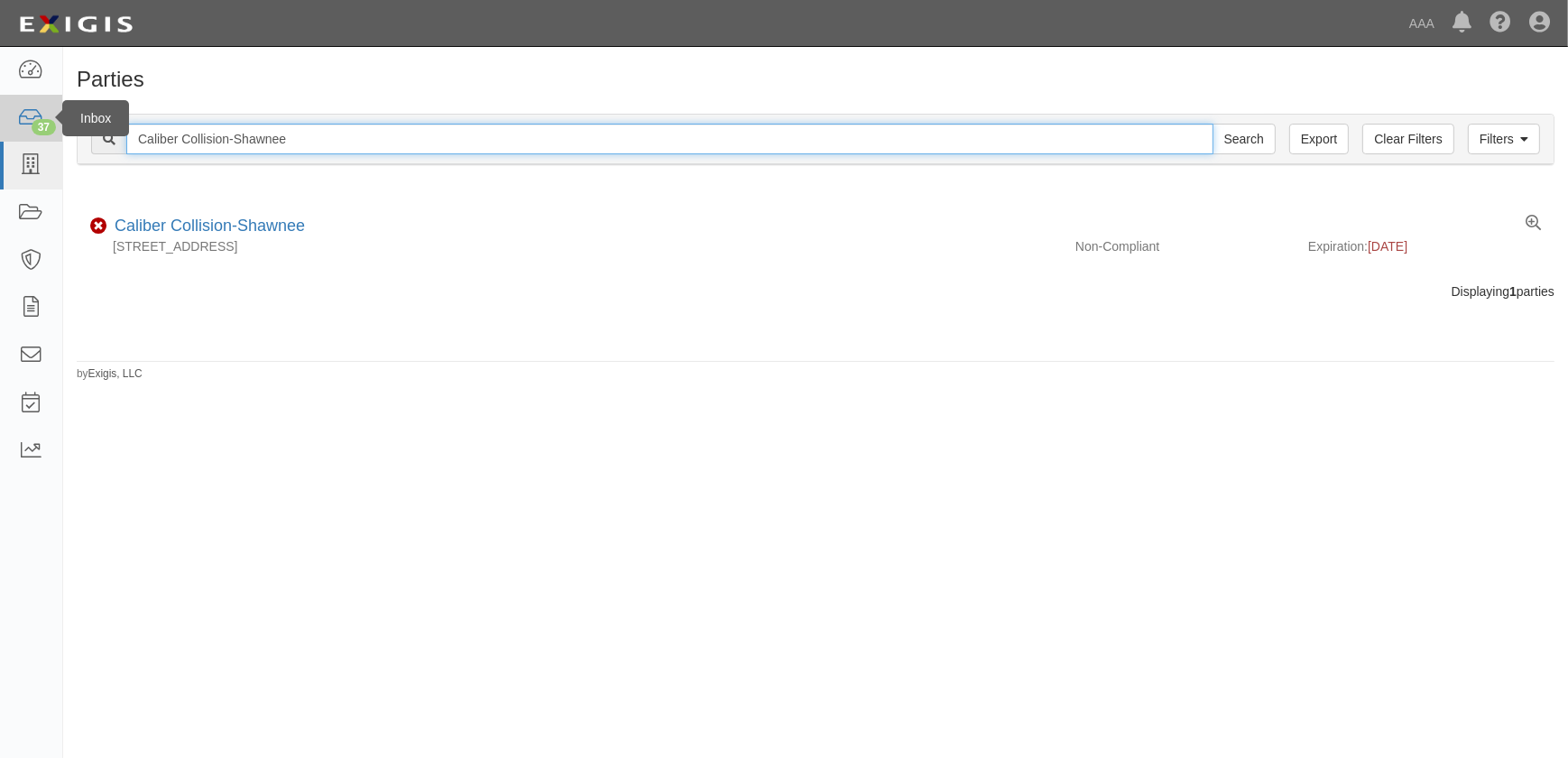
drag, startPoint x: 238, startPoint y: 138, endPoint x: 5, endPoint y: 133, distance: 233.1
click at [5, 133] on body "Toggle navigation Dashboard 37 Inbox Parties Agreements Coverages Documents Mes…" at bounding box center [784, 367] width 1568 height 736
paste input "epherdsvill"
type input "Caliber Collision-Shepherdsville"
click at [1212, 123] on input "Search" at bounding box center [1243, 139] width 63 height 31
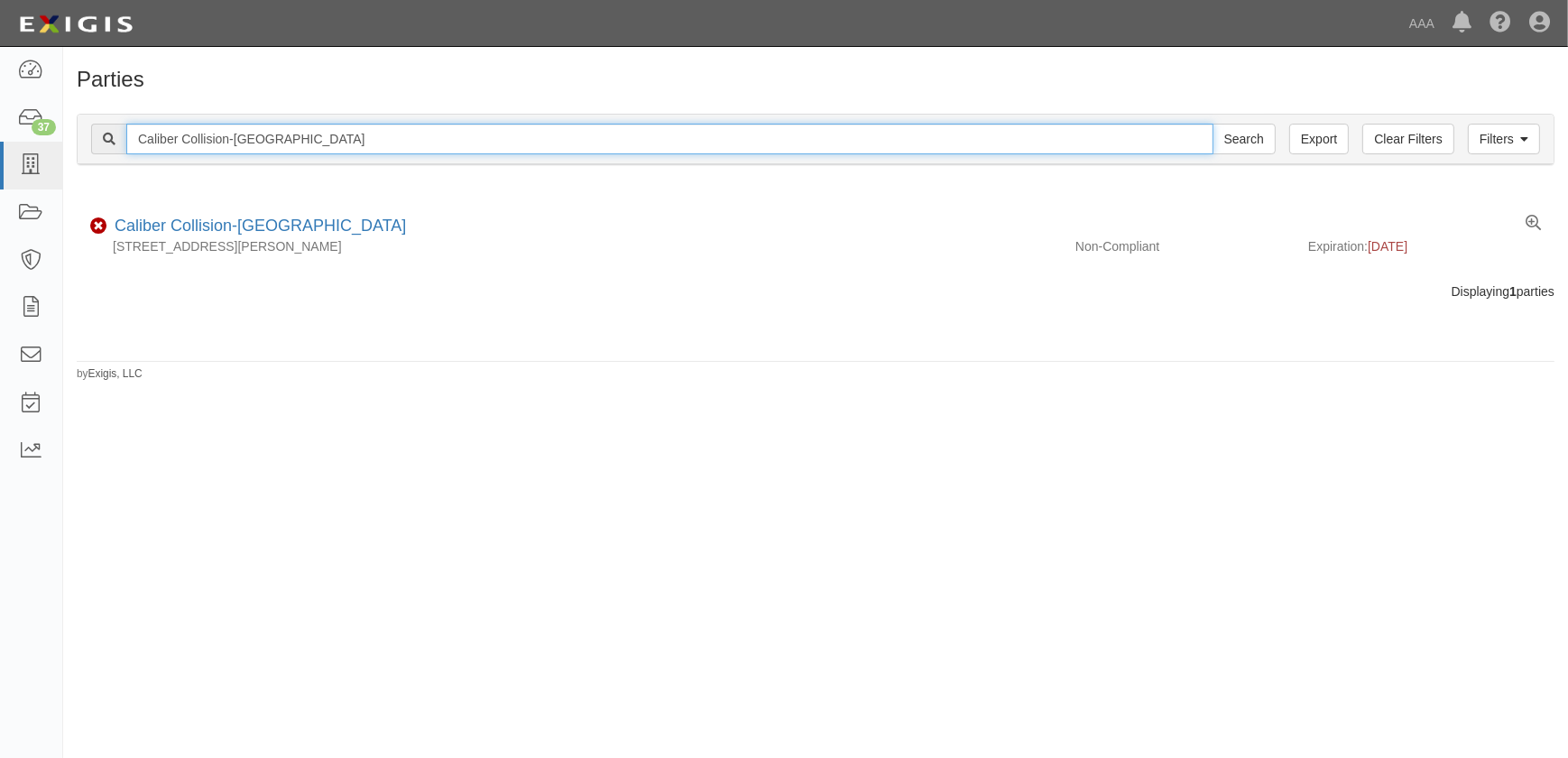
drag, startPoint x: 68, startPoint y: 131, endPoint x: -66, endPoint y: 130, distance: 134.0
click at [0, 130] on html "Toggle navigation Dashboard 37 Inbox Parties Agreements Coverages Documents Mes…" at bounding box center [784, 367] width 1568 height 736
paste input "Bardstown"
type input "Caliber Collision-[GEOGRAPHIC_DATA]"
click at [1212, 123] on input "Search" at bounding box center [1243, 139] width 63 height 31
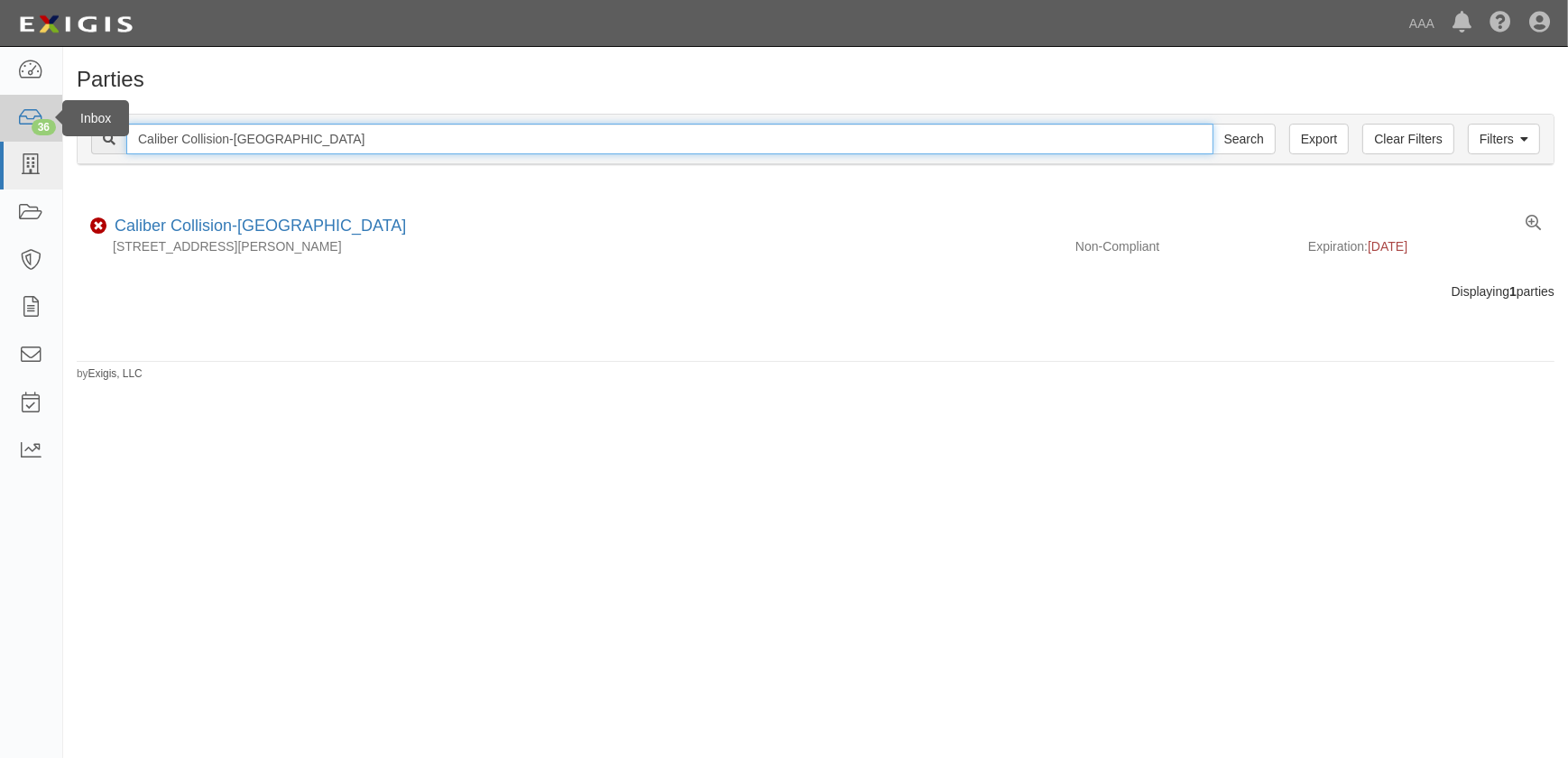
drag, startPoint x: 273, startPoint y: 139, endPoint x: 49, endPoint y: 140, distance: 224.0
click at [49, 139] on body "Toggle navigation Dashboard 36 Inbox Parties Agreements Coverages Documents Mes…" at bounding box center [784, 367] width 1568 height 736
paste input "owling Gree"
type input "Caliber Collision-Bowling Green"
click at [1212, 123] on input "Search" at bounding box center [1243, 139] width 63 height 31
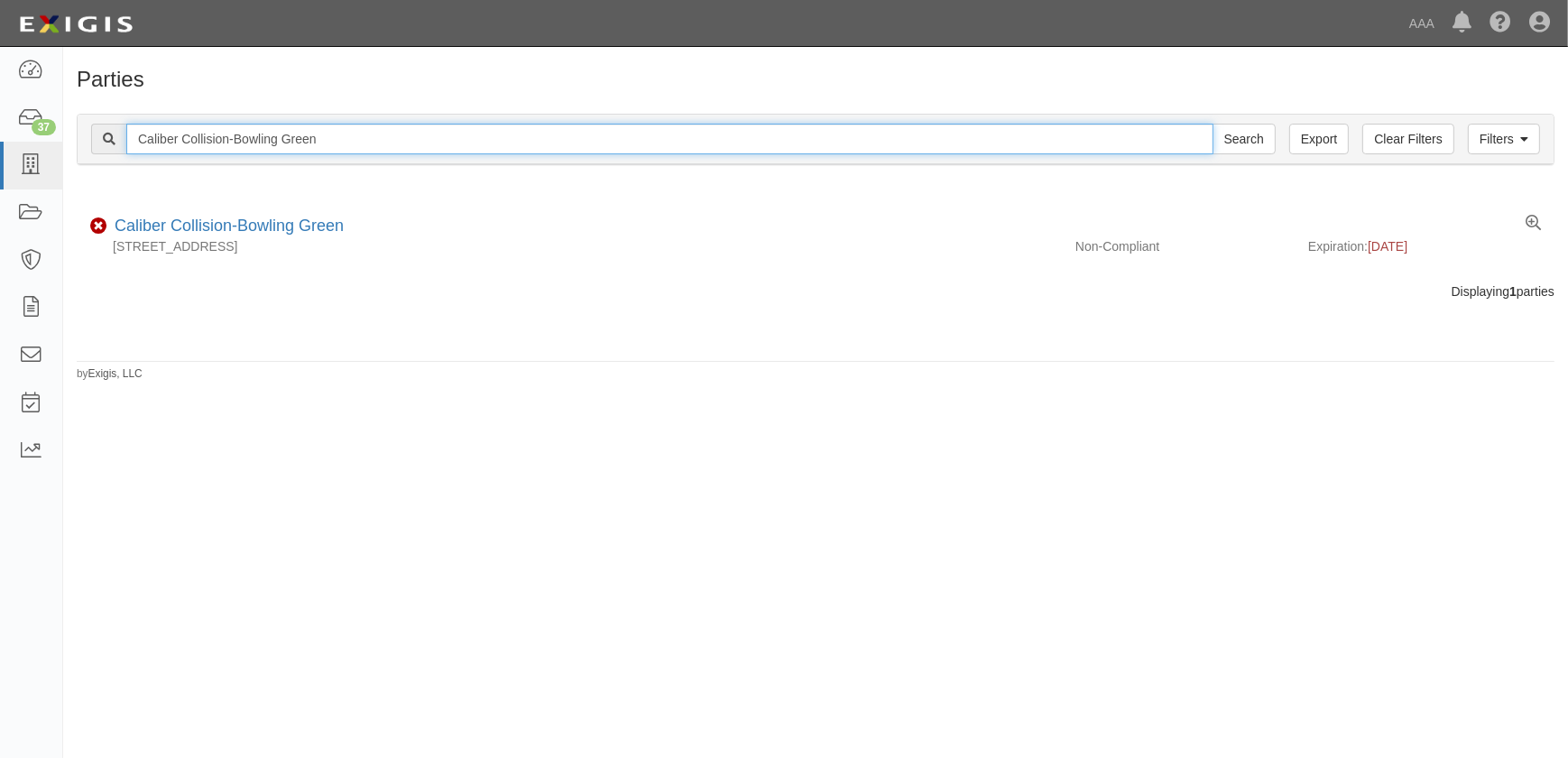
drag, startPoint x: 294, startPoint y: 140, endPoint x: -134, endPoint y: 128, distance: 428.2
click at [0, 128] on html "Toggle navigation Dashboard 37 Inbox Parties Agreements Coverages Documents Mes…" at bounding box center [784, 367] width 1568 height 736
paste input "Elizabethtow"
type input "Caliber Collision-[GEOGRAPHIC_DATA]"
click at [1212, 123] on input "Search" at bounding box center [1243, 139] width 63 height 31
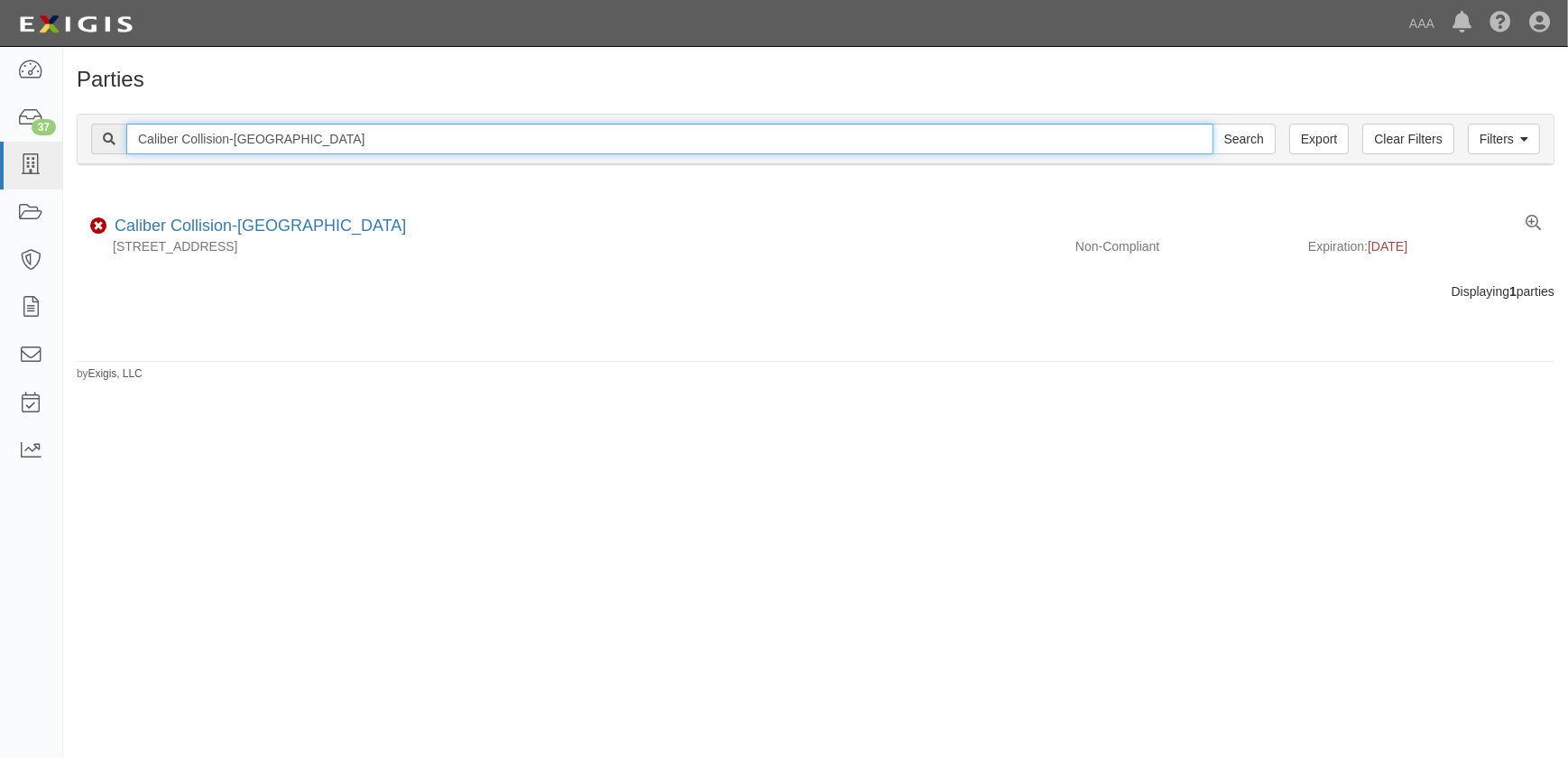
drag, startPoint x: 339, startPoint y: 141, endPoint x: -35, endPoint y: 146, distance: 374.0
click at [0, 146] on html "Toggle navigation Dashboard 37 Inbox Parties Agreements Coverages Documents Mes…" at bounding box center [784, 367] width 1568 height 736
paste input "Owensboro"
type input "Caliber Collision-Owensboro"
click at [1212, 123] on input "Search" at bounding box center [1243, 139] width 63 height 31
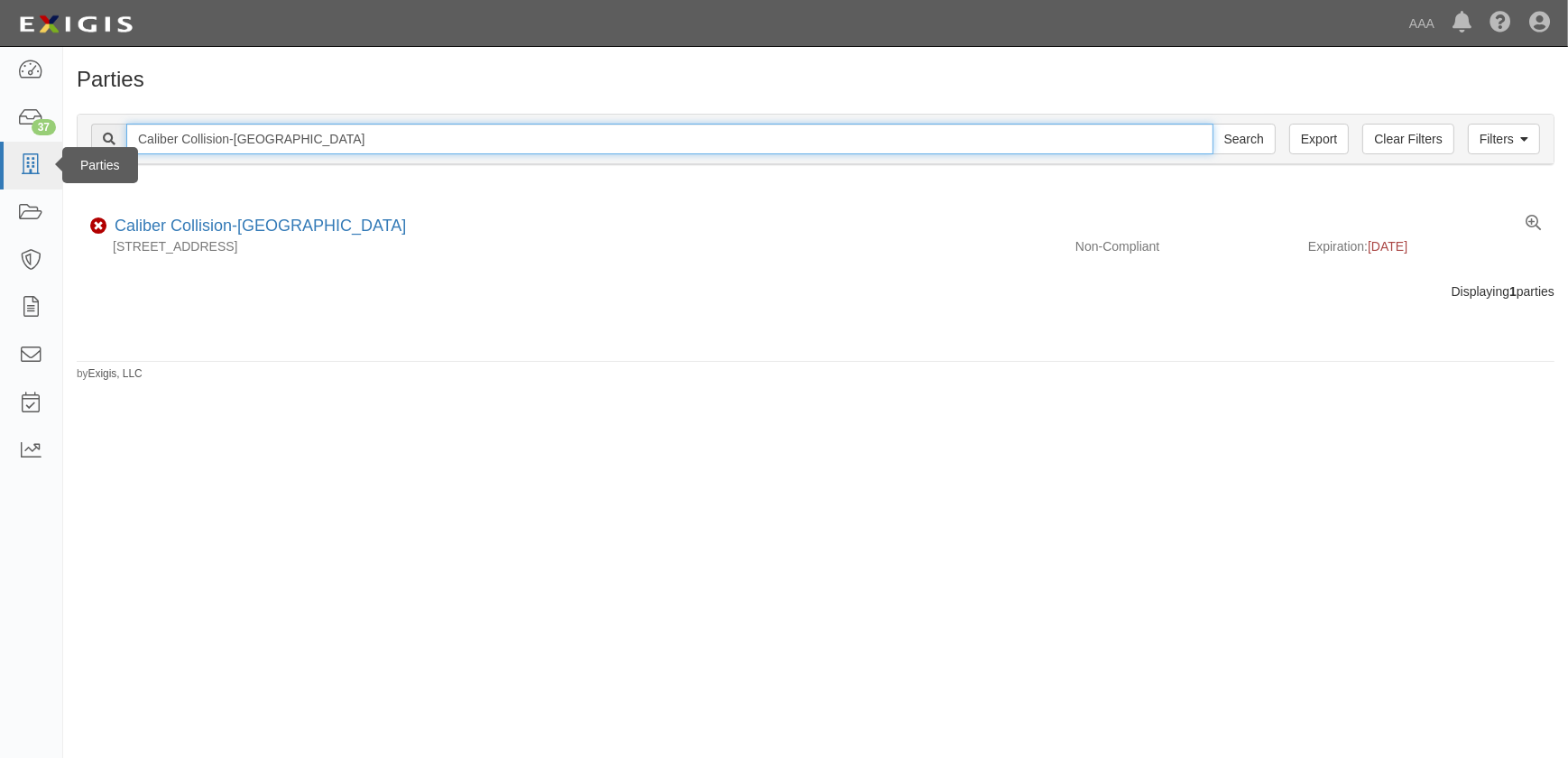
drag, startPoint x: 295, startPoint y: 145, endPoint x: 26, endPoint y: 147, distance: 269.0
click at [29, 147] on body "Toggle navigation Dashboard 37 Inbox Parties Agreements Coverages Documents Mes…" at bounding box center [784, 367] width 1568 height 736
paste input "Louisville Dixie Hwy"
click at [396, 140] on input "Caliber Collision-Louisville [PERSON_NAME] Hwy" at bounding box center [669, 139] width 1087 height 31
type input "Caliber Collision-Louisville [PERSON_NAME] Hwy"
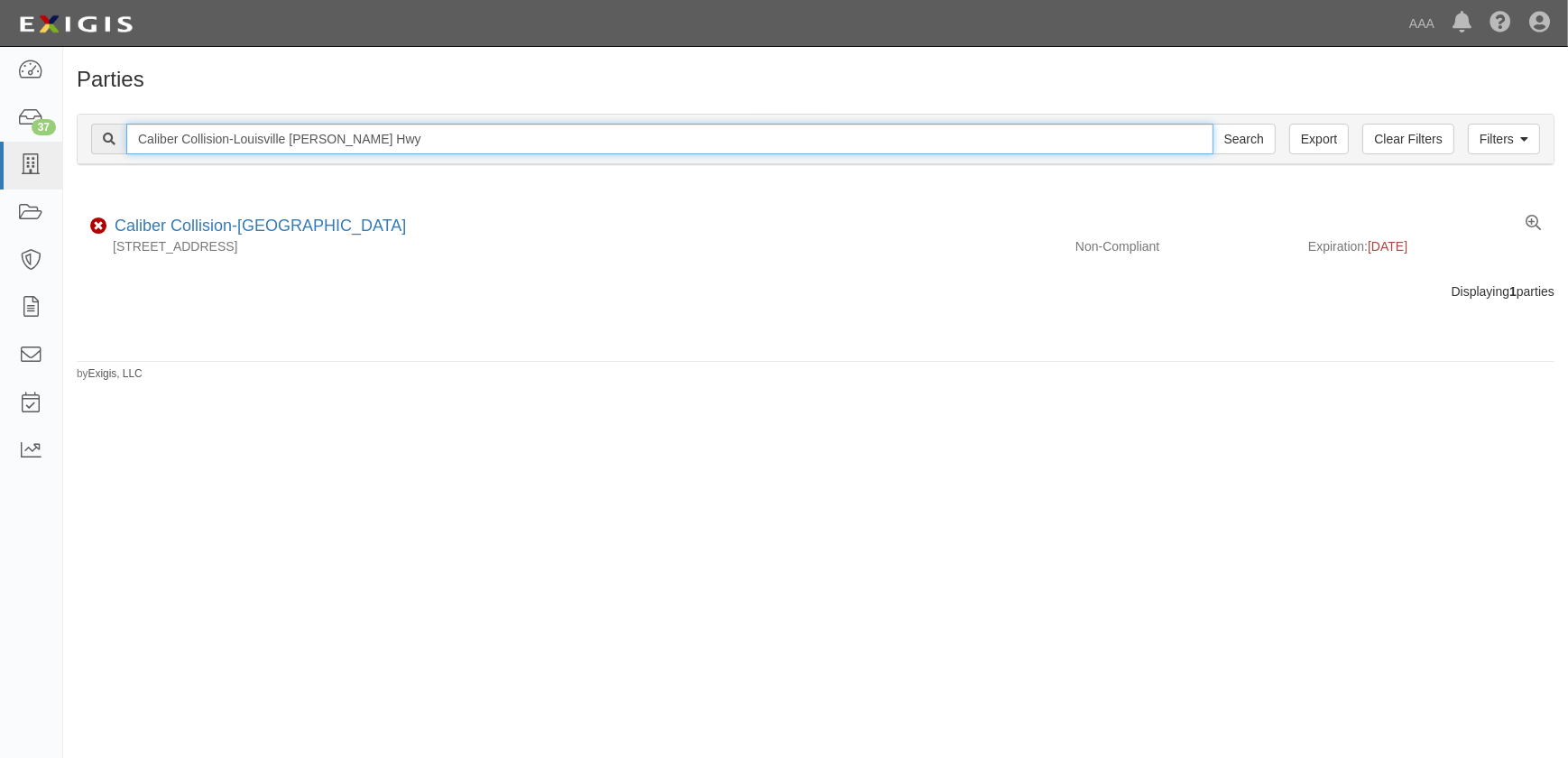
click at [1212, 123] on input "Search" at bounding box center [1243, 139] width 63 height 31
drag, startPoint x: 103, startPoint y: 144, endPoint x: 29, endPoint y: 144, distance: 74.0
click at [29, 144] on body "Toggle navigation Dashboard 37 Inbox Parties Agreements Coverages Documents Mes…" at bounding box center [784, 367] width 1568 height 736
paste input "Hopkinsville"
type input "Caliber Collision-Hopkinsville"
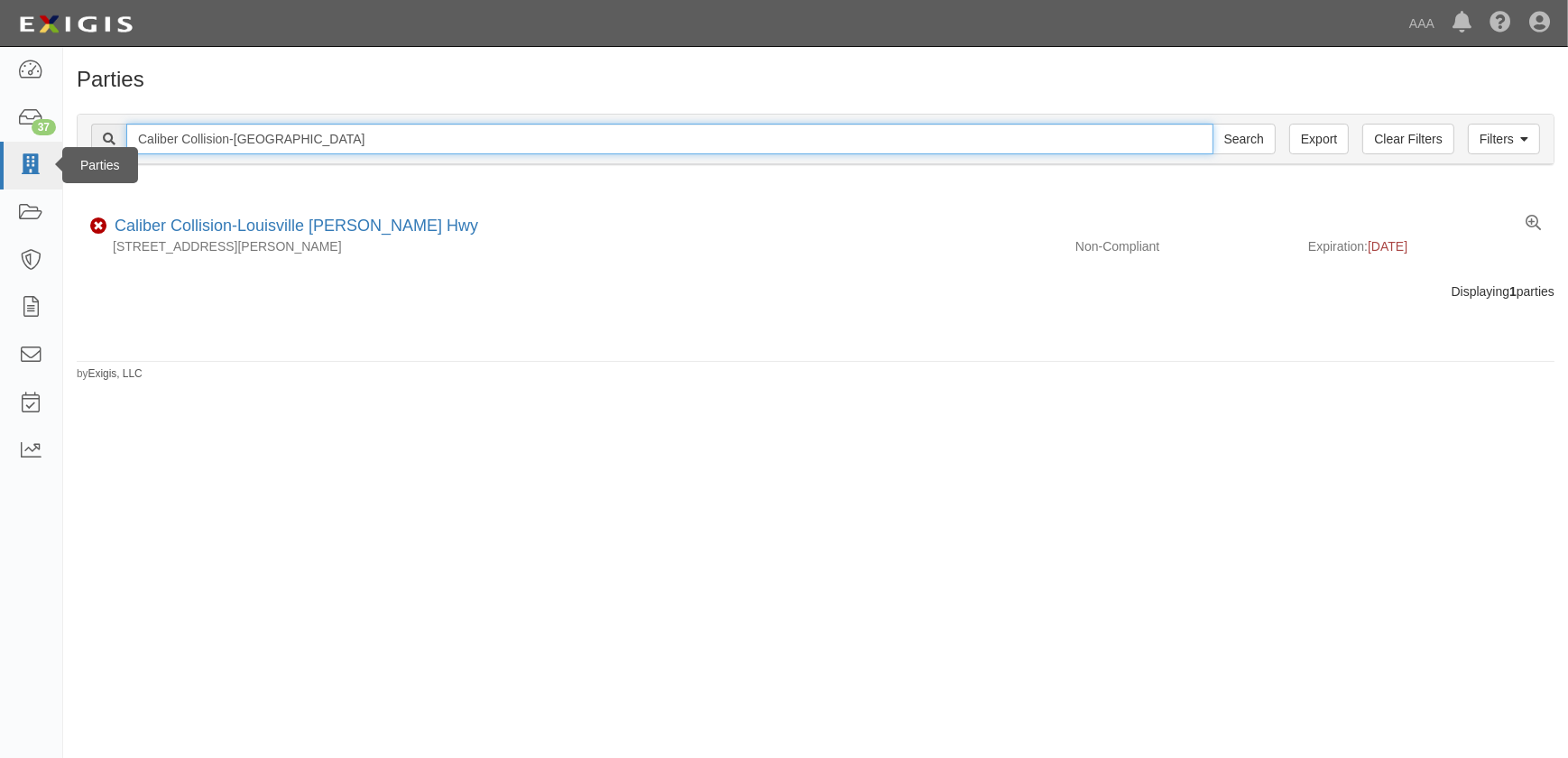
click at [1212, 123] on input "Search" at bounding box center [1243, 139] width 63 height 31
drag, startPoint x: 45, startPoint y: 150, endPoint x: 29, endPoint y: 152, distance: 16.1
click at [30, 152] on body "Toggle navigation Dashboard 38 Inbox Parties Agreements Coverages Documents Mes…" at bounding box center [784, 367] width 1568 height 736
click at [1212, 123] on input "Search" at bounding box center [1243, 139] width 63 height 31
drag, startPoint x: 334, startPoint y: 145, endPoint x: 91, endPoint y: 139, distance: 243.1
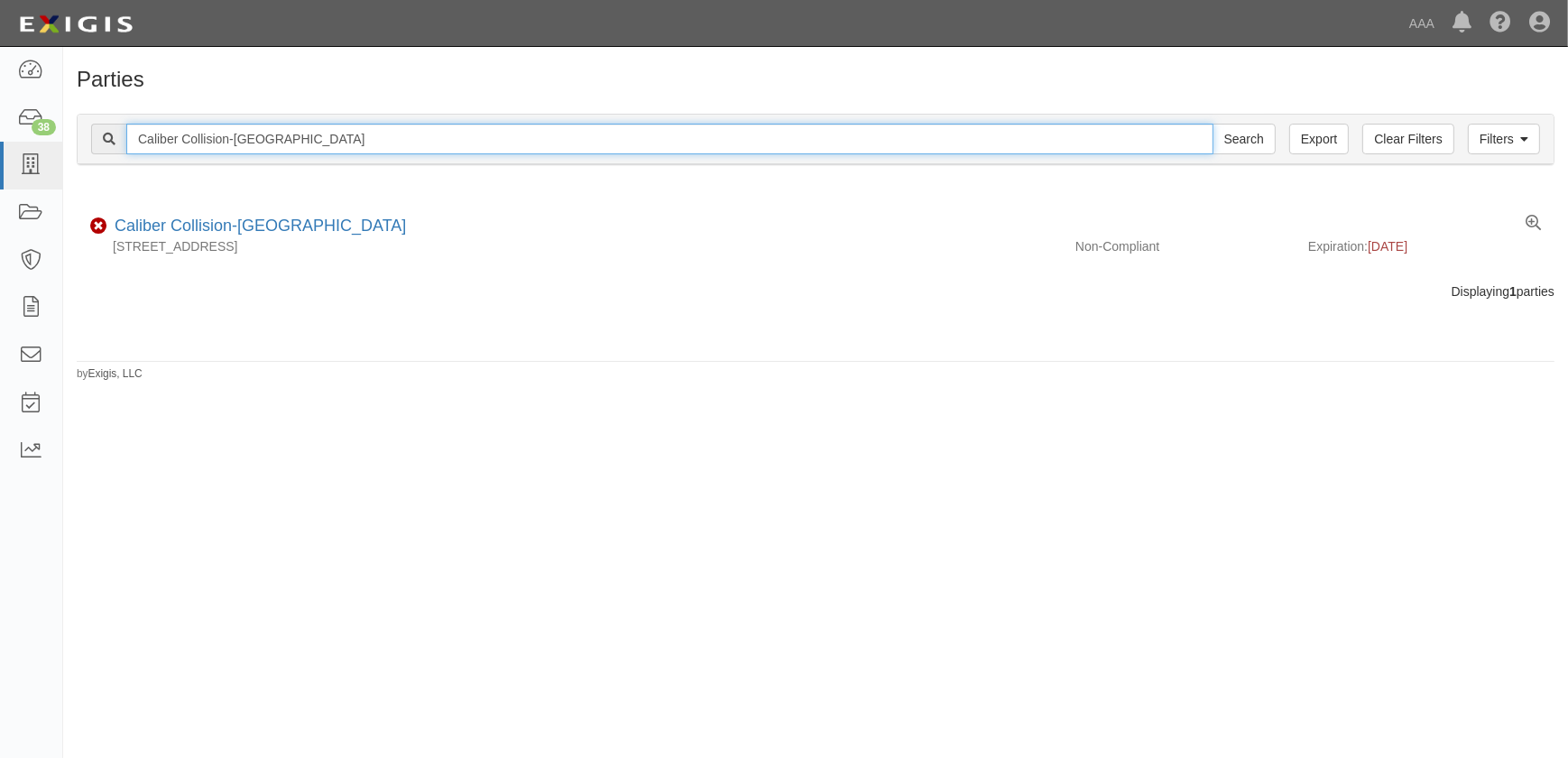
click at [97, 141] on div "Caliber Collision-Hopkinsville Search" at bounding box center [683, 139] width 1184 height 31
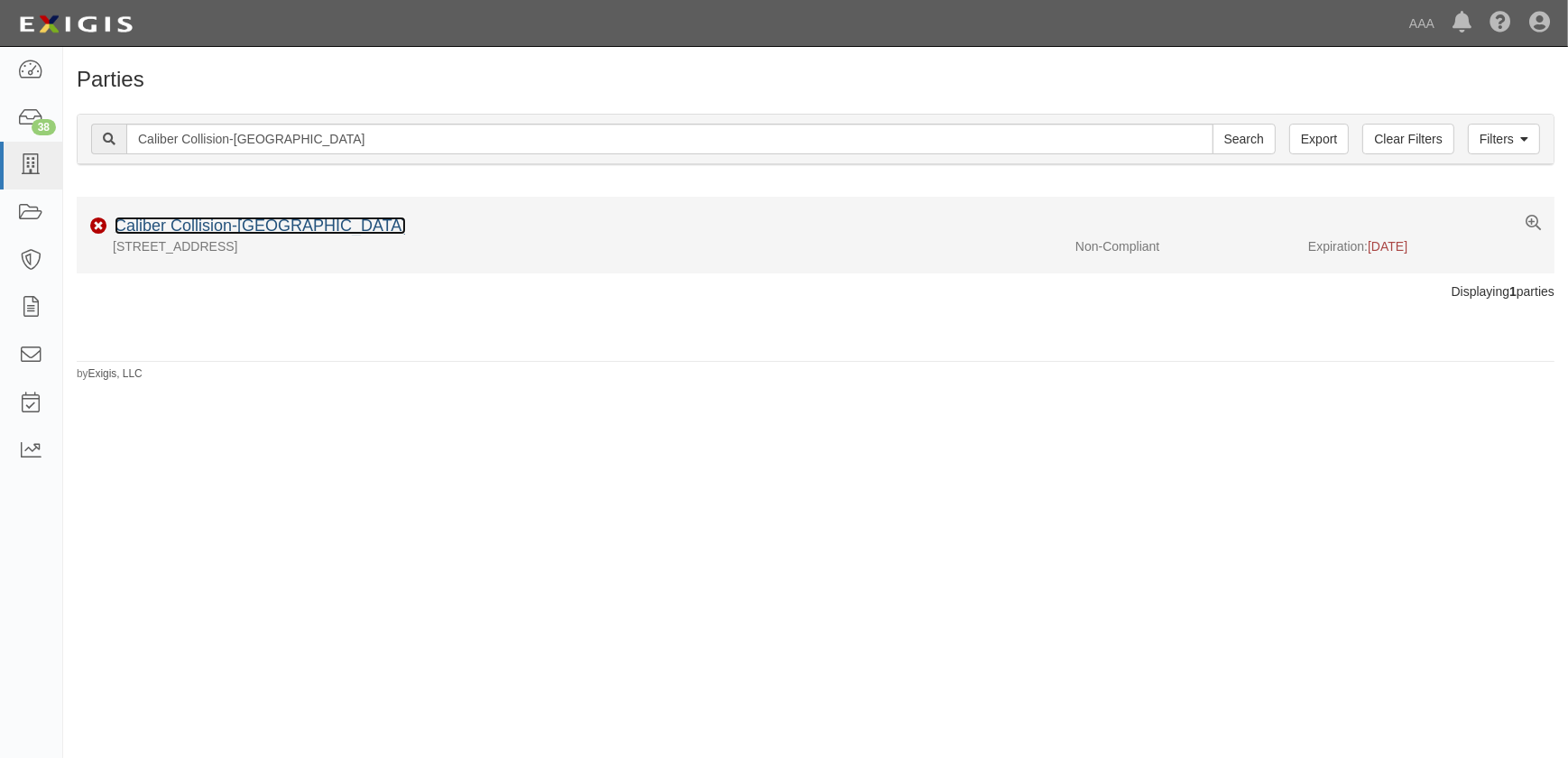
click at [295, 228] on link "Caliber Collision-[GEOGRAPHIC_DATA]" at bounding box center [260, 225] width 291 height 18
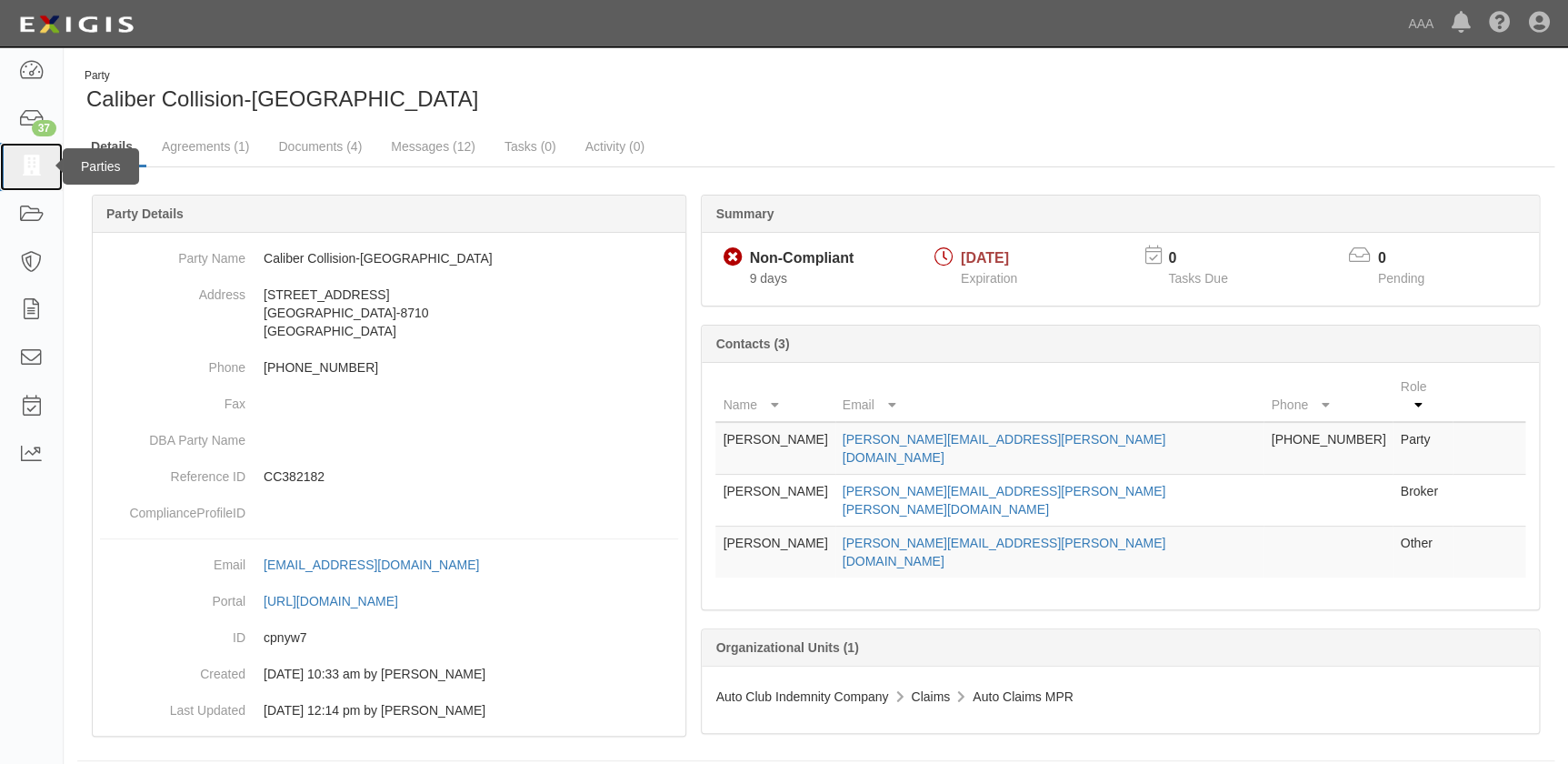
click at [38, 165] on icon at bounding box center [31, 167] width 25 height 21
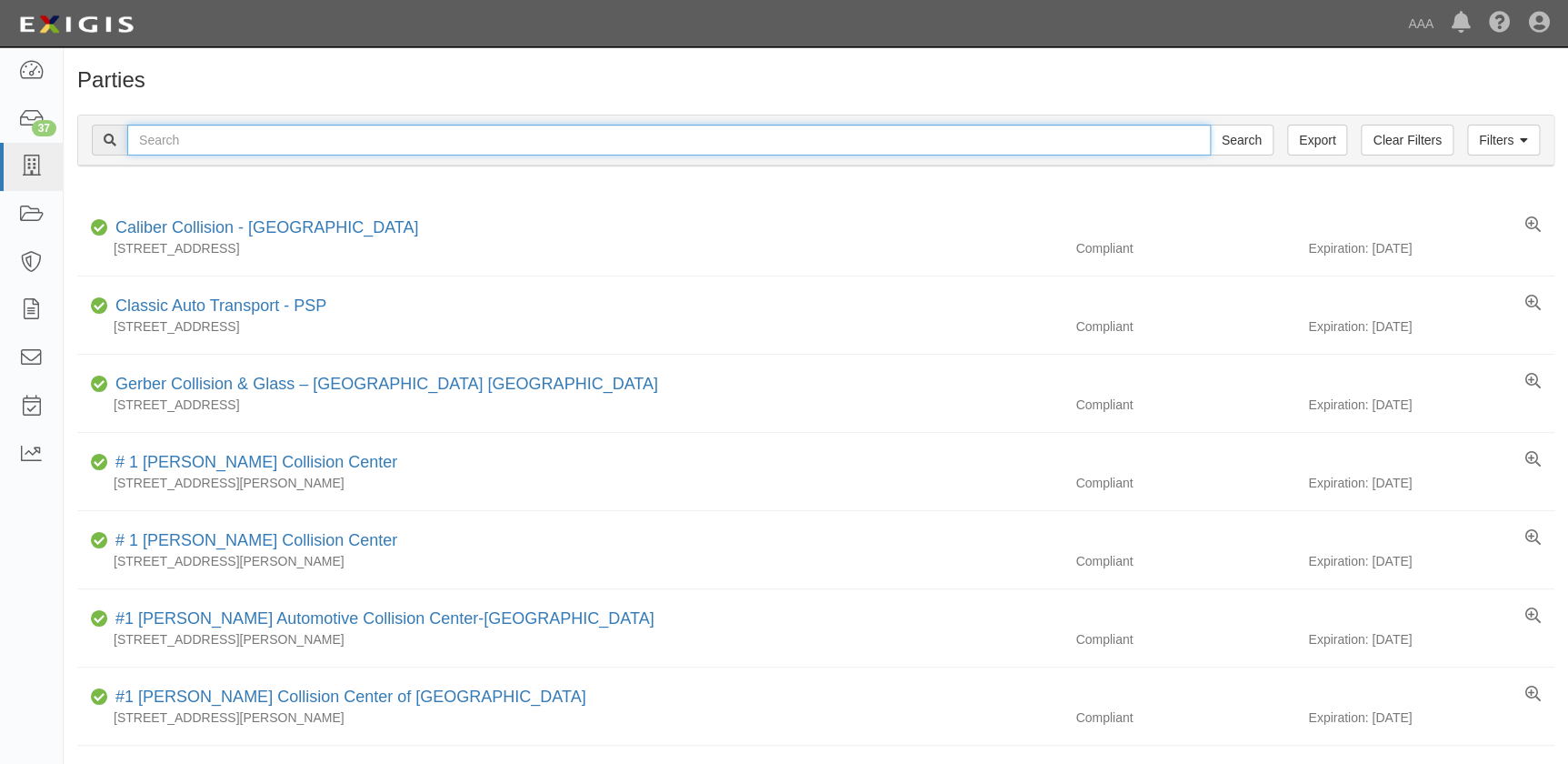
click at [187, 147] on input "text" at bounding box center [668, 140] width 1083 height 31
paste input "[PERSON_NAME] Collision Center"
type input "[PERSON_NAME] Collision Center"
click at [1210, 124] on input "Search" at bounding box center [1241, 140] width 63 height 31
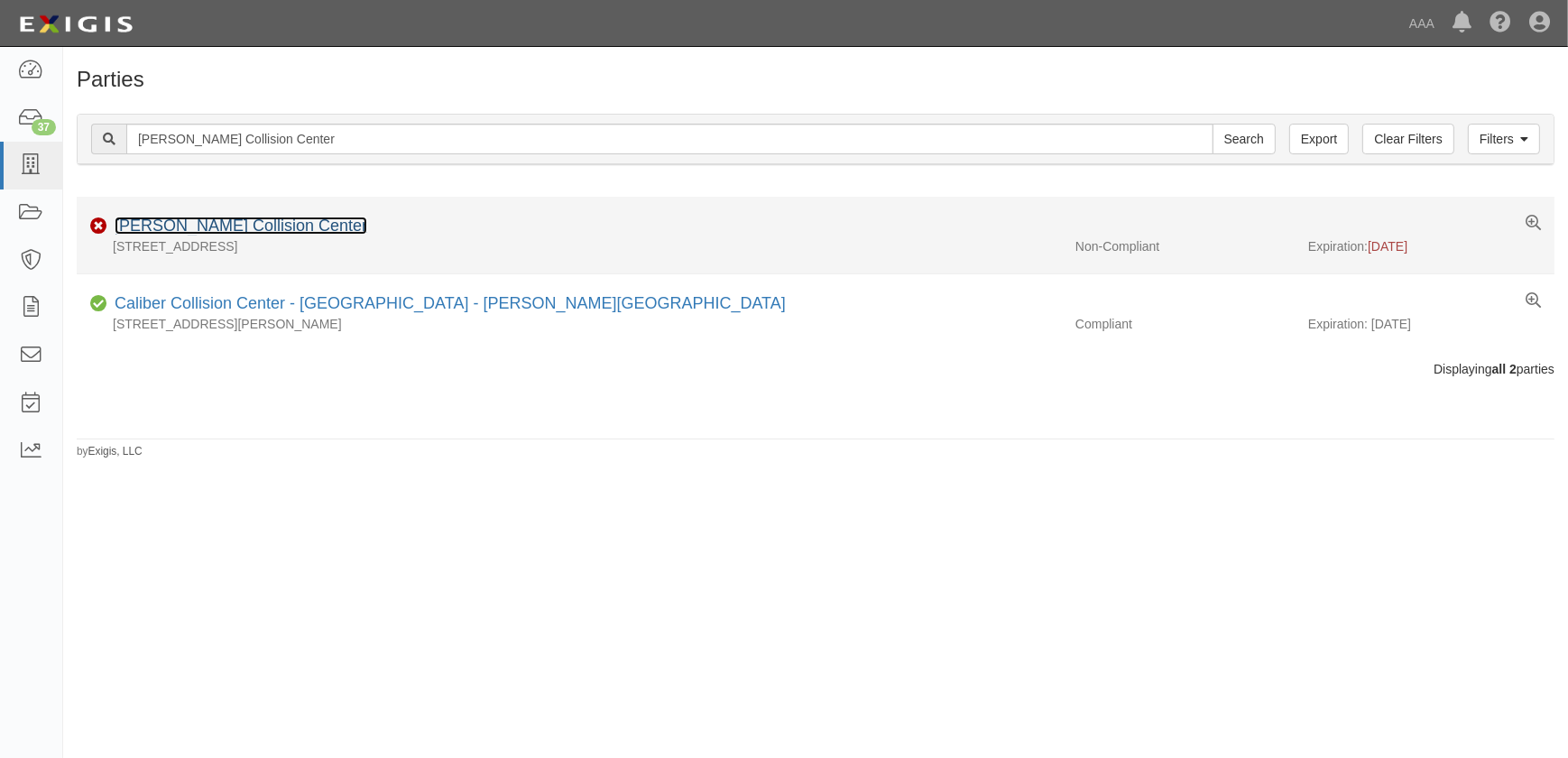
click at [267, 219] on link "Bachman Collision Center" at bounding box center [241, 225] width 253 height 18
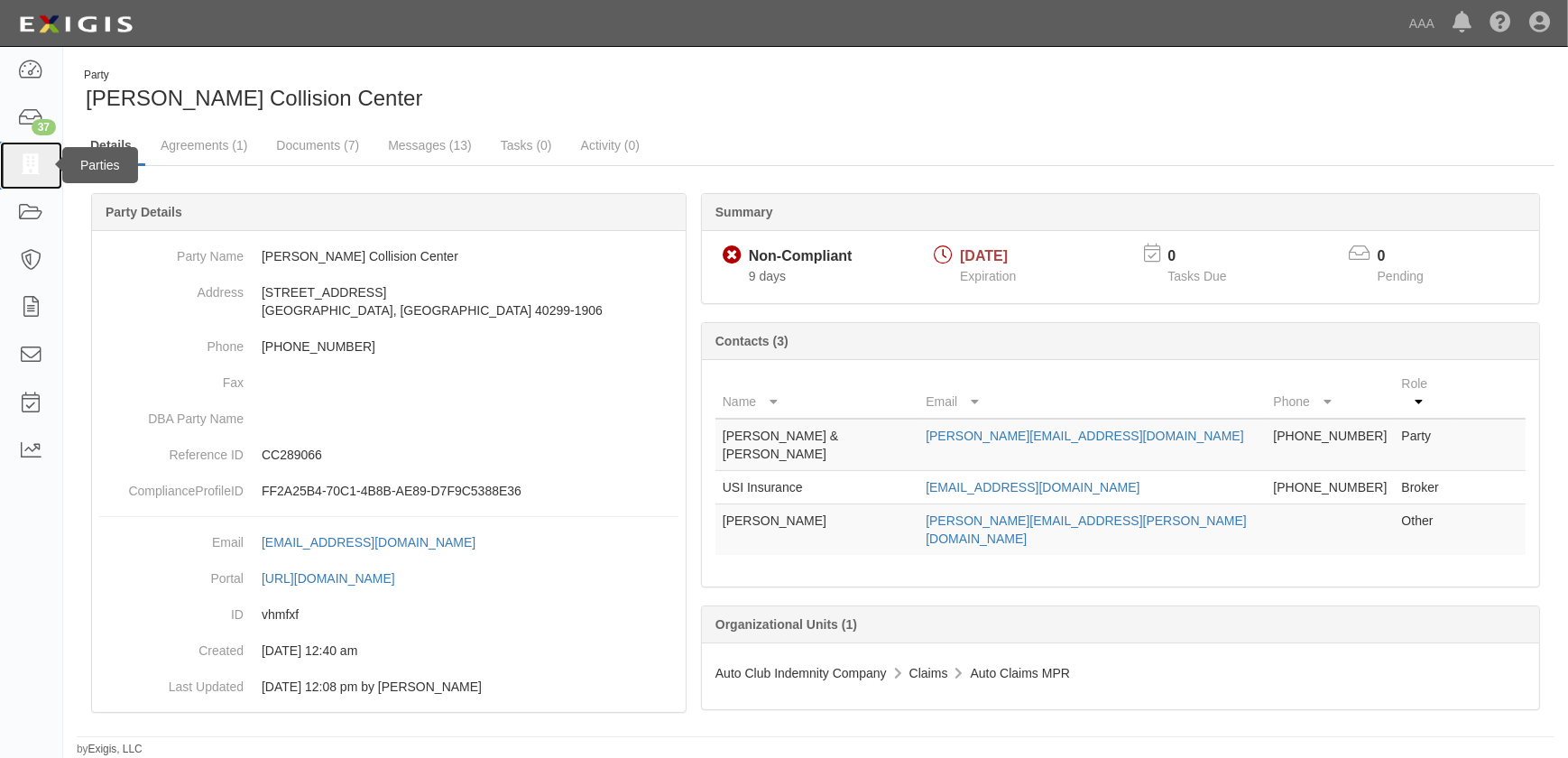
click at [28, 156] on icon at bounding box center [31, 166] width 25 height 21
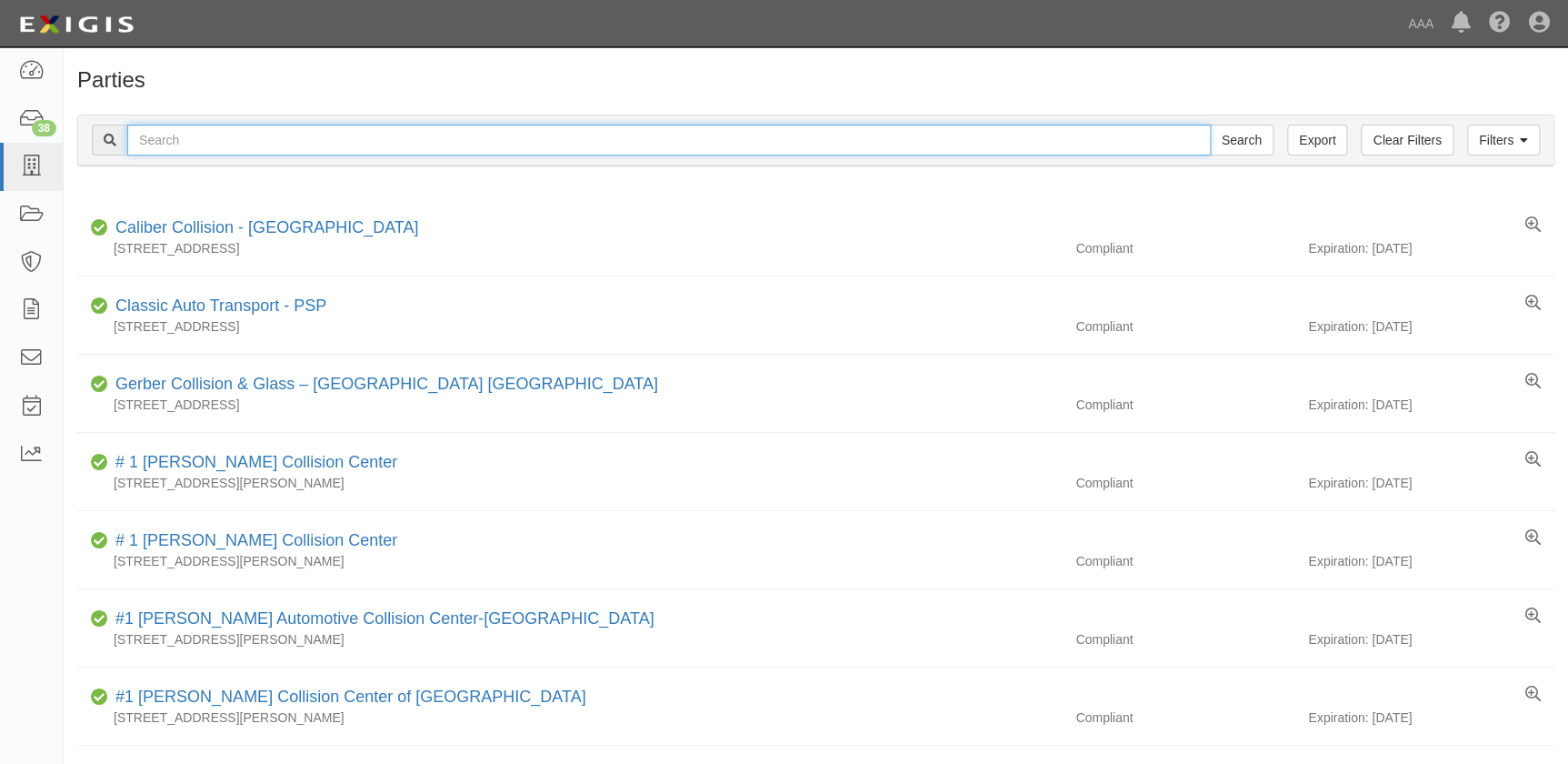
click at [327, 147] on input "text" at bounding box center [668, 140] width 1083 height 31
click at [1210, 124] on input "Search" at bounding box center [1241, 140] width 63 height 31
click at [327, 147] on input "text" at bounding box center [668, 140] width 1083 height 31
paste input "Bachman Collision Center"
type input "Bachman Collision Center"
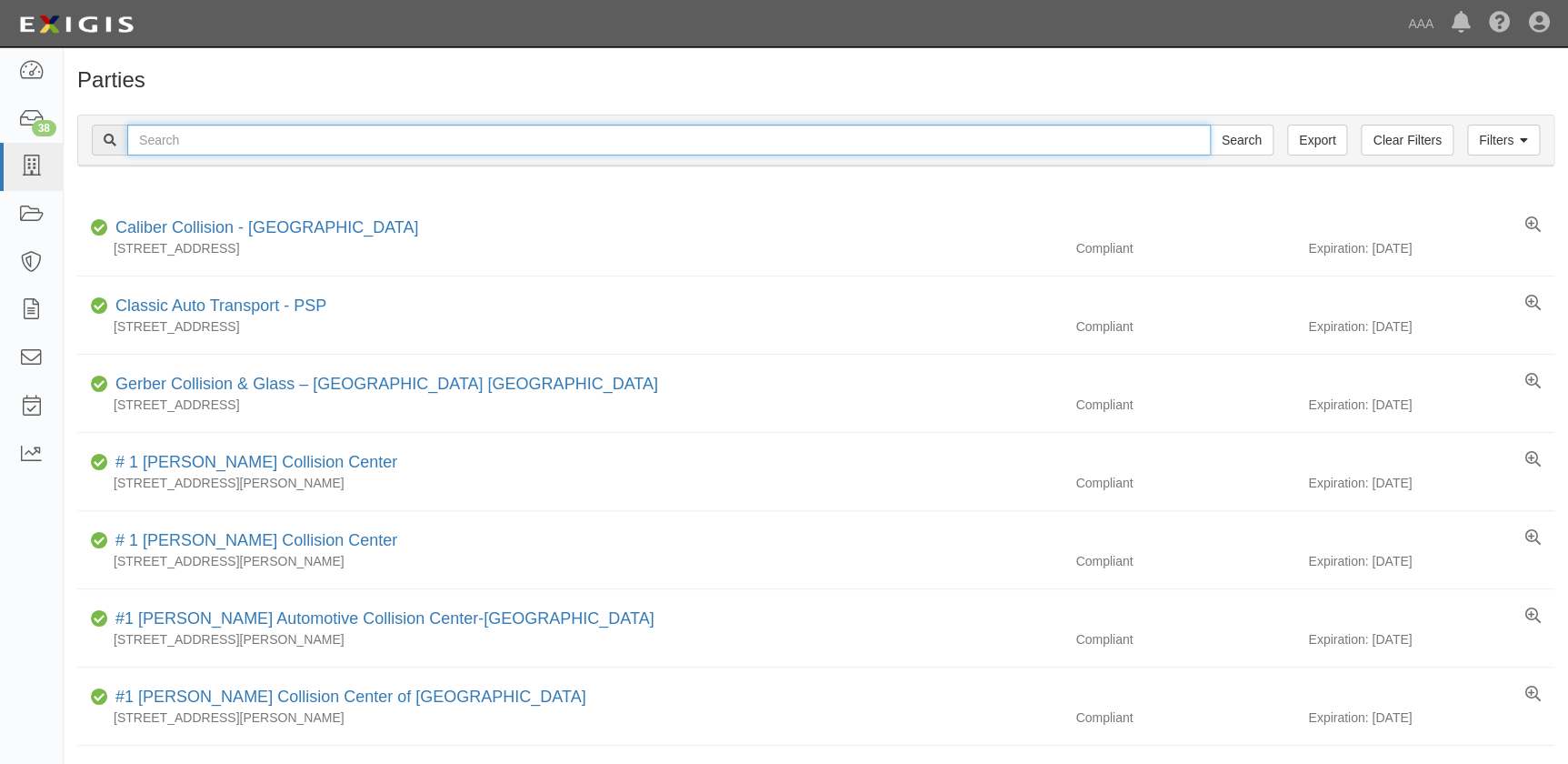
click at [204, 146] on input "text" at bounding box center [668, 140] width 1083 height 31
paste input "Caliber Collision-[GEOGRAPHIC_DATA] South"
type input "Caliber Collision-[GEOGRAPHIC_DATA] South"
click at [1210, 124] on input "Search" at bounding box center [1241, 140] width 63 height 31
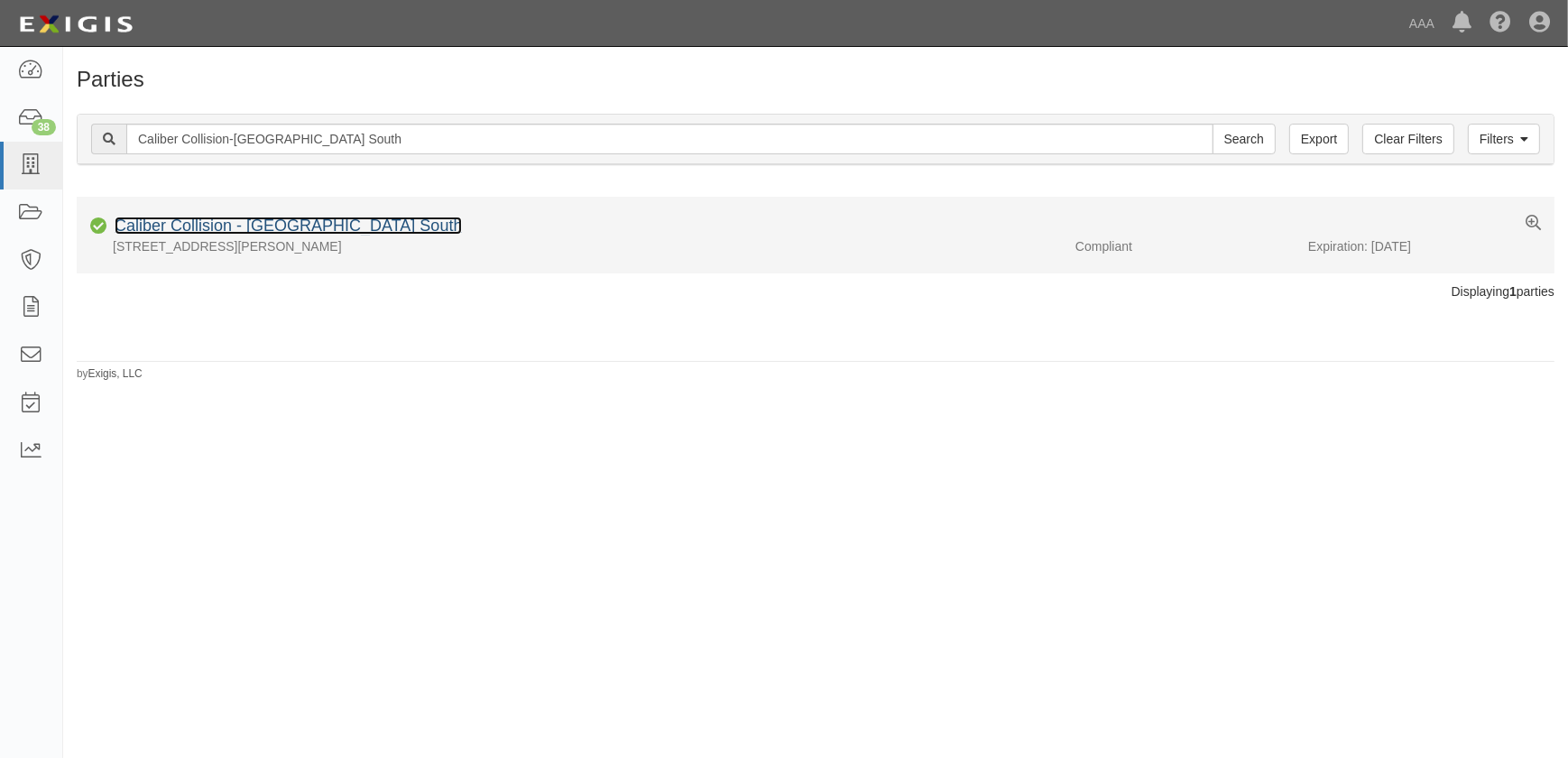
click at [244, 221] on link "Caliber Collision - [GEOGRAPHIC_DATA] South" at bounding box center [288, 225] width 347 height 18
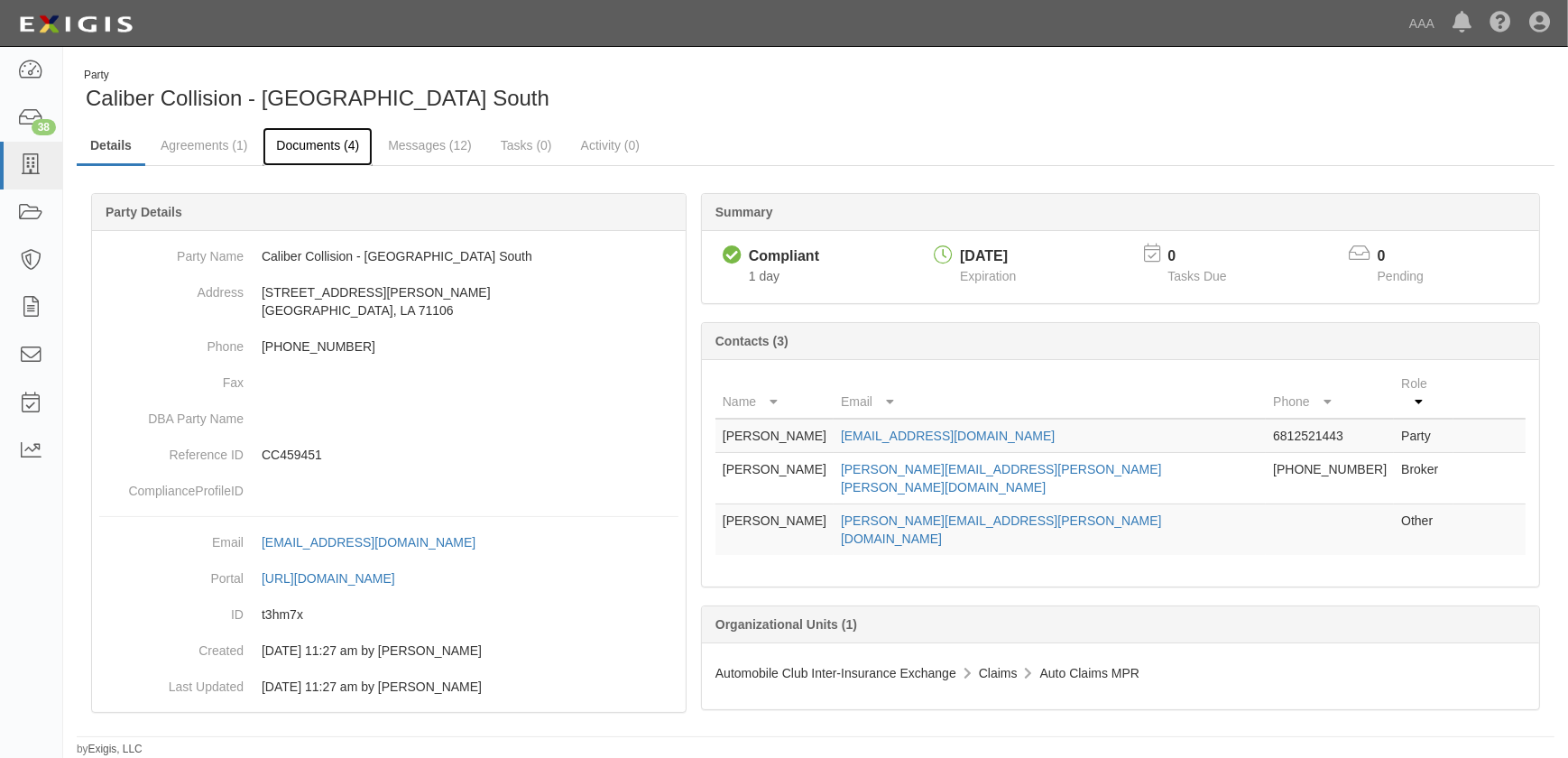
click at [291, 143] on link "Documents (4)" at bounding box center [317, 147] width 110 height 39
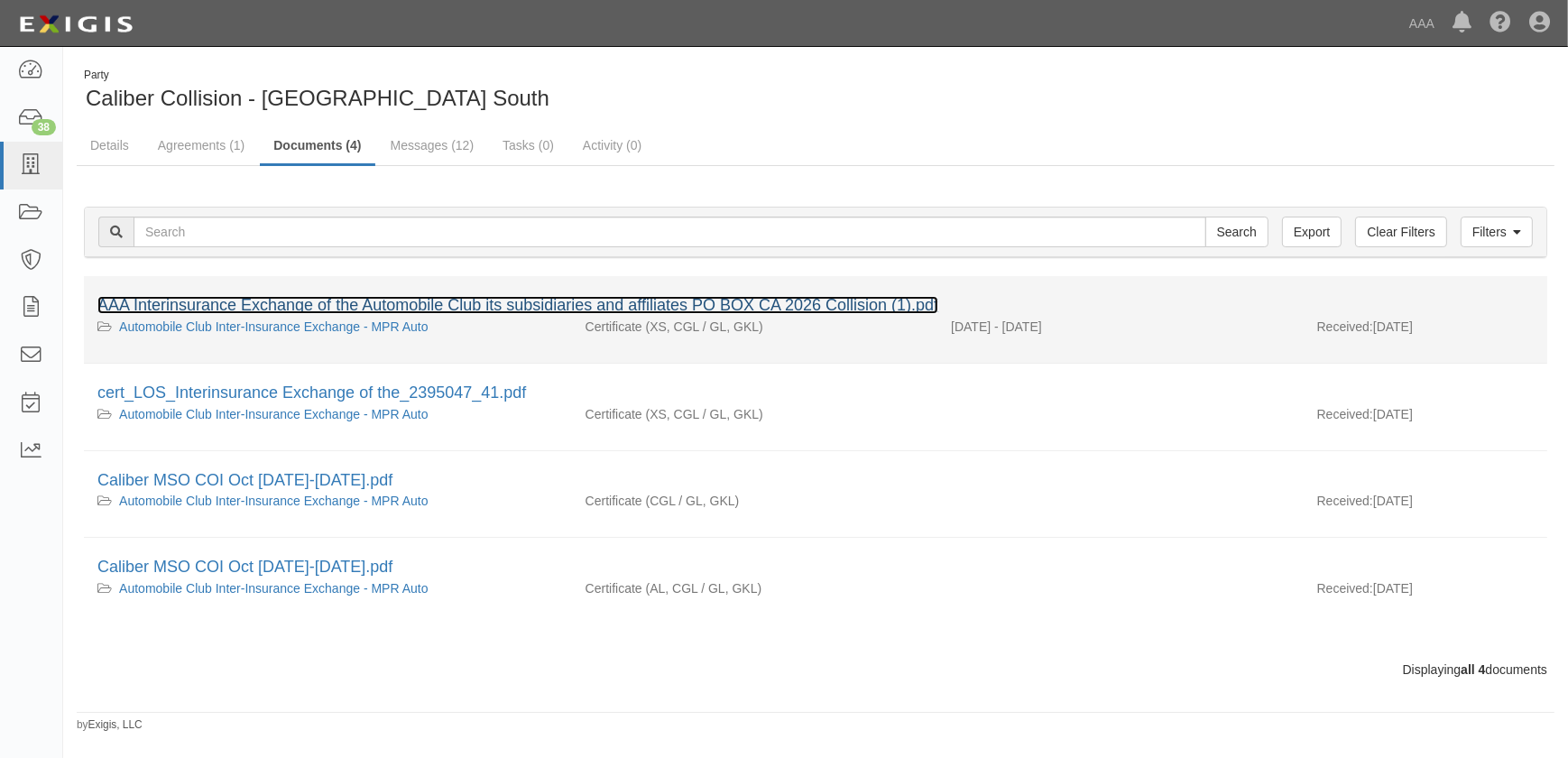
click at [246, 313] on link "AAA Interinsurance Exchange of the Automobile Club its subsidiaries and affilia…" at bounding box center [518, 305] width 841 height 18
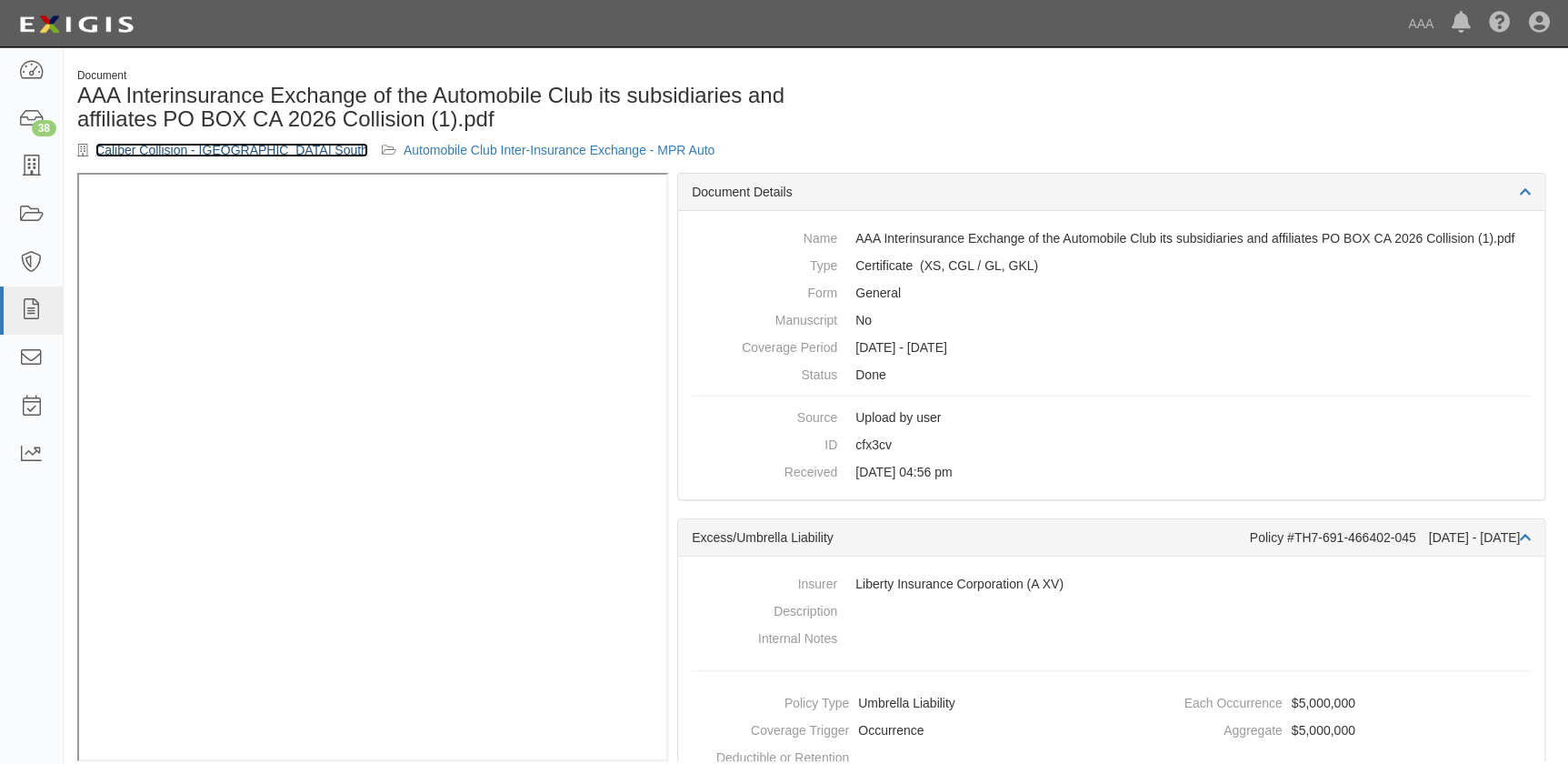
click at [134, 146] on link "Caliber Collision - Shreveport South" at bounding box center [231, 150] width 273 height 15
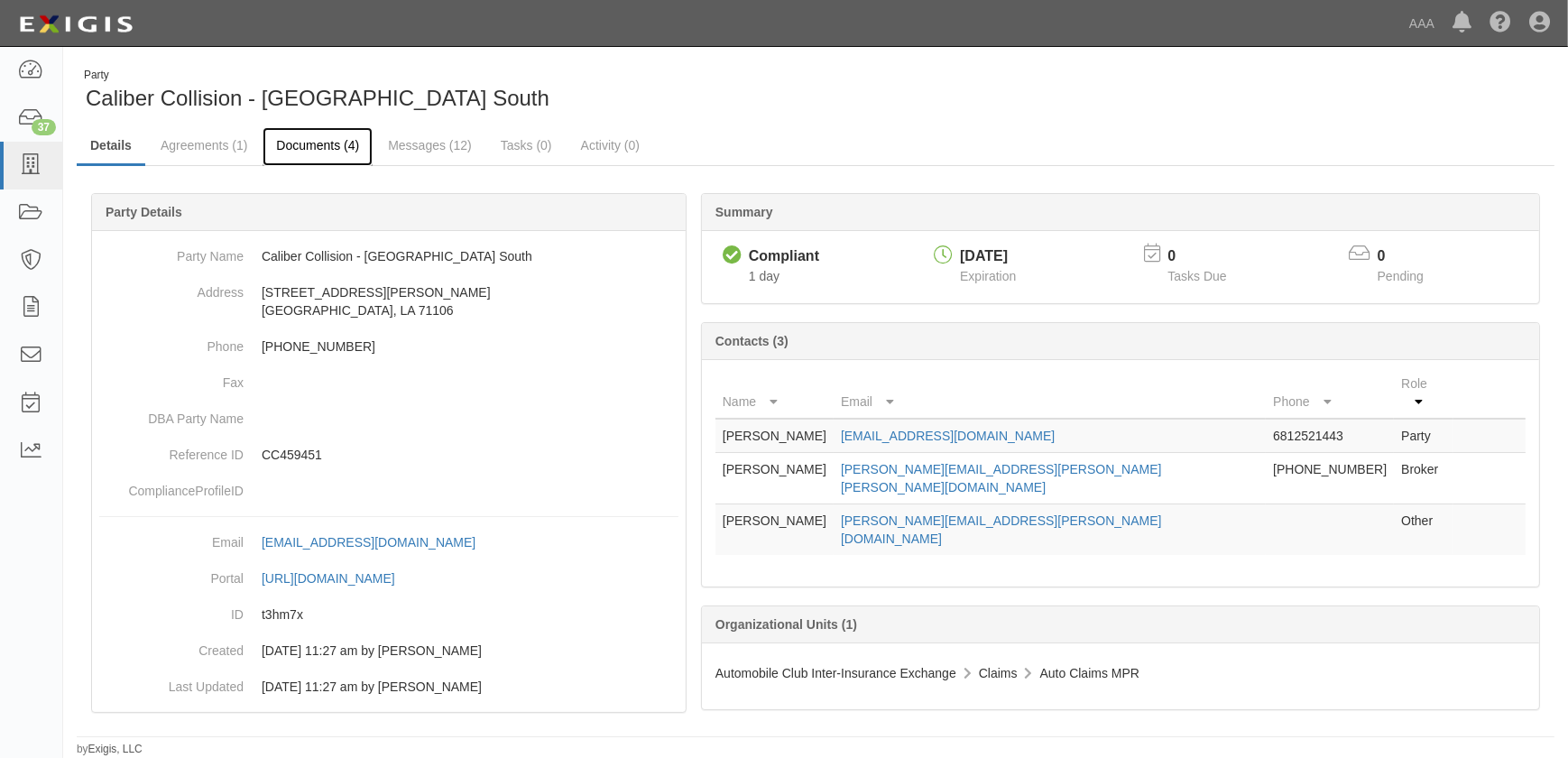
click at [305, 148] on link "Documents (4)" at bounding box center [317, 147] width 110 height 39
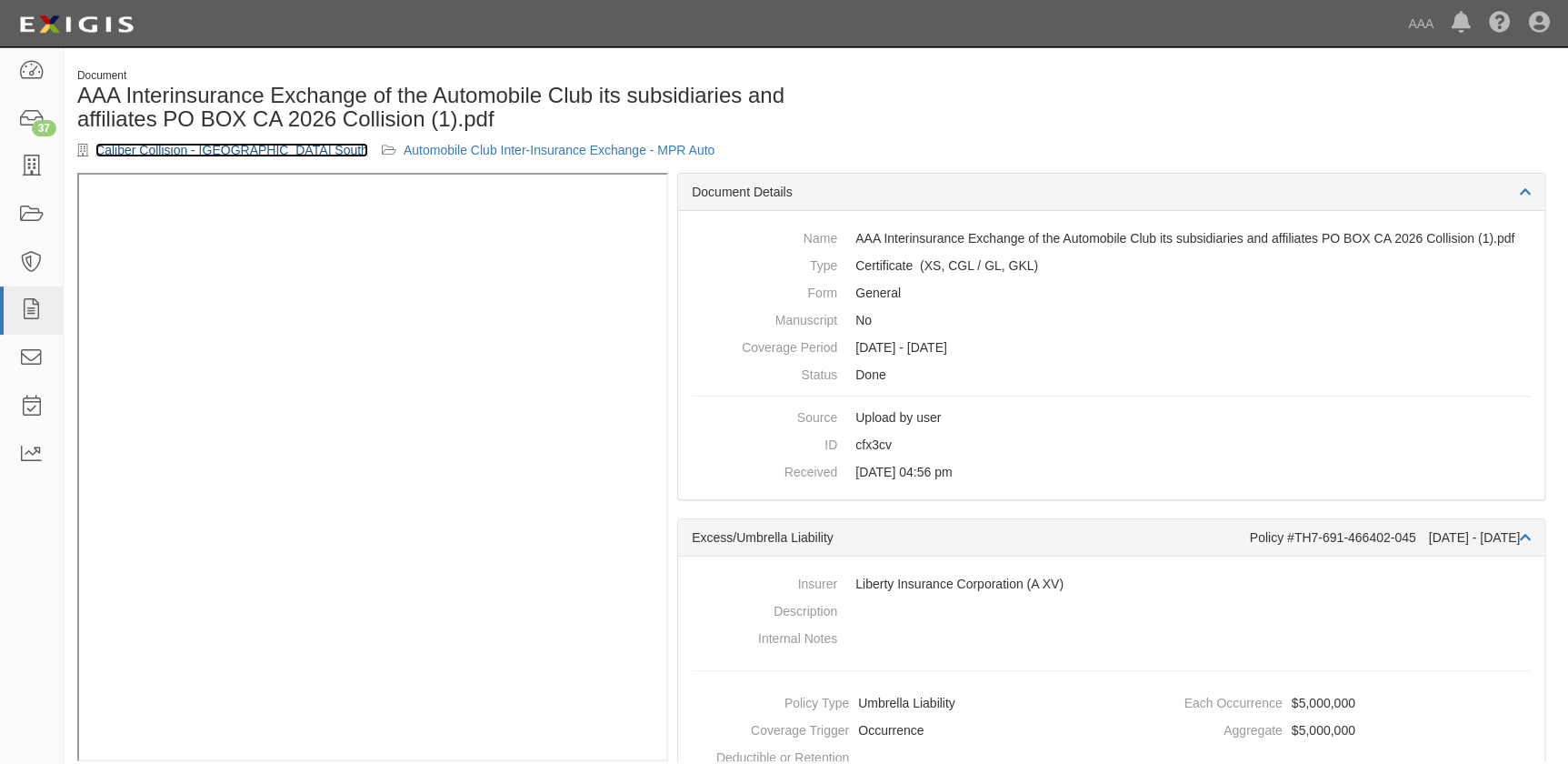
click at [177, 149] on link "Caliber Collision - Shreveport South" at bounding box center [231, 150] width 273 height 15
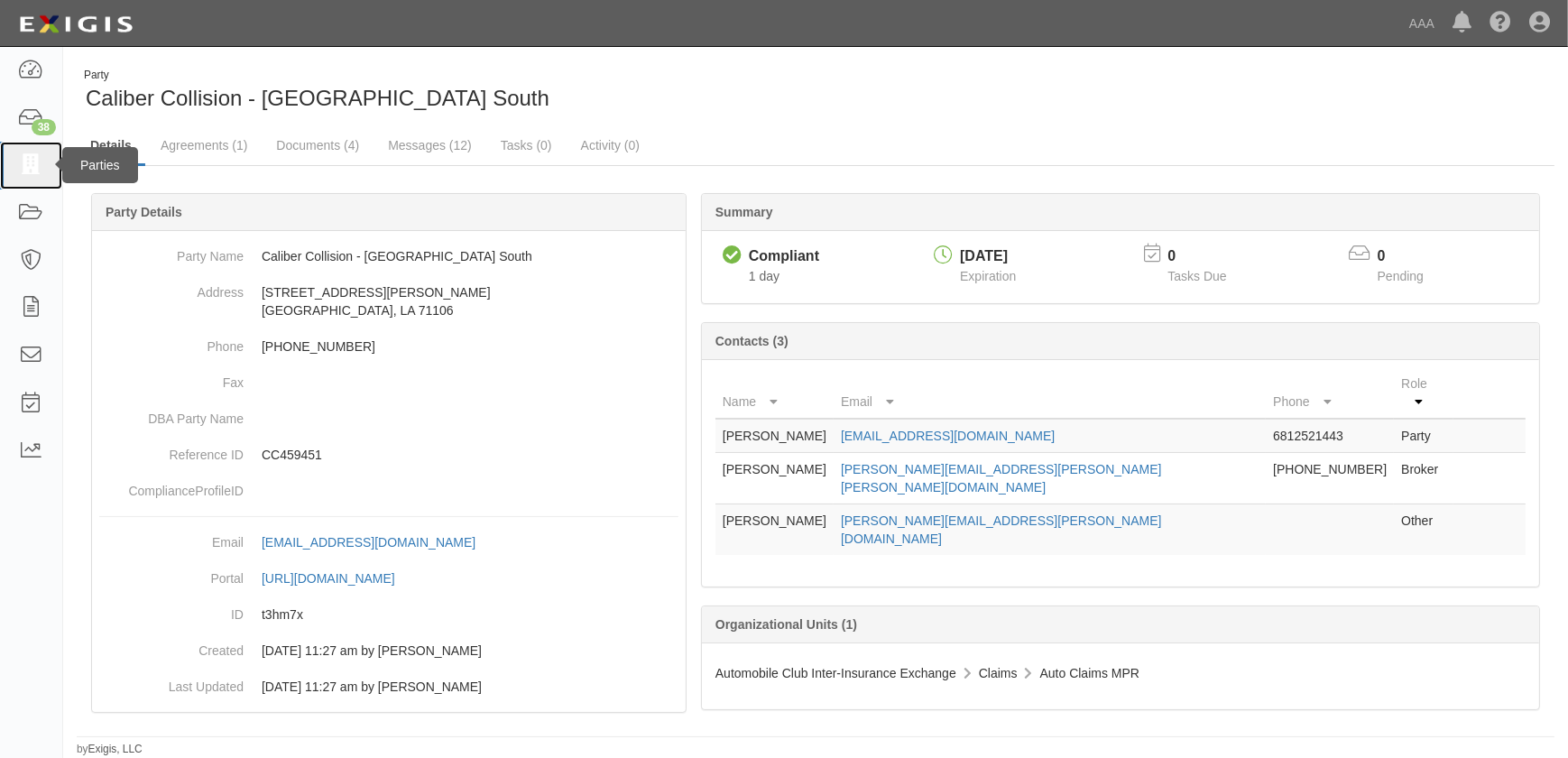
click at [37, 176] on link at bounding box center [31, 166] width 63 height 48
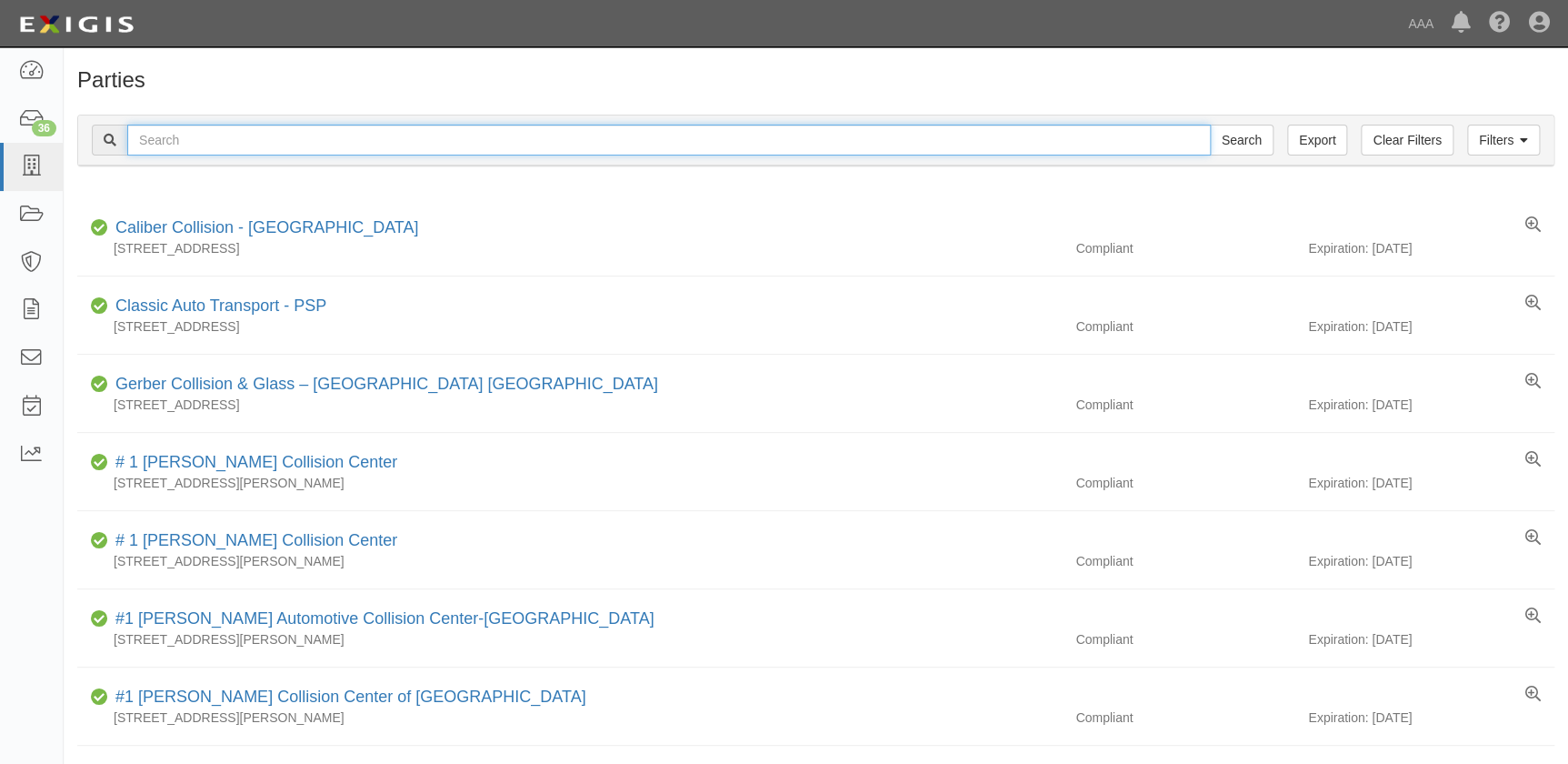
click at [192, 134] on input "text" at bounding box center [668, 140] width 1083 height 31
paste input "Caliber Collision-[GEOGRAPHIC_DATA]"
type input "Caliber Collision-[GEOGRAPHIC_DATA]"
click at [1210, 124] on input "Search" at bounding box center [1241, 140] width 63 height 31
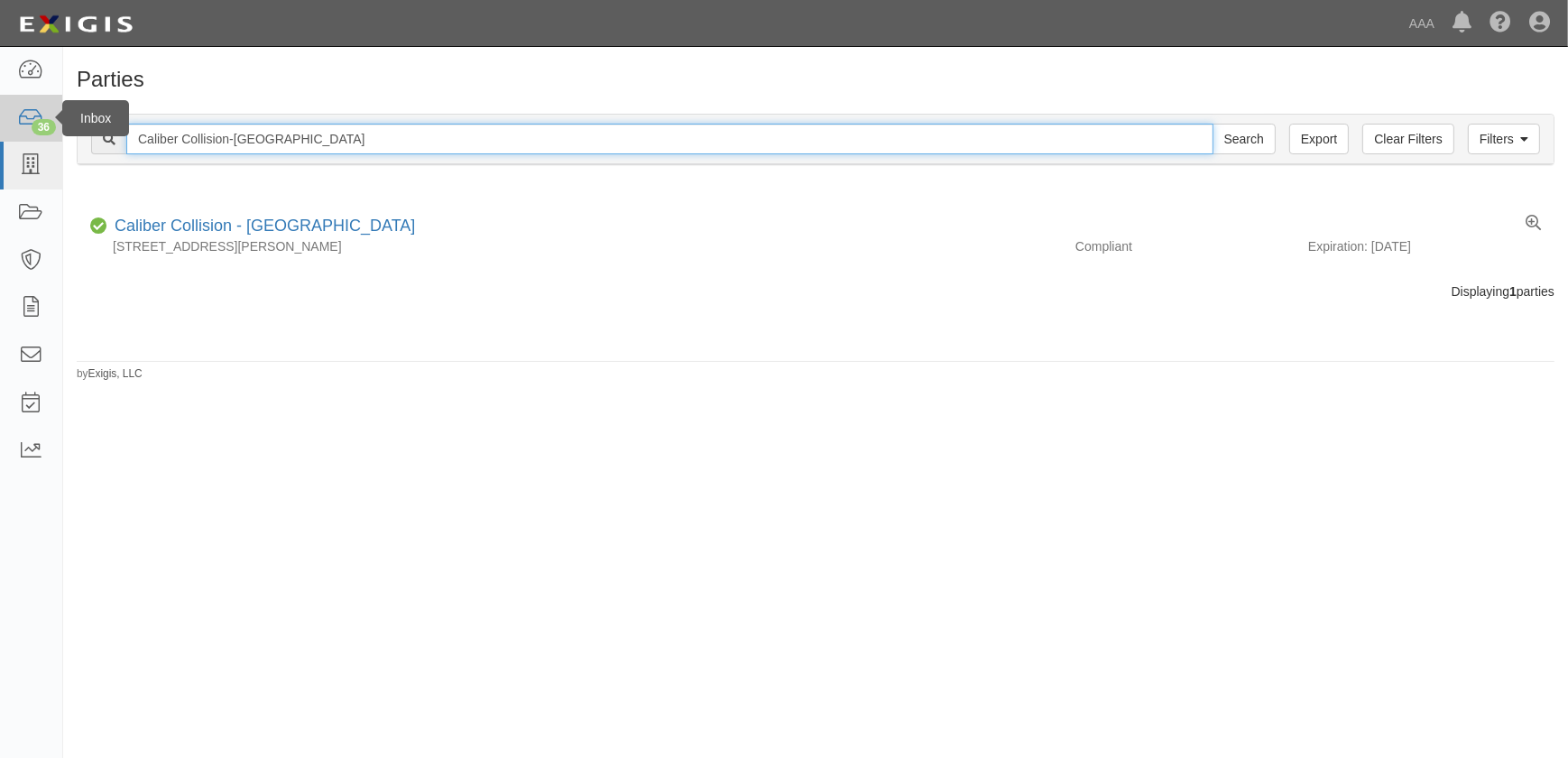
drag, startPoint x: 353, startPoint y: 142, endPoint x: 11, endPoint y: 139, distance: 342.0
click at [11, 139] on body "Toggle navigation Dashboard 36 Inbox Parties Agreements Coverages Documents Mes…" at bounding box center [784, 367] width 1568 height 736
paste input "harlie's Collision Center Inc"
type input "Charlie's Collision Center Inc"
click at [1212, 123] on input "Search" at bounding box center [1243, 139] width 63 height 31
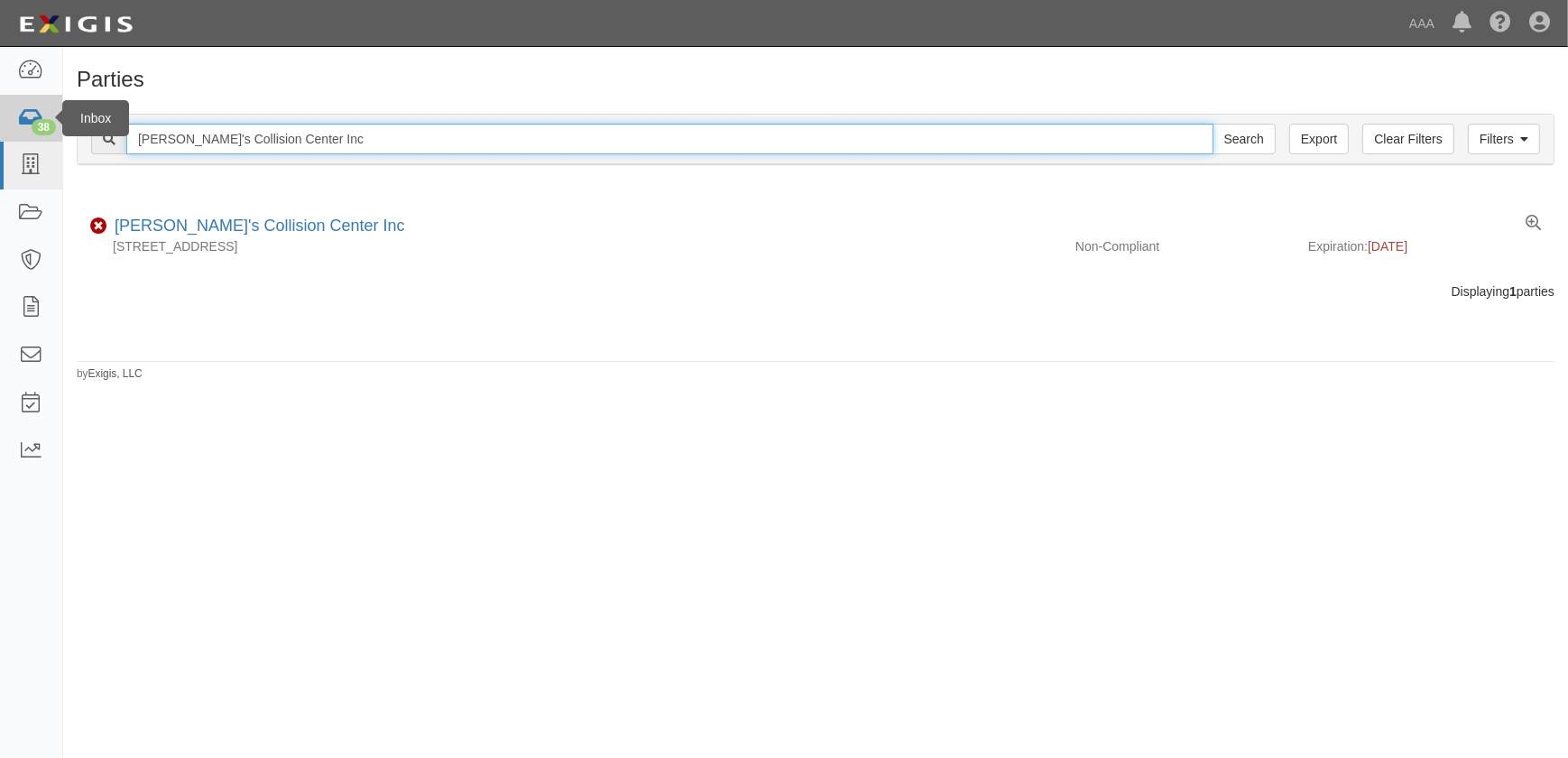
drag, startPoint x: 284, startPoint y: 136, endPoint x: 0, endPoint y: 135, distance: 284.0
click at [0, 135] on html "Toggle navigation Dashboard 38 Inbox Parties Agreements Coverages Documents Mes…" at bounding box center [784, 367] width 1568 height 736
paste input "Gobels Collision"
type input "Gobels Collision"
click at [1212, 123] on input "Search" at bounding box center [1243, 139] width 63 height 31
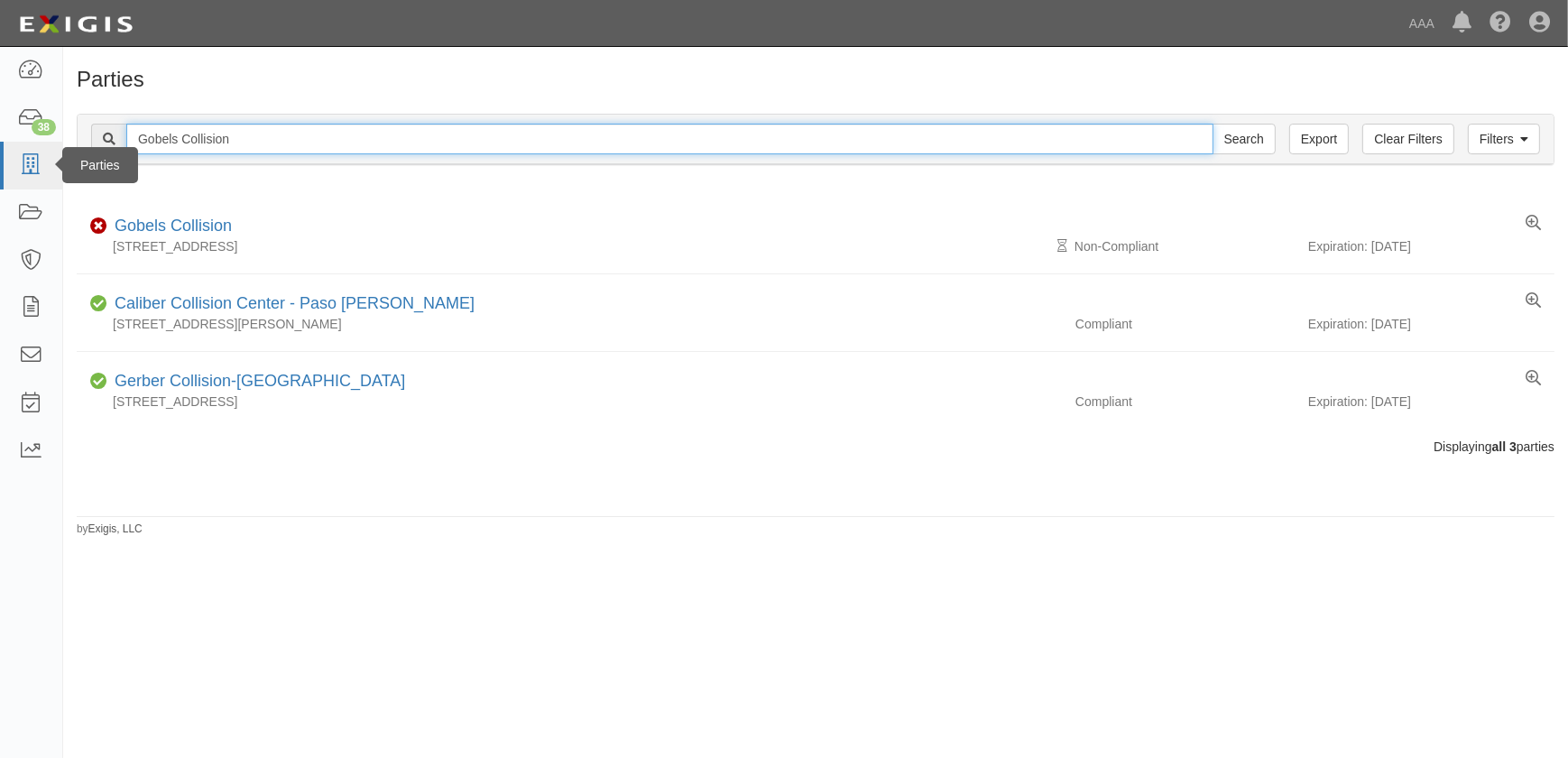
drag, startPoint x: 214, startPoint y: 134, endPoint x: 40, endPoint y: 142, distance: 174.2
click at [42, 144] on body "Toggle navigation Dashboard 38 Inbox Parties Agreements Coverages Documents Mes…" at bounding box center [784, 367] width 1568 height 736
paste input "Caliber Collision-Hazelwood"
type input "Caliber Collision-Hazelwood"
click at [1212, 123] on input "Search" at bounding box center [1243, 139] width 63 height 31
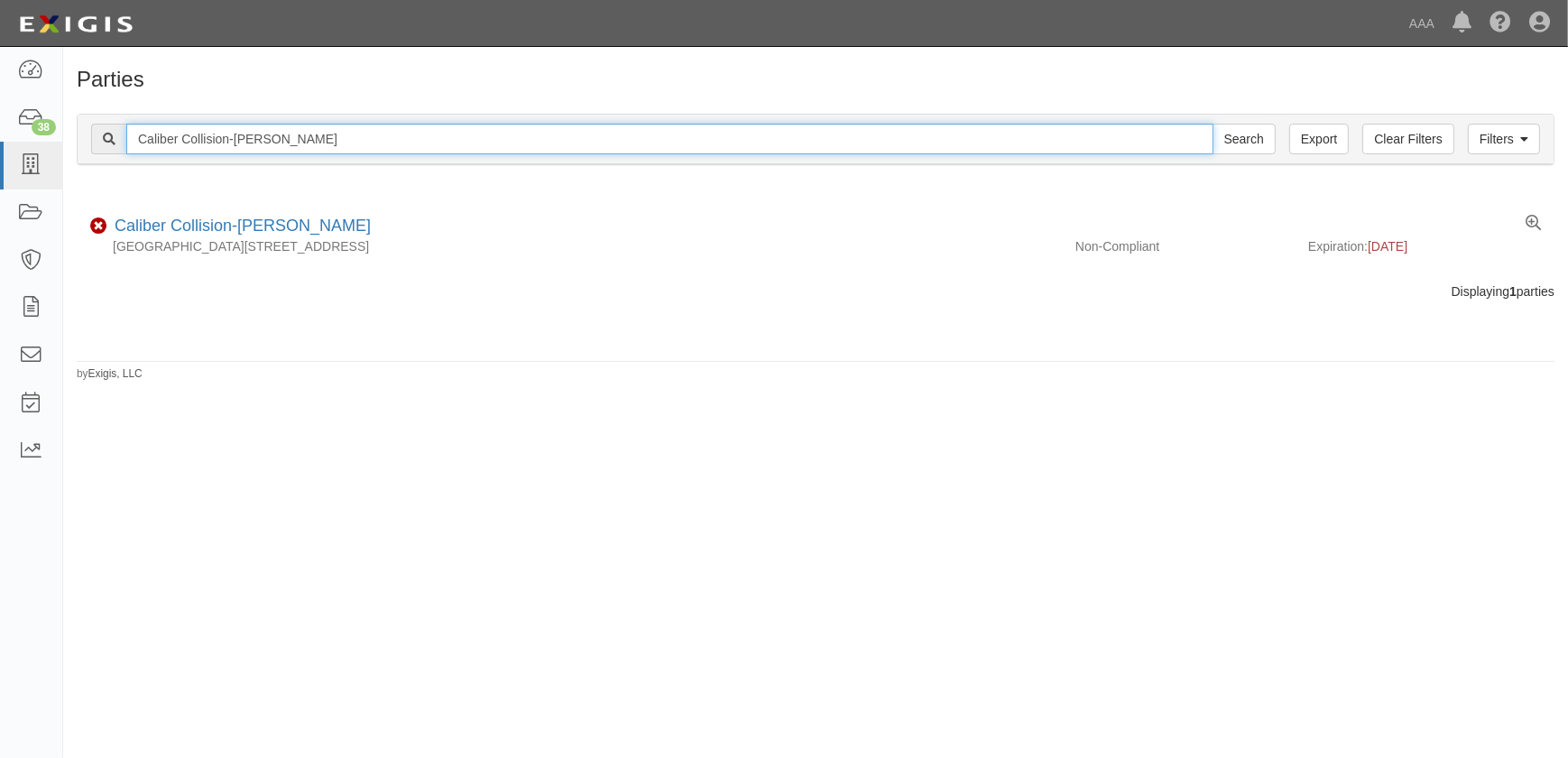
drag, startPoint x: 403, startPoint y: 139, endPoint x: -25, endPoint y: 160, distance: 428.5
click at [0, 160] on html "Toggle navigation Dashboard 38 Inbox Parties Agreements Coverages Documents Mes…" at bounding box center [784, 367] width 1568 height 736
paste input "Overlan"
type input "Caliber Collision-Overland"
click at [1212, 123] on input "Search" at bounding box center [1243, 139] width 63 height 31
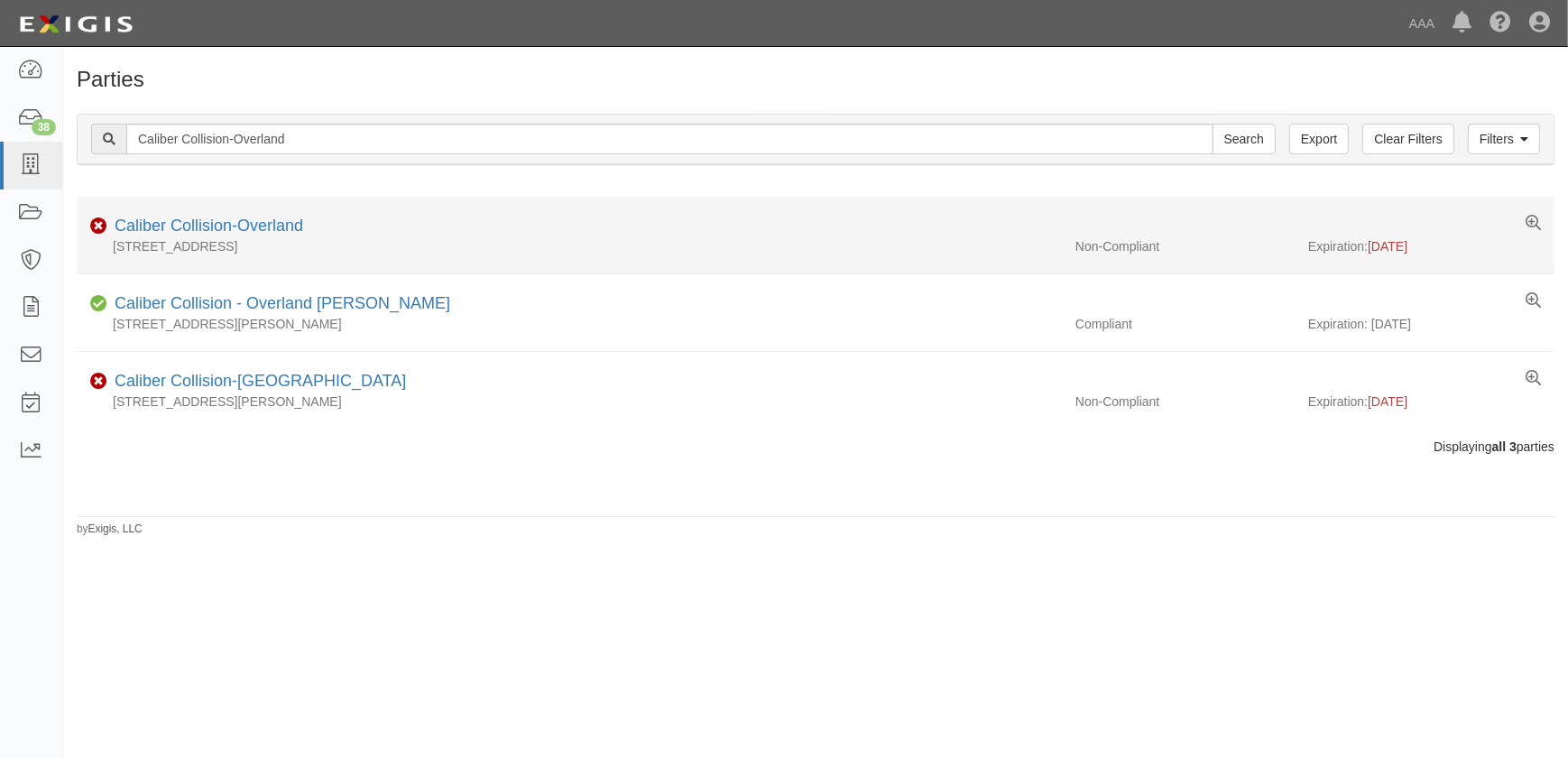
click at [258, 234] on div "Caliber Collision-Overland" at bounding box center [204, 227] width 196 height 23
click at [258, 230] on link "Caliber Collision-Overland" at bounding box center [208, 225] width 188 height 18
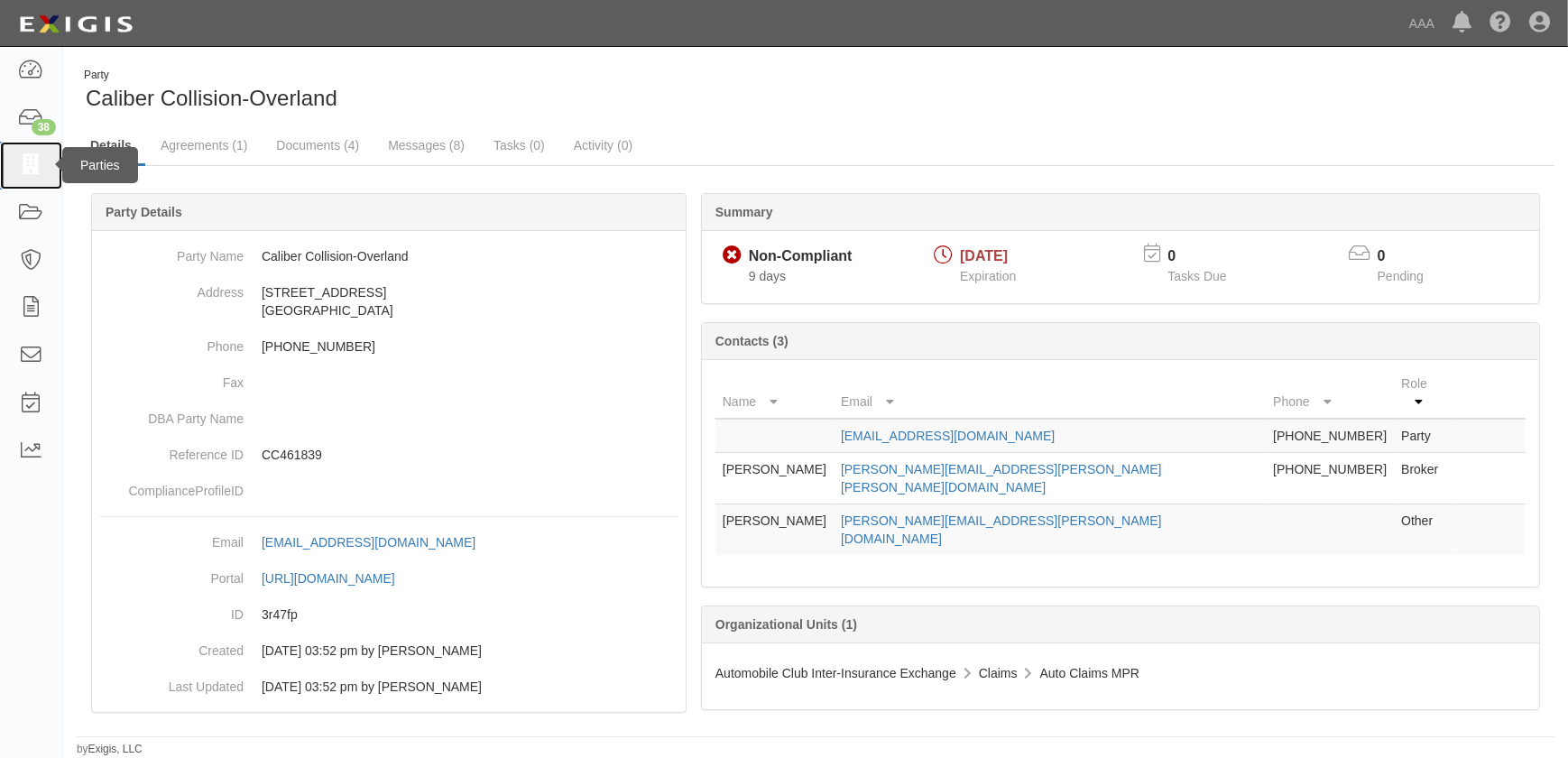
click at [37, 167] on icon at bounding box center [31, 166] width 25 height 21
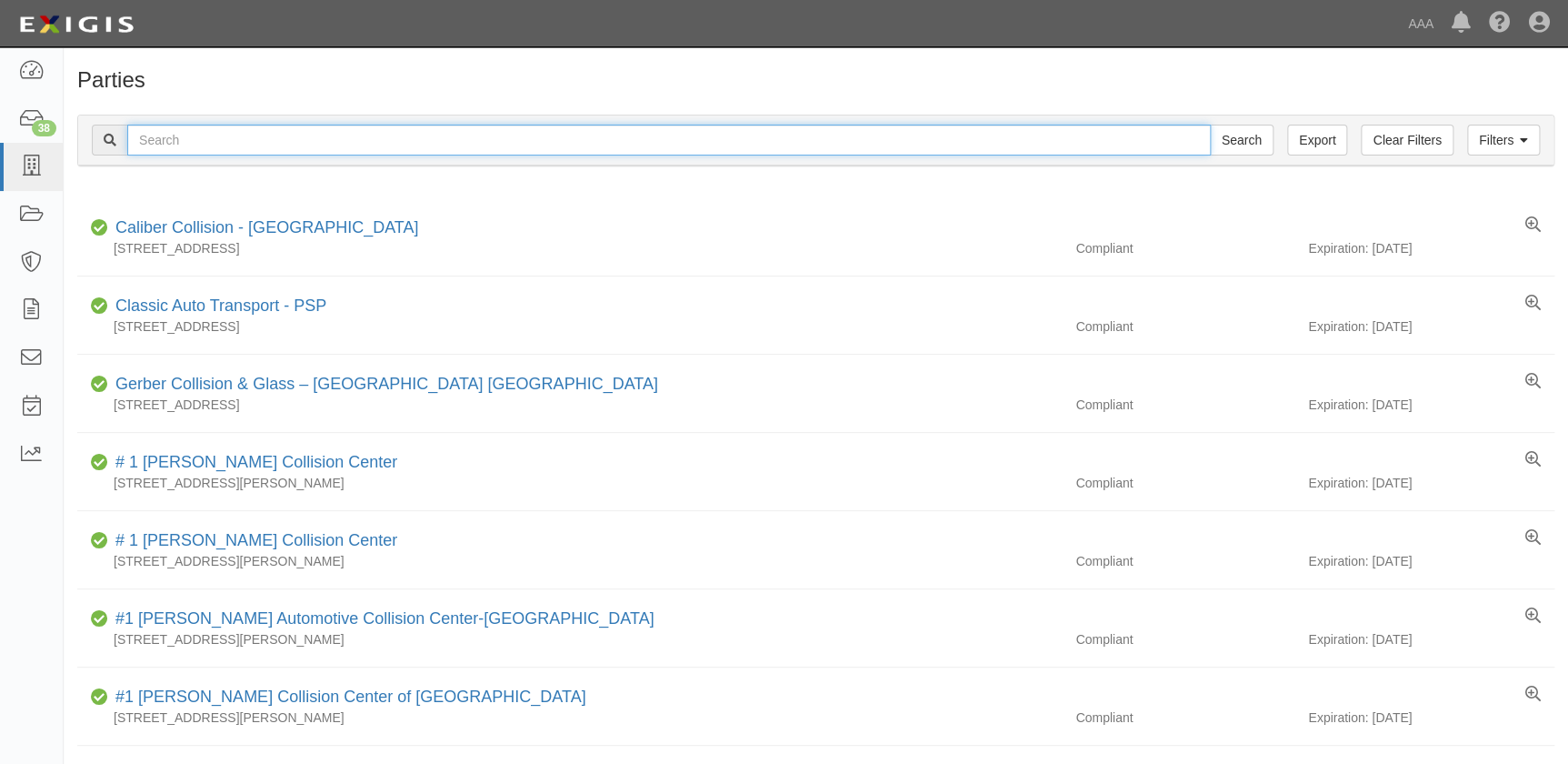
click at [381, 134] on input "text" at bounding box center [668, 140] width 1083 height 31
paste input "Caliber Collision-Jefferson City"
type input "Caliber Collision-Jefferson City"
click at [1210, 124] on input "Search" at bounding box center [1241, 140] width 63 height 31
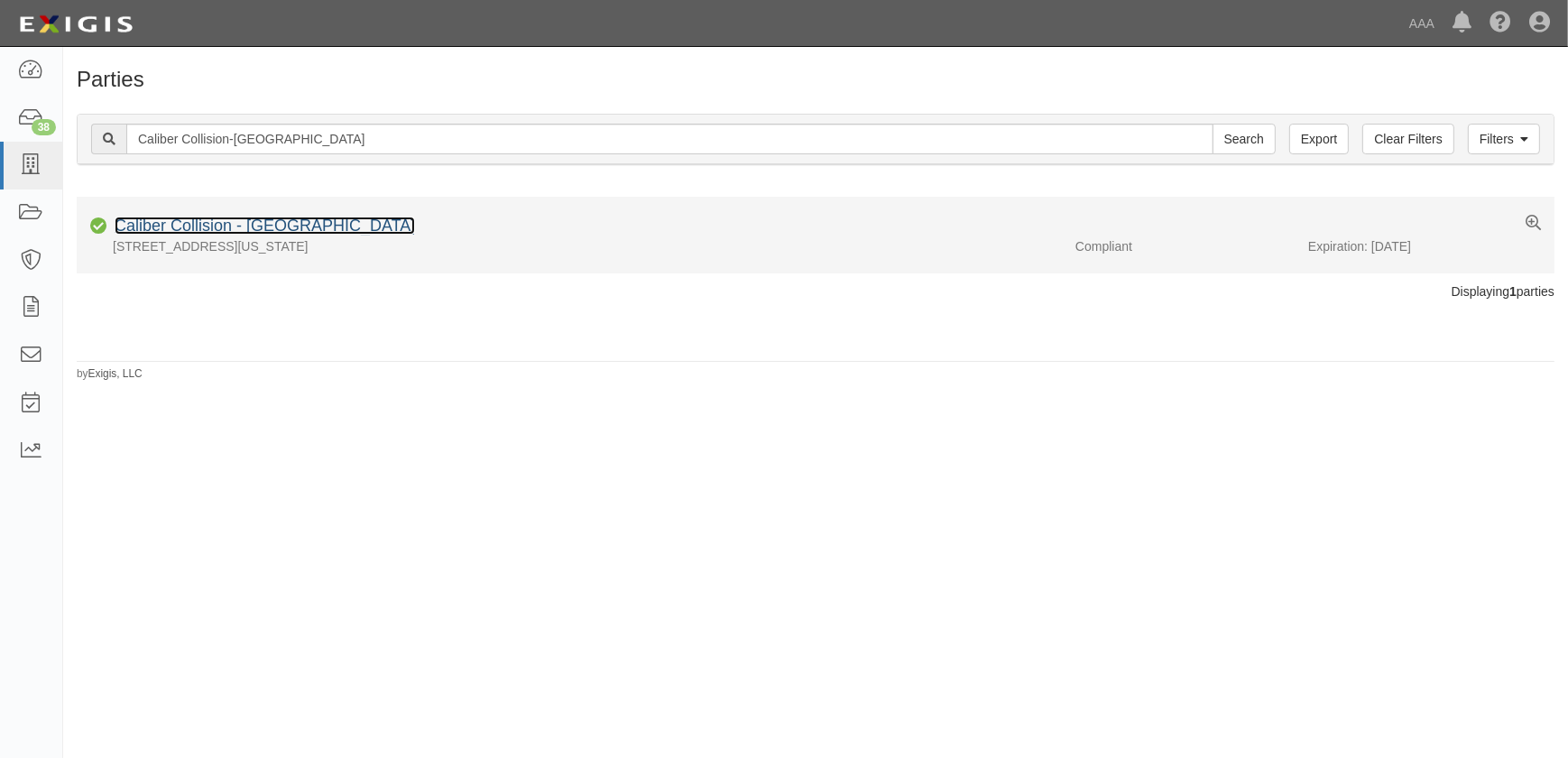
click at [292, 226] on link "Caliber Collision - Jefferson City" at bounding box center [264, 225] width 300 height 18
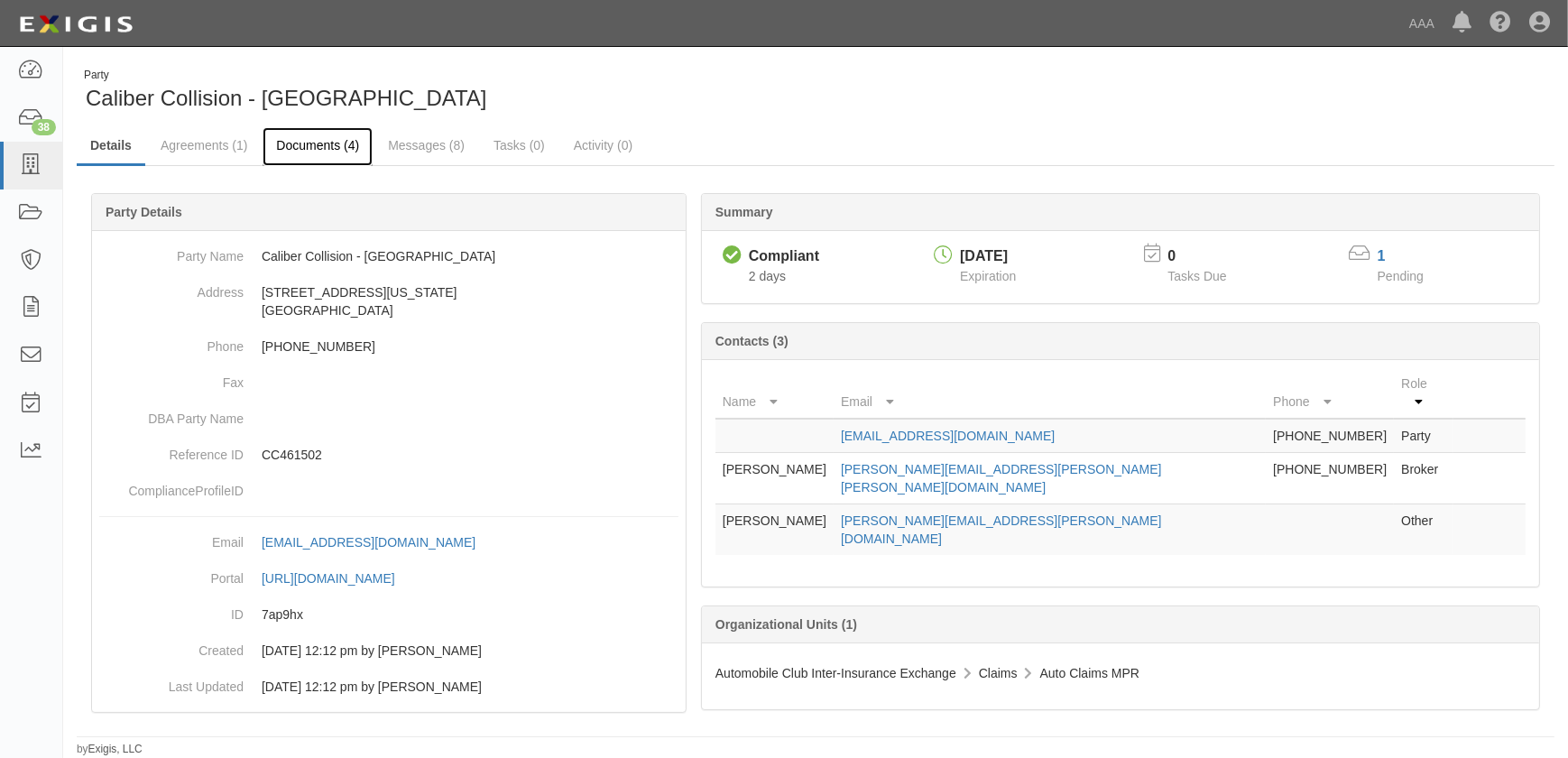
click at [305, 151] on link "Documents (4)" at bounding box center [317, 147] width 110 height 39
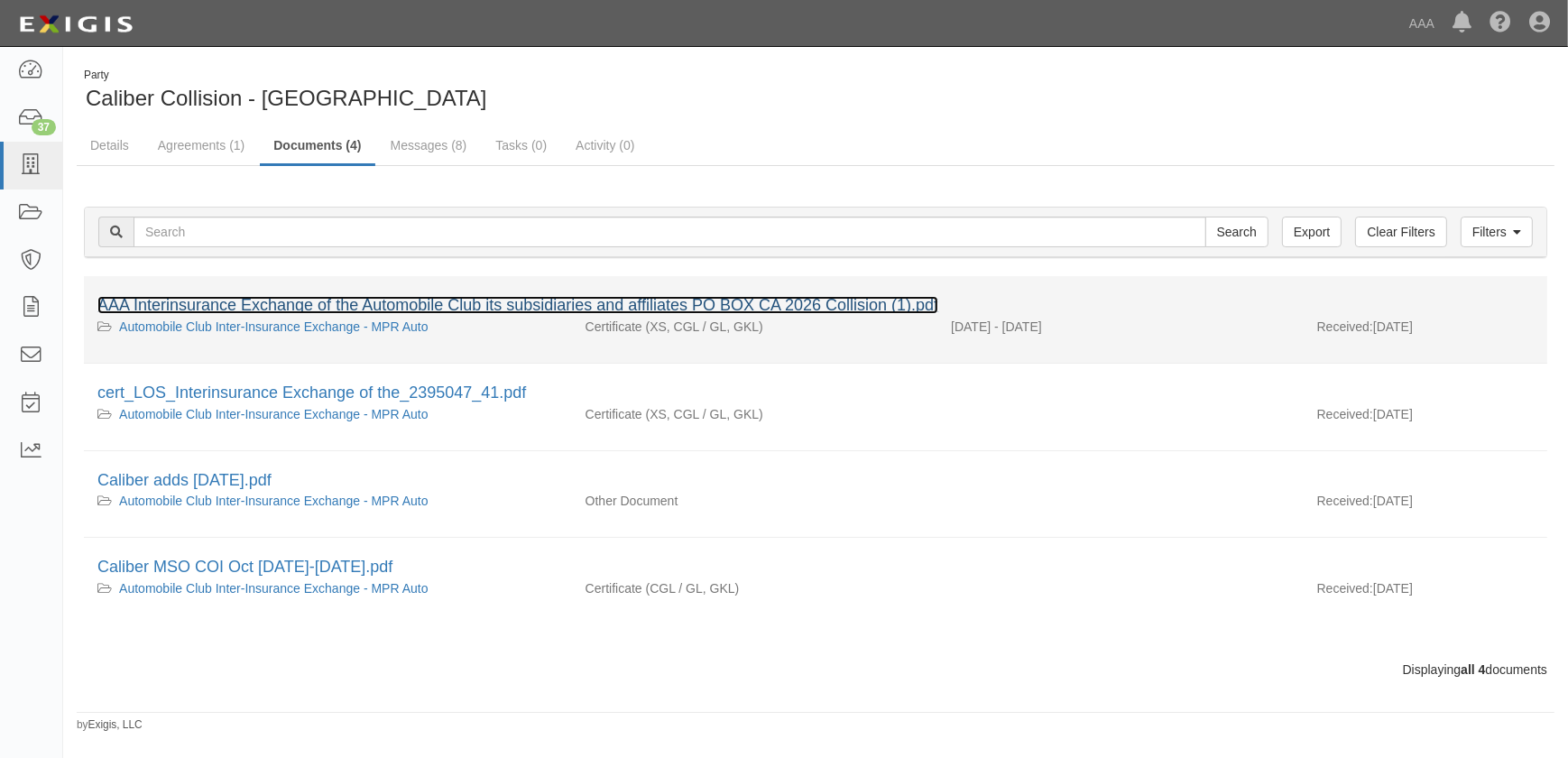
click at [263, 301] on link "AAA Interinsurance Exchange of the Automobile Club its subsidiaries and affilia…" at bounding box center [518, 305] width 841 height 18
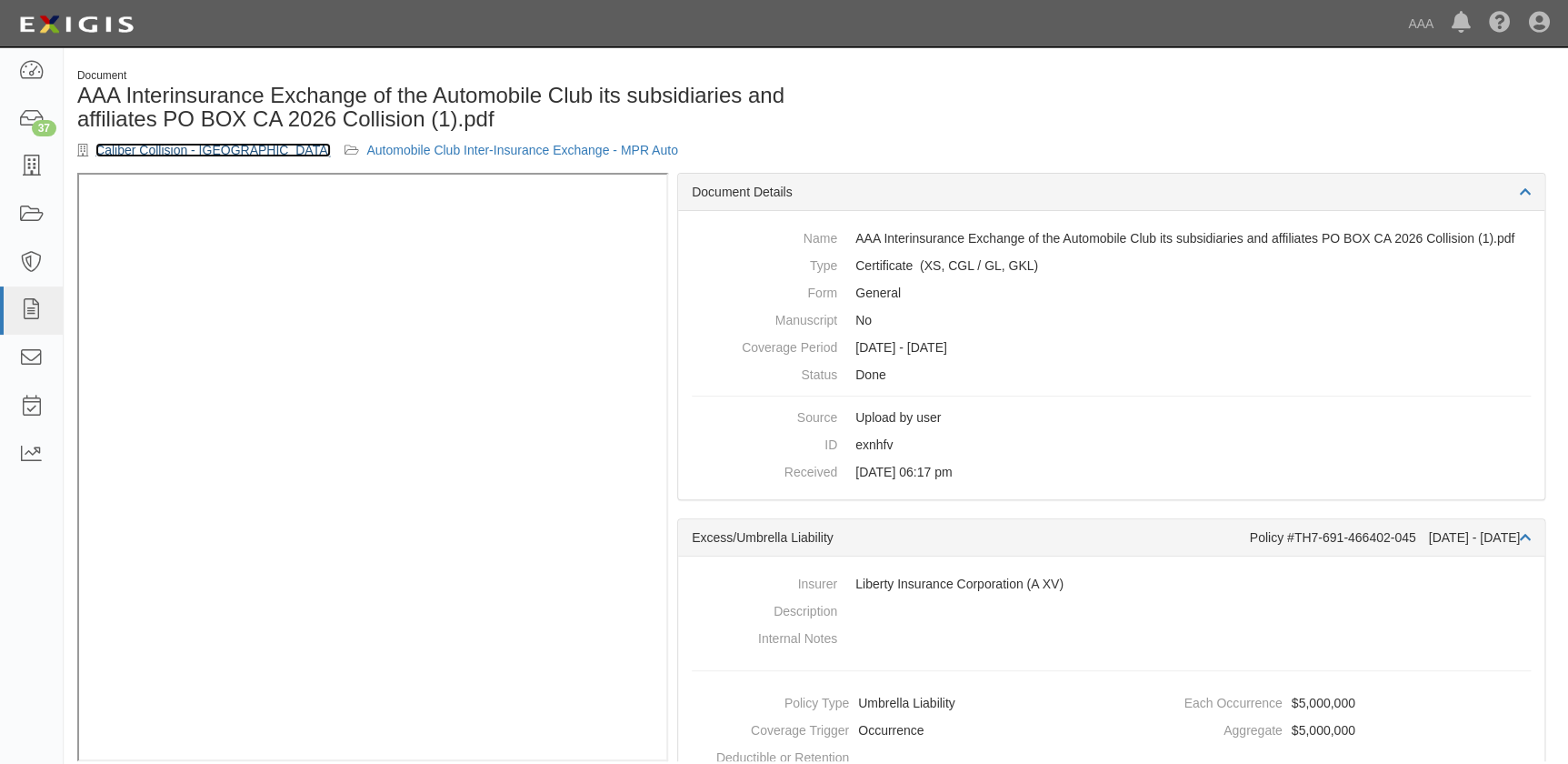
click at [171, 152] on link "Caliber Collision - [GEOGRAPHIC_DATA]" at bounding box center [213, 150] width 235 height 15
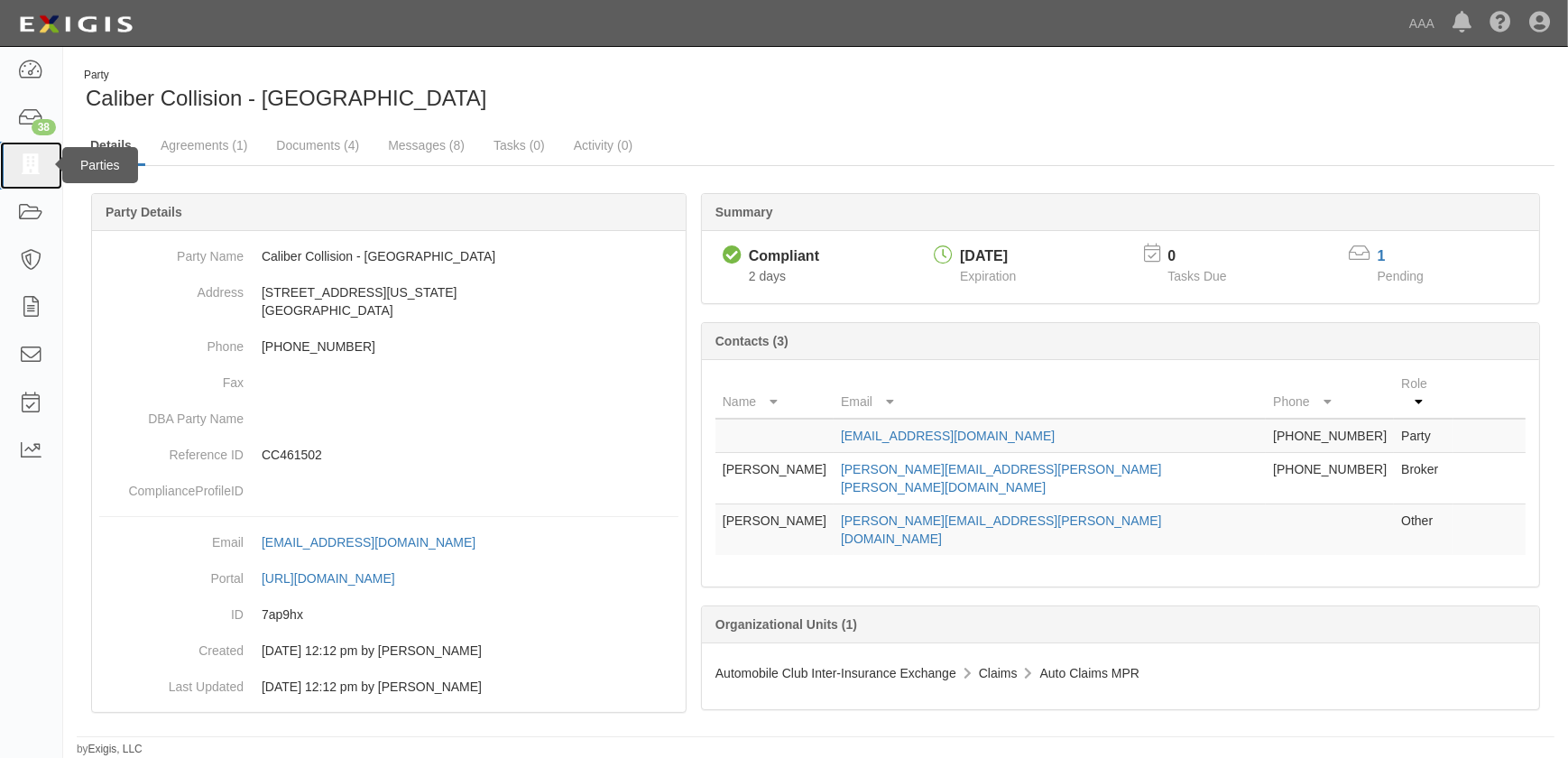
click at [35, 172] on icon at bounding box center [31, 166] width 25 height 21
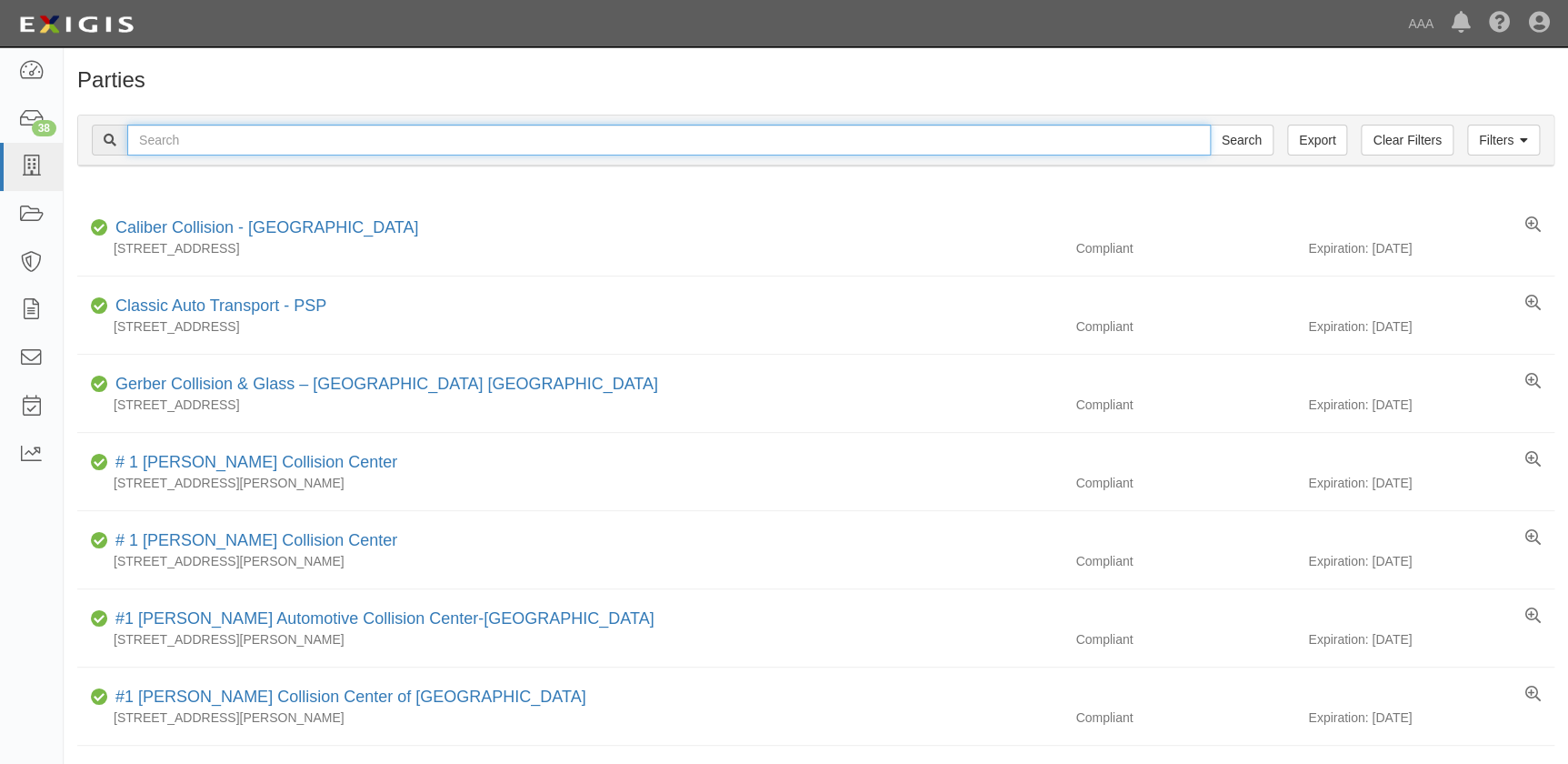
click at [317, 131] on input "text" at bounding box center [668, 140] width 1083 height 31
paste input "Caliber Collision-Wentzville W [PERSON_NAME][GEOGRAPHIC_DATA]"
type input "Caliber Collision-Wentzville W [PERSON_NAME][GEOGRAPHIC_DATA]"
click at [1210, 124] on input "Search" at bounding box center [1241, 140] width 63 height 31
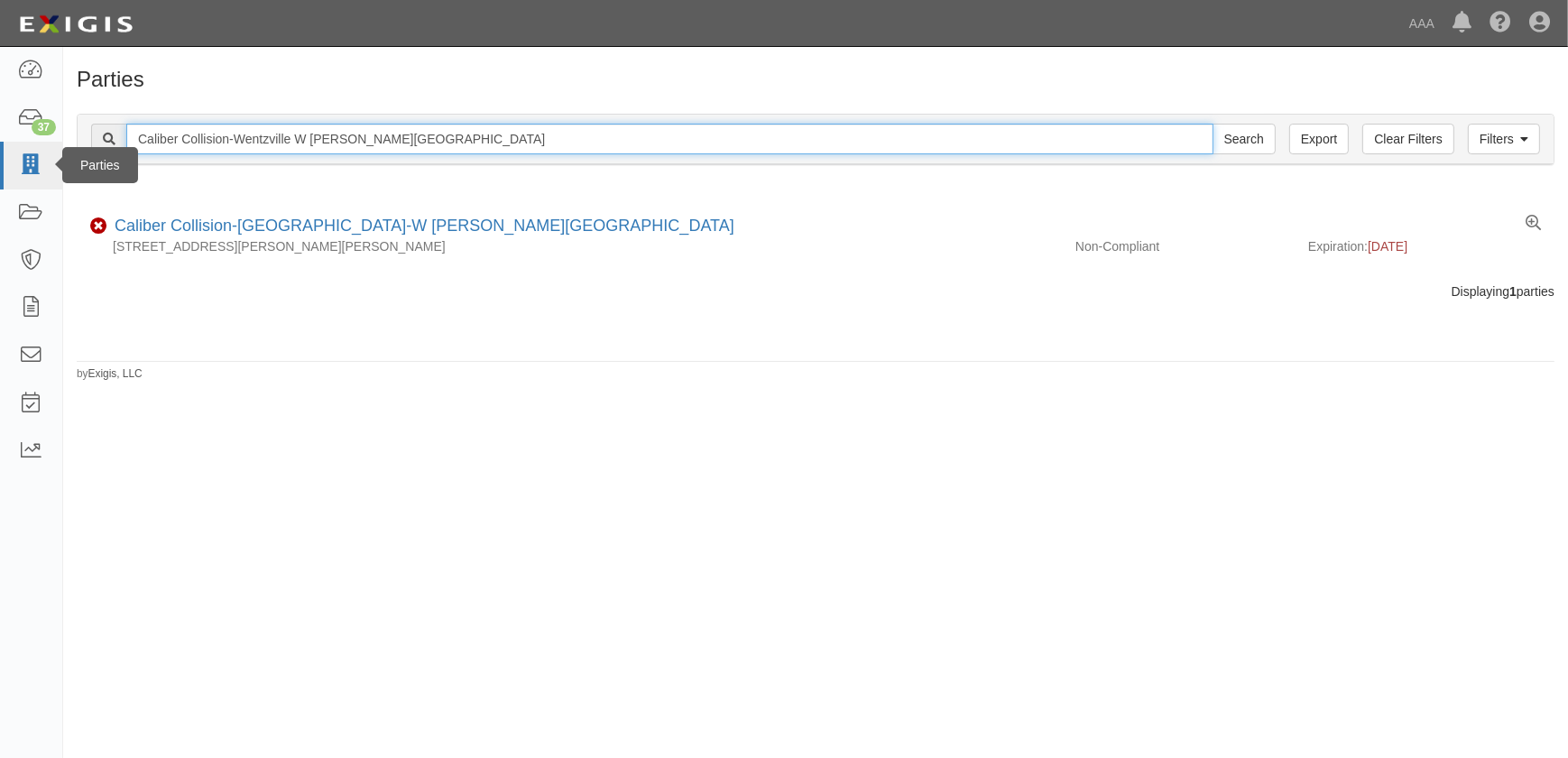
drag, startPoint x: 238, startPoint y: 147, endPoint x: 25, endPoint y: 147, distance: 213.0
click at [25, 147] on body "Toggle navigation Dashboard 37 Inbox Parties Agreements Coverages Documents Mes…" at bounding box center [784, 367] width 1568 height 736
click at [1212, 123] on input "Search" at bounding box center [1243, 139] width 63 height 31
